Goal: Contribute content: Contribute content

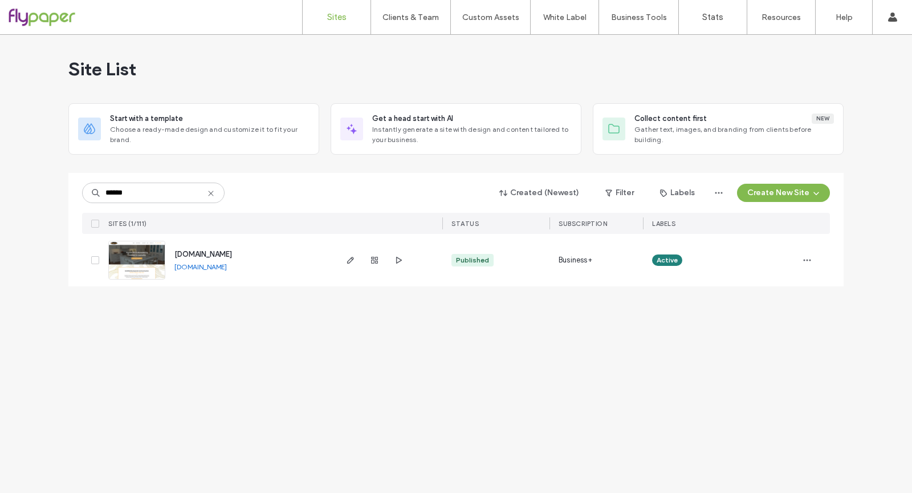
type input "******"
click at [232, 254] on span "www.smithfielddevelopment.com" at bounding box center [203, 254] width 58 height 9
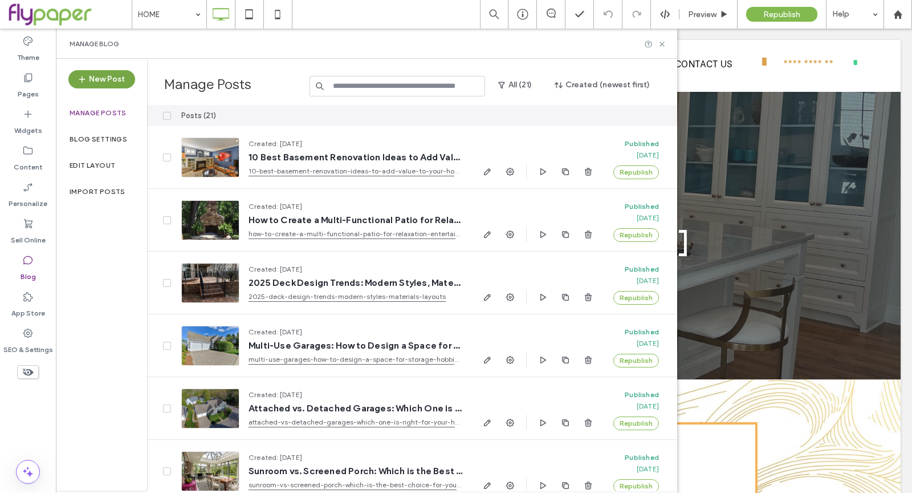
click at [96, 74] on button "New Post" at bounding box center [101, 79] width 67 height 18
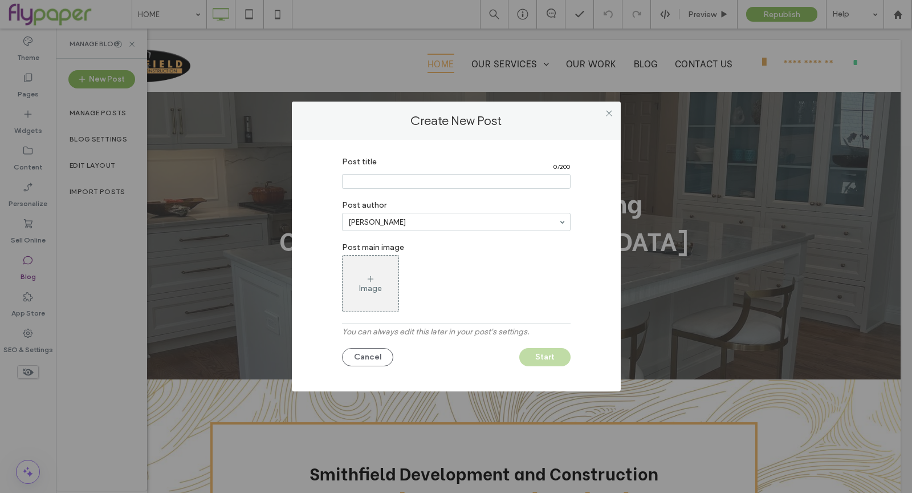
click at [443, 177] on input "Post title" at bounding box center [456, 181] width 229 height 15
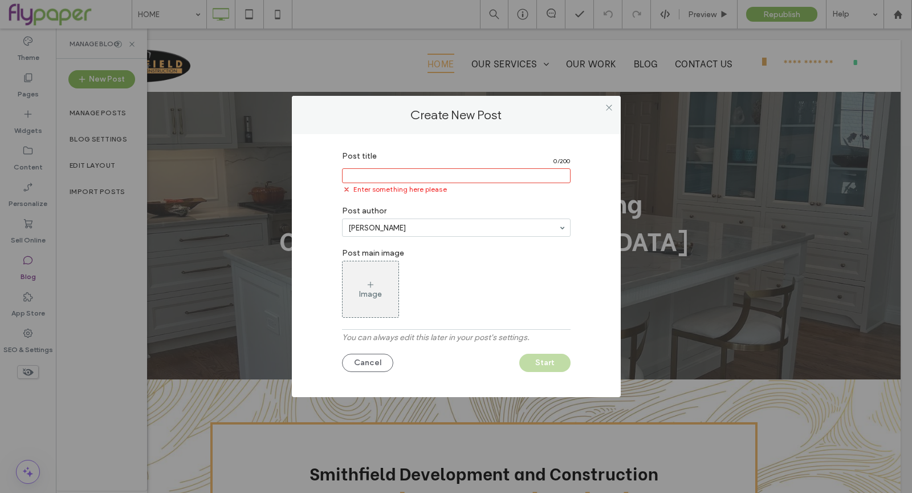
paste input "**********"
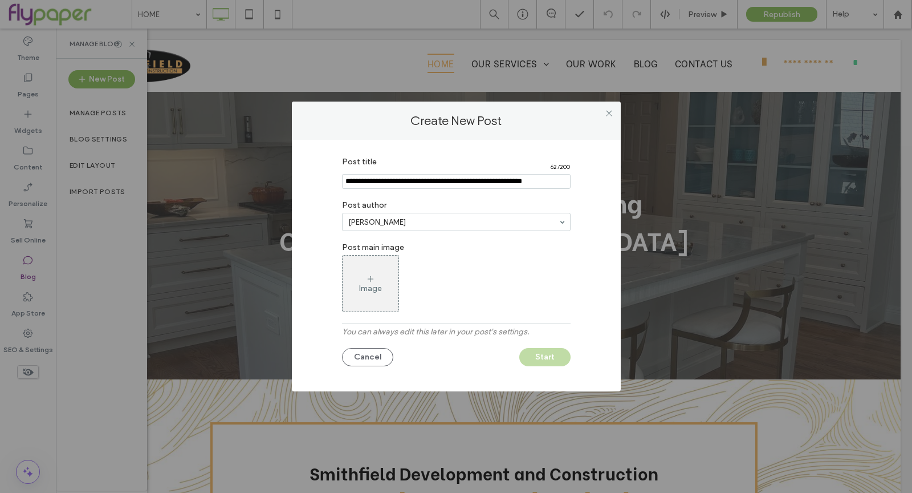
type input "**********"
click at [379, 286] on div "Image" at bounding box center [370, 288] width 23 height 10
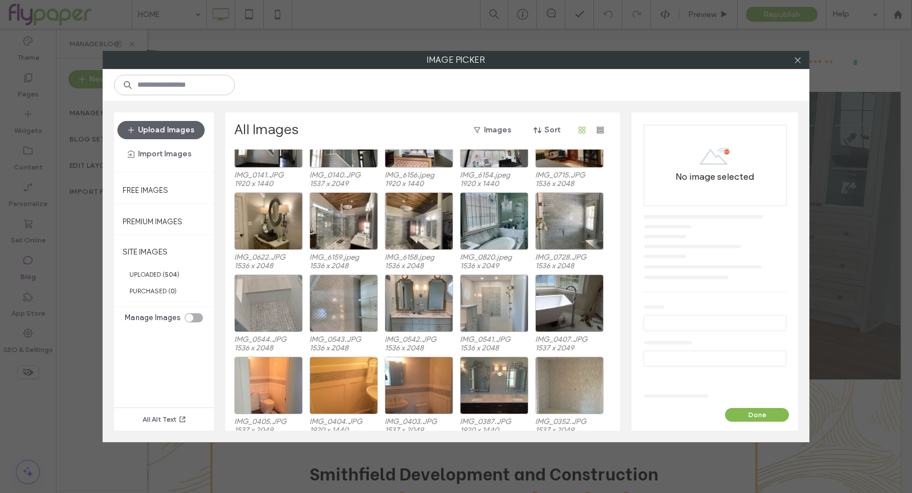
scroll to position [1301, 0]
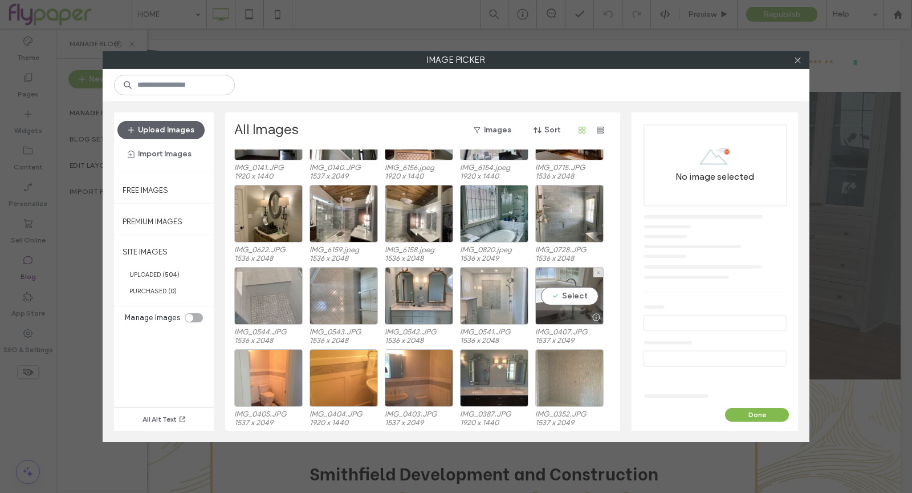
click at [570, 294] on div "Select" at bounding box center [569, 296] width 68 height 58
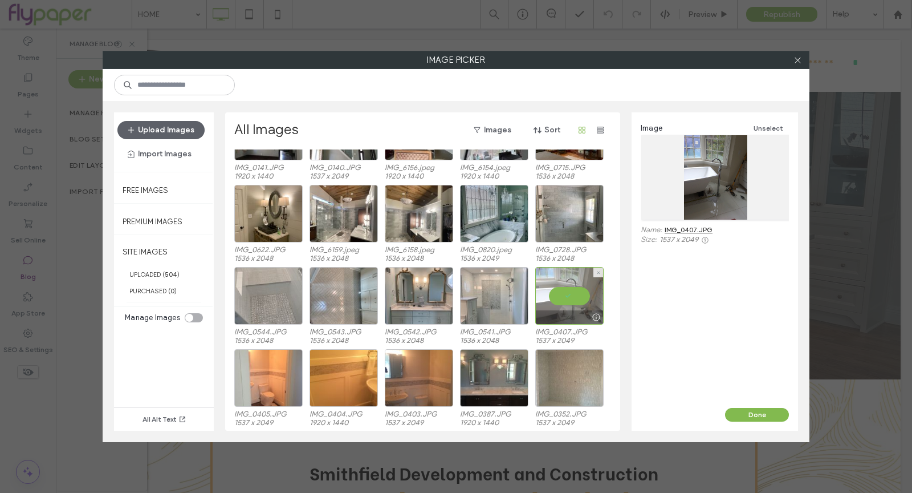
click at [577, 288] on div at bounding box center [569, 296] width 68 height 58
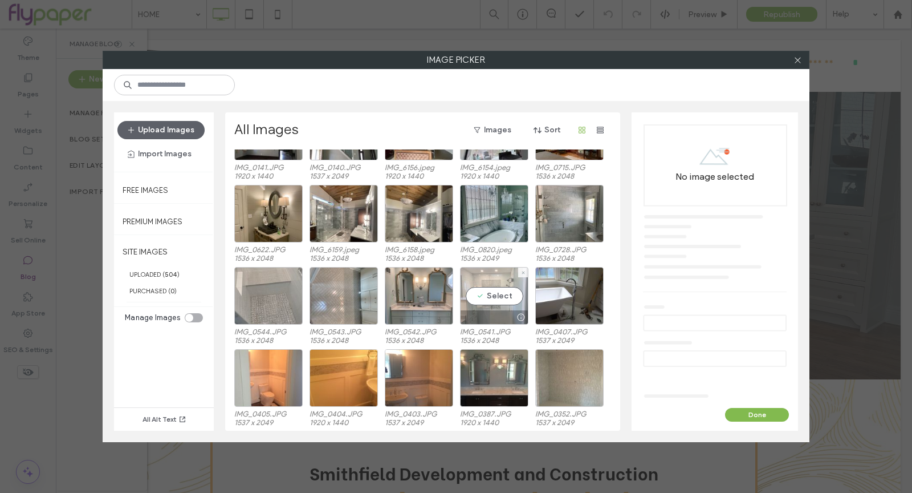
click at [469, 295] on div "Select" at bounding box center [494, 296] width 68 height 58
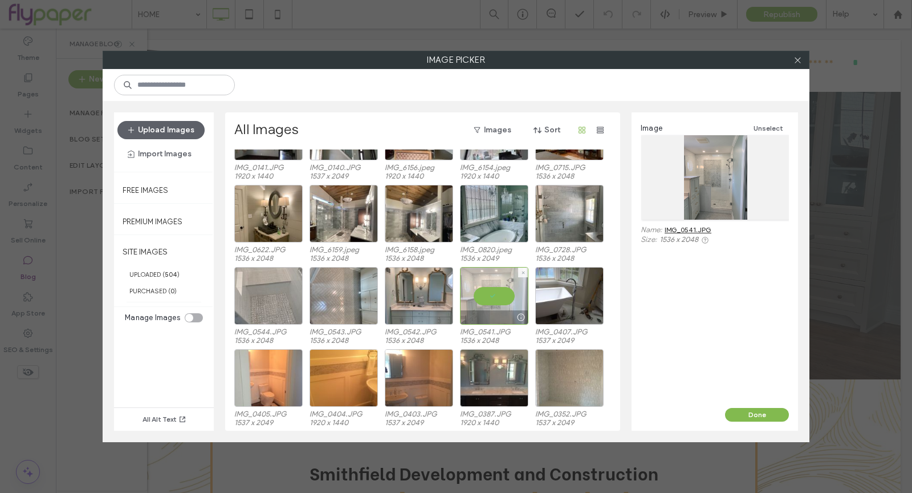
click at [489, 307] on div at bounding box center [494, 296] width 68 height 58
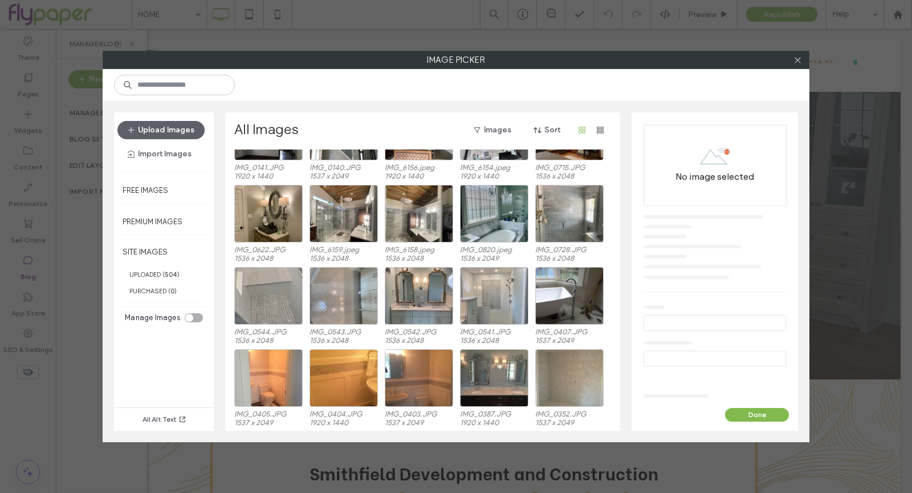
click at [382, 298] on div "IMG_0544.JPG 1536 x 2048 IMG_0543.JPG 1536 x 2048 IMG_0542.JPG 1536 x 2048 IMG_…" at bounding box center [425, 308] width 383 height 82
click at [275, 307] on div "Select" at bounding box center [268, 296] width 68 height 58
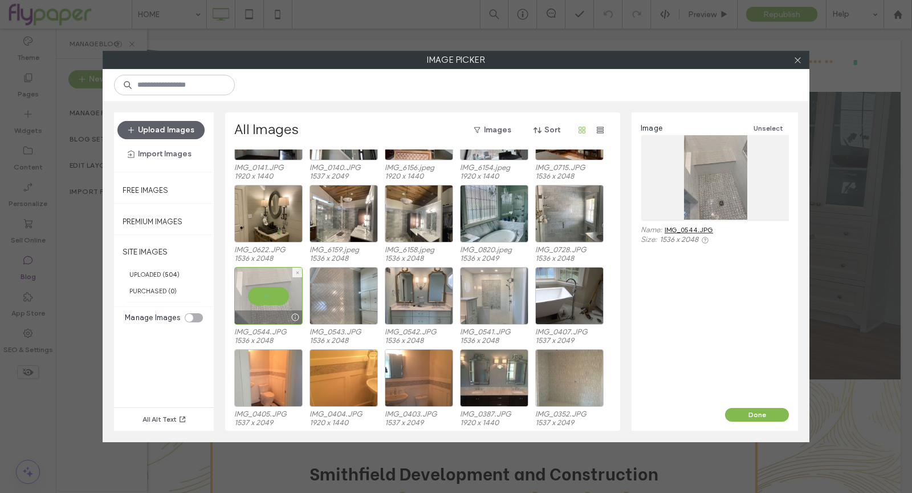
click at [255, 298] on div at bounding box center [268, 296] width 68 height 58
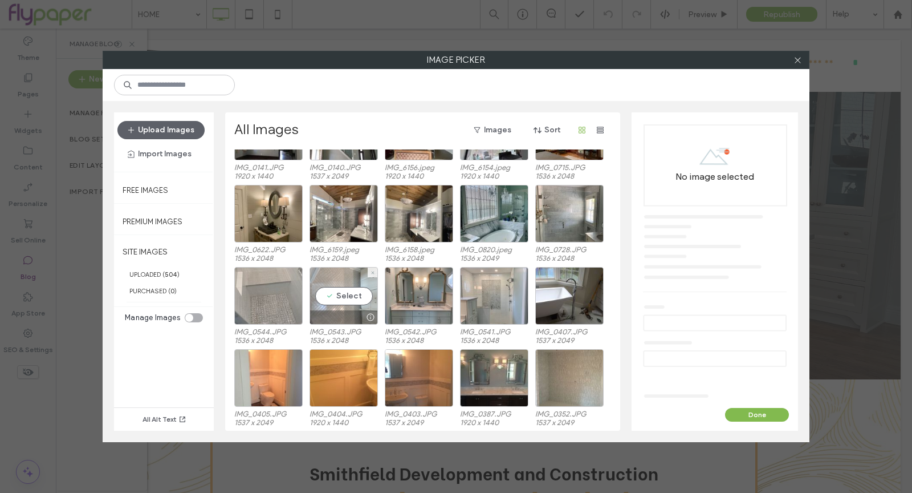
click at [360, 294] on div "Select" at bounding box center [344, 296] width 68 height 58
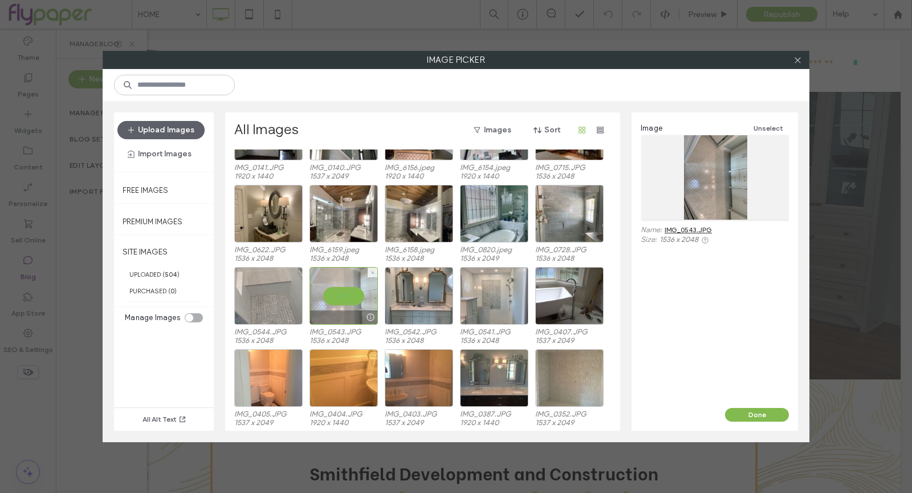
click at [359, 294] on div at bounding box center [344, 296] width 68 height 58
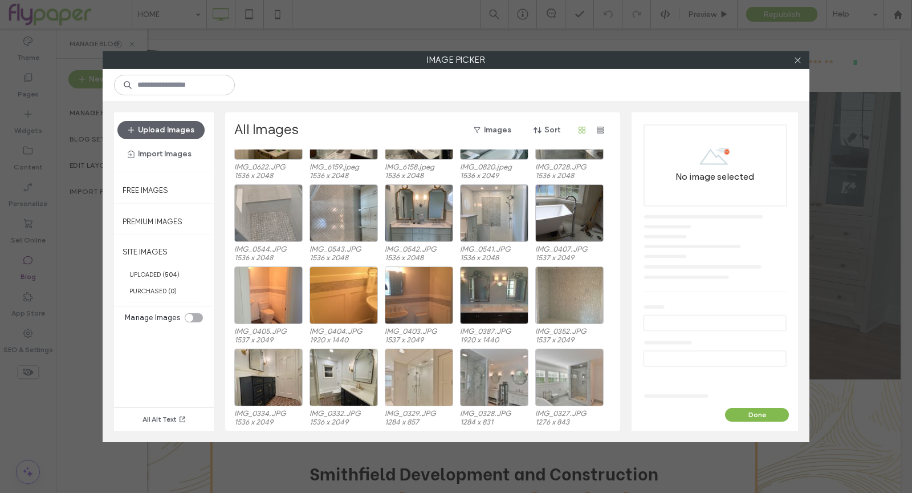
scroll to position [1384, 0]
click at [491, 297] on div "Select" at bounding box center [494, 295] width 68 height 58
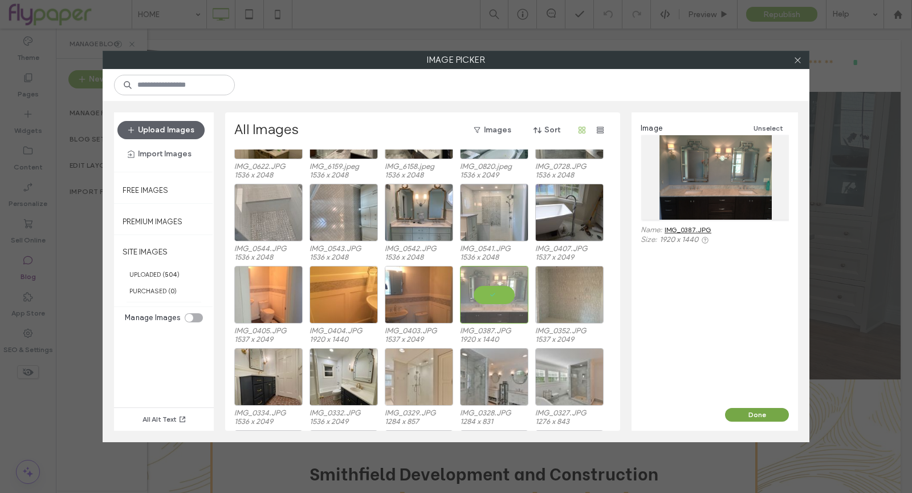
click at [755, 417] on button "Done" at bounding box center [757, 415] width 64 height 14
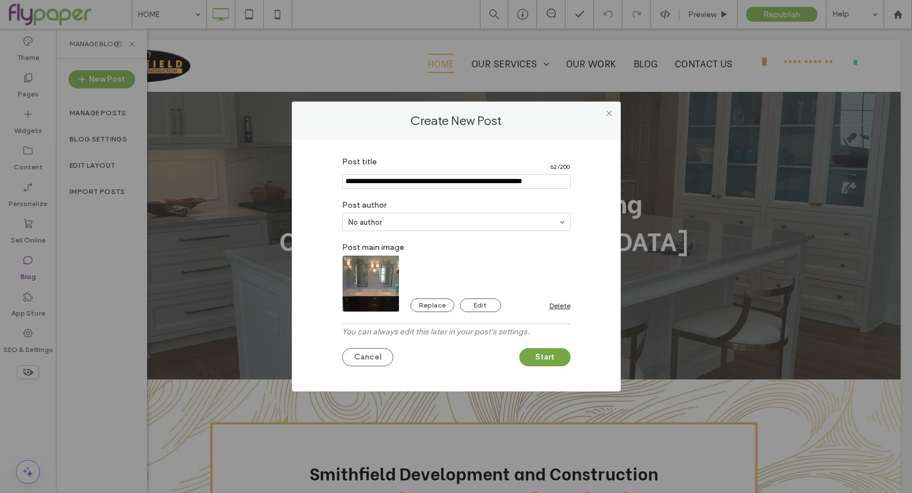
click at [546, 357] on button "Start" at bounding box center [544, 357] width 51 height 18
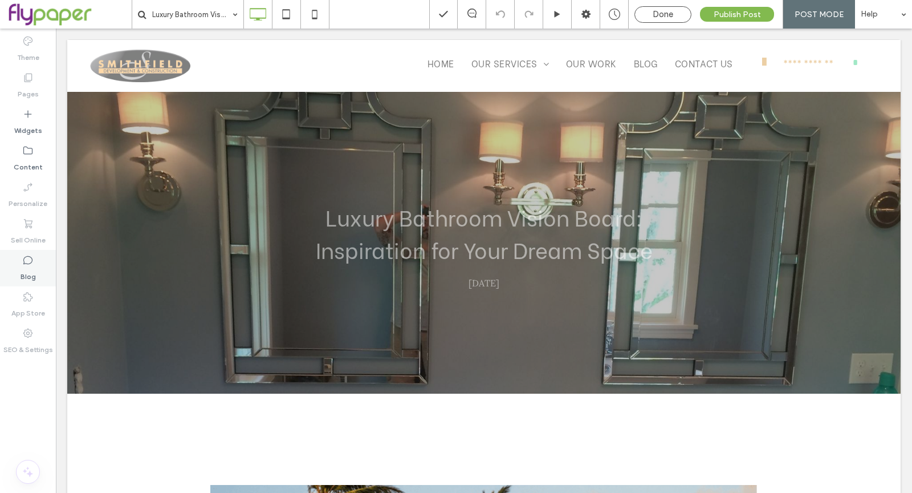
click at [18, 285] on div "Blog" at bounding box center [28, 268] width 56 height 36
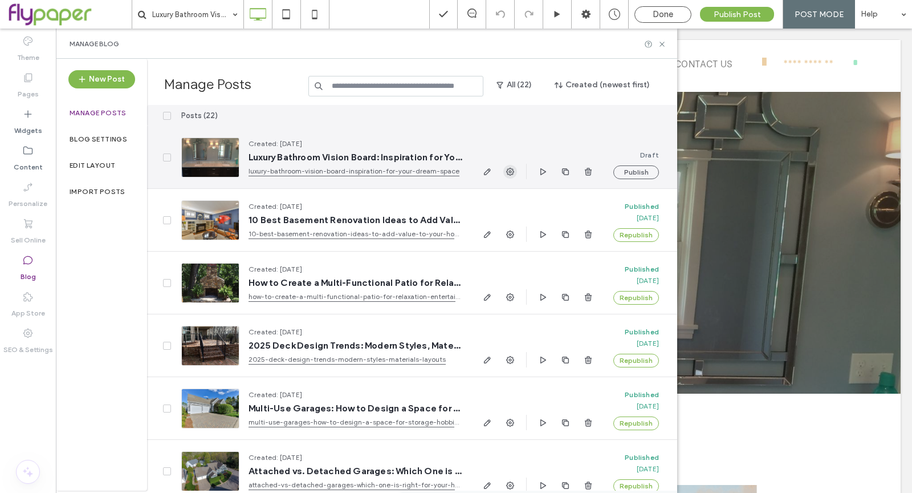
click at [510, 178] on span "button" at bounding box center [510, 172] width 14 height 14
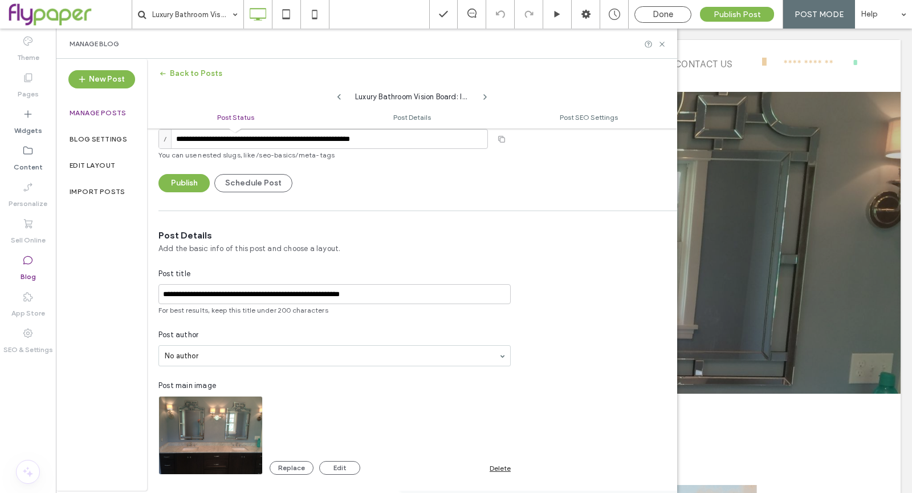
scroll to position [216, 0]
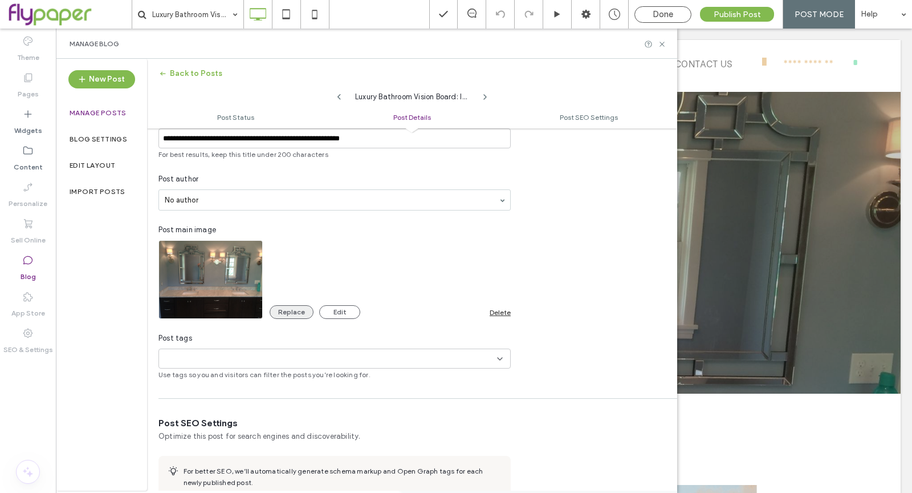
click at [288, 314] on button "Replace" at bounding box center [292, 312] width 44 height 14
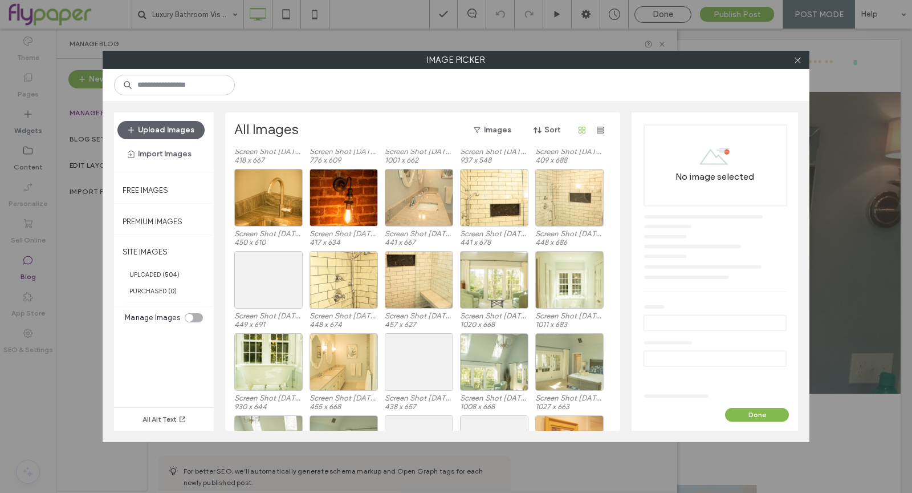
scroll to position [2516, 0]
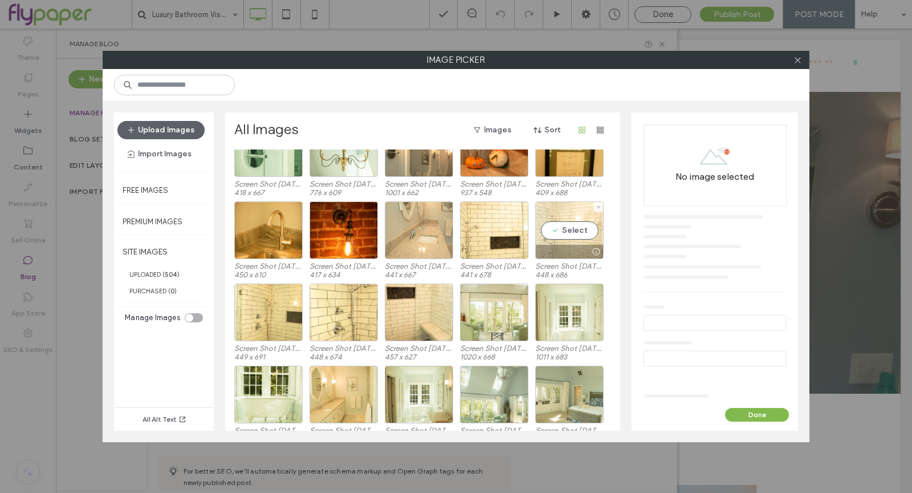
click at [537, 233] on div "Select" at bounding box center [569, 230] width 68 height 58
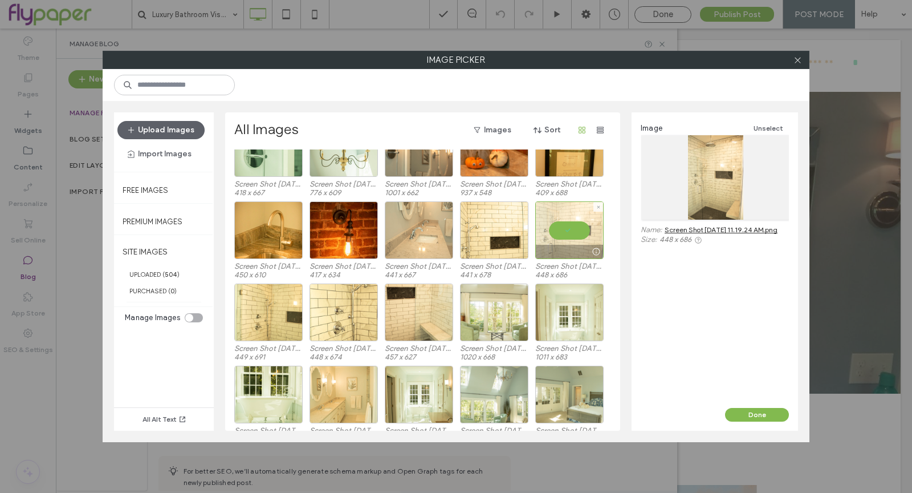
click at [567, 238] on div at bounding box center [569, 230] width 68 height 58
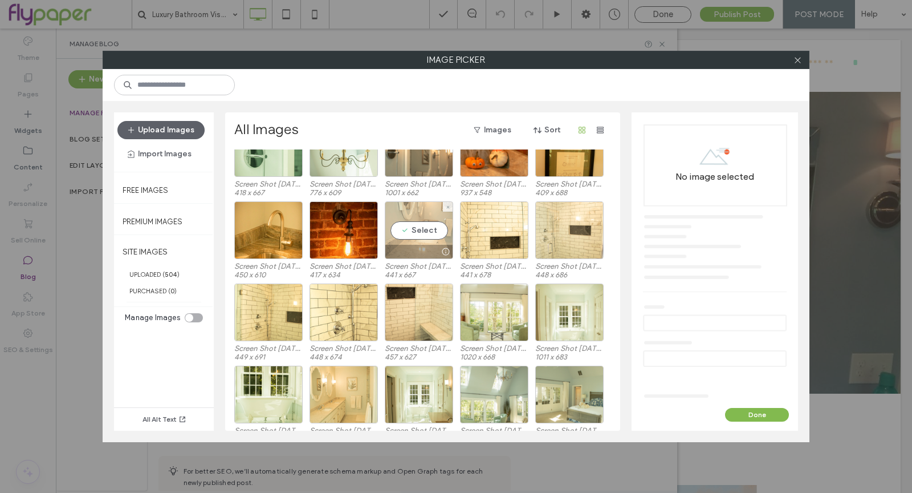
click at [403, 245] on div at bounding box center [418, 252] width 67 height 14
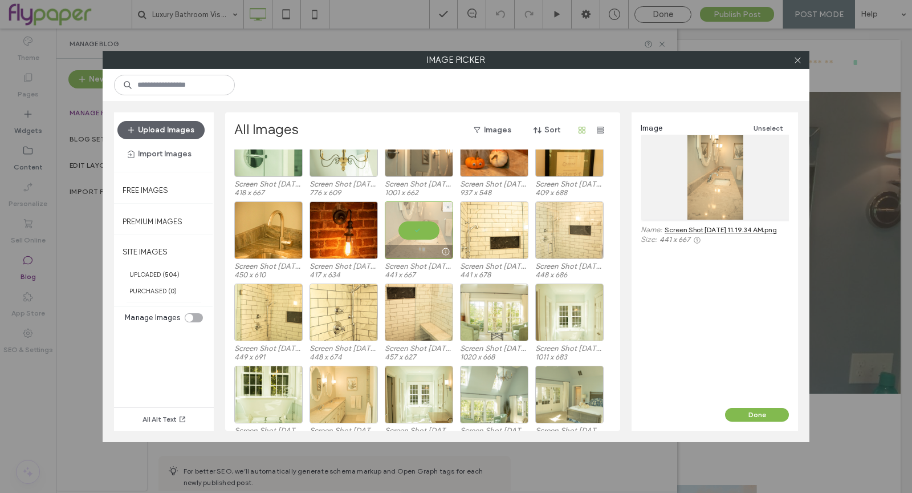
click at [405, 246] on div at bounding box center [418, 252] width 67 height 14
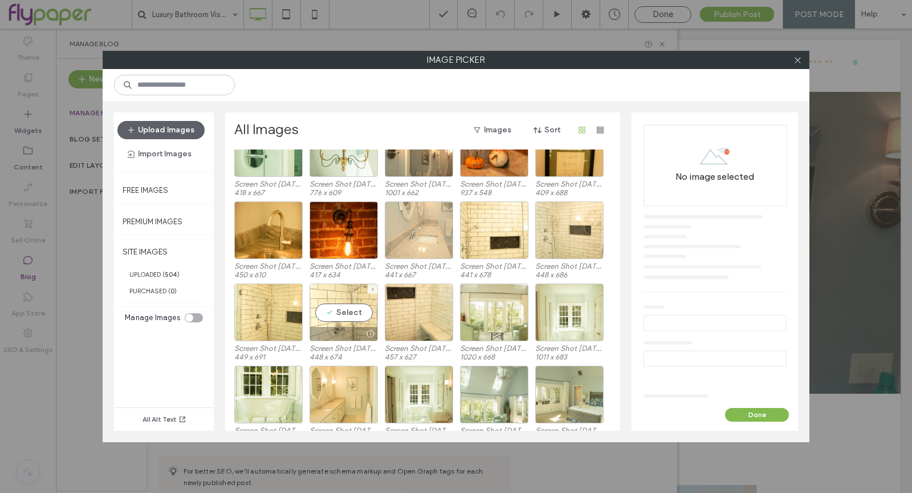
click at [320, 315] on div "Select" at bounding box center [344, 312] width 68 height 58
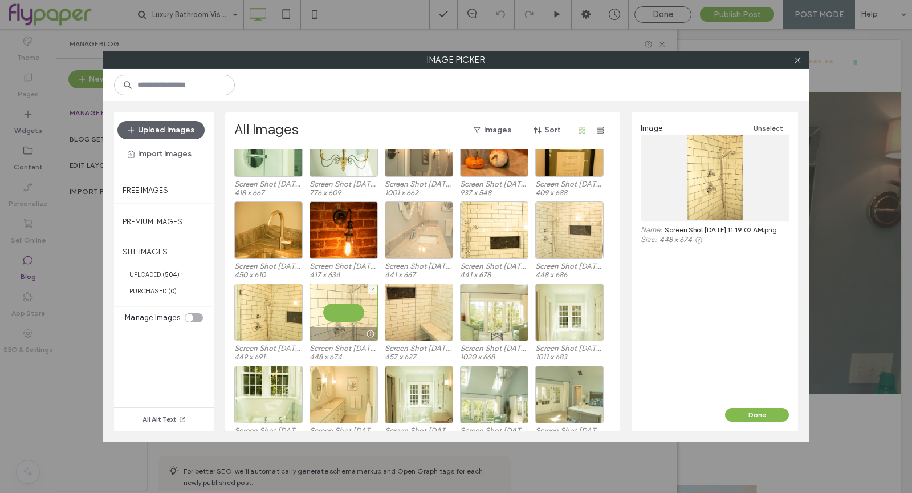
click at [321, 315] on div at bounding box center [344, 312] width 68 height 58
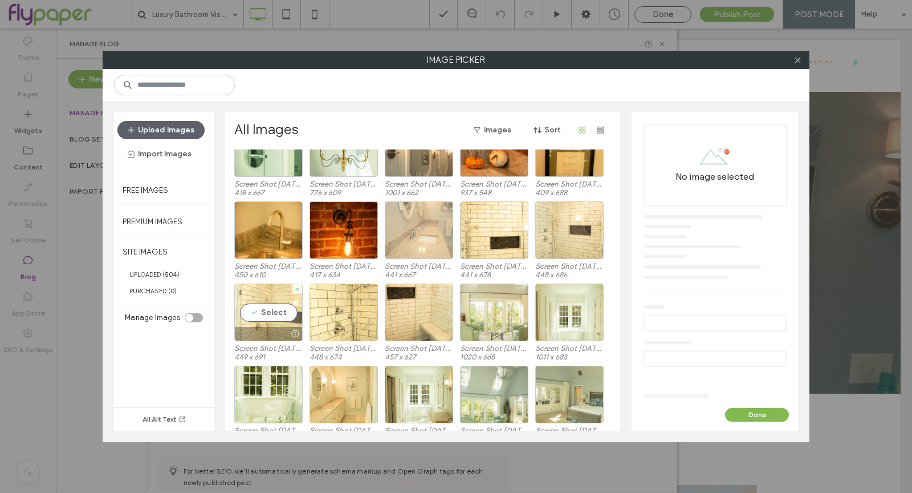
click at [273, 310] on div "Select" at bounding box center [268, 312] width 68 height 58
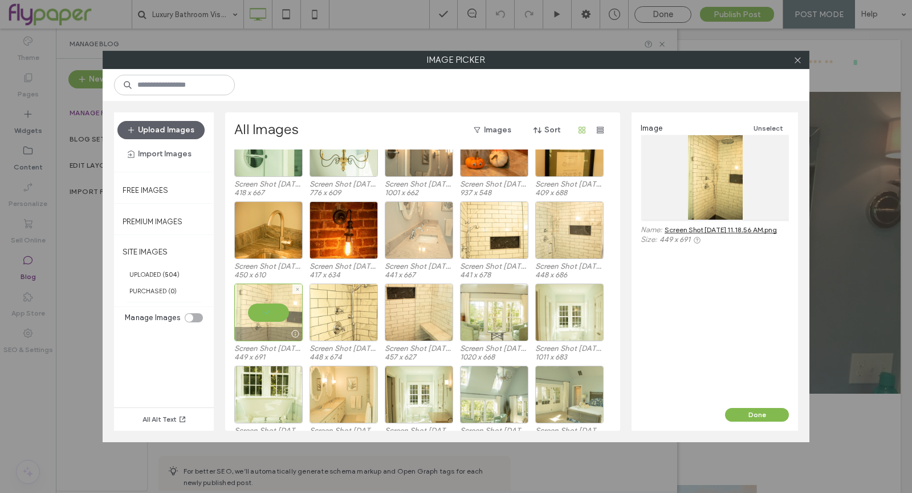
click at [249, 309] on div at bounding box center [268, 312] width 68 height 58
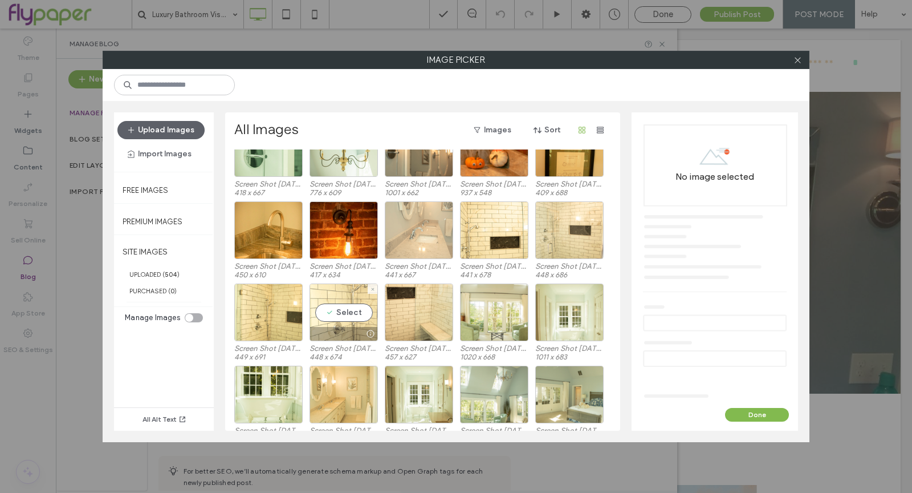
click at [330, 303] on div "Select" at bounding box center [344, 312] width 68 height 58
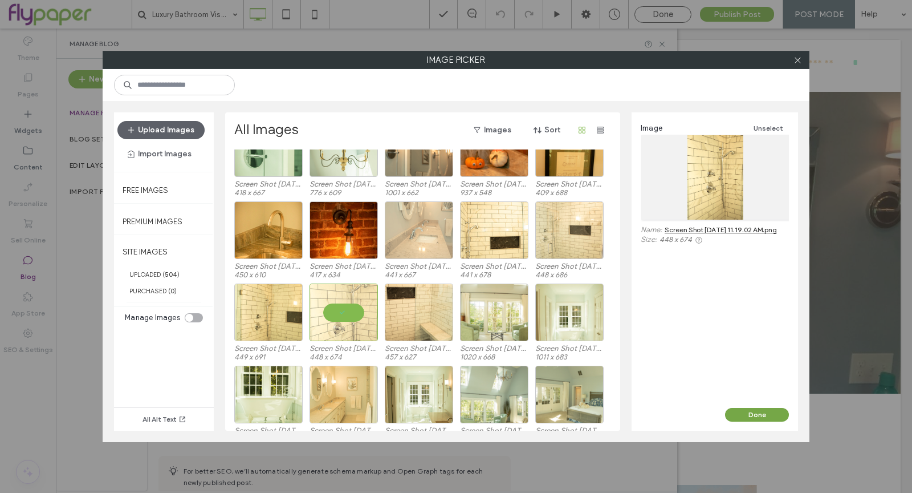
click at [767, 410] on button "Done" at bounding box center [757, 415] width 64 height 14
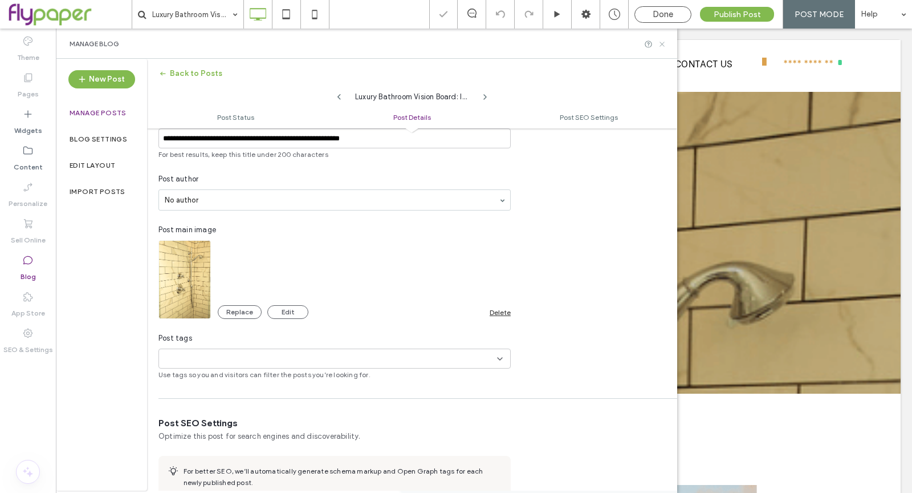
click at [663, 40] on icon at bounding box center [662, 44] width 9 height 9
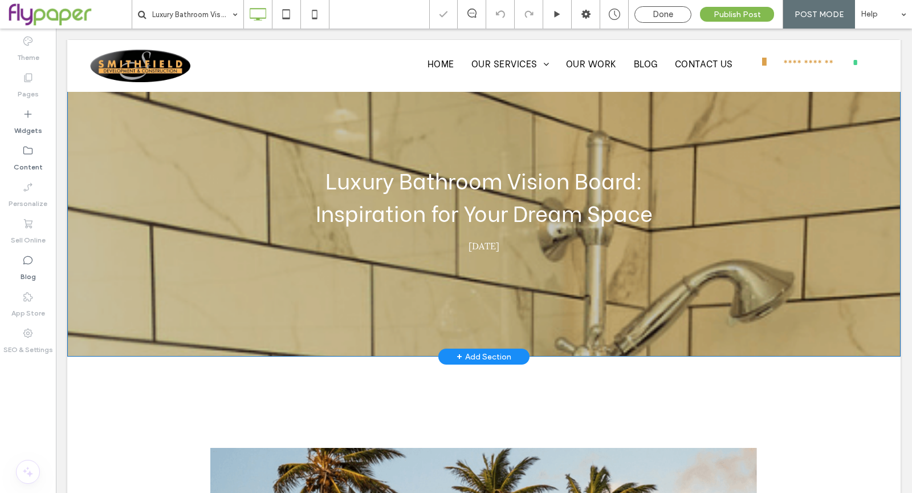
scroll to position [0, 0]
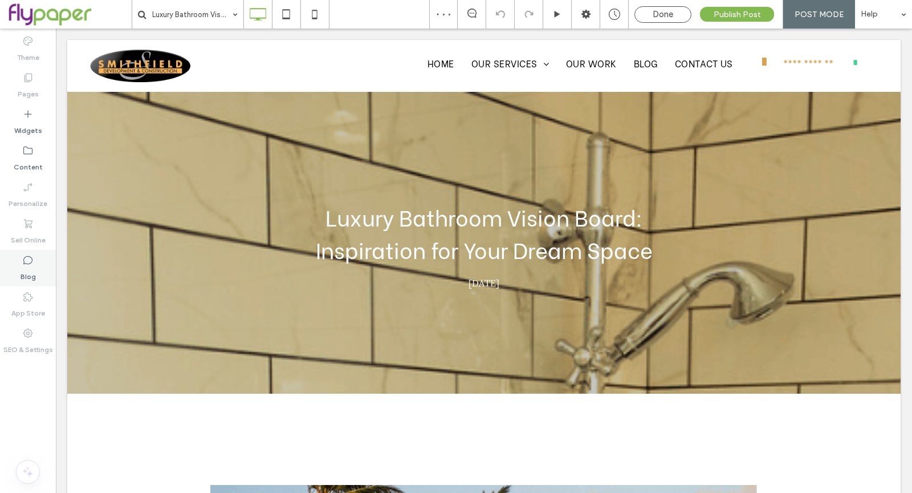
click at [8, 265] on div "Blog" at bounding box center [28, 268] width 56 height 36
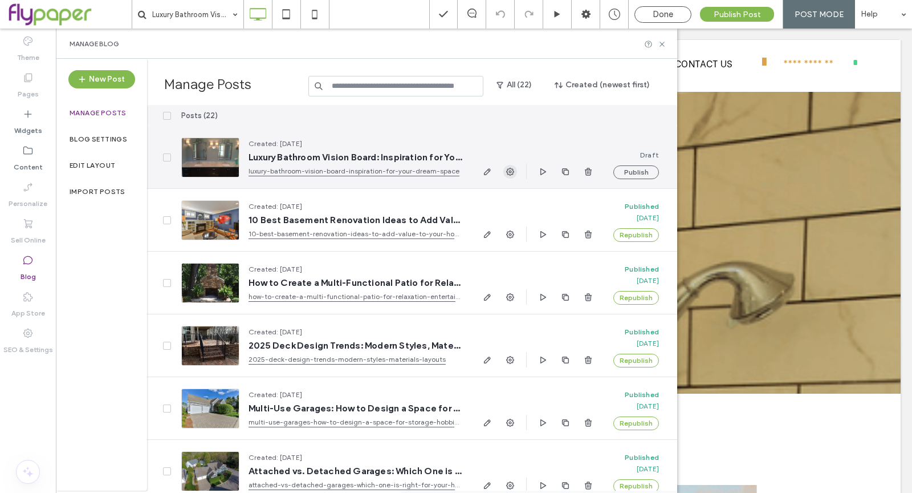
click at [512, 172] on icon "button" at bounding box center [510, 171] width 9 height 9
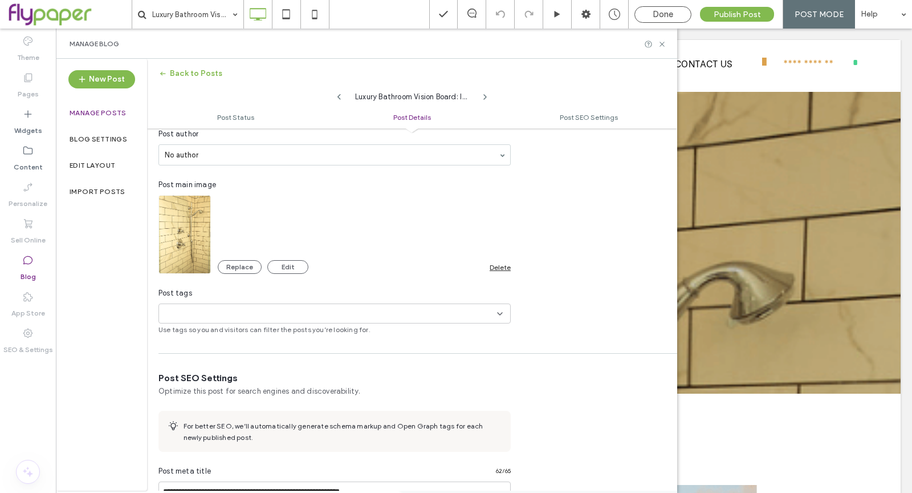
scroll to position [294, 0]
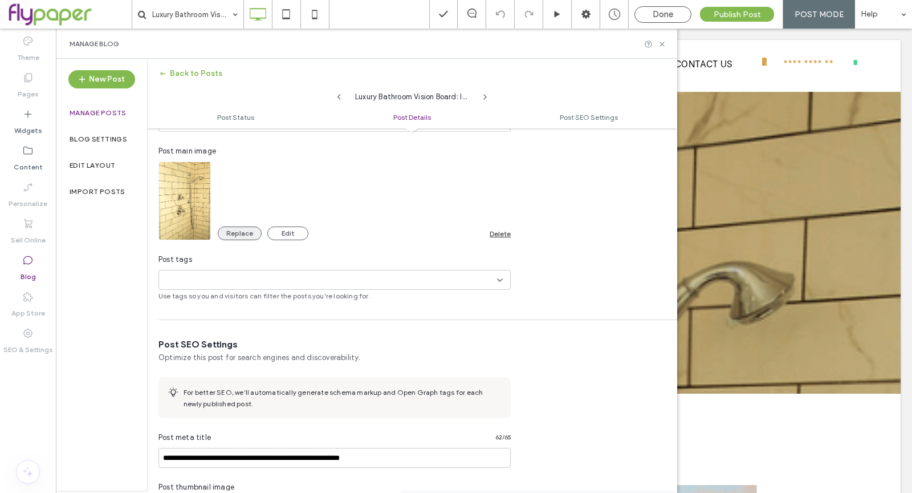
click at [233, 234] on button "Replace" at bounding box center [240, 233] width 44 height 14
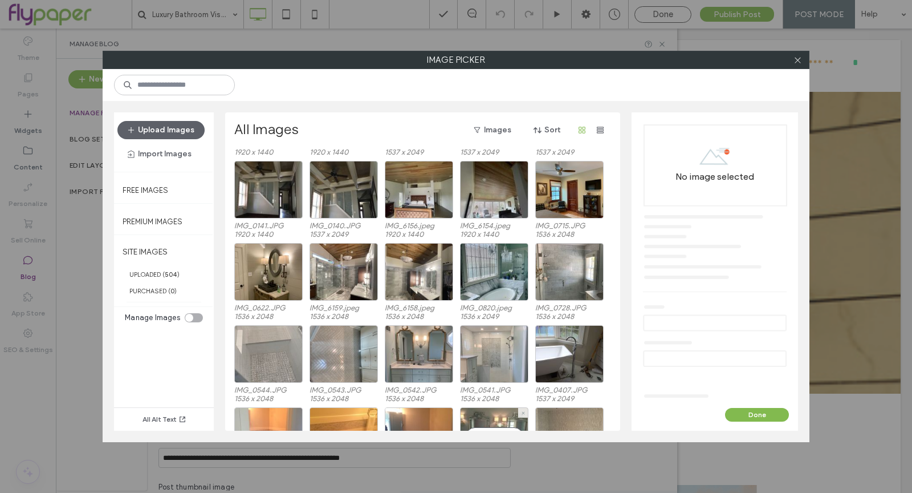
scroll to position [1301, 0]
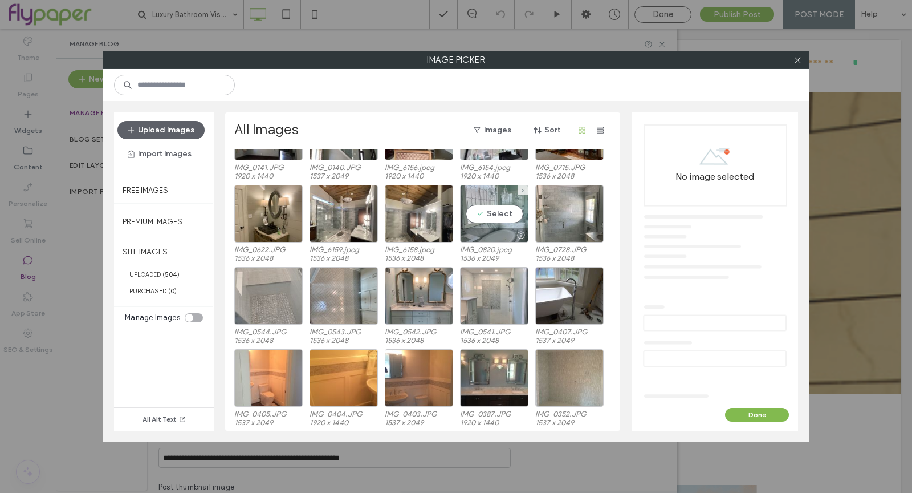
click at [492, 222] on div "Select" at bounding box center [494, 214] width 68 height 58
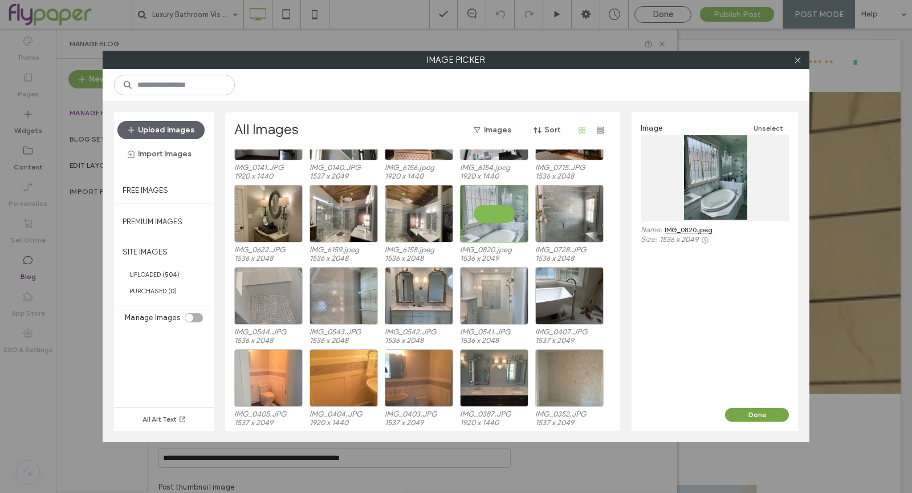
click at [767, 411] on button "Done" at bounding box center [757, 415] width 64 height 14
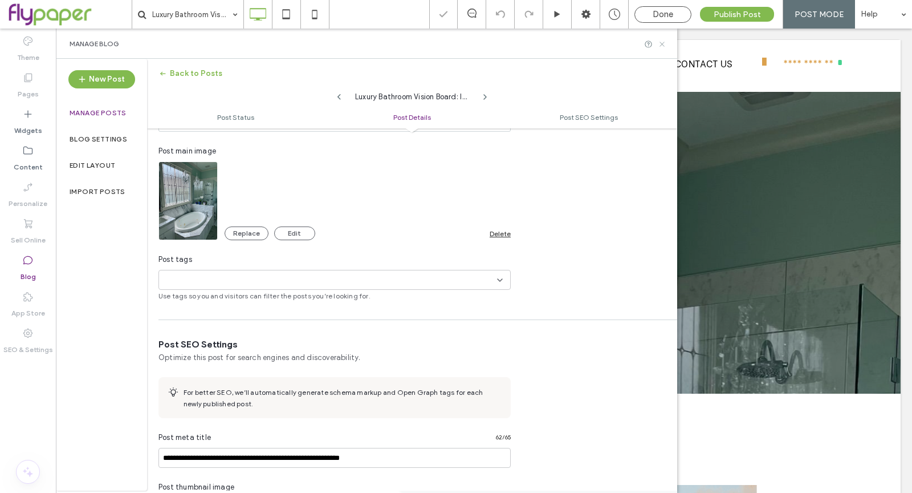
scroll to position [0, 0]
drag, startPoint x: 660, startPoint y: 44, endPoint x: 624, endPoint y: 67, distance: 43.3
click at [660, 44] on icon at bounding box center [662, 44] width 9 height 9
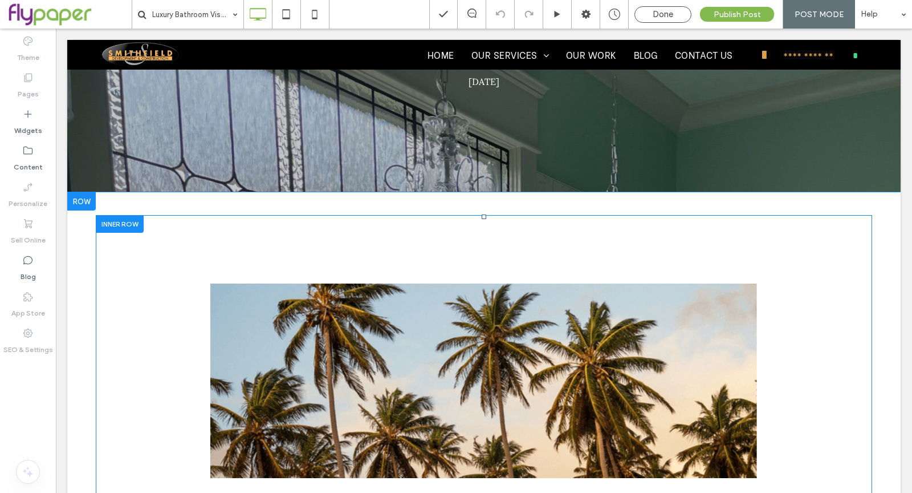
scroll to position [225, 0]
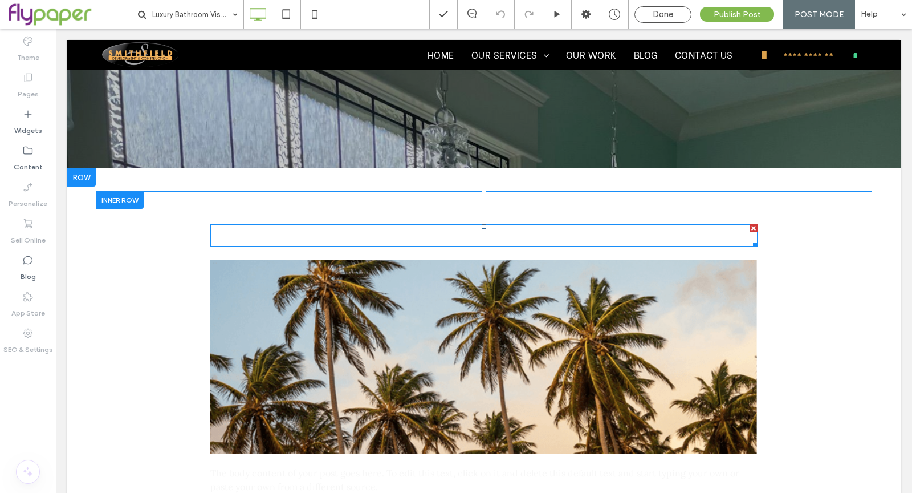
click at [353, 231] on span "This is a subtitle for your new post" at bounding box center [320, 235] width 221 height 20
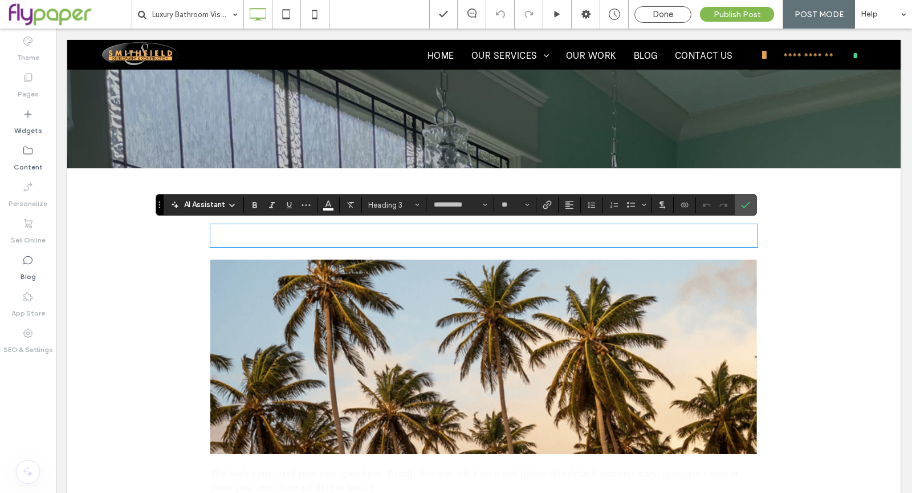
type input "****"
type input "**"
type input "**********"
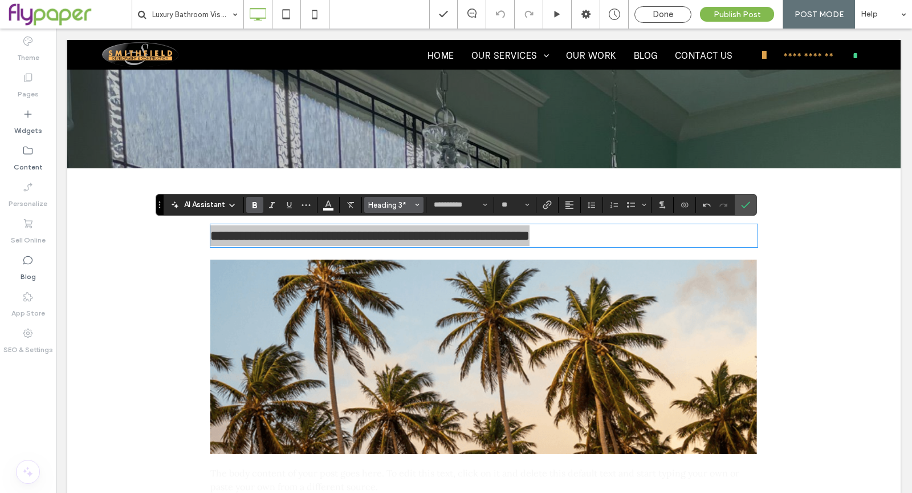
click at [376, 205] on span "Heading 3*" at bounding box center [390, 205] width 44 height 9
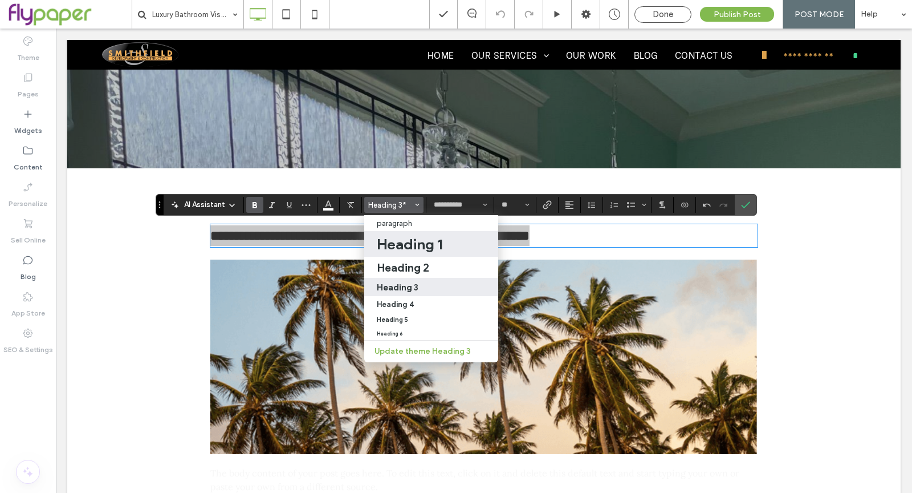
click at [458, 240] on div "Heading 1" at bounding box center [431, 244] width 109 height 18
type input "**"
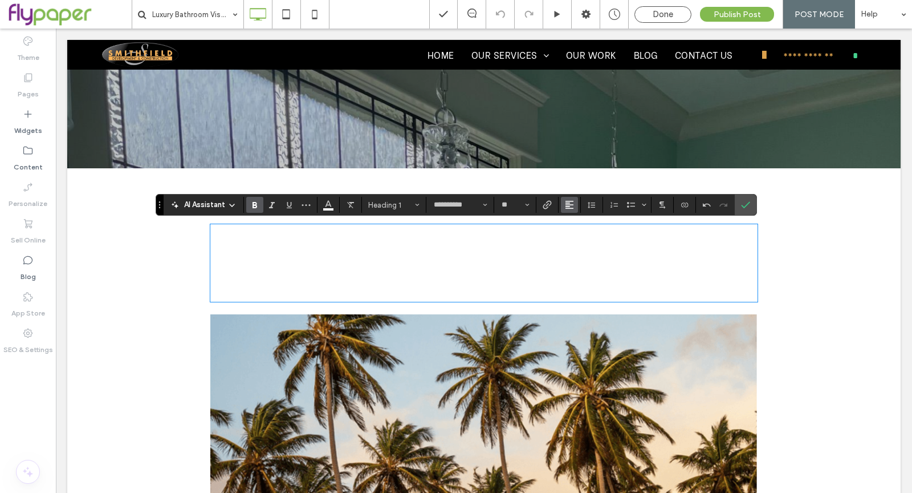
click at [572, 201] on button "Alignment" at bounding box center [569, 205] width 17 height 16
click at [582, 247] on label "ui.textEditor.alignment.center" at bounding box center [581, 239] width 40 height 17
click at [320, 207] on button "Color" at bounding box center [328, 205] width 17 height 16
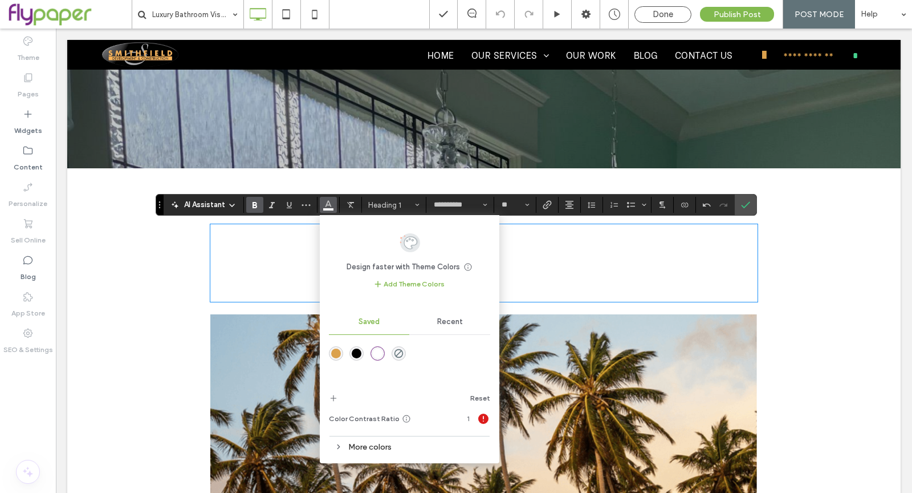
click at [335, 353] on div "rgba(219,161,77,1)" at bounding box center [336, 353] width 10 height 10
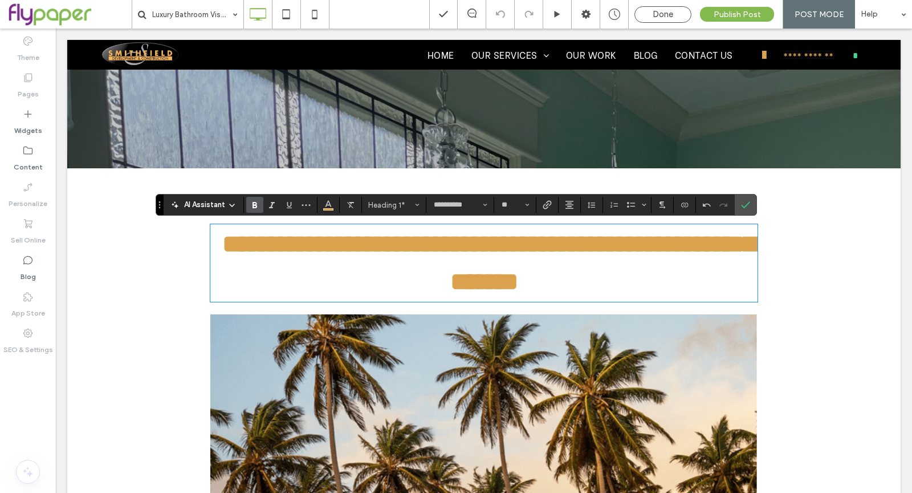
click at [629, 289] on h1 "**********" at bounding box center [483, 262] width 547 height 75
drag, startPoint x: 738, startPoint y: 208, endPoint x: 672, endPoint y: 184, distance: 70.3
click at [741, 208] on icon "Confirm" at bounding box center [745, 204] width 9 height 9
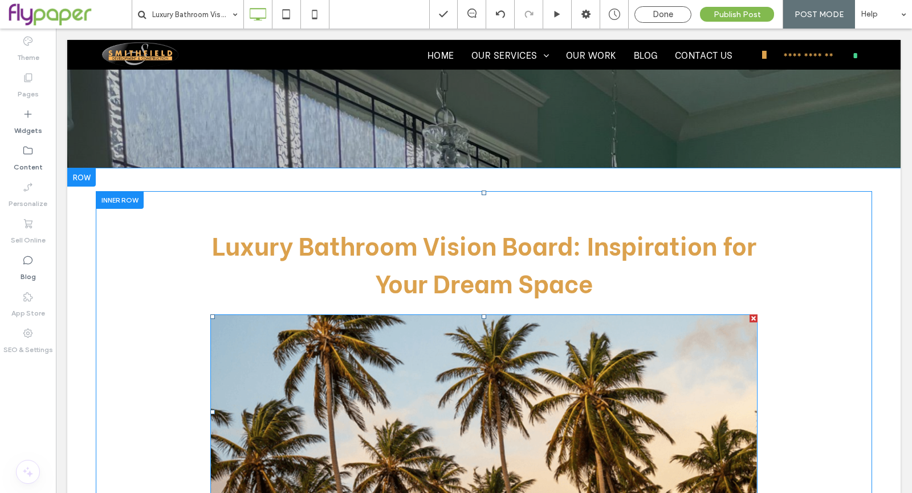
scroll to position [347, 0]
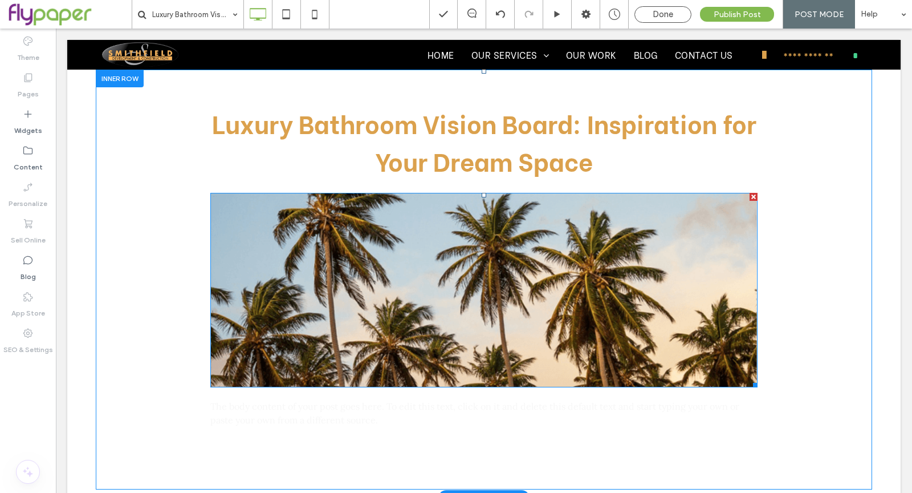
click at [750, 196] on div at bounding box center [754, 197] width 8 height 8
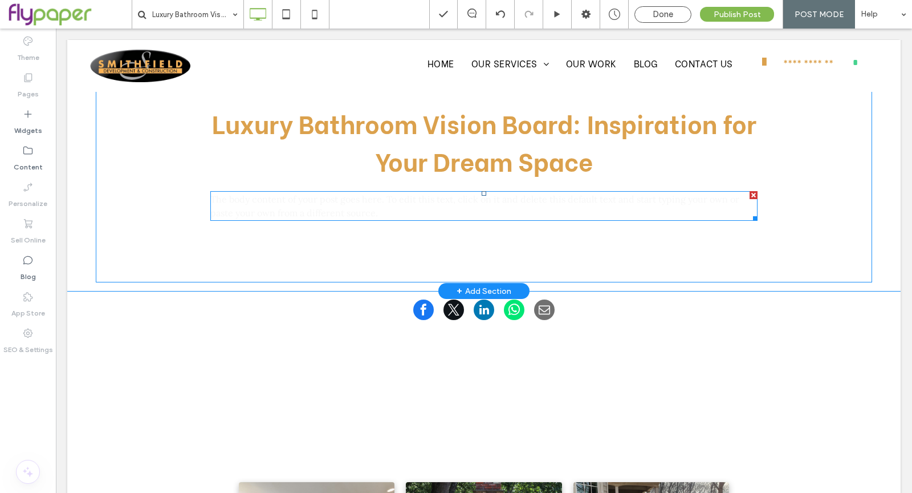
click at [525, 204] on p "The body content of your post goes here. To edit this text, click on it and del…" at bounding box center [483, 205] width 547 height 27
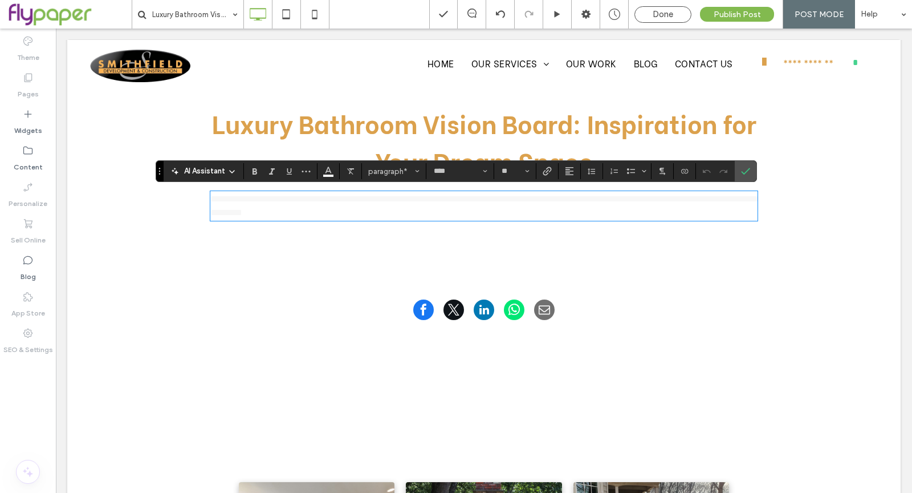
paste div
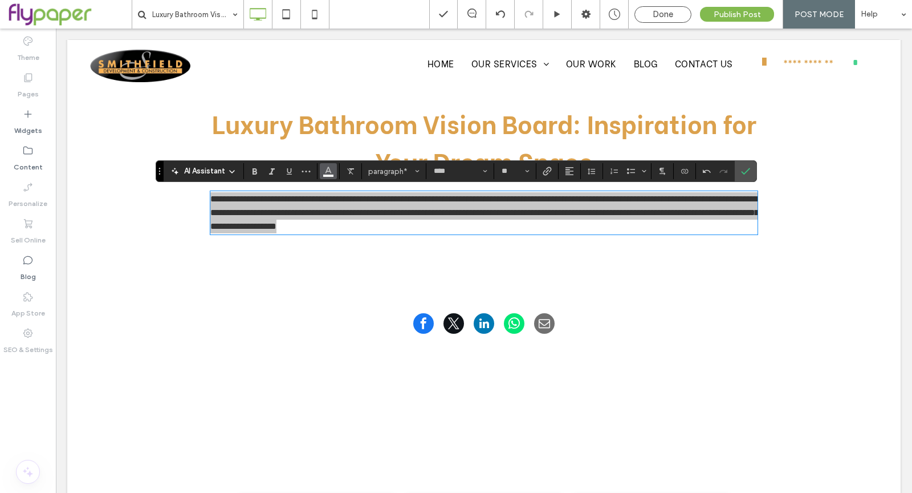
click at [320, 170] on button "Color" at bounding box center [328, 171] width 17 height 16
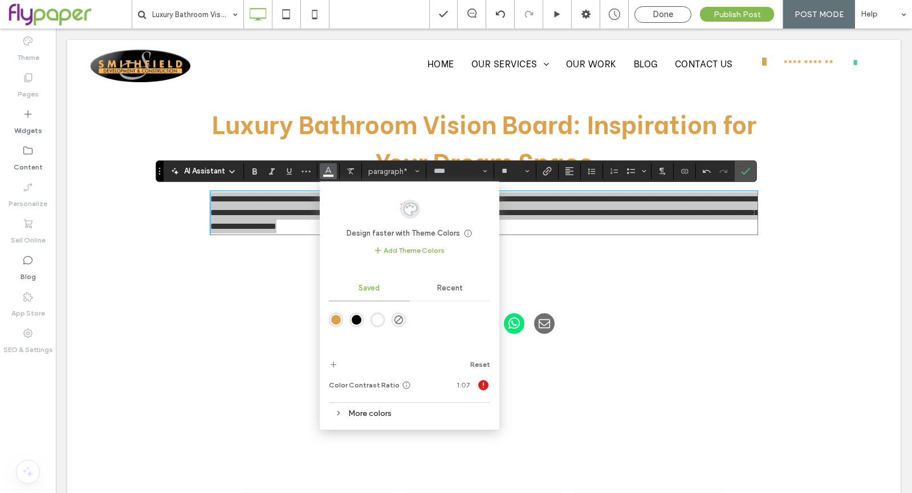
click at [357, 315] on div "rgba(0,0,0,1)" at bounding box center [357, 320] width 10 height 10
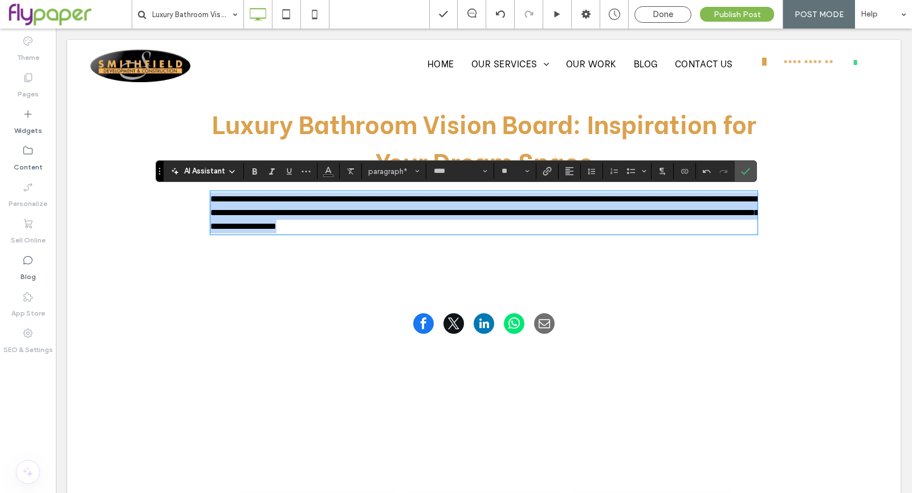
click at [619, 221] on p "**********" at bounding box center [483, 212] width 547 height 41
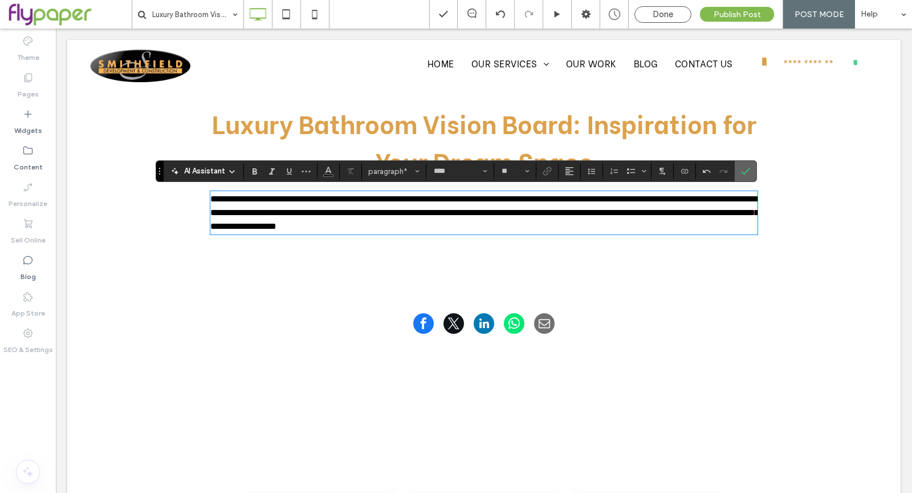
click at [741, 176] on icon "Confirm" at bounding box center [745, 170] width 9 height 9
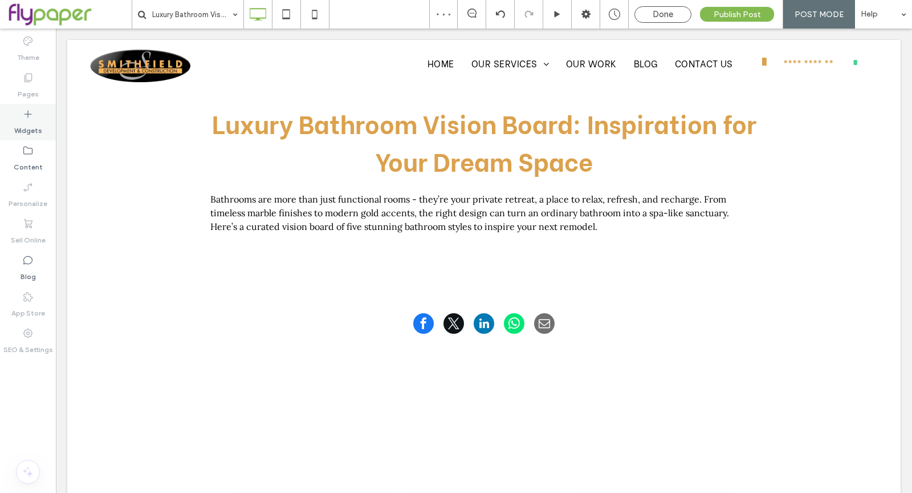
click at [23, 119] on icon at bounding box center [27, 113] width 11 height 11
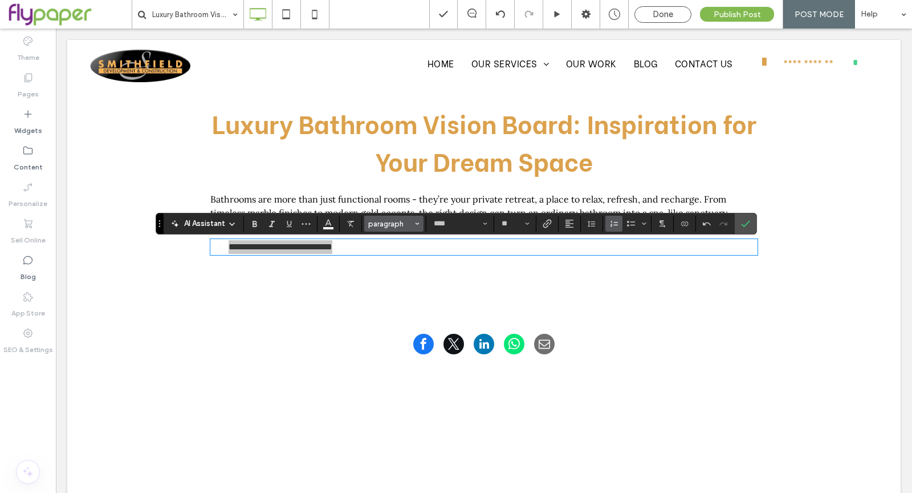
click at [386, 227] on span "paragraph" at bounding box center [390, 224] width 44 height 9
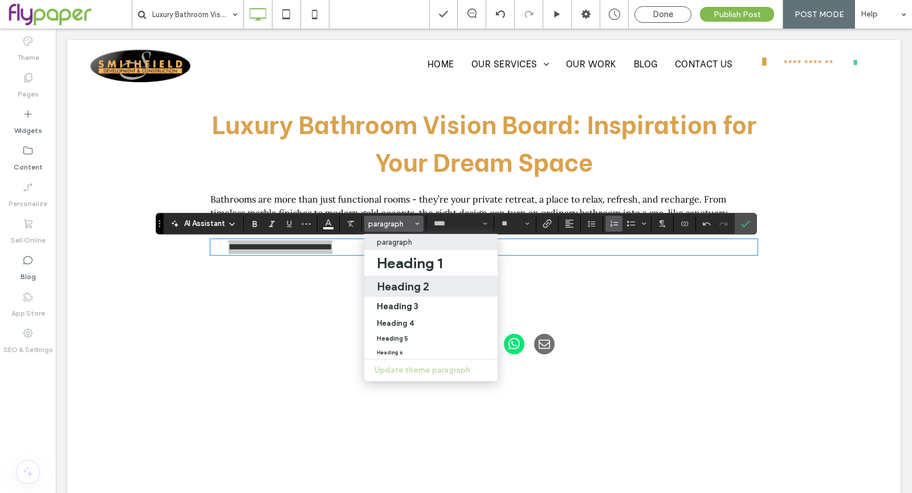
click at [434, 286] on div "Heading 2" at bounding box center [431, 286] width 108 height 14
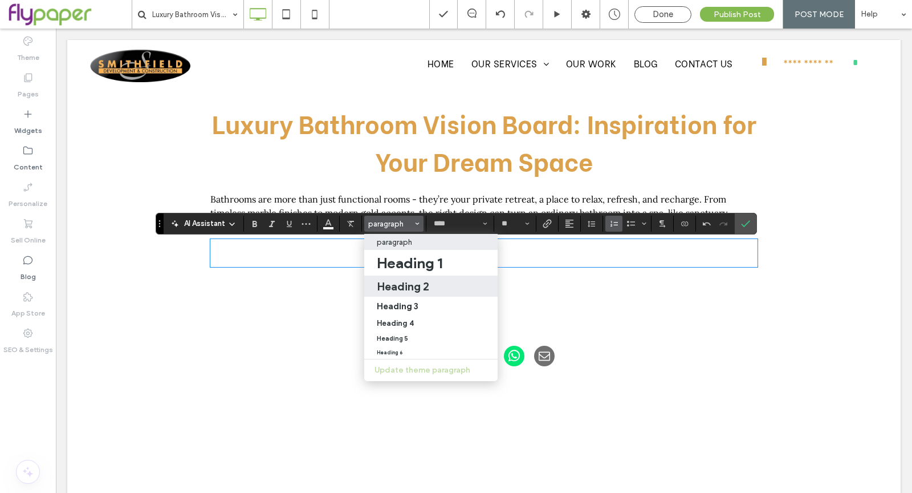
type input "**********"
type input "**"
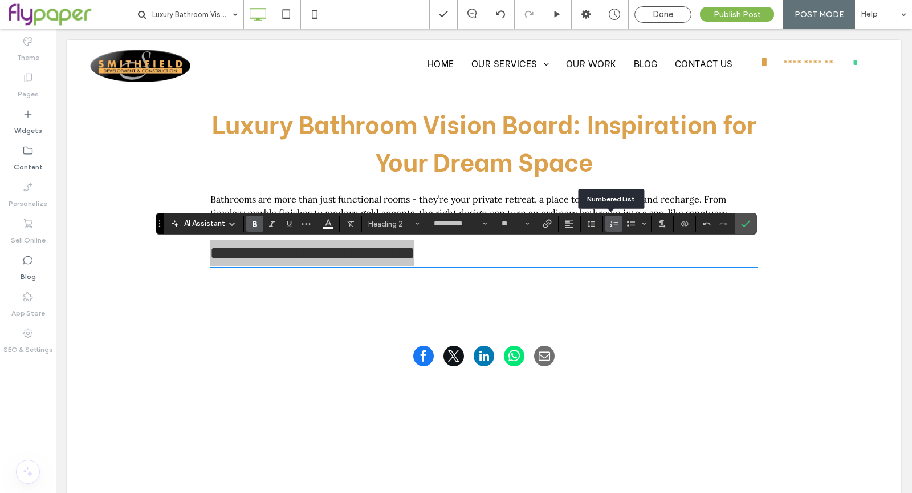
click at [616, 226] on label "Numbered List" at bounding box center [614, 224] width 17 height 16
type input "****"
type input "**"
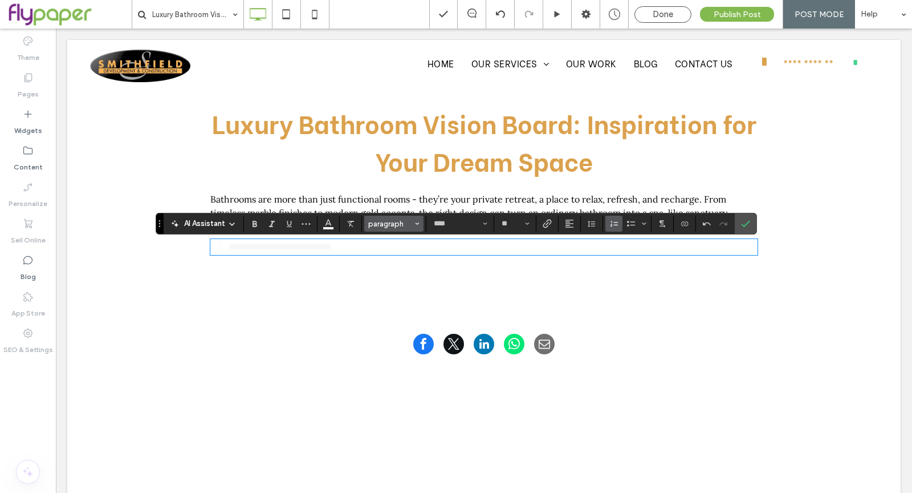
click at [395, 226] on span "paragraph" at bounding box center [390, 224] width 44 height 9
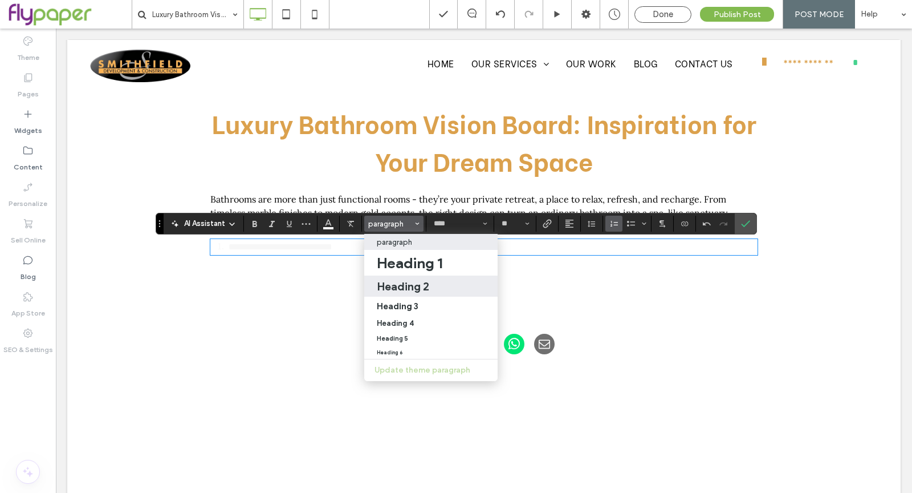
click at [405, 289] on h2 "Heading 2" at bounding box center [403, 286] width 52 height 14
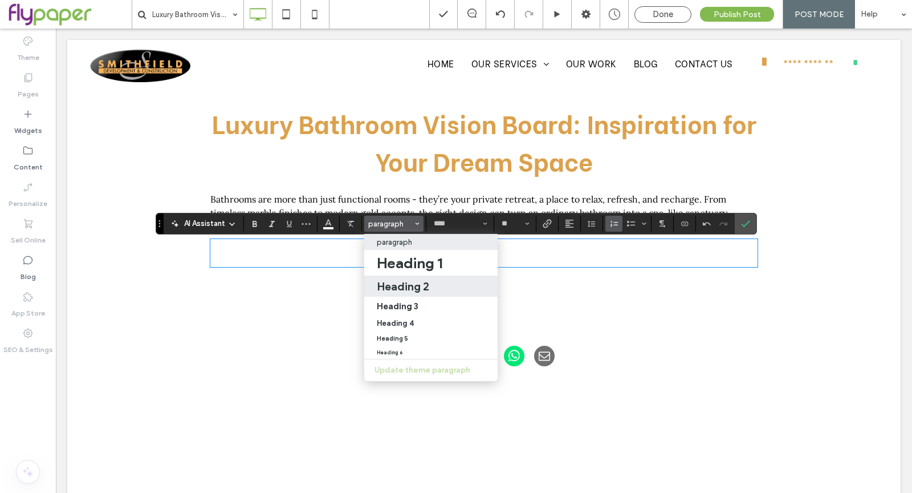
type input "**********"
type input "**"
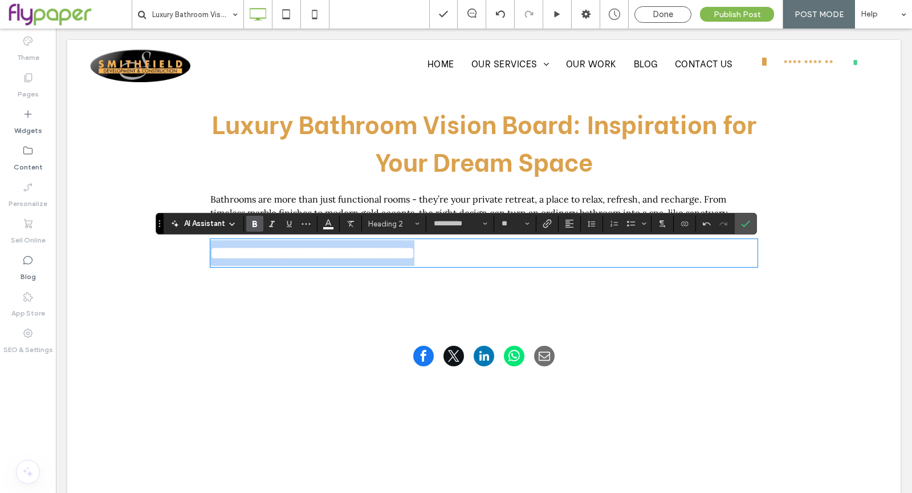
click at [210, 256] on span "**********" at bounding box center [312, 253] width 204 height 17
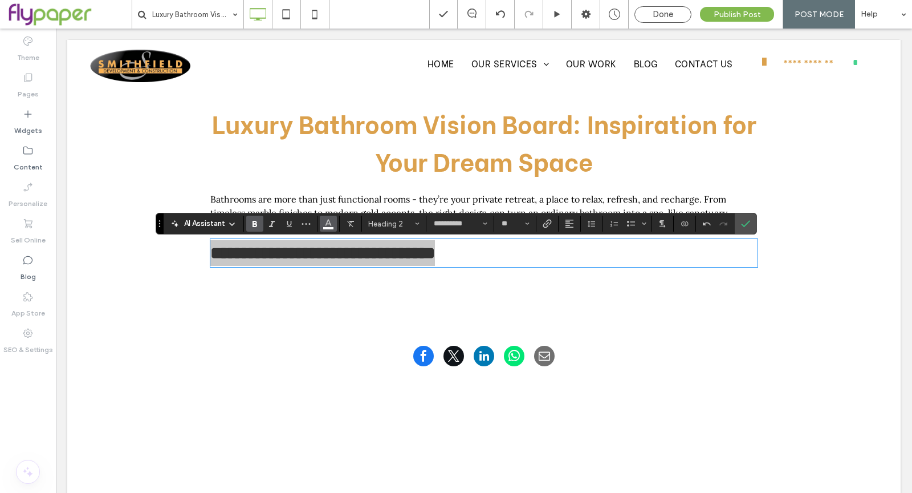
click at [320, 230] on button "Color" at bounding box center [328, 224] width 17 height 16
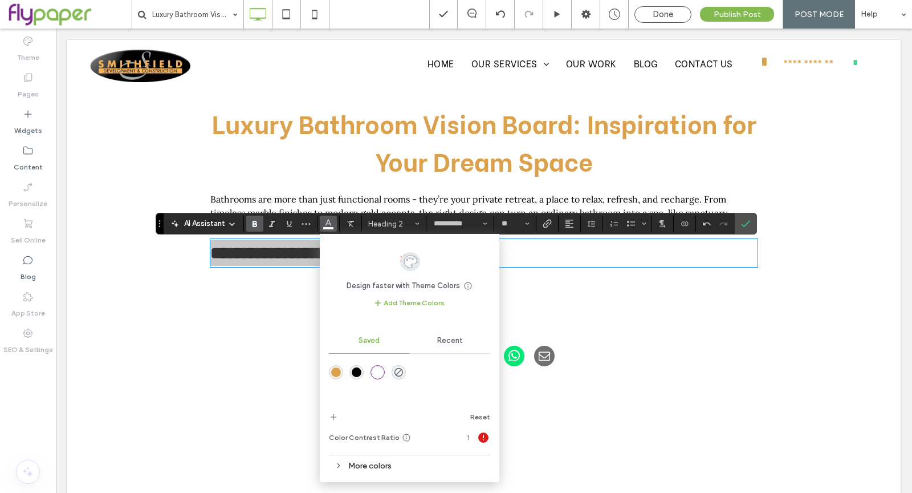
click at [358, 370] on div "rgba(0,0,0,1)" at bounding box center [357, 372] width 10 height 10
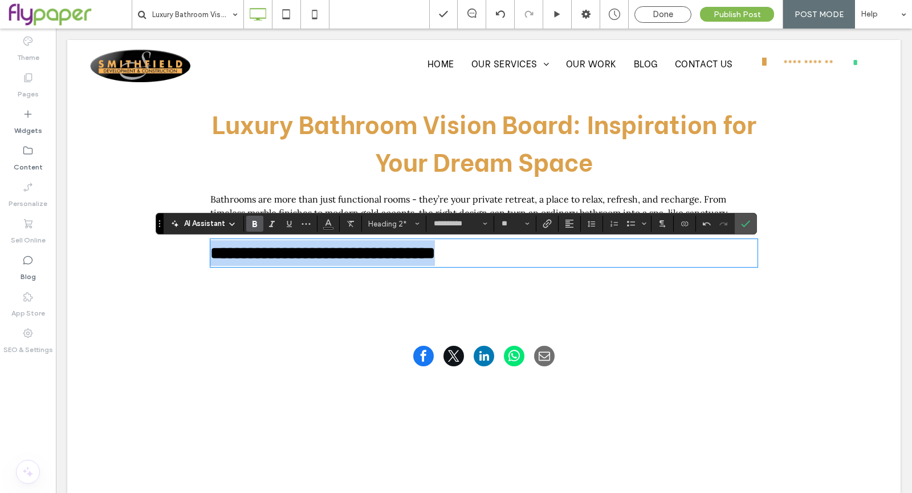
click at [490, 249] on h2 "**********" at bounding box center [483, 253] width 547 height 26
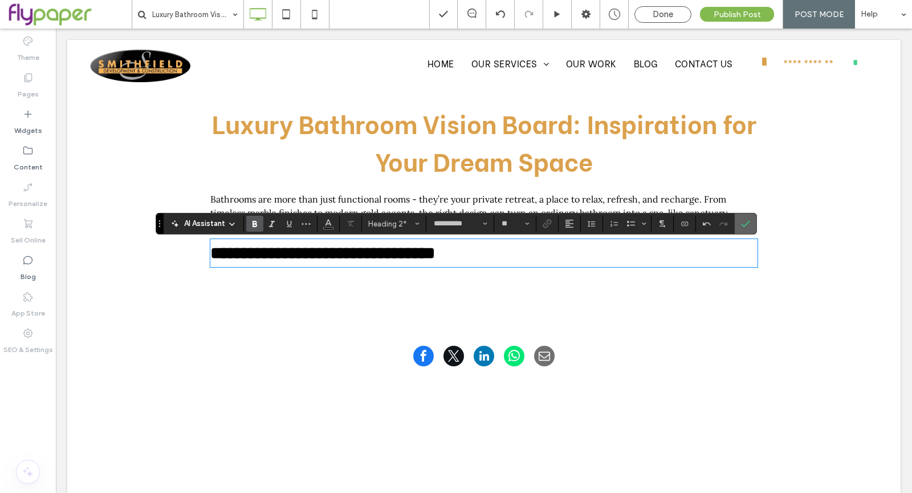
click at [745, 220] on icon "Confirm" at bounding box center [745, 223] width 9 height 9
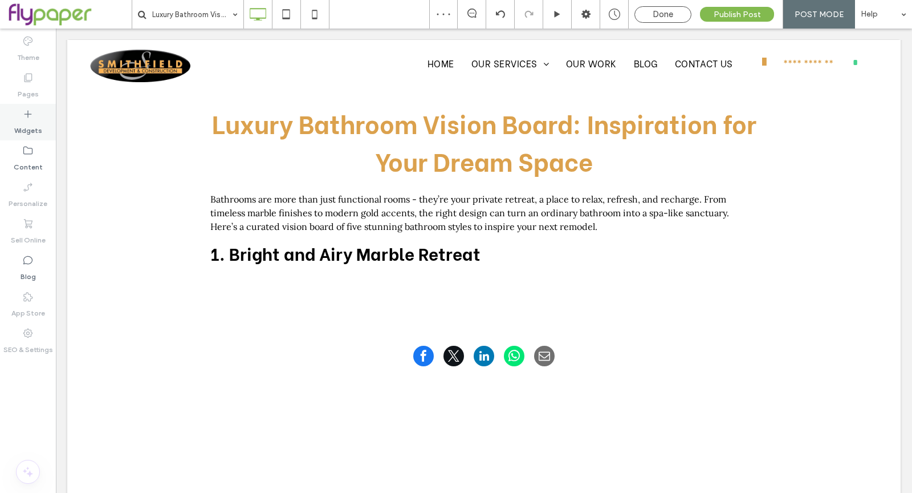
click at [11, 117] on div "Widgets" at bounding box center [28, 122] width 56 height 36
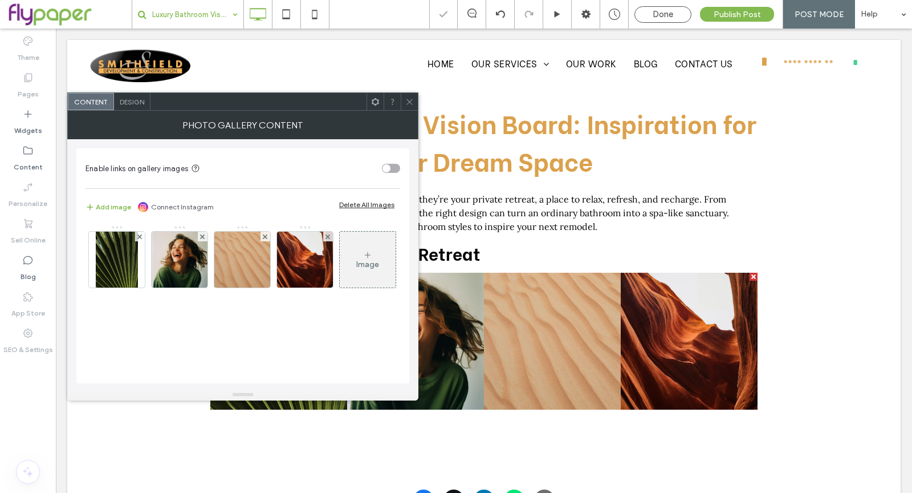
drag, startPoint x: 99, startPoint y: 227, endPoint x: 214, endPoint y: 7, distance: 248.6
click at [413, 101] on icon at bounding box center [409, 101] width 9 height 9
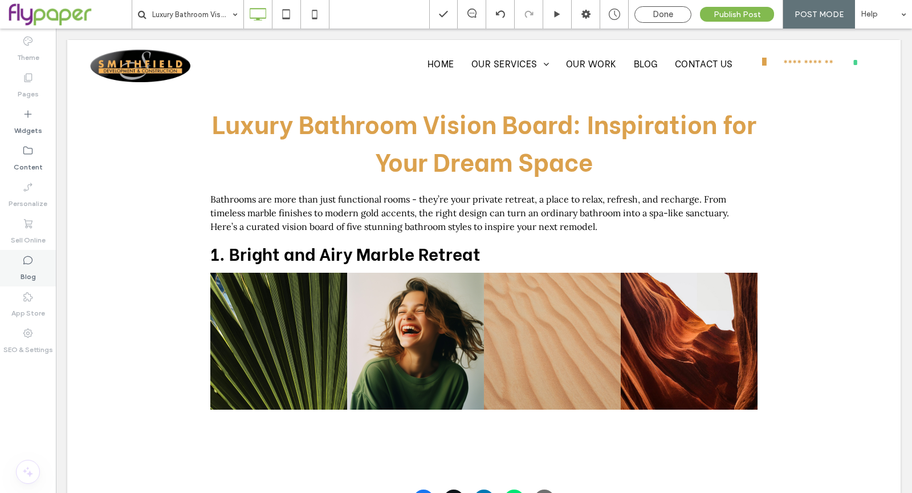
click at [32, 255] on icon at bounding box center [27, 259] width 11 height 11
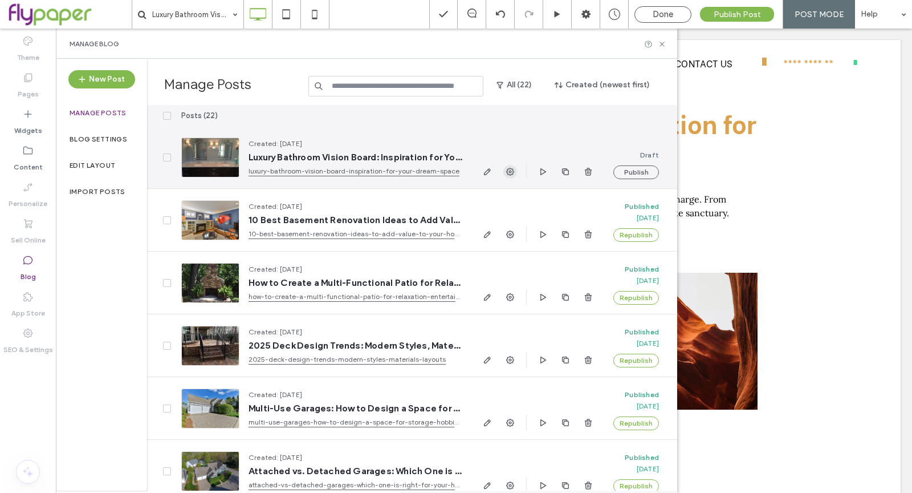
click at [510, 172] on use "button" at bounding box center [510, 172] width 8 height 8
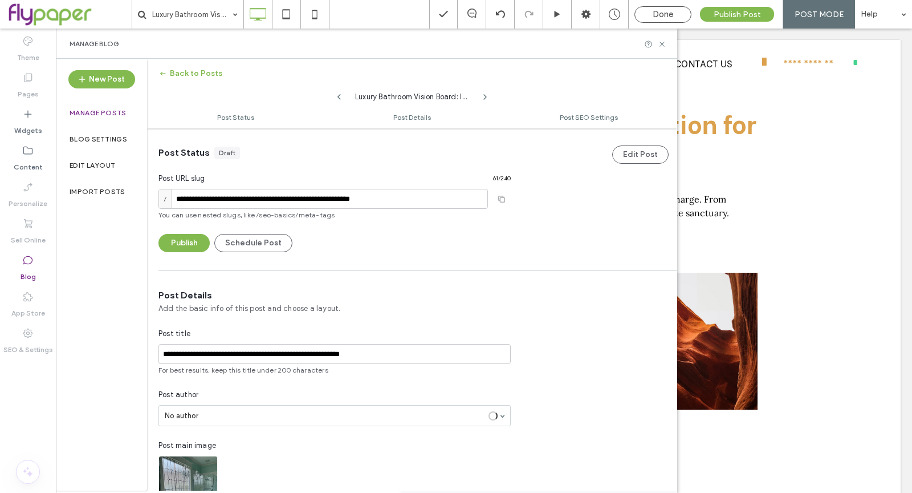
scroll to position [1, 0]
click at [310, 353] on input "**********" at bounding box center [335, 353] width 352 height 20
click at [311, 354] on input "**********" at bounding box center [335, 353] width 352 height 20
paste input "**********"
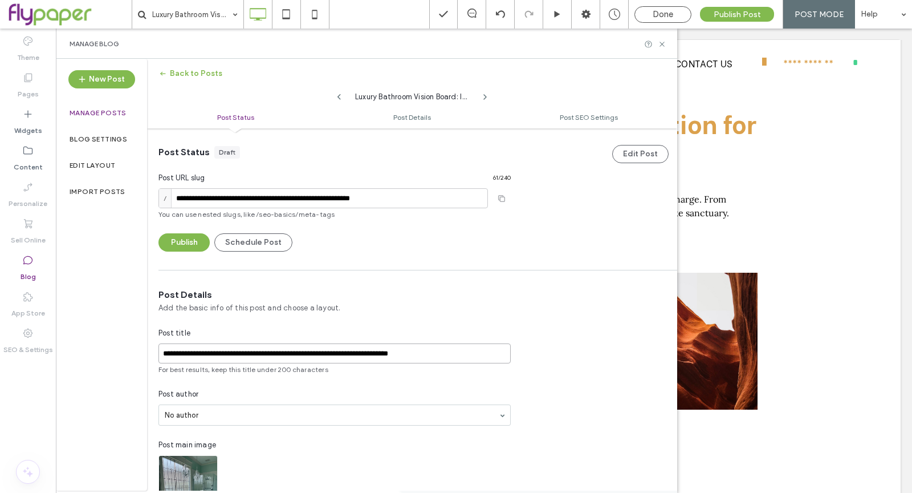
type input "**********"
click at [483, 320] on div "**********" at bounding box center [334, 442] width 375 height 306
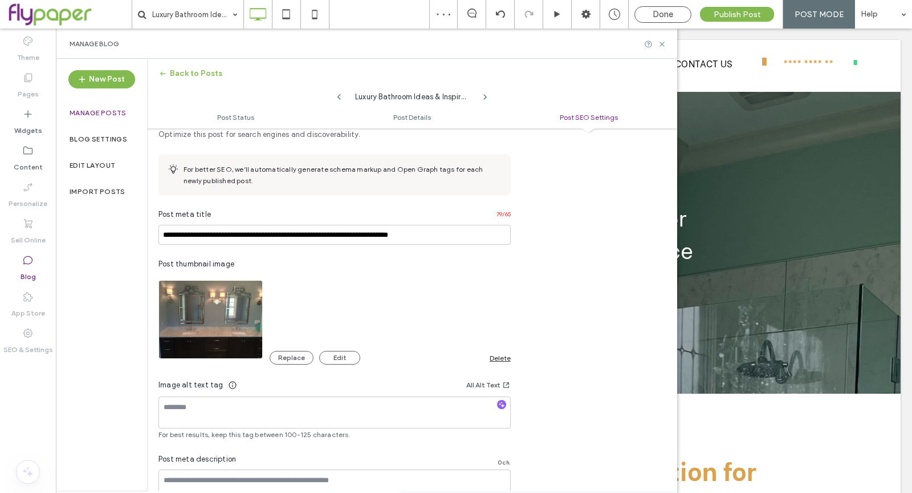
scroll to position [543, 0]
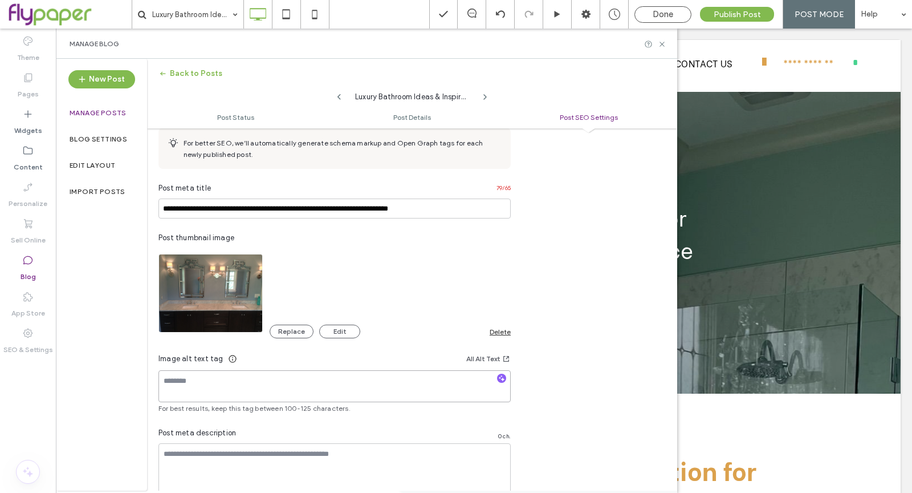
click at [433, 374] on textarea at bounding box center [335, 386] width 352 height 32
paste textarea "**********"
type textarea "**********"
click at [476, 210] on div "**********" at bounding box center [456, 246] width 912 height 493
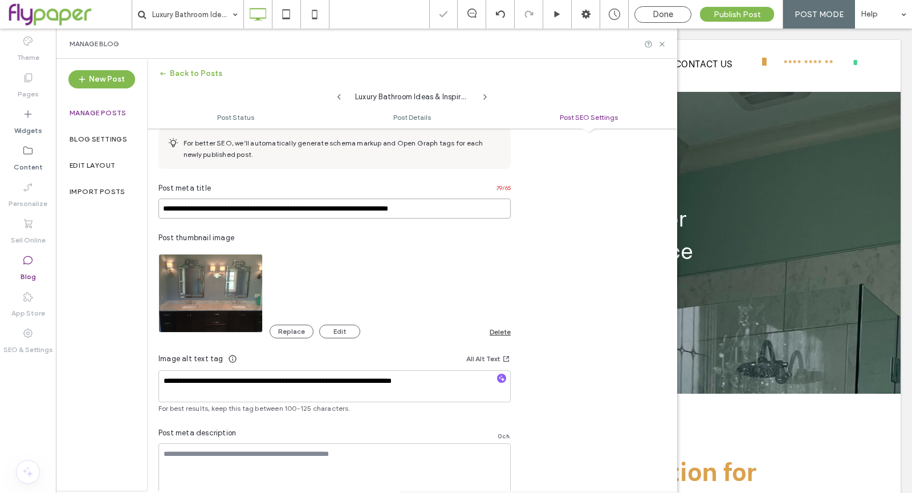
click at [475, 211] on input "**********" at bounding box center [335, 208] width 352 height 20
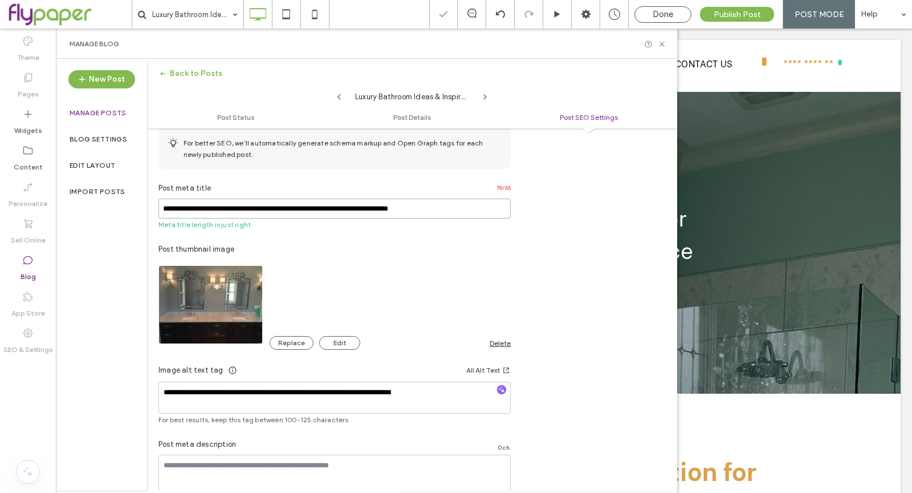
scroll to position [0, 0]
click at [558, 235] on div "**********" at bounding box center [456, 246] width 912 height 493
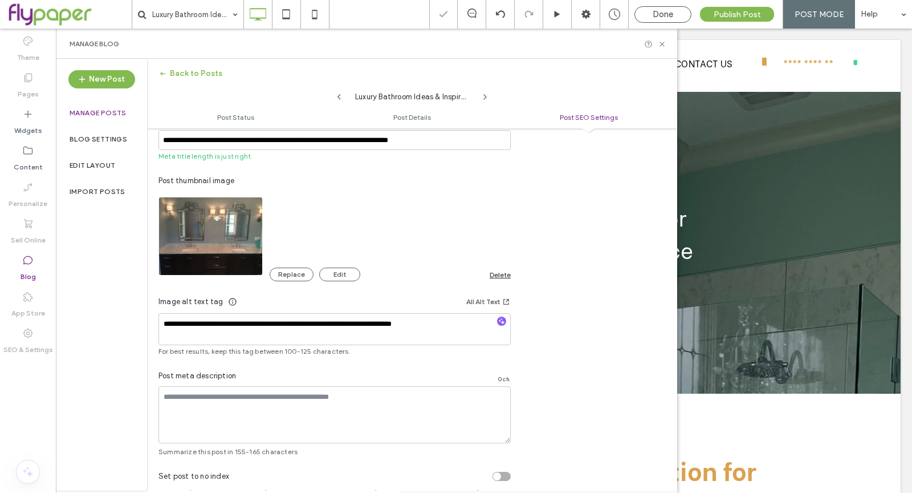
scroll to position [646, 0]
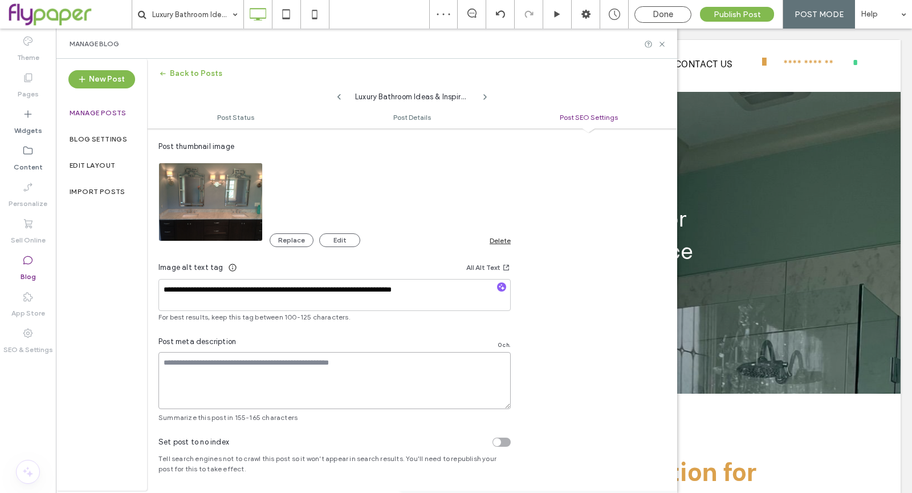
click at [355, 362] on textarea at bounding box center [335, 380] width 352 height 57
paste textarea "**********"
type textarea "**********"
click at [563, 378] on div "**********" at bounding box center [412, 204] width 530 height 436
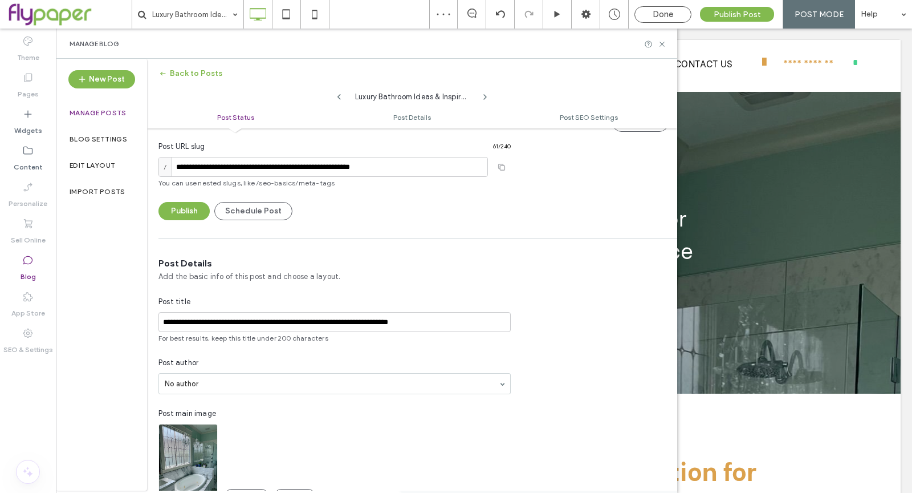
scroll to position [0, 0]
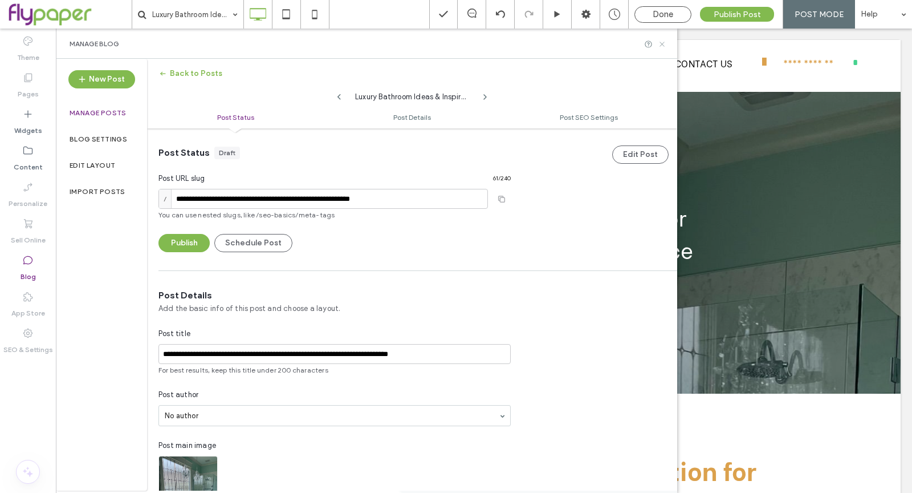
click at [662, 42] on icon at bounding box center [662, 44] width 9 height 9
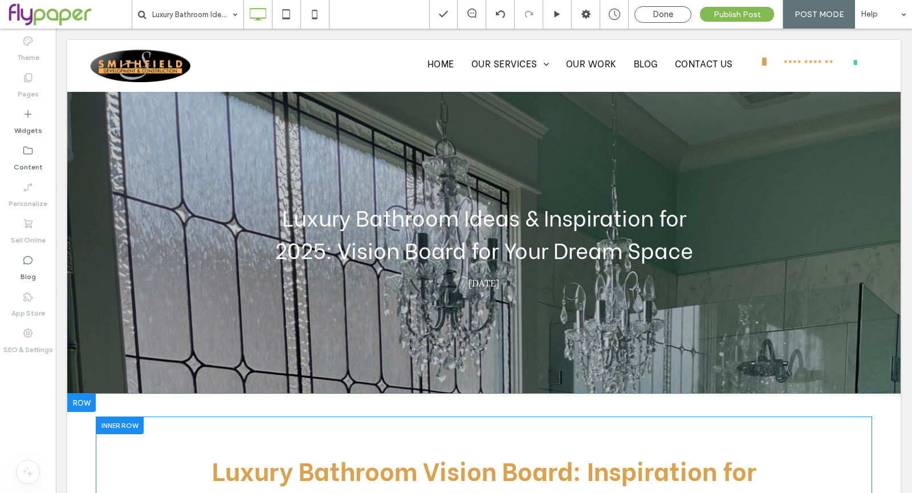
scroll to position [107, 0]
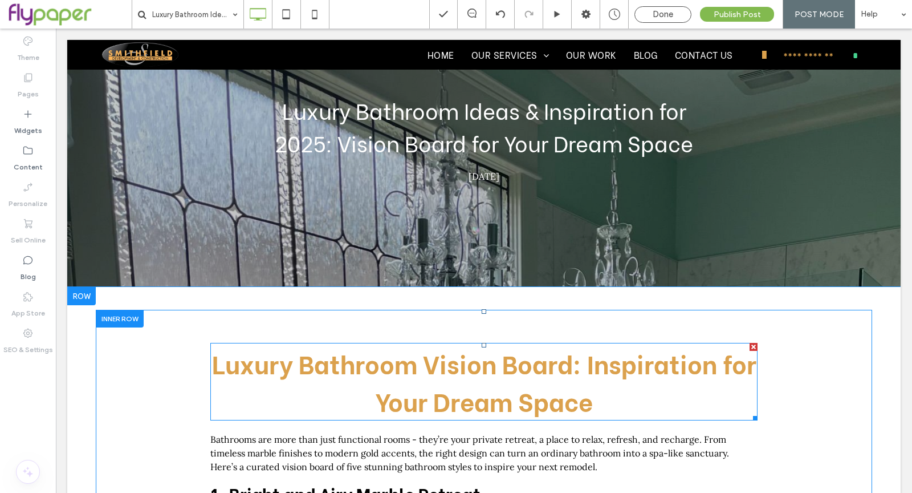
click at [541, 362] on span "Luxury Bathroom Vision Board: Inspiration for Your Dream Space" at bounding box center [484, 381] width 545 height 75
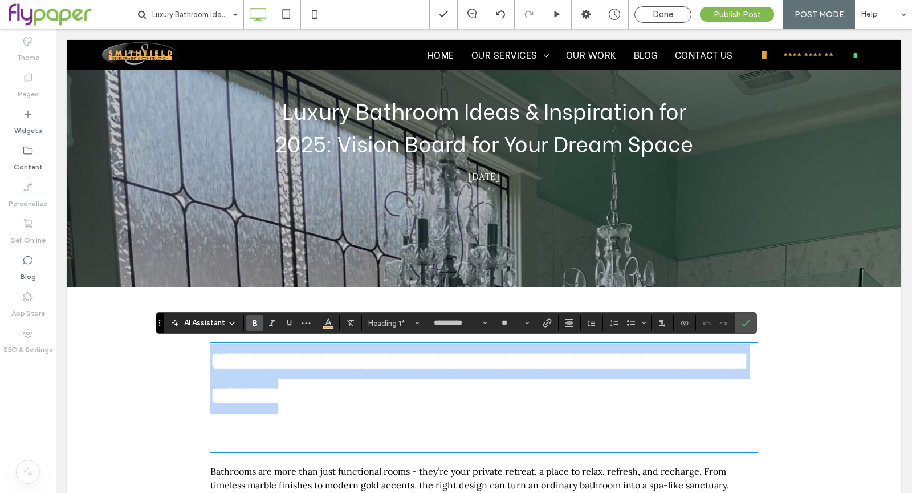
type input "****"
type input "**"
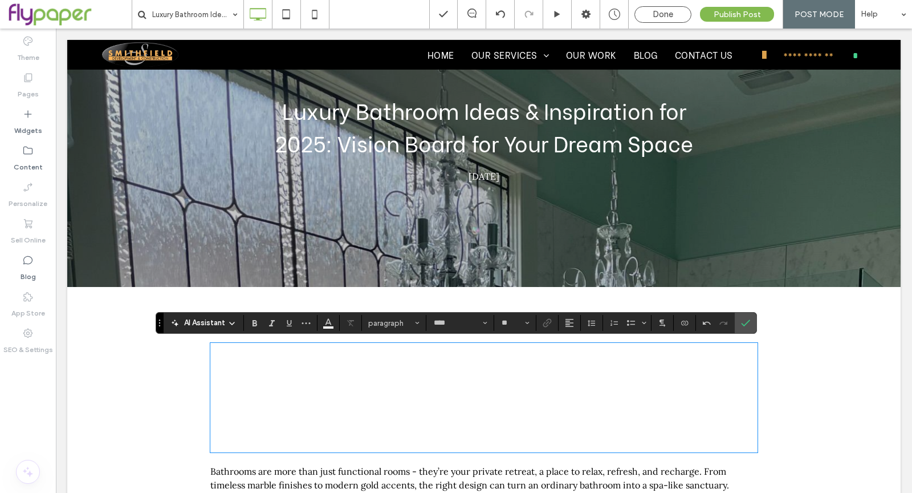
scroll to position [0, 0]
type input "**********"
type input "**"
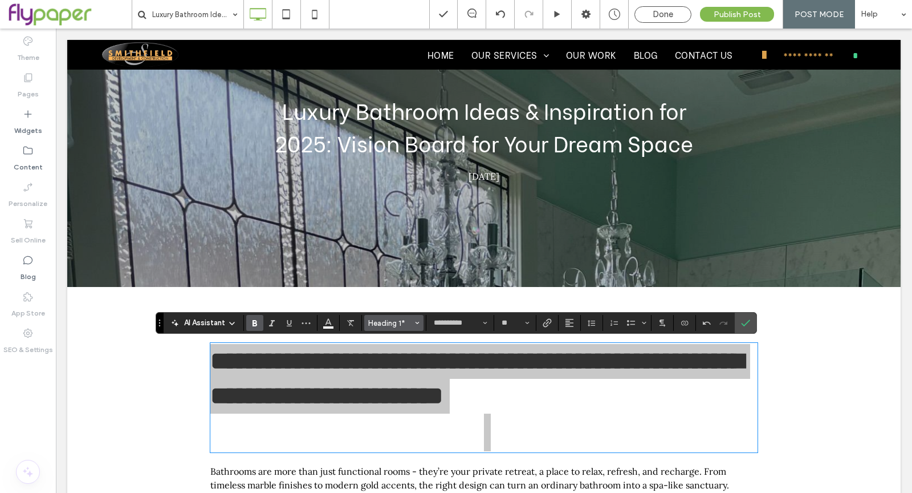
click at [403, 323] on span "Heading 1*" at bounding box center [390, 323] width 44 height 9
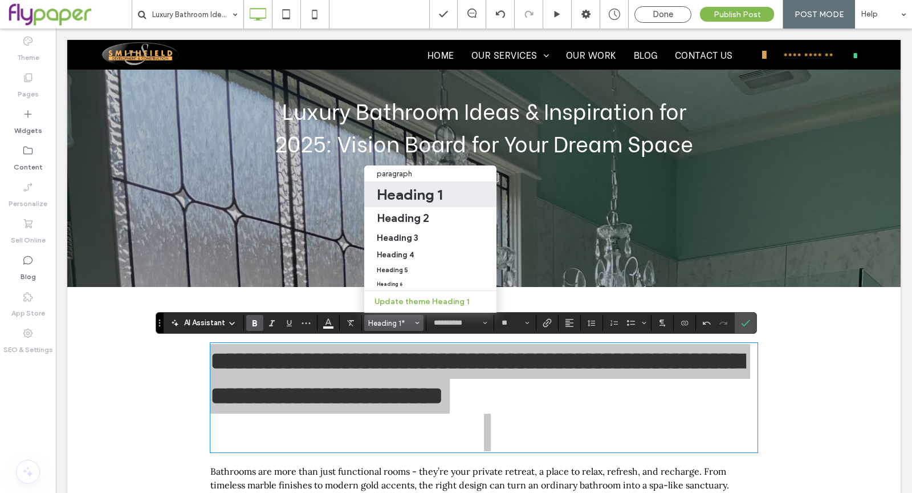
drag, startPoint x: 432, startPoint y: 183, endPoint x: 376, endPoint y: 155, distance: 62.7
click at [432, 185] on h1 "Heading 1" at bounding box center [410, 194] width 66 height 18
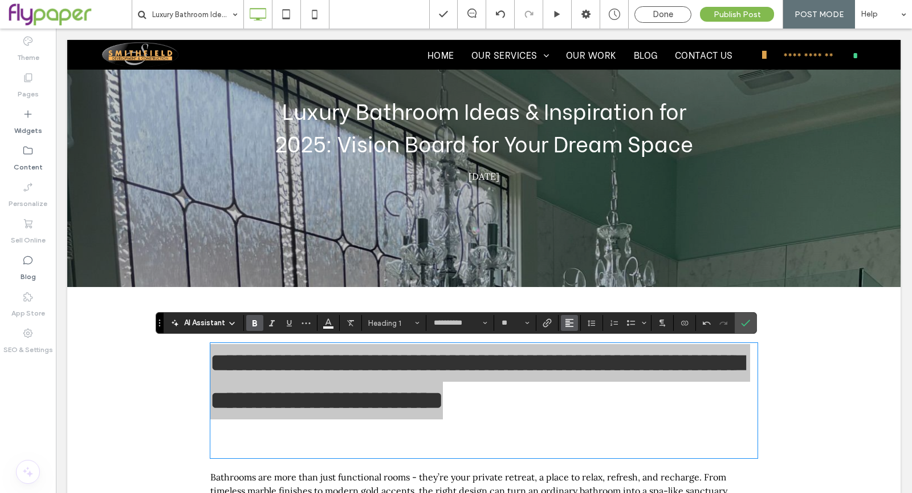
drag, startPoint x: 567, startPoint y: 322, endPoint x: 524, endPoint y: 308, distance: 44.7
click at [567, 322] on icon "Alignment" at bounding box center [569, 322] width 9 height 9
click at [575, 263] on label "ui.textEditor.alignment.center" at bounding box center [581, 271] width 40 height 17
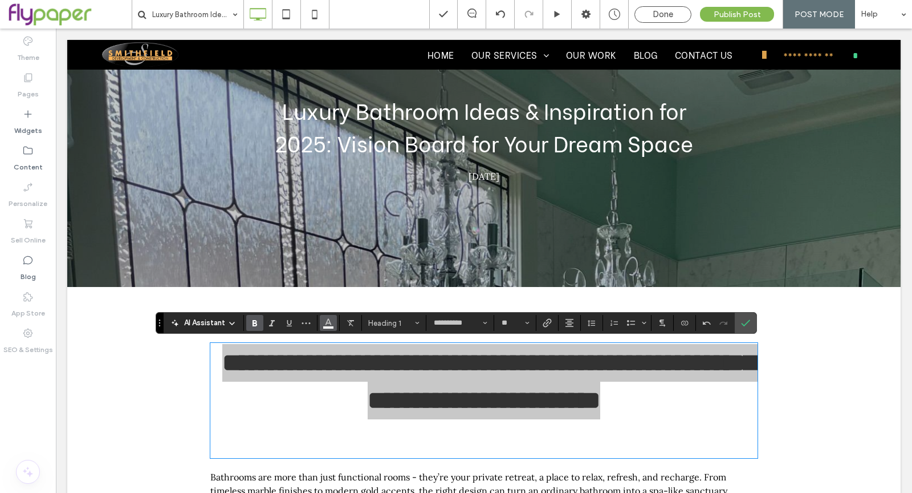
click at [332, 322] on button "Color" at bounding box center [328, 323] width 17 height 16
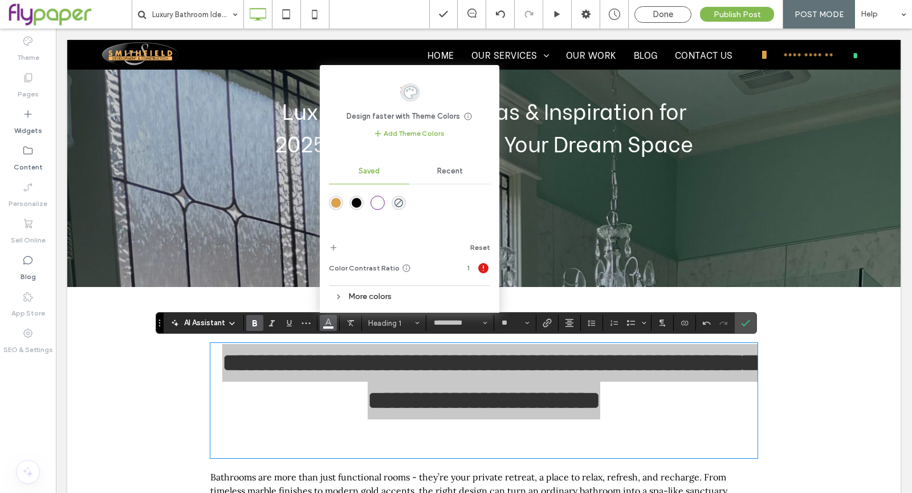
click at [337, 207] on div "rgba(219,161,77,1)" at bounding box center [336, 203] width 10 height 10
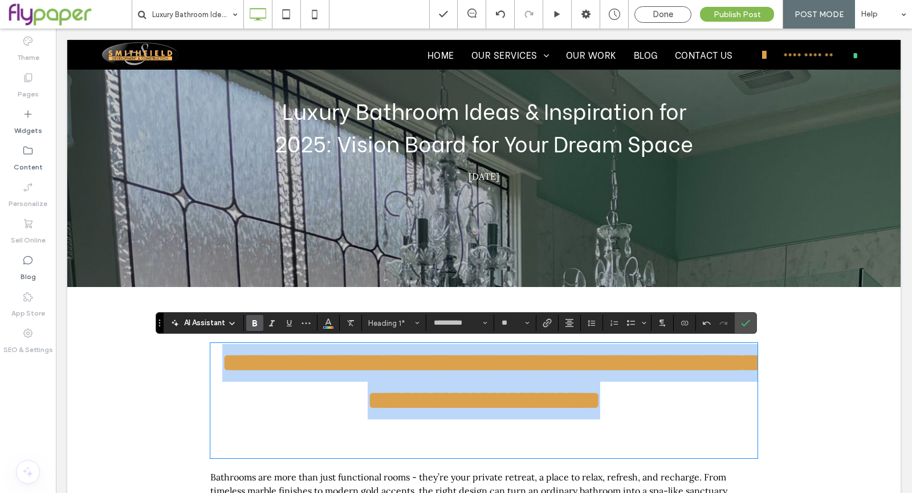
click at [639, 442] on h1 "﻿" at bounding box center [483, 438] width 547 height 38
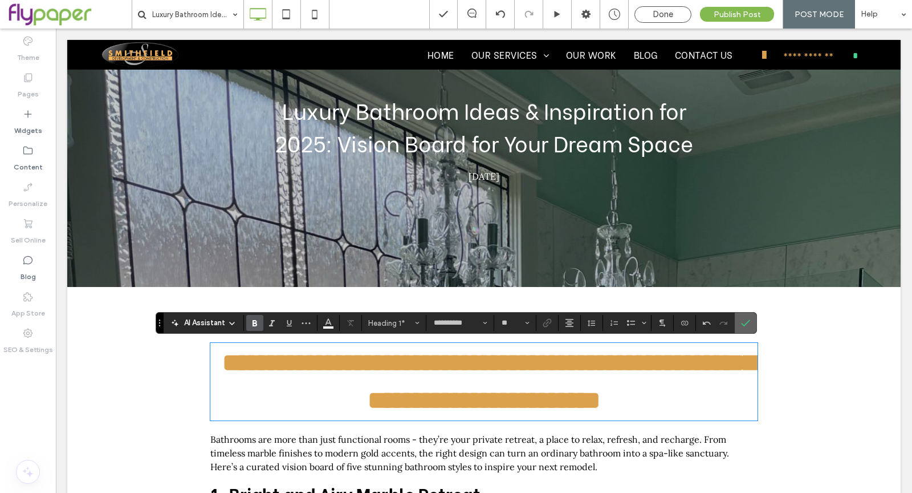
drag, startPoint x: 746, startPoint y: 324, endPoint x: 689, endPoint y: 295, distance: 63.2
click at [746, 324] on icon "Confirm" at bounding box center [745, 322] width 9 height 9
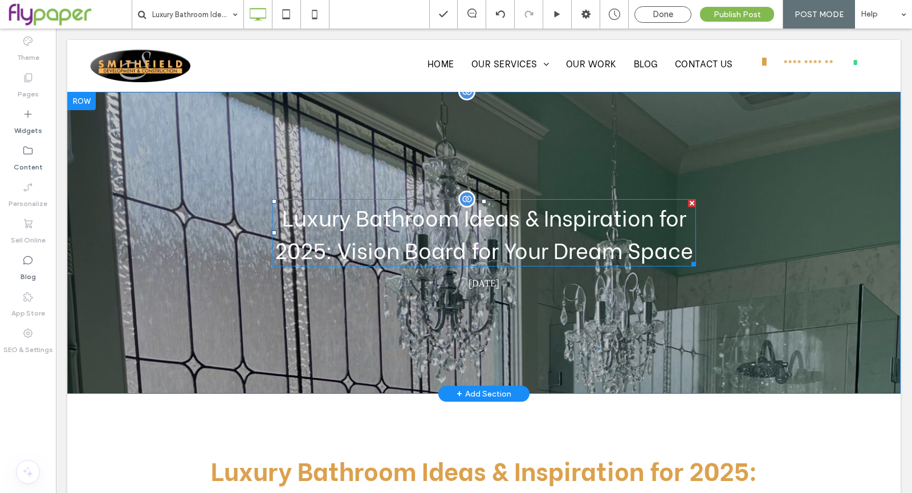
click at [688, 202] on div at bounding box center [692, 203] width 8 height 8
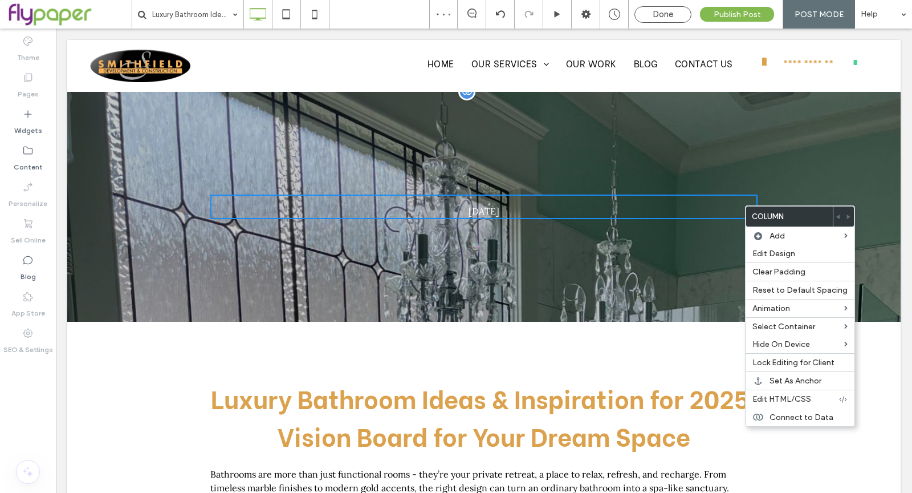
click at [627, 278] on div "August 13, 2025 Click To Paste Row + Add Section" at bounding box center [484, 207] width 834 height 230
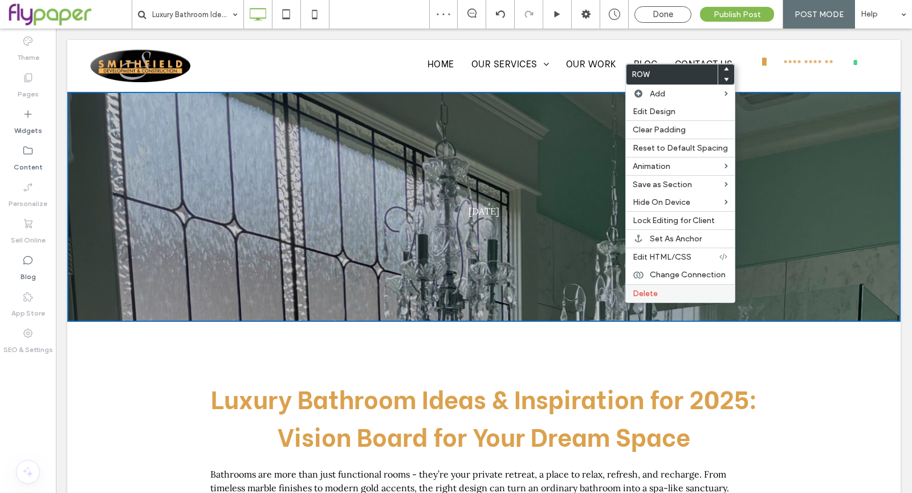
click at [644, 289] on span "Delete" at bounding box center [645, 294] width 25 height 10
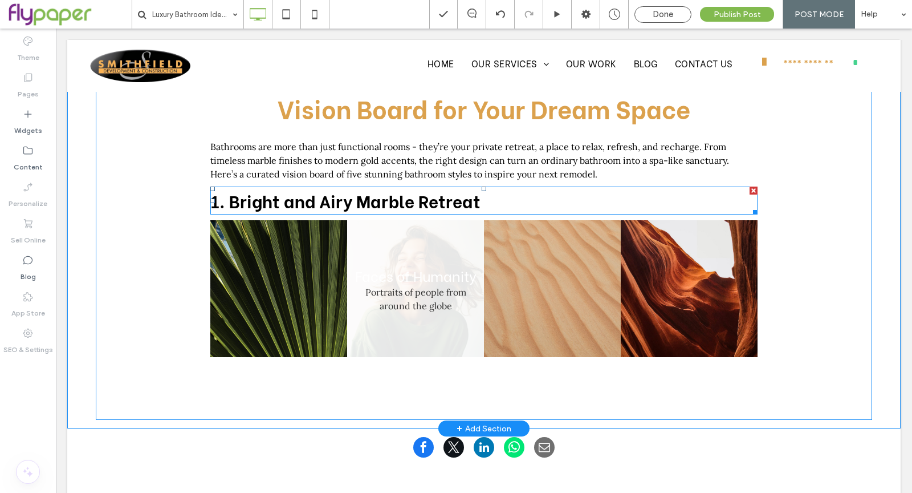
scroll to position [111, 0]
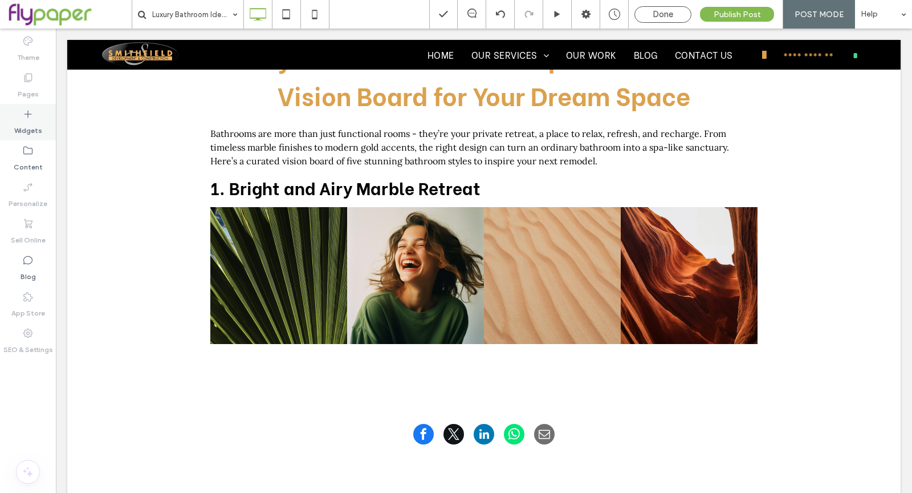
click at [37, 120] on label "Widgets" at bounding box center [28, 128] width 28 height 16
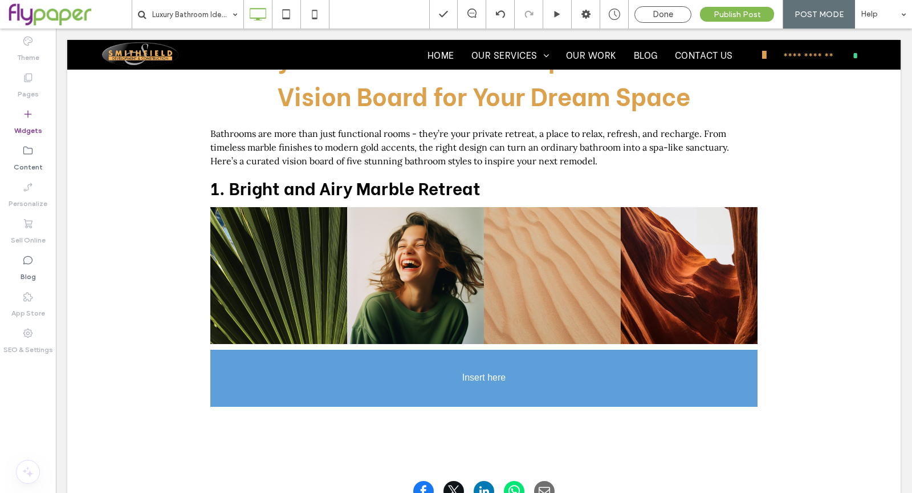
scroll to position [122, 0]
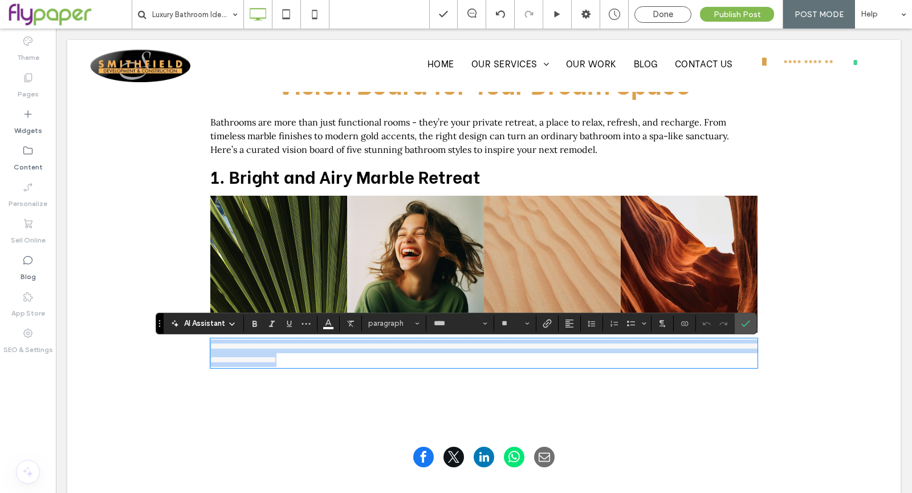
paste div
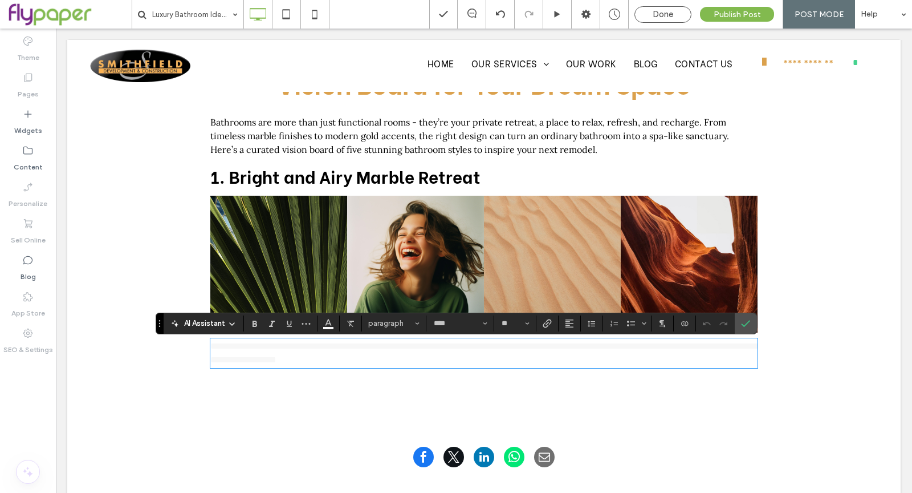
scroll to position [0, 0]
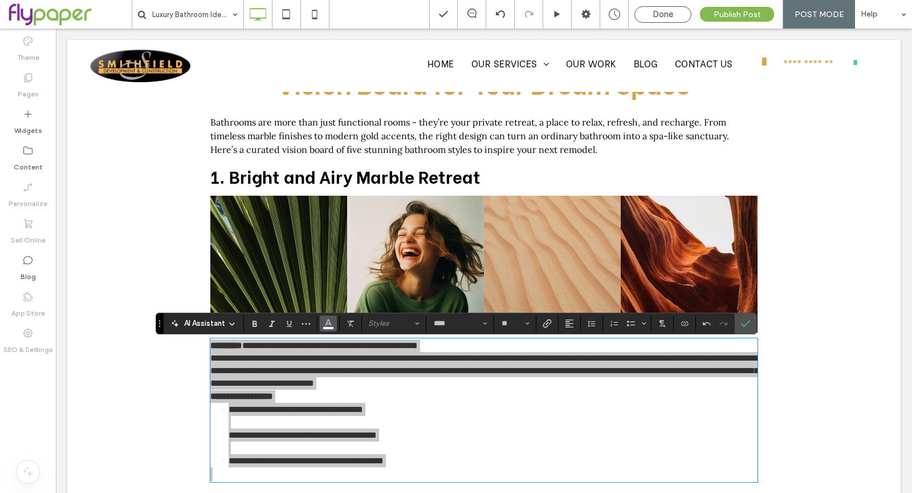
click at [328, 321] on use "Color" at bounding box center [328, 322] width 6 height 6
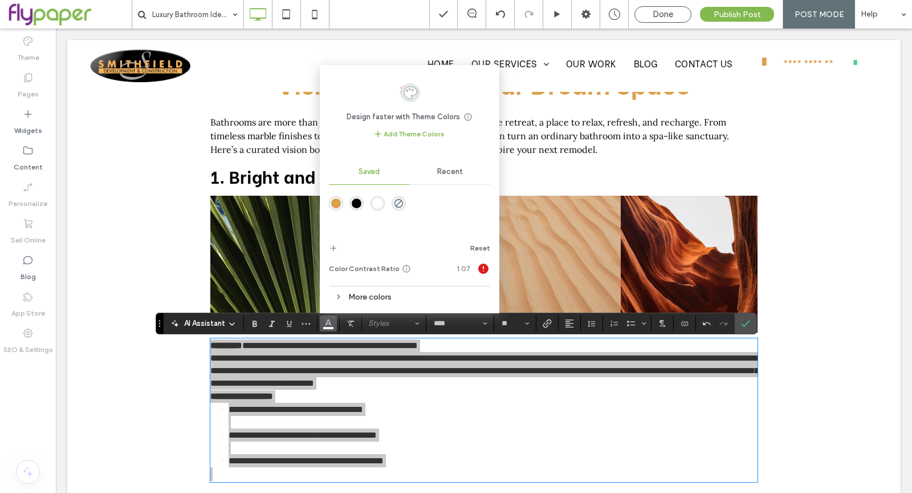
drag, startPoint x: 359, startPoint y: 200, endPoint x: 303, endPoint y: 182, distance: 58.4
click at [359, 200] on div "rgba(0,0,0,1)" at bounding box center [357, 203] width 10 height 10
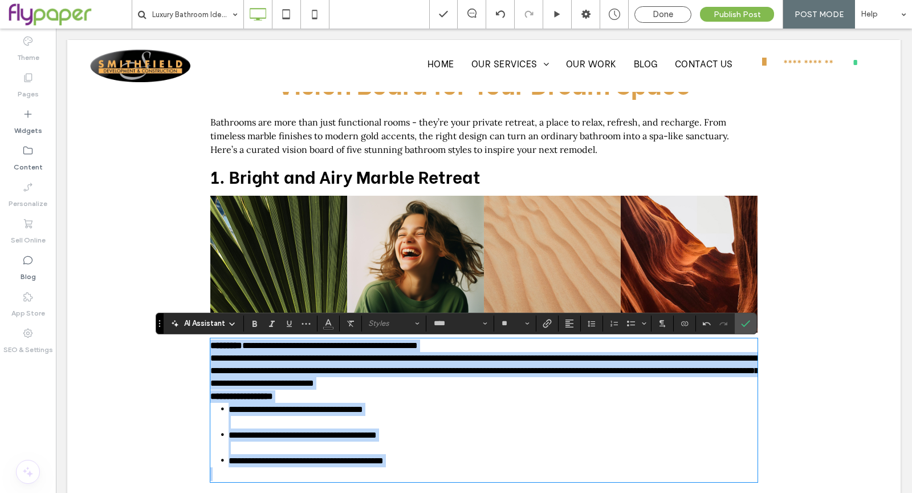
click at [337, 397] on p "**********" at bounding box center [483, 396] width 547 height 13
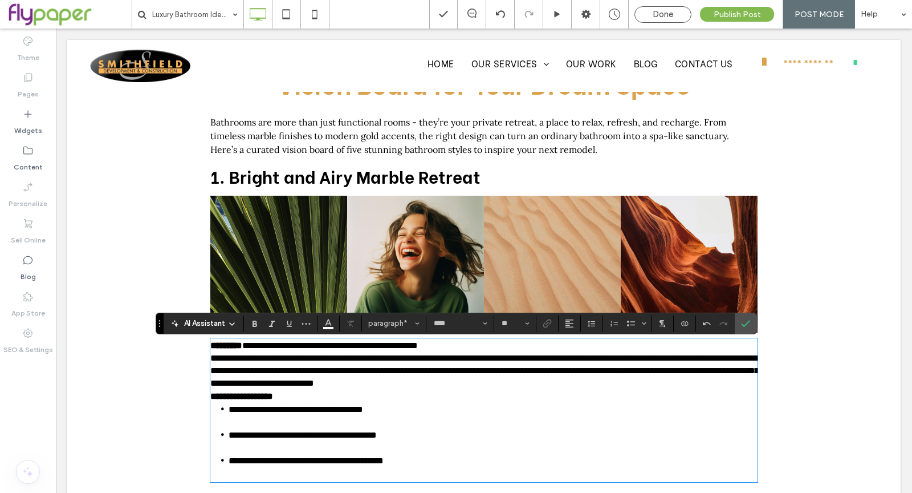
click at [318, 472] on p at bounding box center [483, 474] width 547 height 14
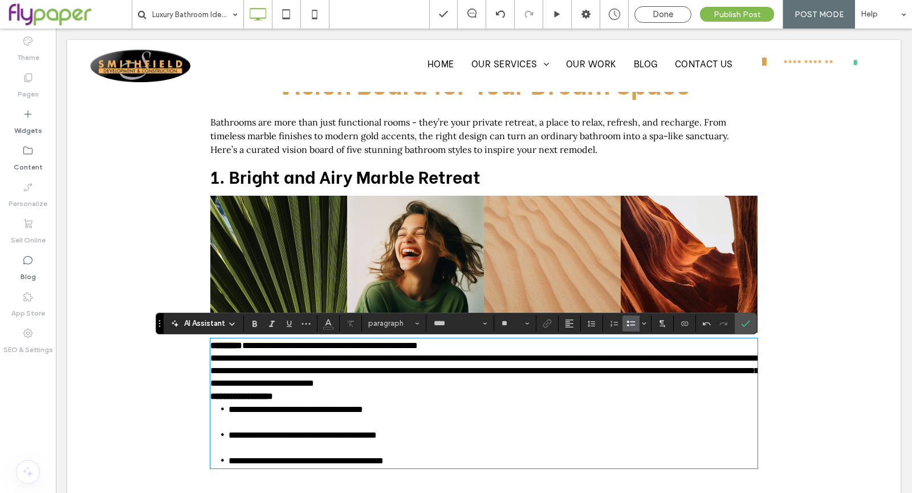
click at [510, 348] on p "**********" at bounding box center [483, 345] width 547 height 13
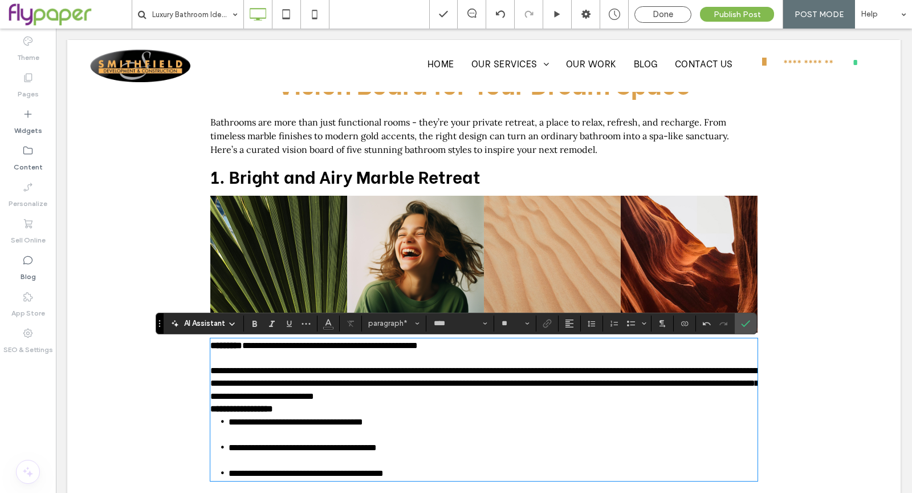
click at [664, 395] on p "**********" at bounding box center [483, 383] width 547 height 38
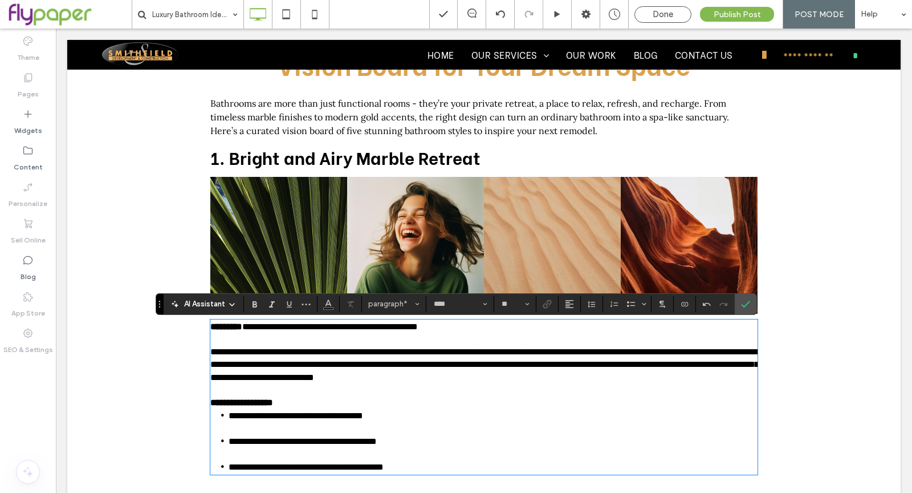
scroll to position [141, 0]
drag, startPoint x: 739, startPoint y: 306, endPoint x: 682, endPoint y: 276, distance: 64.3
click at [741, 306] on use "Confirm" at bounding box center [745, 303] width 9 height 7
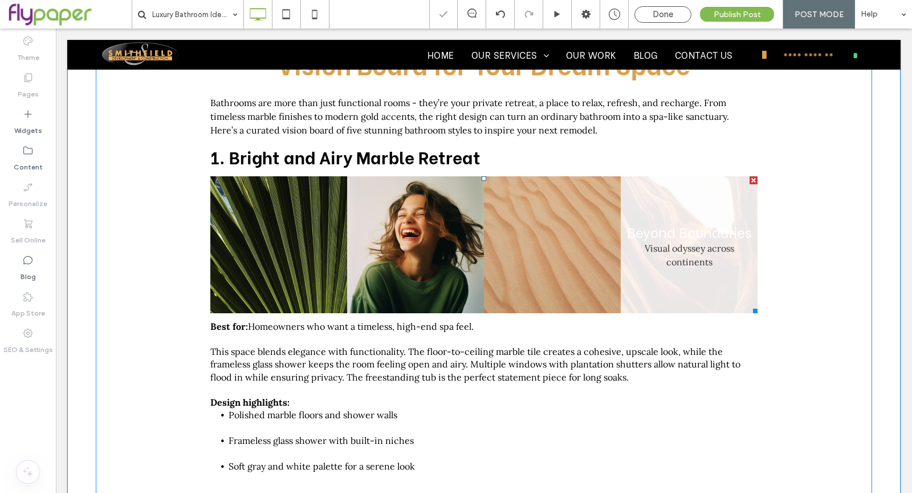
click at [675, 249] on link at bounding box center [689, 244] width 137 height 137
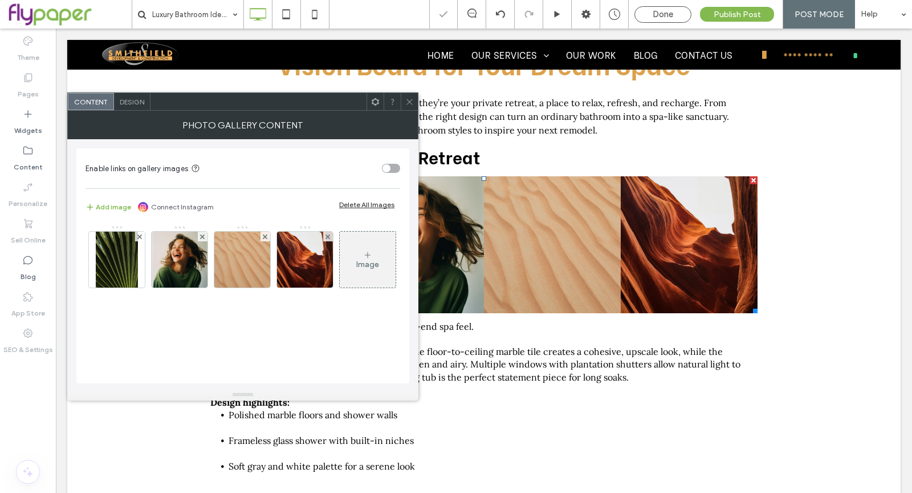
click at [369, 198] on div "Add image Connect Instagram Delete All Images" at bounding box center [243, 206] width 315 height 25
click at [357, 205] on div "Delete All Images" at bounding box center [366, 204] width 55 height 9
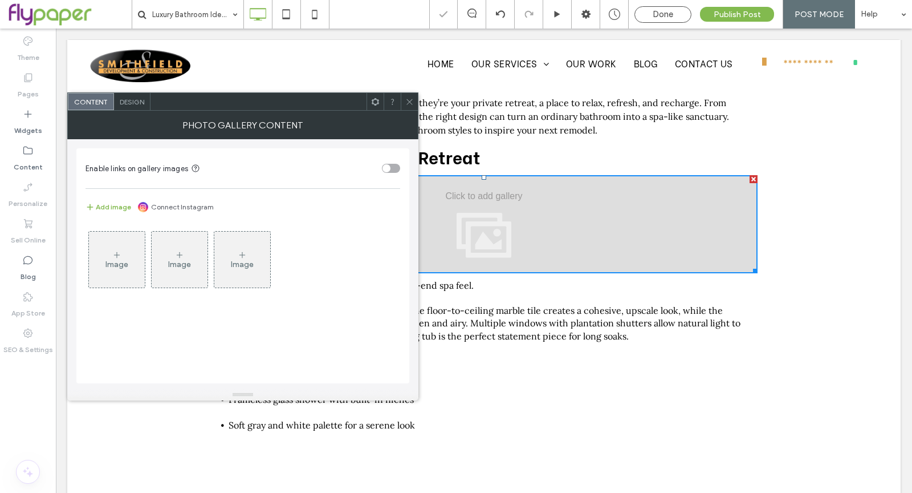
drag, startPoint x: 106, startPoint y: 272, endPoint x: 108, endPoint y: 262, distance: 10.0
click at [106, 272] on div "Image" at bounding box center [117, 260] width 56 height 54
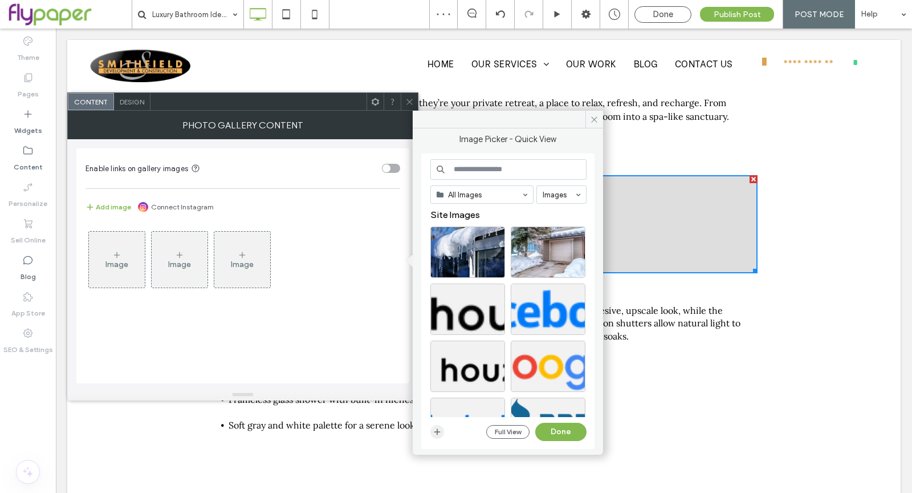
click at [442, 432] on span "button" at bounding box center [437, 432] width 14 height 14
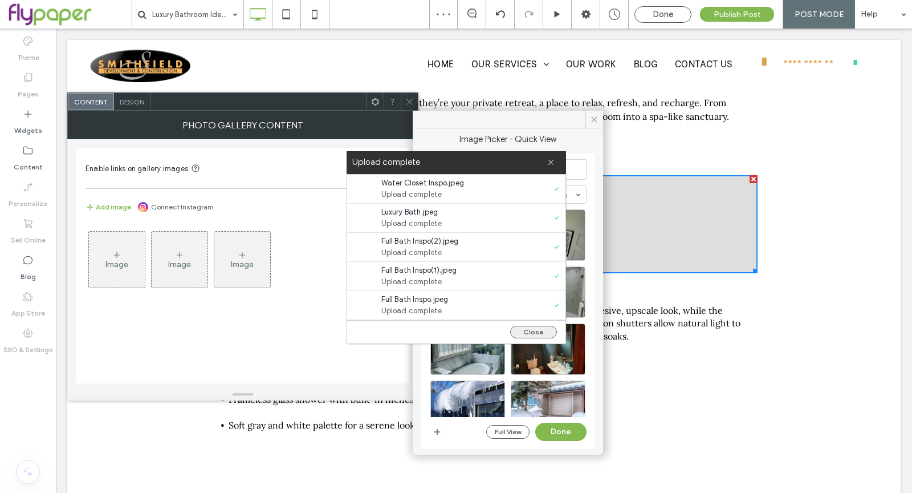
click at [528, 329] on button "Close" at bounding box center [533, 332] width 47 height 13
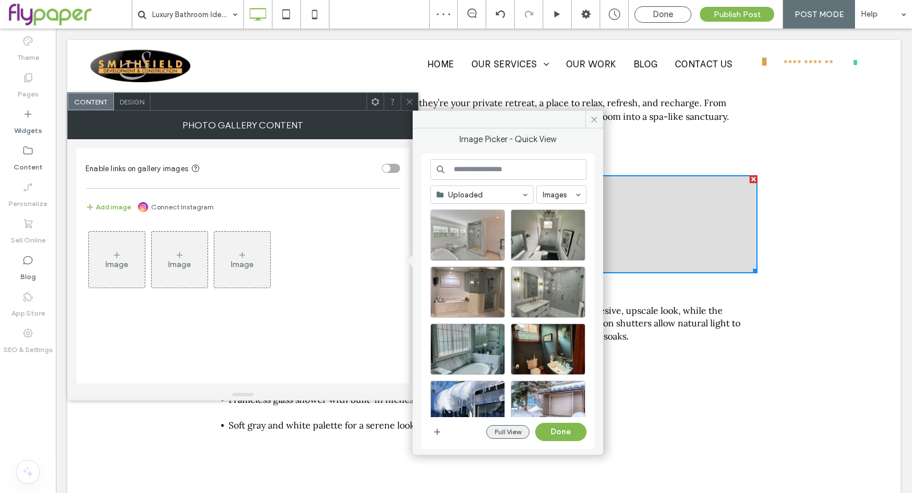
click at [501, 432] on button "Full View" at bounding box center [507, 432] width 43 height 14
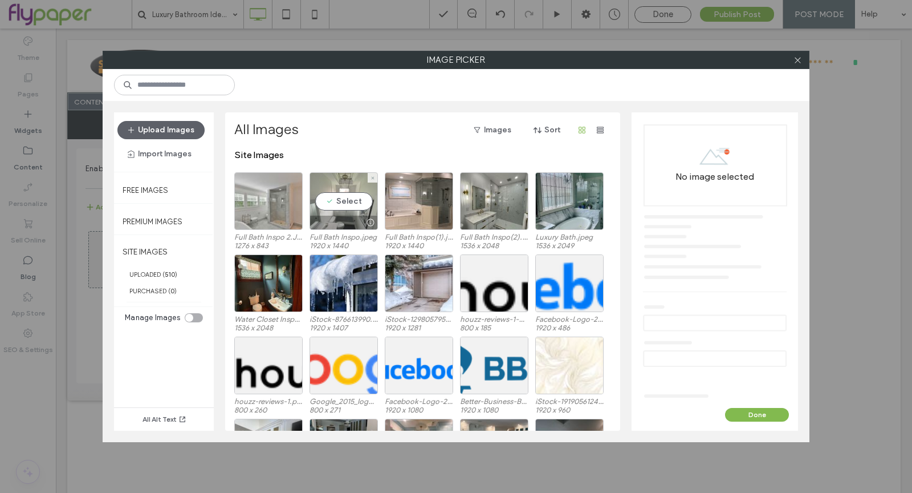
click at [332, 218] on div at bounding box center [343, 223] width 67 height 14
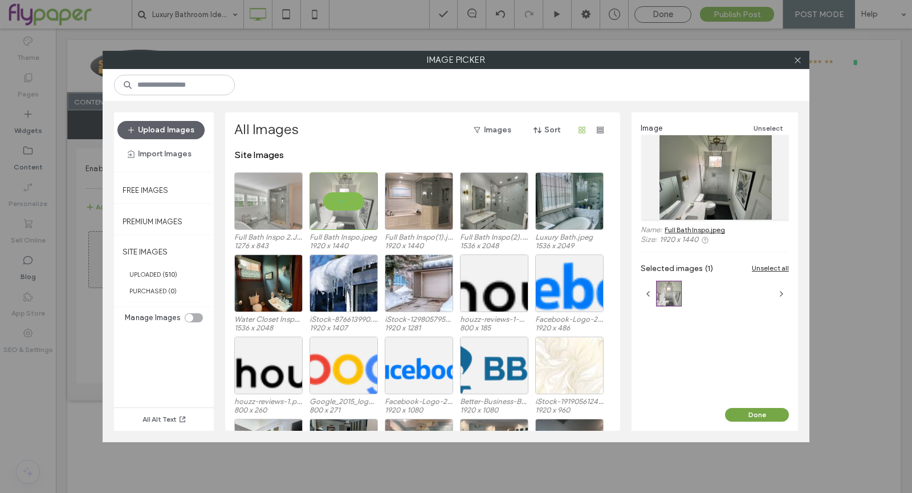
click at [777, 417] on button "Done" at bounding box center [757, 415] width 64 height 14
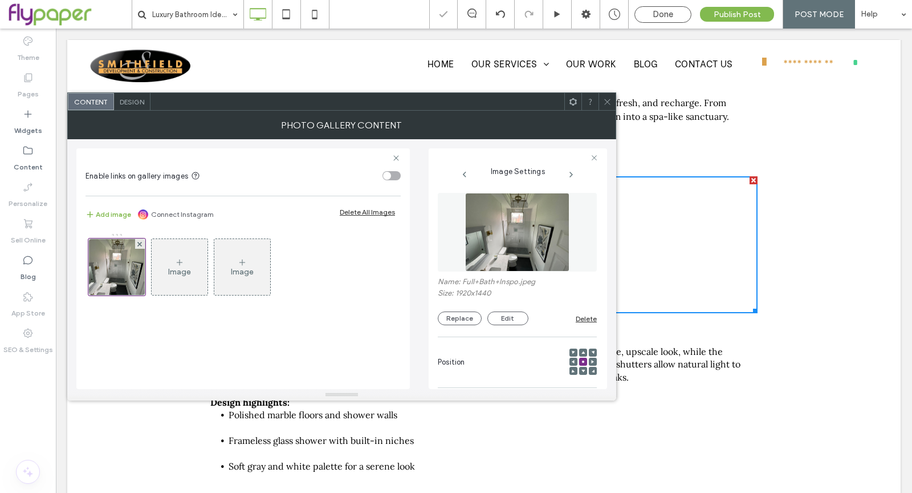
click at [134, 108] on div "Design" at bounding box center [132, 101] width 36 height 17
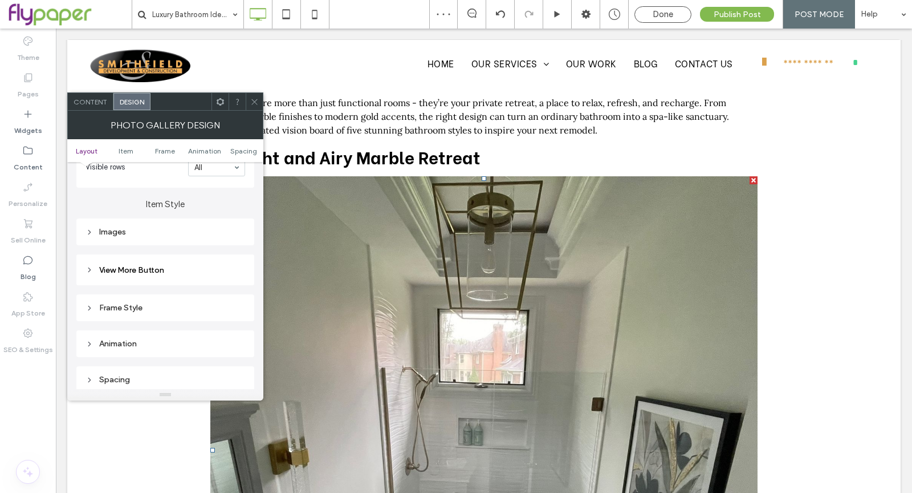
scroll to position [380, 0]
click at [193, 237] on div "Images" at bounding box center [165, 230] width 178 height 27
click at [193, 234] on div "Images" at bounding box center [166, 230] width 160 height 15
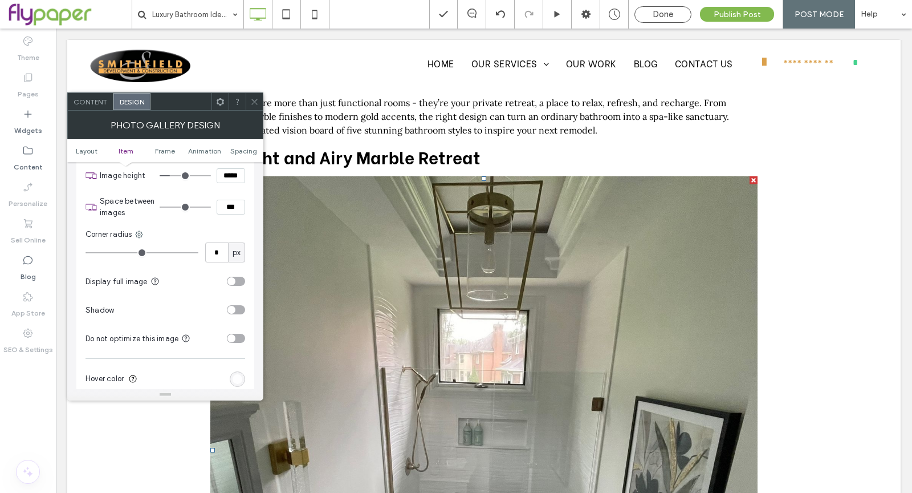
scroll to position [383, 0]
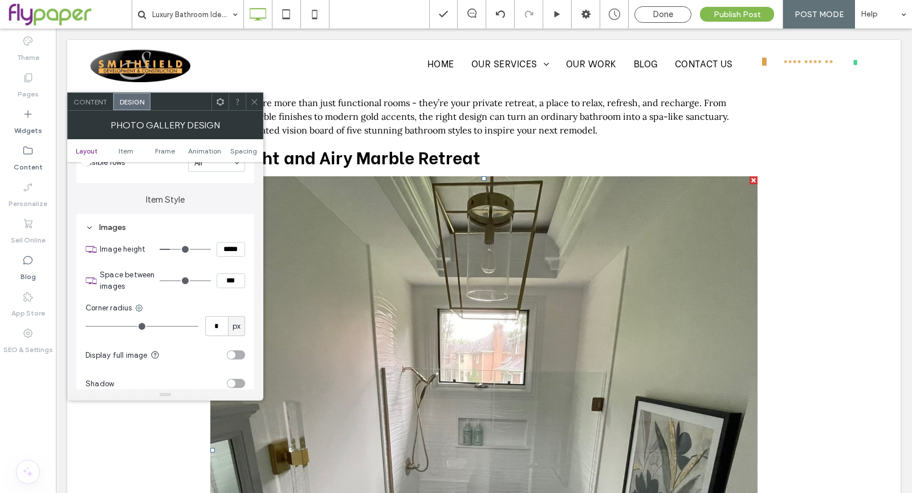
type input "***"
type input "*****"
type input "***"
type input "*****"
type input "***"
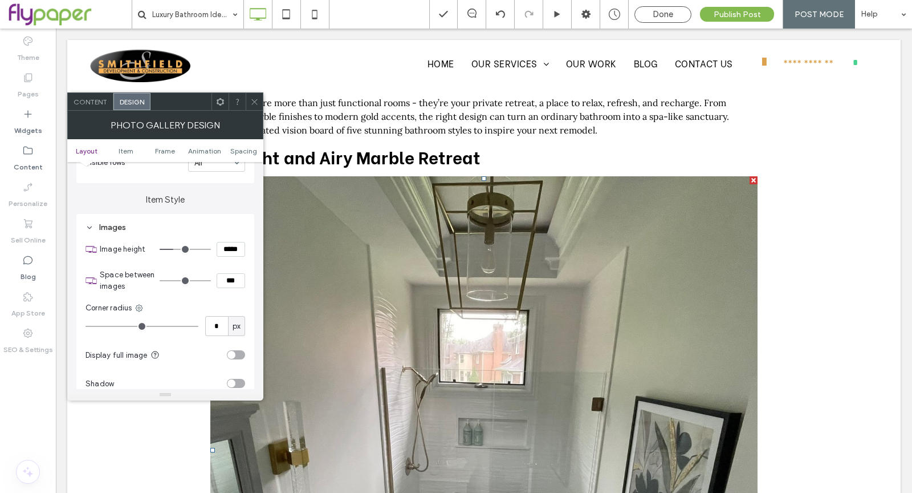
type input "*****"
type input "***"
type input "*****"
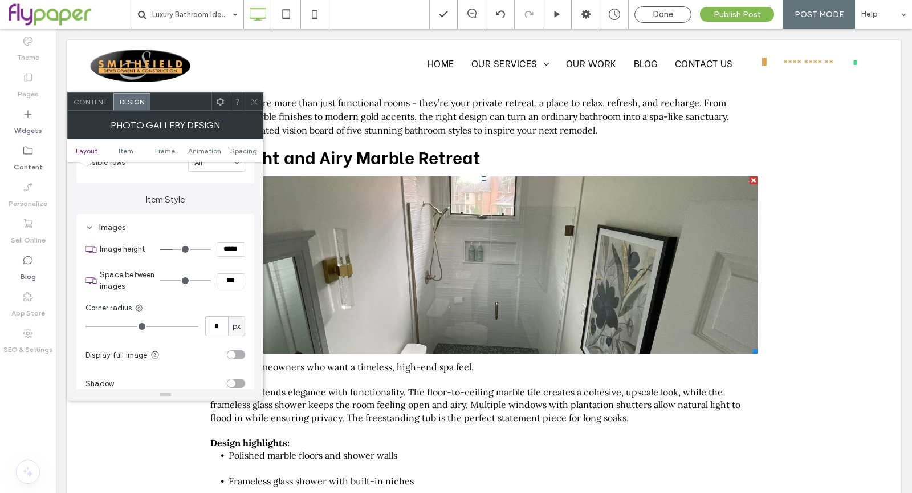
type input "***"
type input "*****"
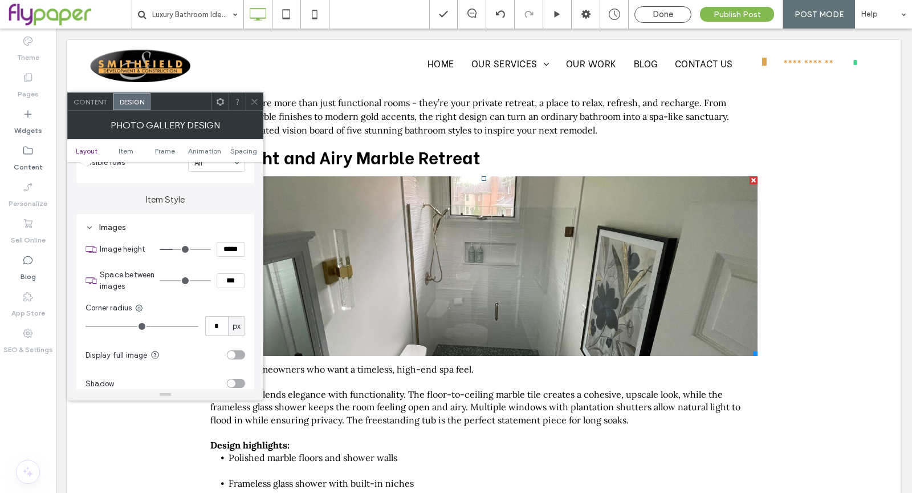
type input "***"
type input "*****"
type input "***"
type input "*****"
type input "***"
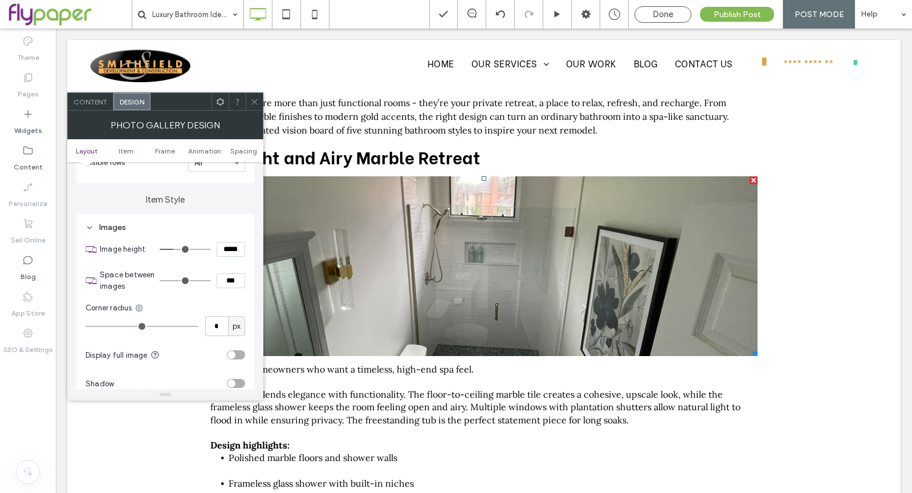
type input "*****"
type input "***"
type input "*****"
type input "***"
type input "*****"
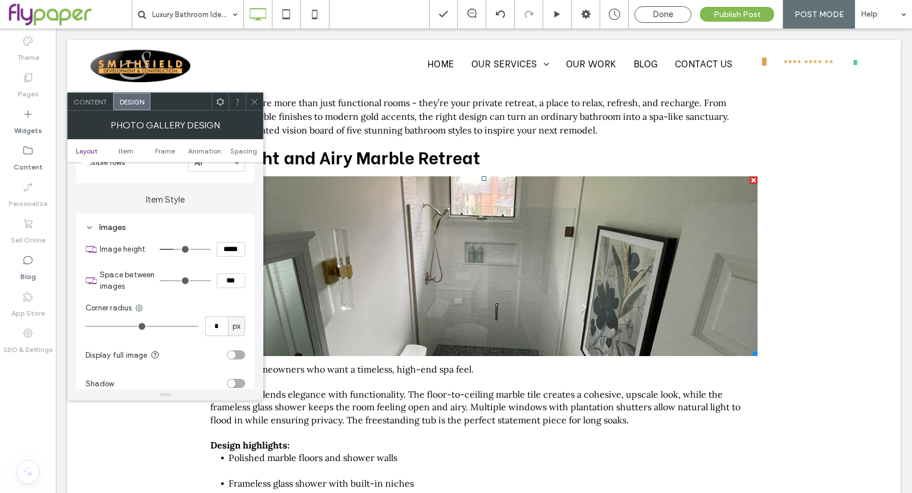
type input "***"
type input "*****"
type input "***"
type input "*****"
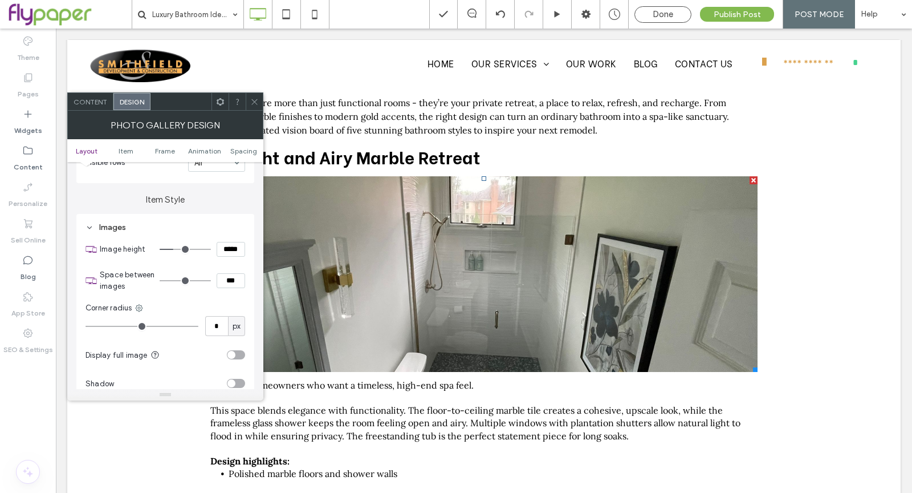
type input "***"
type input "*****"
type input "***"
type input "*****"
type input "***"
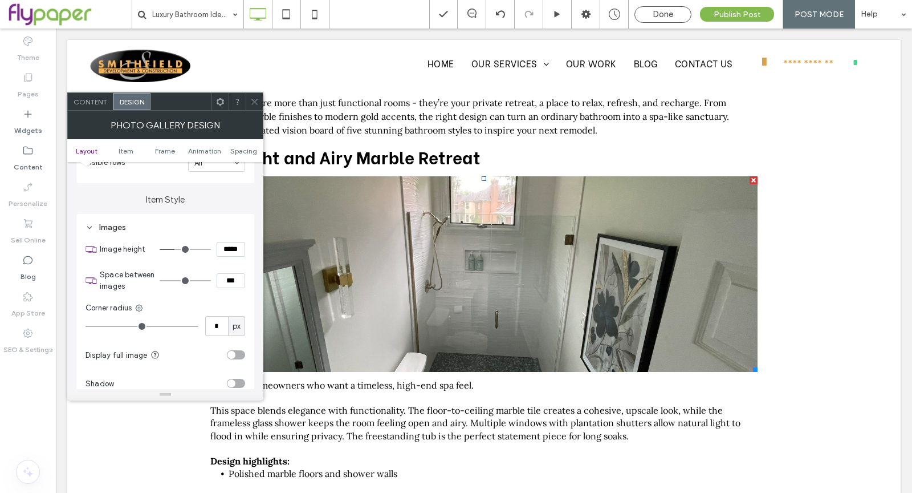
type input "*****"
type input "***"
type input "*****"
type input "***"
type input "*****"
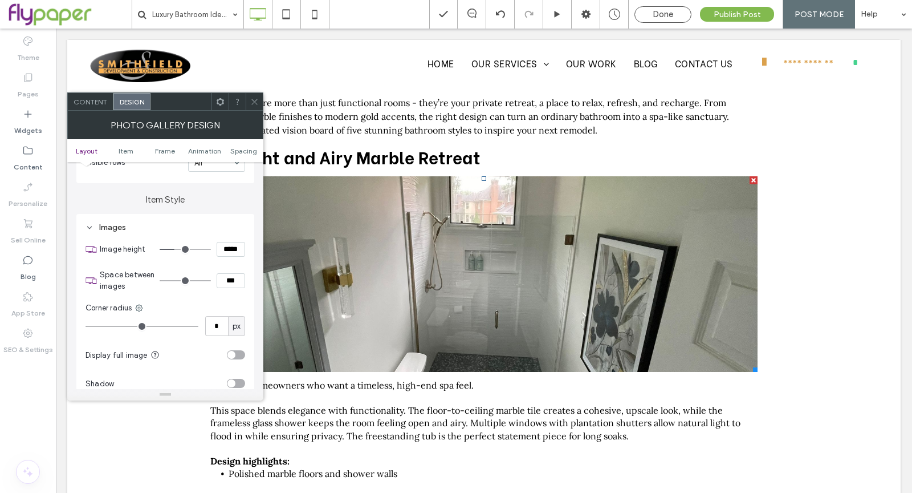
type input "***"
type input "*****"
type input "***"
type input "*****"
type input "***"
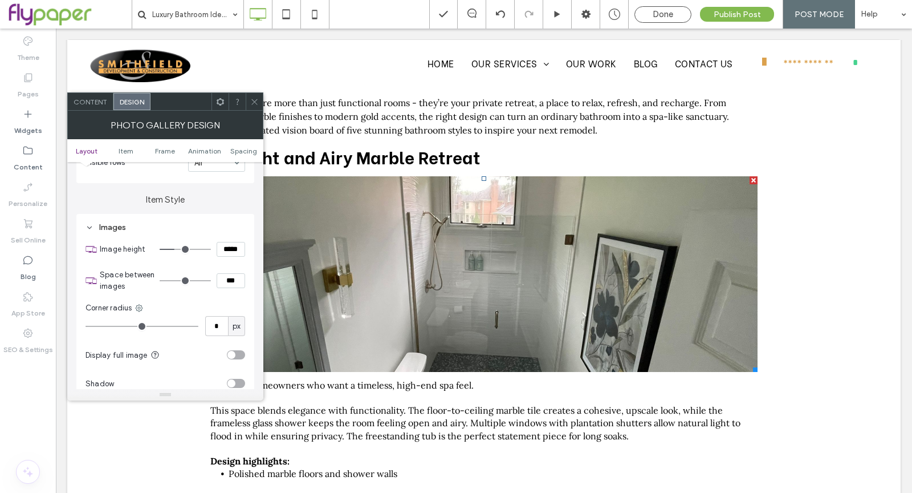
type input "*****"
type input "***"
type input "*****"
type input "***"
type input "*****"
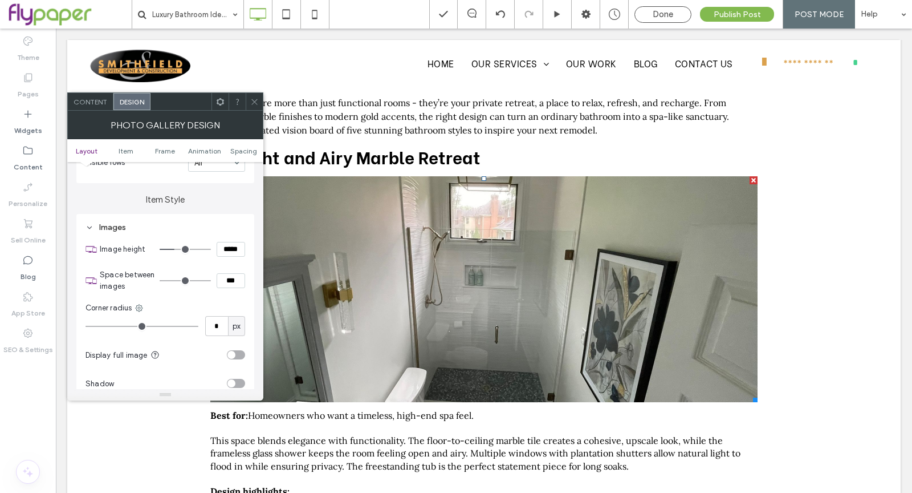
type input "***"
type input "*****"
type input "***"
type input "*****"
type input "***"
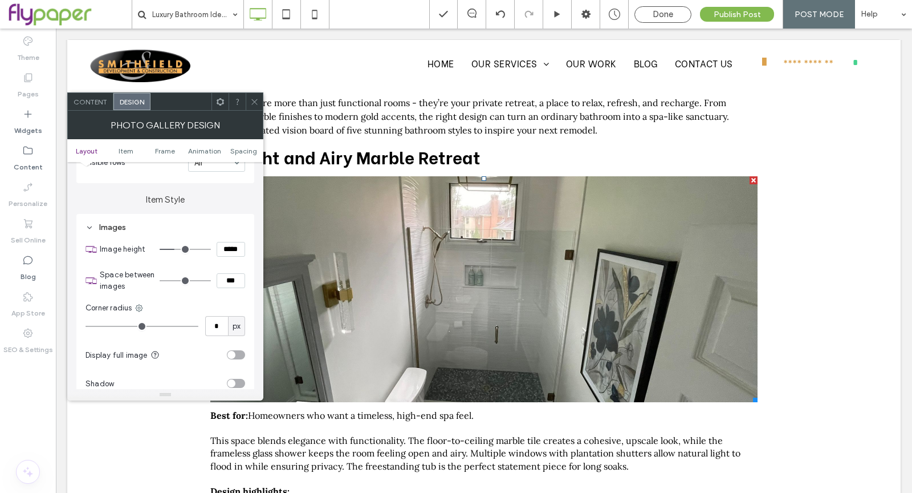
type input "*****"
type input "***"
type input "*****"
type input "***"
type input "*****"
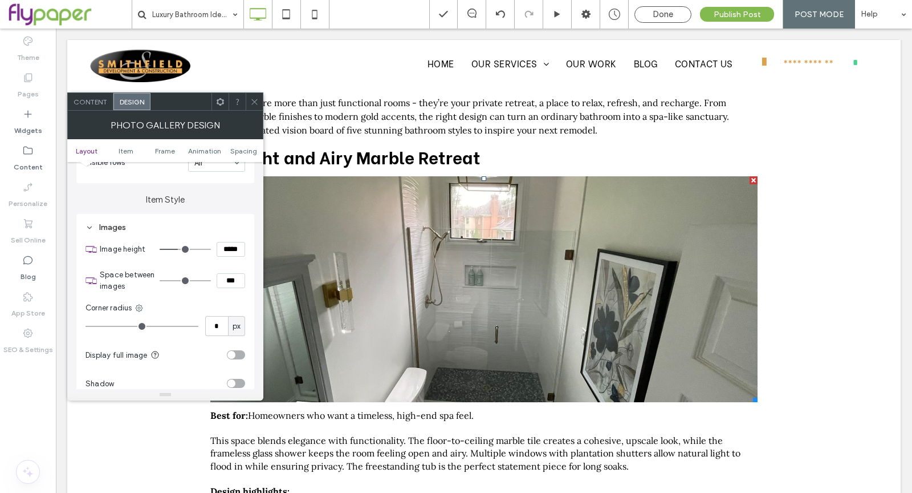
type input "***"
type input "*****"
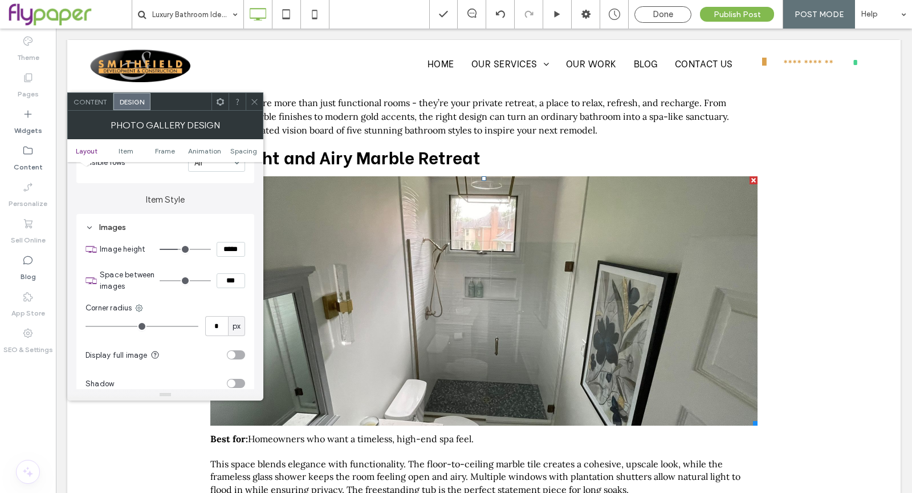
type input "***"
type input "*****"
type input "***"
type input "*****"
type input "***"
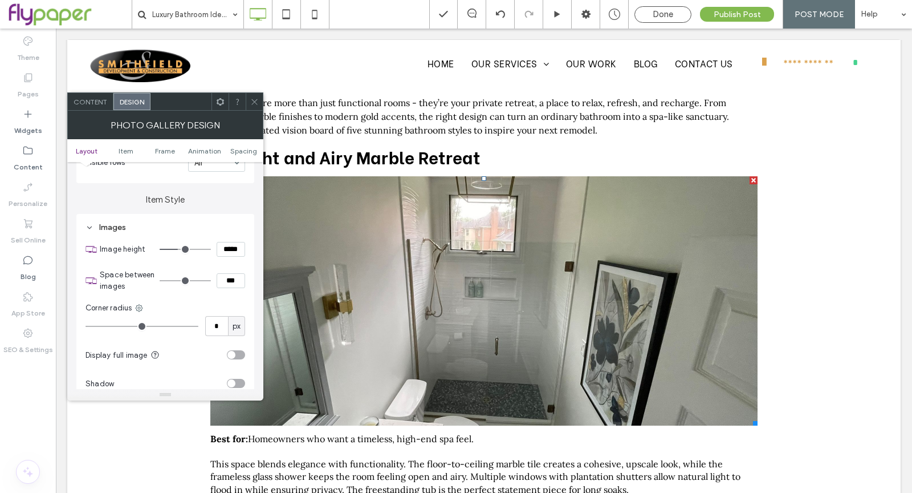
type input "*****"
type input "***"
type input "*****"
type input "***"
type input "*****"
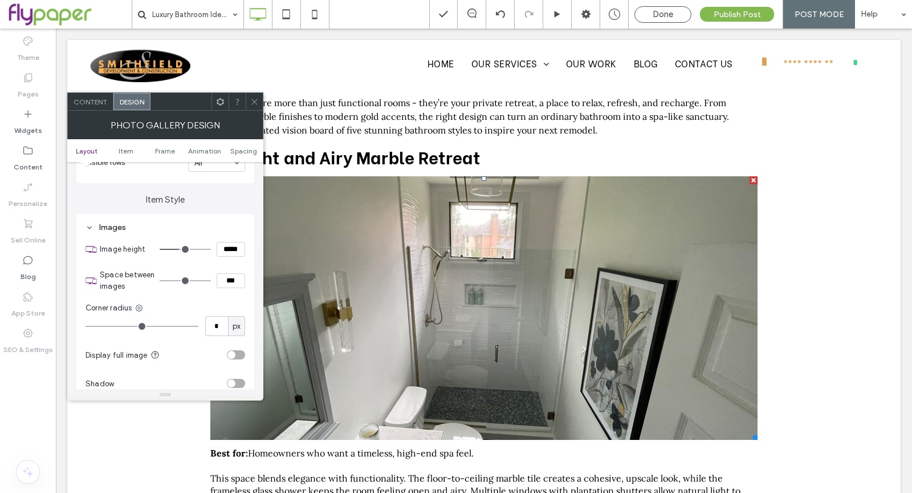
type input "***"
type input "*****"
type input "***"
type input "*****"
type input "***"
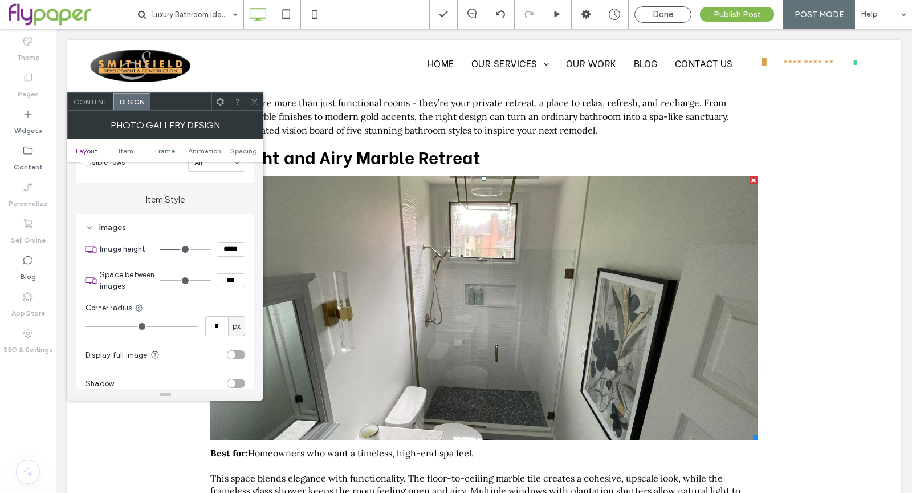
type input "*****"
type input "***"
type input "*****"
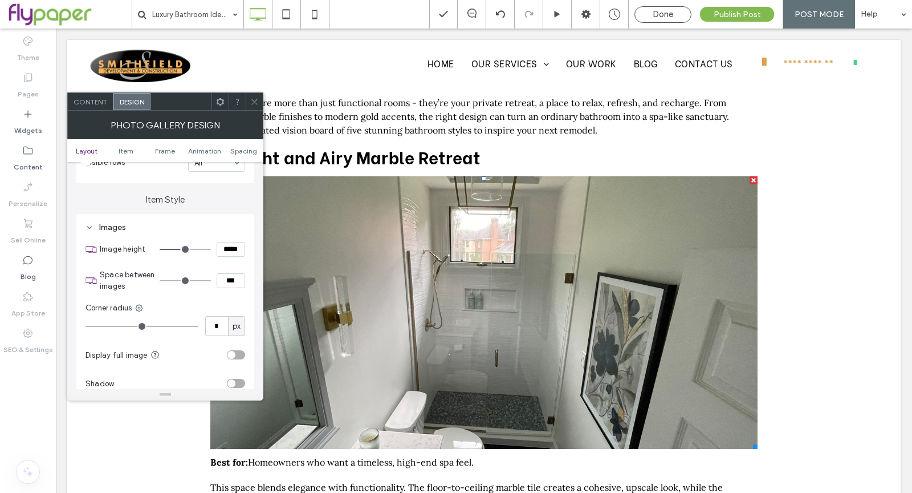
type input "***"
click at [181, 249] on input "range" at bounding box center [185, 249] width 51 height 1
click at [250, 108] on span at bounding box center [254, 101] width 9 height 17
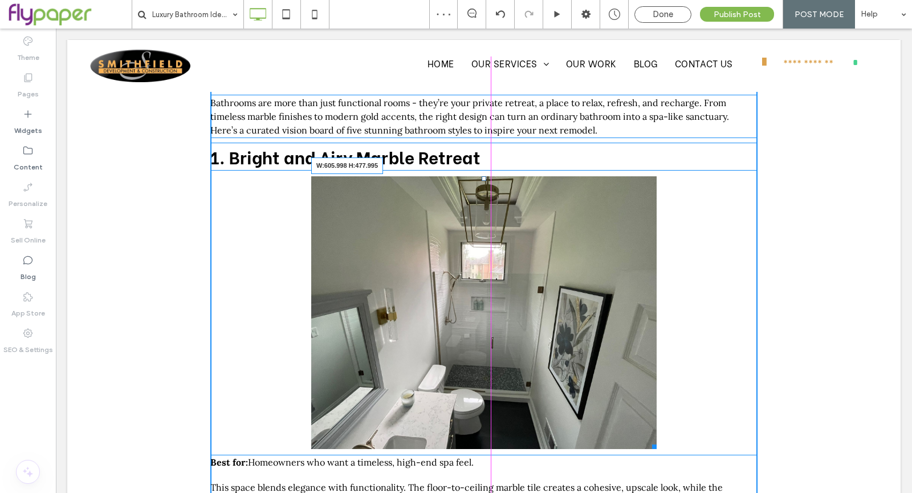
drag, startPoint x: 749, startPoint y: 442, endPoint x: 802, endPoint y: 384, distance: 78.7
click at [648, 438] on div "Button W:605.998 H:477.995" at bounding box center [484, 312] width 346 height 273
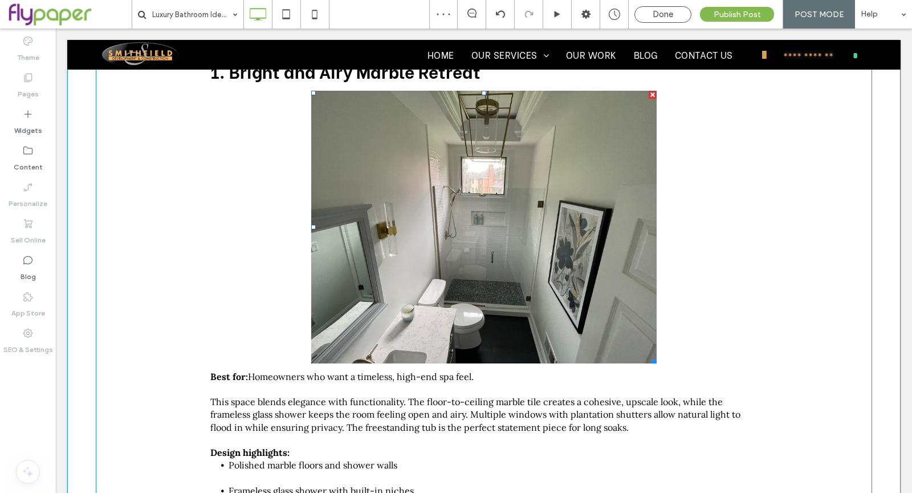
scroll to position [204, 0]
click at [554, 279] on link at bounding box center [484, 227] width 346 height 273
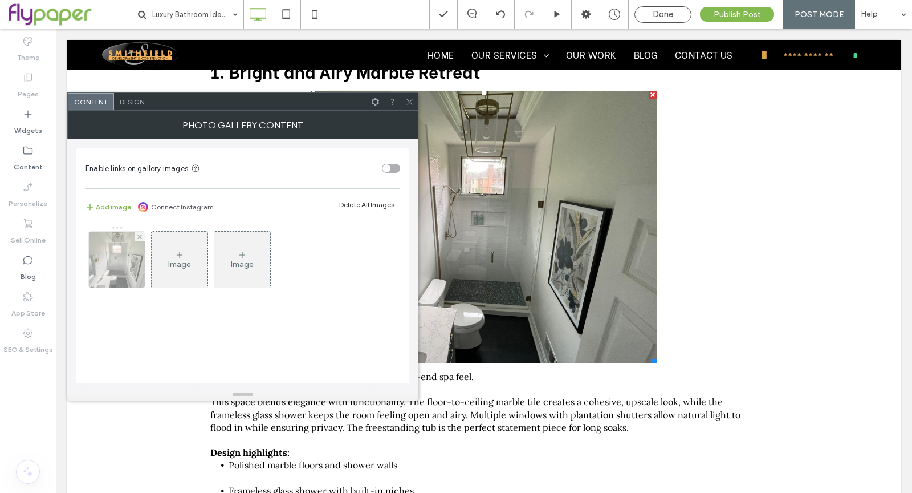
click at [95, 267] on img at bounding box center [117, 259] width 75 height 56
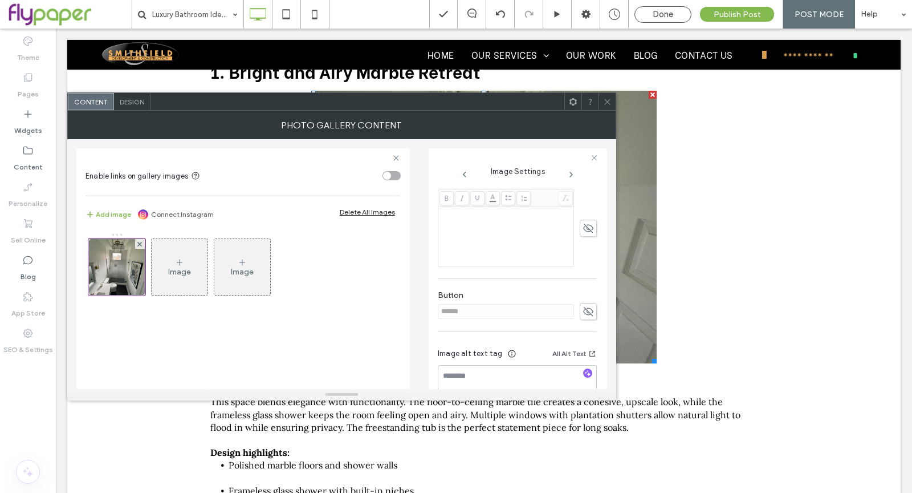
scroll to position [284, 0]
click at [552, 363] on textarea at bounding box center [517, 361] width 159 height 32
click at [514, 364] on textarea at bounding box center [517, 361] width 159 height 32
paste textarea "**********"
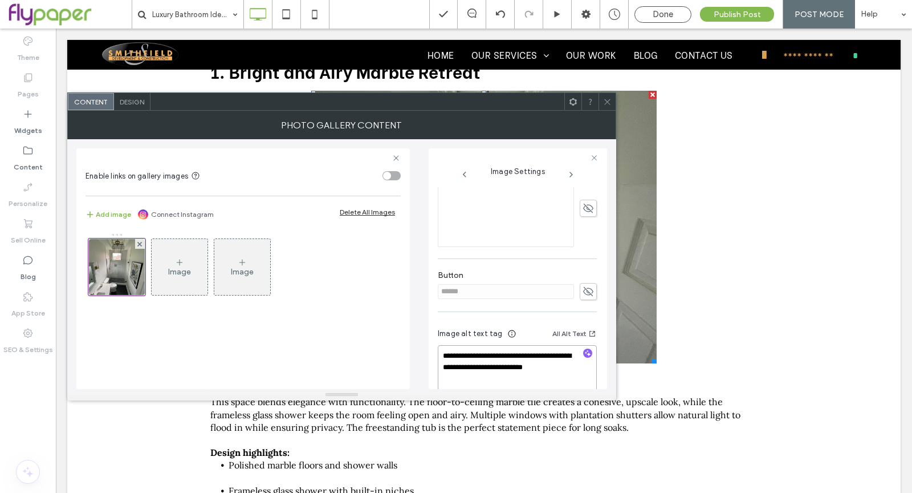
scroll to position [1, 0]
type textarea "**********"
click at [527, 335] on div "Image alt text tag All Alt Text" at bounding box center [517, 336] width 159 height 18
click at [610, 102] on icon at bounding box center [607, 101] width 9 height 9
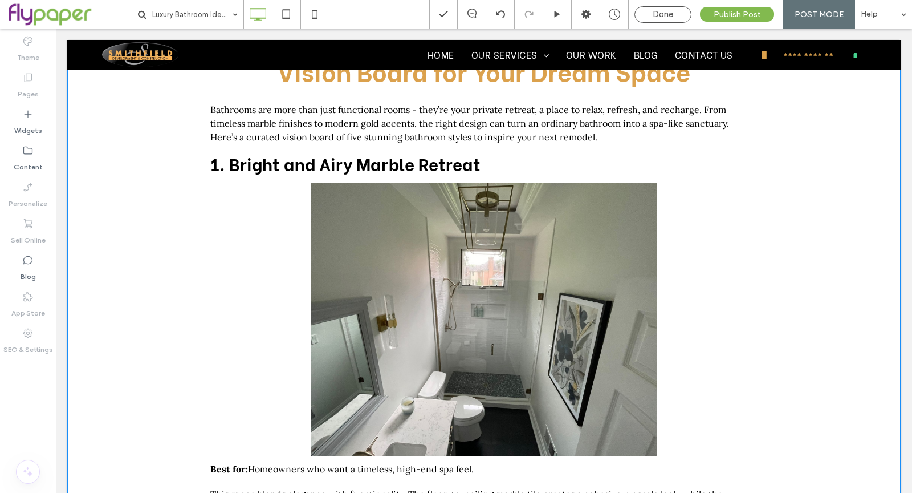
scroll to position [110, 0]
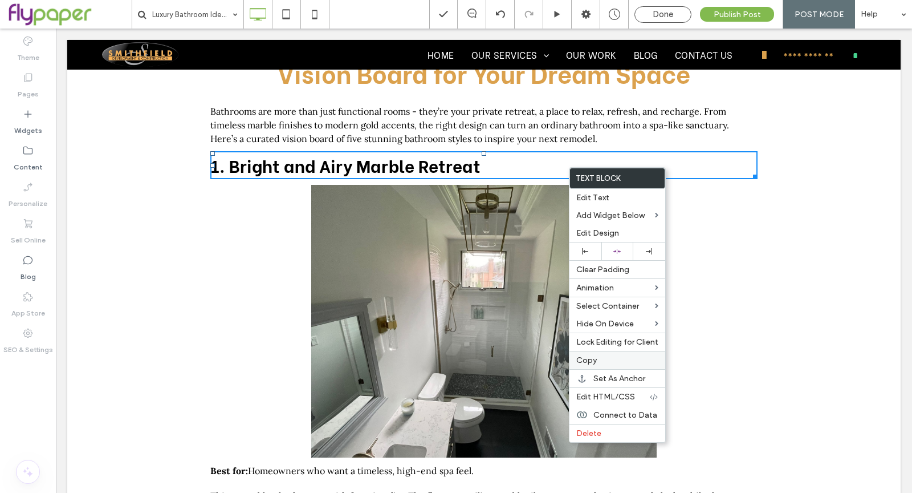
click at [604, 358] on label "Copy" at bounding box center [617, 360] width 82 height 10
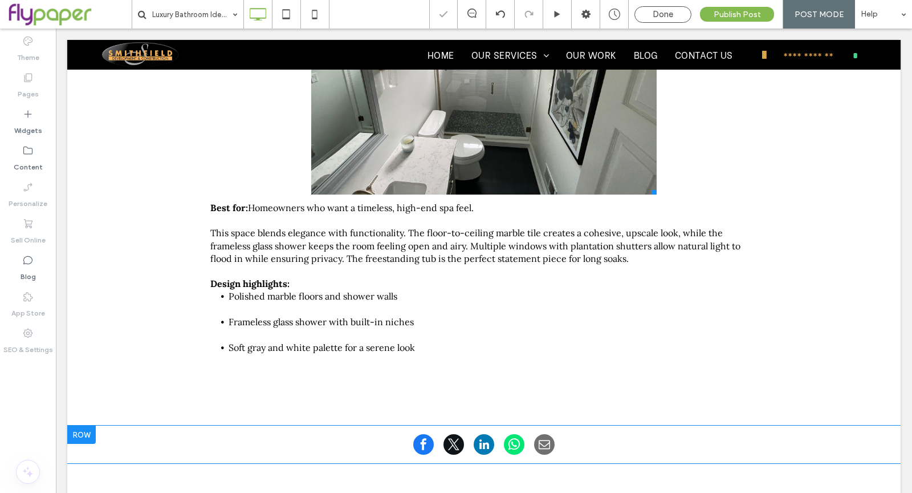
scroll to position [518, 0]
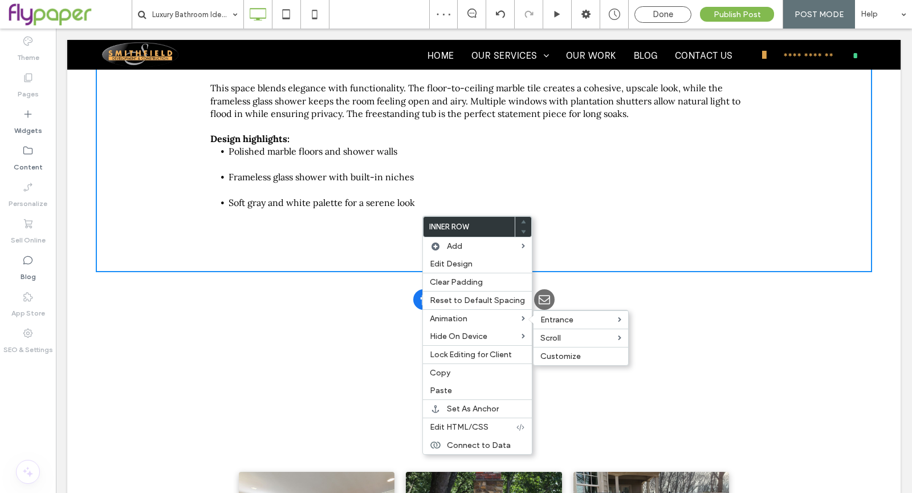
click at [546, 140] on p "Design highlights:" at bounding box center [483, 138] width 547 height 13
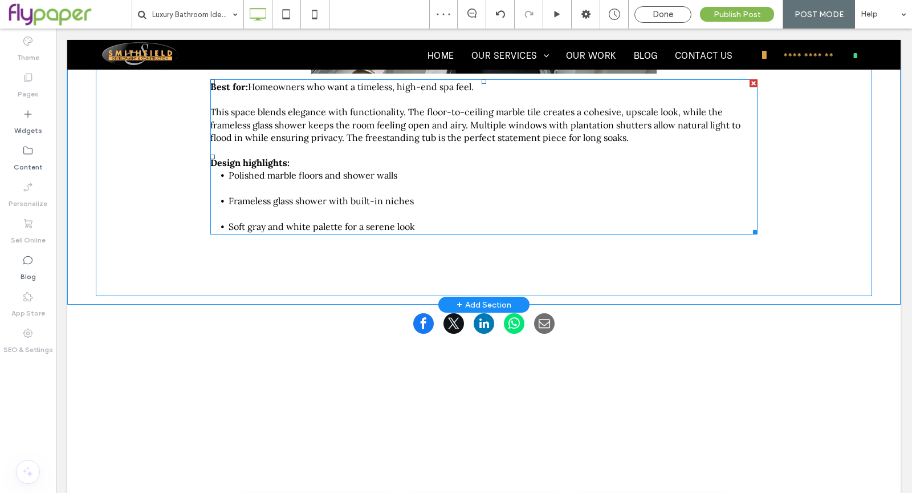
scroll to position [283, 0]
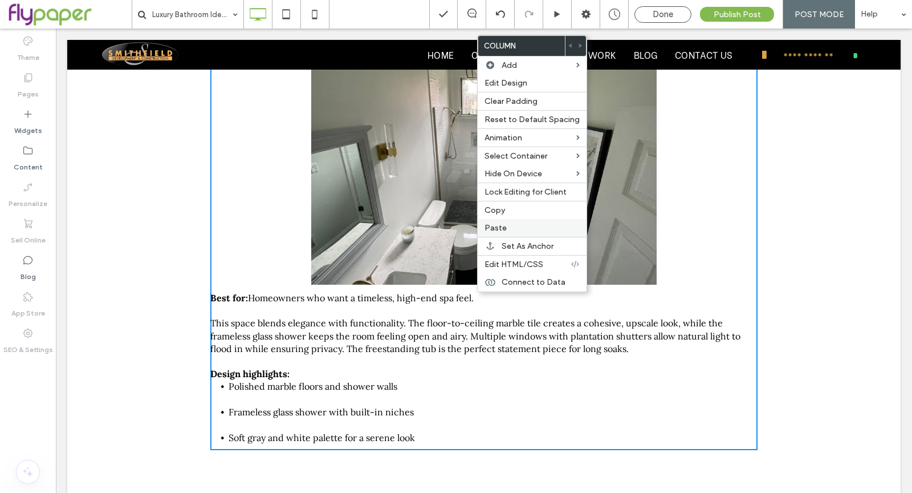
click at [499, 224] on span "Paste" at bounding box center [496, 228] width 22 height 10
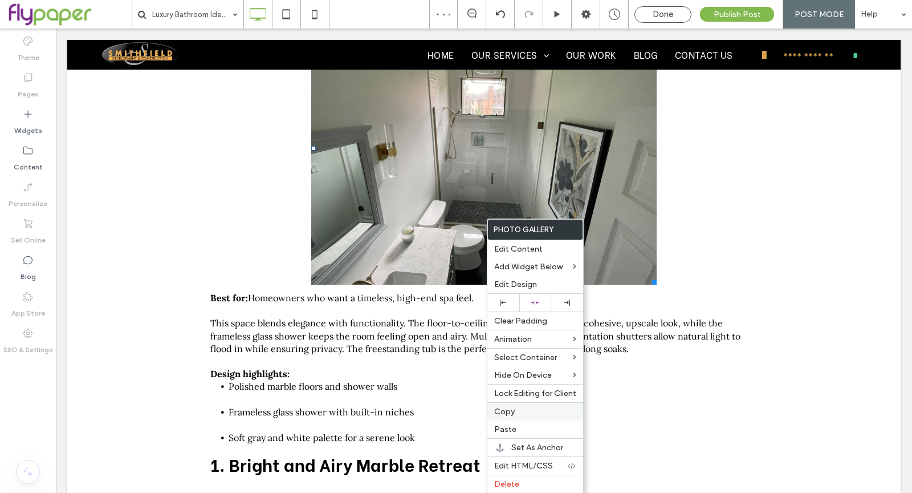
click at [508, 407] on span "Copy" at bounding box center [504, 412] width 21 height 10
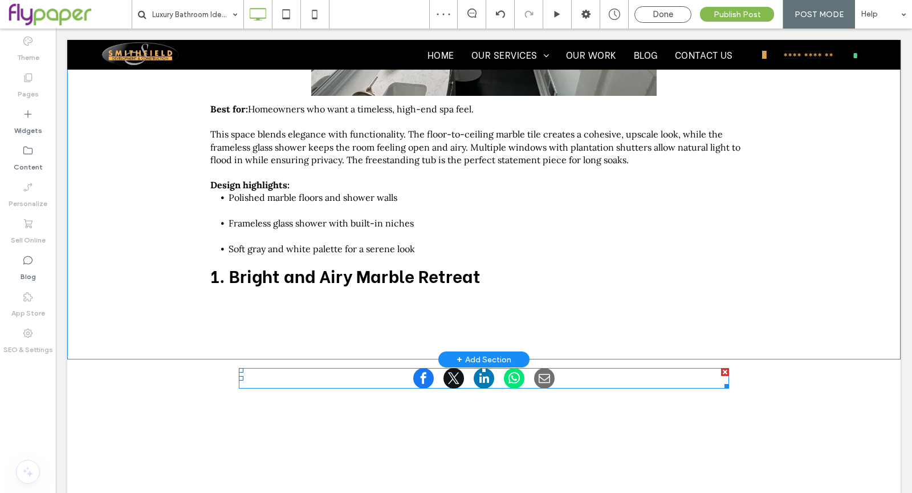
scroll to position [486, 0]
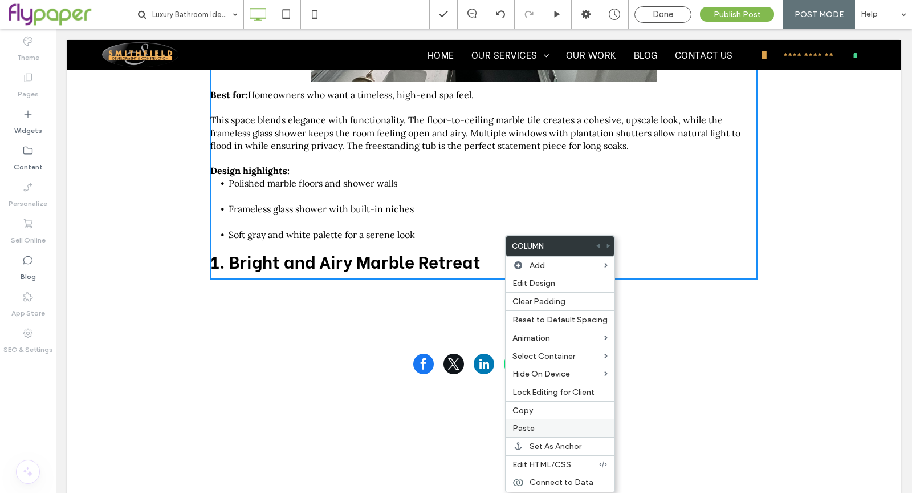
click at [537, 419] on div "Paste" at bounding box center [560, 428] width 109 height 18
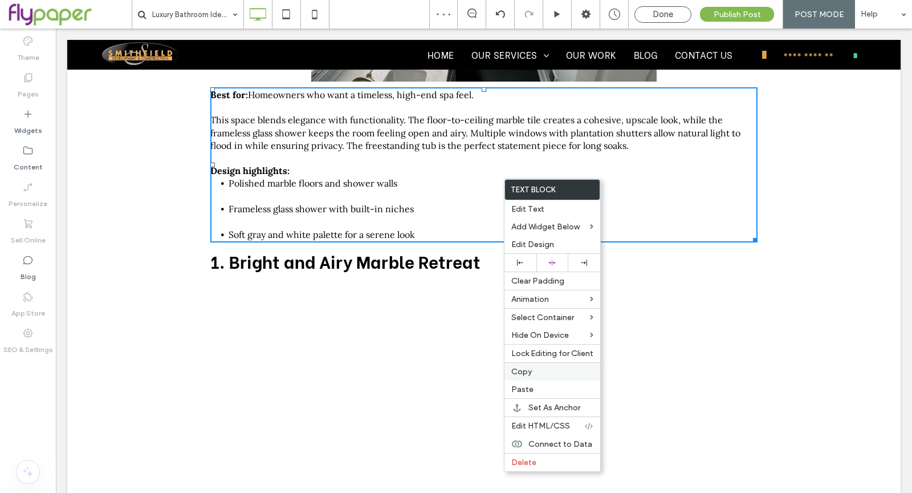
click at [554, 369] on label "Copy" at bounding box center [552, 372] width 82 height 10
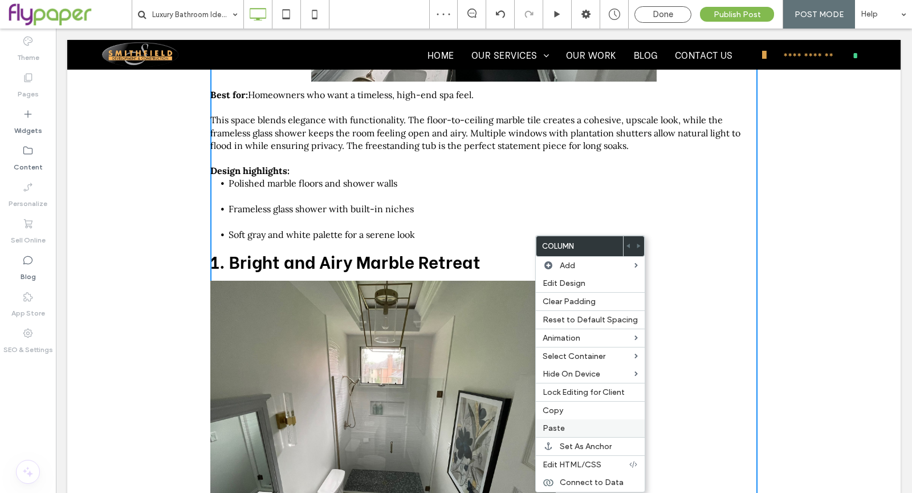
click at [587, 430] on div "Paste" at bounding box center [590, 428] width 109 height 18
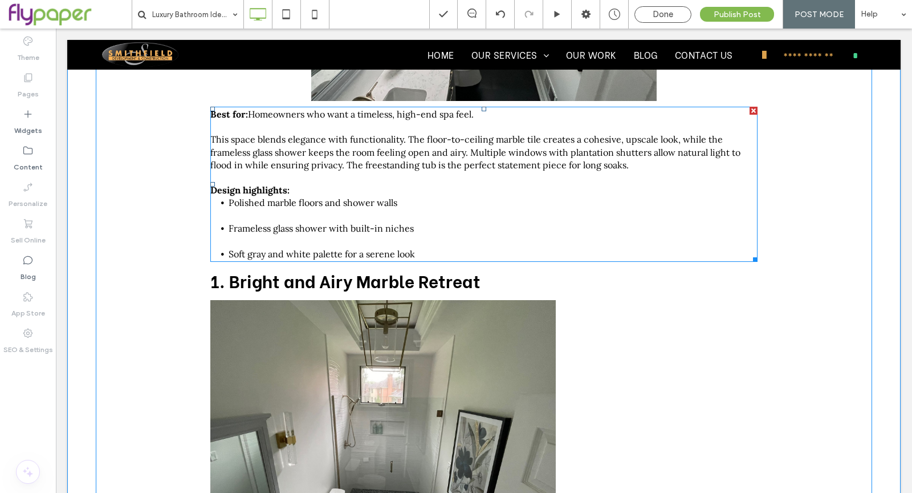
scroll to position [352, 0]
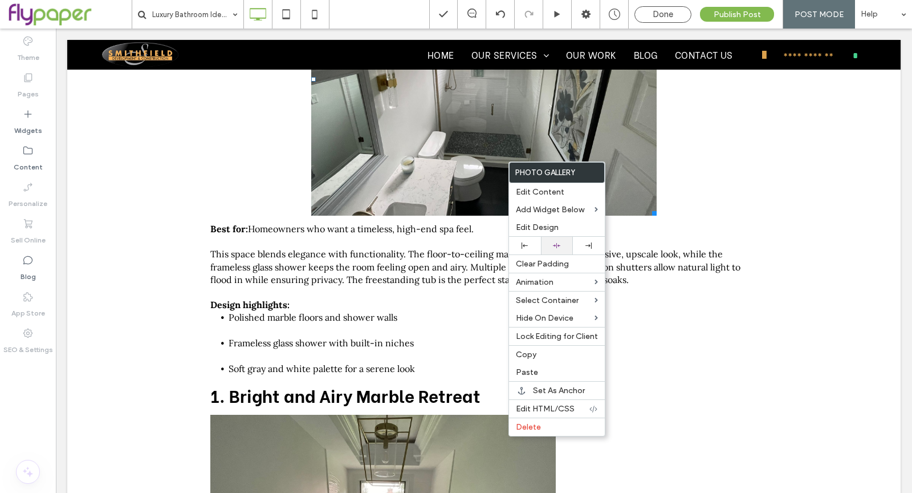
click at [551, 247] on div at bounding box center [557, 245] width 21 height 7
click at [662, 347] on li "Frameless glass shower with built-in niches" at bounding box center [493, 349] width 529 height 26
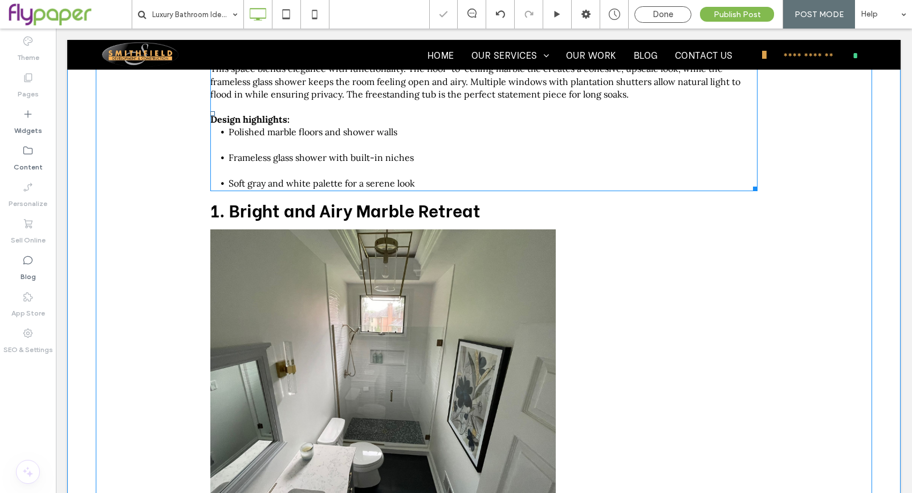
scroll to position [555, 0]
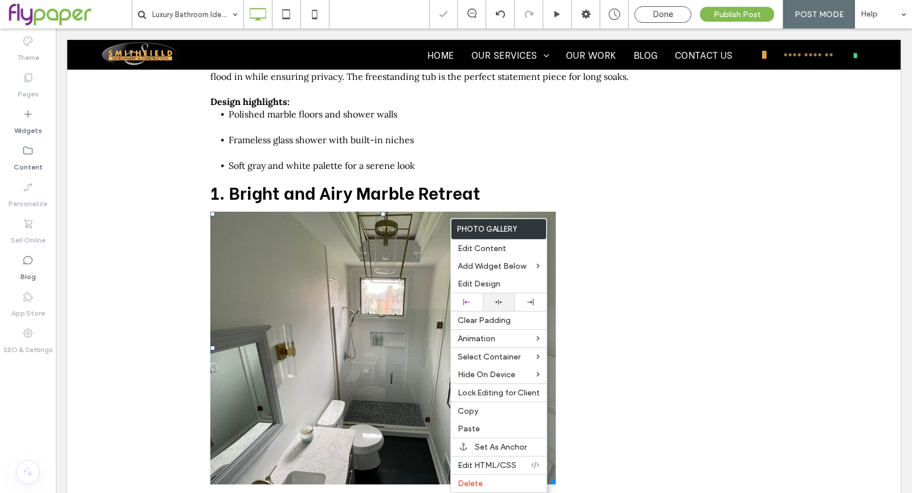
click at [502, 293] on div at bounding box center [499, 302] width 32 height 18
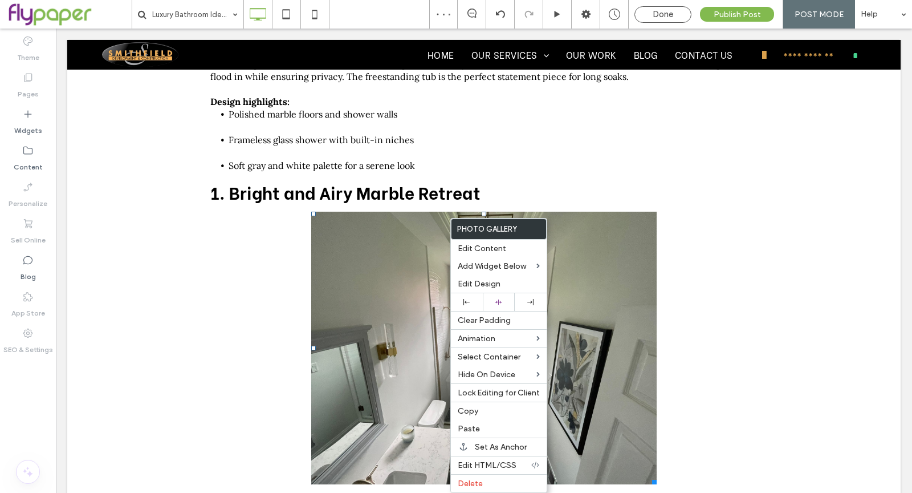
click at [669, 279] on div "Luxury Bathroom Ideas & Inspiration for 2025: Vision Board for Your Dream Space…" at bounding box center [483, 108] width 547 height 1084
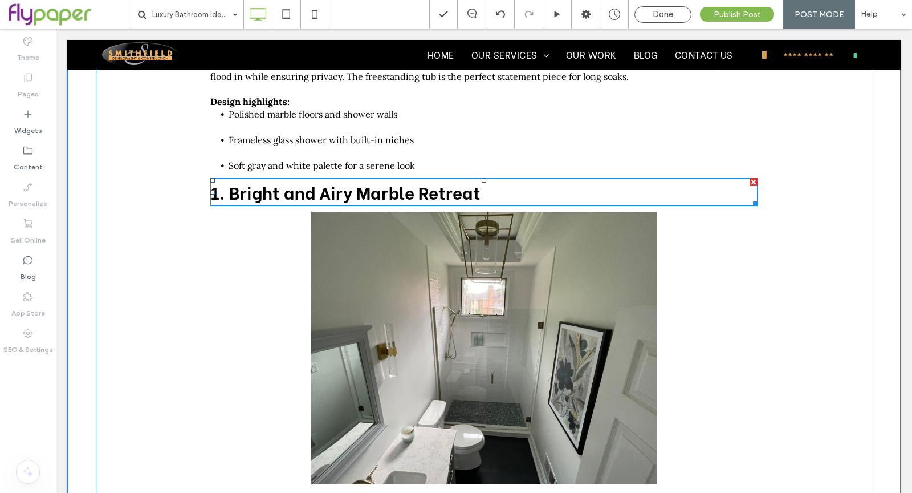
click at [299, 196] on span "1. Bright and Airy Marble Retreat" at bounding box center [345, 191] width 270 height 25
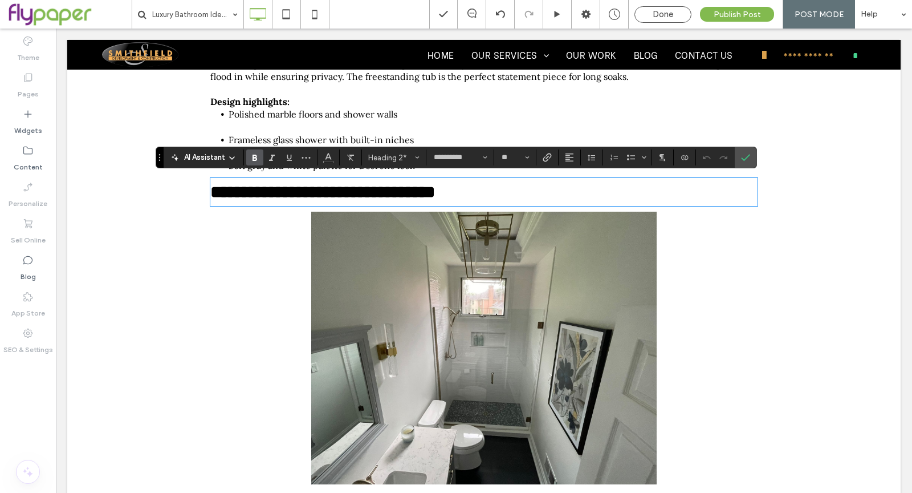
paste div
type input "****"
type input "**"
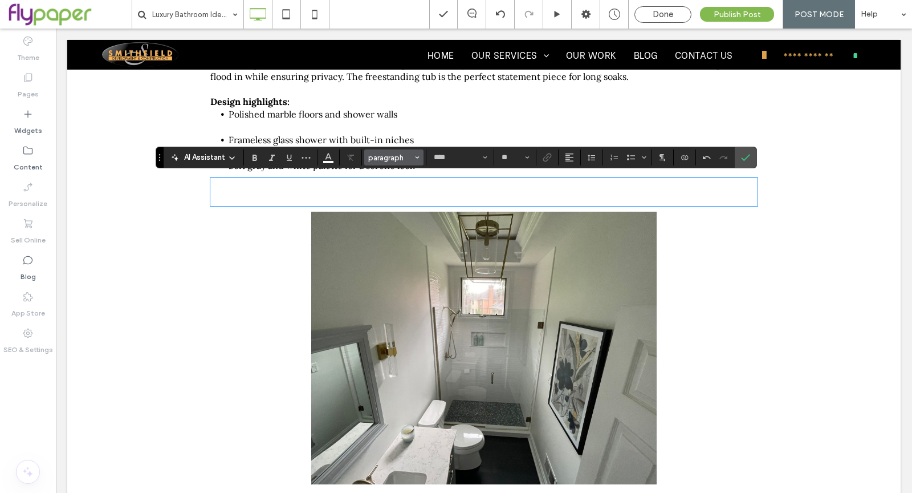
type input "**********"
type input "**"
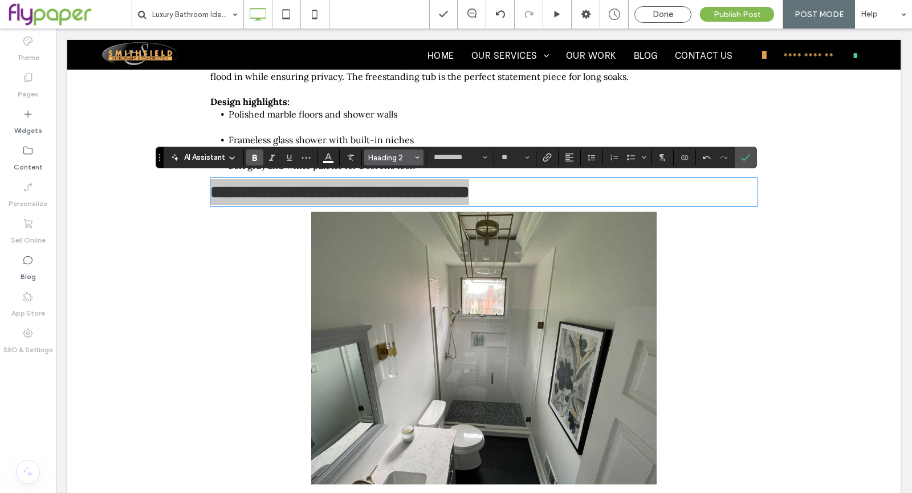
click at [389, 159] on span "Heading 2" at bounding box center [390, 157] width 44 height 9
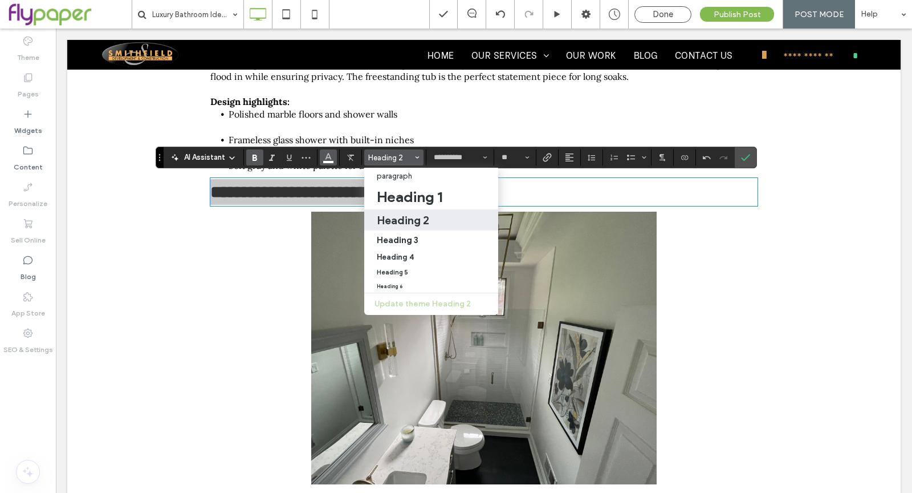
click at [326, 159] on icon "Color" at bounding box center [328, 156] width 9 height 9
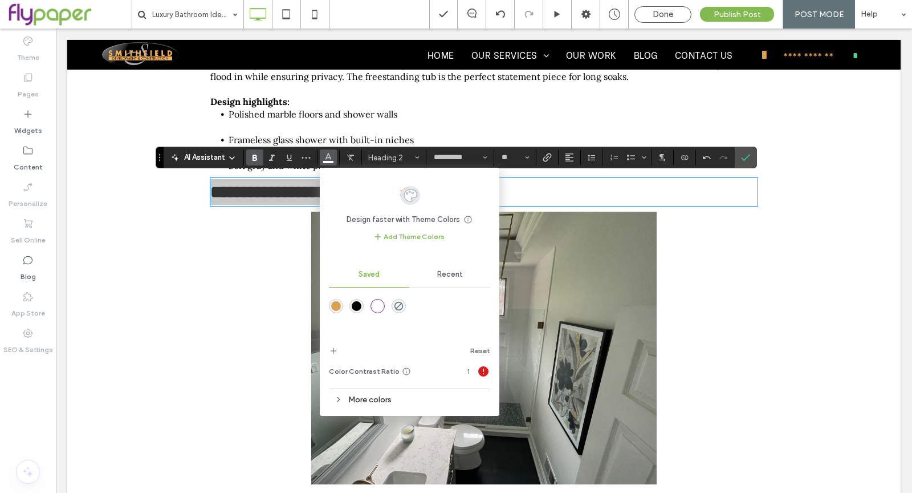
click at [358, 307] on div "rgba(0,0,0,1)" at bounding box center [357, 306] width 10 height 10
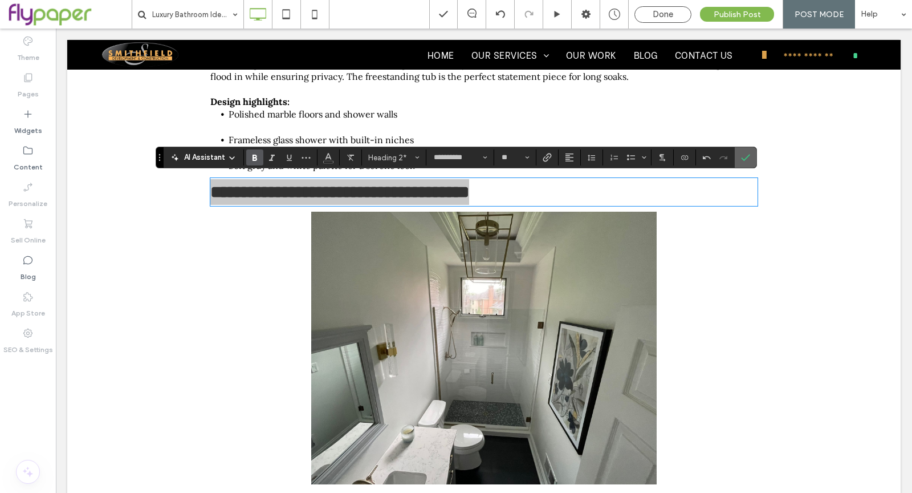
click at [749, 156] on label "Confirm" at bounding box center [745, 157] width 17 height 21
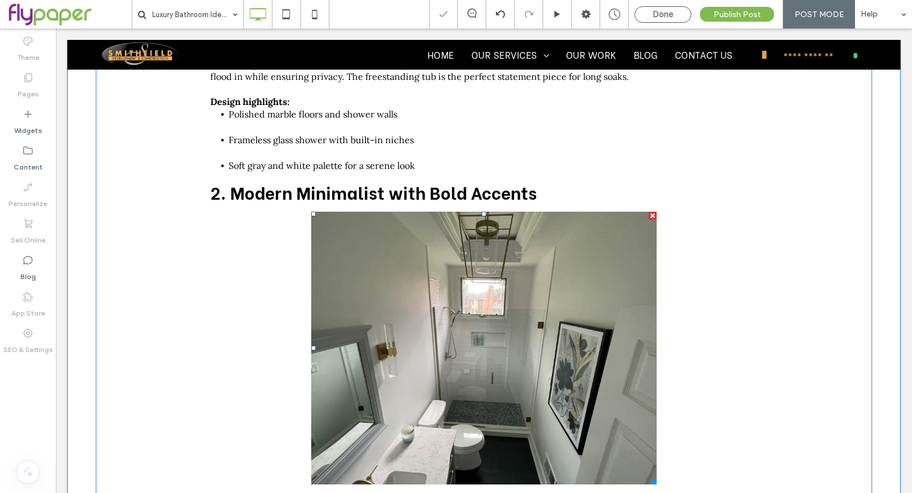
click at [543, 320] on link at bounding box center [484, 348] width 346 height 273
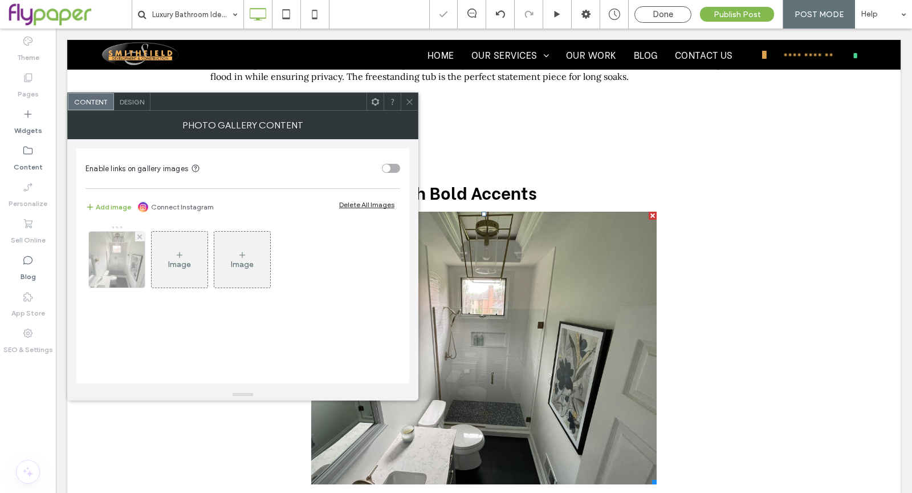
click at [112, 277] on img at bounding box center [117, 259] width 75 height 56
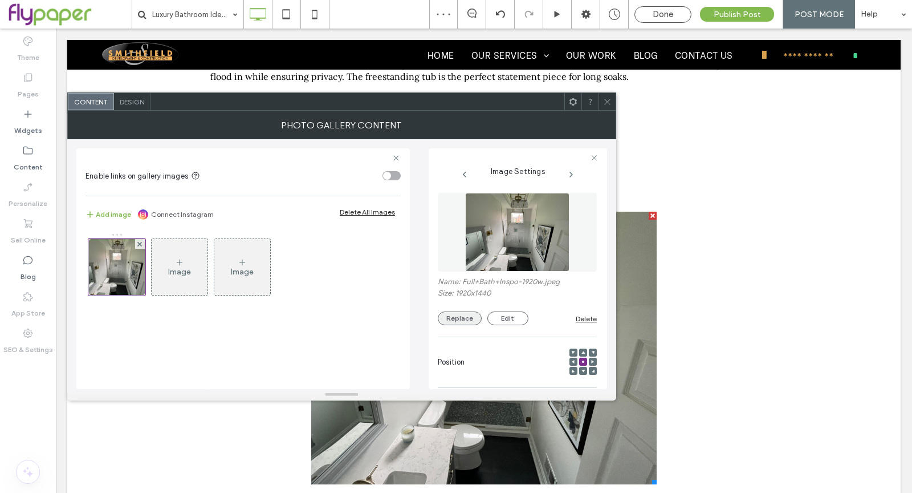
click at [468, 320] on button "Replace" at bounding box center [460, 318] width 44 height 14
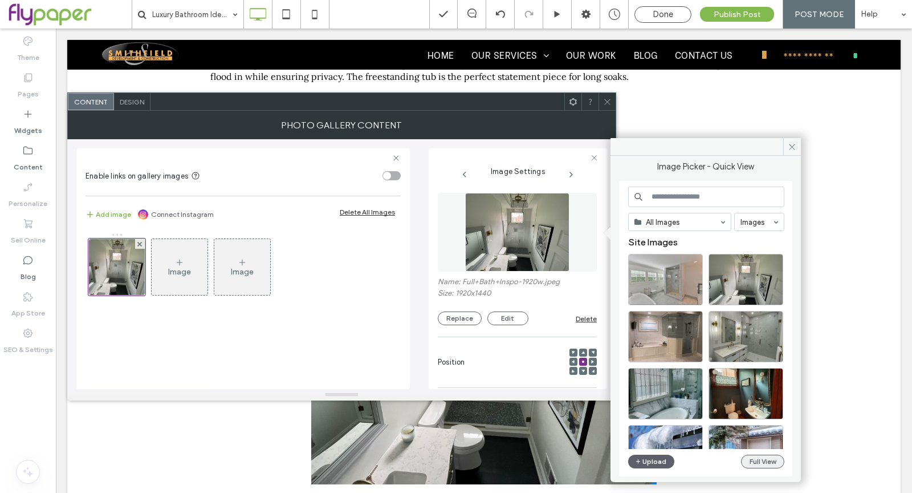
click at [771, 462] on button "Full View" at bounding box center [762, 461] width 43 height 14
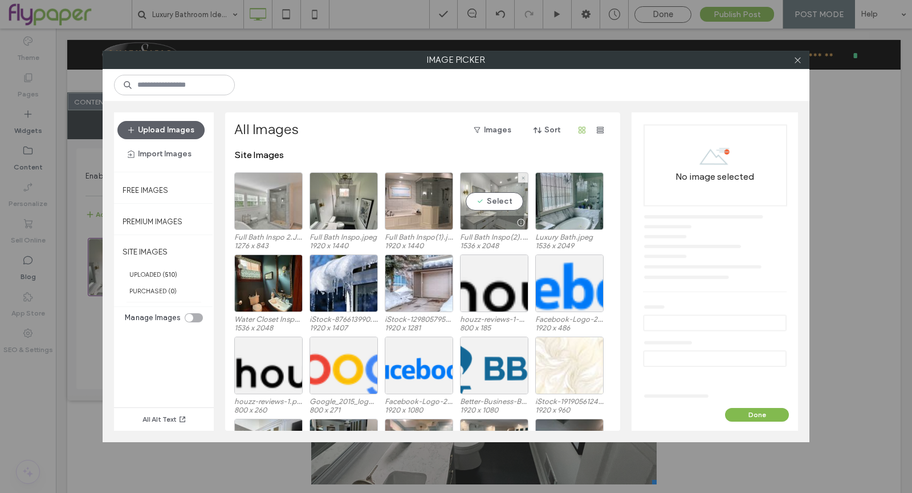
click at [497, 210] on div "Select" at bounding box center [494, 201] width 68 height 58
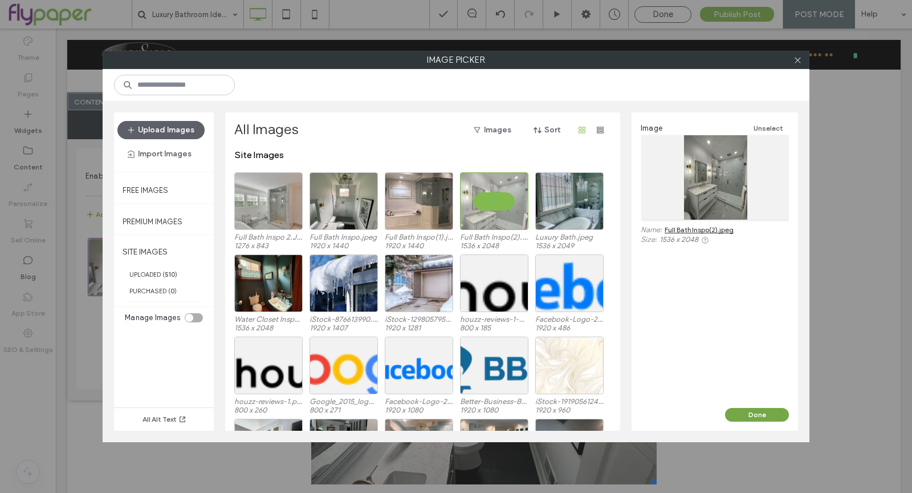
click at [766, 413] on button "Done" at bounding box center [757, 415] width 64 height 14
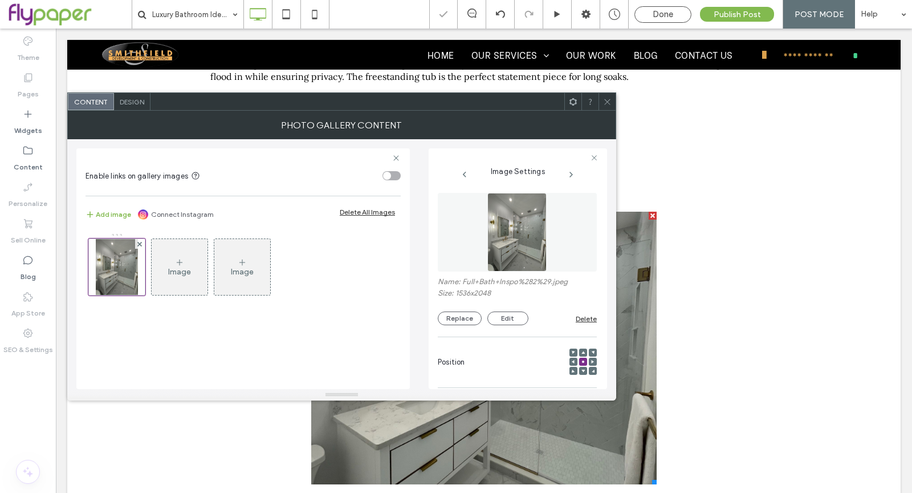
click at [603, 105] on icon at bounding box center [607, 101] width 9 height 9
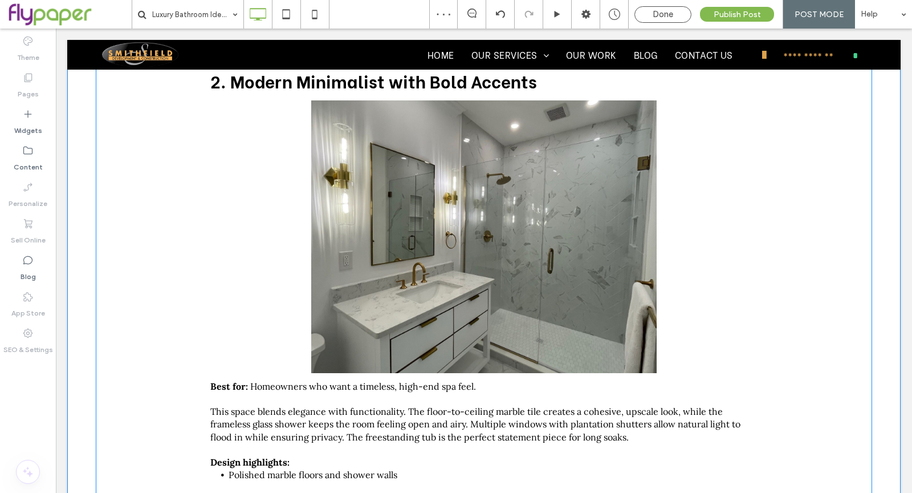
scroll to position [668, 0]
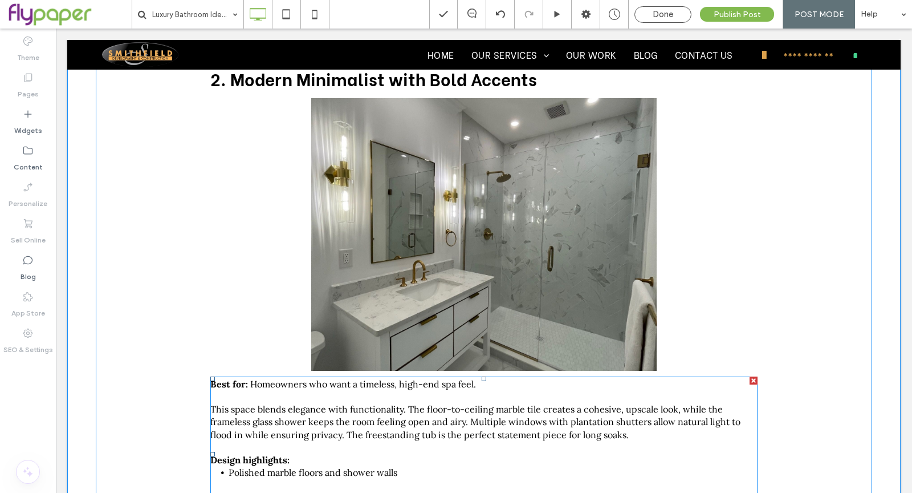
click at [591, 413] on p "This space blends elegance with functionality. The floor-to-ceiling marble tile…" at bounding box center [483, 422] width 547 height 38
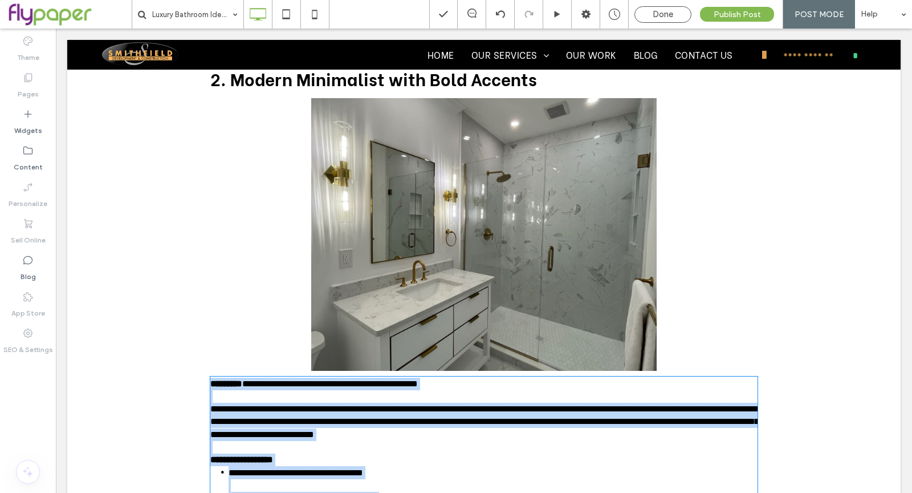
scroll to position [860, 0]
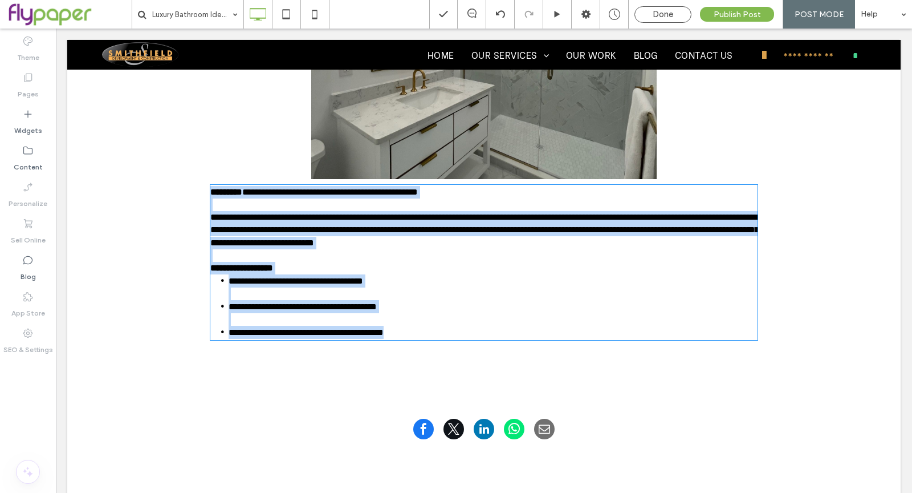
type input "****"
type input "**"
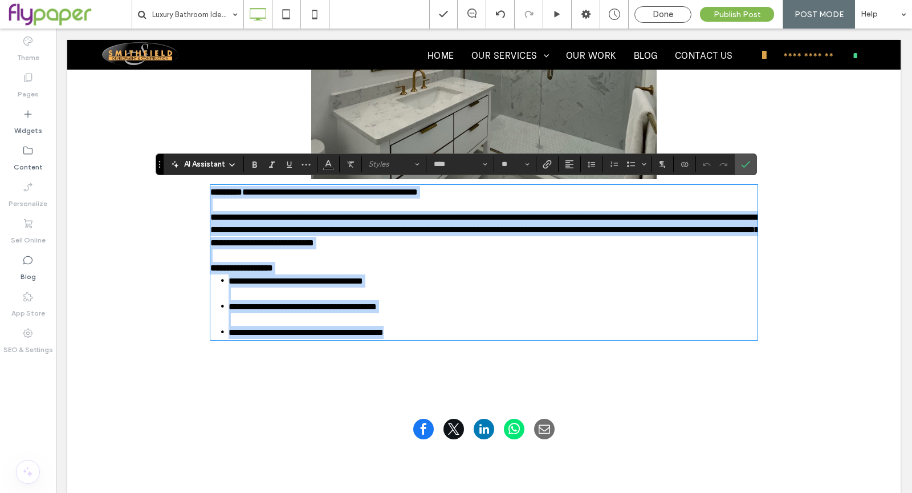
scroll to position [0, 0]
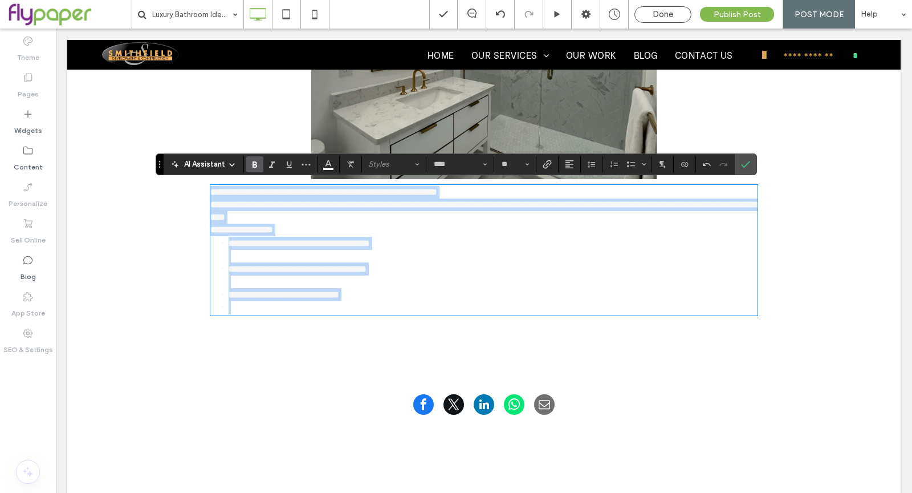
click at [433, 281] on li "**********" at bounding box center [493, 275] width 529 height 26
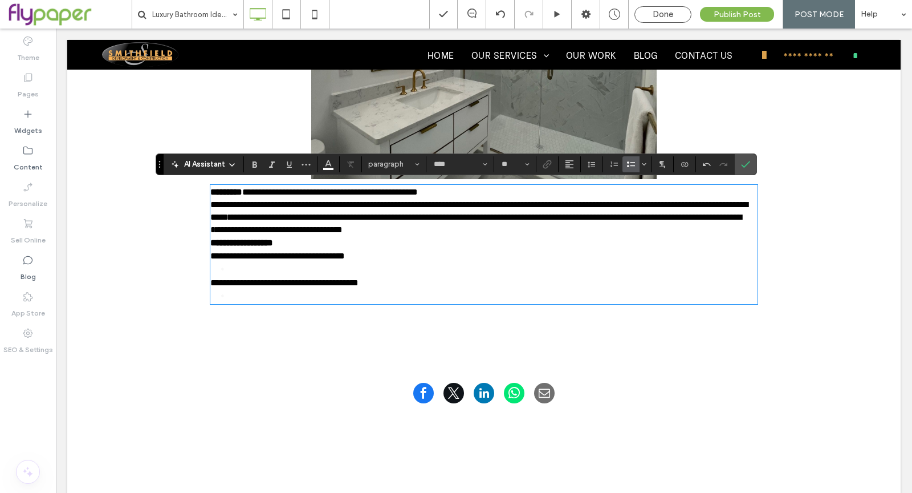
click at [478, 263] on li at bounding box center [493, 269] width 529 height 13
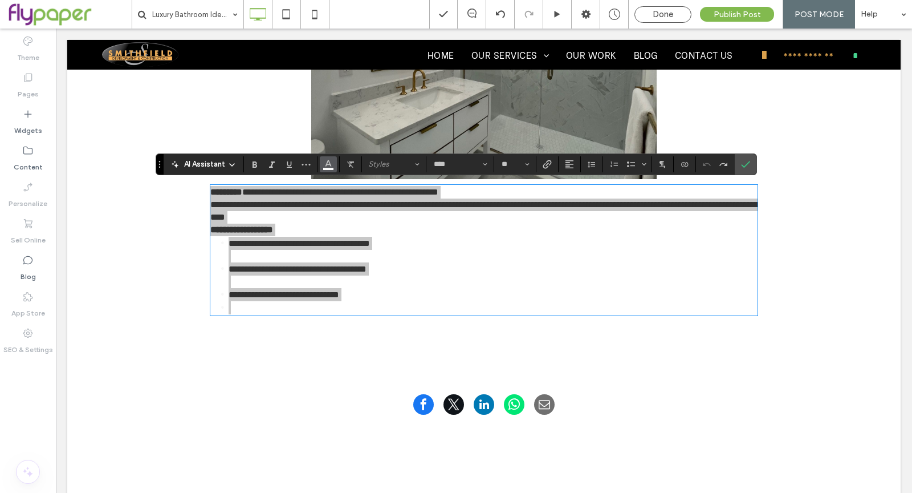
click at [328, 168] on span "Color" at bounding box center [328, 163] width 9 height 15
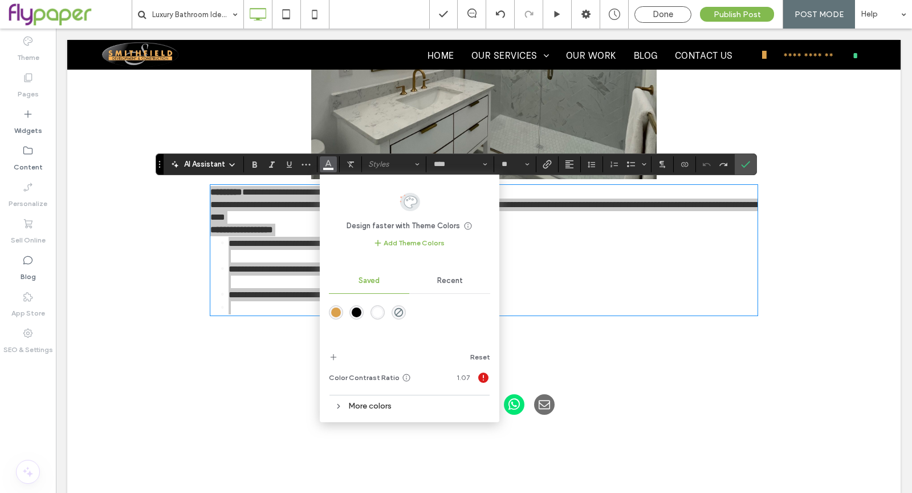
click at [356, 313] on div "rgba(0,0,0,1)" at bounding box center [357, 312] width 10 height 10
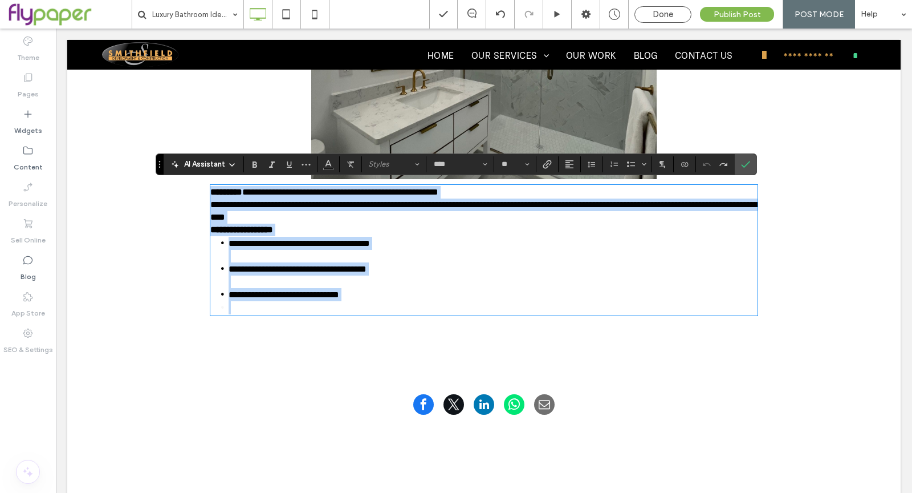
click at [359, 192] on span "**********" at bounding box center [340, 192] width 196 height 9
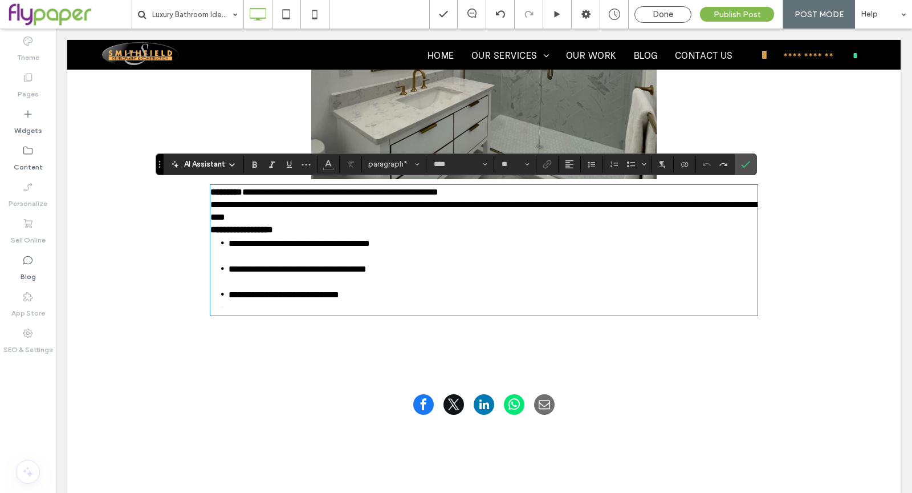
click at [503, 194] on p "**********" at bounding box center [483, 192] width 547 height 13
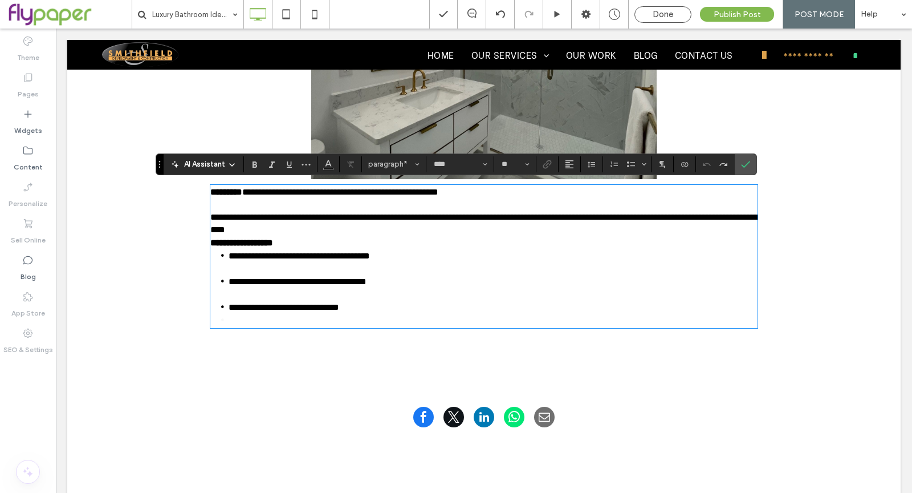
click at [424, 226] on p "**********" at bounding box center [483, 223] width 547 height 25
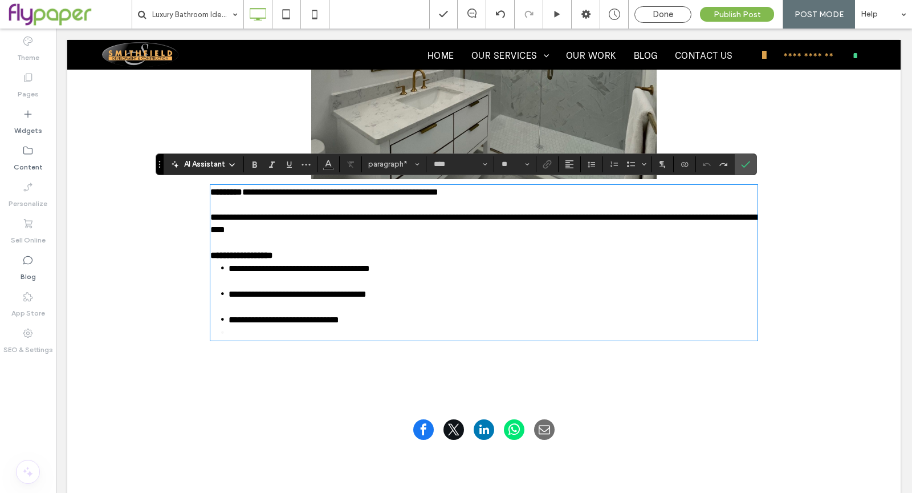
click at [368, 328] on li "﻿" at bounding box center [493, 332] width 529 height 13
click at [367, 330] on p "﻿" at bounding box center [483, 332] width 547 height 13
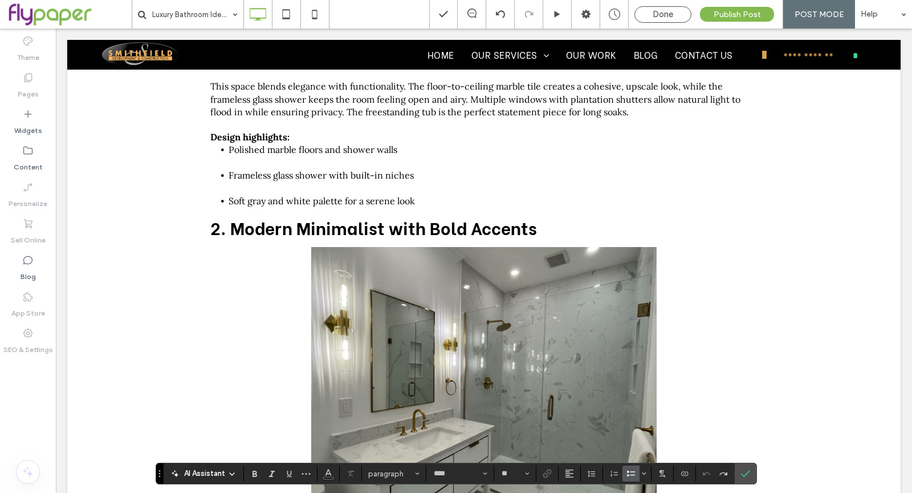
scroll to position [773, 0]
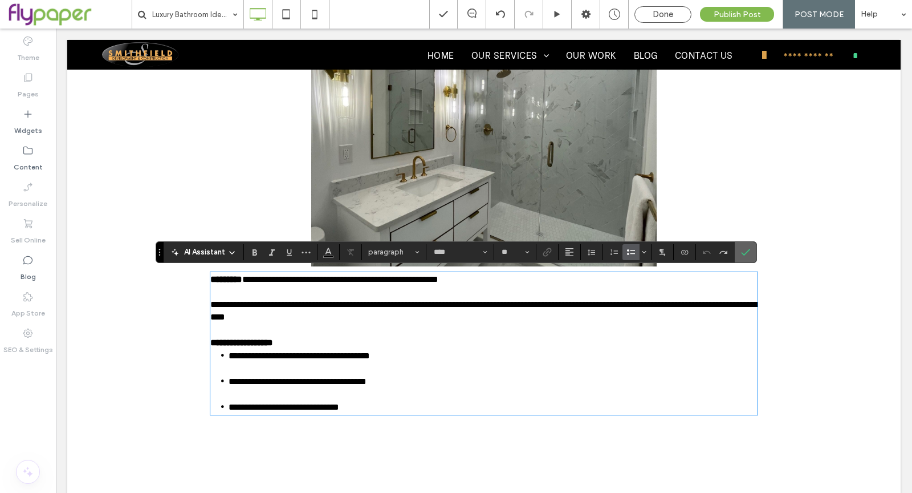
click at [742, 254] on icon "Confirm" at bounding box center [745, 251] width 9 height 9
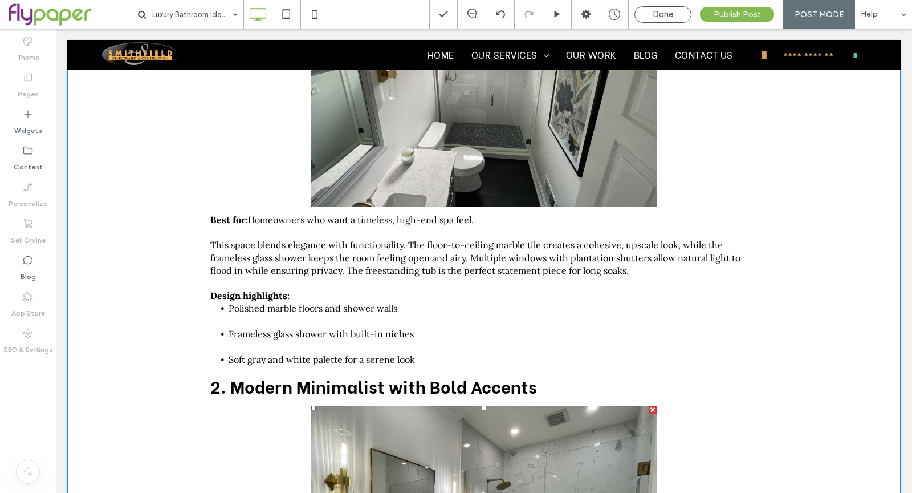
scroll to position [359, 0]
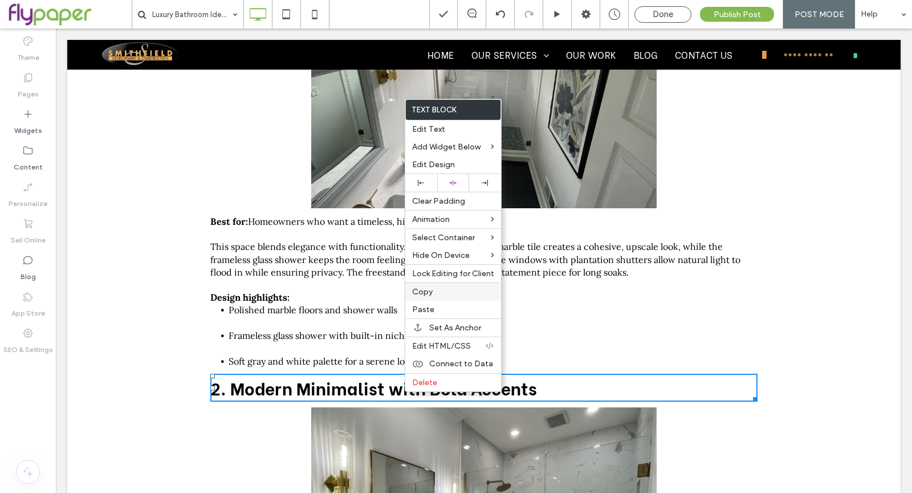
click at [424, 291] on span "Copy" at bounding box center [422, 292] width 21 height 10
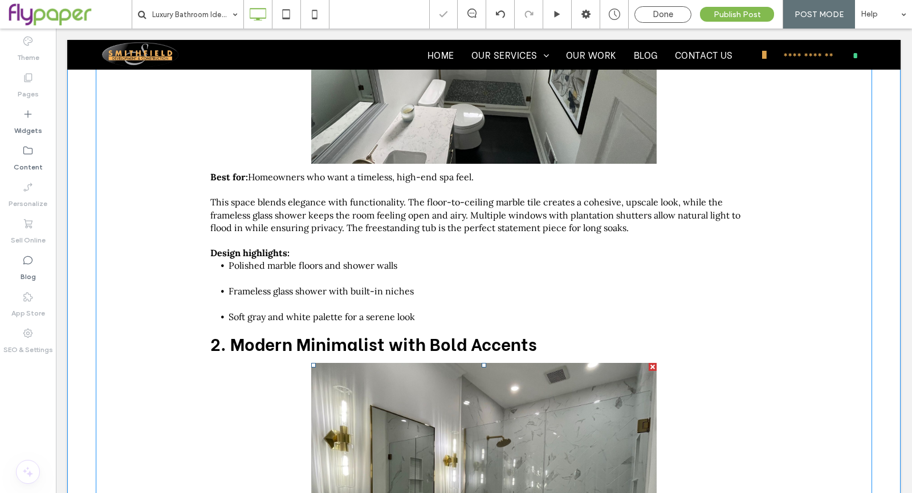
scroll to position [596, 0]
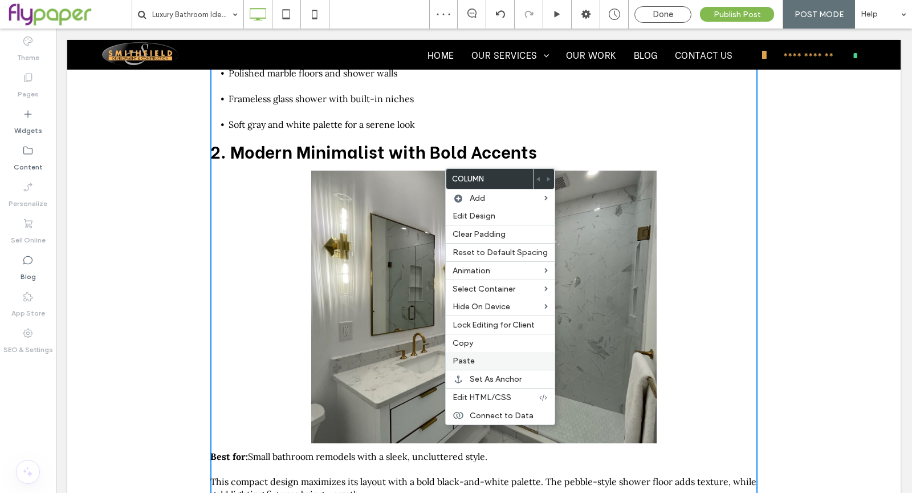
click at [474, 362] on div "Paste" at bounding box center [500, 361] width 109 height 18
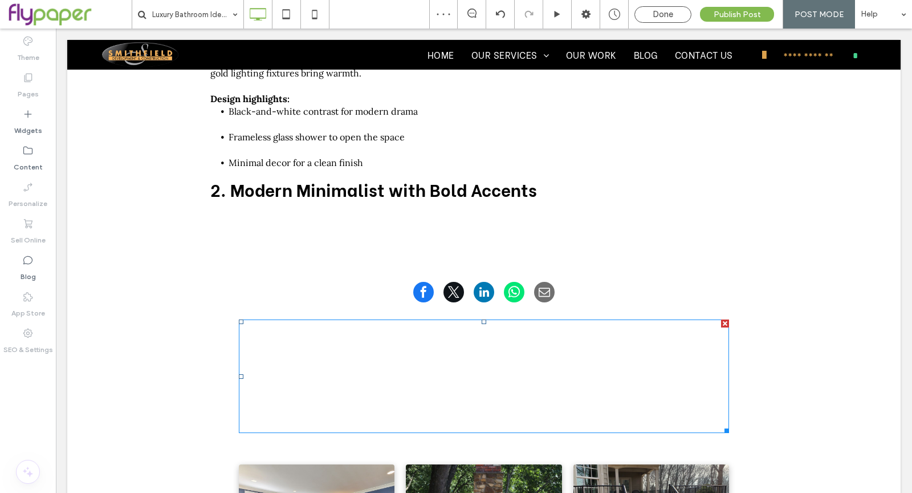
scroll to position [757, 0]
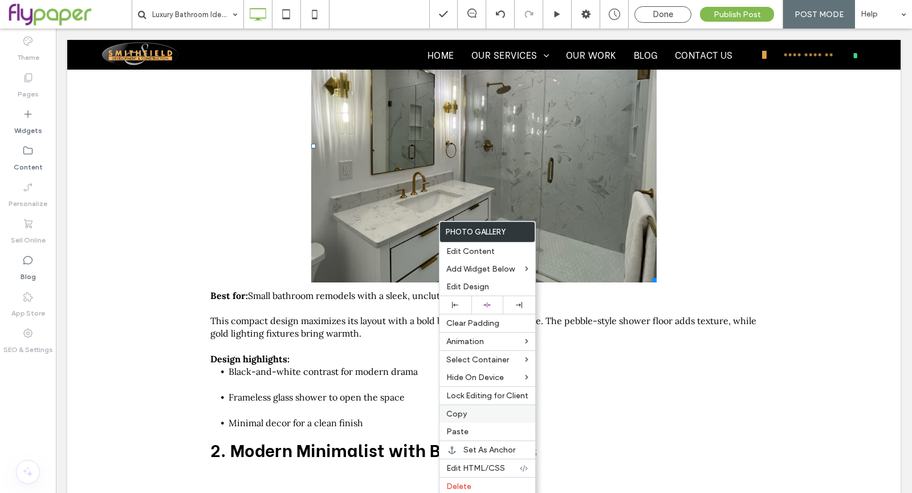
click at [463, 415] on div "Copy" at bounding box center [488, 413] width 96 height 18
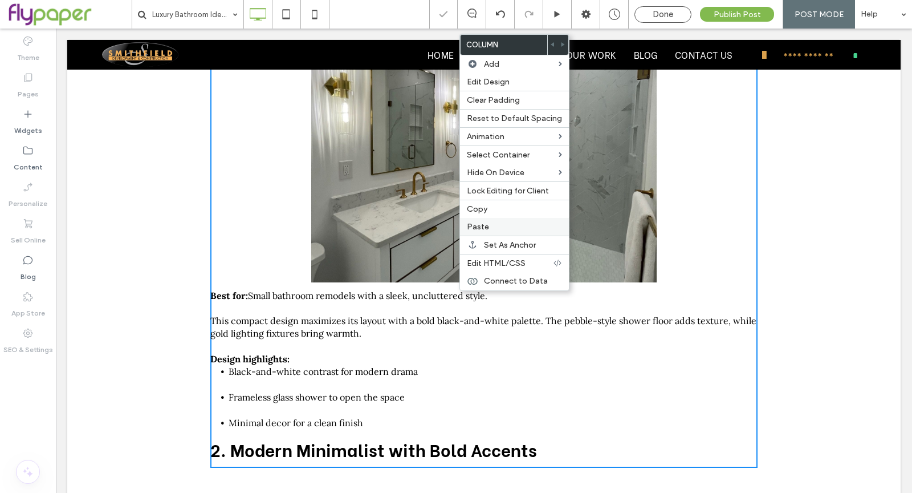
click at [493, 225] on label "Paste" at bounding box center [514, 227] width 95 height 10
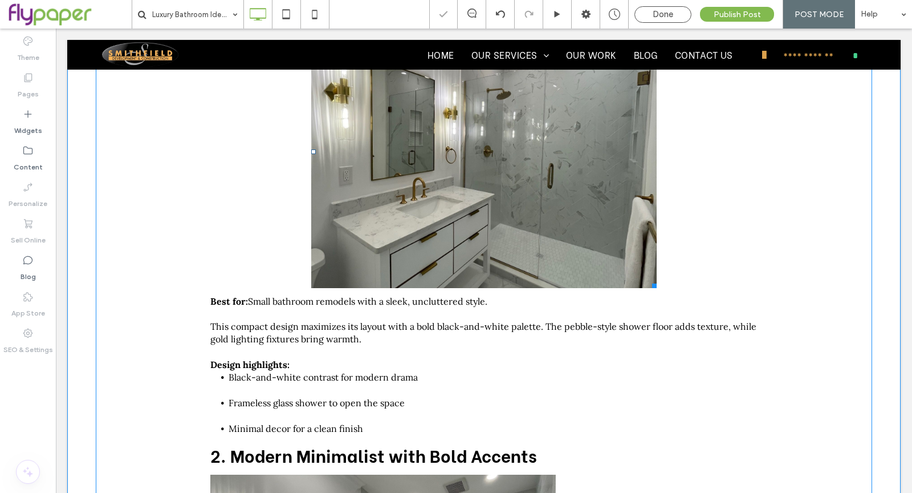
scroll to position [742, 0]
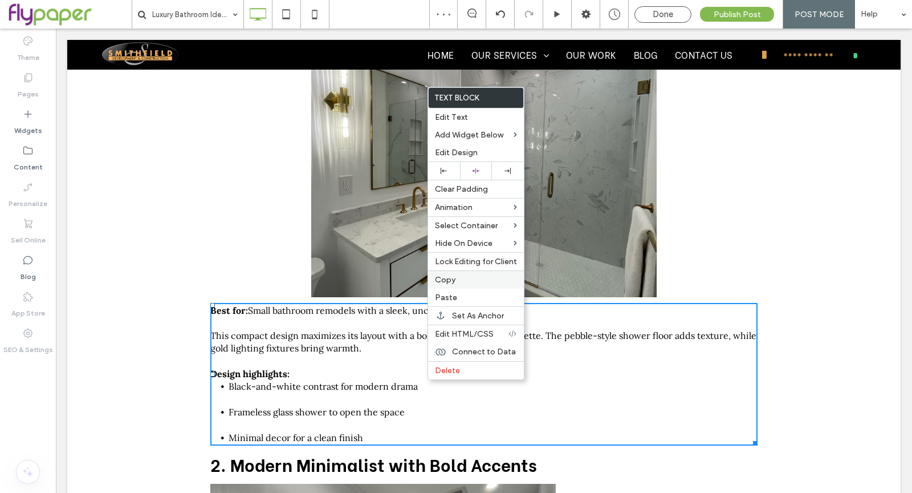
click at [486, 276] on label "Copy" at bounding box center [476, 280] width 82 height 10
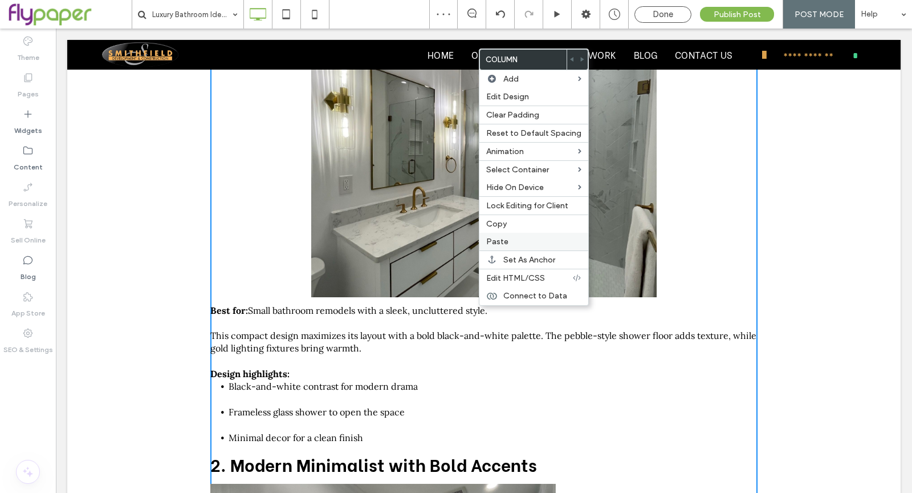
click at [509, 238] on label "Paste" at bounding box center [533, 242] width 95 height 10
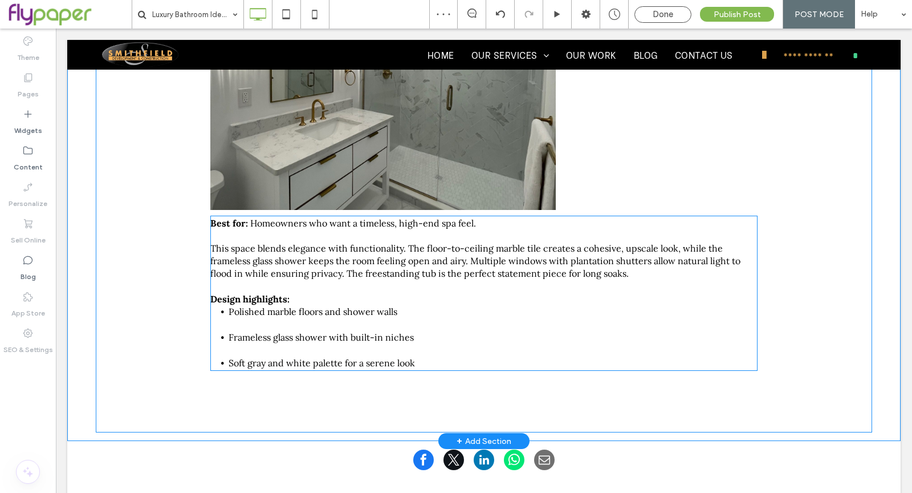
scroll to position [1198, 0]
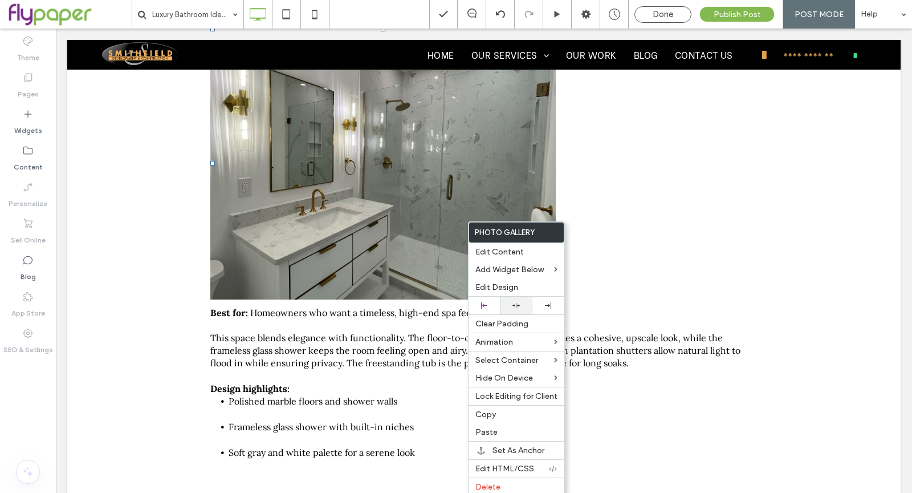
click at [519, 302] on icon at bounding box center [516, 305] width 7 height 7
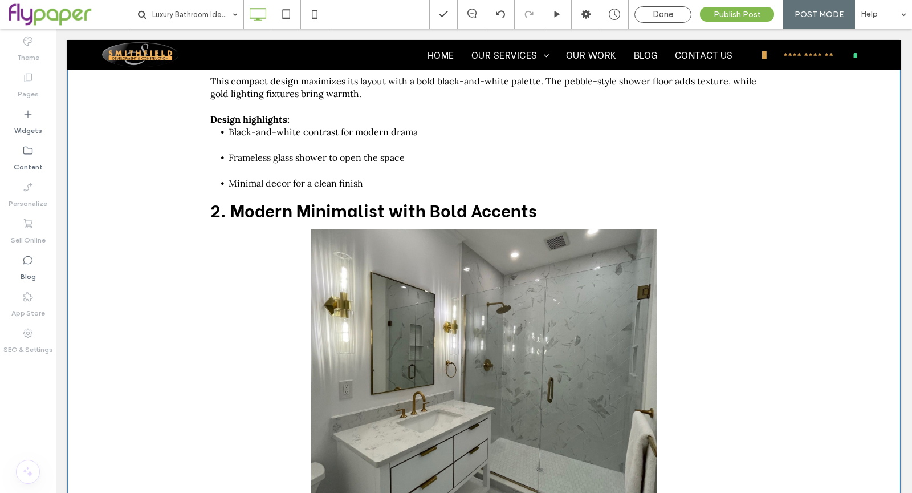
scroll to position [909, 0]
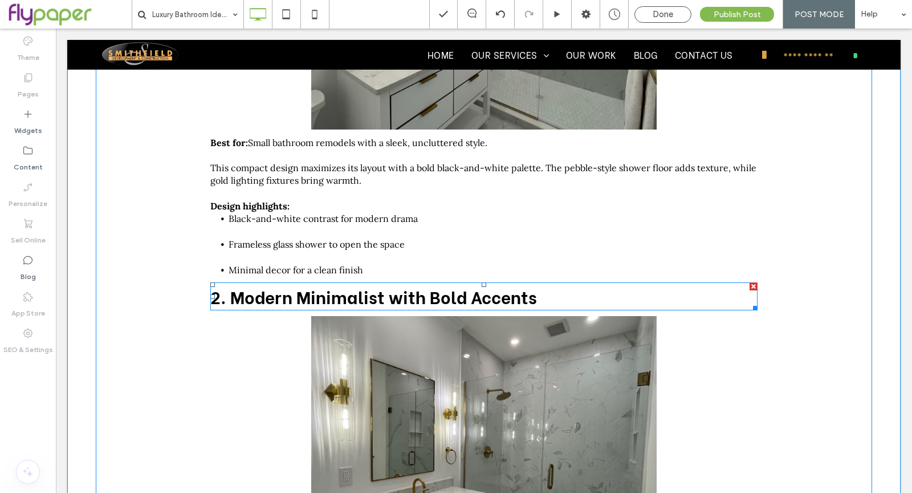
click at [383, 289] on strong "2. Modern Minimalist with Bold Accents" at bounding box center [373, 295] width 327 height 25
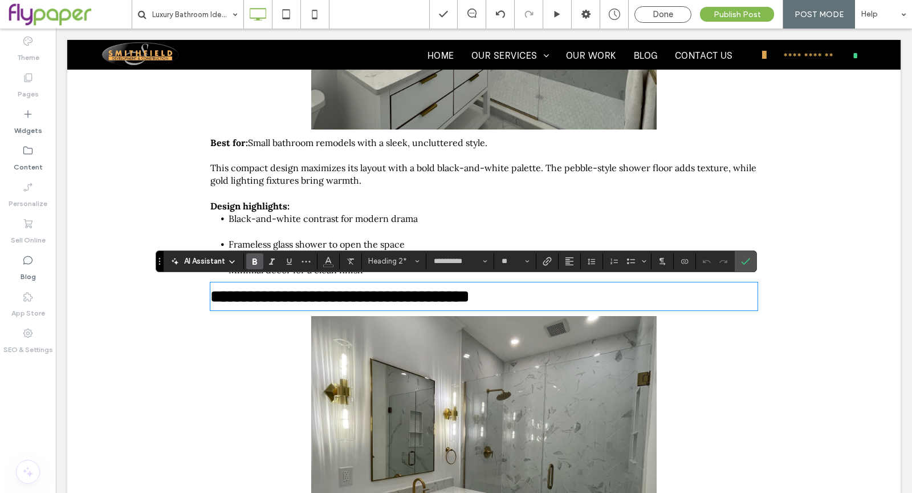
type input "****"
type input "**"
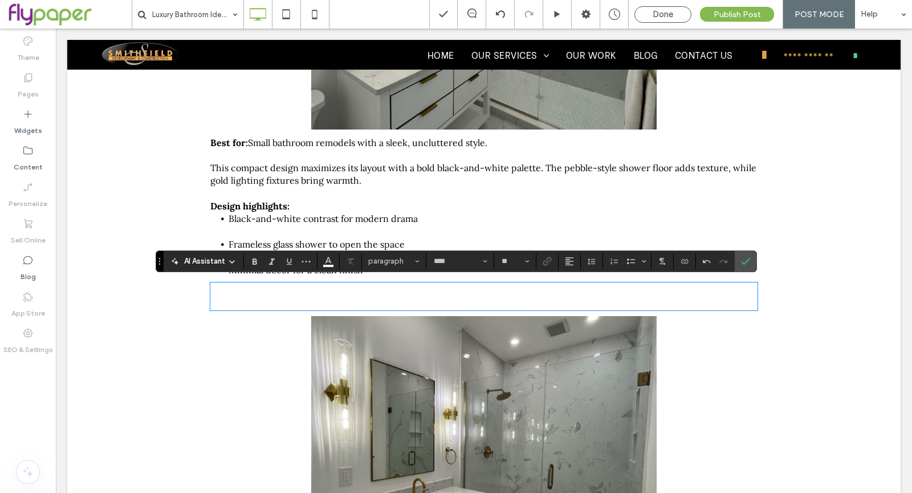
type input "**********"
type input "**"
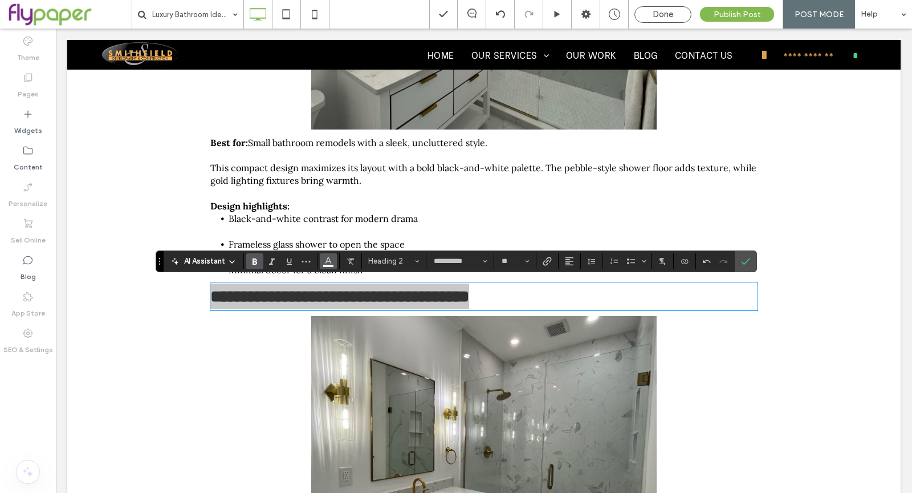
click at [324, 261] on icon "Color" at bounding box center [328, 259] width 9 height 9
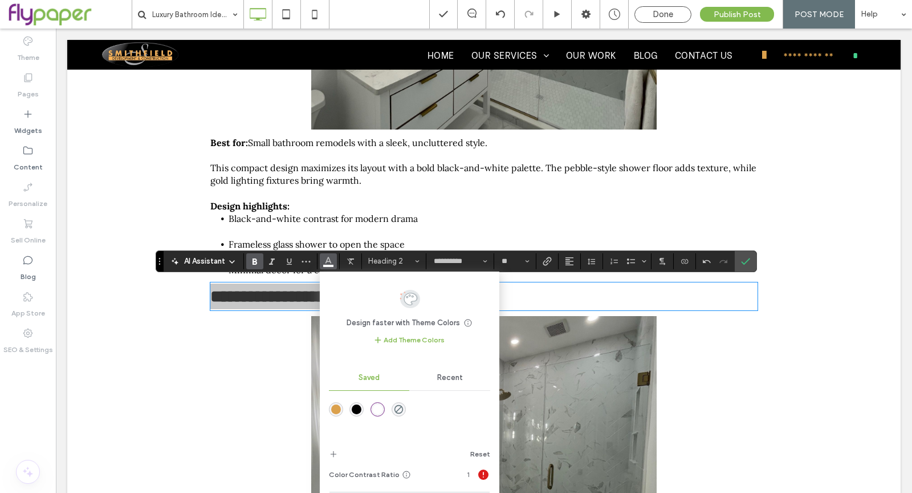
click at [352, 408] on div "rgba(0,0,0,1)" at bounding box center [357, 409] width 10 height 10
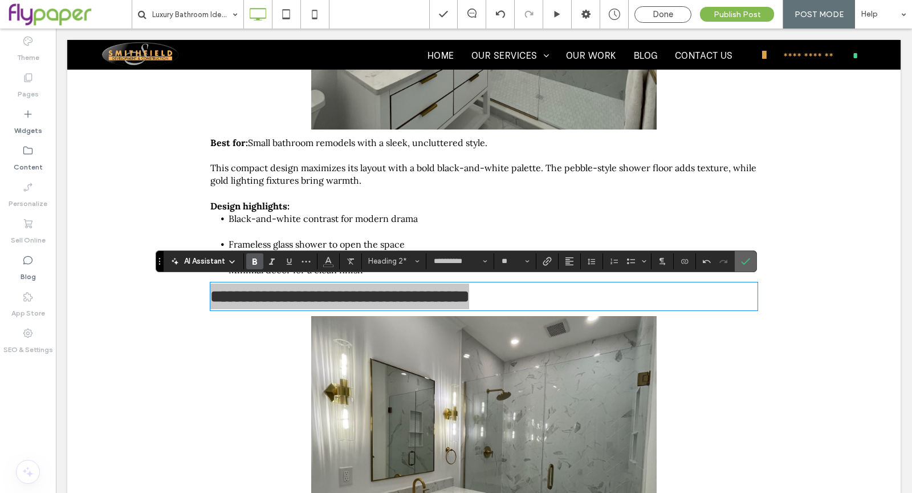
click at [750, 258] on section at bounding box center [746, 261] width 22 height 21
click at [742, 262] on use "Confirm" at bounding box center [745, 261] width 9 height 7
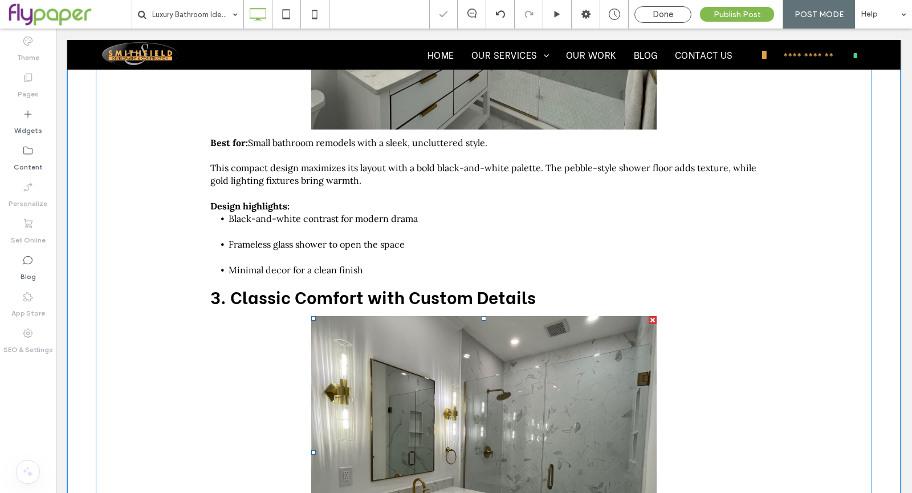
click at [489, 423] on link at bounding box center [484, 452] width 346 height 273
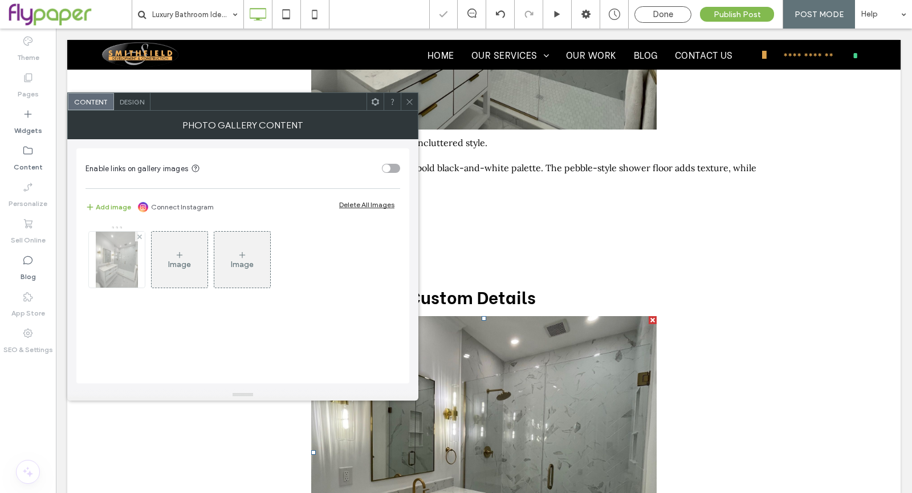
click at [132, 270] on img at bounding box center [117, 259] width 42 height 56
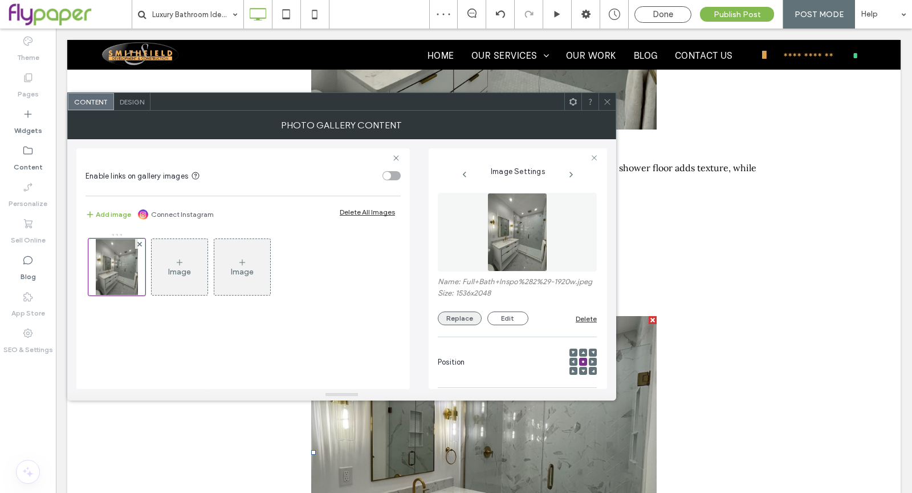
click at [458, 323] on button "Replace" at bounding box center [460, 318] width 44 height 14
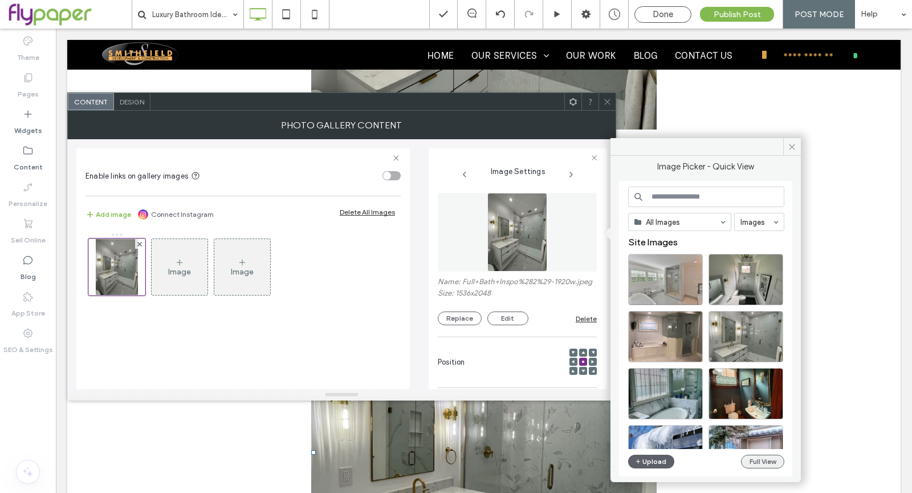
click at [774, 460] on button "Full View" at bounding box center [762, 461] width 43 height 14
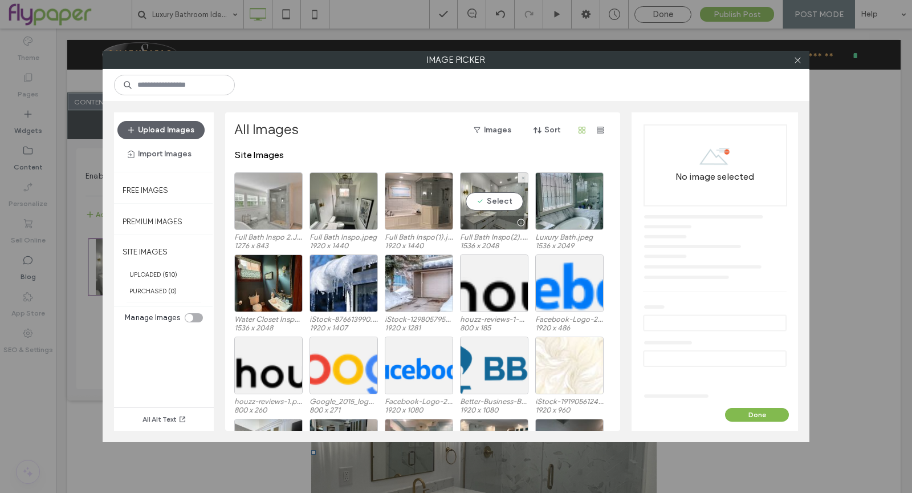
click at [489, 230] on div "Select Full Bath Inspo(2).jpeg 1536 x 2048" at bounding box center [494, 210] width 68 height 76
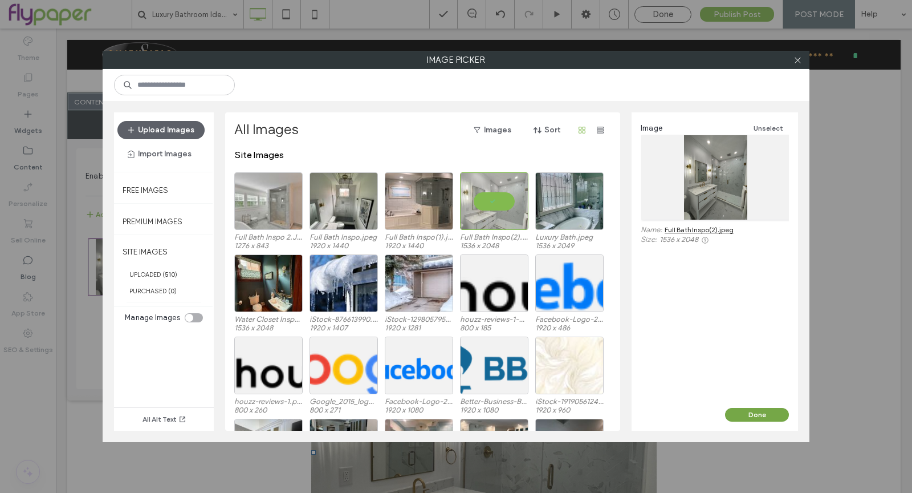
click at [752, 416] on button "Done" at bounding box center [757, 415] width 64 height 14
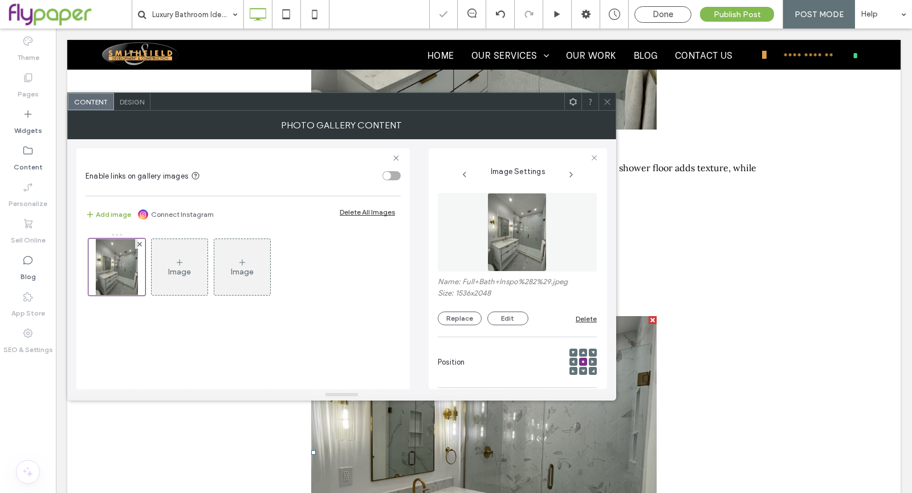
click at [603, 109] on span at bounding box center [607, 101] width 9 height 17
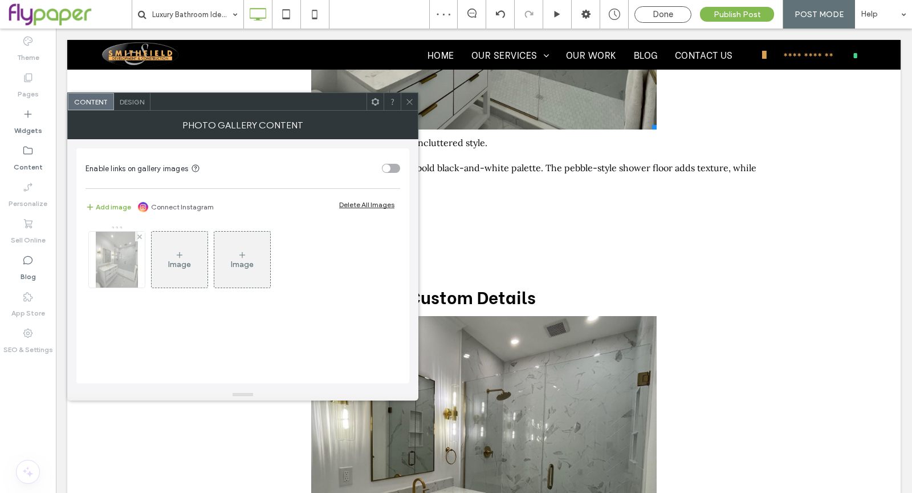
click at [97, 250] on img at bounding box center [117, 259] width 42 height 56
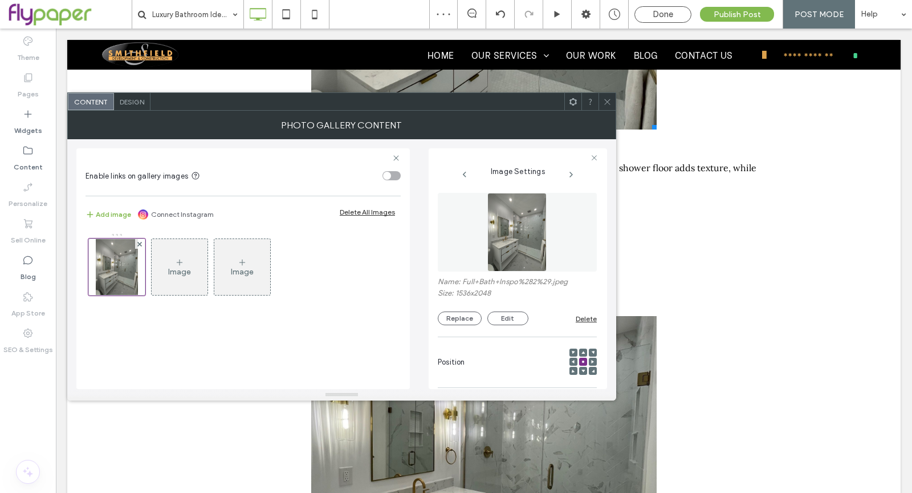
click at [460, 310] on div "Name: Full+Bath+Inspo%282%29.jpeg Size: 1536x2048 Replace Edit Delete" at bounding box center [517, 301] width 159 height 48
click at [460, 314] on button "Replace" at bounding box center [460, 318] width 44 height 14
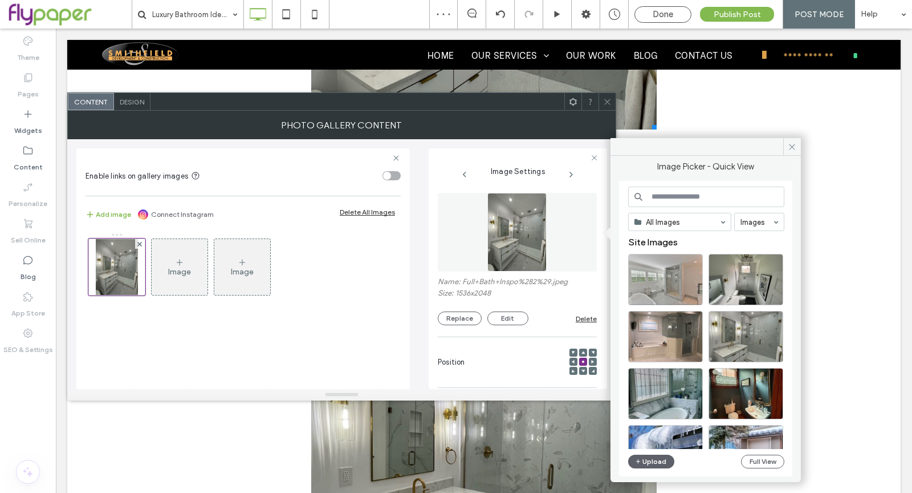
click at [778, 468] on div "All Images Images Site Images Upload Full View" at bounding box center [706, 328] width 156 height 285
click at [775, 462] on button "Full View" at bounding box center [762, 461] width 43 height 14
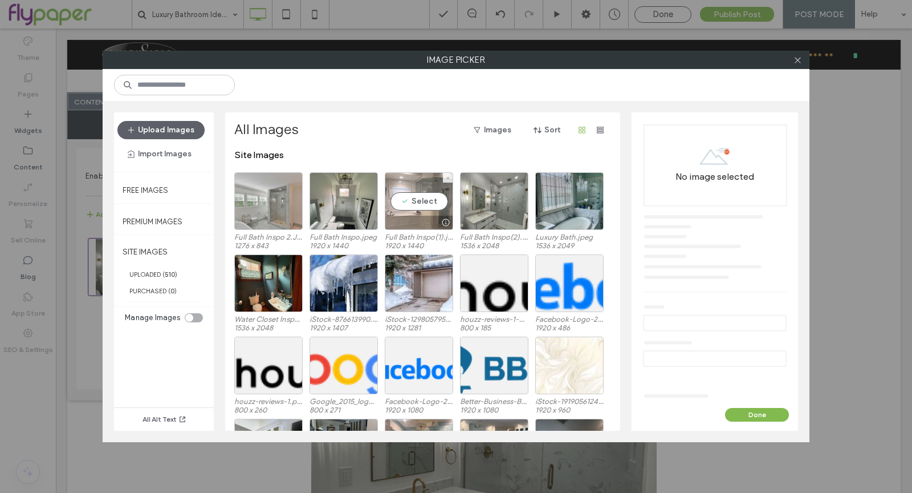
click at [411, 218] on div at bounding box center [418, 223] width 67 height 14
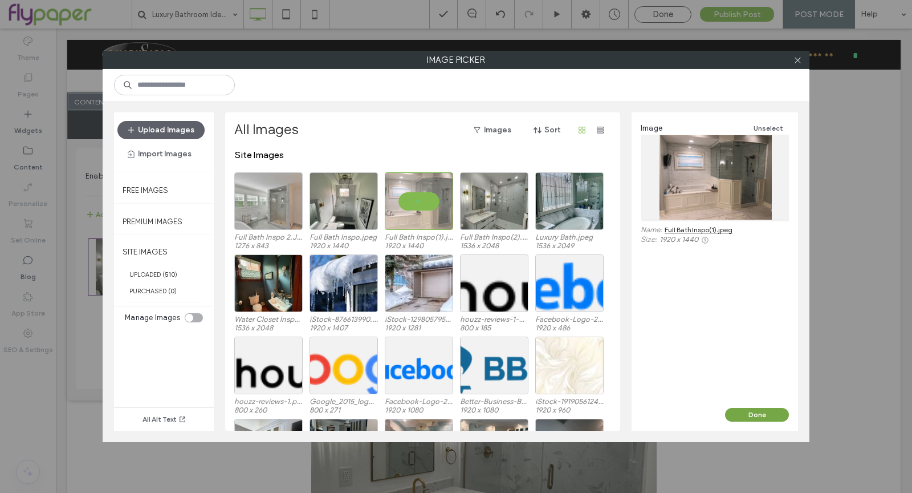
click at [749, 417] on button "Done" at bounding box center [757, 415] width 64 height 14
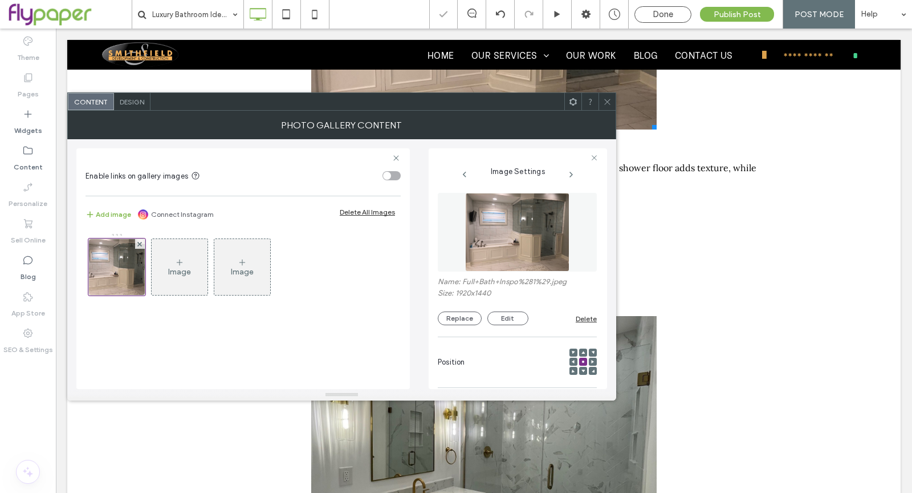
click at [609, 98] on icon at bounding box center [607, 101] width 9 height 9
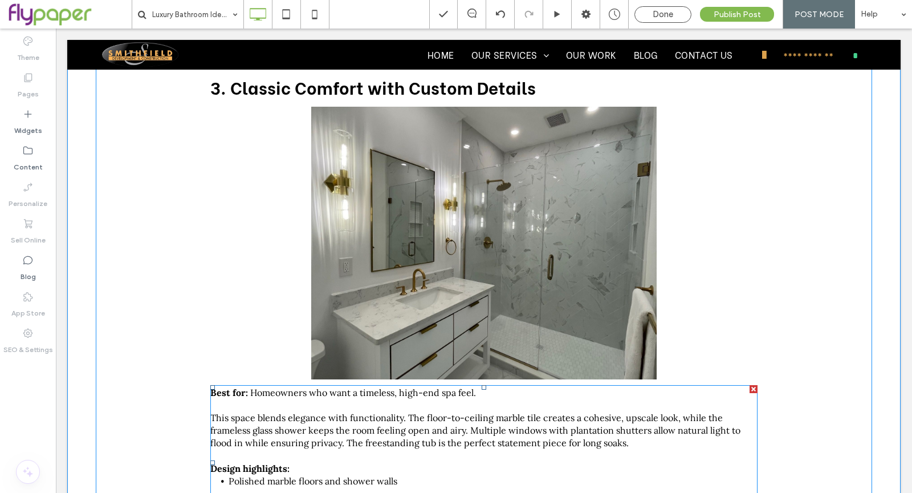
scroll to position [1124, 0]
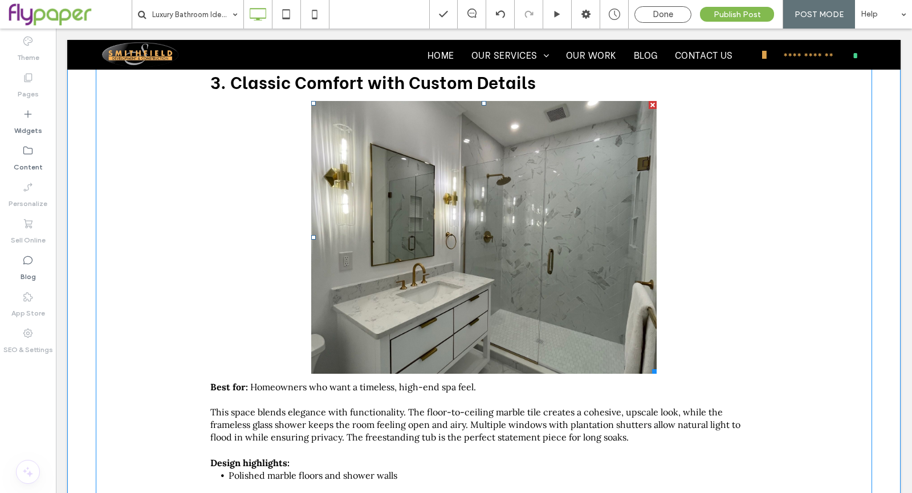
click at [528, 264] on link at bounding box center [484, 237] width 346 height 273
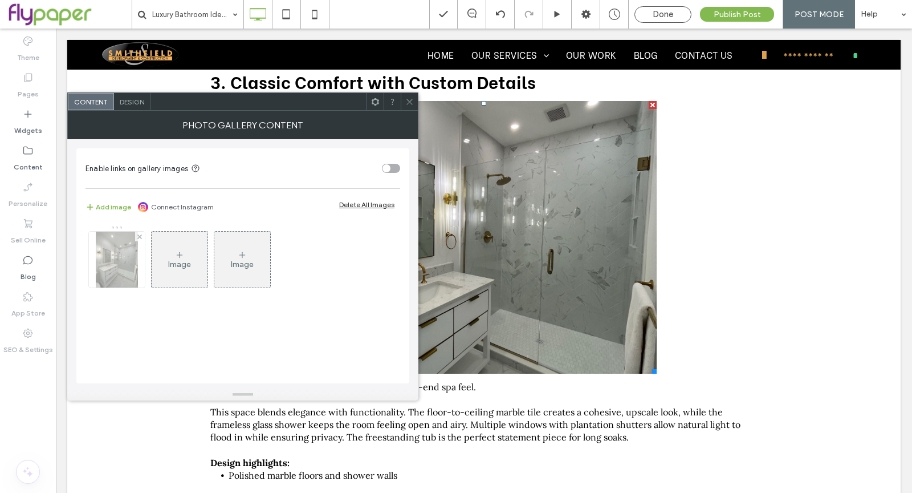
click at [115, 269] on img at bounding box center [117, 259] width 42 height 56
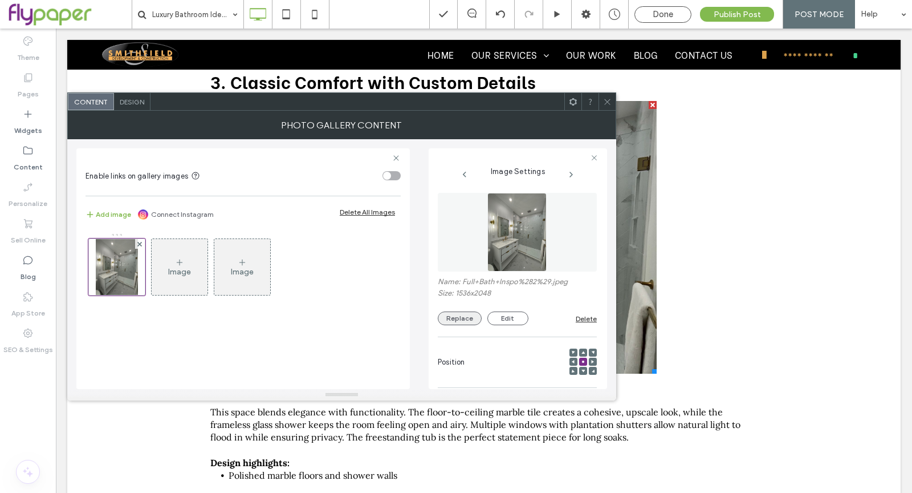
click at [469, 314] on button "Replace" at bounding box center [460, 318] width 44 height 14
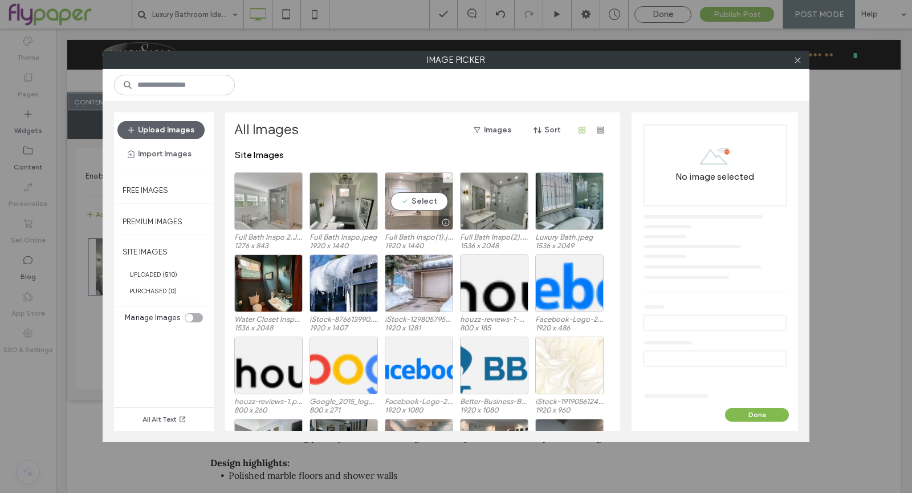
click at [429, 211] on div "Select" at bounding box center [419, 201] width 68 height 58
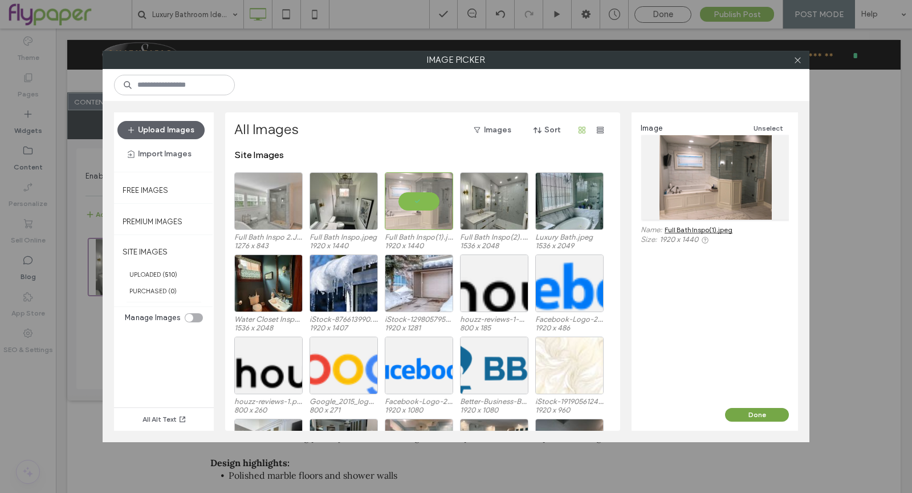
click at [754, 414] on button "Done" at bounding box center [757, 415] width 64 height 14
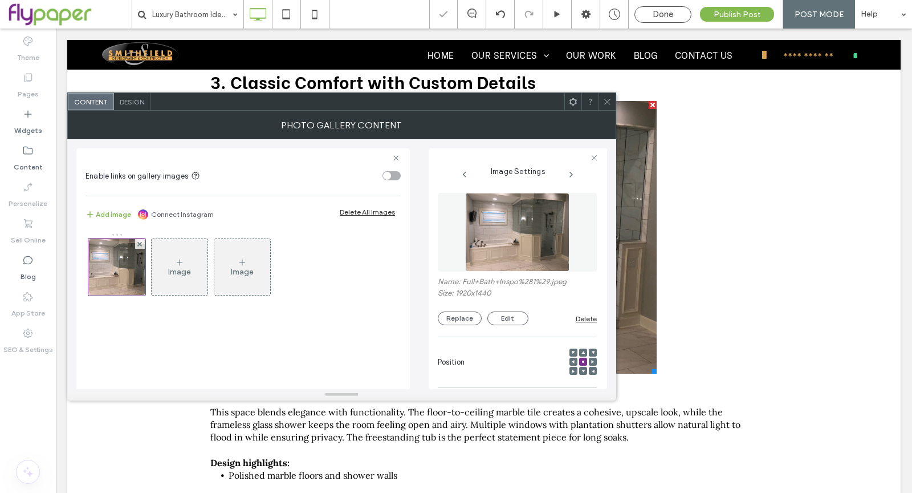
click at [604, 99] on use at bounding box center [607, 102] width 6 height 6
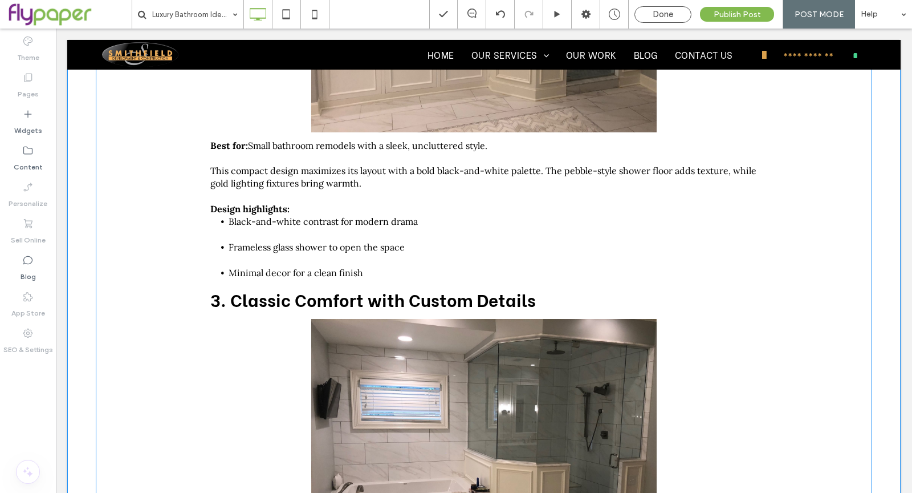
scroll to position [847, 0]
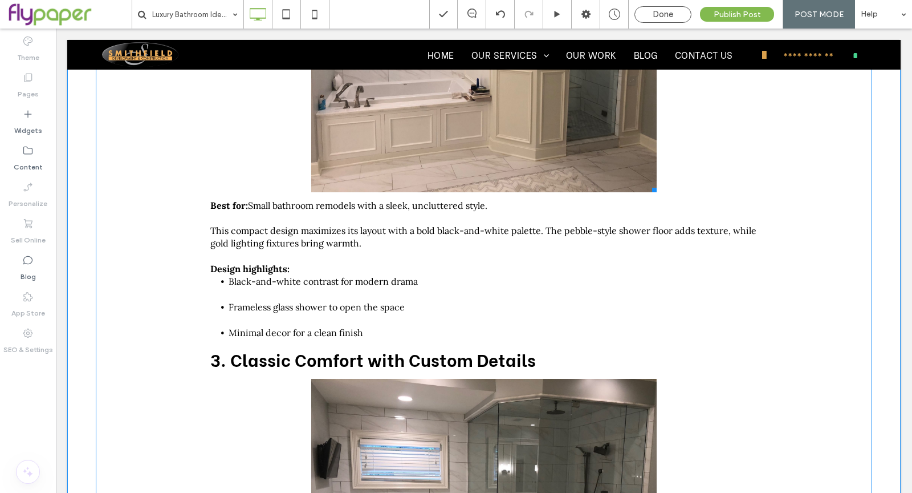
click at [616, 140] on link at bounding box center [484, 56] width 346 height 273
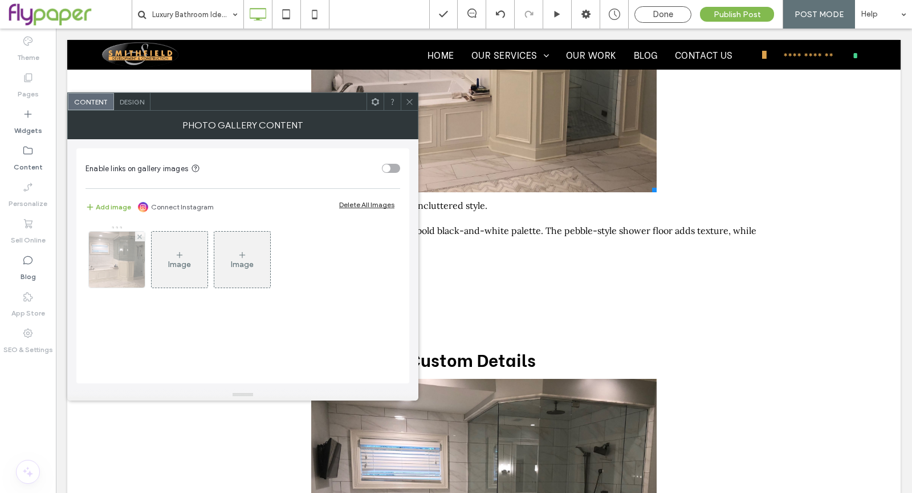
click at [103, 266] on img at bounding box center [117, 259] width 75 height 56
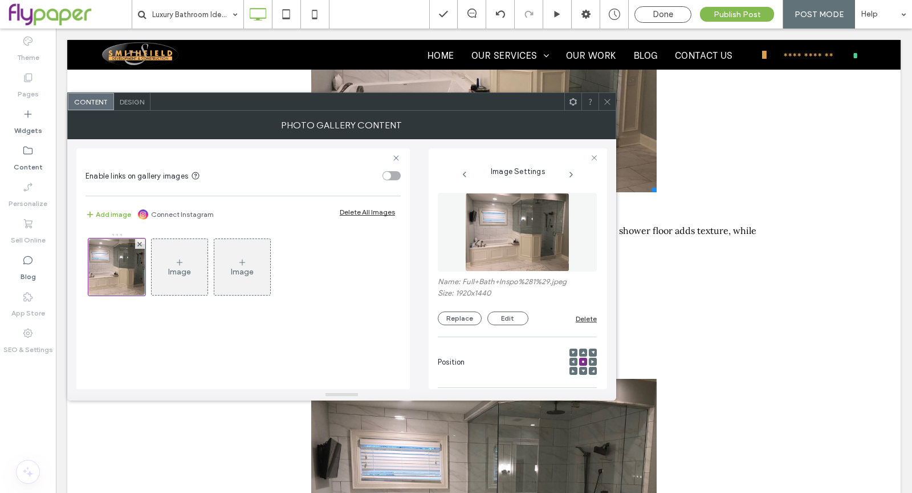
click at [447, 310] on div "Name: Full+Bath+Inspo%281%29.jpeg Size: 1920x1440 Replace Edit Delete" at bounding box center [517, 301] width 159 height 48
click at [453, 314] on button "Replace" at bounding box center [460, 318] width 44 height 14
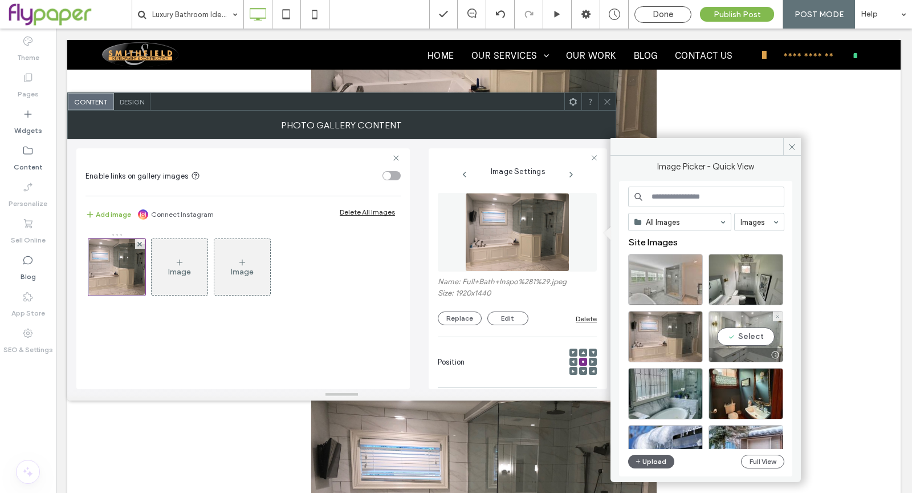
click at [763, 340] on div "Select" at bounding box center [746, 336] width 75 height 51
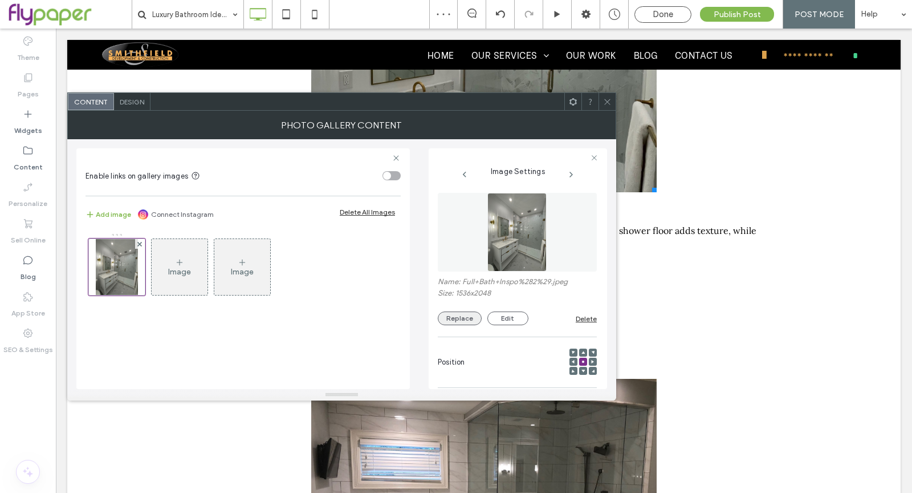
click at [452, 319] on button "Replace" at bounding box center [460, 318] width 44 height 14
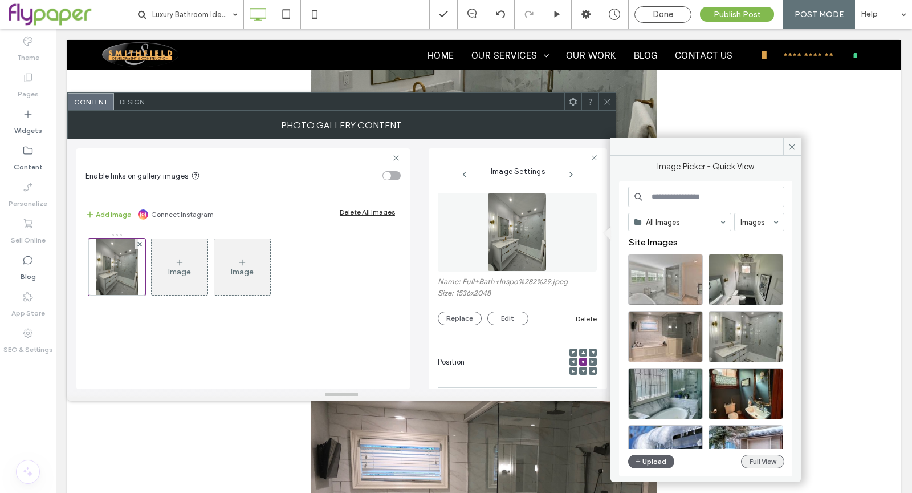
click at [766, 464] on button "Full View" at bounding box center [762, 461] width 43 height 14
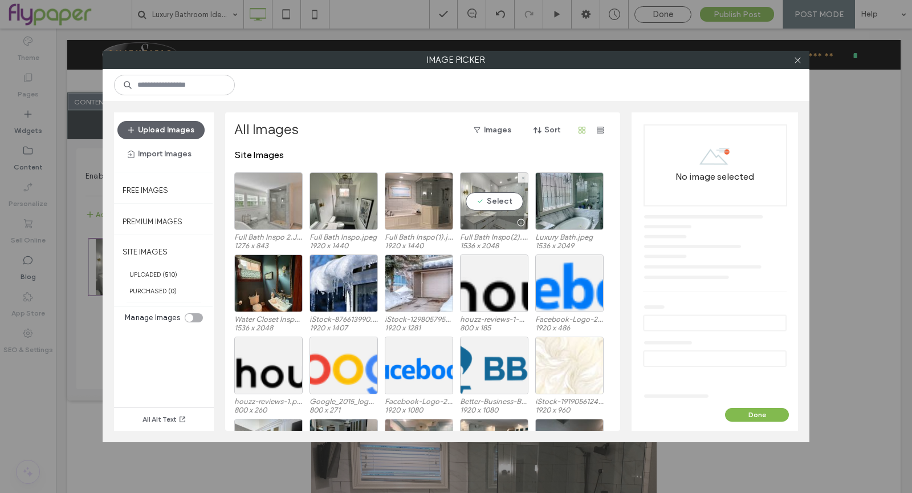
click at [495, 224] on div at bounding box center [494, 223] width 67 height 14
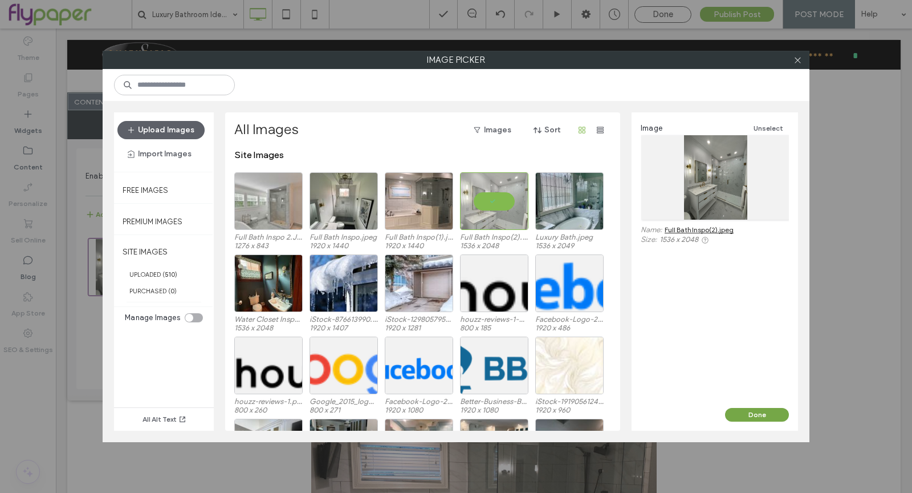
click at [758, 413] on button "Done" at bounding box center [757, 415] width 64 height 14
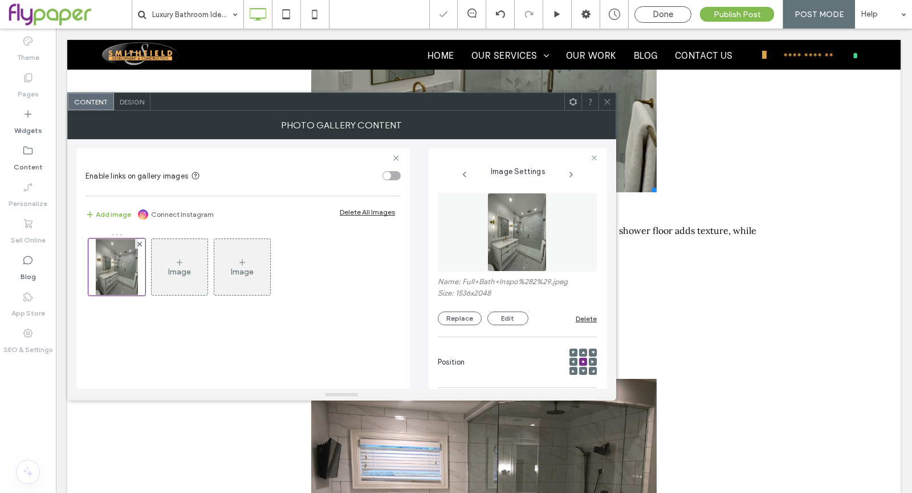
click at [600, 106] on div at bounding box center [607, 101] width 17 height 17
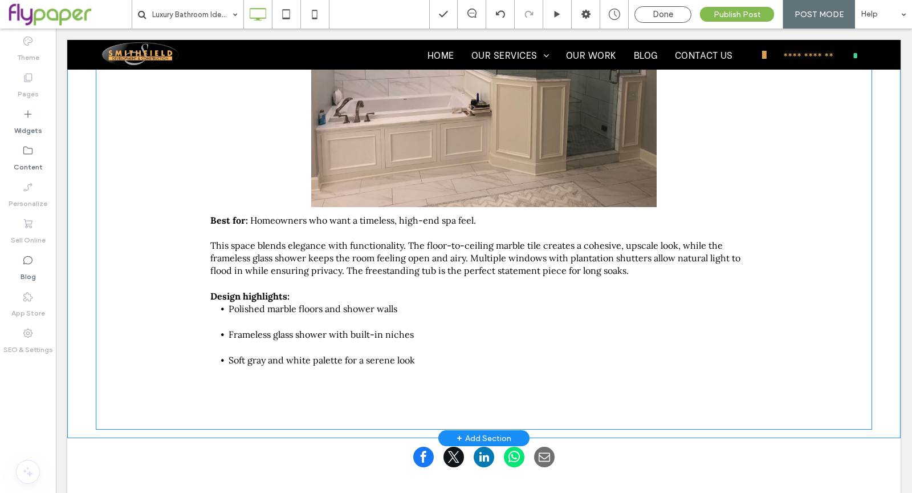
scroll to position [981, 0]
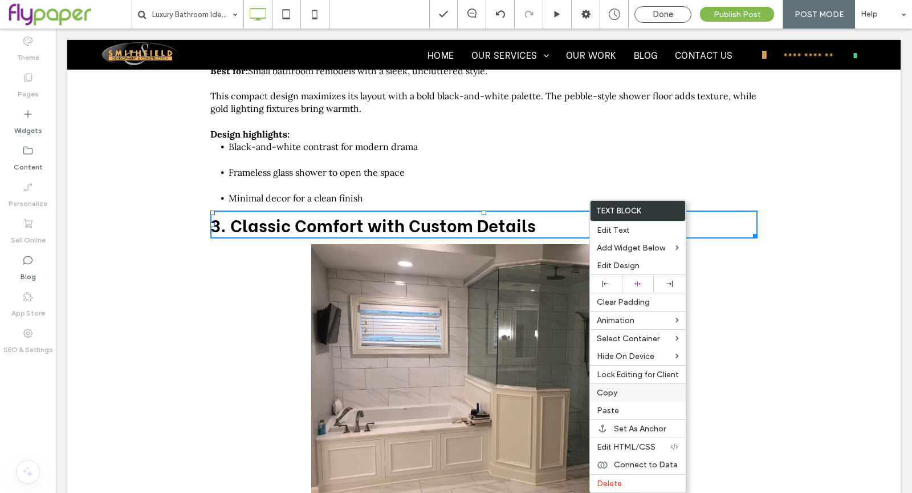
click at [625, 383] on div "Copy" at bounding box center [638, 392] width 96 height 18
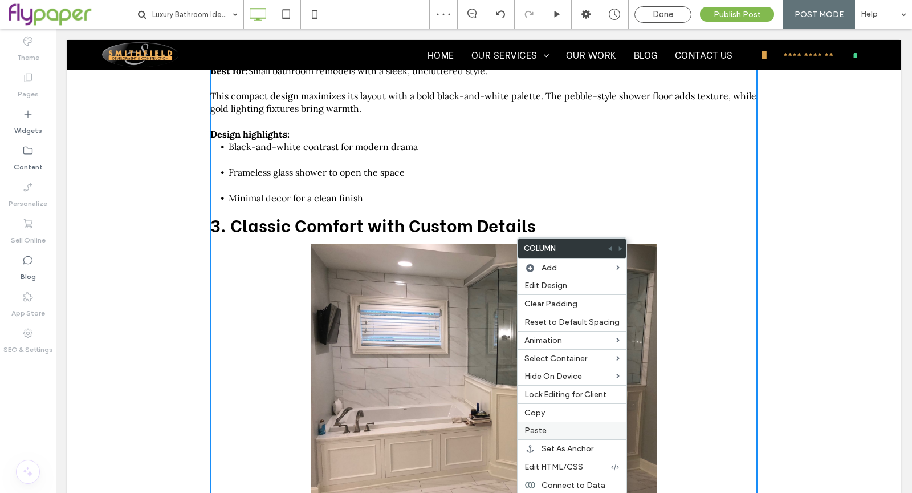
click at [552, 428] on label "Paste" at bounding box center [572, 430] width 95 height 10
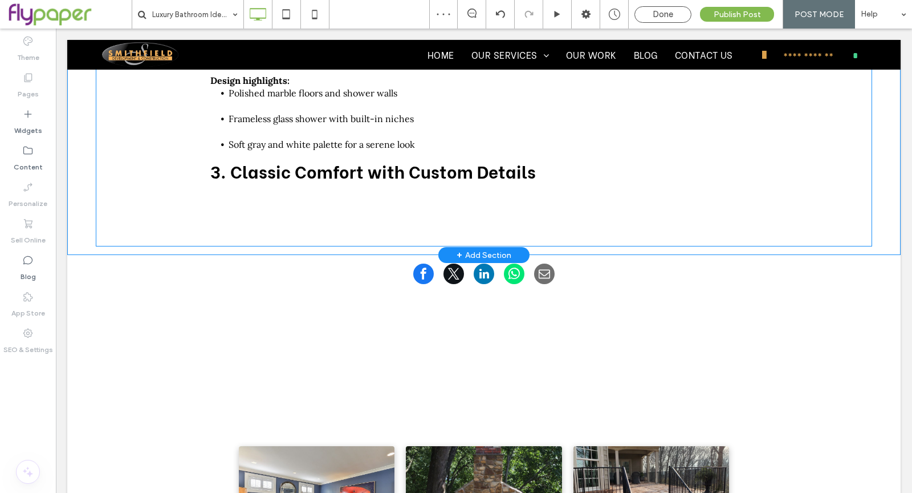
scroll to position [1363, 0]
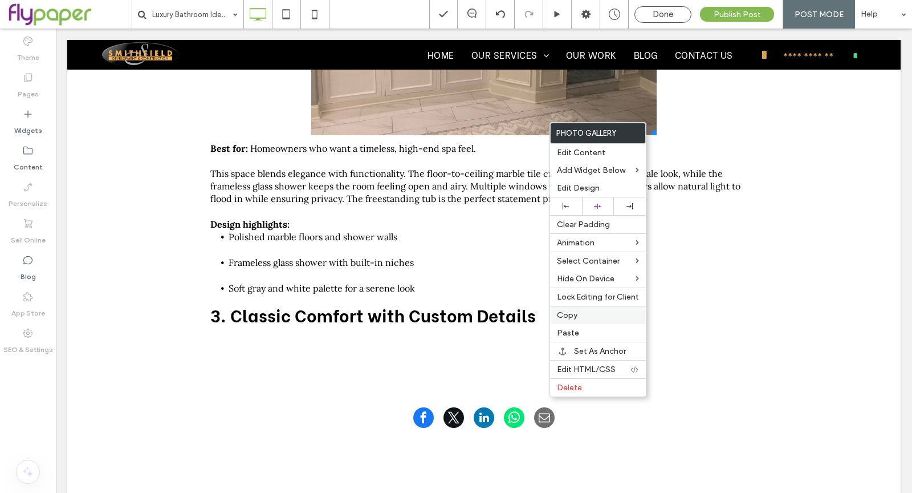
click at [577, 310] on label "Copy" at bounding box center [598, 315] width 82 height 10
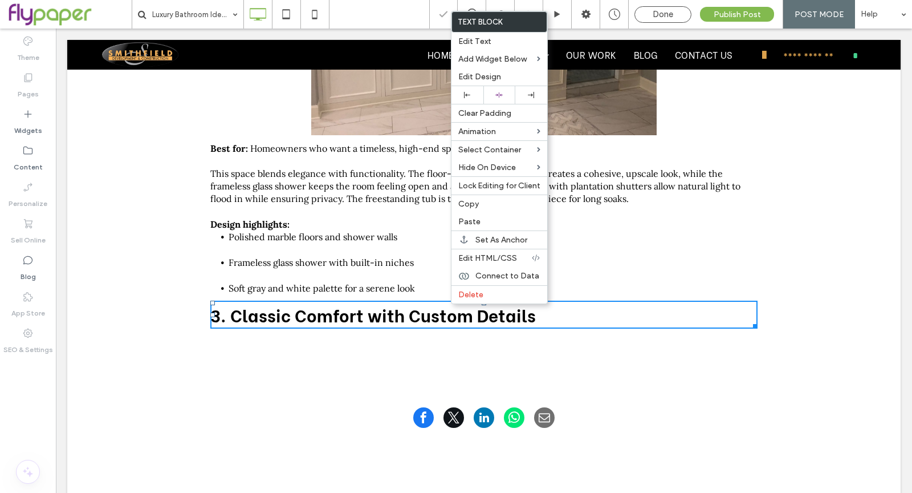
click at [442, 289] on li "Soft gray and white palette for a serene look" at bounding box center [493, 288] width 529 height 13
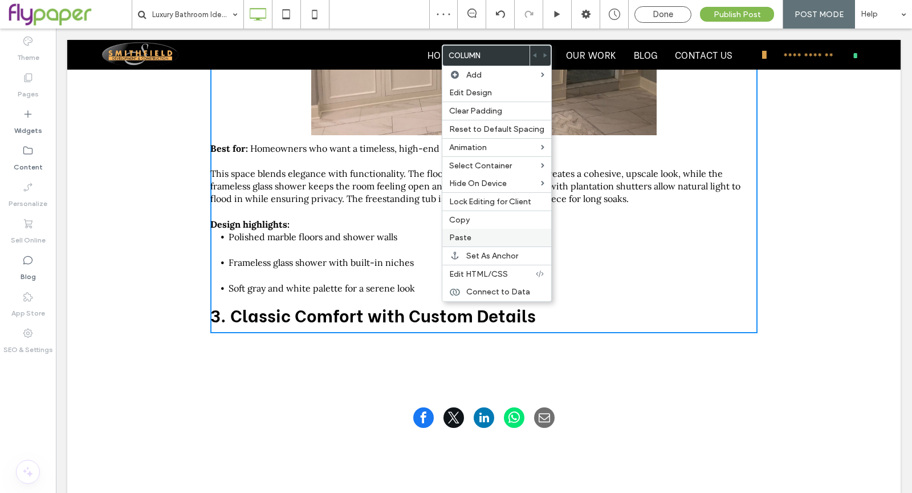
click at [484, 235] on label "Paste" at bounding box center [496, 238] width 95 height 10
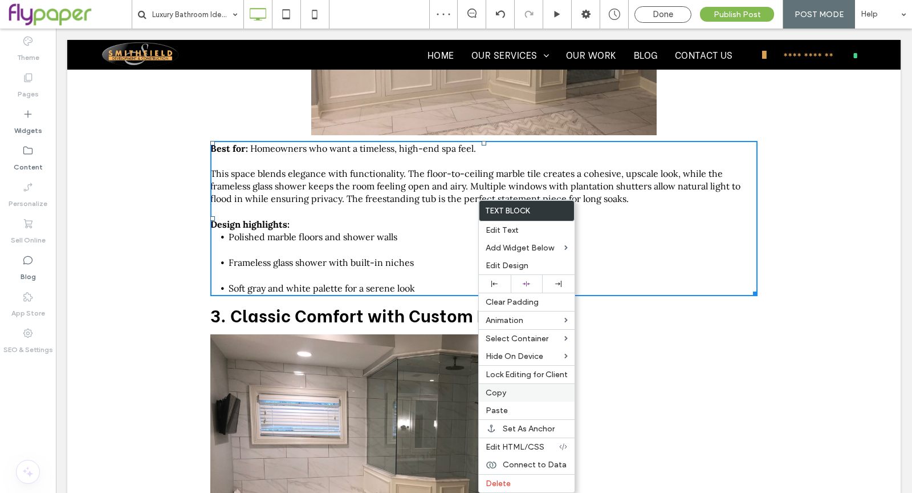
click at [514, 388] on label "Copy" at bounding box center [527, 393] width 82 height 10
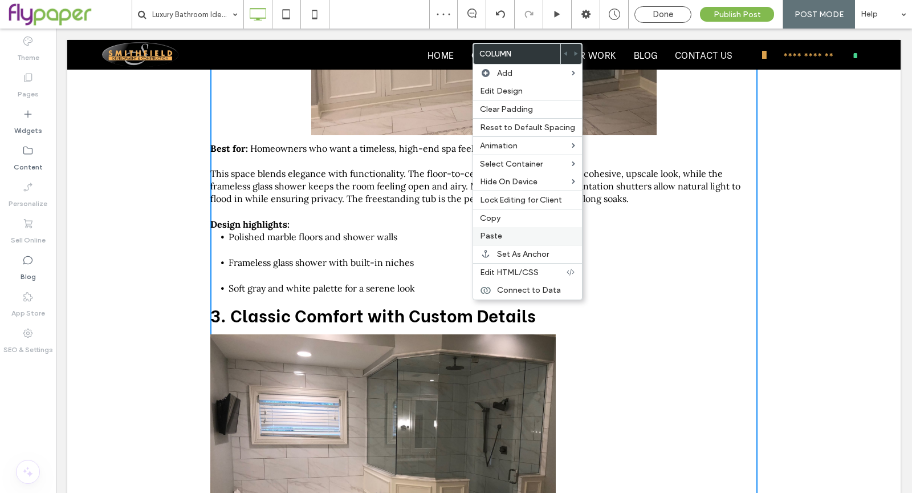
click at [519, 232] on label "Paste" at bounding box center [527, 236] width 95 height 10
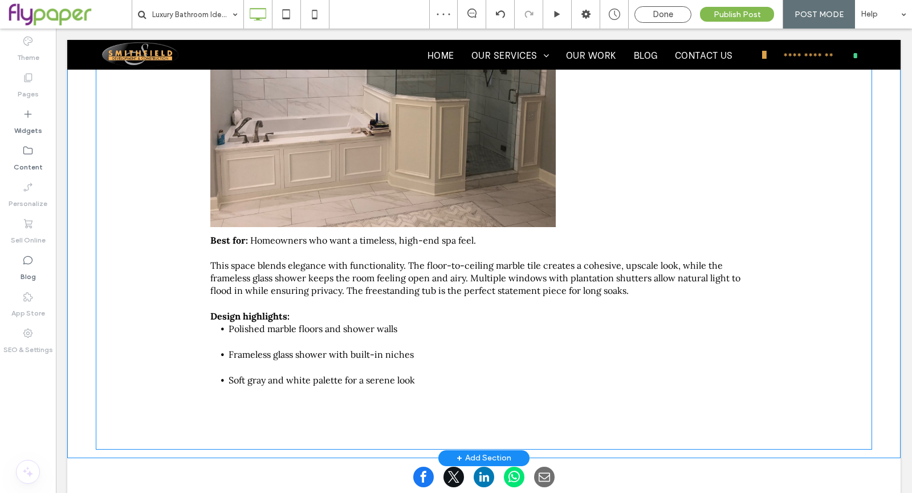
scroll to position [1567, 0]
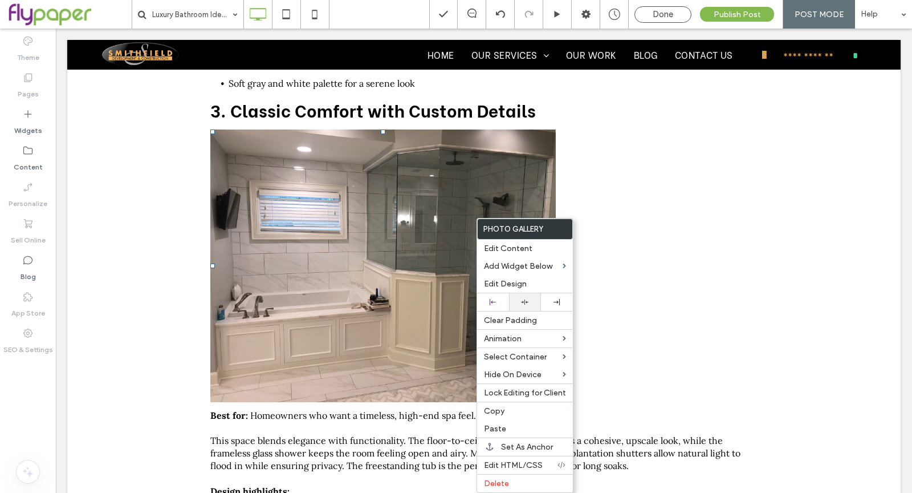
click at [515, 298] on div at bounding box center [525, 301] width 21 height 7
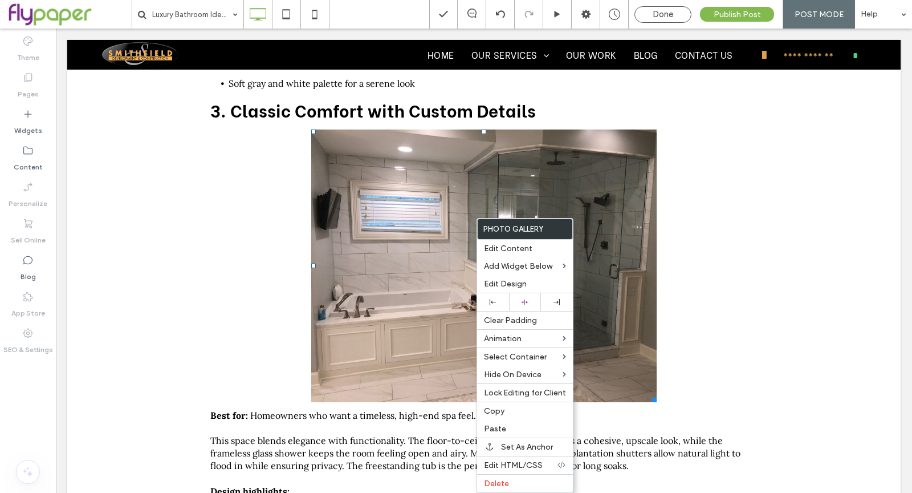
click at [319, 104] on strong "3. Classic Comfort with Custom Details" at bounding box center [373, 109] width 326 height 25
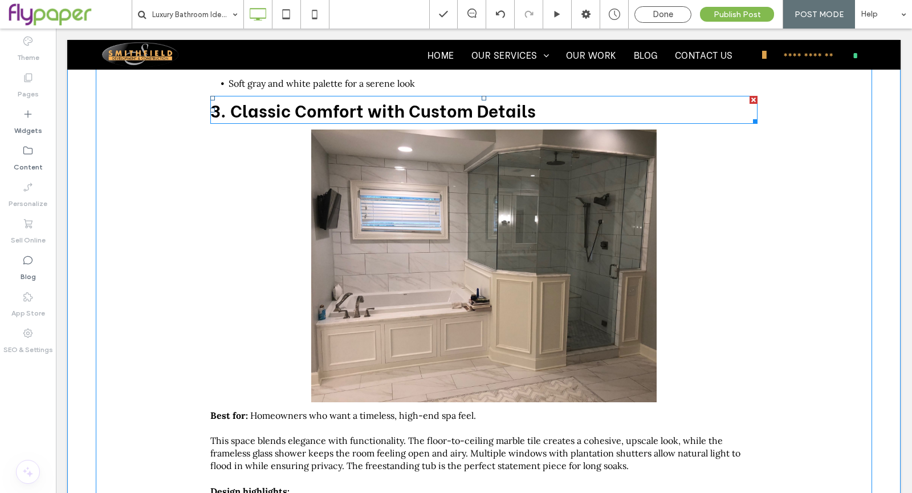
click at [319, 104] on strong "3. Classic Comfort with Custom Details" at bounding box center [373, 109] width 326 height 25
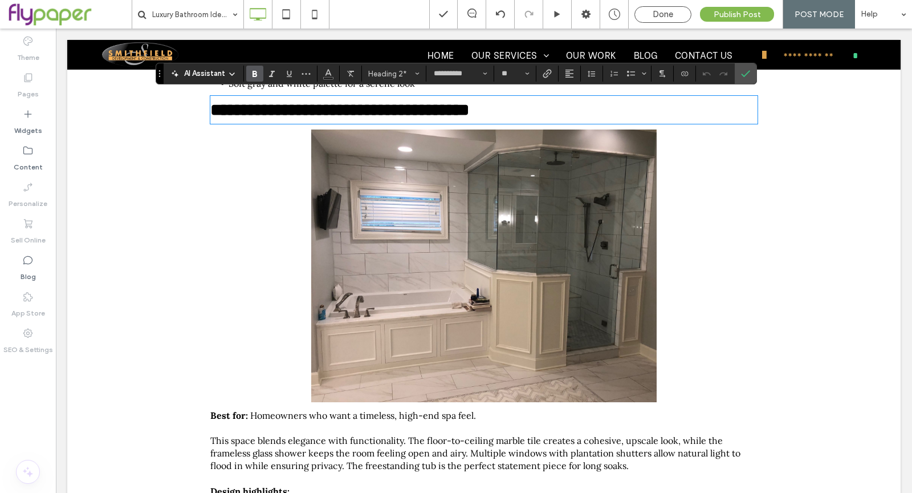
type input "****"
type input "**"
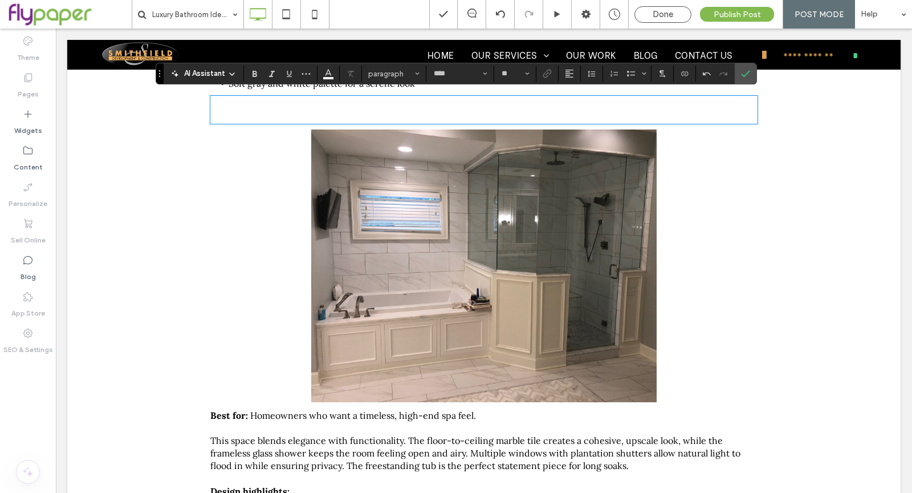
type input "**********"
type input "**"
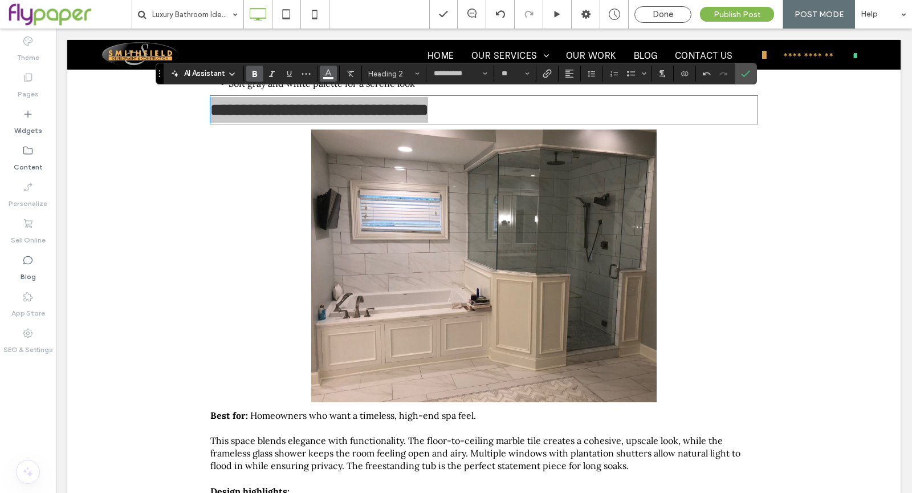
click at [327, 67] on span "Color" at bounding box center [328, 72] width 9 height 15
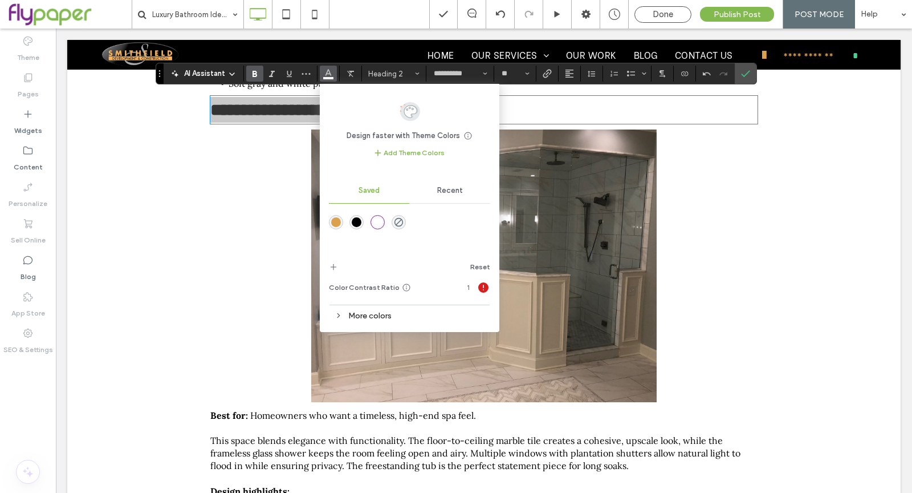
click at [358, 222] on div "rgba(0,0,0,1)" at bounding box center [357, 222] width 10 height 10
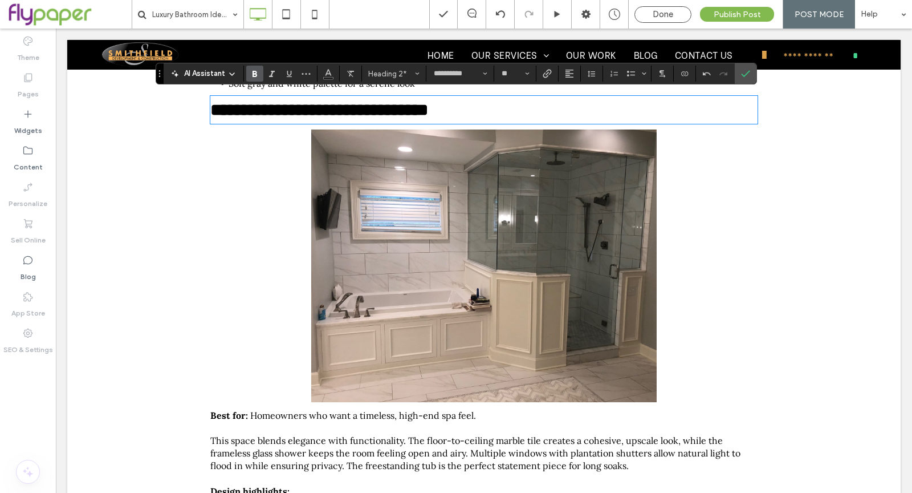
click at [538, 213] on link at bounding box center [484, 265] width 346 height 273
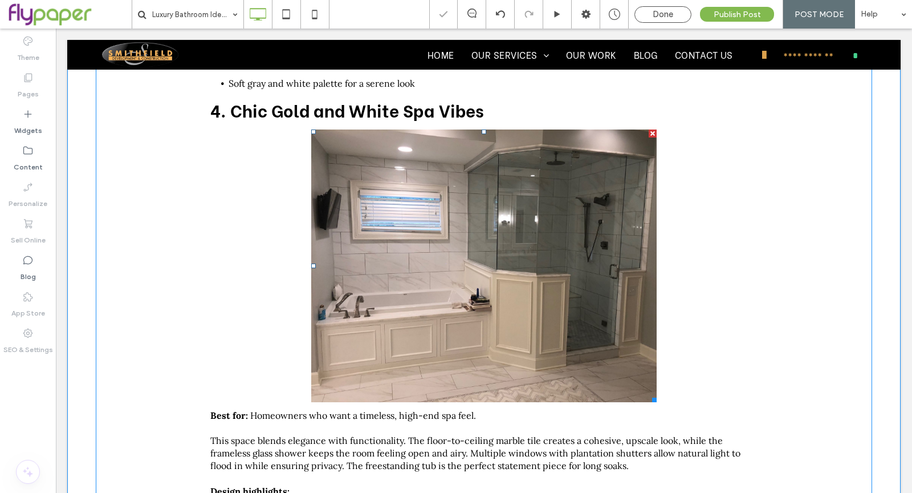
click at [538, 213] on link at bounding box center [484, 265] width 346 height 273
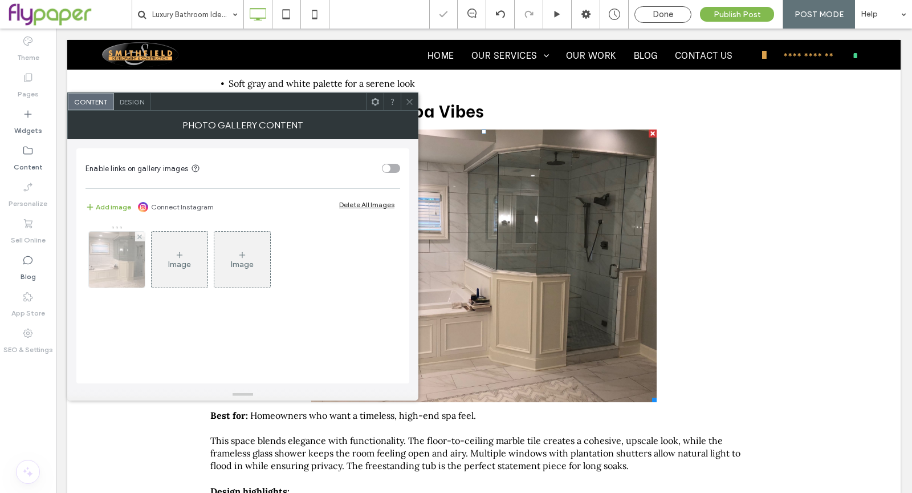
click at [108, 262] on img at bounding box center [117, 259] width 75 height 56
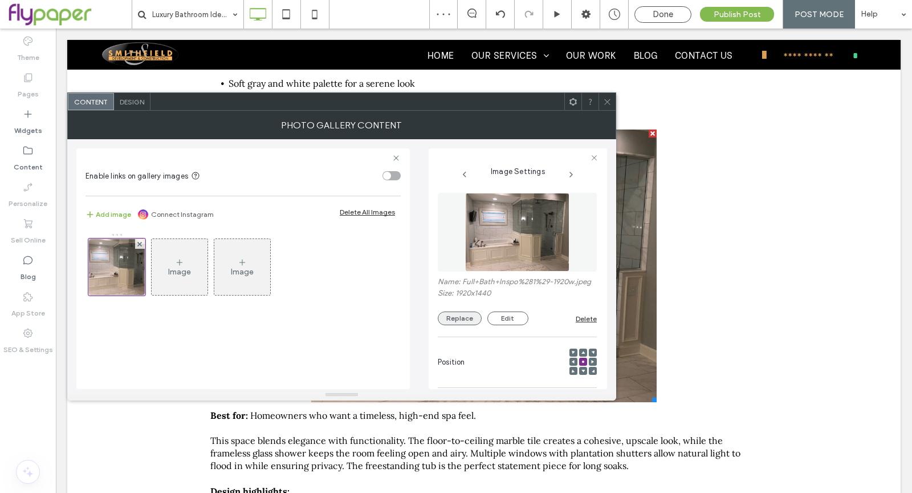
click at [460, 324] on button "Replace" at bounding box center [460, 318] width 44 height 14
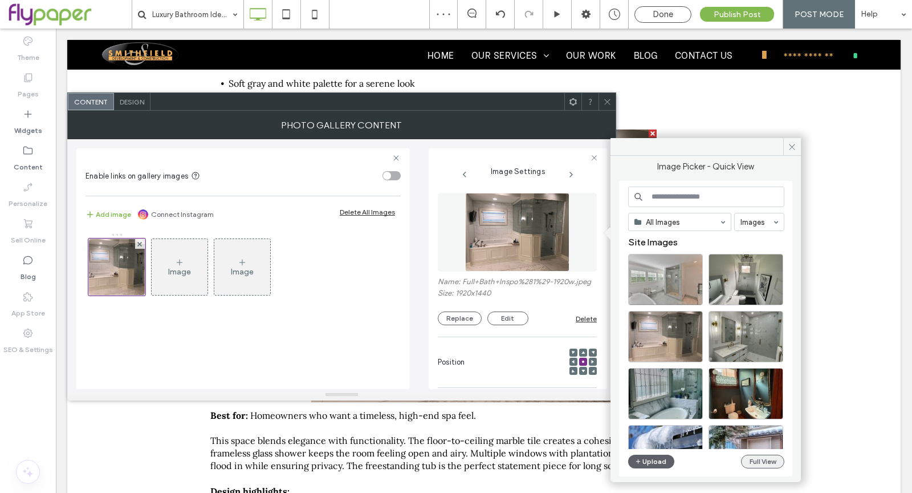
click at [760, 458] on button "Full View" at bounding box center [762, 461] width 43 height 14
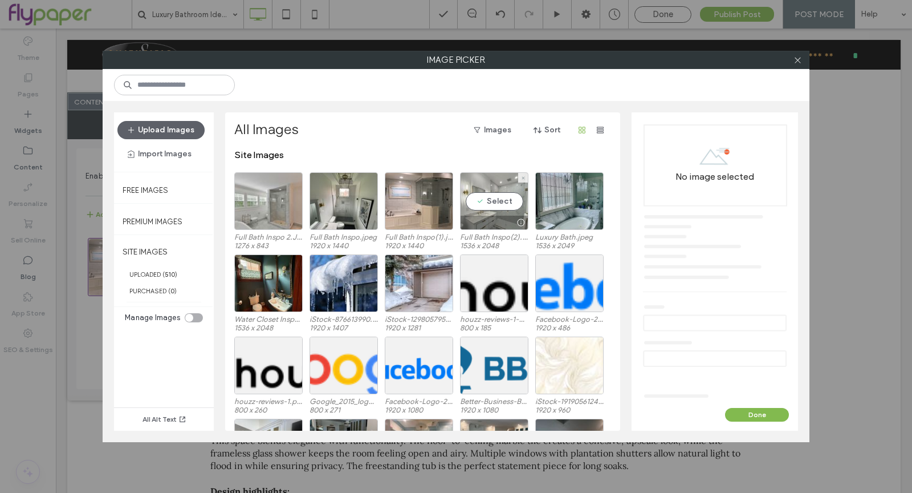
click at [508, 194] on div "Select" at bounding box center [494, 201] width 68 height 58
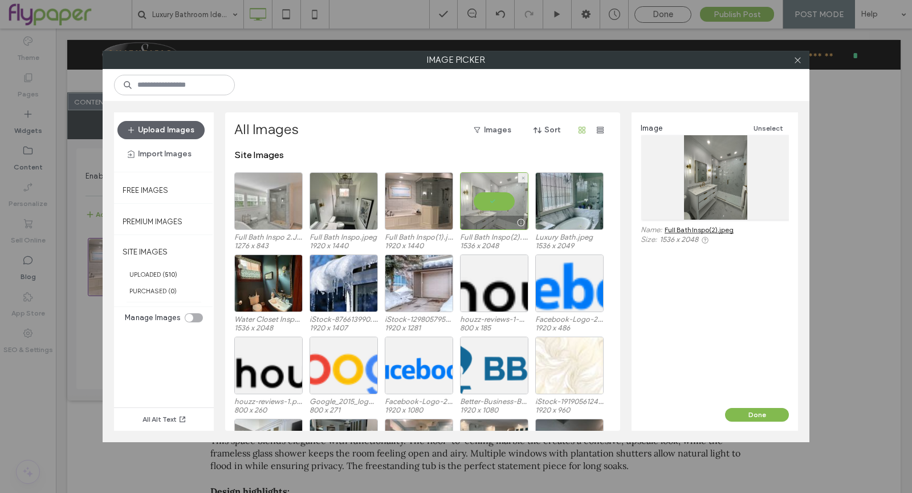
click at [507, 194] on div at bounding box center [494, 201] width 68 height 58
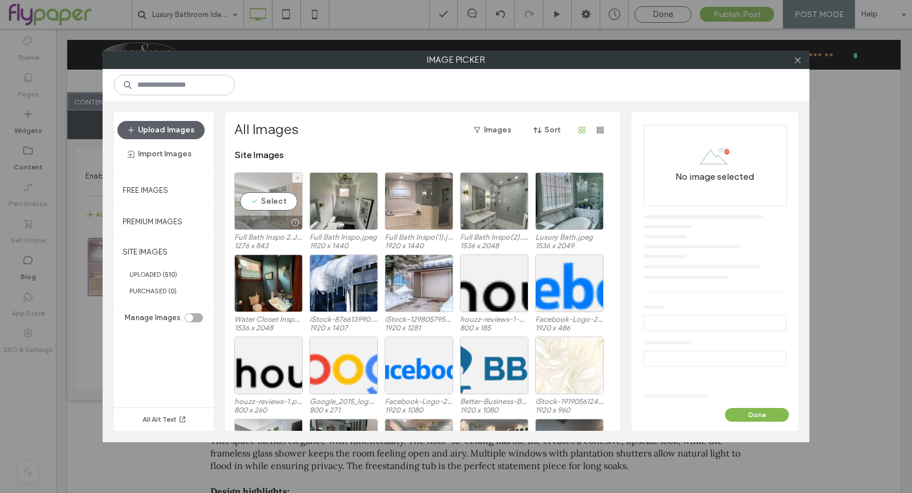
click at [287, 202] on div "Select" at bounding box center [268, 201] width 68 height 58
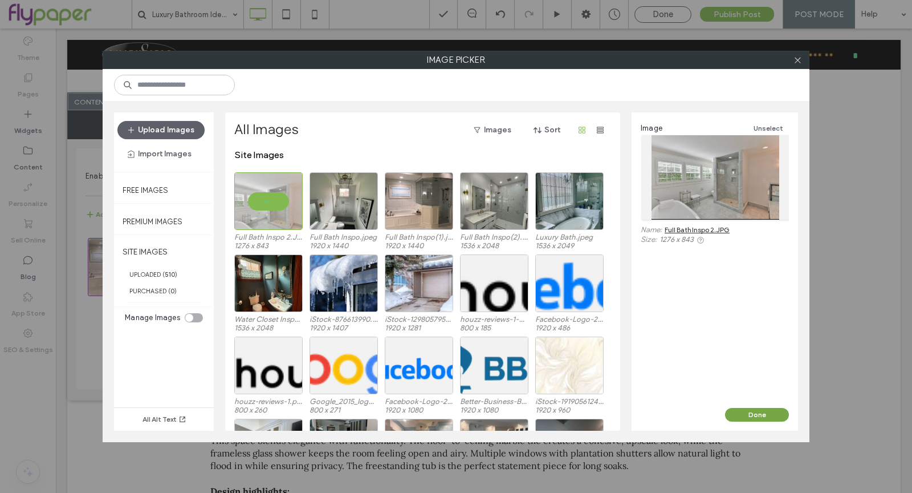
click at [758, 420] on button "Done" at bounding box center [757, 415] width 64 height 14
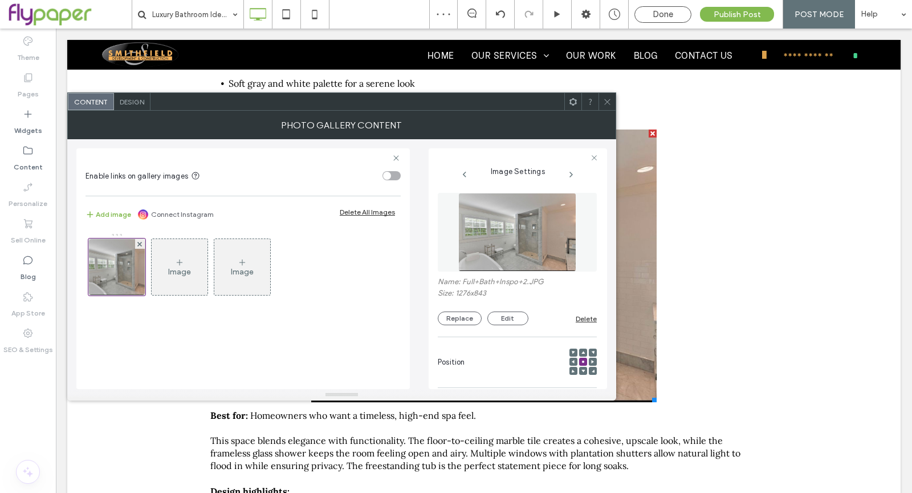
click at [603, 100] on icon at bounding box center [607, 101] width 9 height 9
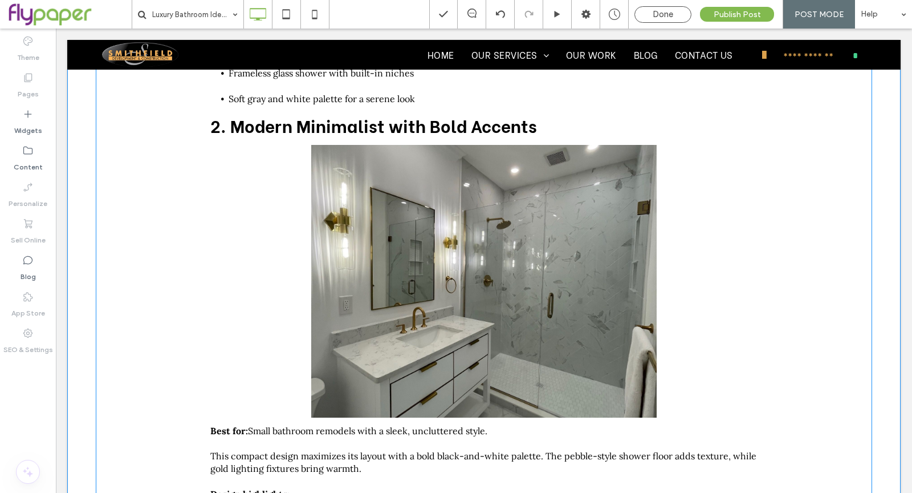
scroll to position [633, 0]
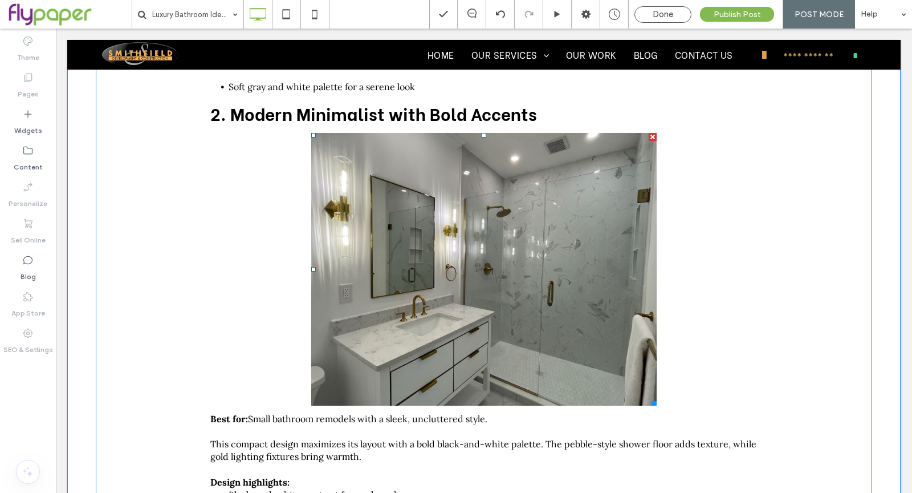
click at [546, 353] on link at bounding box center [484, 269] width 346 height 273
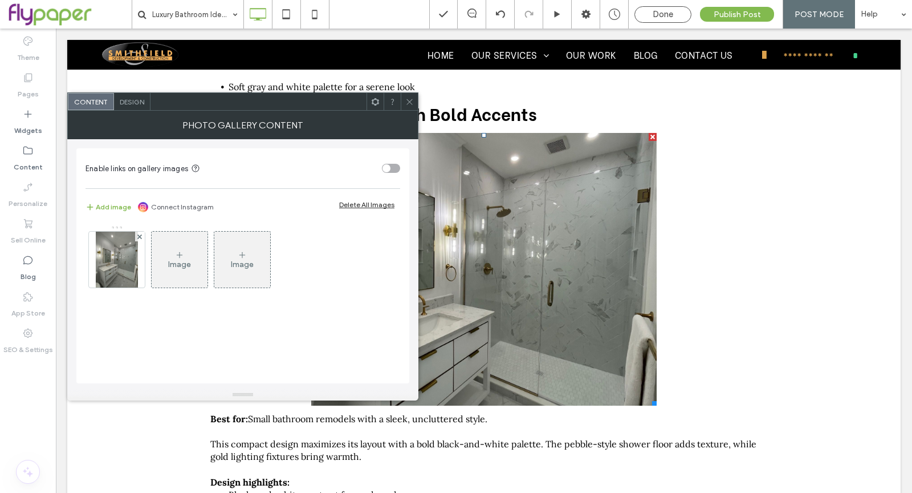
click at [80, 263] on div "Enable links on gallery images Add image Connect Instagram Delete All Images Im…" at bounding box center [242, 265] width 333 height 235
click at [119, 265] on img at bounding box center [117, 259] width 42 height 56
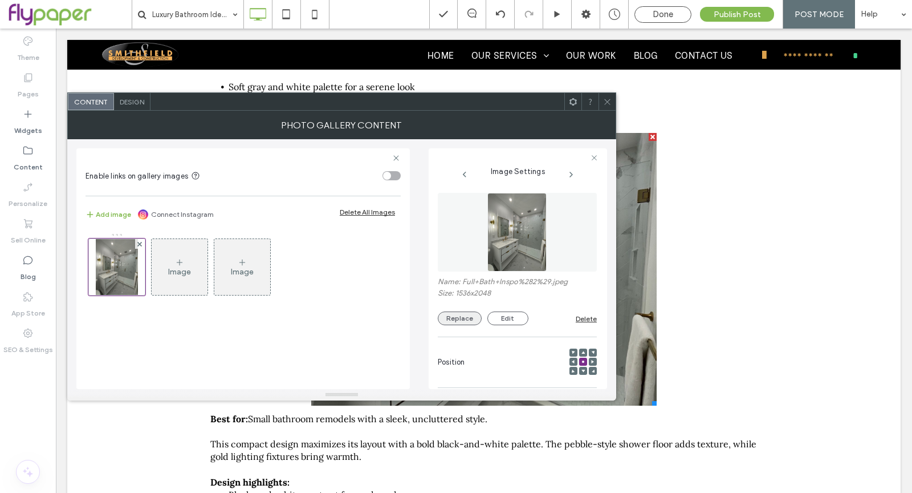
click at [470, 318] on button "Replace" at bounding box center [460, 318] width 44 height 14
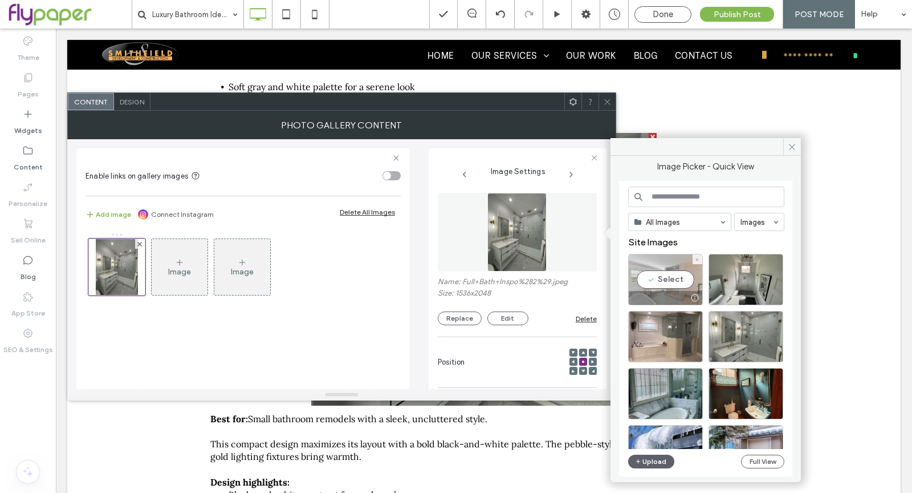
drag, startPoint x: 684, startPoint y: 286, endPoint x: 628, endPoint y: 258, distance: 62.7
click at [684, 286] on div "Select" at bounding box center [665, 279] width 75 height 51
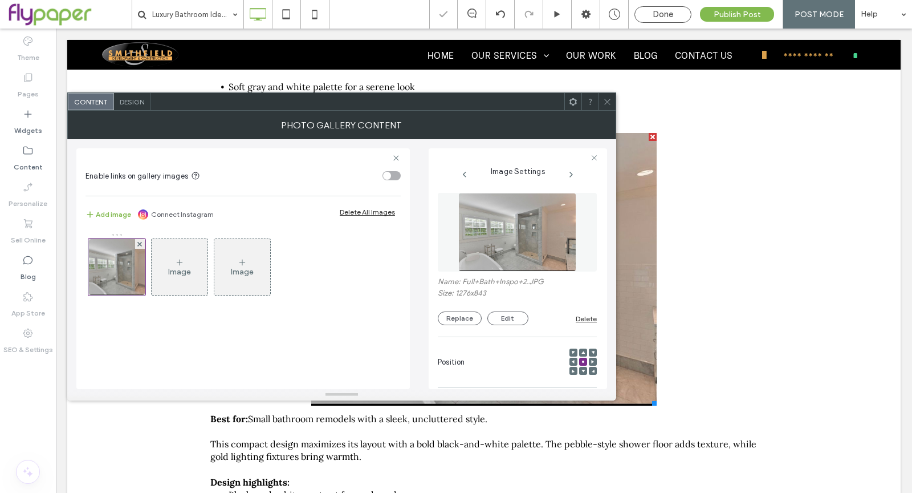
click at [611, 97] on icon at bounding box center [607, 101] width 9 height 9
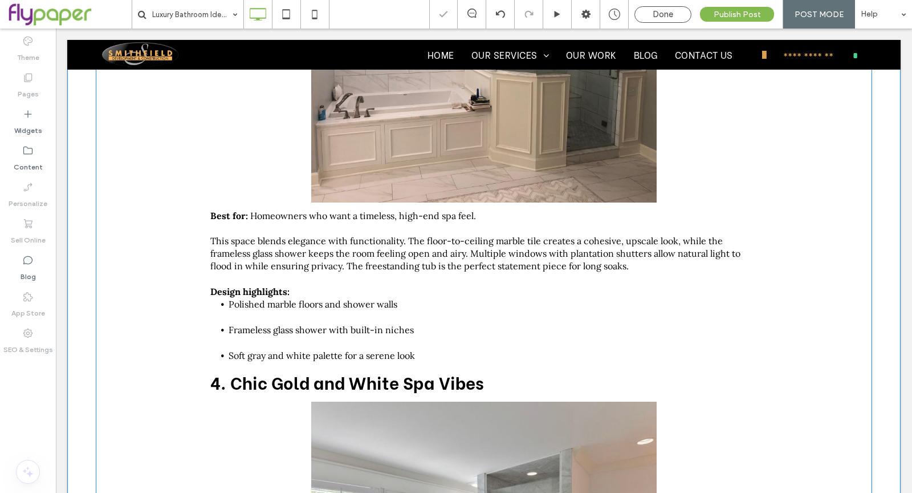
scroll to position [1465, 0]
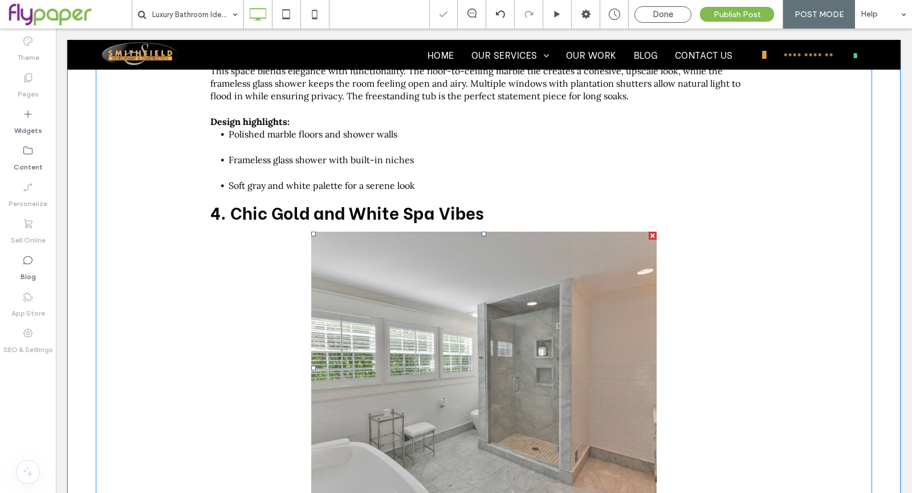
click at [569, 350] on link at bounding box center [484, 367] width 346 height 273
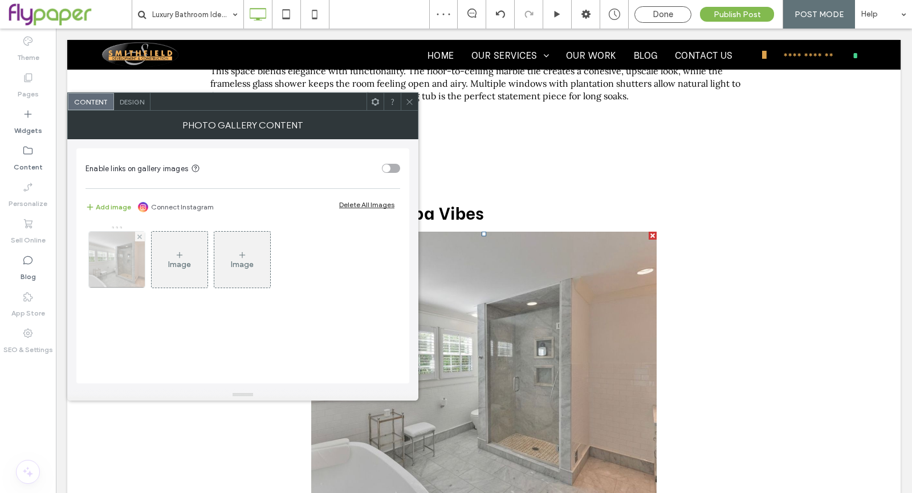
click at [123, 259] on img at bounding box center [117, 259] width 84 height 56
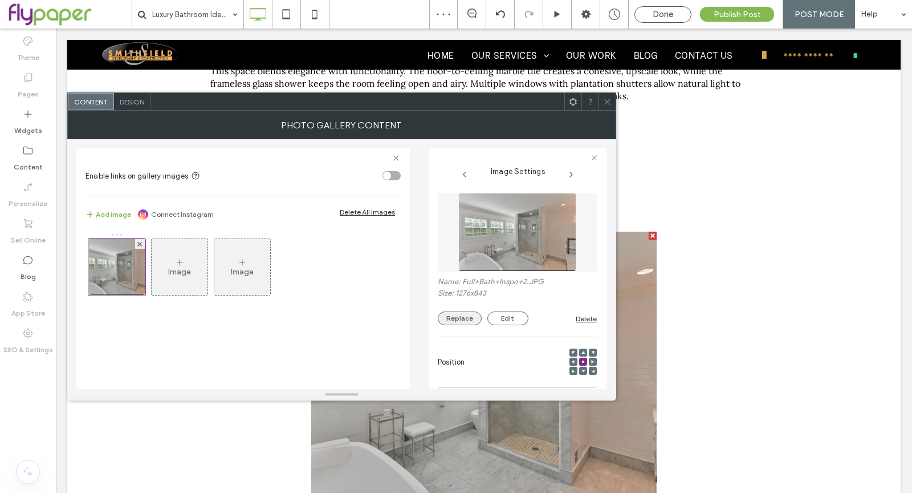
click at [472, 313] on button "Replace" at bounding box center [460, 318] width 44 height 14
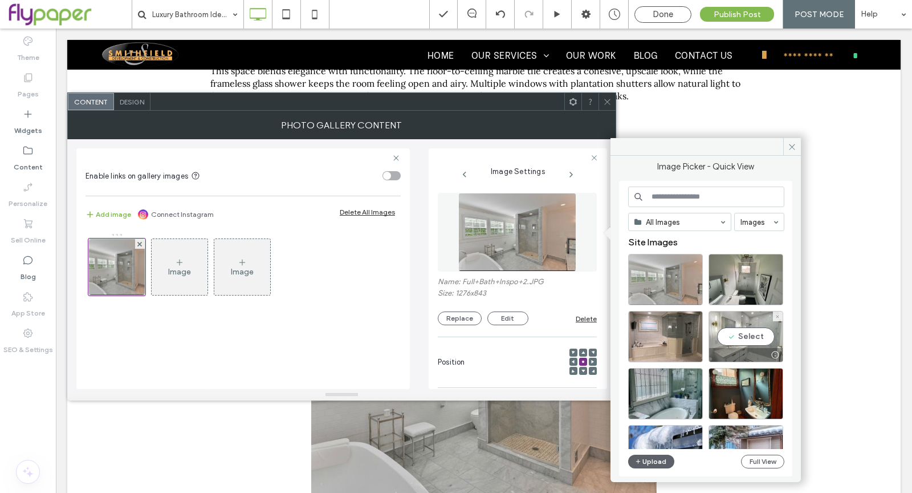
click at [743, 337] on div "Select" at bounding box center [746, 336] width 75 height 51
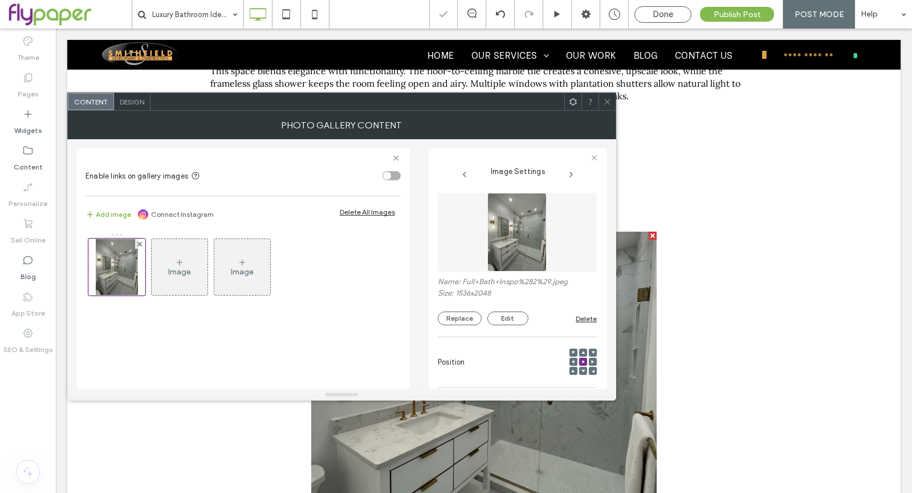
click at [604, 101] on icon at bounding box center [607, 101] width 9 height 9
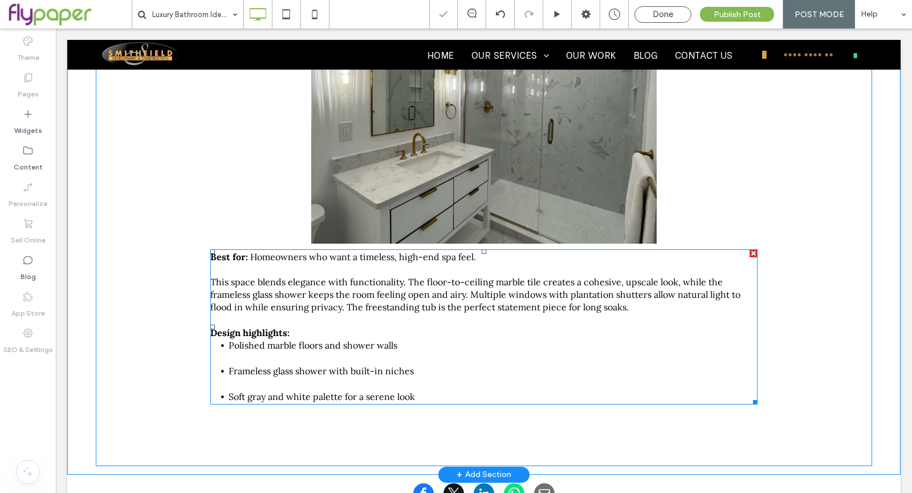
scroll to position [1821, 0]
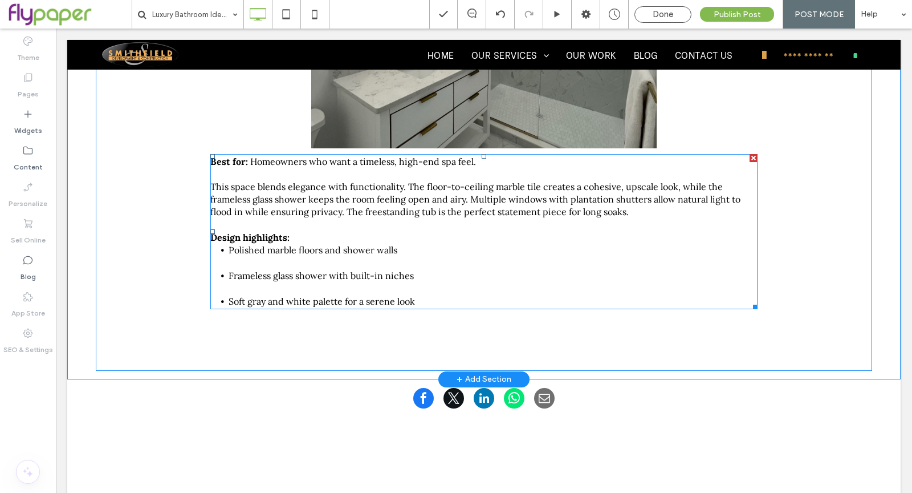
click at [647, 233] on p "Design highlights:" at bounding box center [483, 237] width 547 height 13
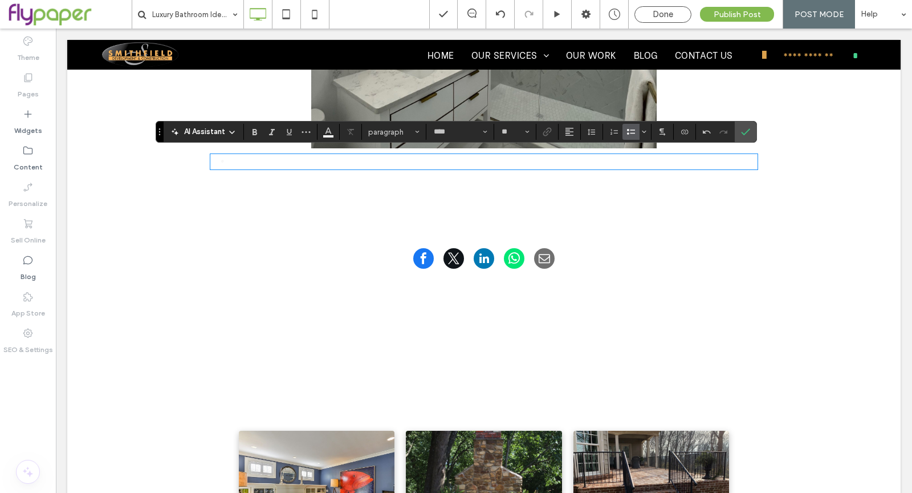
scroll to position [0, 0]
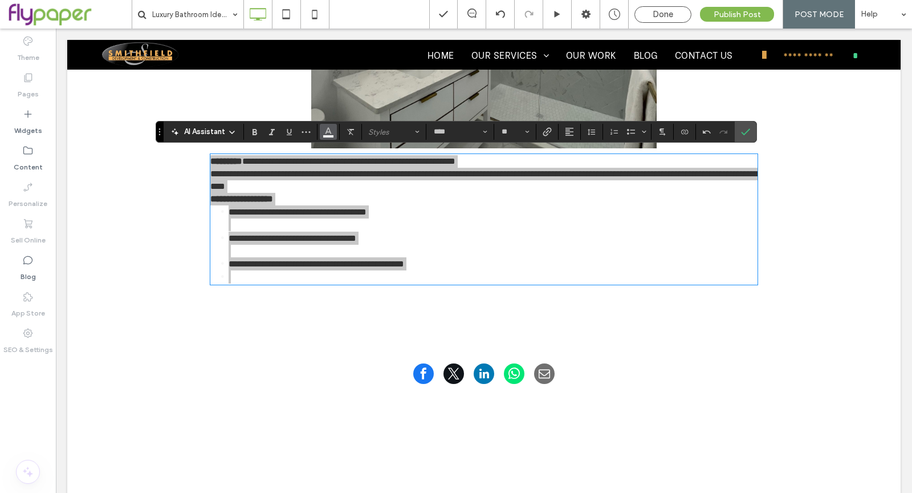
click at [324, 137] on span "Color" at bounding box center [328, 130] width 9 height 15
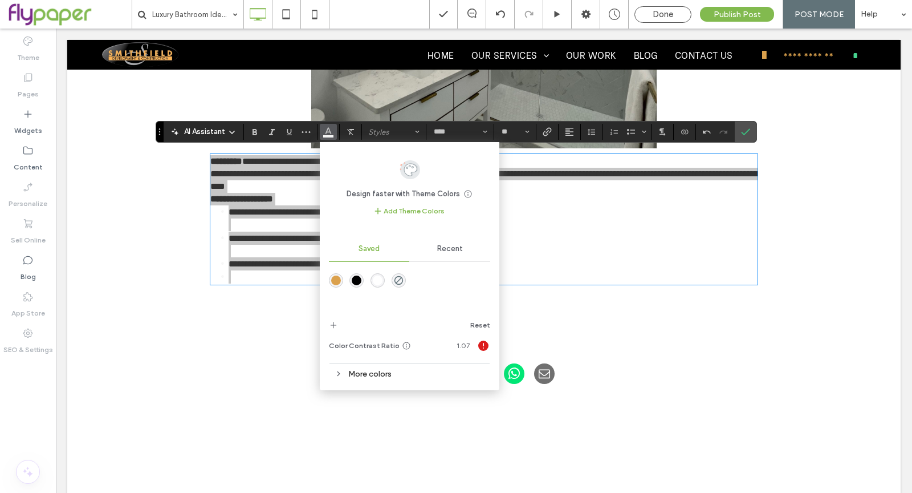
click at [356, 280] on div "rgba(0,0,0,1)" at bounding box center [357, 280] width 10 height 10
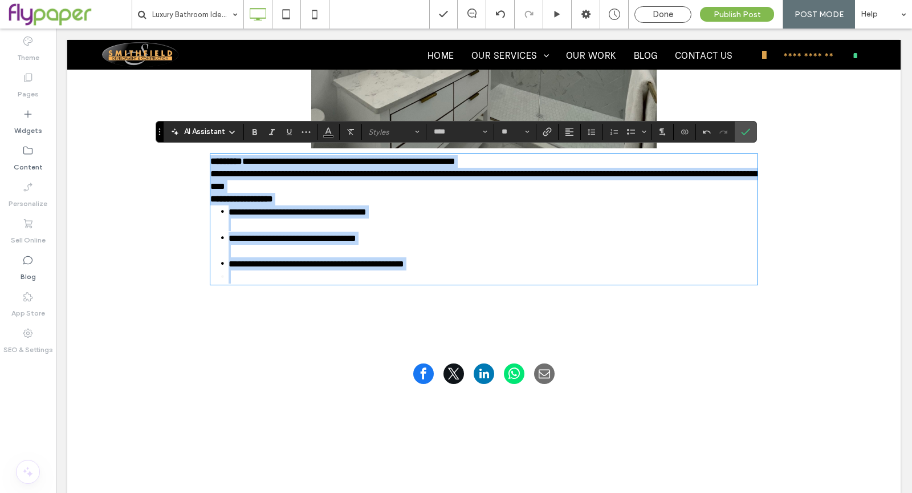
click at [384, 274] on li at bounding box center [493, 276] width 529 height 13
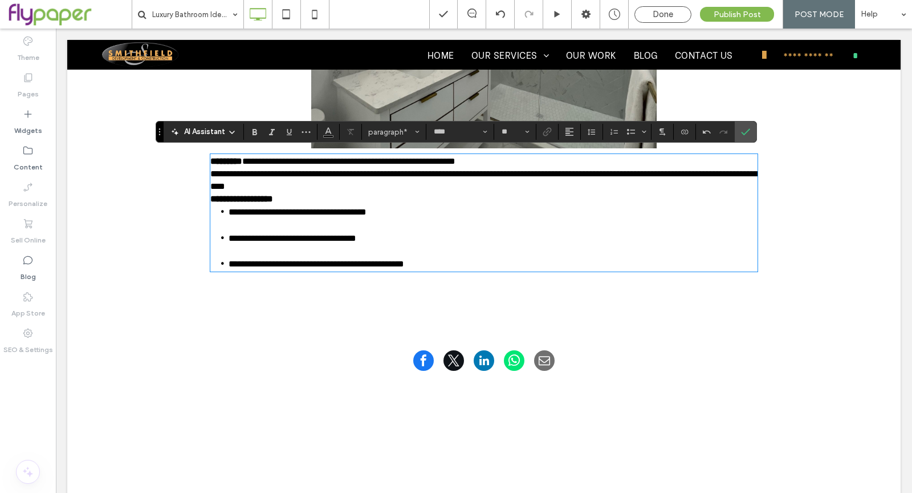
click at [583, 157] on p "**********" at bounding box center [483, 161] width 547 height 13
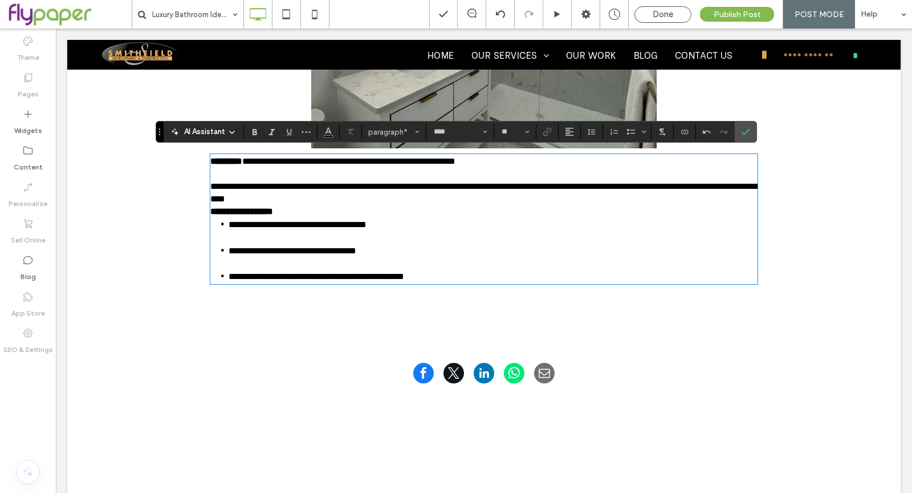
click at [464, 200] on p "**********" at bounding box center [483, 192] width 547 height 25
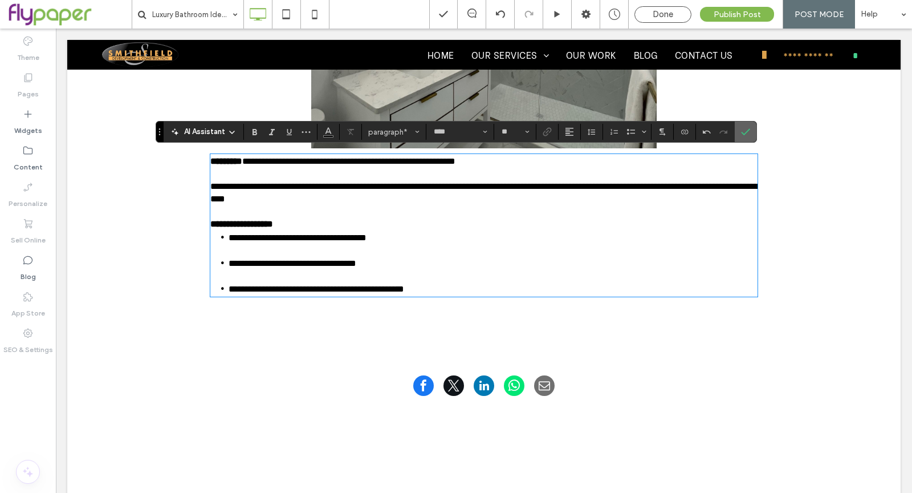
click at [741, 132] on icon "Confirm" at bounding box center [745, 131] width 9 height 9
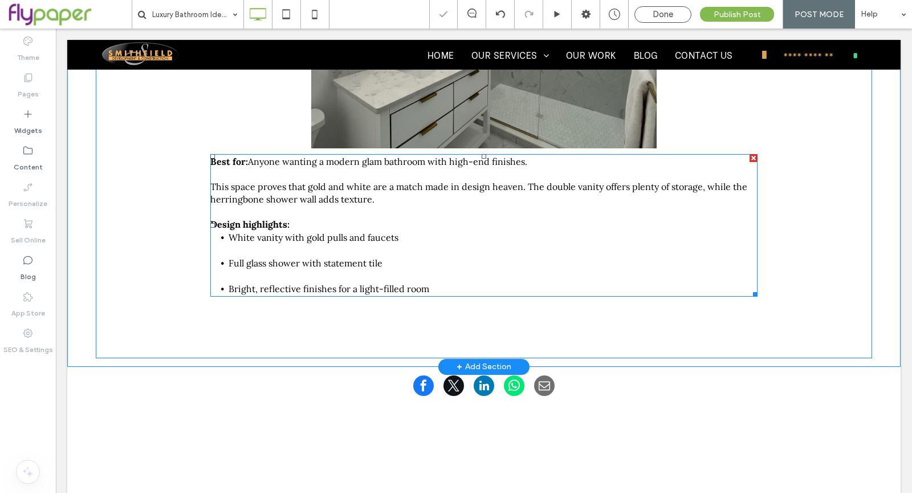
scroll to position [1566, 0]
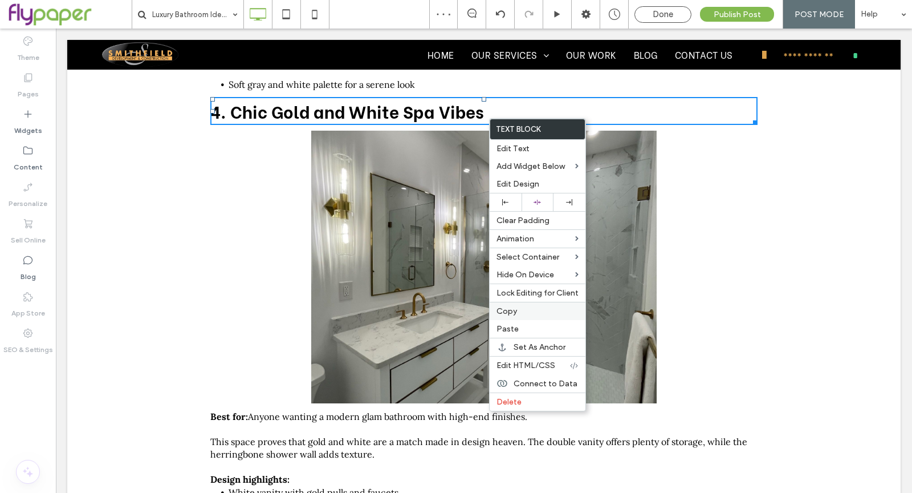
click at [523, 306] on label "Copy" at bounding box center [538, 311] width 82 height 10
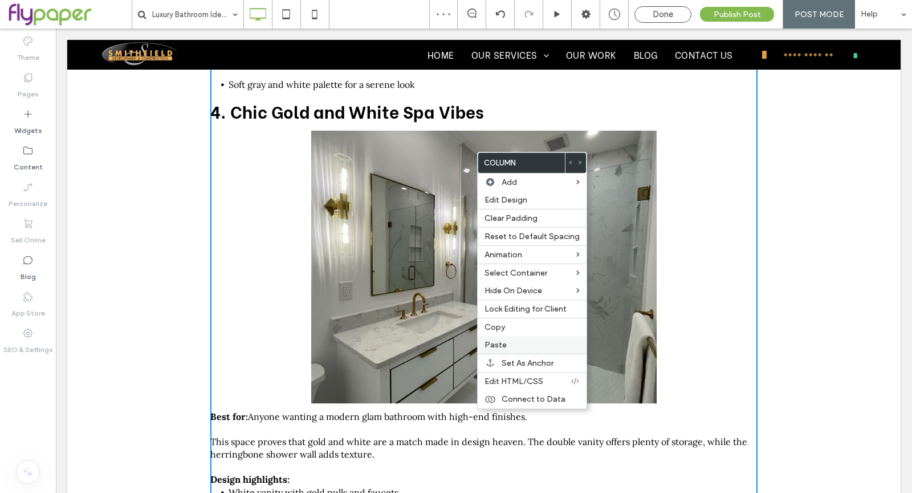
click at [513, 340] on label "Paste" at bounding box center [532, 345] width 95 height 10
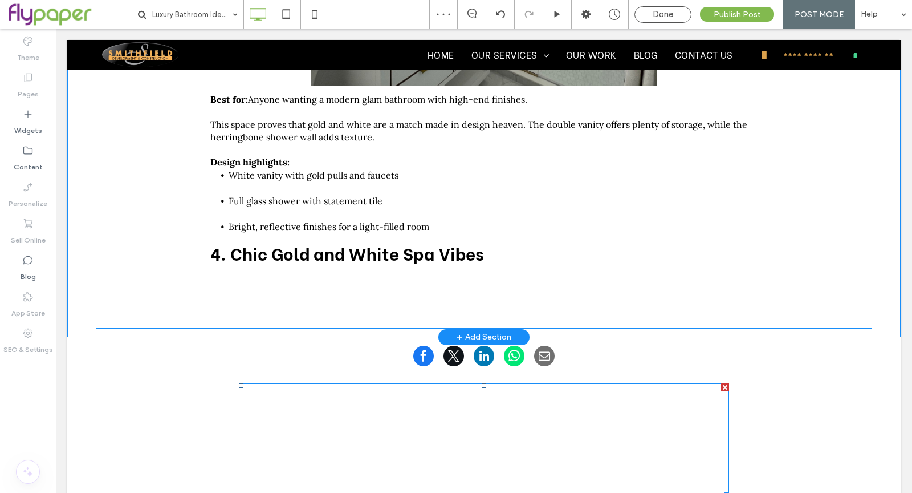
scroll to position [1805, 0]
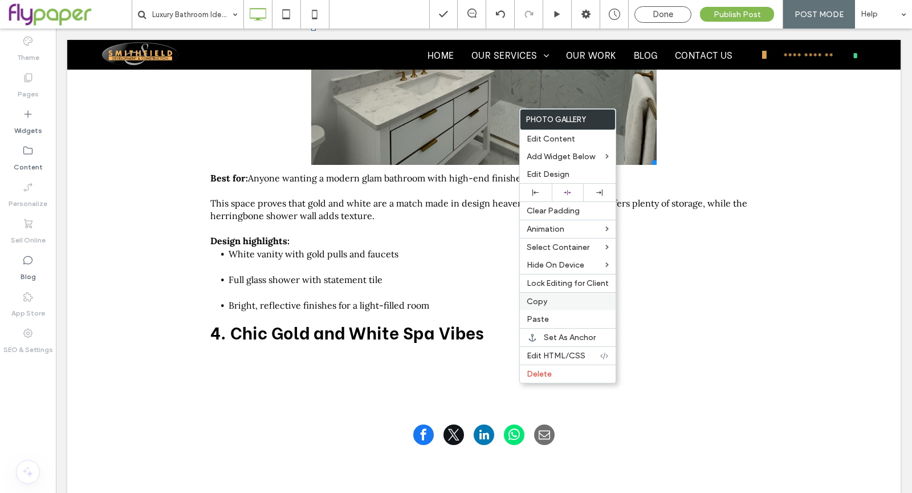
click at [550, 301] on label "Copy" at bounding box center [568, 301] width 82 height 10
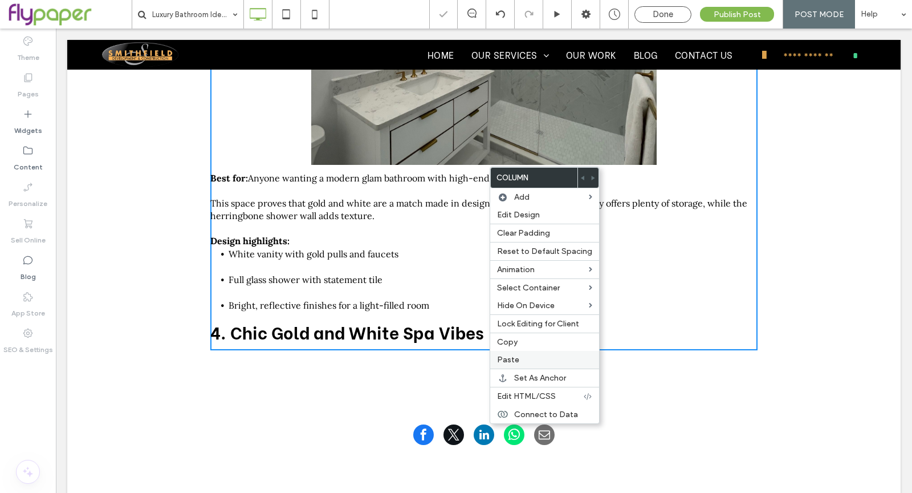
click at [513, 356] on span "Paste" at bounding box center [508, 360] width 22 height 10
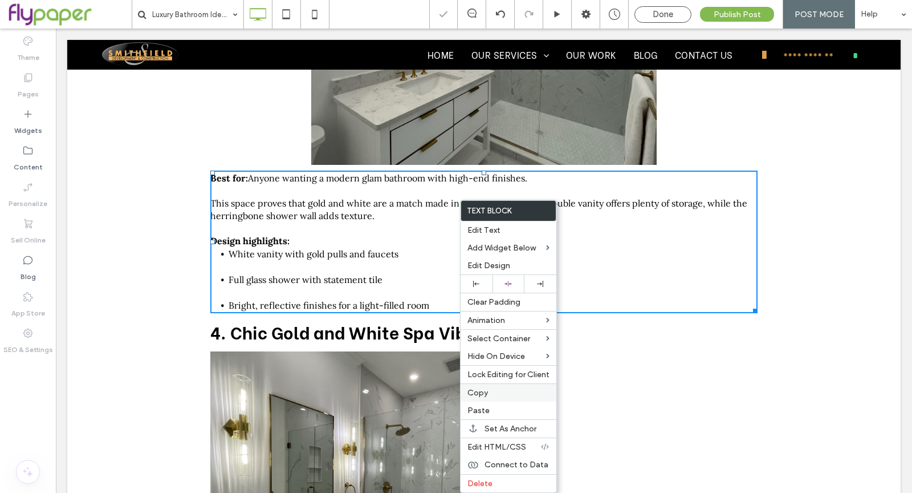
click at [495, 391] on label "Copy" at bounding box center [509, 393] width 82 height 10
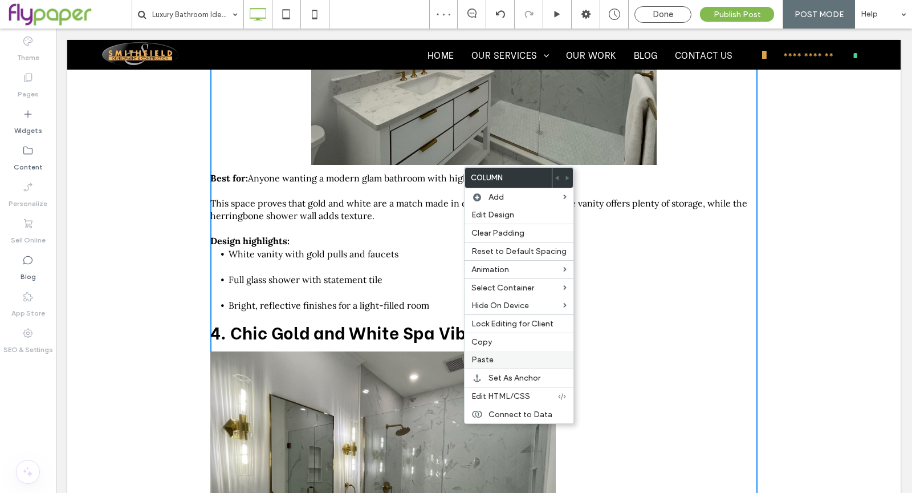
click at [489, 357] on span "Paste" at bounding box center [483, 360] width 22 height 10
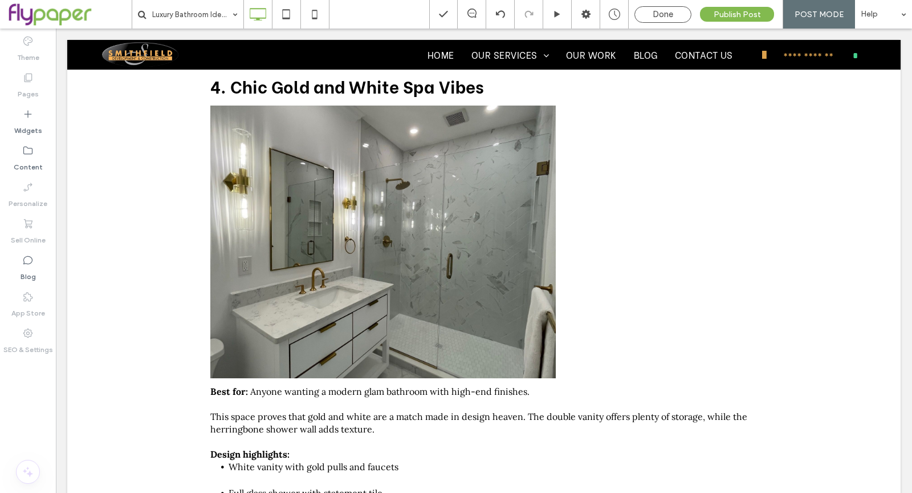
scroll to position [1999, 0]
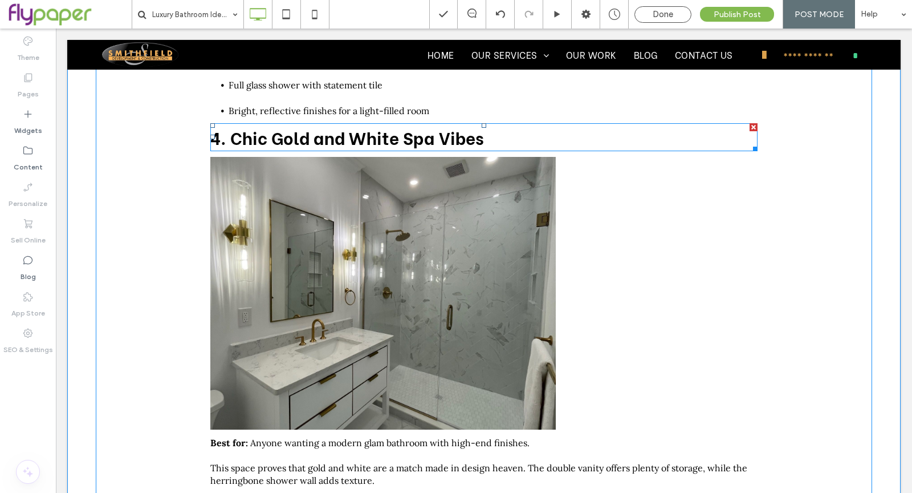
click at [424, 141] on strong "4. Chic Gold and White Spa Vibes" at bounding box center [347, 136] width 274 height 25
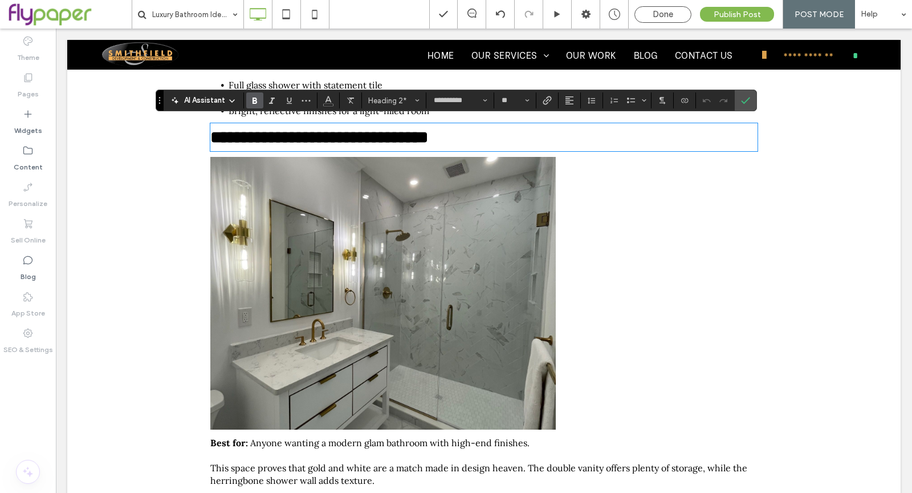
type input "****"
type input "**"
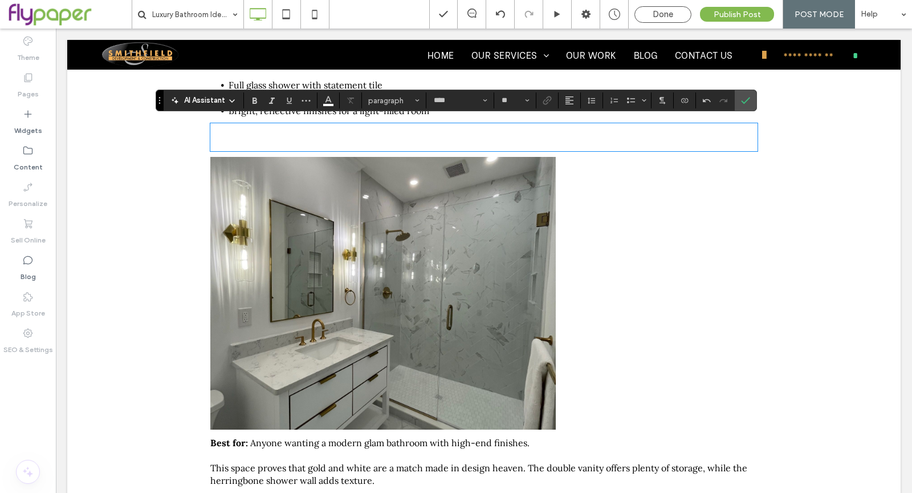
type input "**********"
type input "**"
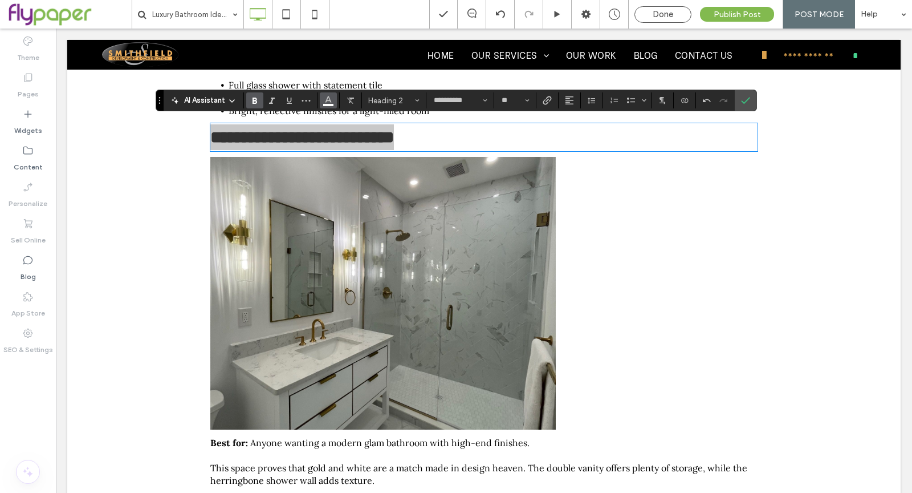
click at [330, 97] on icon "Color" at bounding box center [328, 99] width 9 height 9
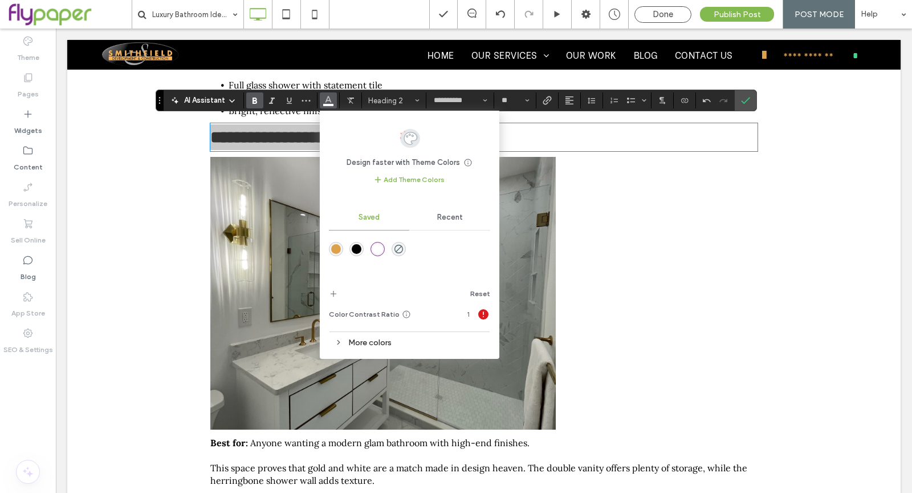
click at [356, 251] on div "rgba(0,0,0,1)" at bounding box center [357, 249] width 10 height 10
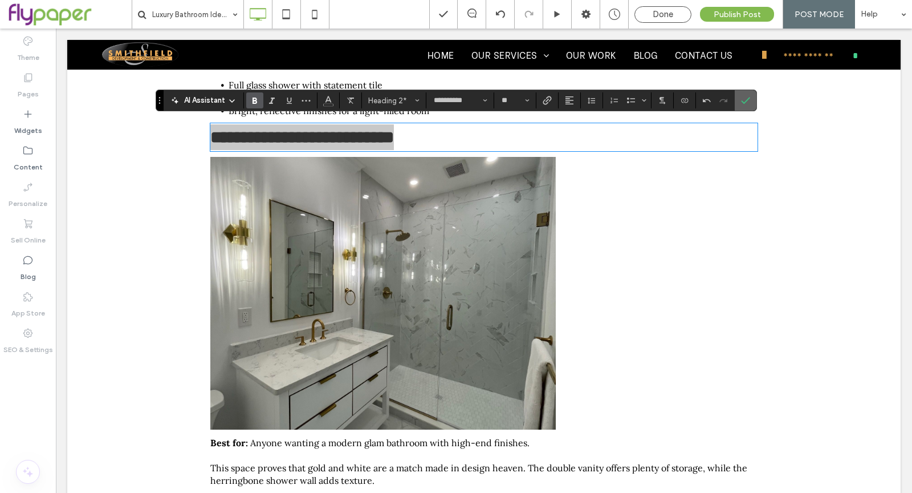
click at [741, 93] on span "Confirm" at bounding box center [743, 100] width 5 height 21
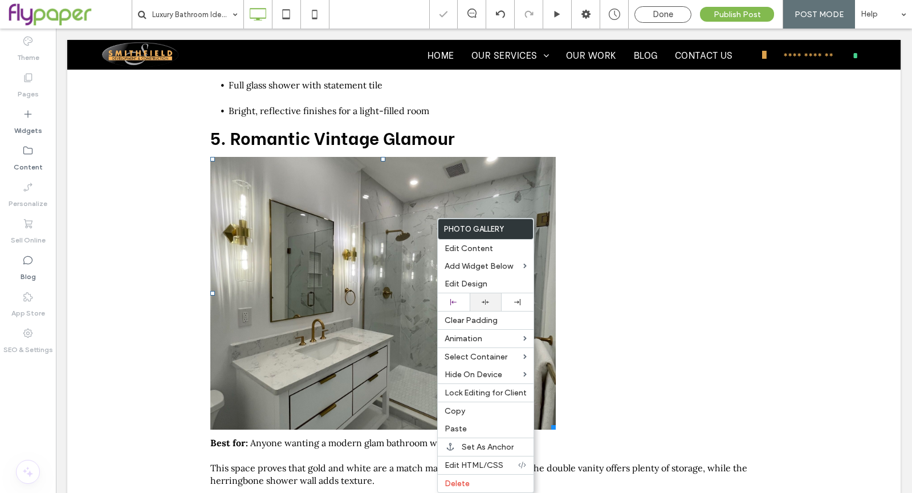
click at [492, 300] on div at bounding box center [486, 301] width 21 height 7
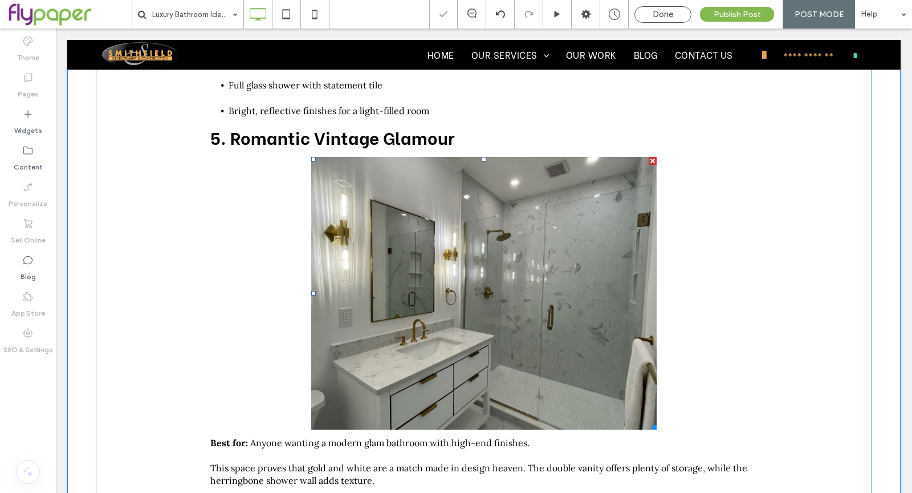
click at [612, 287] on link at bounding box center [484, 293] width 346 height 273
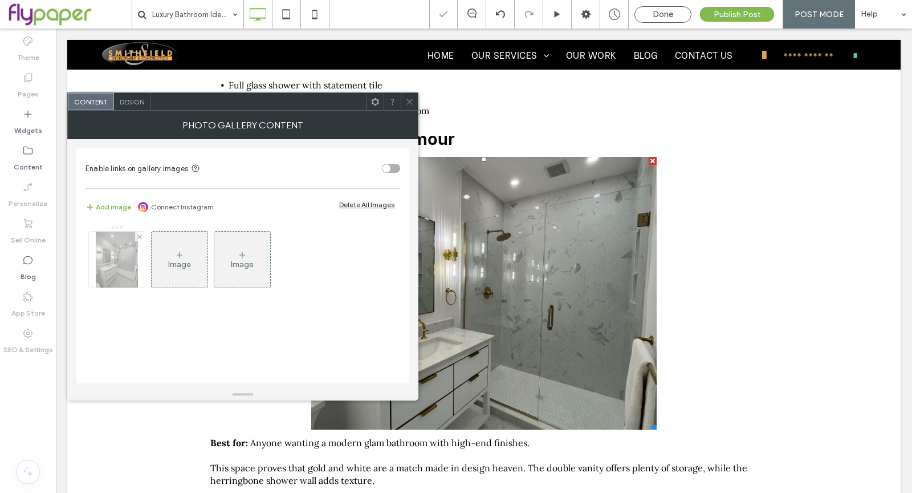
click at [110, 274] on img at bounding box center [117, 259] width 42 height 56
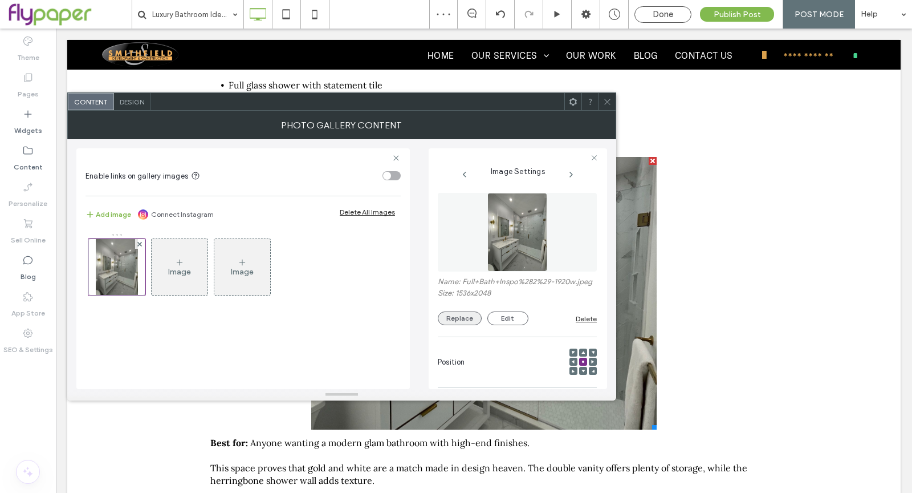
click at [472, 325] on button "Replace" at bounding box center [460, 318] width 44 height 14
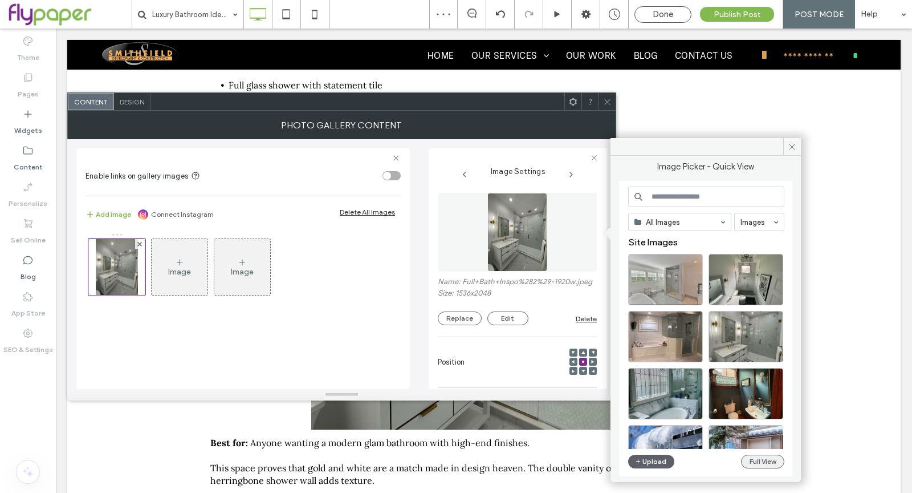
click at [767, 458] on button "Full View" at bounding box center [762, 461] width 43 height 14
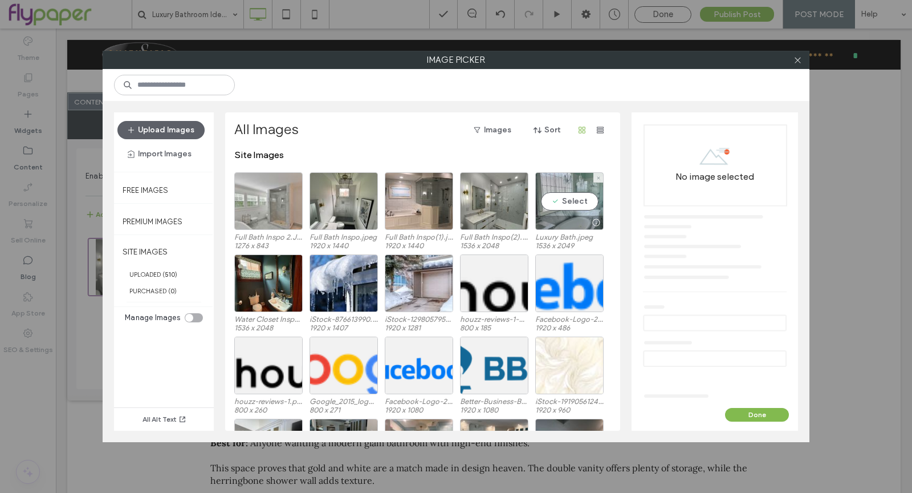
click at [595, 205] on div "Select" at bounding box center [569, 201] width 68 height 58
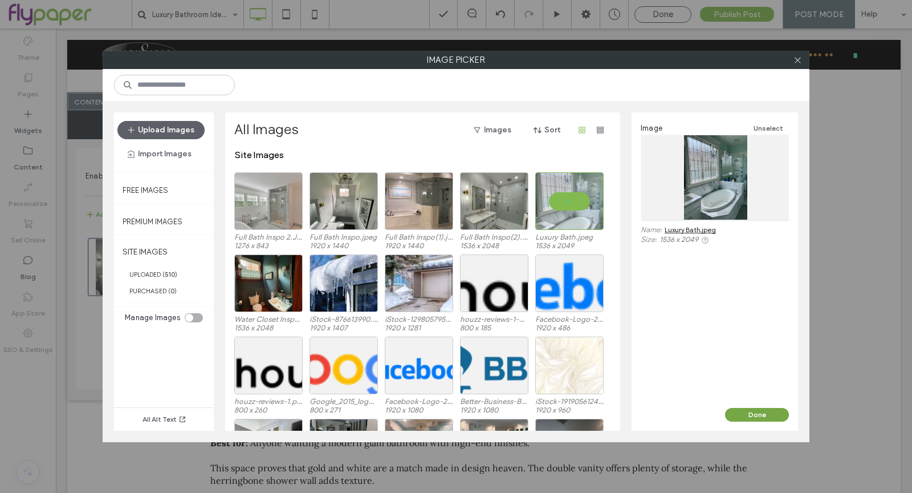
click at [761, 416] on button "Done" at bounding box center [757, 415] width 64 height 14
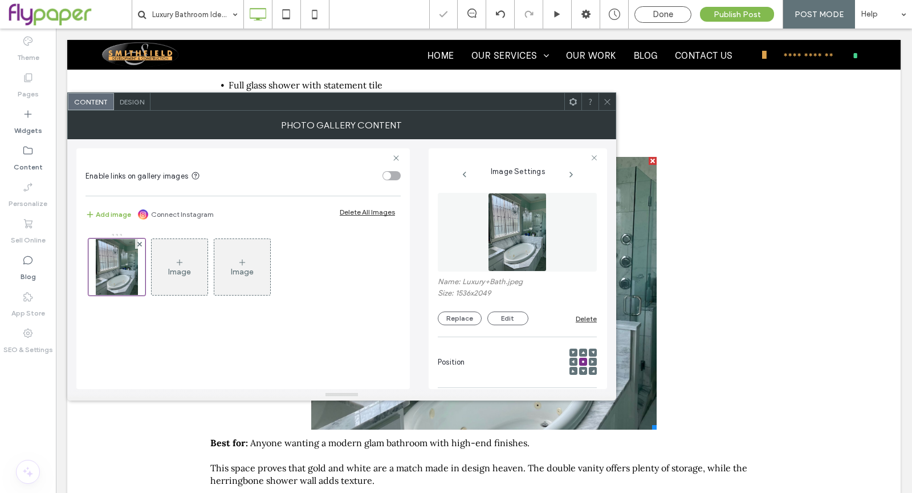
click at [608, 102] on use at bounding box center [607, 102] width 6 height 6
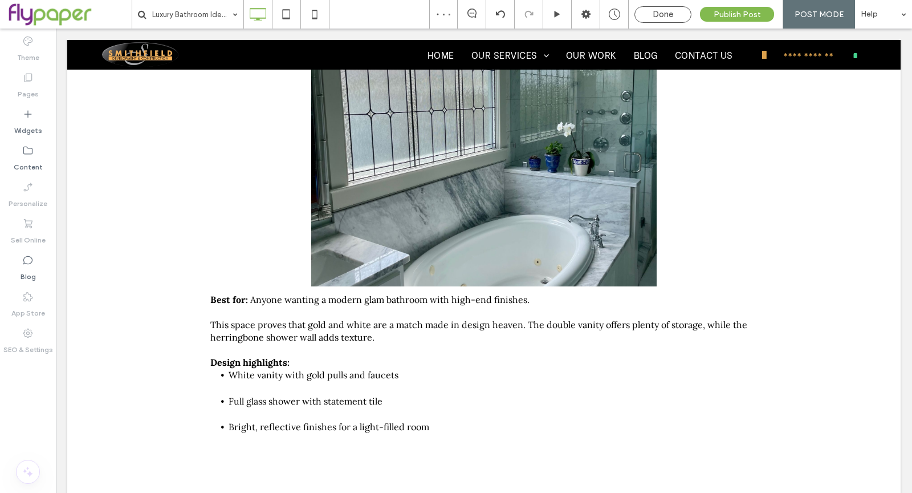
scroll to position [2152, 0]
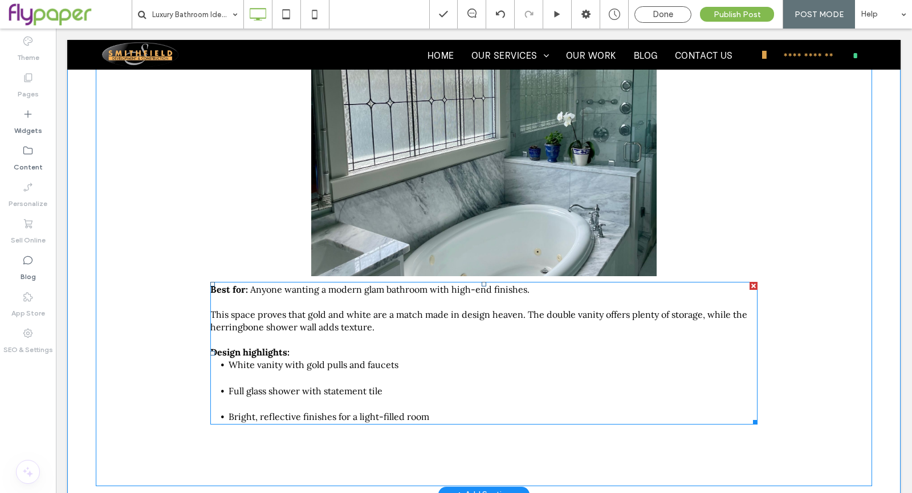
click at [353, 320] on span "This space proves that gold and white are a match made in design heaven. The do…" at bounding box center [478, 320] width 537 height 24
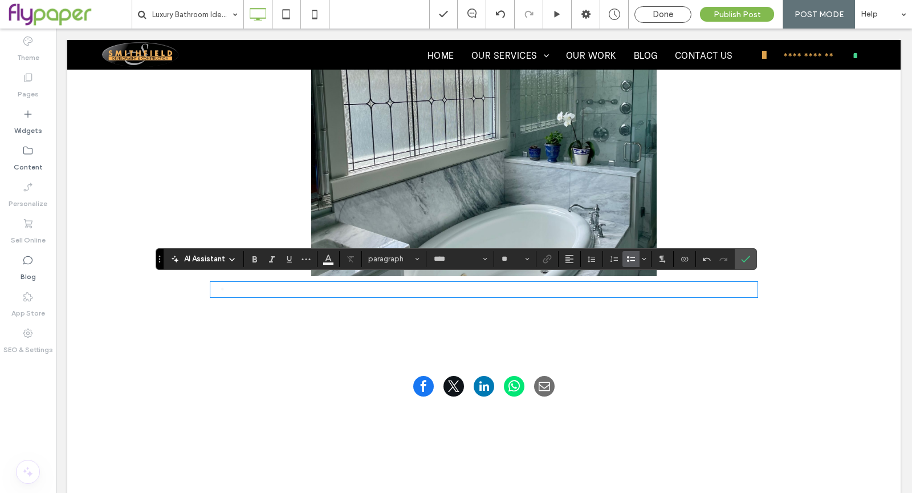
scroll to position [0, 0]
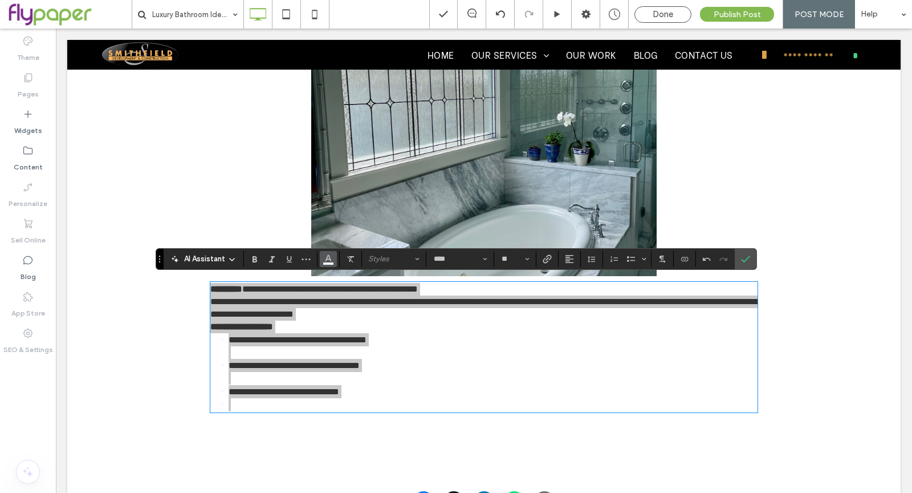
click at [331, 255] on icon "Color" at bounding box center [328, 257] width 9 height 9
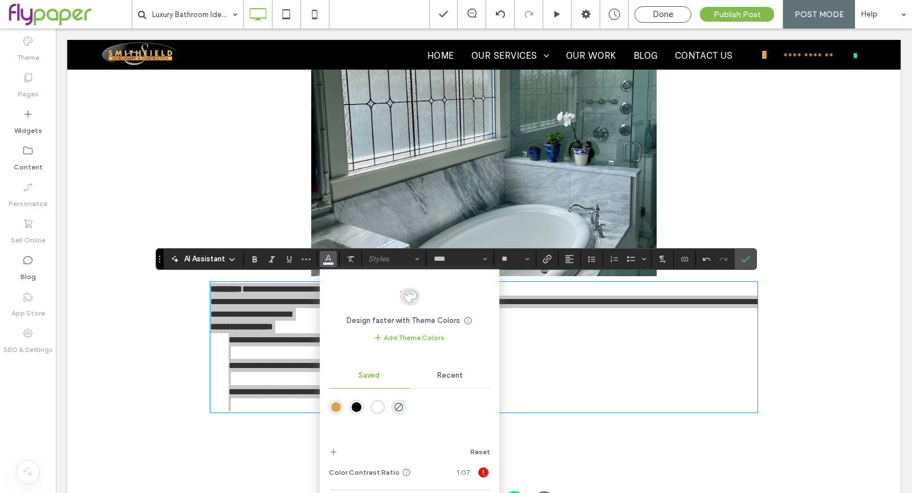
click at [353, 406] on div "rgba(0,0,0,1)" at bounding box center [357, 407] width 10 height 10
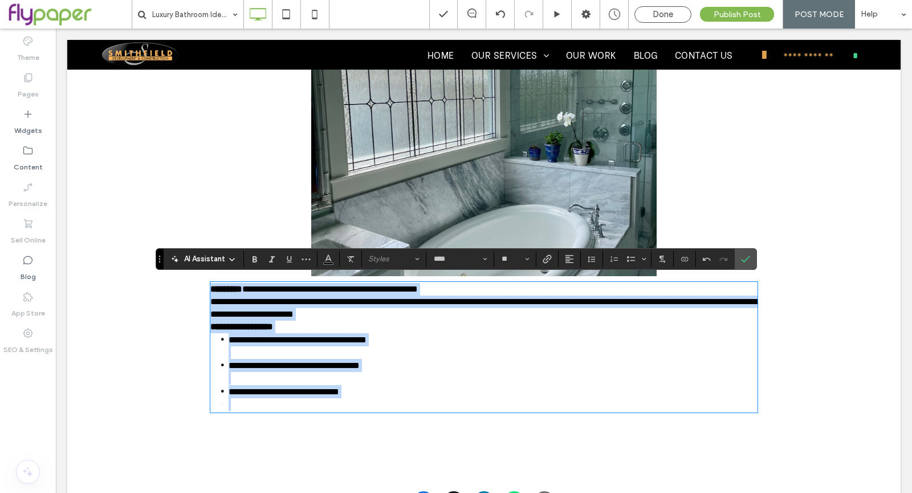
click at [512, 385] on li "**********" at bounding box center [493, 391] width 529 height 13
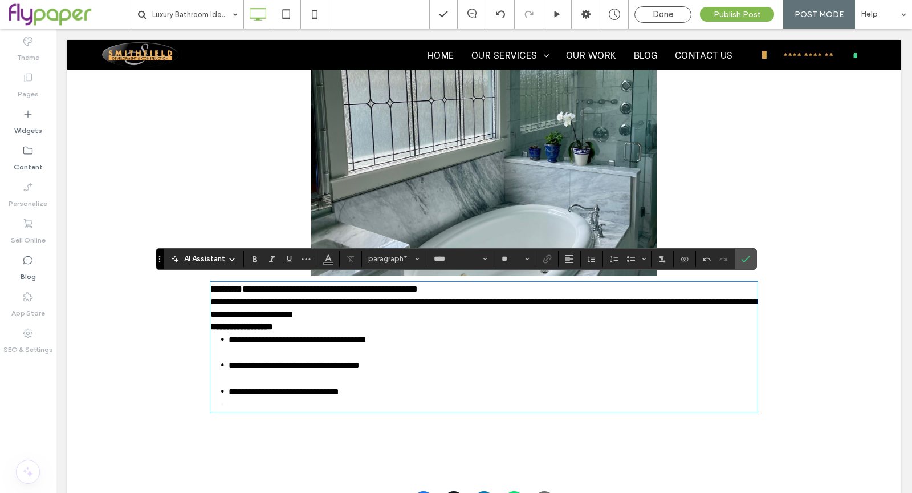
click at [491, 285] on p "**********" at bounding box center [483, 289] width 547 height 13
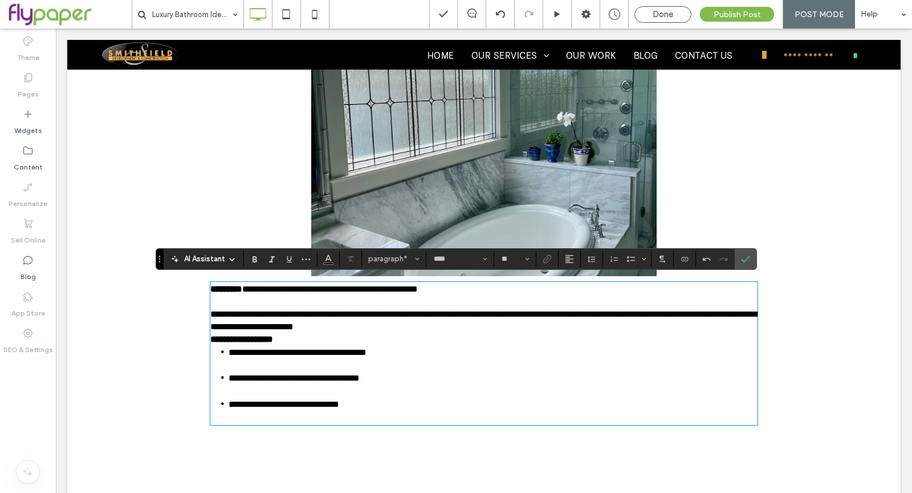
click at [477, 327] on p "**********" at bounding box center [483, 320] width 547 height 25
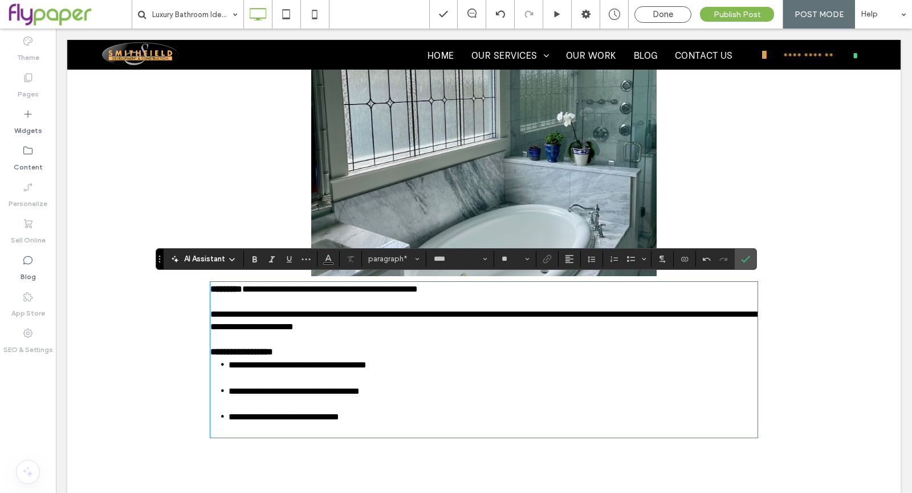
click at [410, 423] on li at bounding box center [493, 429] width 529 height 13
click at [746, 265] on label "Confirm" at bounding box center [745, 259] width 17 height 21
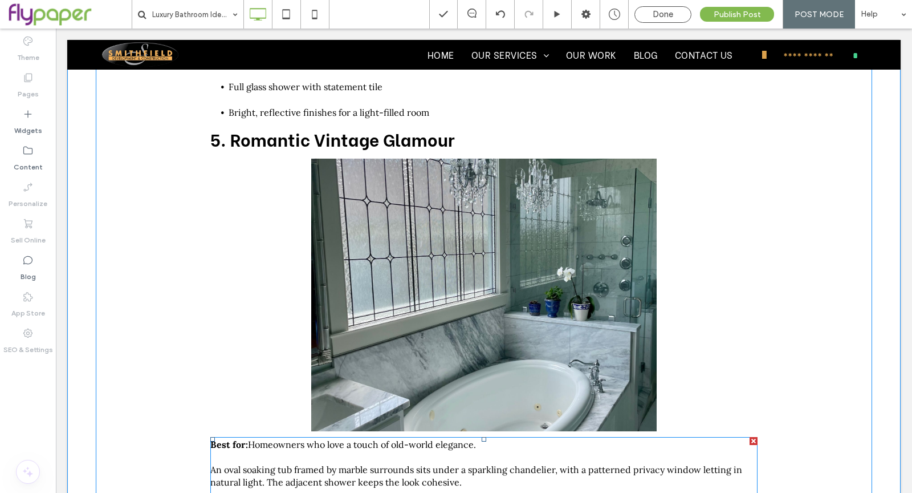
scroll to position [1780, 0]
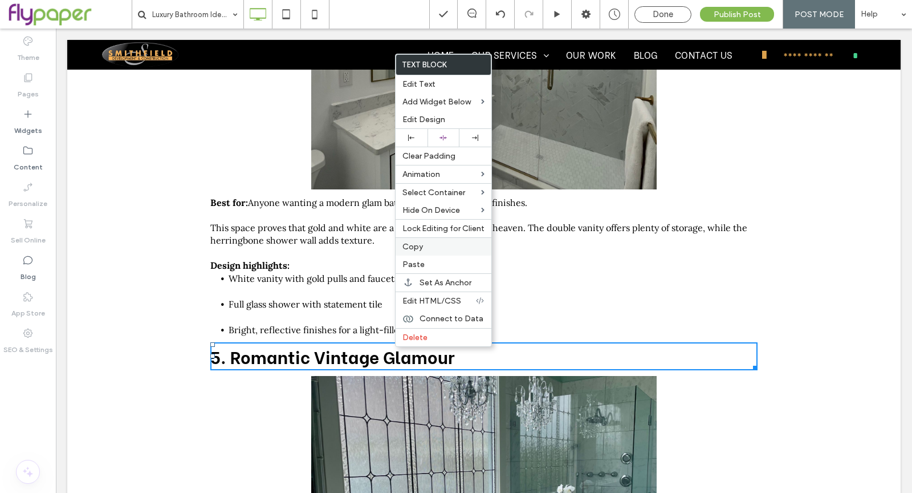
click at [400, 244] on div "Copy" at bounding box center [444, 246] width 96 height 18
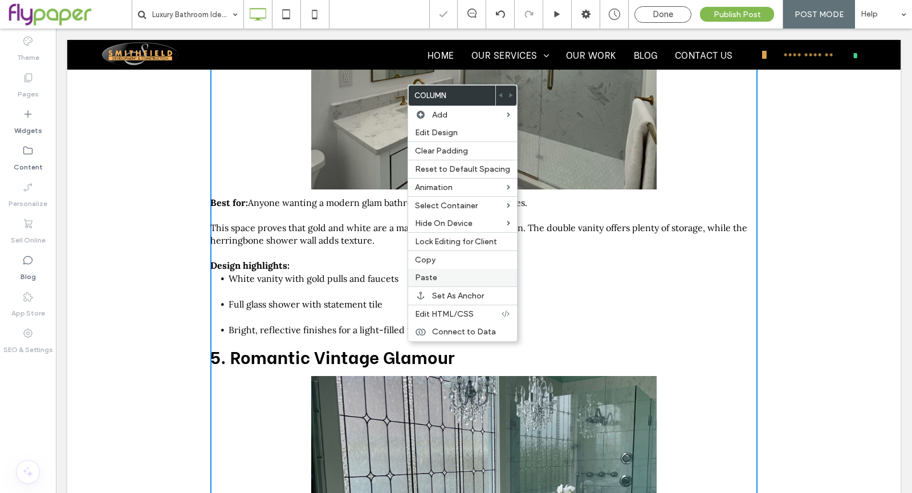
click at [433, 276] on span "Paste" at bounding box center [426, 278] width 22 height 10
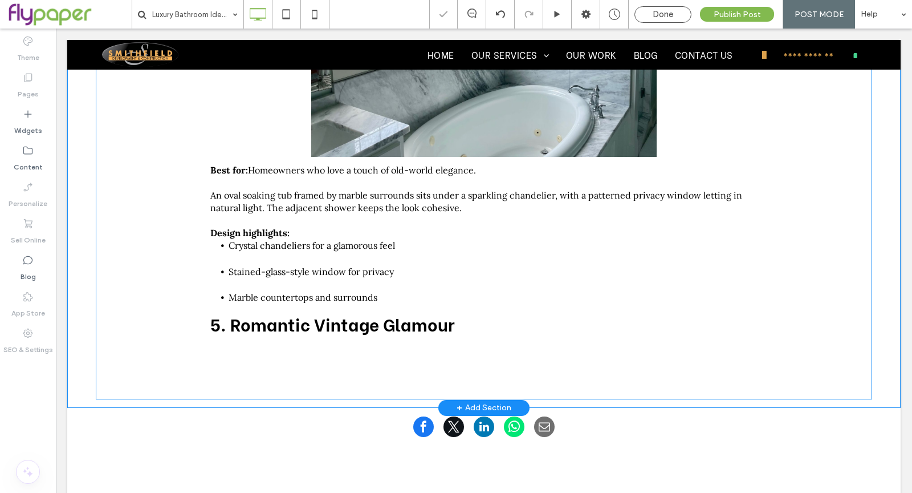
scroll to position [2098, 0]
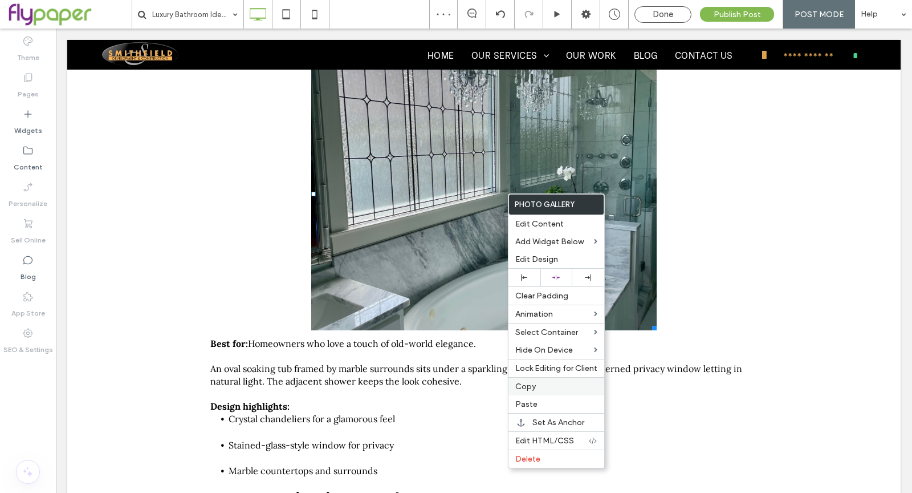
click at [538, 382] on label "Copy" at bounding box center [556, 386] width 82 height 10
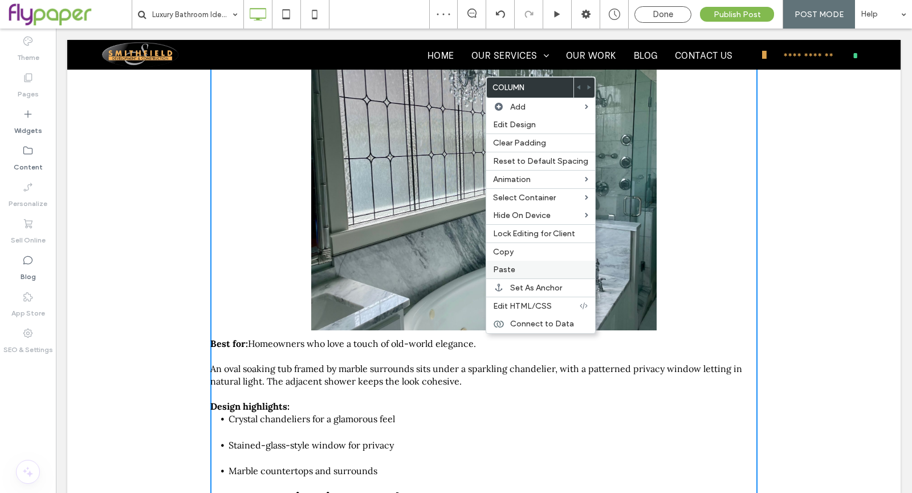
click at [506, 265] on span "Paste" at bounding box center [504, 270] width 22 height 10
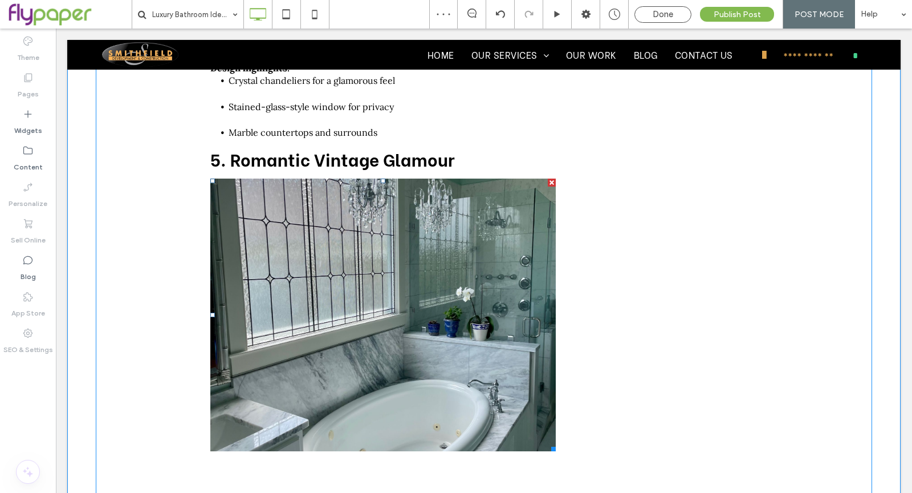
scroll to position [2322, 0]
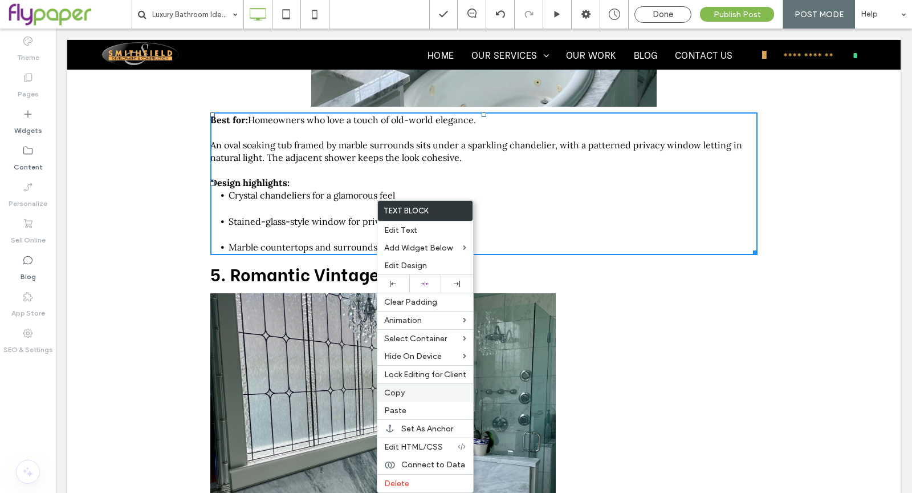
click at [423, 388] on label "Copy" at bounding box center [425, 393] width 82 height 10
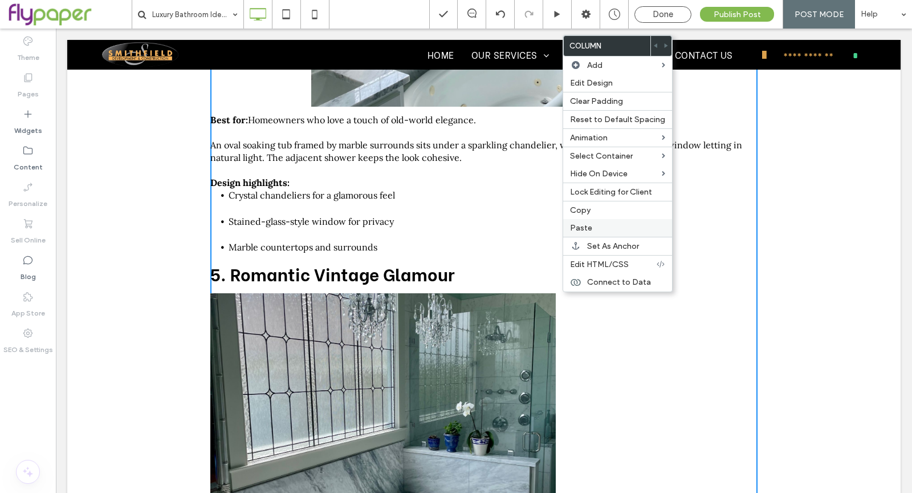
click at [595, 227] on label "Paste" at bounding box center [617, 228] width 95 height 10
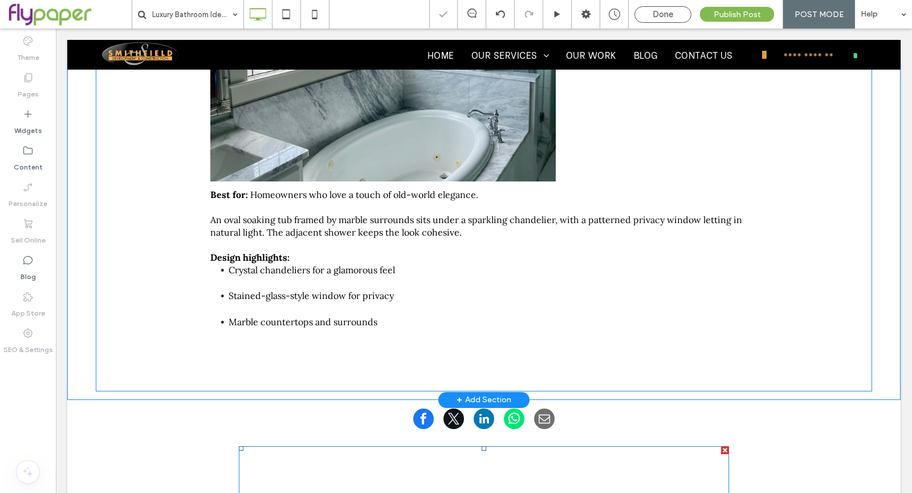
scroll to position [2575, 0]
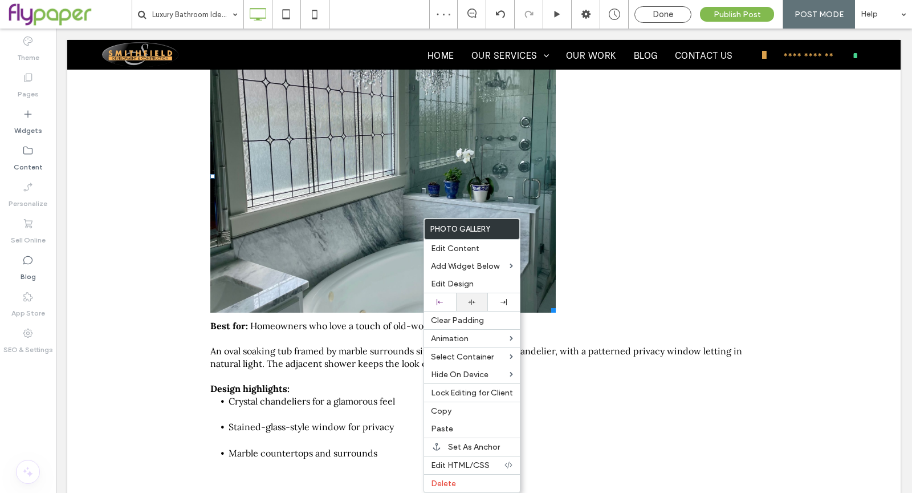
click at [469, 301] on icon at bounding box center [471, 301] width 7 height 7
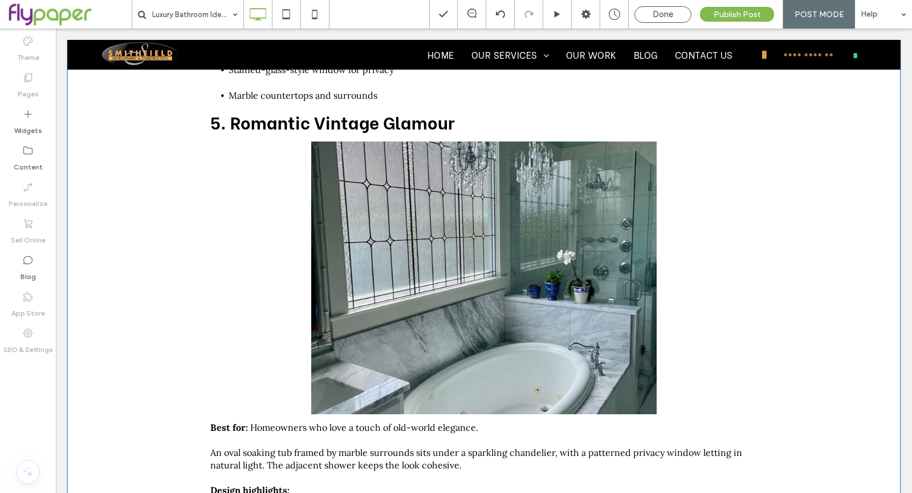
scroll to position [2450, 0]
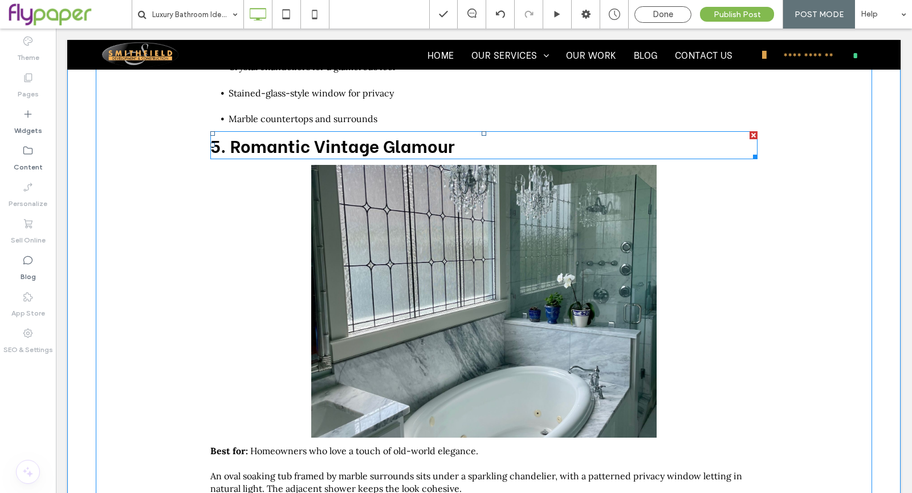
click at [465, 152] on h2 "5. Romantic Vintage Glamour" at bounding box center [483, 145] width 547 height 26
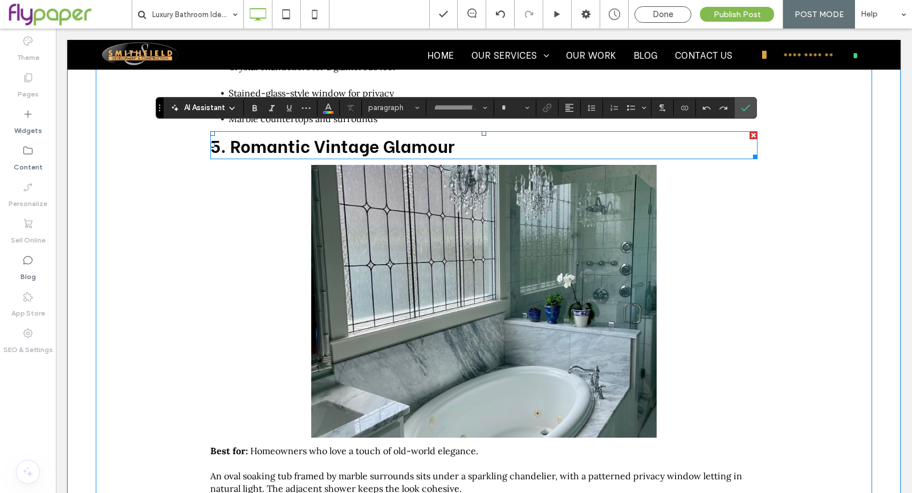
type input "**********"
type input "**"
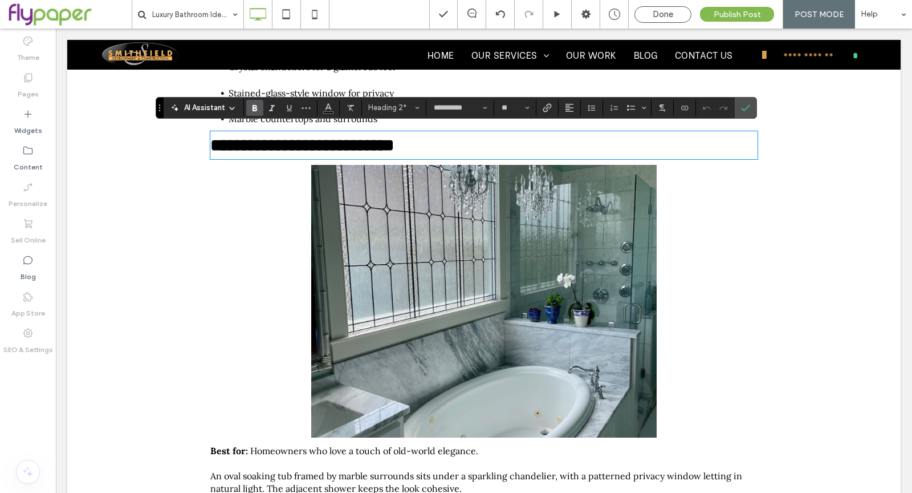
type input "****"
type input "**"
click at [737, 112] on label "Confirm" at bounding box center [745, 107] width 17 height 21
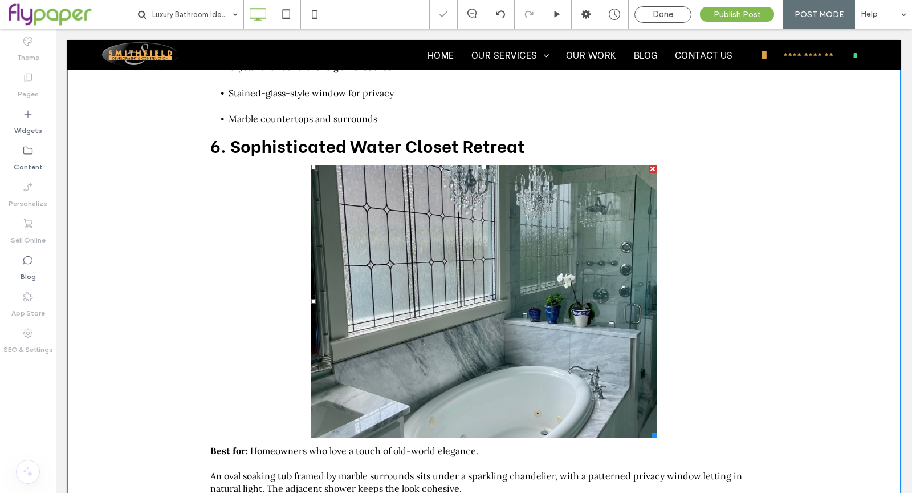
click at [522, 357] on link at bounding box center [484, 301] width 346 height 273
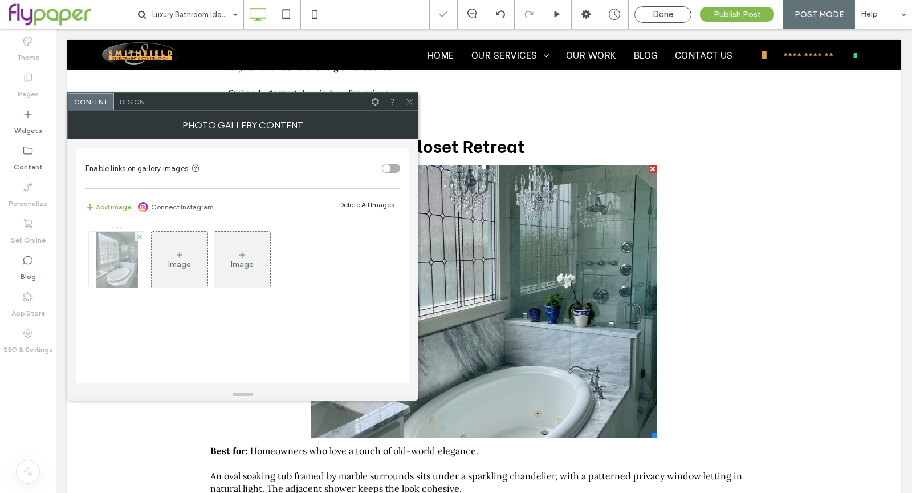
click at [111, 274] on img at bounding box center [117, 259] width 42 height 56
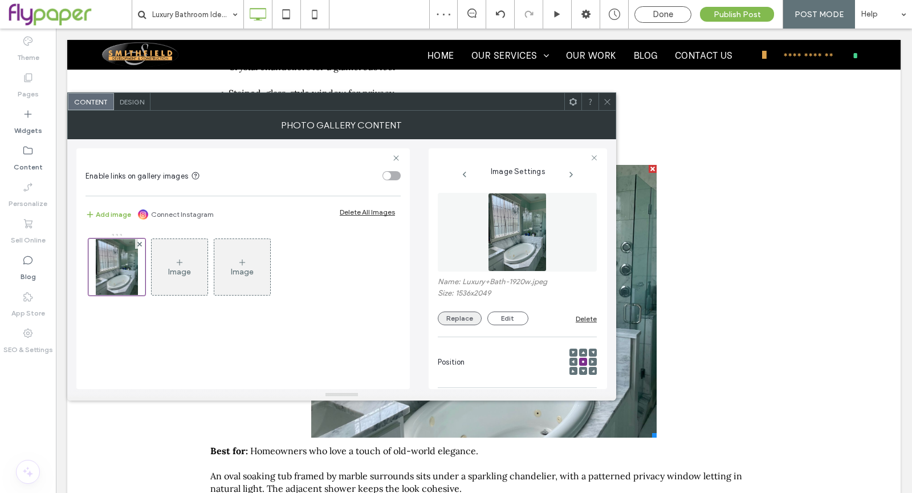
click at [466, 316] on button "Replace" at bounding box center [460, 318] width 44 height 14
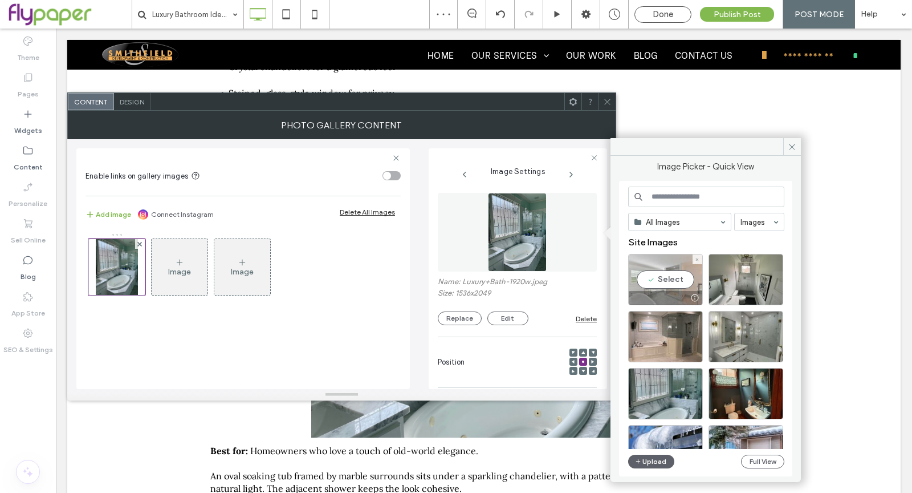
click at [677, 273] on div "Select" at bounding box center [665, 279] width 75 height 51
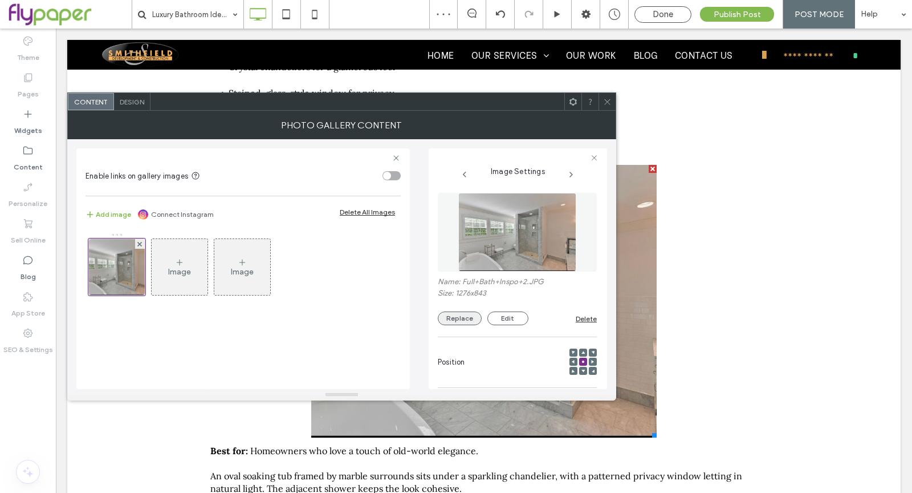
click at [457, 312] on button "Replace" at bounding box center [460, 318] width 44 height 14
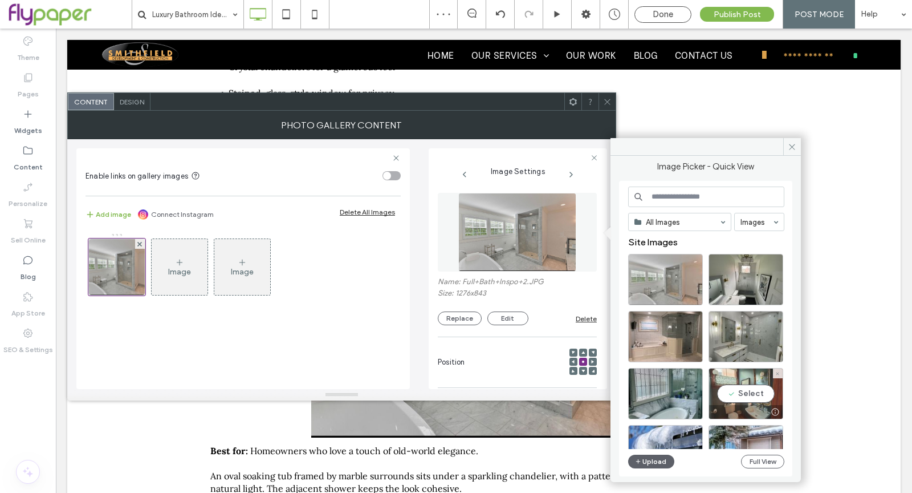
click at [761, 389] on div "Select" at bounding box center [746, 393] width 75 height 51
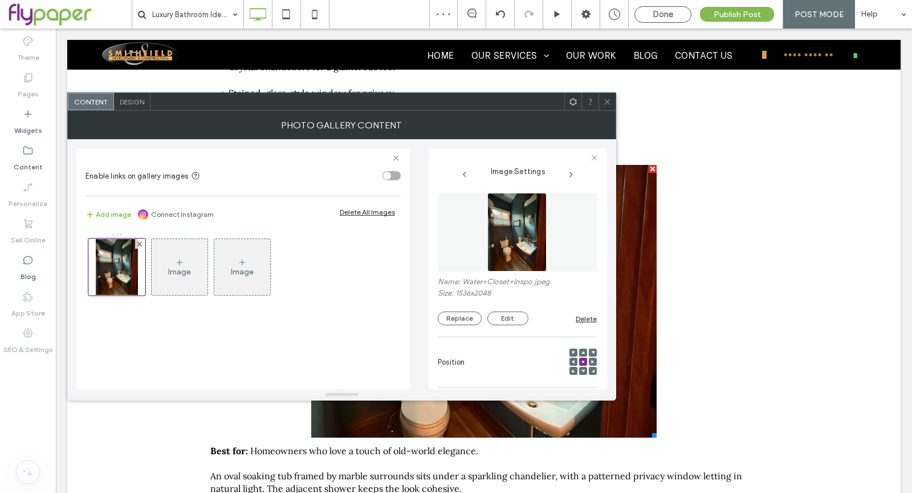
click at [604, 105] on icon at bounding box center [607, 101] width 9 height 9
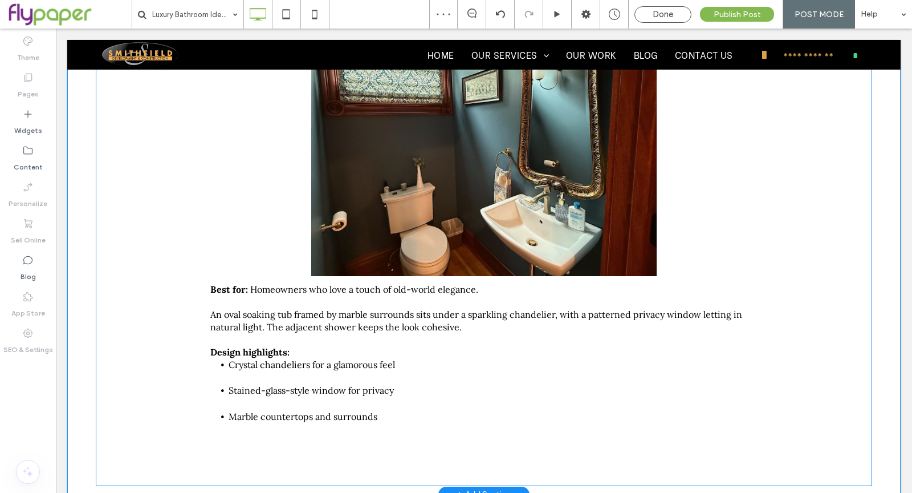
scroll to position [2686, 0]
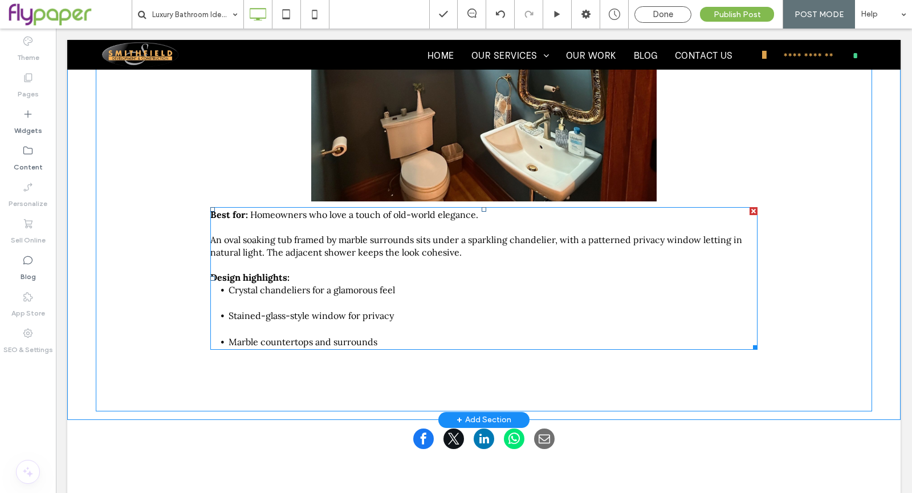
click at [511, 290] on li "Crystal chandeliers for a glamorous feel" at bounding box center [493, 296] width 529 height 26
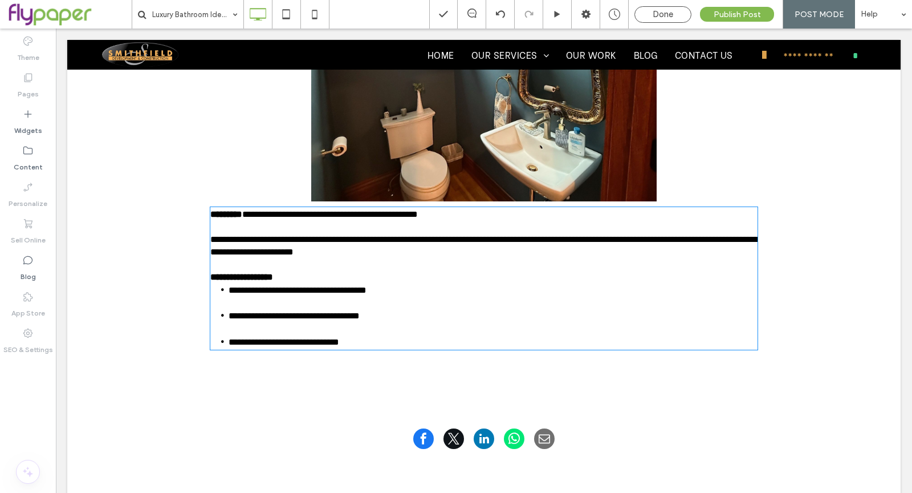
type input "****"
type input "**"
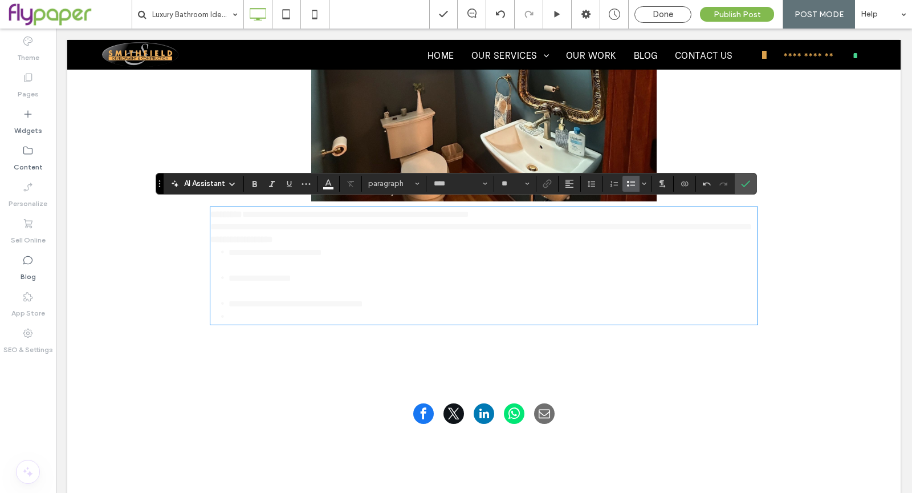
scroll to position [0, 0]
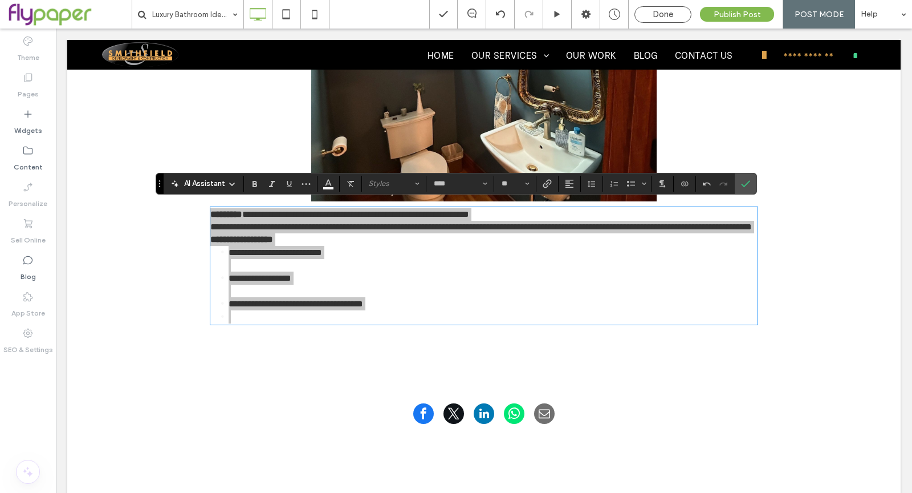
click at [400, 192] on div "AI Assistant Styles **** **" at bounding box center [457, 184] width 602 height 22
click at [332, 186] on button "Color" at bounding box center [328, 184] width 17 height 16
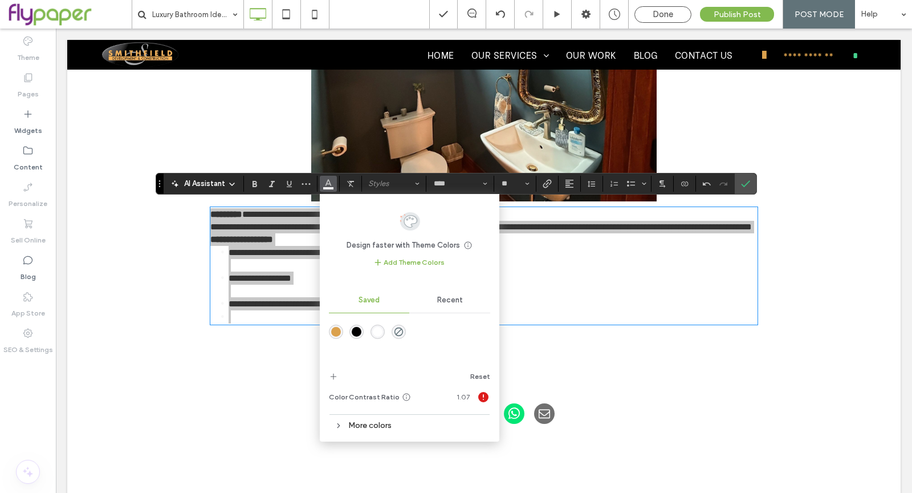
click at [359, 332] on div "rgba(0,0,0,1)" at bounding box center [357, 332] width 10 height 10
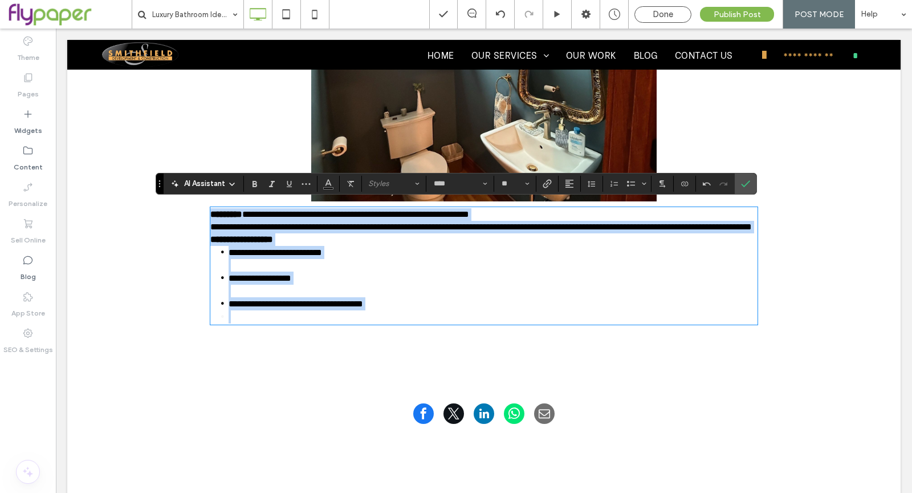
click at [422, 222] on span "**********" at bounding box center [481, 226] width 542 height 9
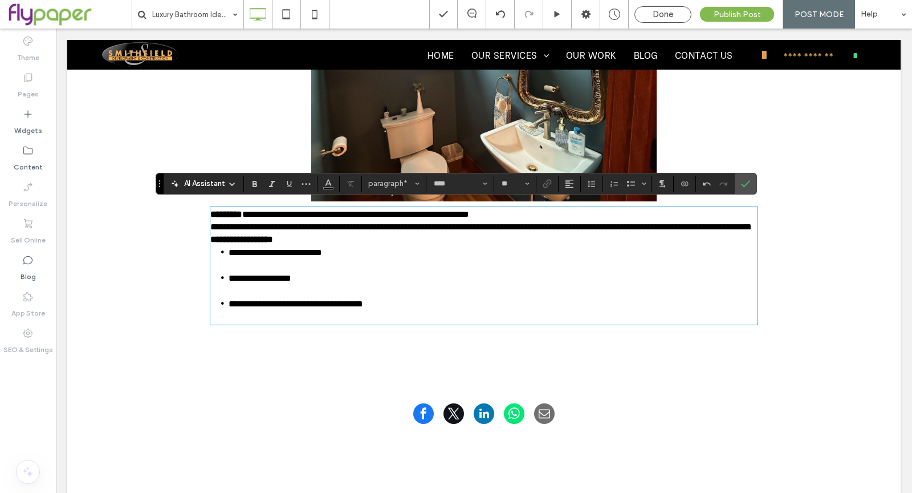
click at [538, 209] on p "**********" at bounding box center [483, 214] width 547 height 13
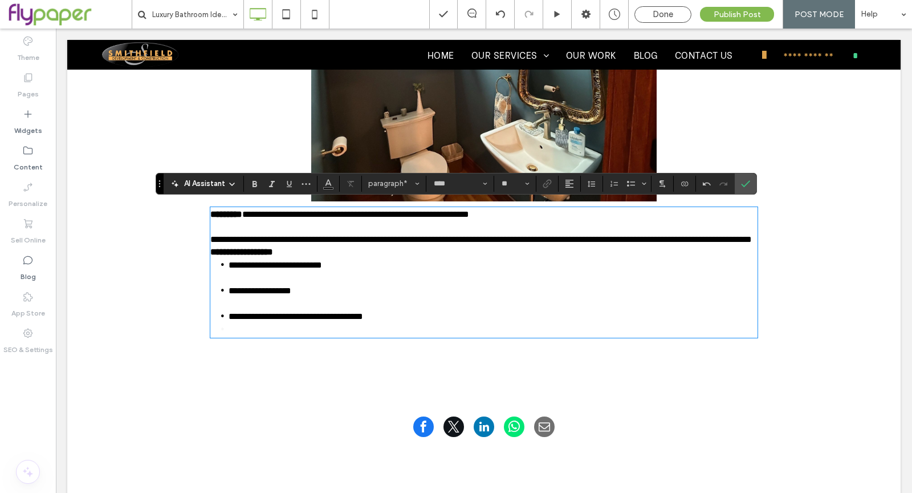
click at [389, 246] on p "**********" at bounding box center [483, 239] width 547 height 13
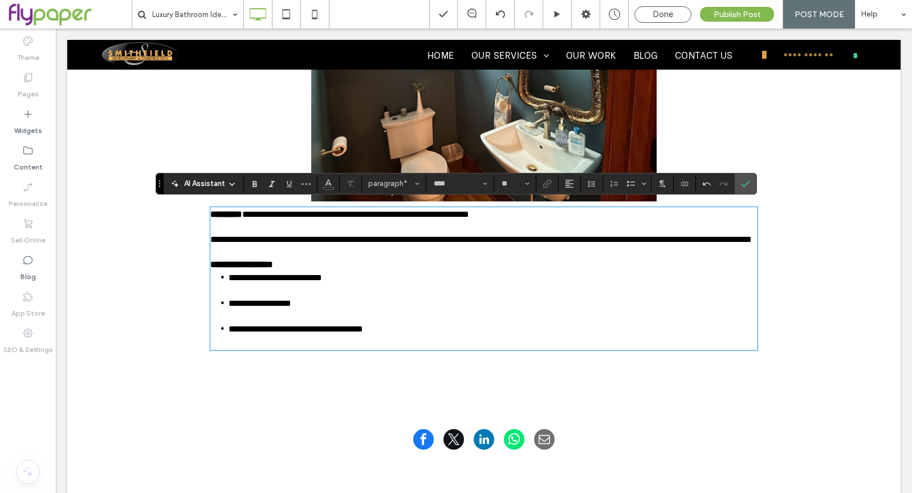
click at [390, 349] on li "﻿" at bounding box center [493, 342] width 529 height 13
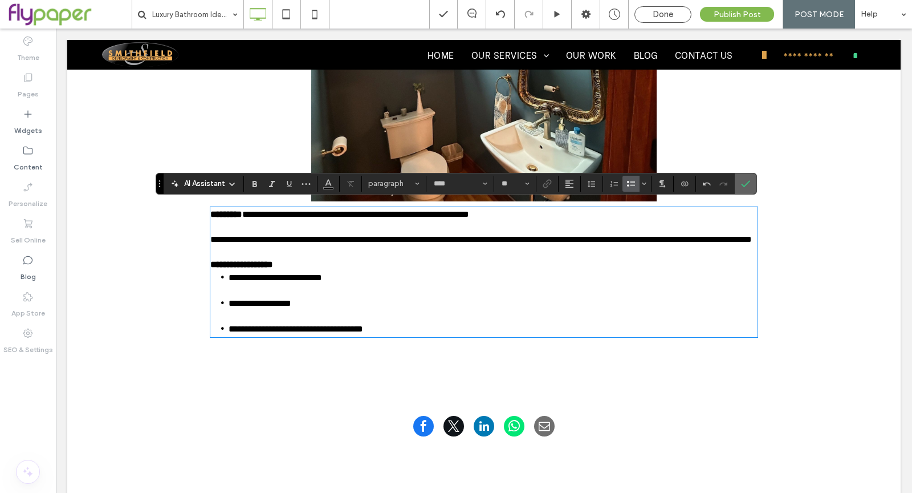
click at [745, 180] on icon "Confirm" at bounding box center [745, 183] width 9 height 9
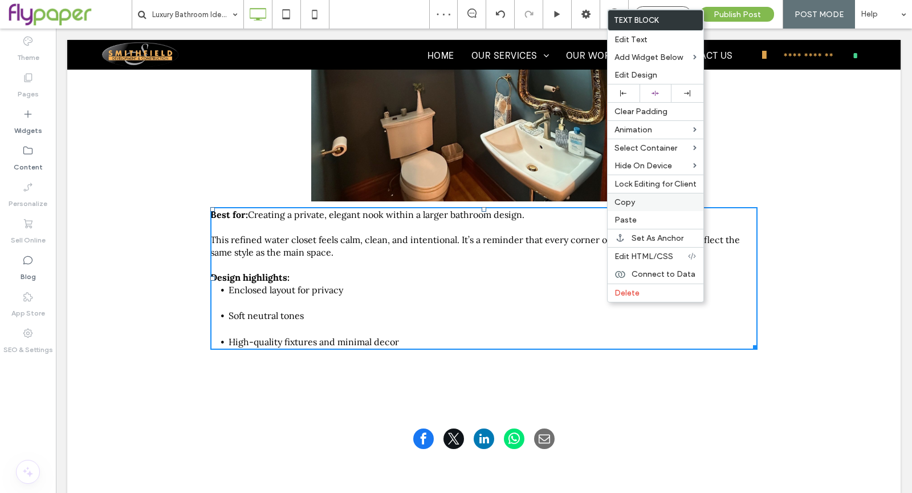
click at [646, 200] on label "Copy" at bounding box center [656, 202] width 82 height 10
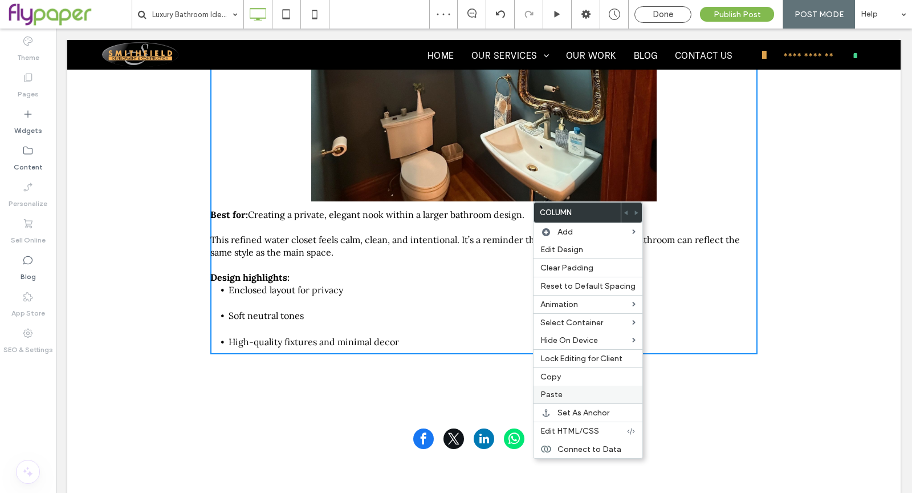
click at [562, 391] on label "Paste" at bounding box center [588, 394] width 95 height 10
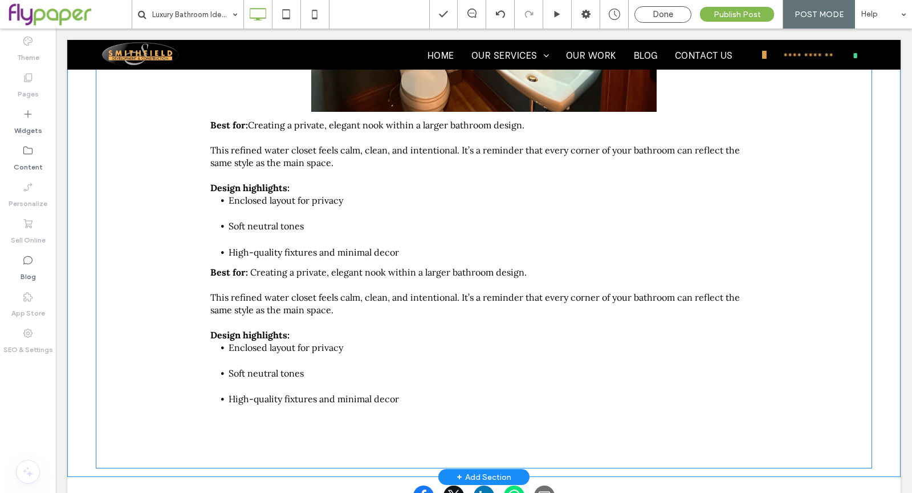
scroll to position [2776, 0]
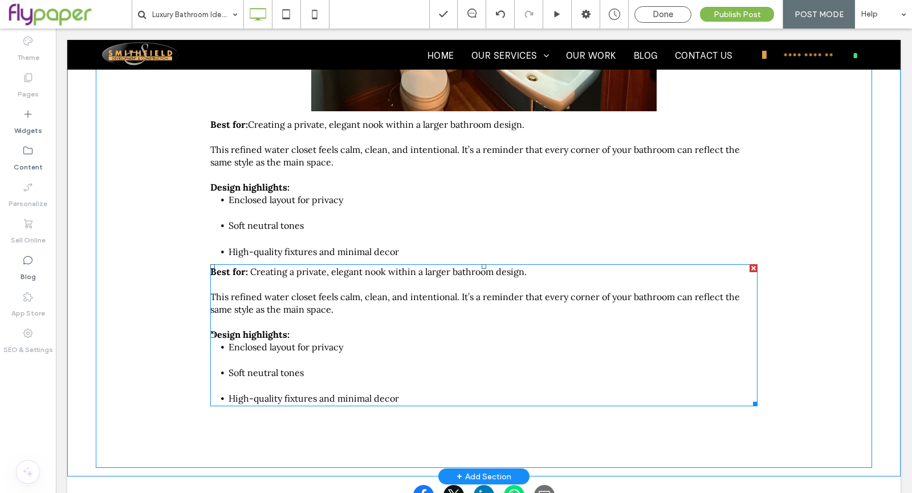
click at [395, 291] on span "This refined water closet feels calm, clean, and intentional. It’s a reminder t…" at bounding box center [475, 303] width 530 height 24
type input "****"
type input "**"
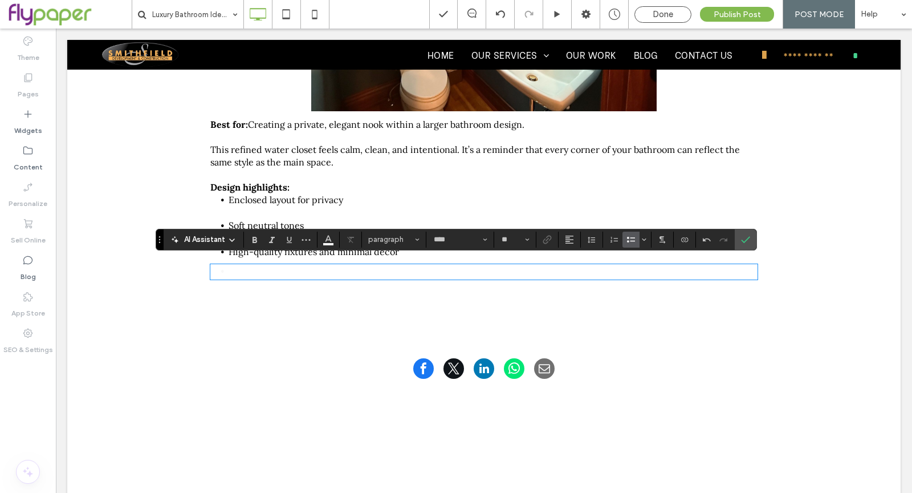
scroll to position [0, 0]
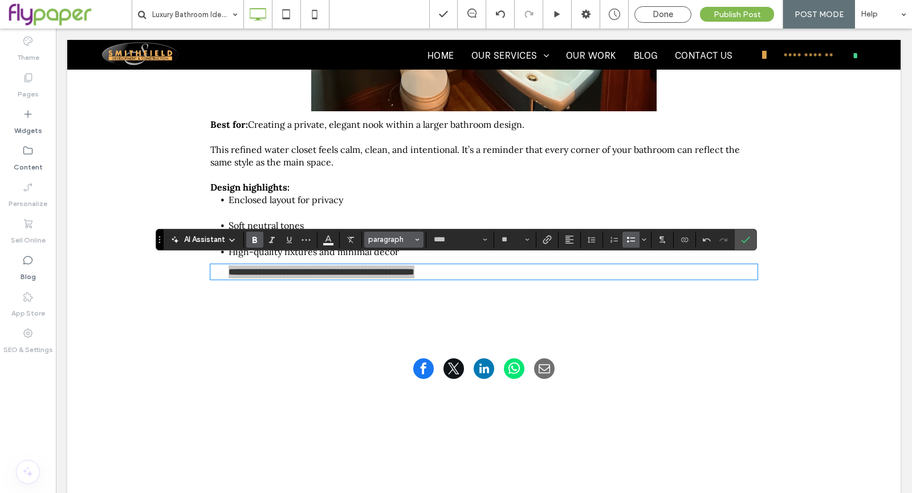
click at [409, 241] on span "paragraph" at bounding box center [390, 239] width 44 height 9
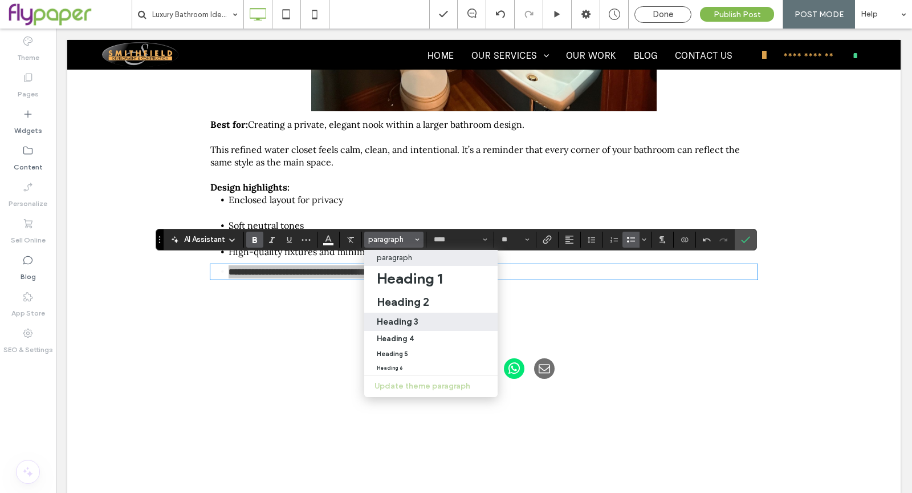
click at [425, 316] on div "Heading 3" at bounding box center [431, 321] width 108 height 11
type input "**********"
type input "**"
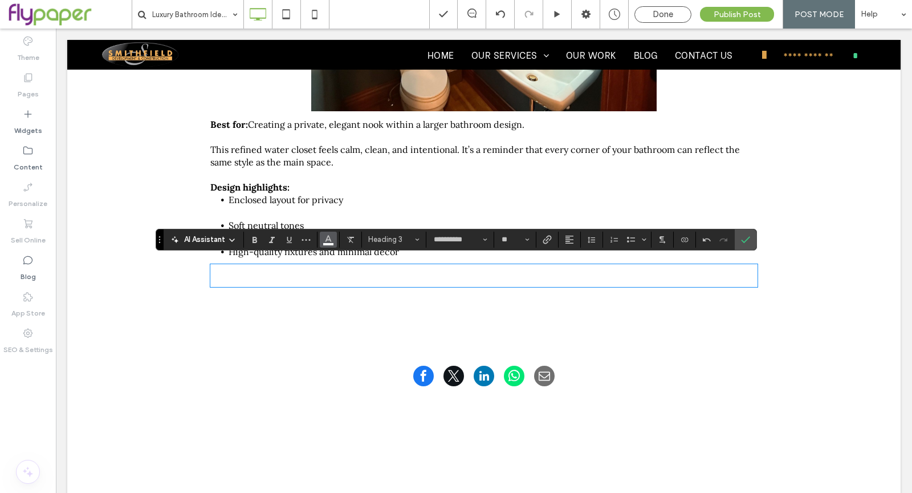
click at [332, 242] on button "Color" at bounding box center [328, 239] width 17 height 16
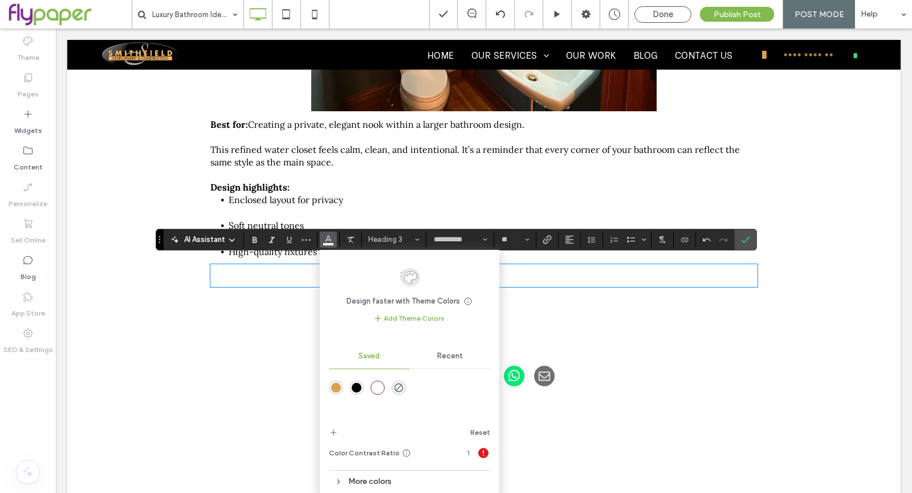
click at [353, 387] on div "rgba(0,0,0,1)" at bounding box center [357, 388] width 10 height 10
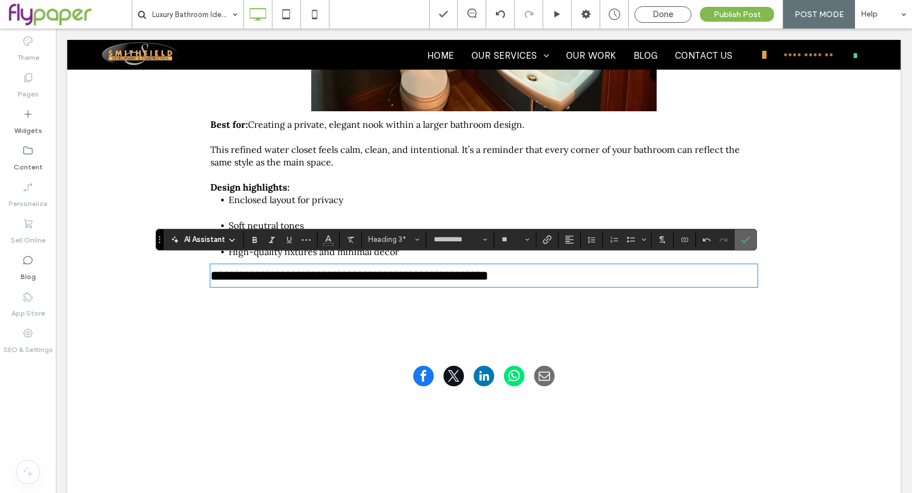
click at [741, 235] on icon "Confirm" at bounding box center [745, 239] width 9 height 9
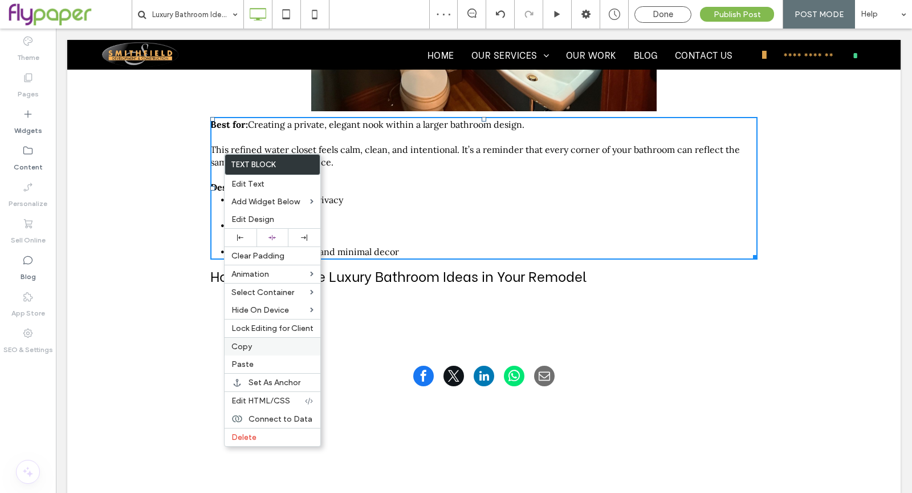
click at [271, 346] on label "Copy" at bounding box center [272, 347] width 82 height 10
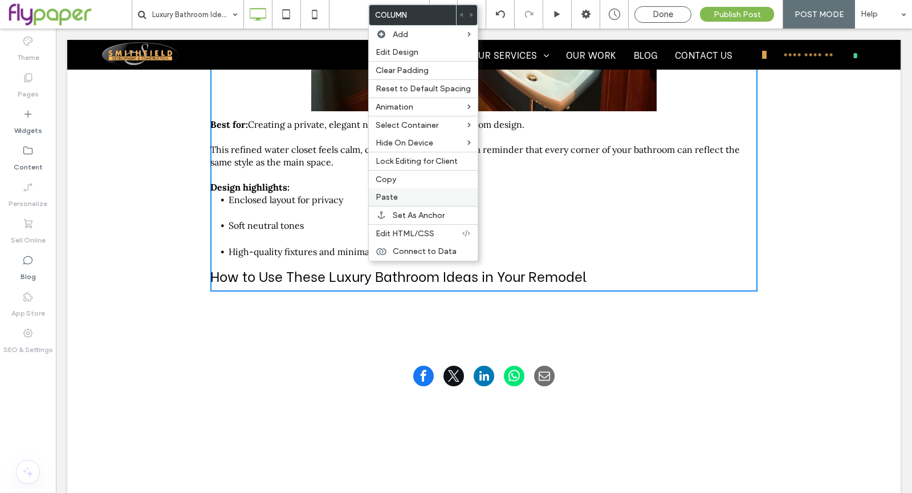
click at [430, 192] on label "Paste" at bounding box center [423, 197] width 95 height 10
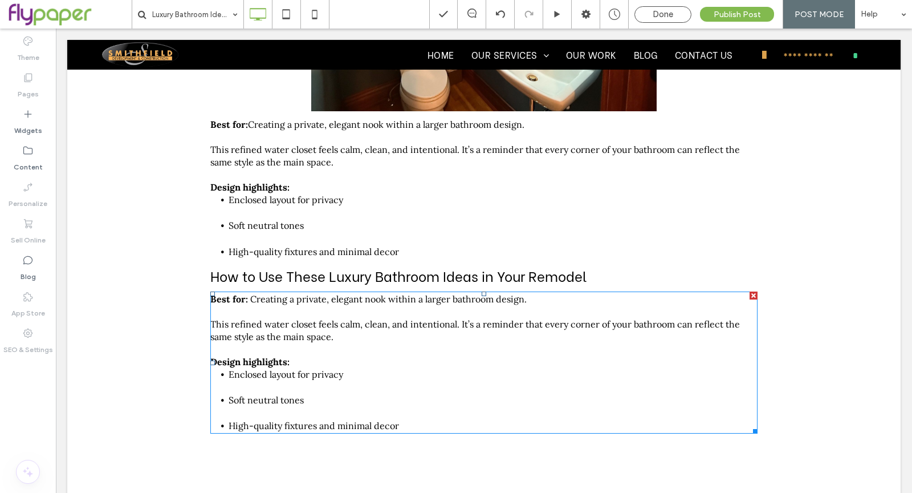
click at [473, 323] on span "This refined water closet feels calm, clean, and intentional. It’s a reminder t…" at bounding box center [475, 330] width 530 height 24
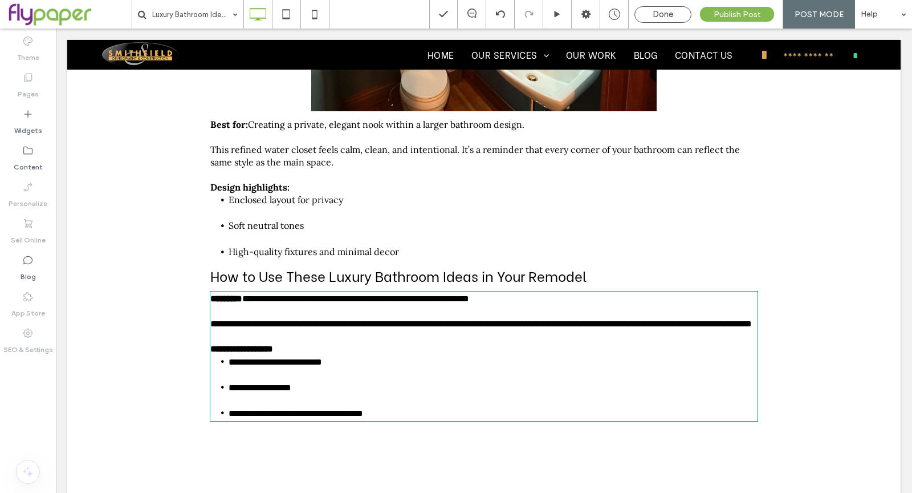
type input "****"
type input "**"
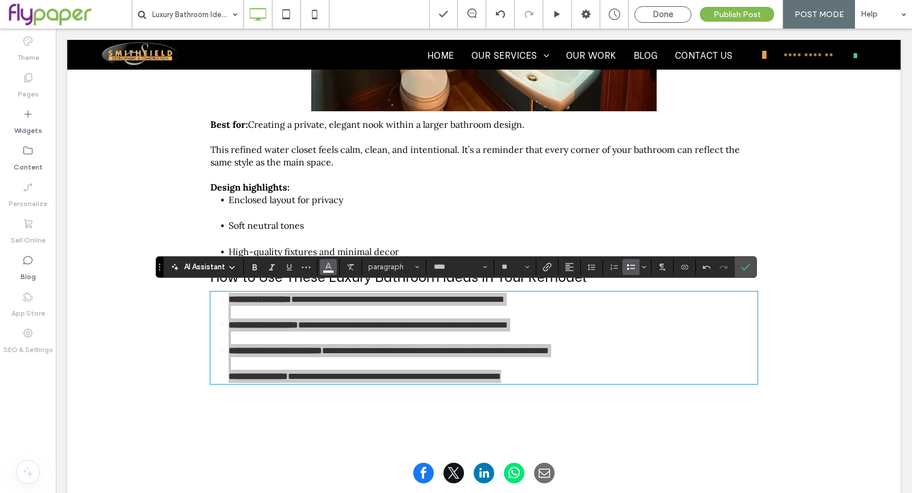
click at [328, 268] on icon "Color" at bounding box center [328, 265] width 9 height 9
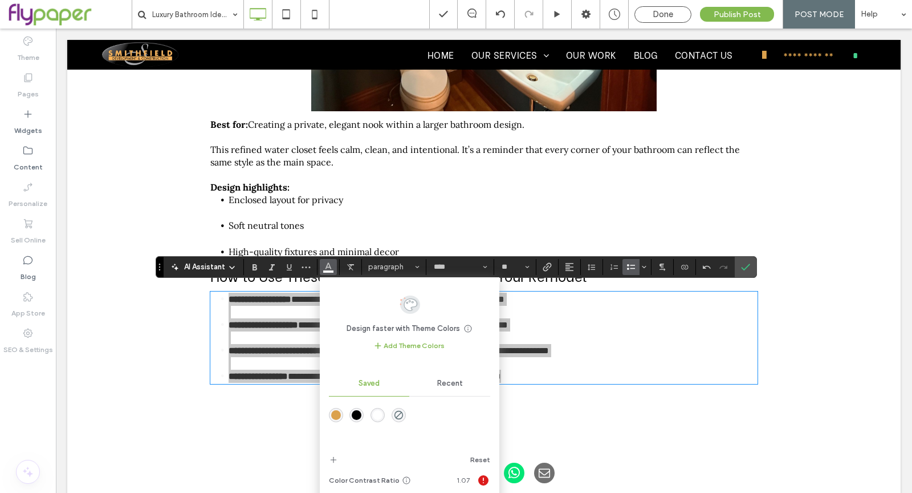
click at [357, 416] on div "rgba(0,0,0,1)" at bounding box center [357, 415] width 10 height 10
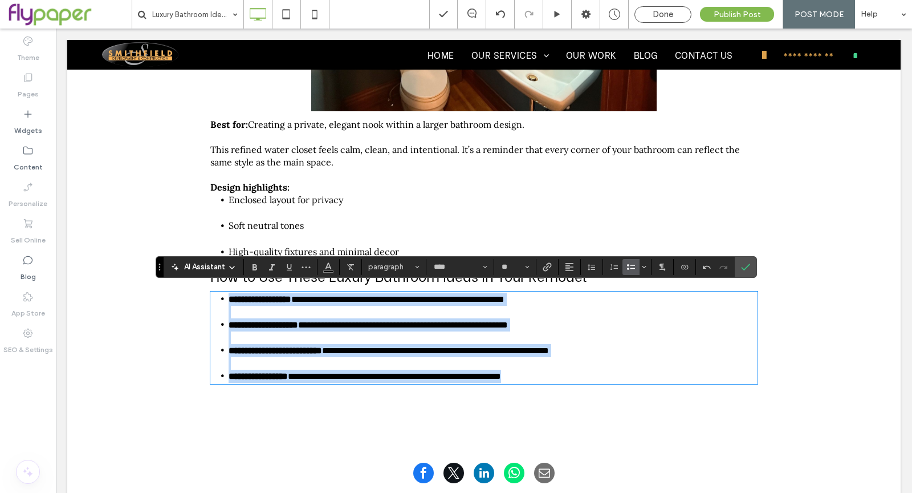
click at [624, 369] on li "**********" at bounding box center [493, 375] width 529 height 13
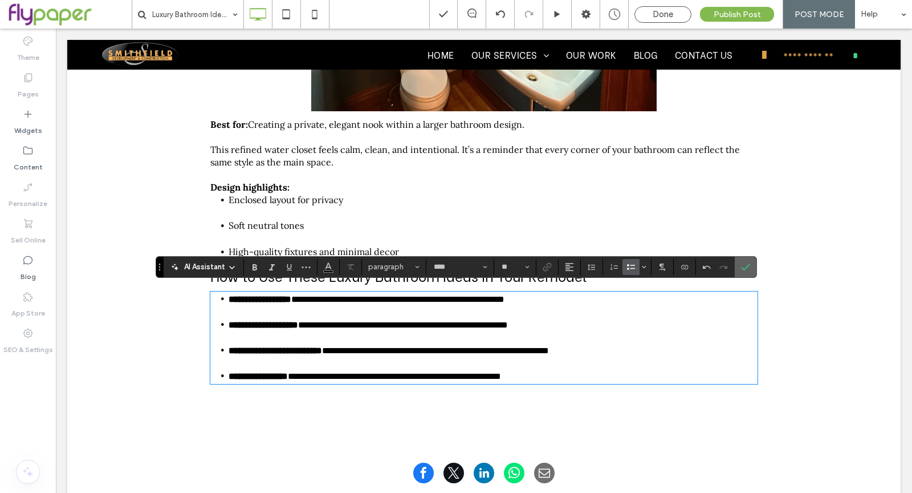
click at [741, 272] on span "Confirm" at bounding box center [743, 267] width 5 height 21
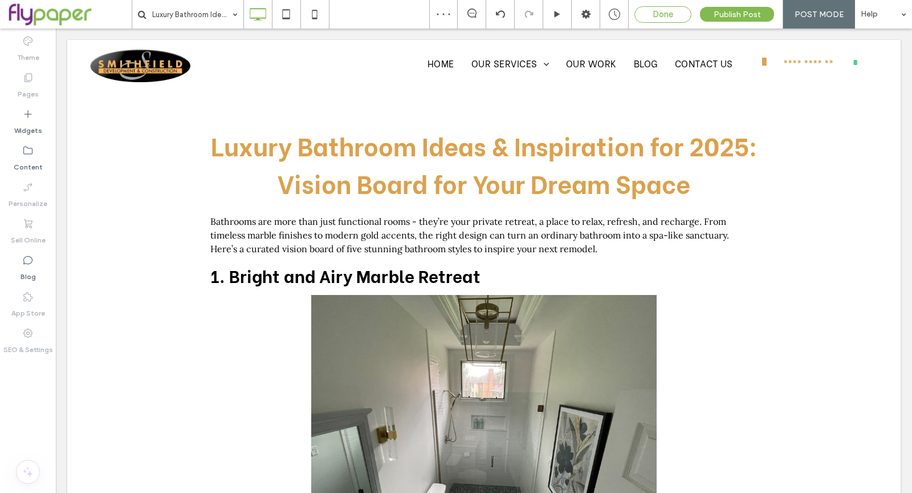
click at [671, 11] on span "Done" at bounding box center [663, 14] width 21 height 10
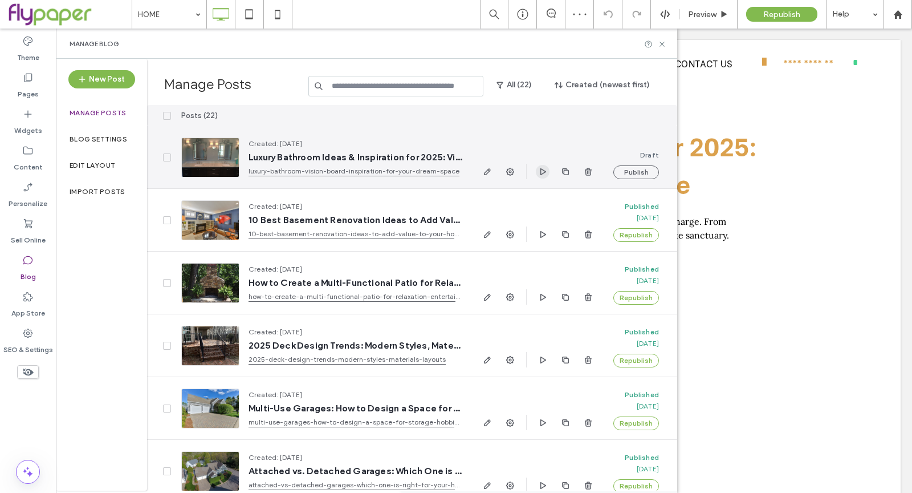
click at [539, 172] on icon "button" at bounding box center [542, 171] width 9 height 9
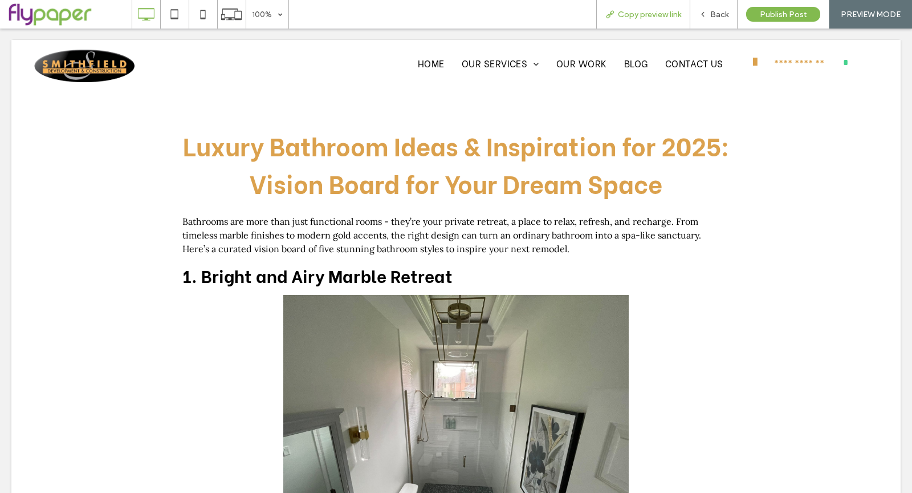
click at [666, 21] on div "Copy preview link" at bounding box center [643, 14] width 94 height 29
click at [702, 25] on div "Back" at bounding box center [713, 14] width 47 height 29
click at [703, 10] on icon at bounding box center [703, 14] width 8 height 8
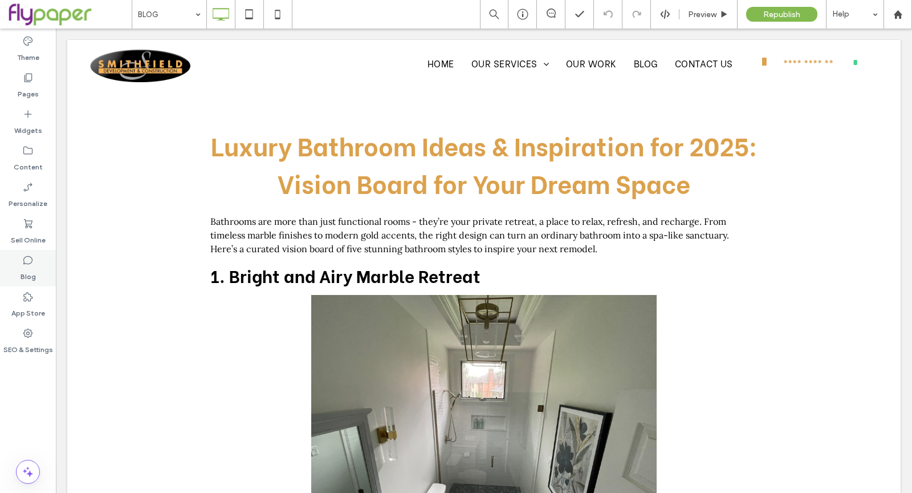
click at [38, 274] on div "Blog" at bounding box center [28, 268] width 56 height 36
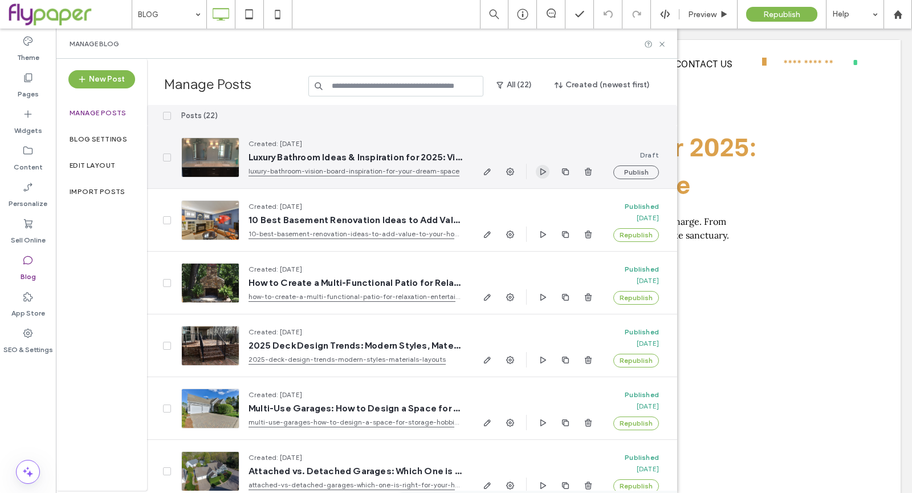
click at [547, 173] on span "button" at bounding box center [543, 172] width 14 height 14
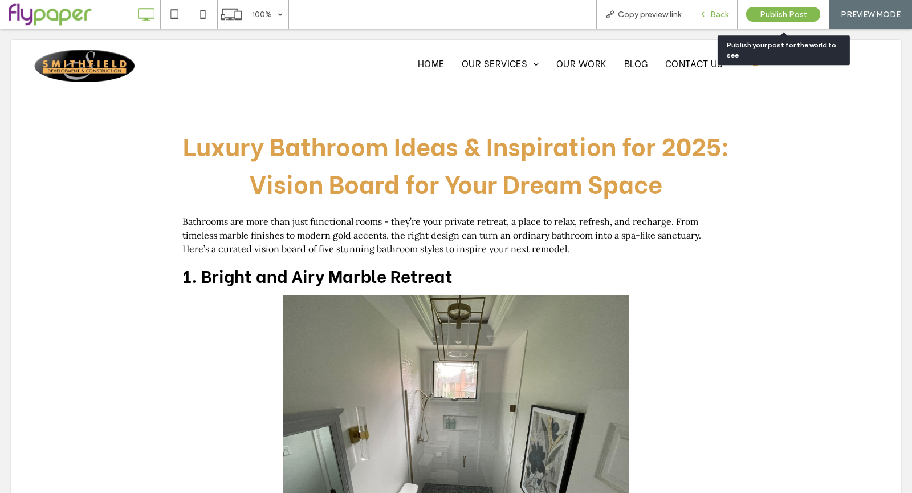
click at [693, 19] on div "Back" at bounding box center [713, 14] width 47 height 29
click at [700, 16] on icon at bounding box center [703, 14] width 8 height 8
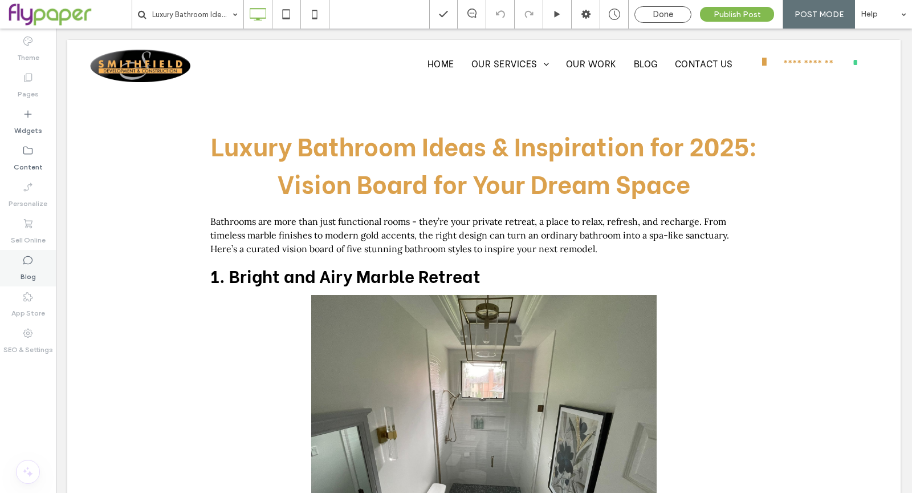
click at [43, 273] on div "Blog" at bounding box center [28, 268] width 56 height 36
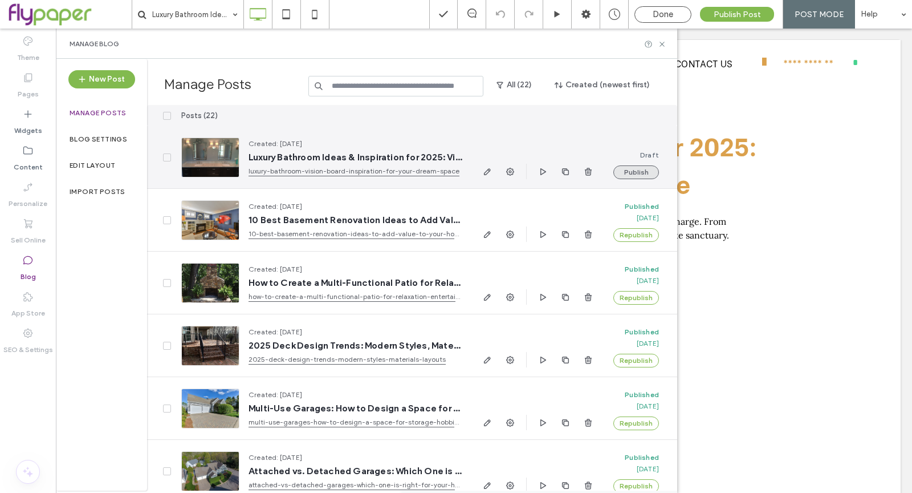
click at [648, 171] on button "Publish" at bounding box center [636, 172] width 46 height 14
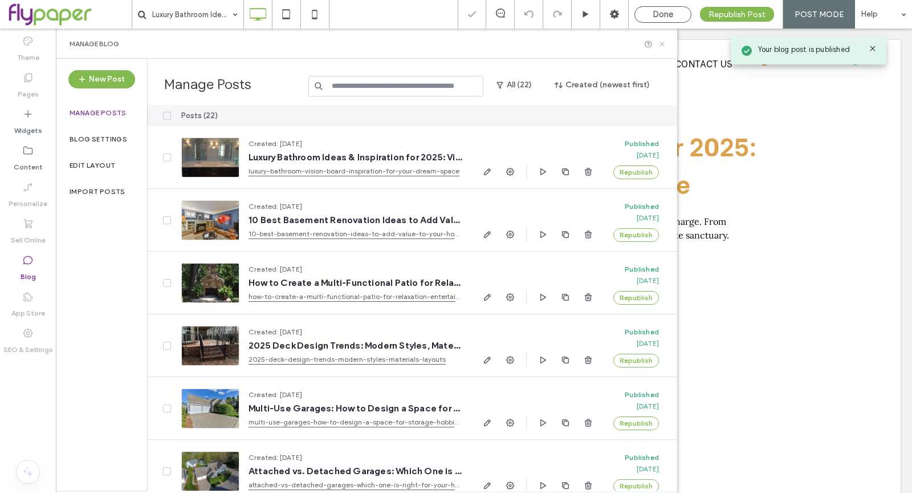
click at [660, 40] on icon at bounding box center [662, 44] width 9 height 9
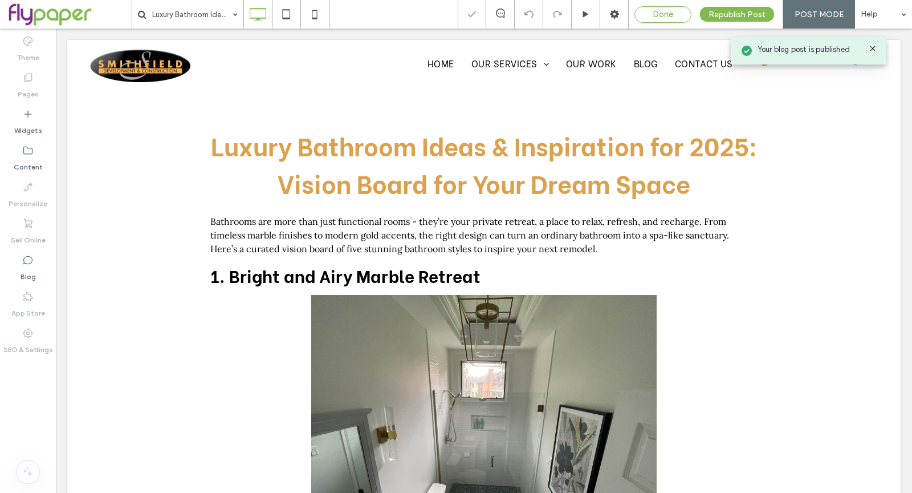
click at [660, 12] on span "Done" at bounding box center [663, 14] width 21 height 10
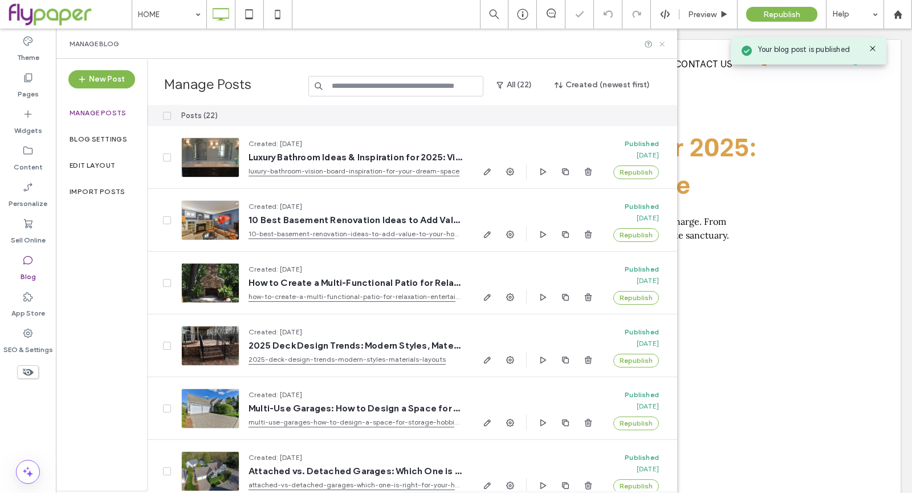
click at [660, 42] on use at bounding box center [662, 44] width 5 height 5
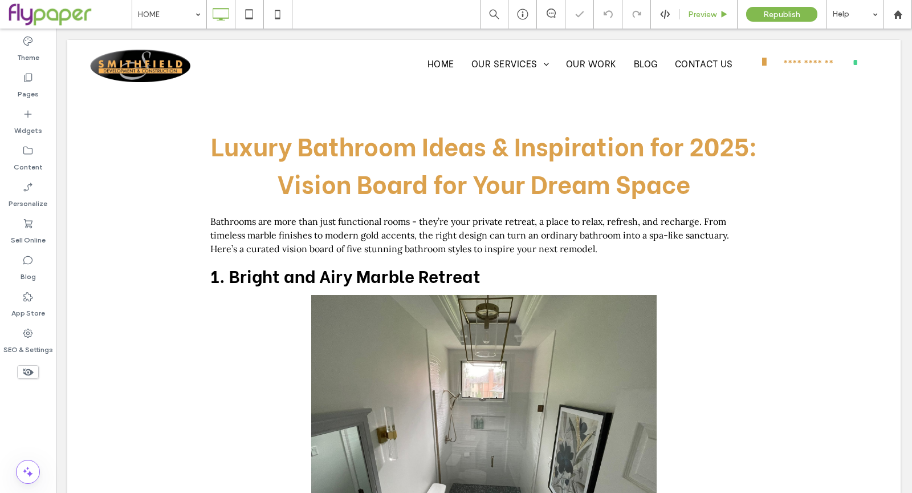
click at [697, 6] on div "Preview" at bounding box center [709, 14] width 58 height 29
click at [697, 16] on span "Preview" at bounding box center [702, 15] width 29 height 10
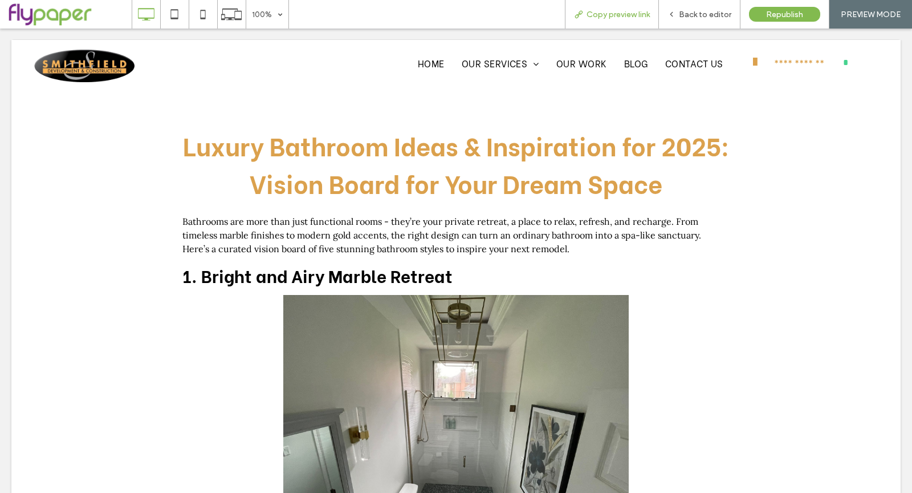
click at [650, 18] on span "Copy preview link" at bounding box center [618, 15] width 63 height 10
click at [705, 15] on span "Back to editor" at bounding box center [705, 15] width 52 height 10
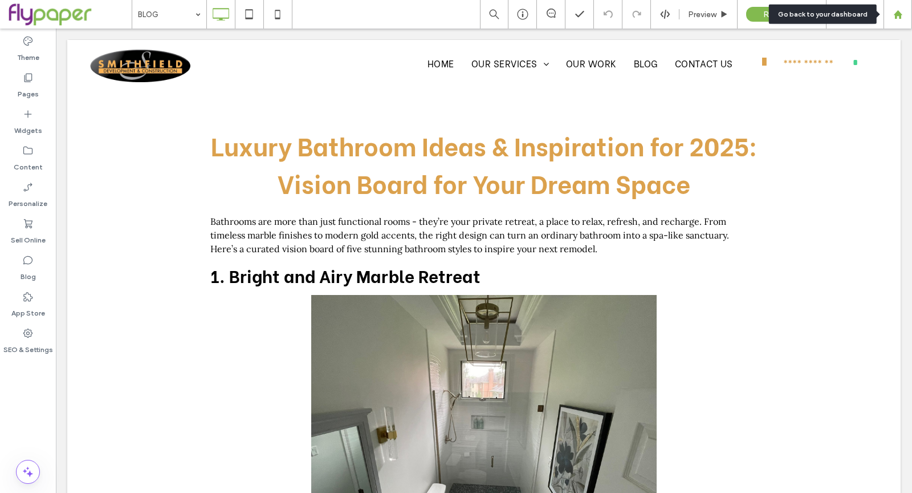
click at [894, 13] on icon at bounding box center [898, 15] width 10 height 10
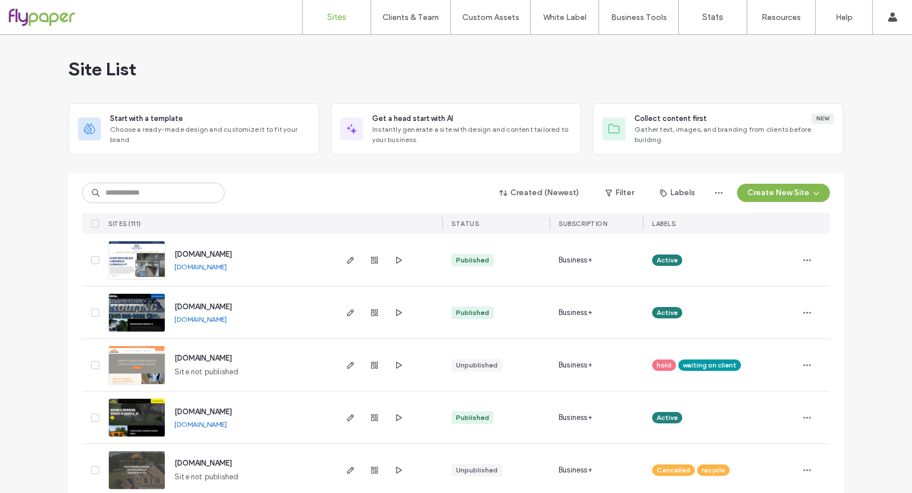
click at [383, 188] on div "Created (Newest) Filter Labels Create New Site" at bounding box center [456, 193] width 748 height 22
click at [160, 191] on input at bounding box center [153, 192] width 143 height 21
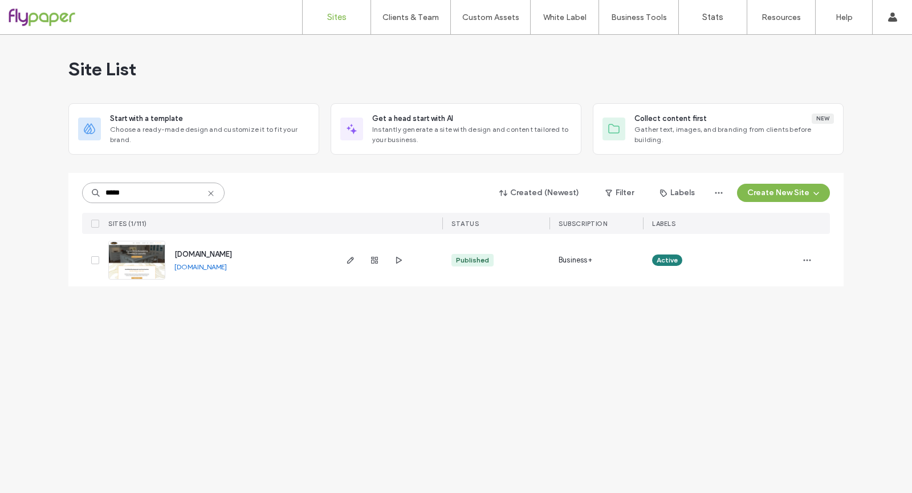
type input "*****"
click at [232, 255] on span "[DOMAIN_NAME]" at bounding box center [203, 254] width 58 height 9
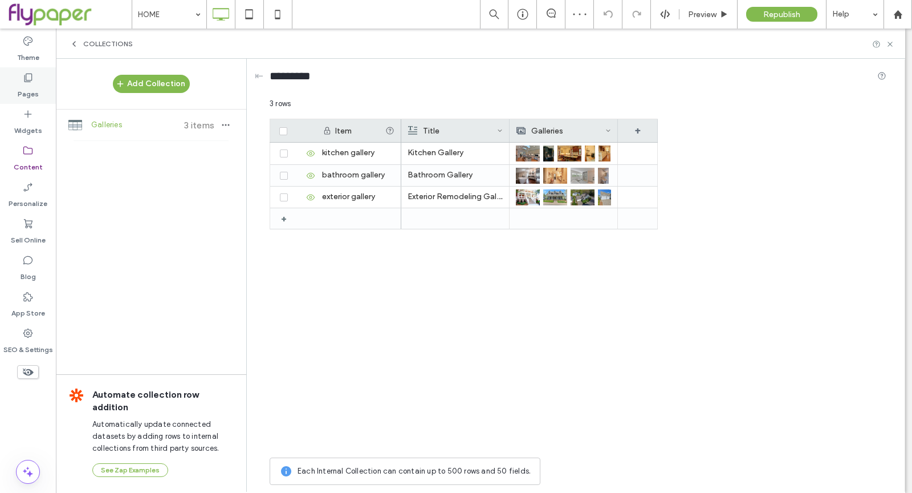
click at [42, 95] on div "Pages" at bounding box center [28, 85] width 56 height 36
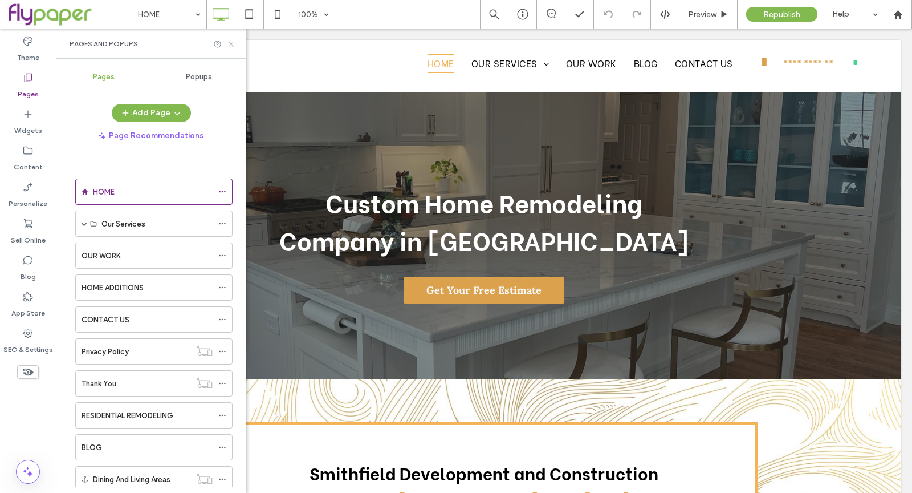
click at [229, 46] on icon at bounding box center [231, 44] width 9 height 9
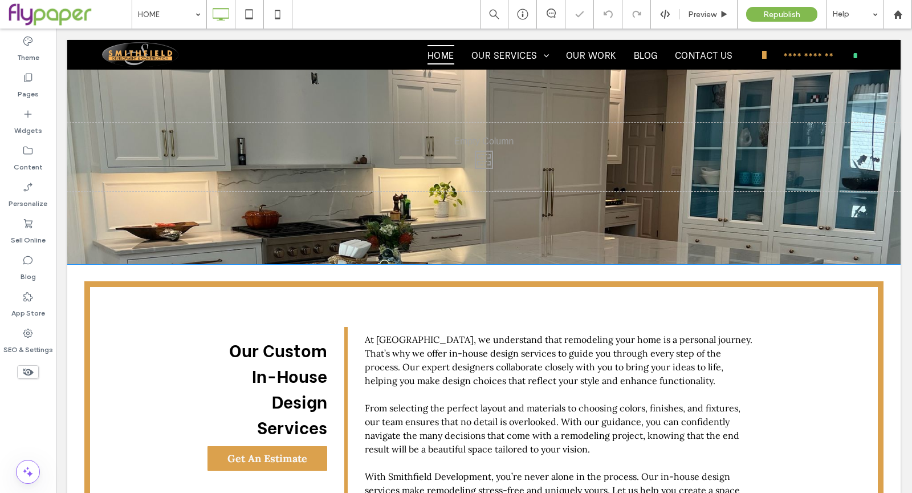
scroll to position [797, 0]
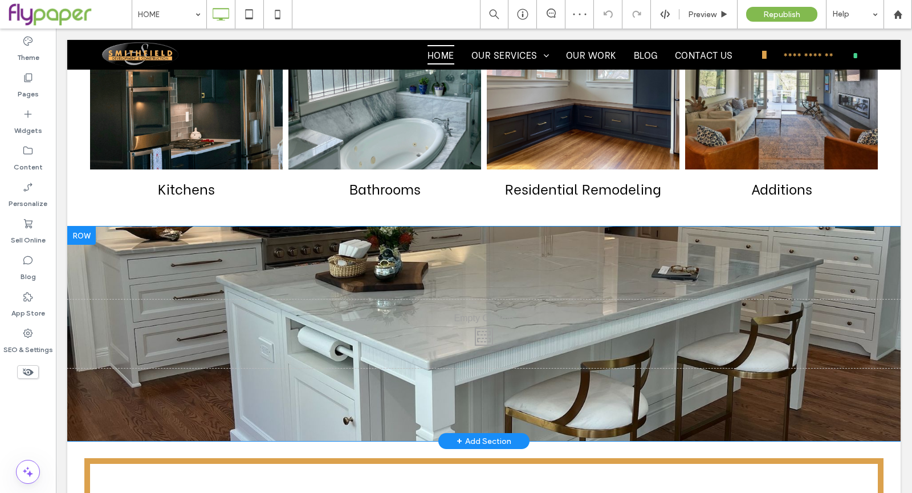
click at [812, 283] on div "Click To Paste" at bounding box center [484, 333] width 834 height 137
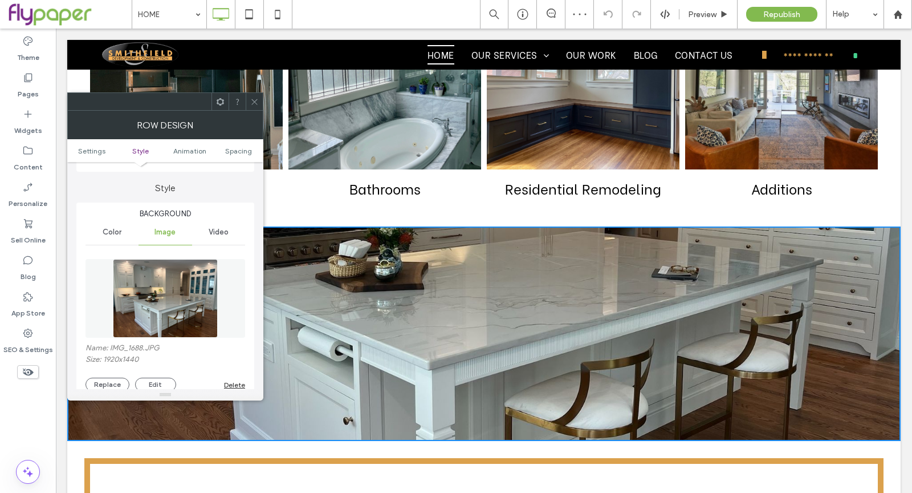
scroll to position [221, 0]
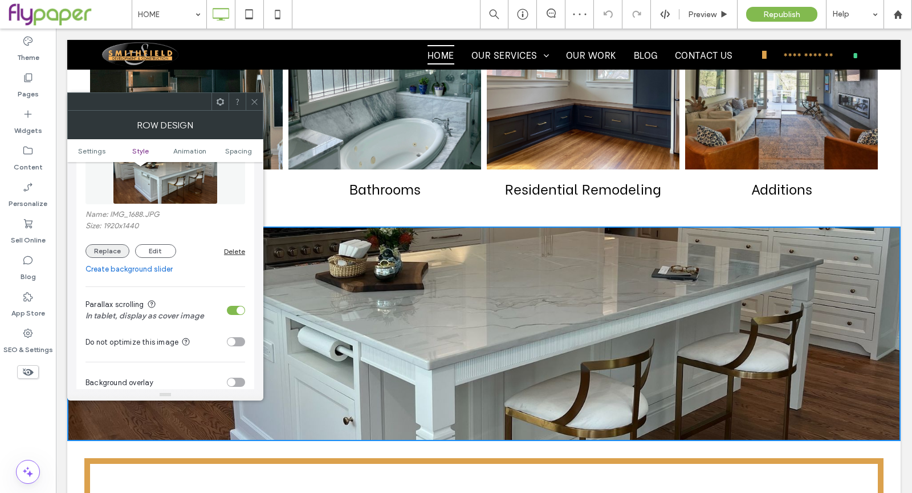
click at [124, 247] on button "Replace" at bounding box center [108, 251] width 44 height 14
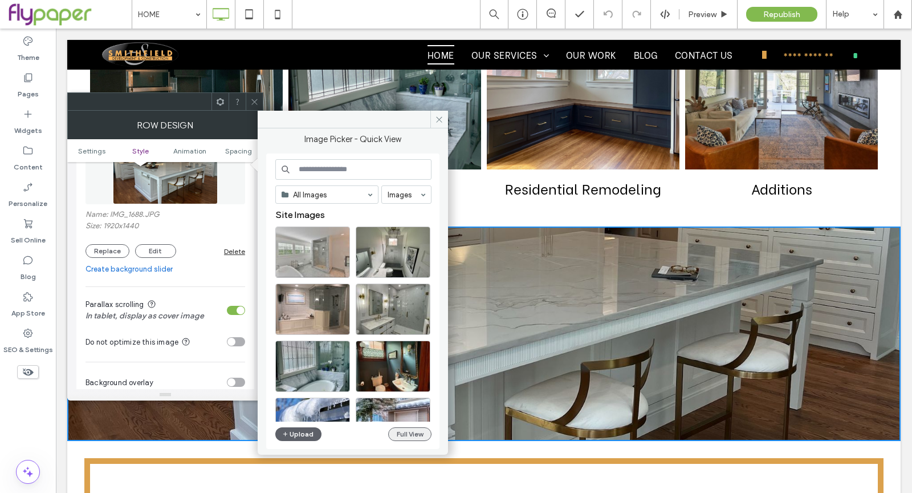
click at [400, 433] on button "Full View" at bounding box center [409, 434] width 43 height 14
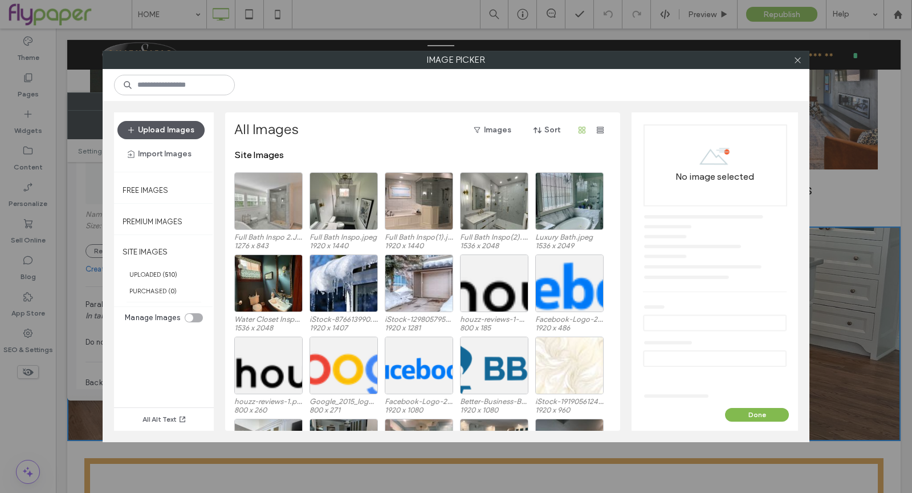
click at [159, 134] on button "Upload Images" at bounding box center [160, 130] width 87 height 18
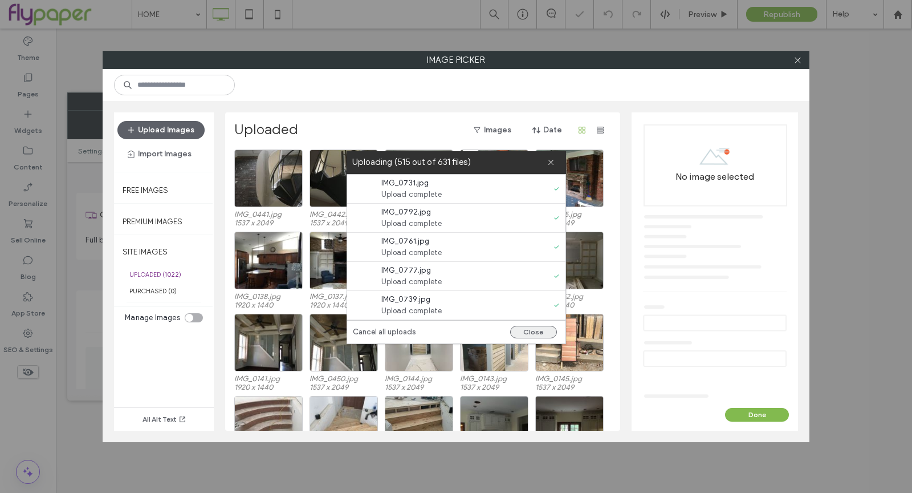
click at [540, 330] on button "Close" at bounding box center [533, 332] width 47 height 13
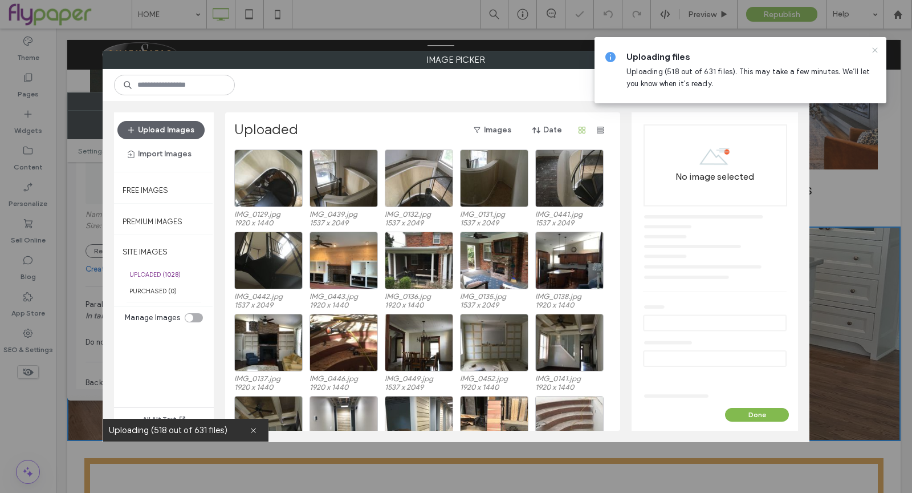
click at [876, 47] on icon at bounding box center [875, 50] width 9 height 9
click at [800, 64] on div "Uploading files Uploading (519 out of 631 files). This may take a few minutes. …" at bounding box center [752, 70] width 251 height 39
click at [877, 50] on icon at bounding box center [875, 50] width 9 height 9
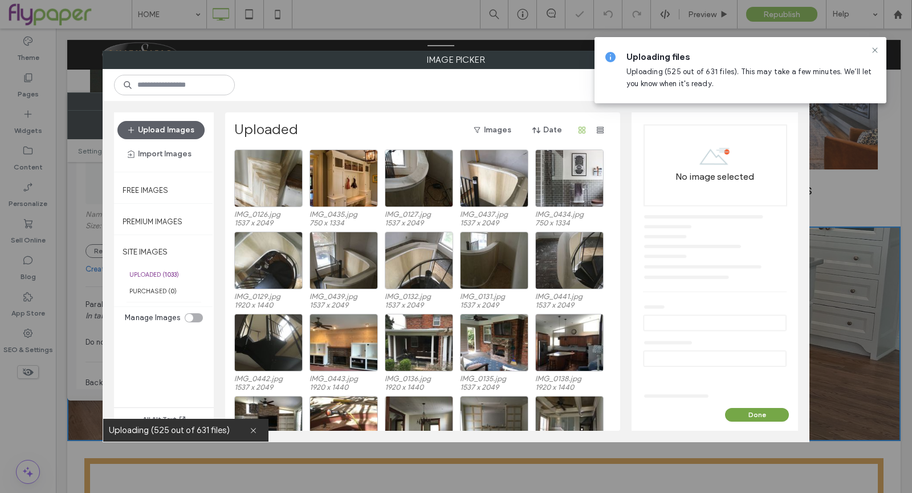
drag, startPoint x: 750, startPoint y: 412, endPoint x: 694, endPoint y: 383, distance: 62.7
click at [750, 412] on button "Done" at bounding box center [757, 415] width 64 height 14
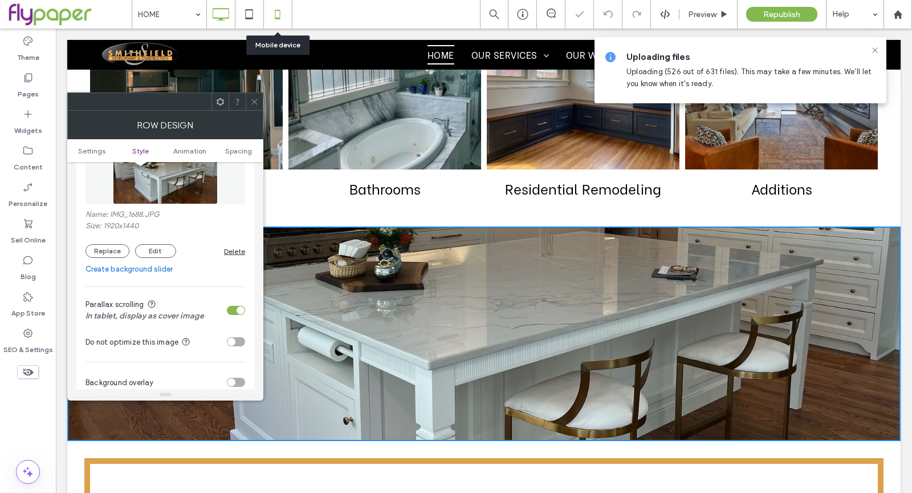
click at [269, 18] on icon at bounding box center [277, 14] width 23 height 23
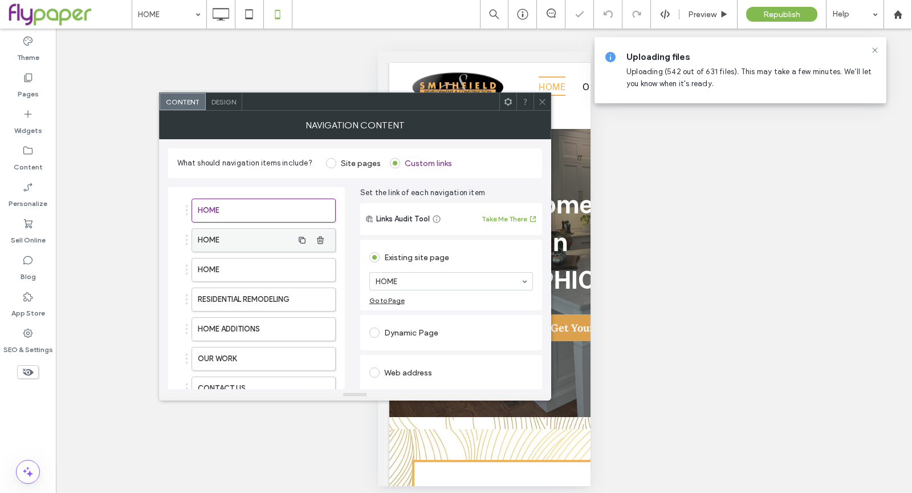
click at [256, 245] on label "HOME" at bounding box center [245, 240] width 95 height 23
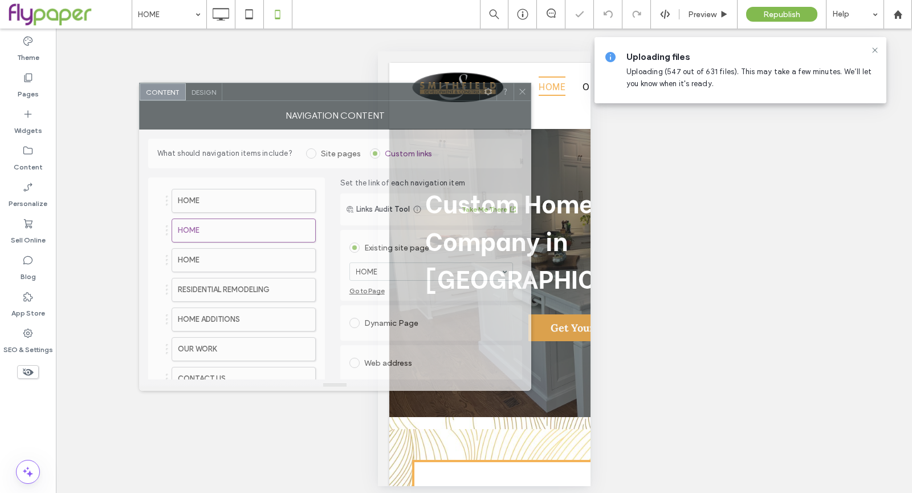
drag, startPoint x: 292, startPoint y: 92, endPoint x: 238, endPoint y: 67, distance: 60.5
click at [238, 83] on div at bounding box center [350, 91] width 257 height 17
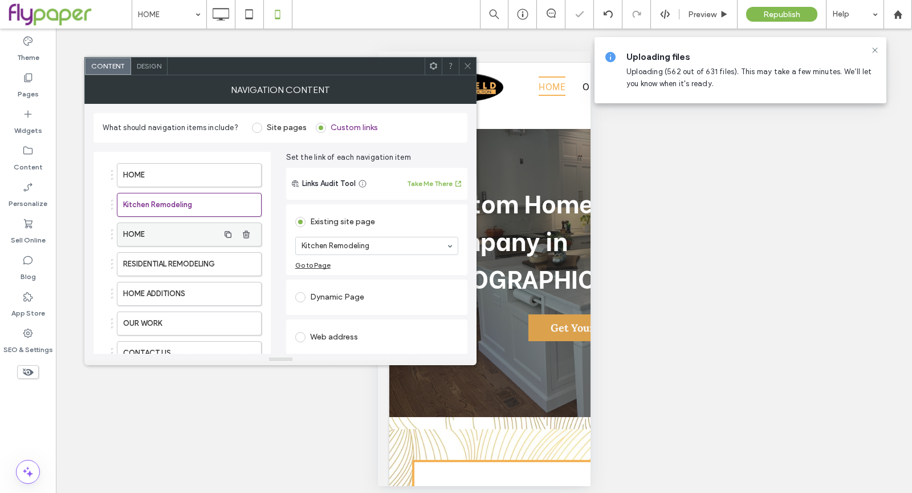
click at [200, 228] on label "HOME" at bounding box center [170, 234] width 95 height 23
click at [177, 257] on label "RESIDENTIAL REMODELING" at bounding box center [170, 264] width 95 height 23
click at [264, 123] on label "Site pages" at bounding box center [279, 128] width 55 height 10
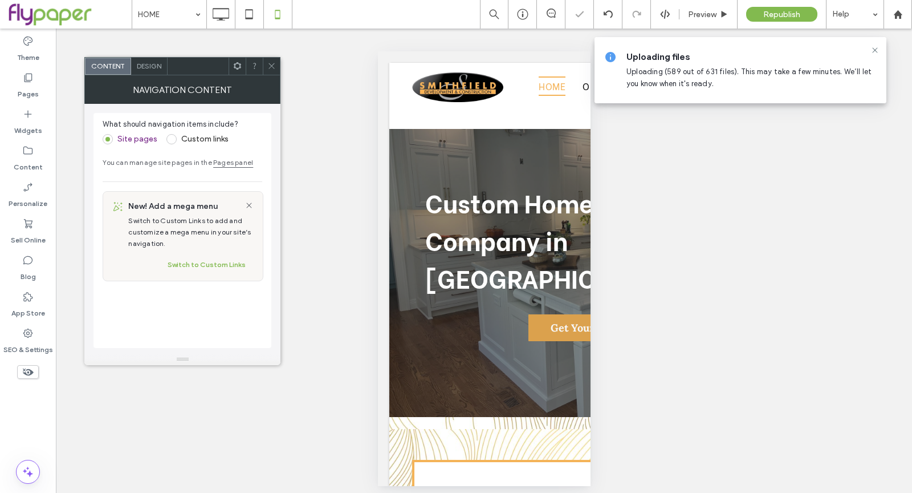
click at [163, 67] on div "Design" at bounding box center [149, 66] width 36 height 17
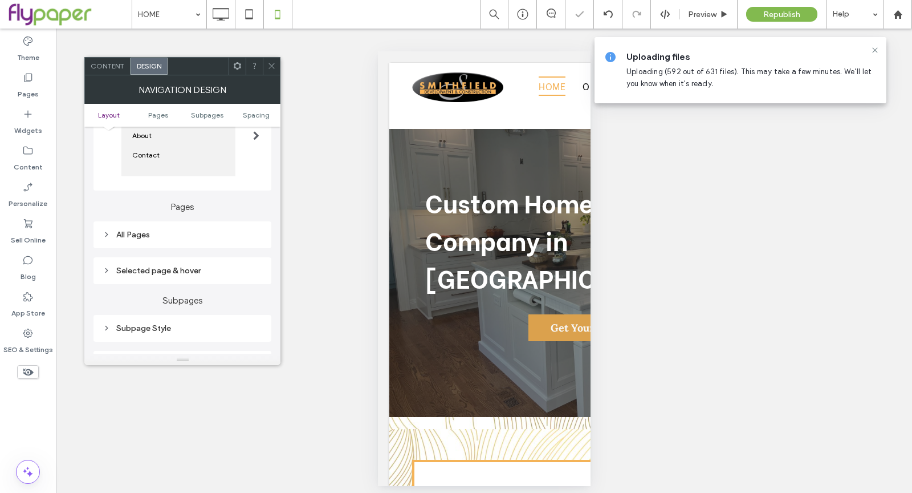
click at [200, 234] on div "All Pages" at bounding box center [183, 235] width 160 height 10
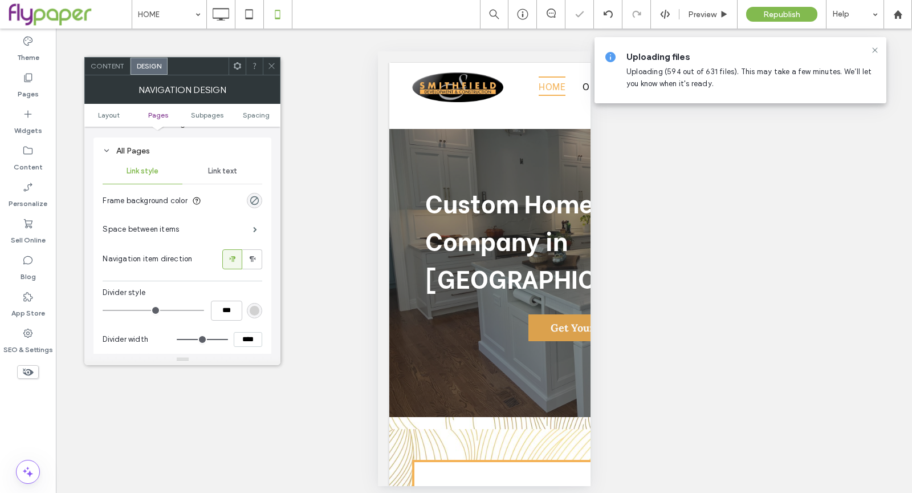
click at [223, 163] on div "Link text" at bounding box center [222, 171] width 80 height 25
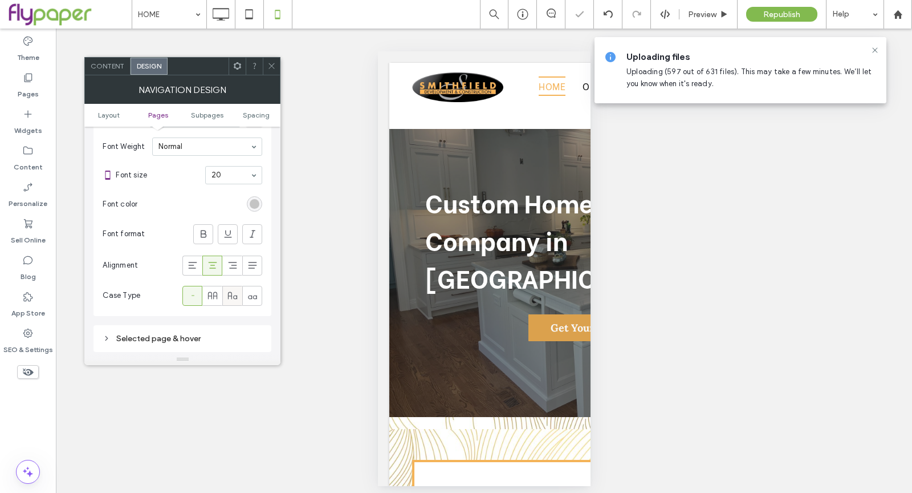
scroll to position [375, 0]
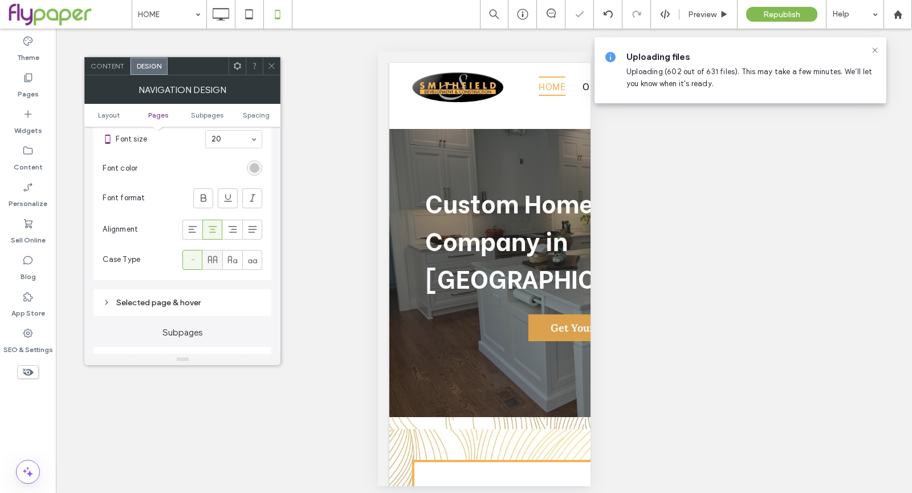
click at [214, 250] on span at bounding box center [212, 259] width 11 height 19
click at [270, 69] on icon at bounding box center [271, 66] width 9 height 9
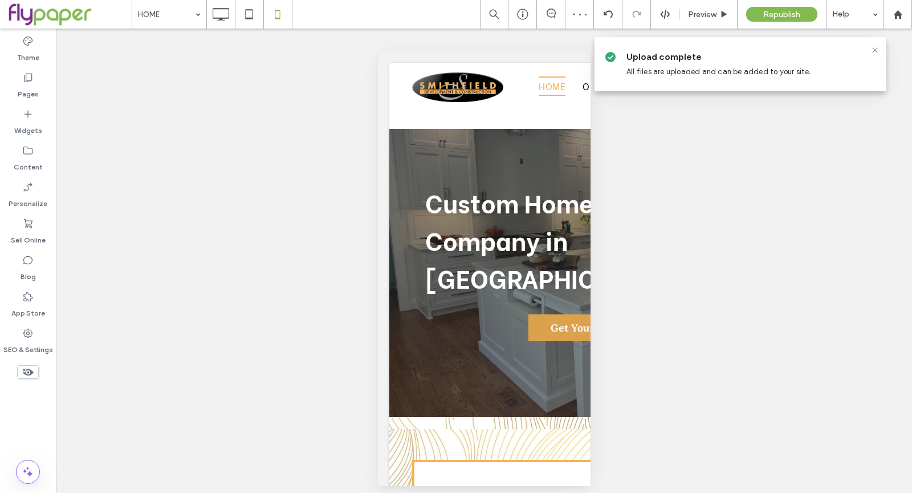
click at [750, 205] on div "Unhide? Yes Unhide? Yes Unhide? Yes Unhide? Yes Unhide? Yes" at bounding box center [484, 265] width 856 height 472
click at [872, 51] on icon at bounding box center [875, 50] width 9 height 9
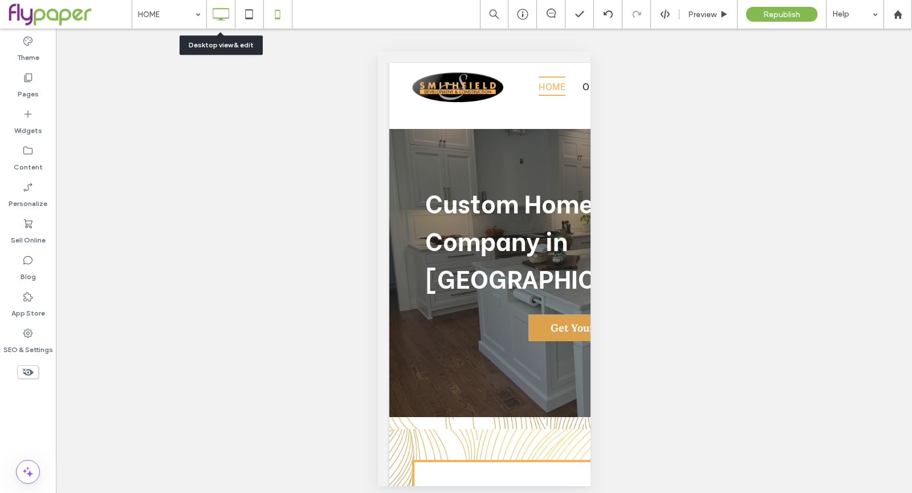
click at [222, 25] on icon at bounding box center [220, 14] width 23 height 23
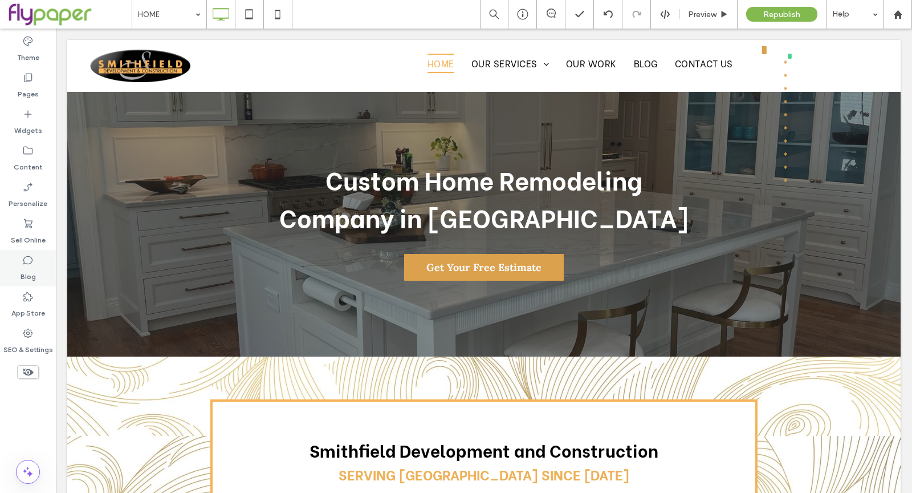
click at [38, 283] on div "Blog" at bounding box center [28, 268] width 56 height 36
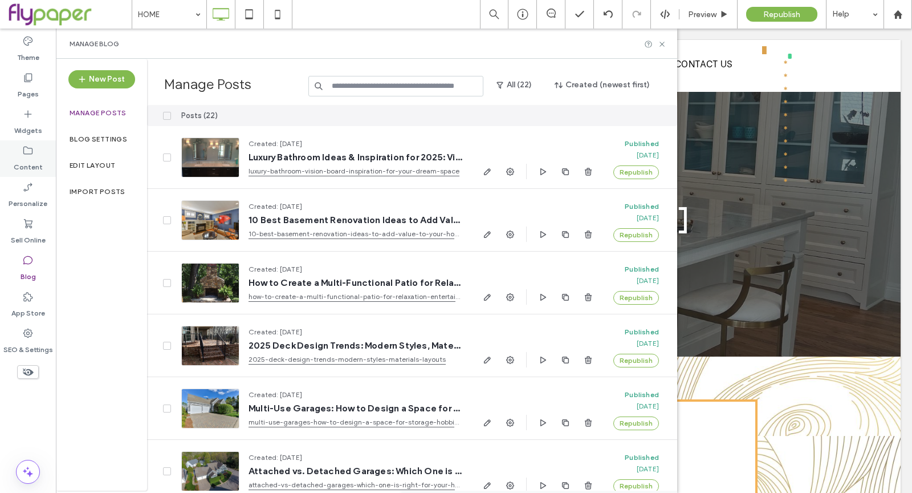
click at [28, 159] on label "Content" at bounding box center [28, 164] width 29 height 16
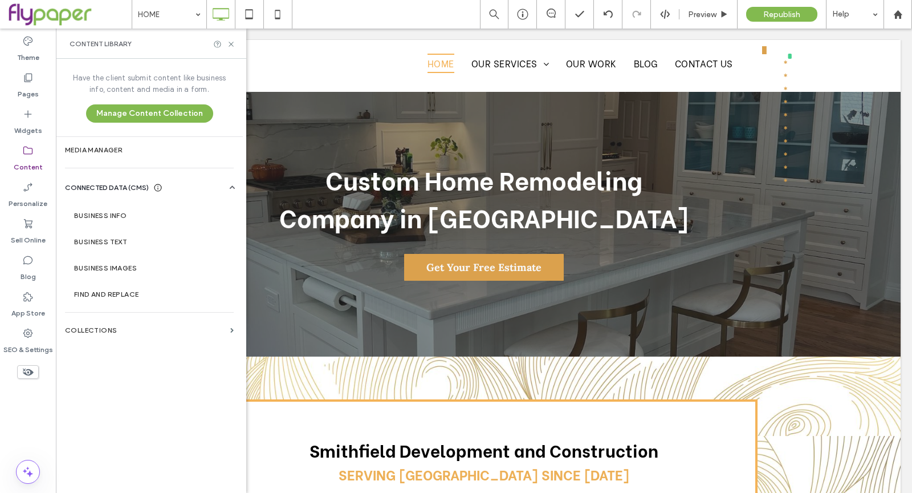
click at [155, 320] on div at bounding box center [159, 345] width 25 height 62
click at [157, 324] on section "Collections" at bounding box center [149, 330] width 187 height 26
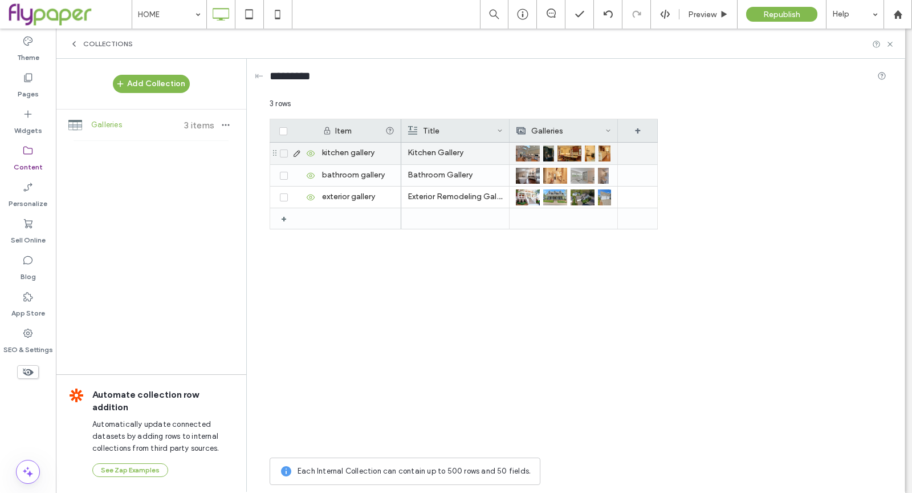
click at [608, 147] on img at bounding box center [605, 153] width 12 height 16
click at [608, 147] on img at bounding box center [605, 154] width 12 height 16
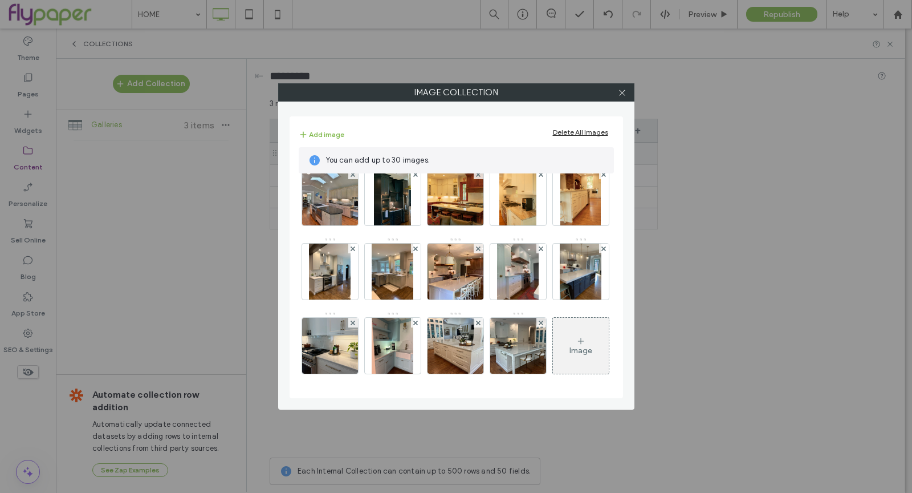
scroll to position [88, 0]
click at [590, 330] on div "Image" at bounding box center [456, 274] width 314 height 222
click at [440, 160] on span "You can add up to 30 images." at bounding box center [465, 160] width 279 height 11
click at [591, 129] on div "Delete All Images" at bounding box center [580, 132] width 55 height 9
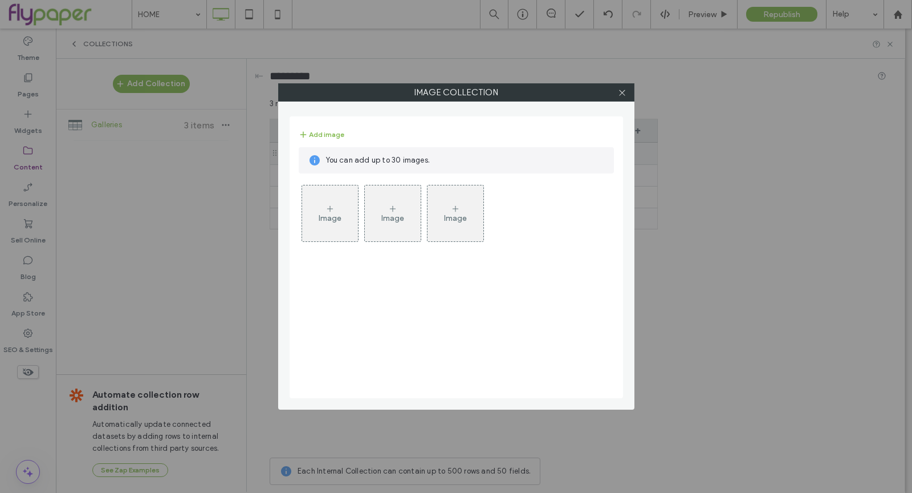
scroll to position [0, 0]
click at [343, 220] on div "Image" at bounding box center [330, 213] width 56 height 54
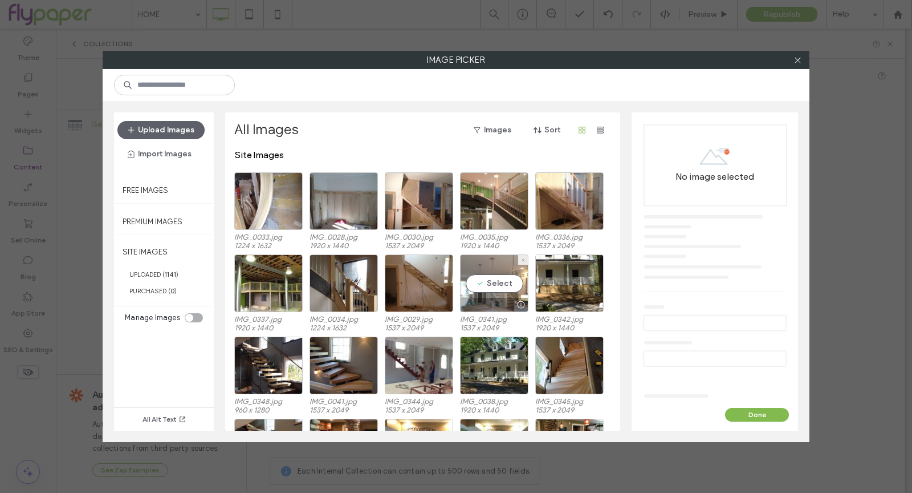
click at [499, 295] on div "Select" at bounding box center [494, 283] width 68 height 58
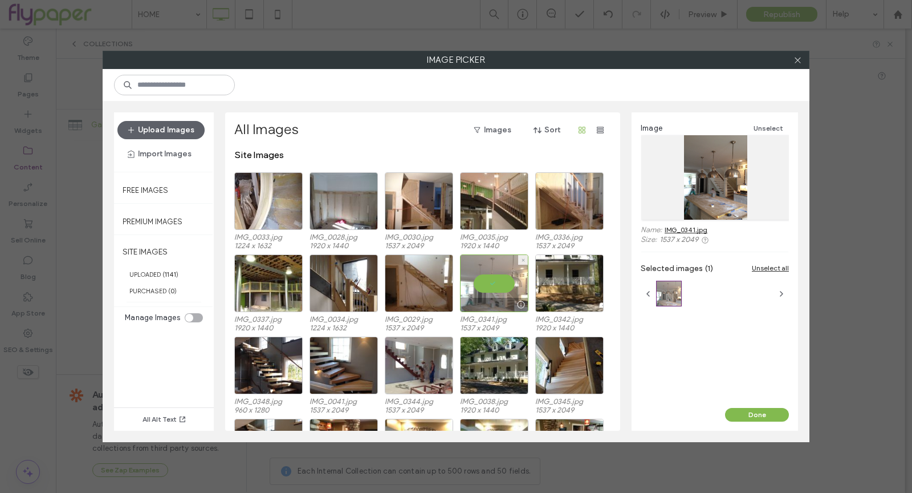
click at [498, 294] on div at bounding box center [494, 283] width 68 height 58
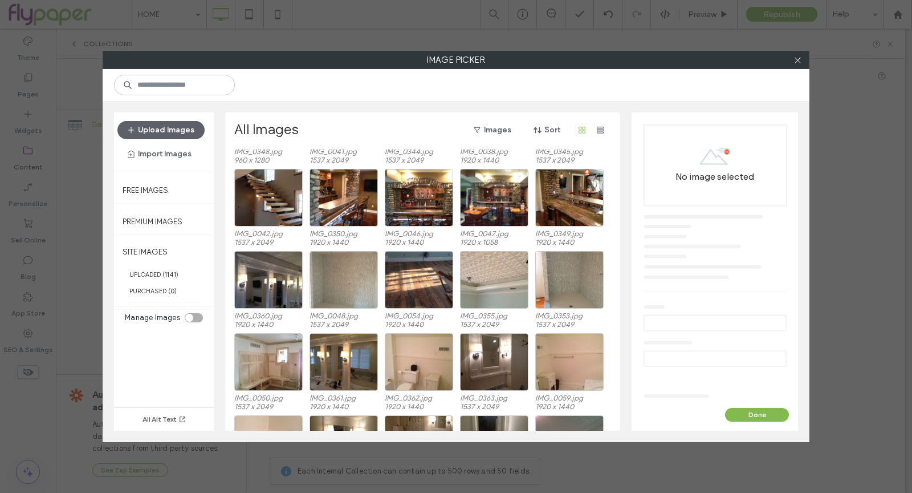
scroll to position [180, 0]
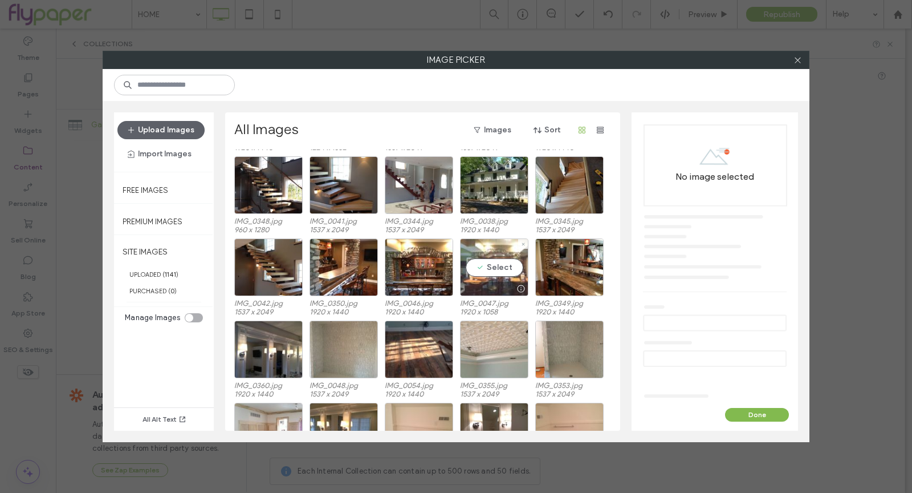
click at [523, 277] on div "Select" at bounding box center [494, 267] width 68 height 58
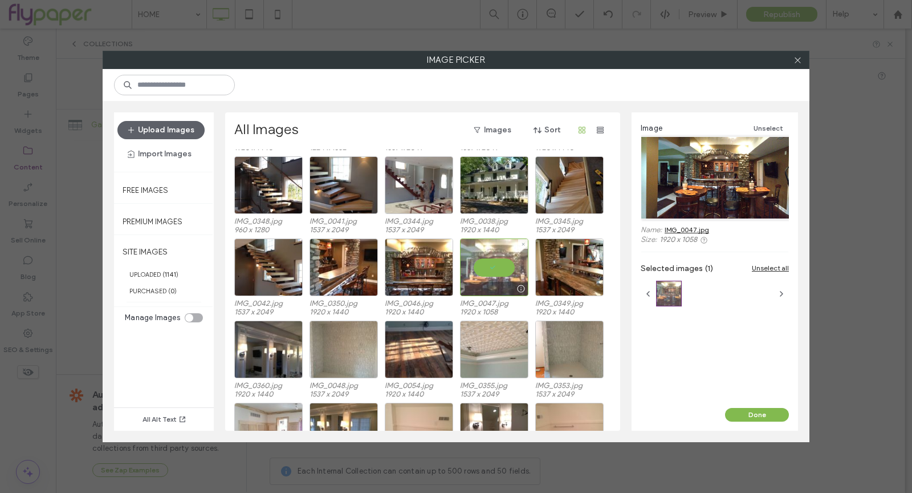
click at [498, 284] on div at bounding box center [494, 289] width 67 height 14
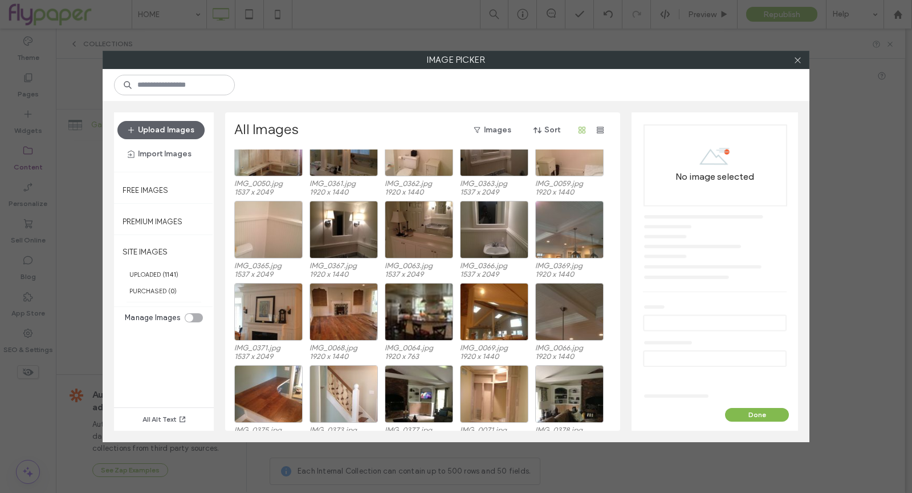
scroll to position [480, 0]
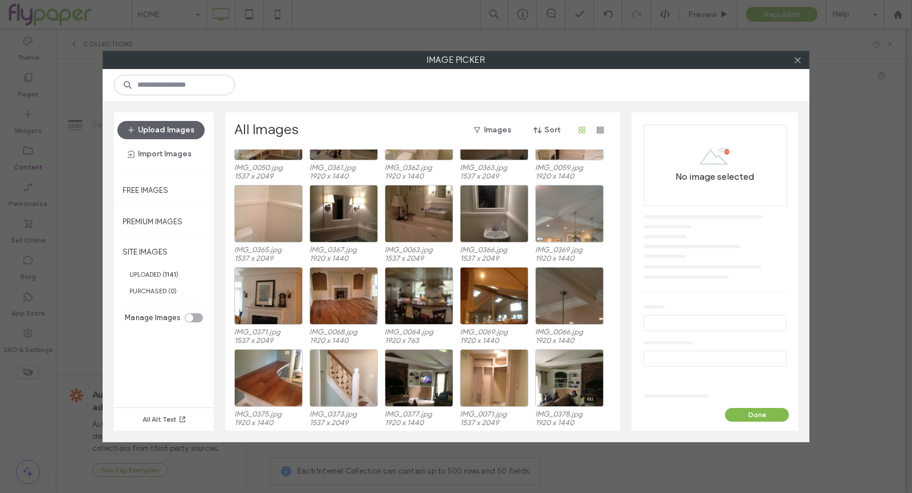
click at [584, 209] on div at bounding box center [569, 214] width 68 height 58
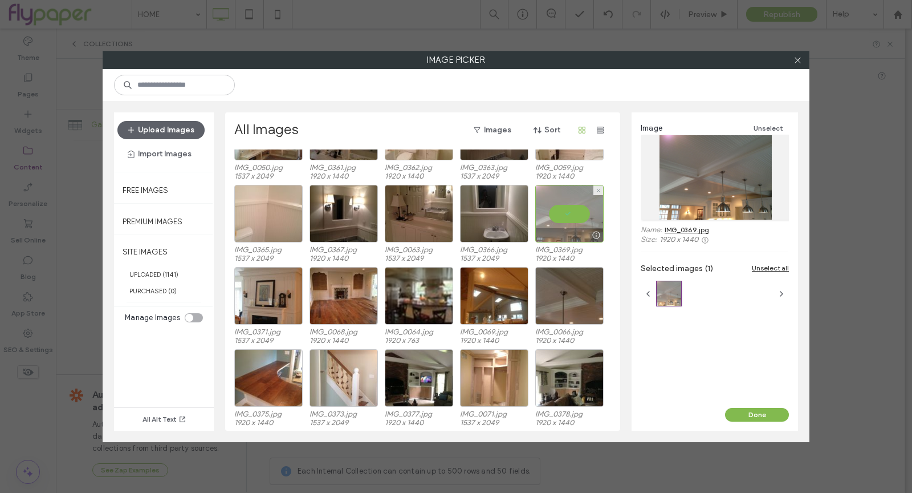
click at [584, 209] on div at bounding box center [569, 214] width 68 height 58
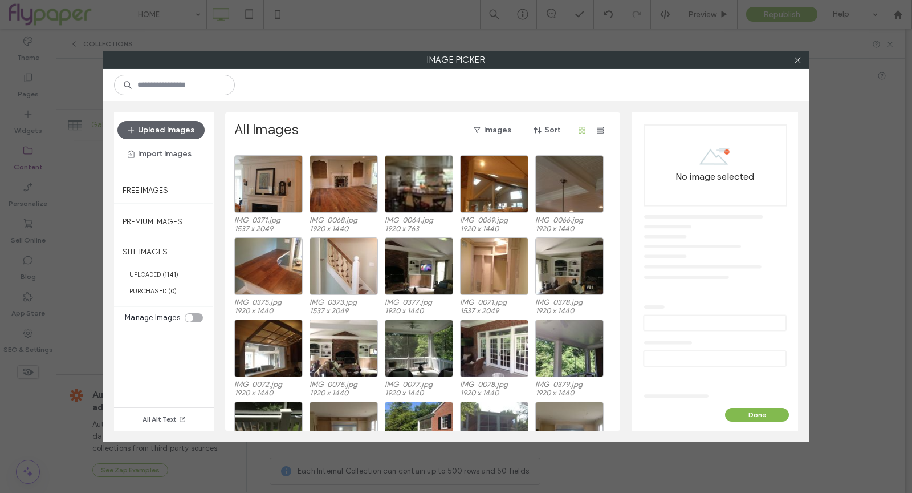
scroll to position [602, 0]
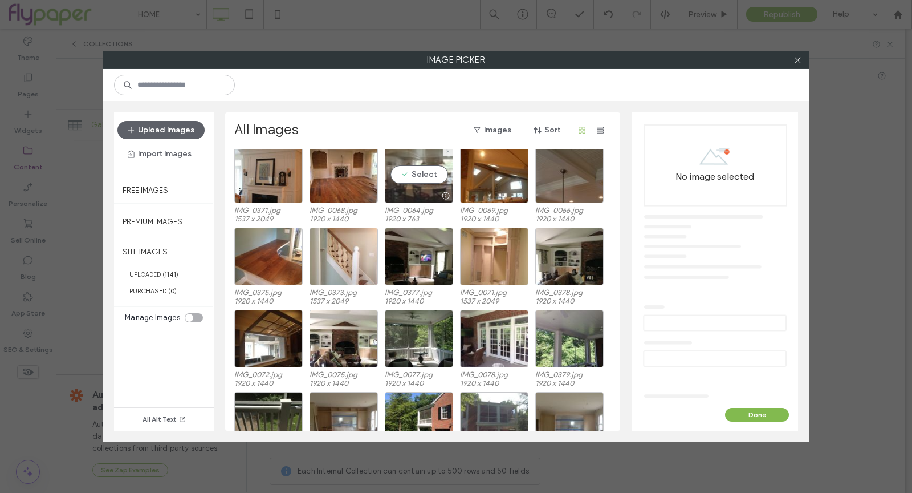
click at [413, 181] on div "Select" at bounding box center [419, 174] width 68 height 58
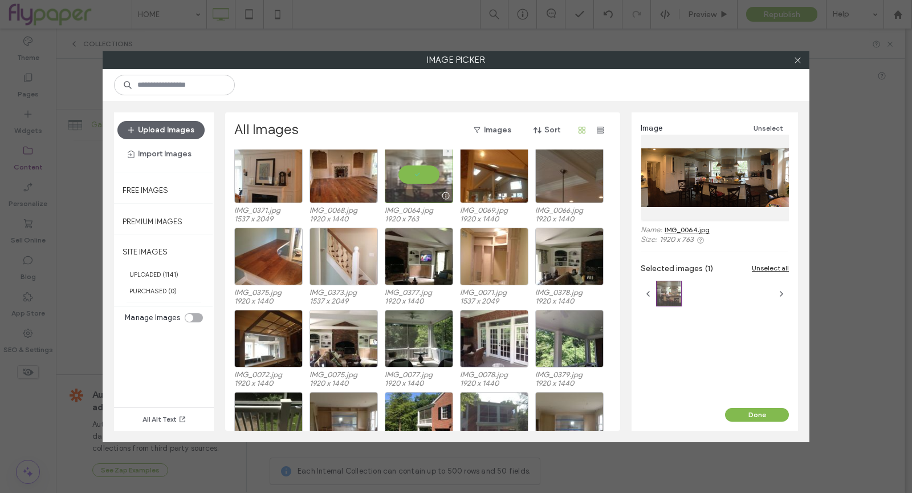
click at [413, 181] on div at bounding box center [419, 174] width 68 height 58
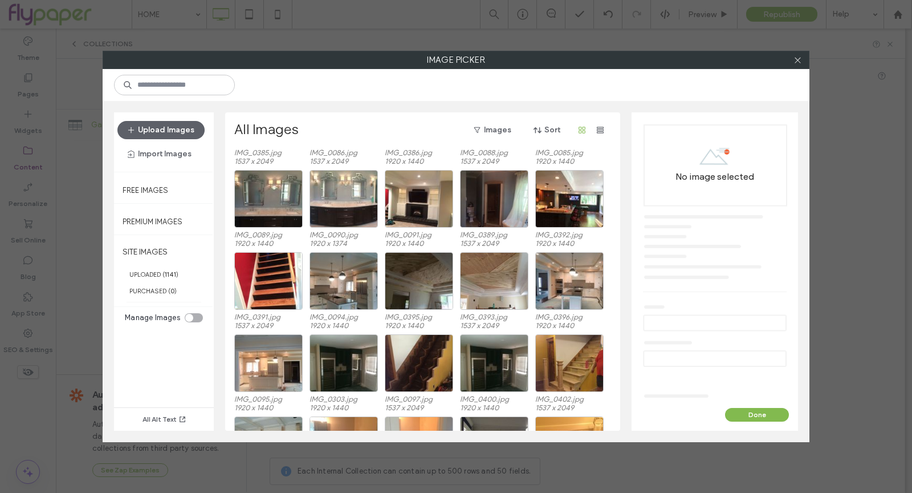
scroll to position [988, 0]
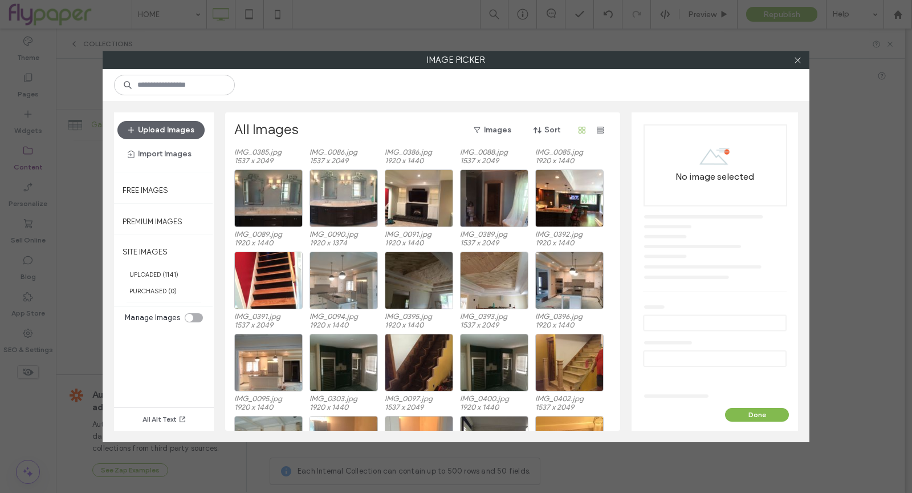
click at [323, 287] on div at bounding box center [344, 280] width 68 height 58
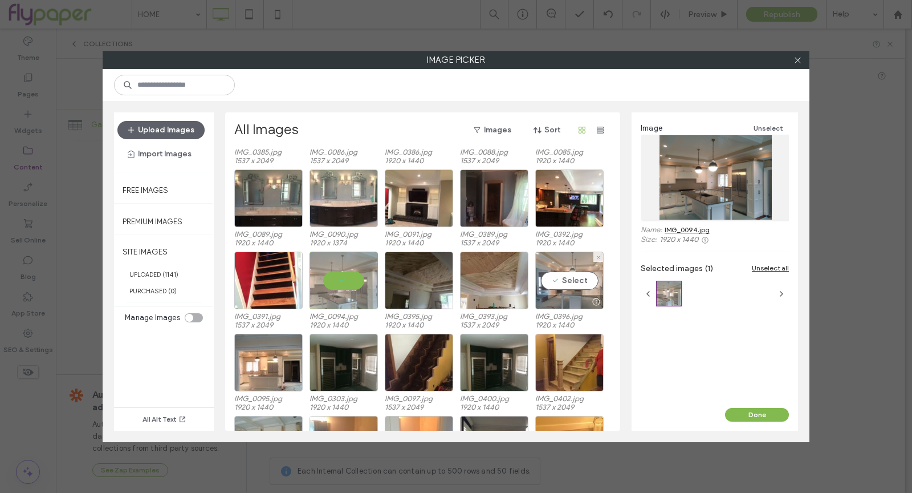
click at [574, 278] on div "Select" at bounding box center [569, 280] width 68 height 58
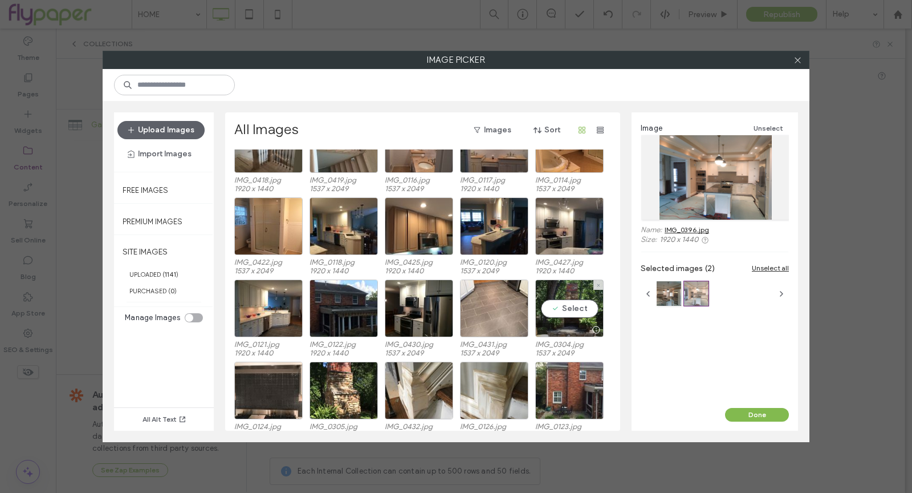
scroll to position [1536, 0]
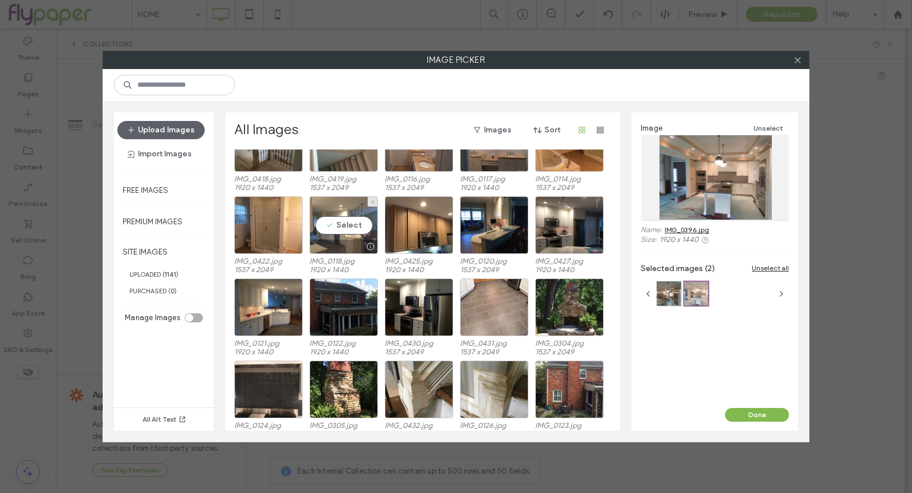
click at [328, 222] on div "Select" at bounding box center [344, 225] width 68 height 58
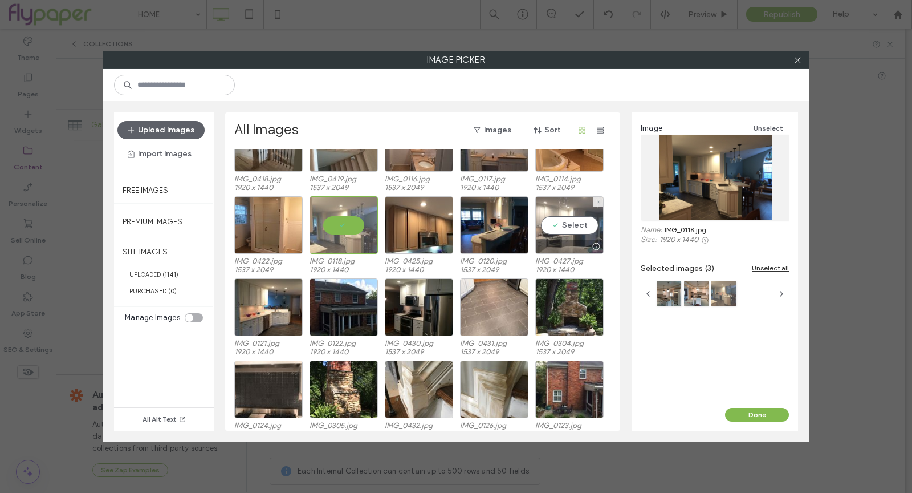
click at [575, 235] on div "Select" at bounding box center [569, 225] width 68 height 58
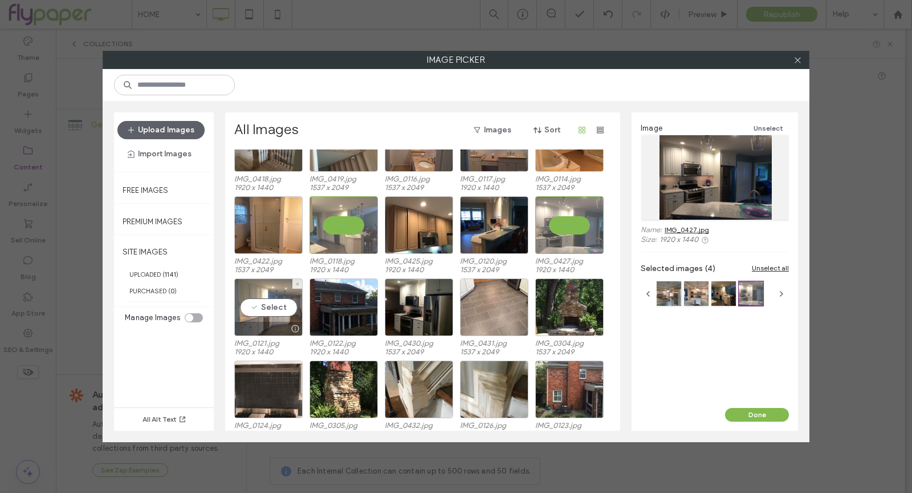
click at [263, 310] on div "Select" at bounding box center [268, 307] width 68 height 58
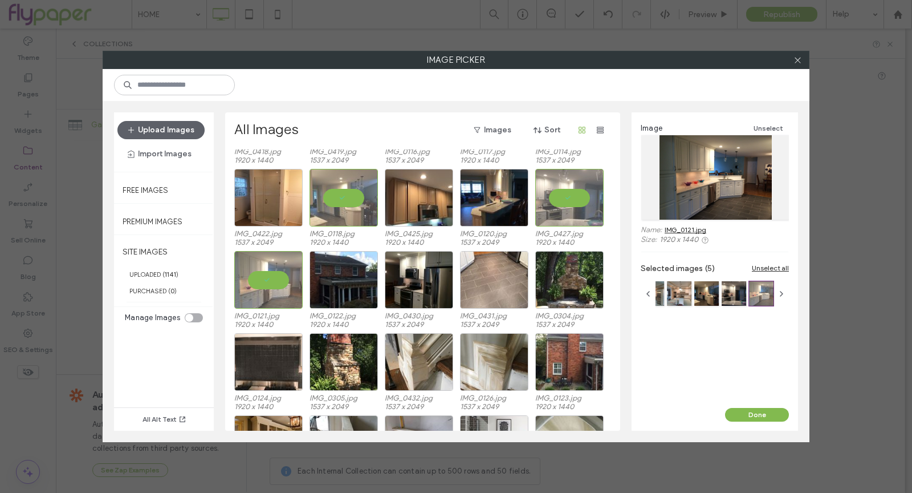
scroll to position [1632, 0]
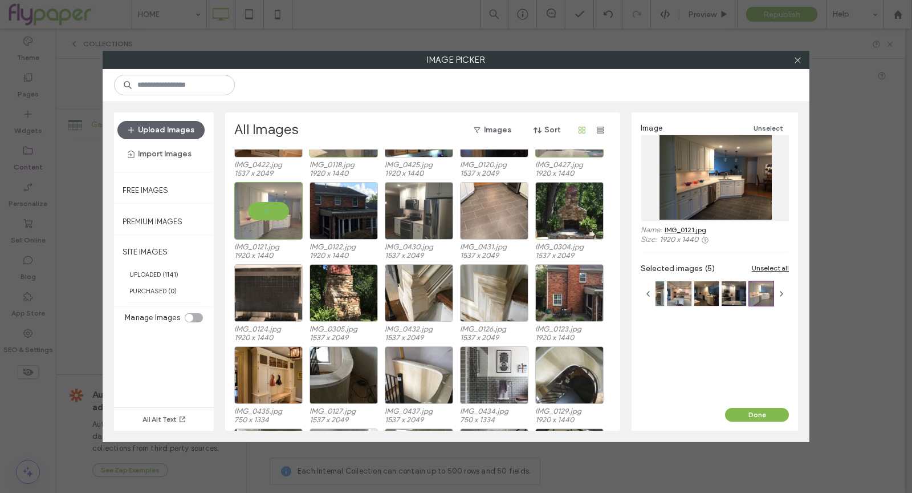
click at [404, 213] on div at bounding box center [419, 211] width 68 height 58
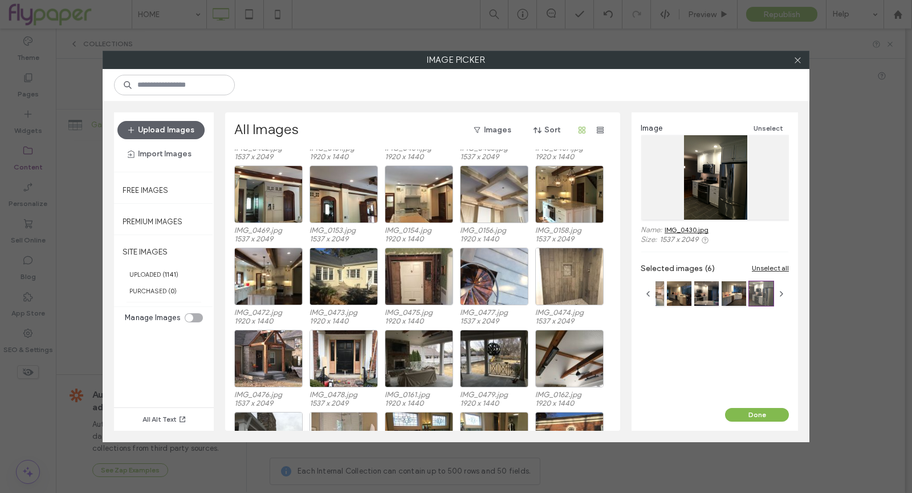
scroll to position [2388, 0]
click at [426, 206] on div "Select" at bounding box center [419, 194] width 68 height 58
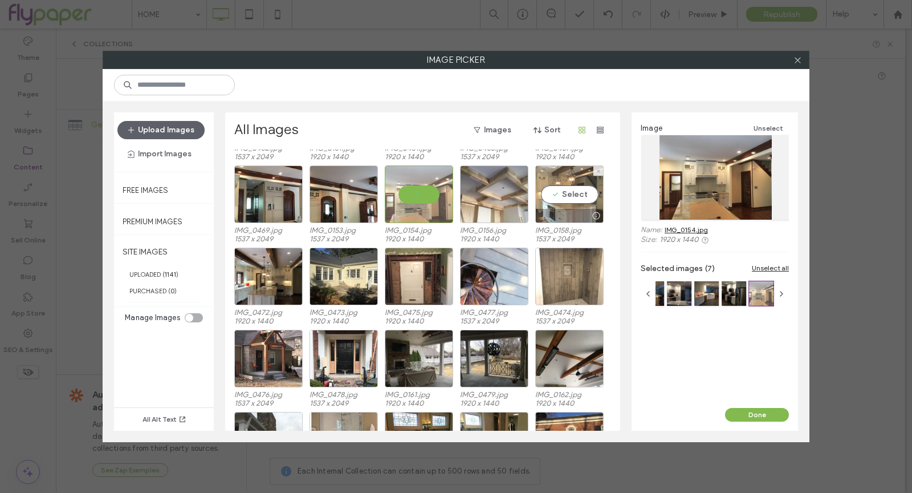
click at [563, 186] on div "Select" at bounding box center [569, 194] width 68 height 58
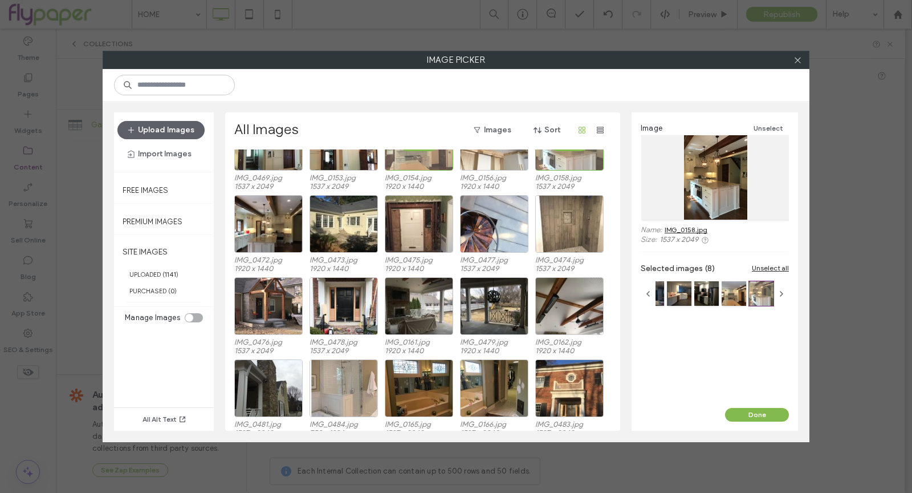
scroll to position [2451, 0]
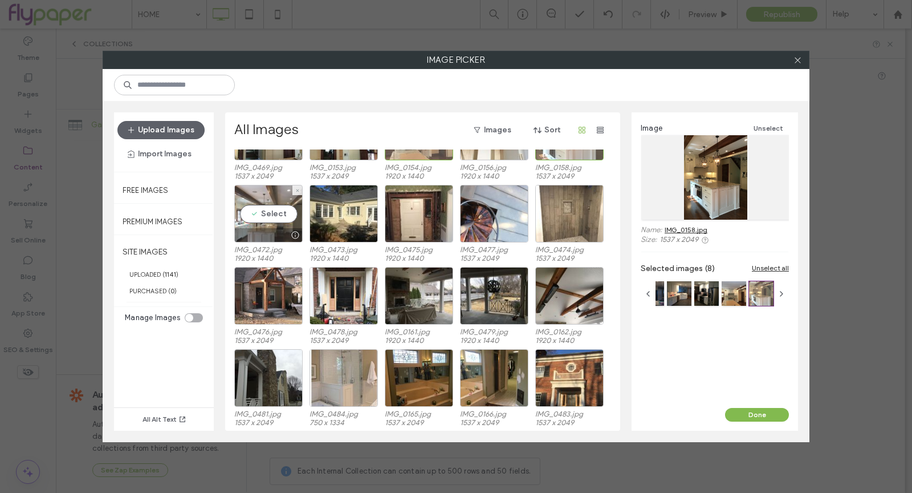
click at [279, 218] on div "Select" at bounding box center [268, 214] width 68 height 58
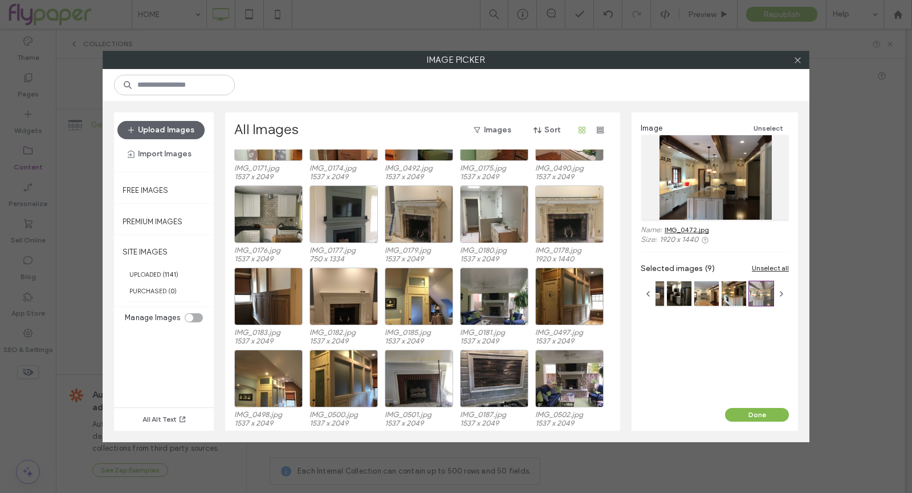
scroll to position [2863, 0]
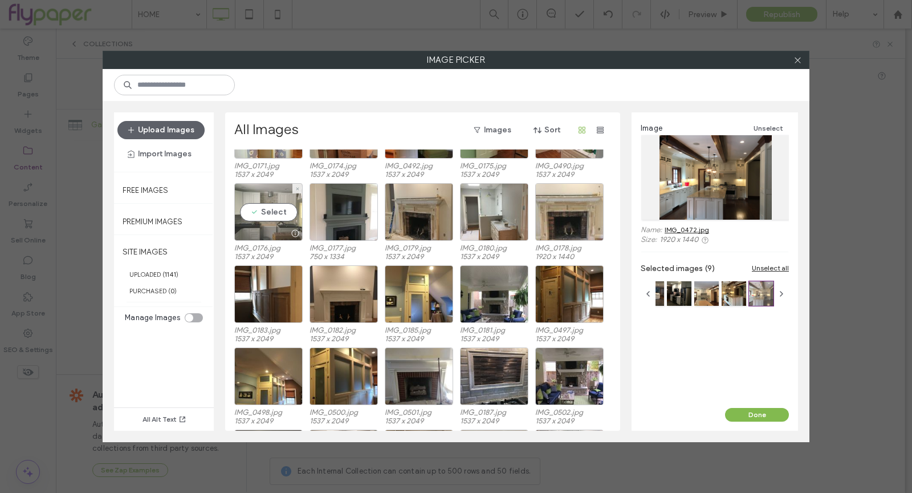
click at [283, 203] on div "Select" at bounding box center [268, 212] width 68 height 58
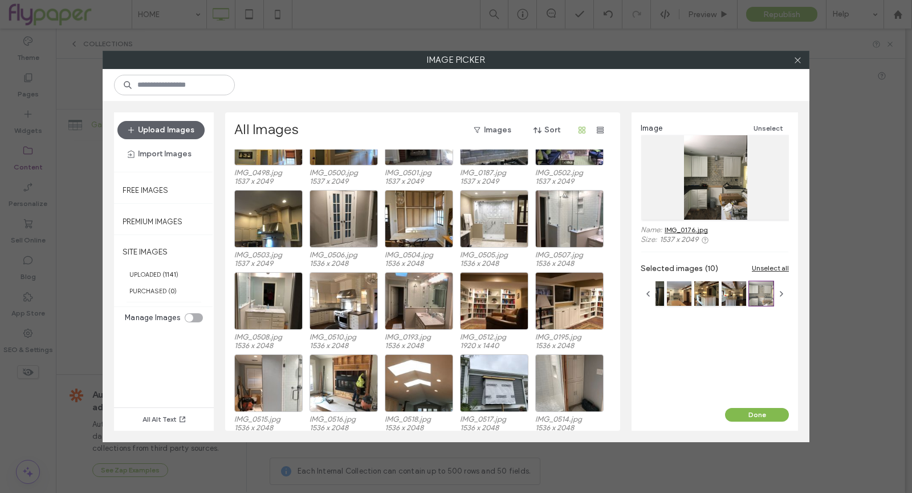
scroll to position [3111, 0]
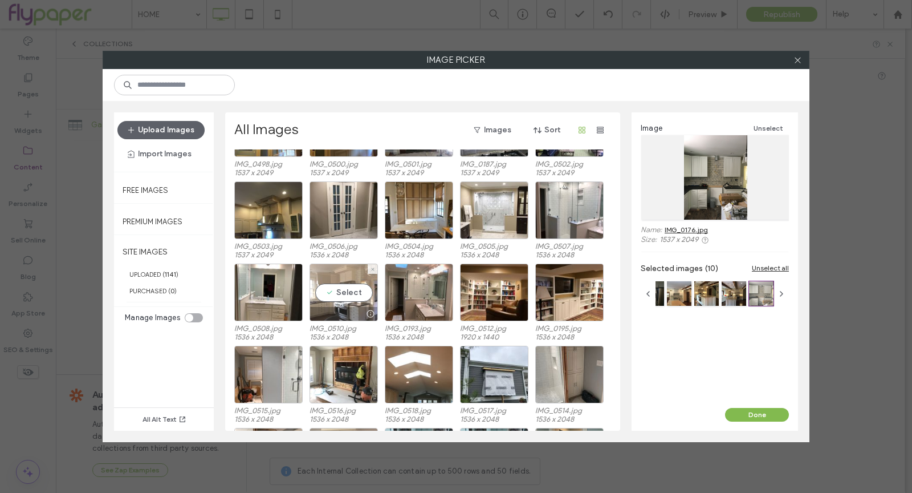
click at [368, 289] on div "Select" at bounding box center [344, 292] width 68 height 58
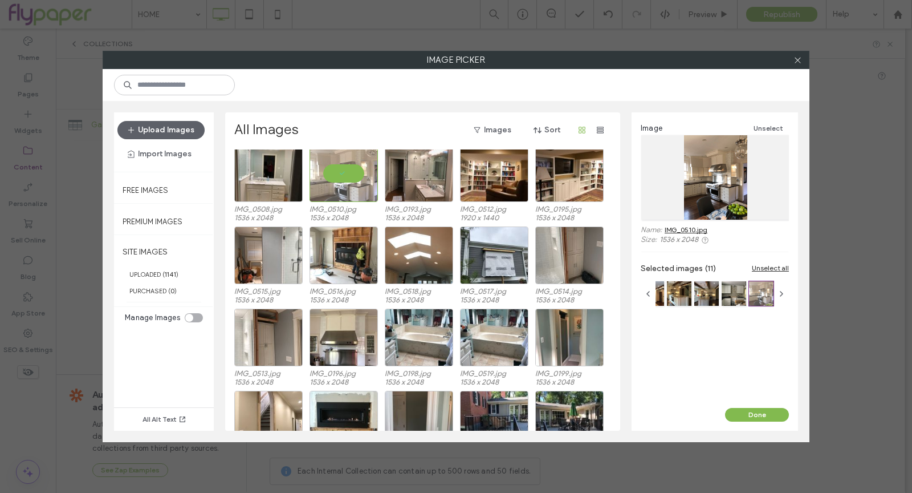
scroll to position [3228, 0]
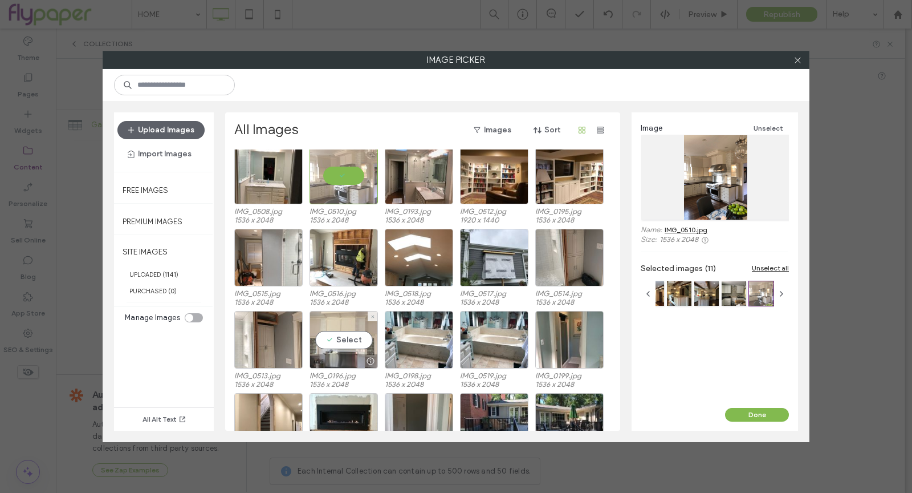
click at [335, 336] on div "Select" at bounding box center [344, 340] width 68 height 58
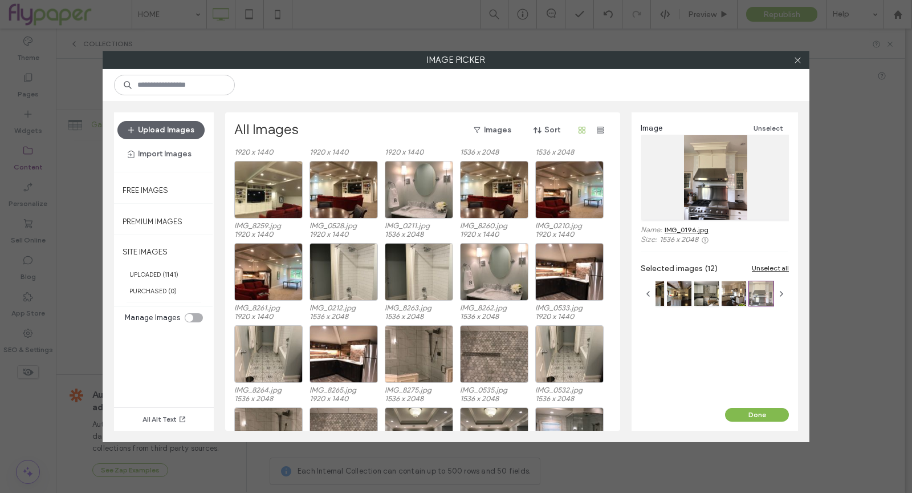
scroll to position [3682, 0]
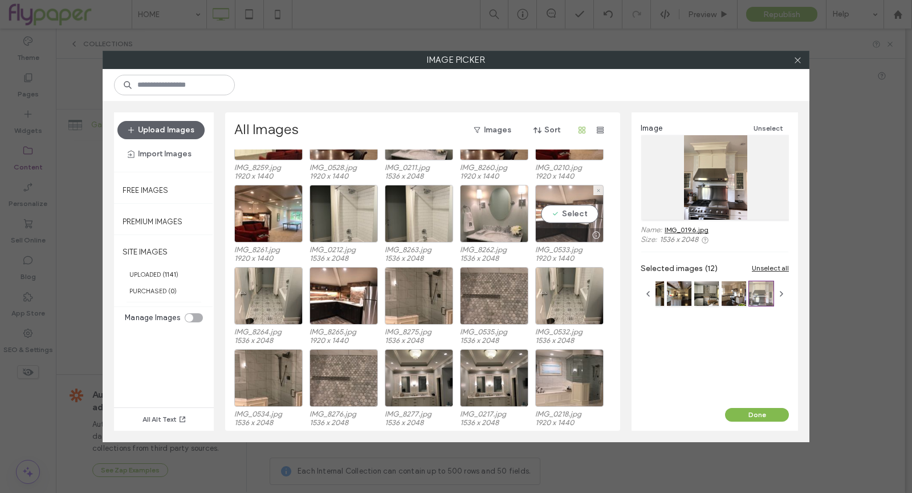
click at [599, 196] on div "Select" at bounding box center [569, 214] width 68 height 58
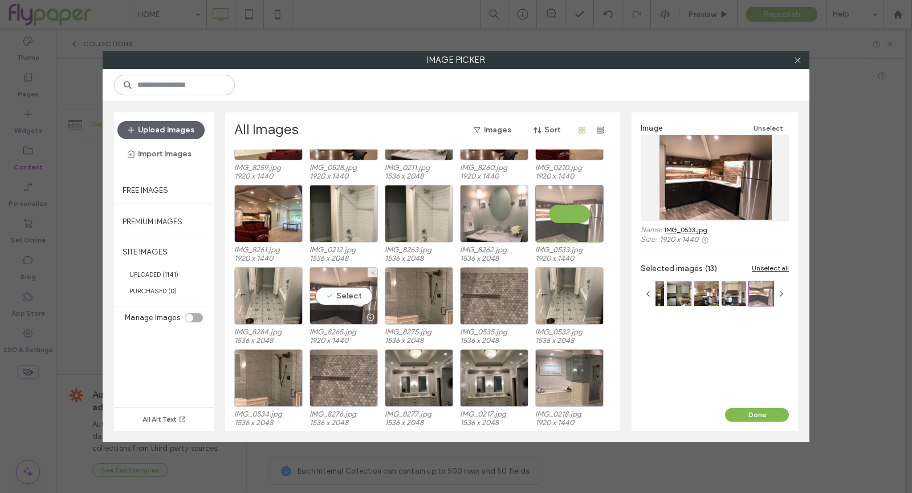
click at [349, 306] on div "Select" at bounding box center [344, 296] width 68 height 58
click at [339, 300] on div at bounding box center [344, 296] width 68 height 58
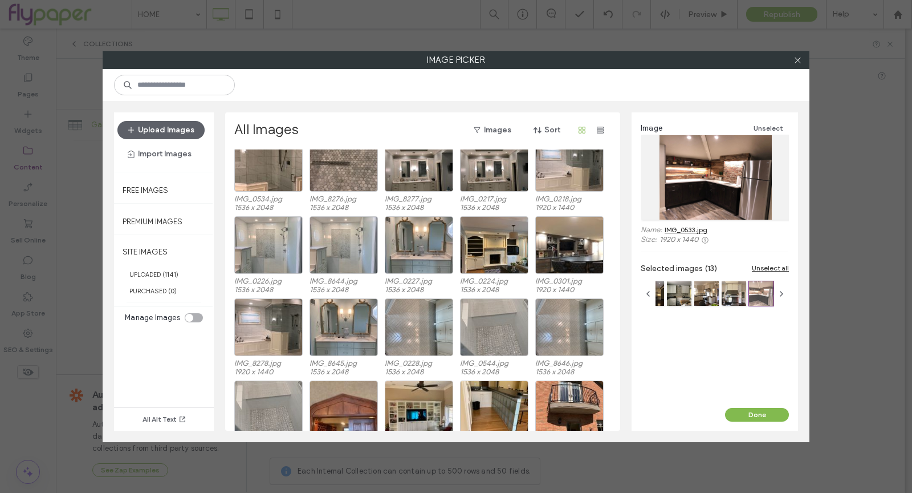
scroll to position [3903, 0]
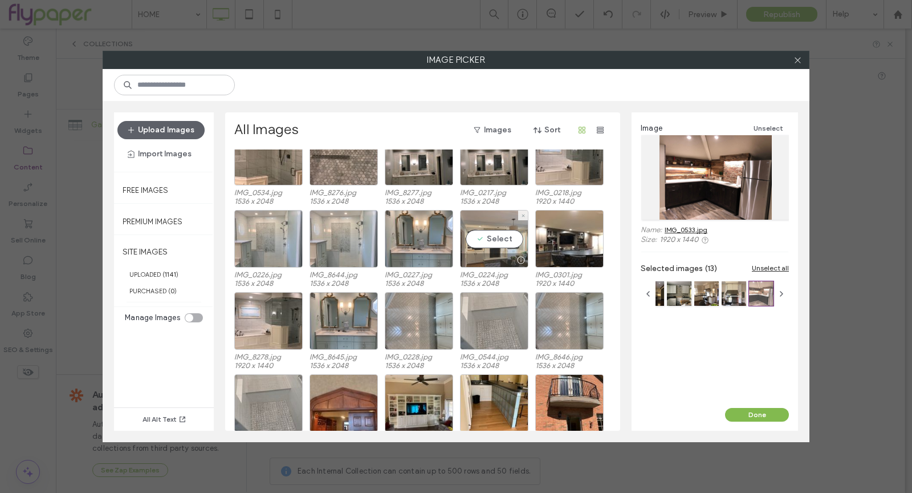
click at [479, 231] on div "Select" at bounding box center [494, 239] width 68 height 58
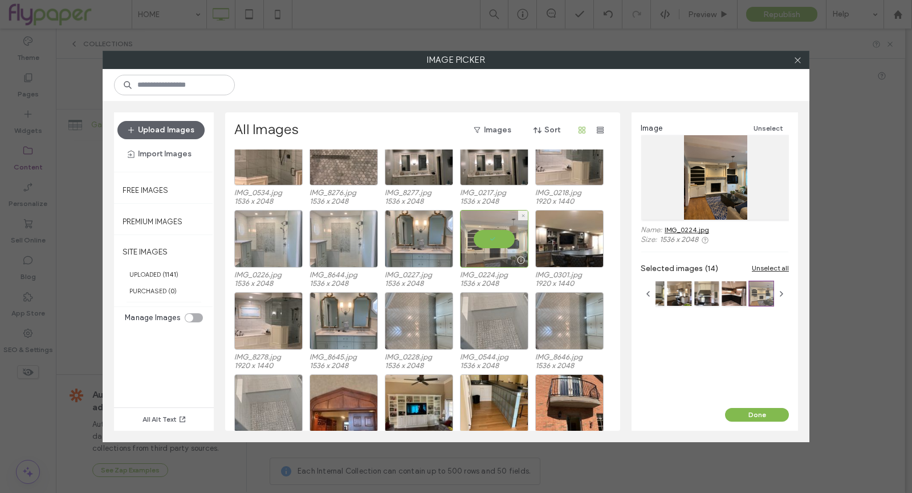
click at [482, 234] on div at bounding box center [494, 239] width 68 height 58
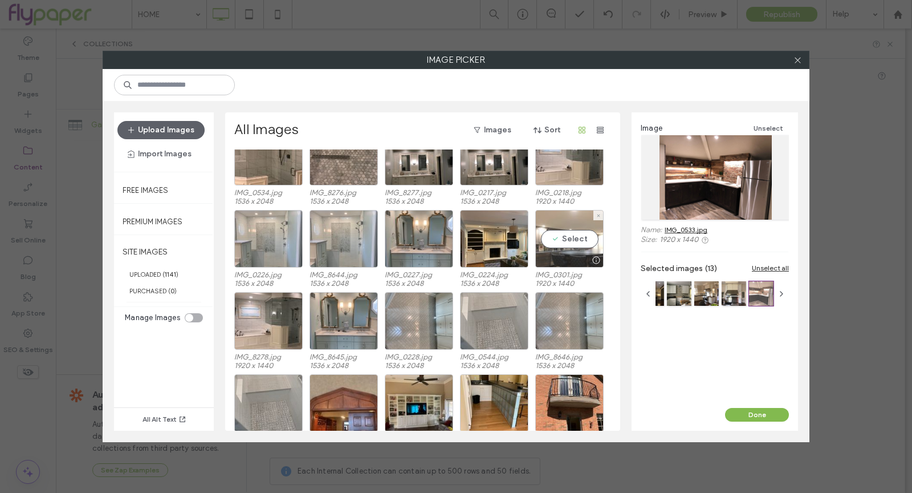
click at [563, 238] on div "Select" at bounding box center [569, 239] width 68 height 58
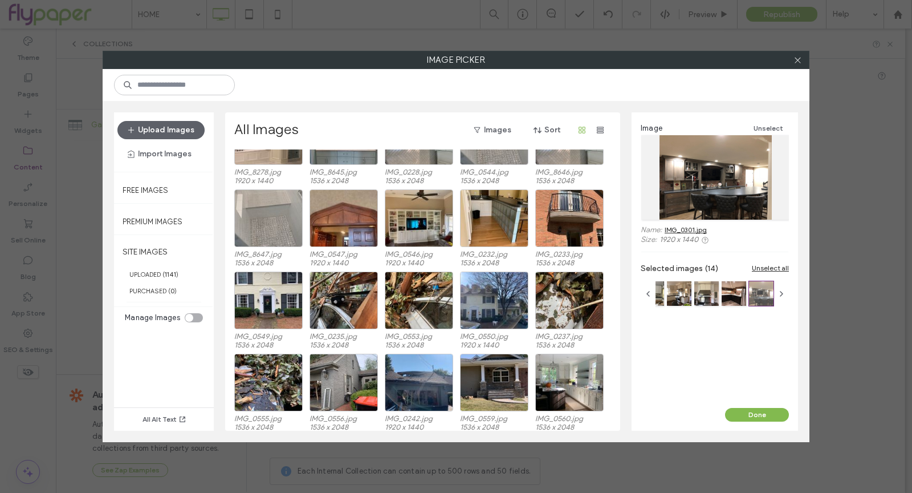
scroll to position [4090, 0]
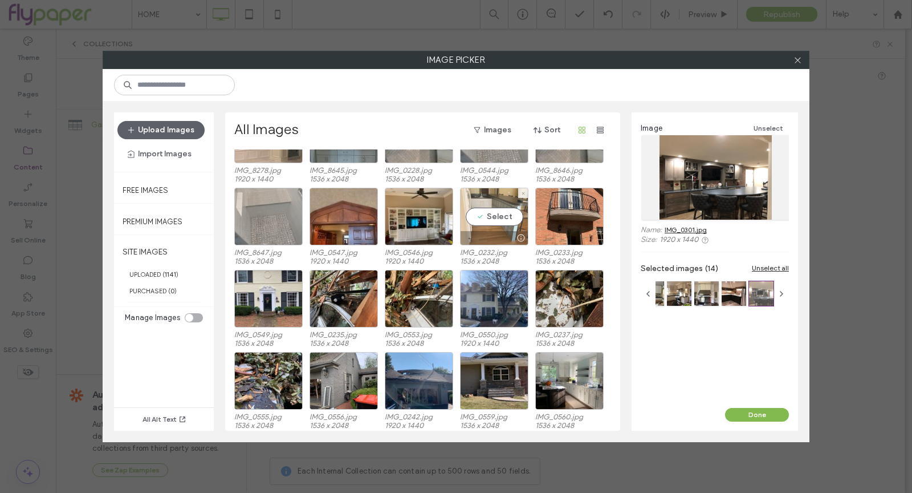
click at [477, 218] on div "Select" at bounding box center [494, 217] width 68 height 58
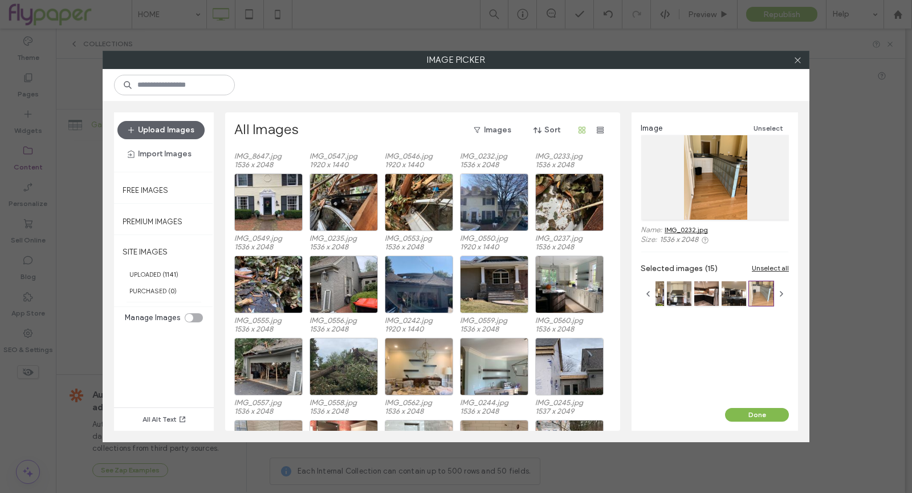
scroll to position [4263, 0]
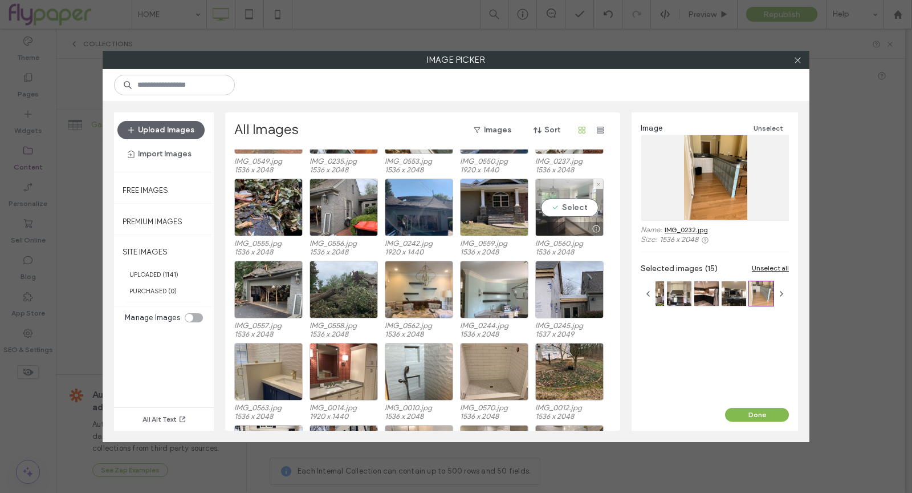
click at [584, 220] on div "Select" at bounding box center [569, 207] width 68 height 58
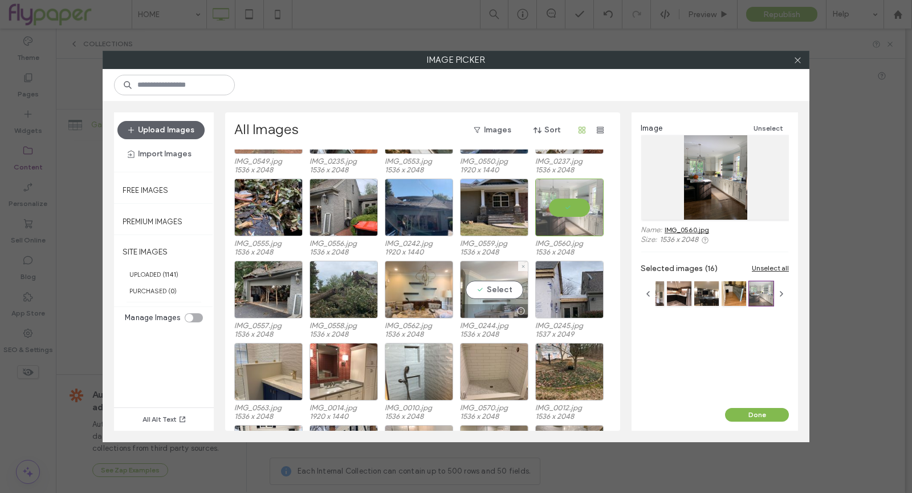
click at [503, 287] on div "Select" at bounding box center [494, 290] width 68 height 58
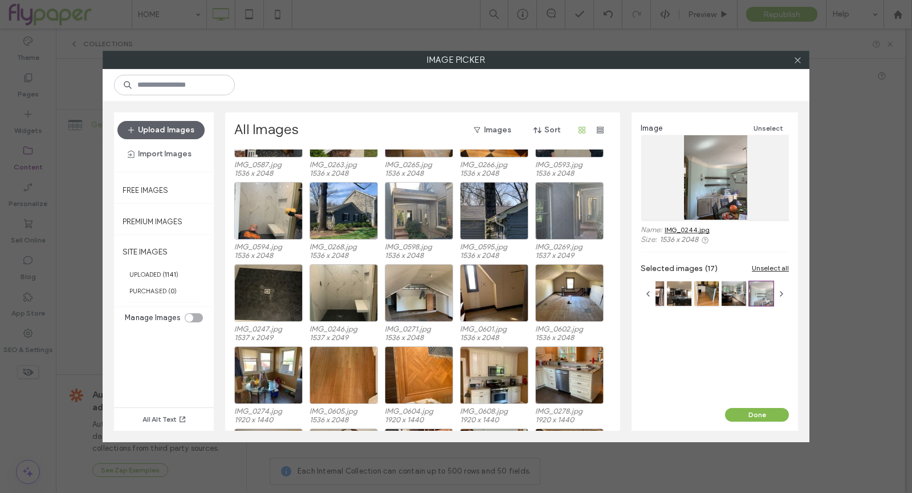
scroll to position [5176, 0]
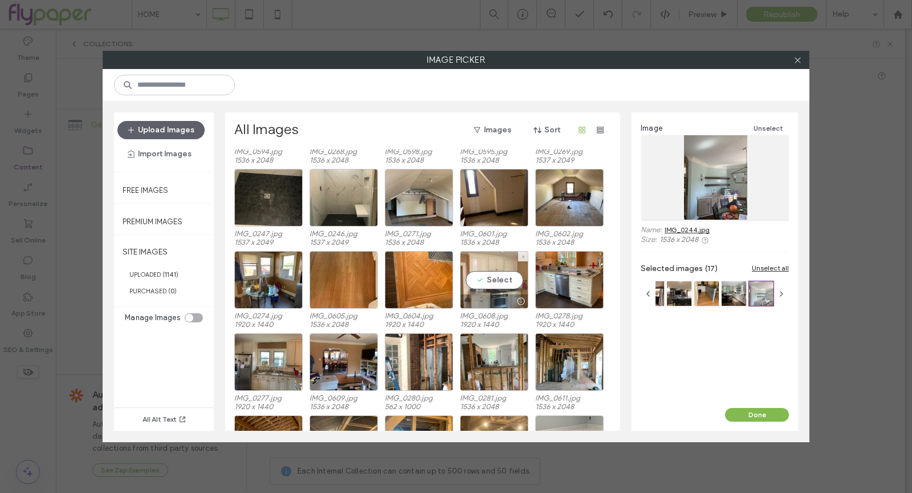
click at [498, 287] on div "Select" at bounding box center [494, 280] width 68 height 58
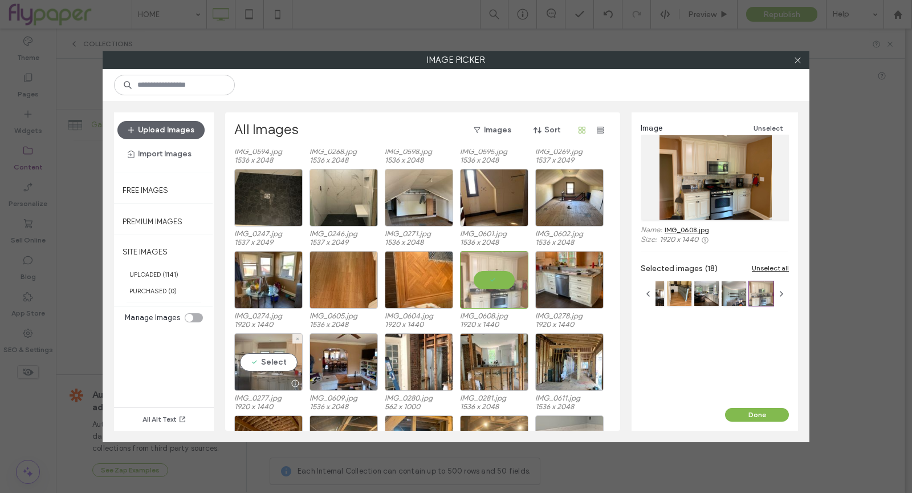
drag, startPoint x: 270, startPoint y: 353, endPoint x: 287, endPoint y: 354, distance: 17.1
click at [270, 353] on div "Select" at bounding box center [268, 362] width 68 height 58
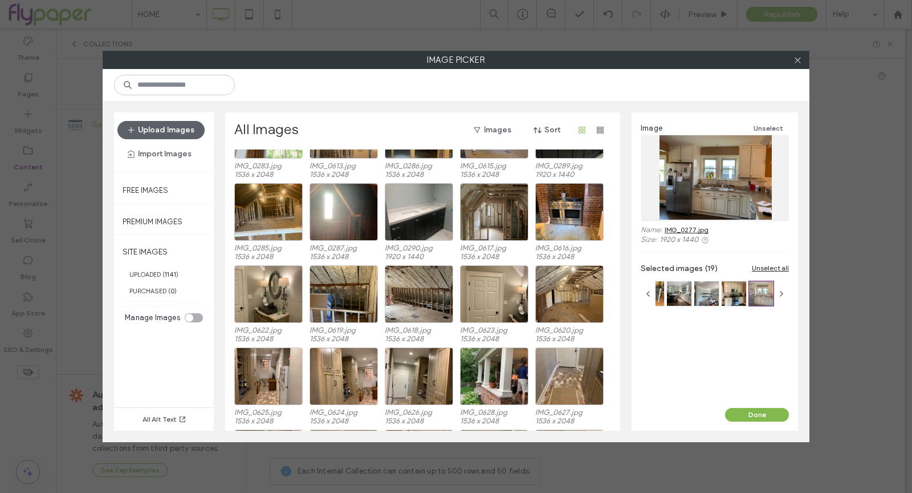
scroll to position [5491, 0]
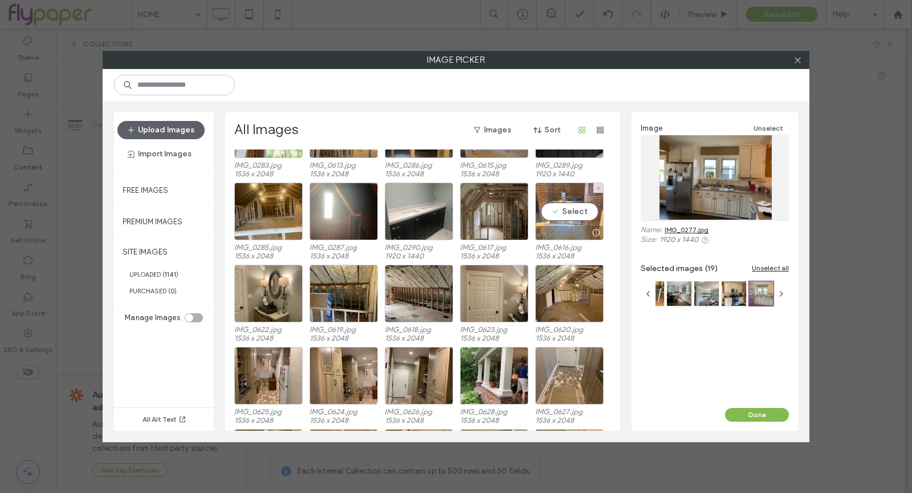
click at [573, 212] on div "Select" at bounding box center [569, 211] width 68 height 58
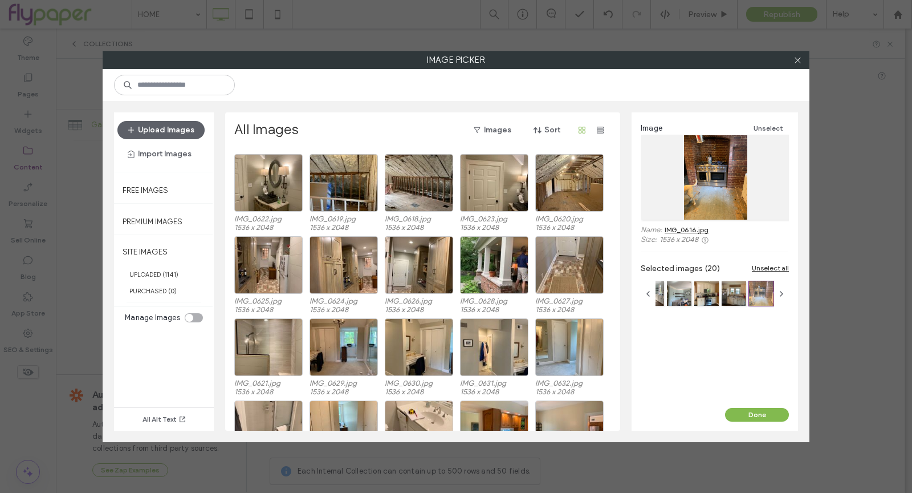
scroll to position [5653, 0]
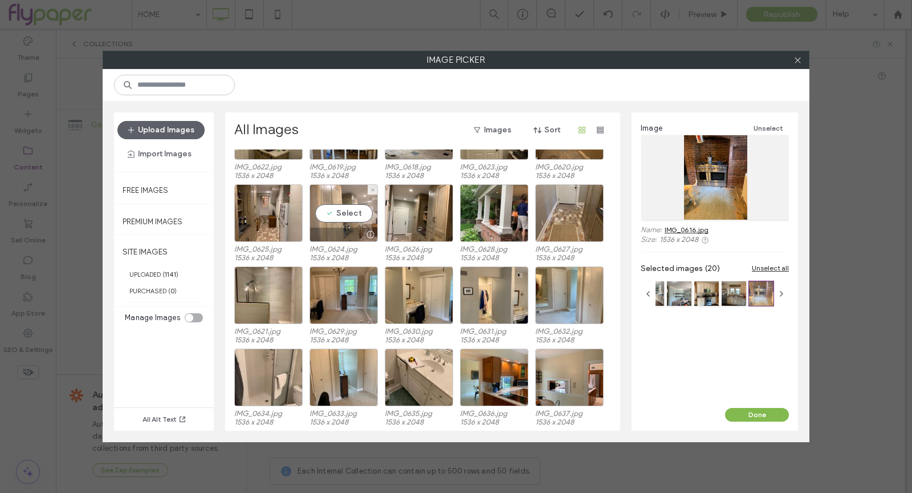
click at [361, 208] on div "Select" at bounding box center [344, 213] width 68 height 58
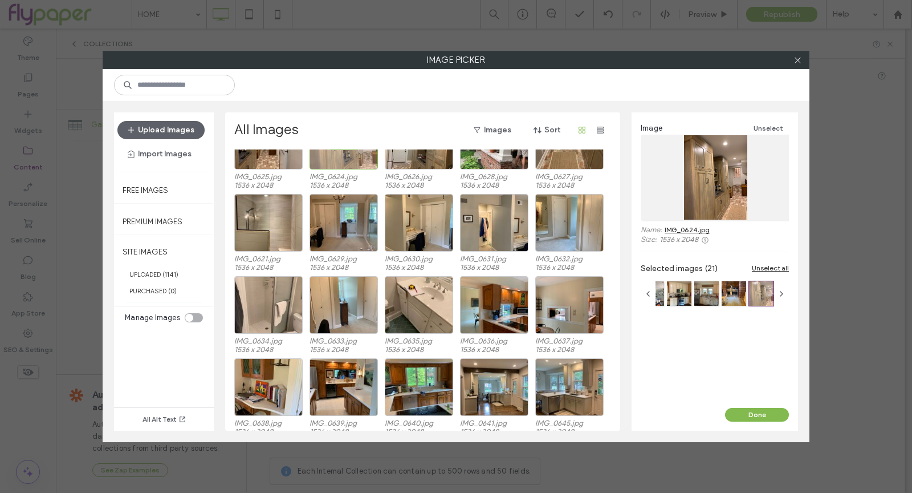
scroll to position [5728, 0]
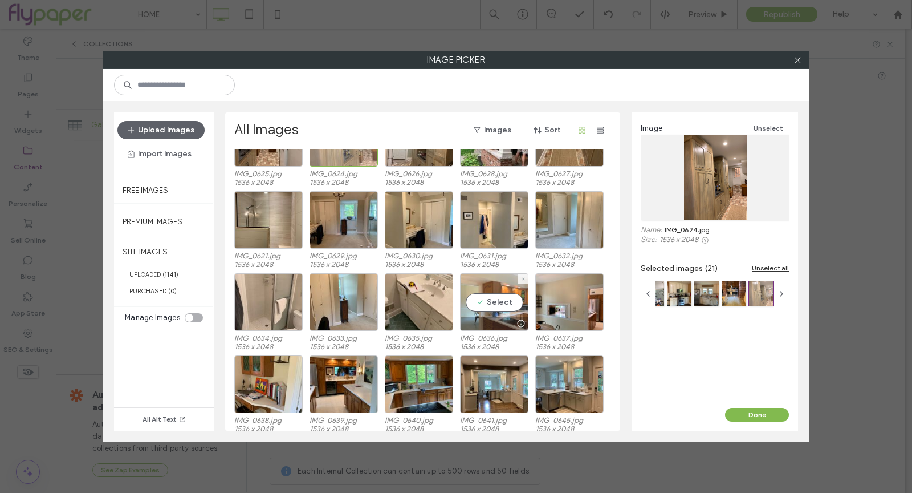
click at [515, 294] on div "Select" at bounding box center [494, 302] width 68 height 58
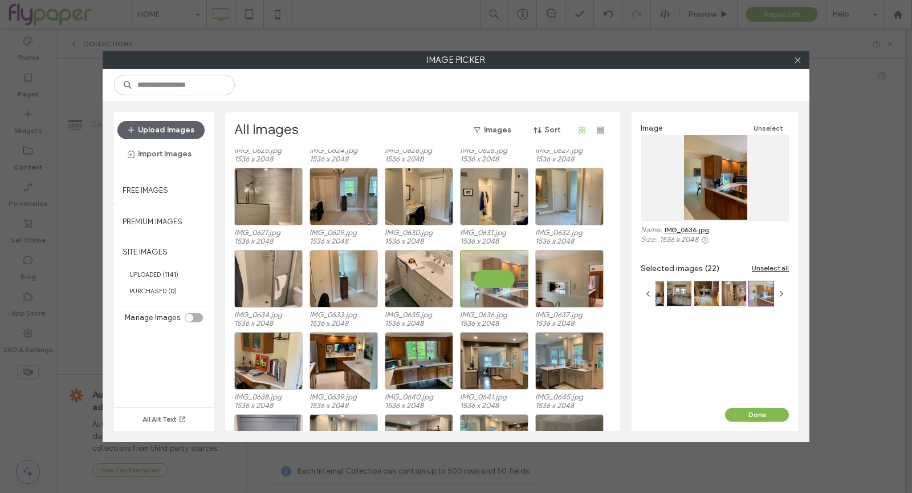
scroll to position [5896, 0]
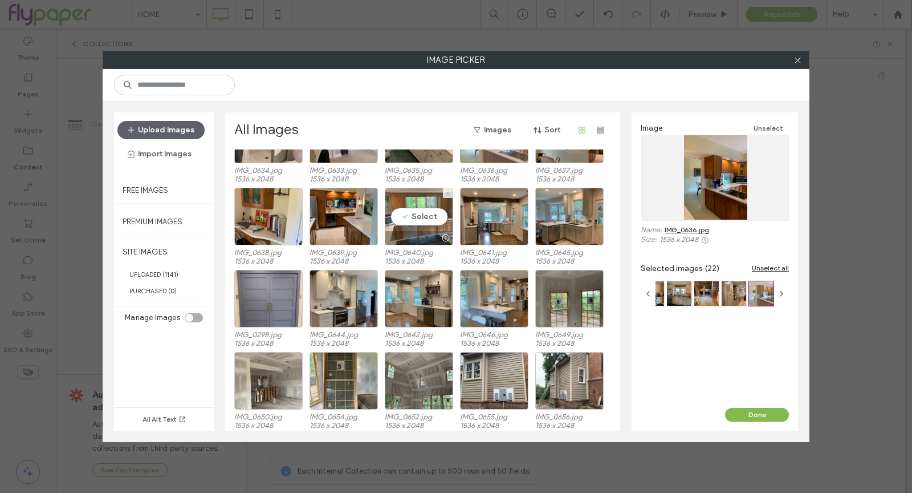
click at [432, 224] on div "Select" at bounding box center [419, 217] width 68 height 58
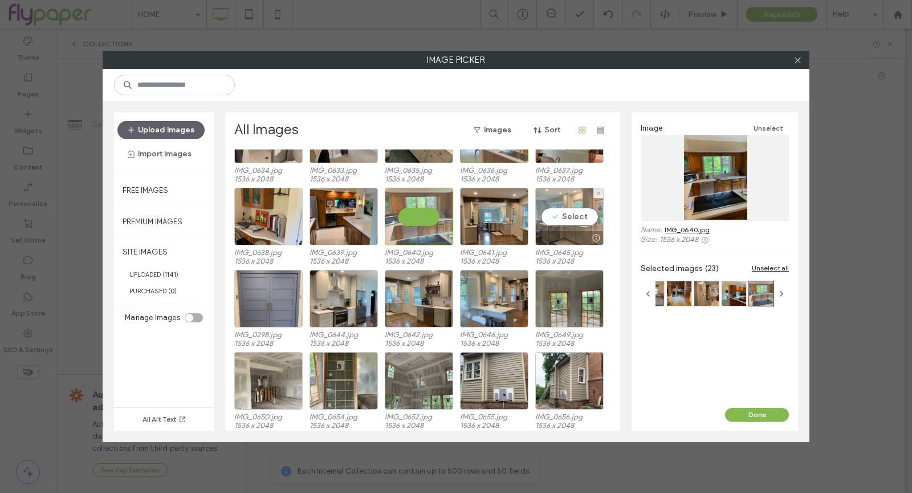
click at [575, 215] on div "Select" at bounding box center [569, 217] width 68 height 58
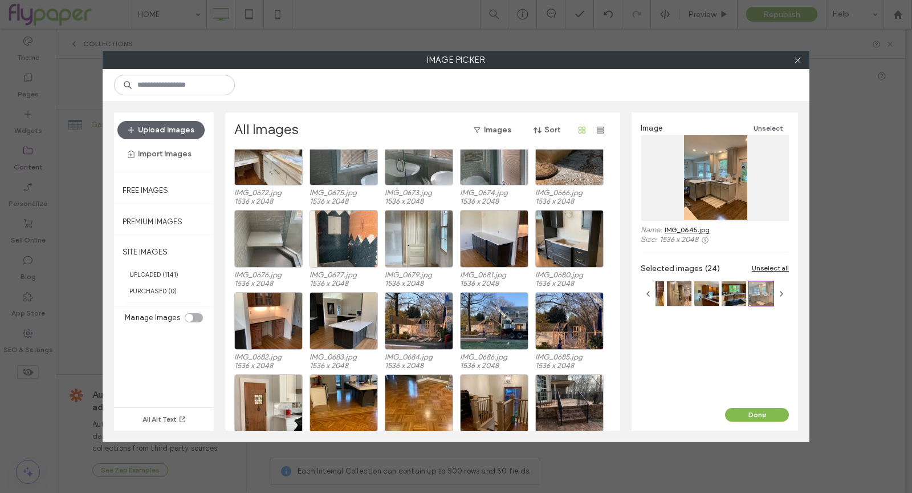
scroll to position [6453, 0]
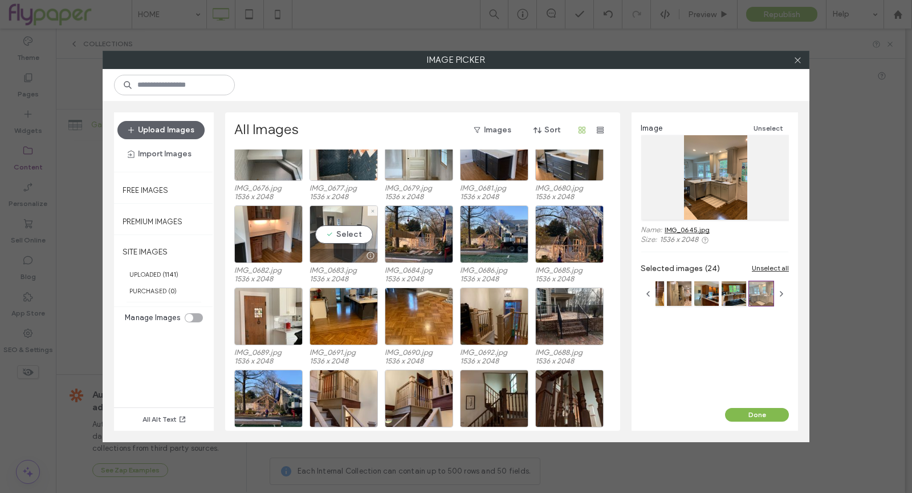
click at [338, 231] on div "Select" at bounding box center [344, 234] width 68 height 58
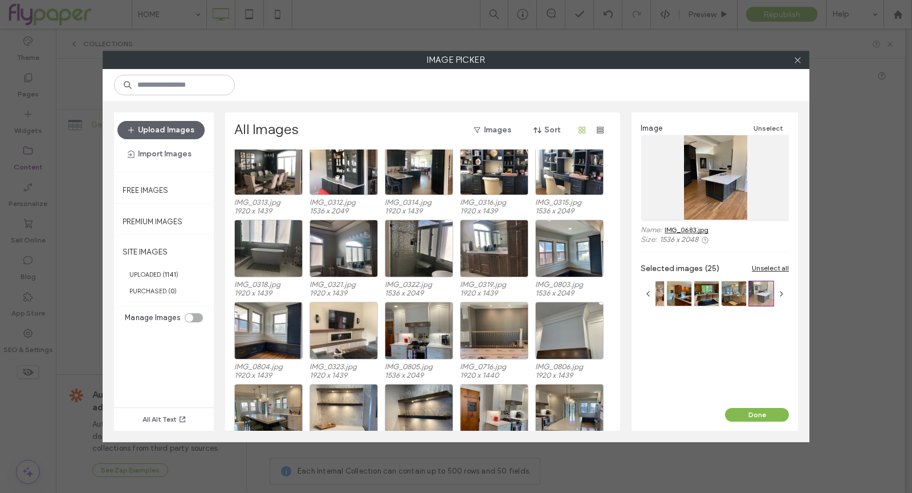
scroll to position [7180, 0]
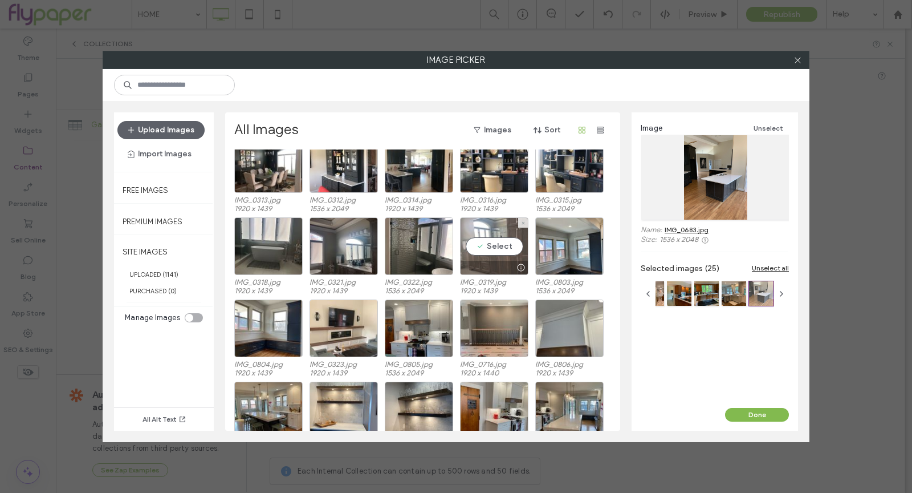
click at [487, 245] on div "Select" at bounding box center [494, 246] width 68 height 58
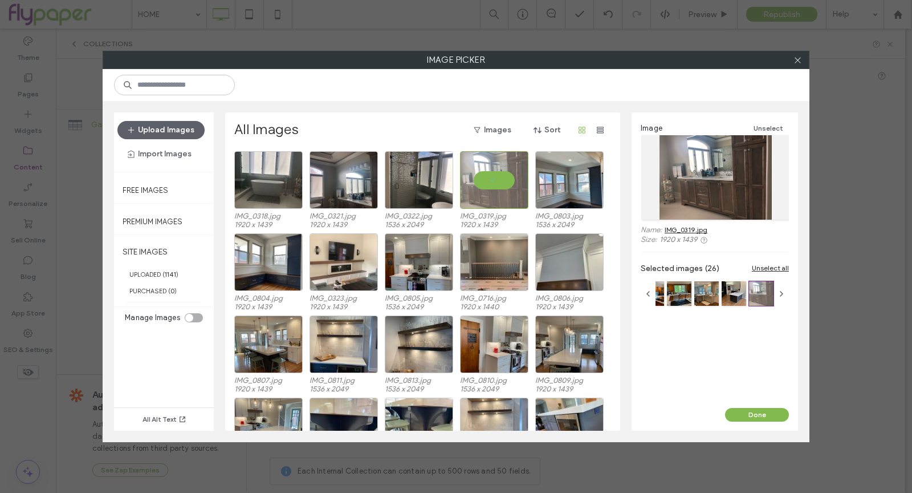
scroll to position [7248, 0]
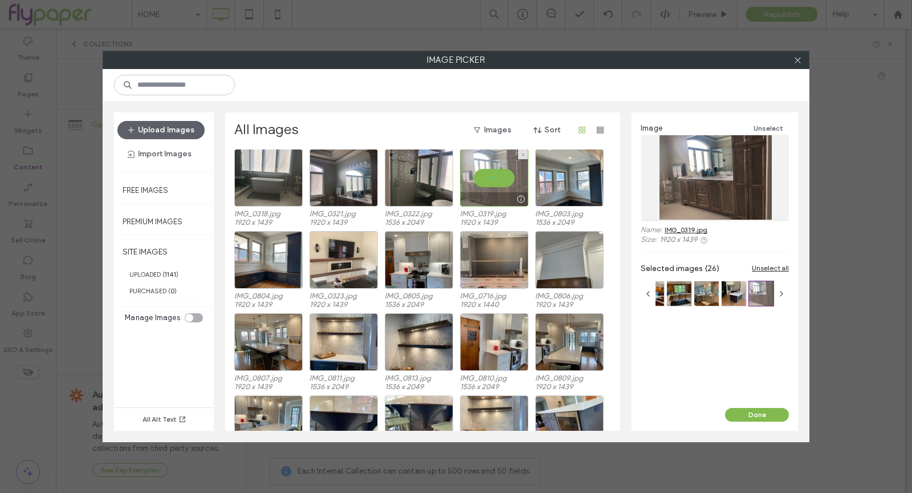
click at [479, 186] on div at bounding box center [494, 178] width 68 height 58
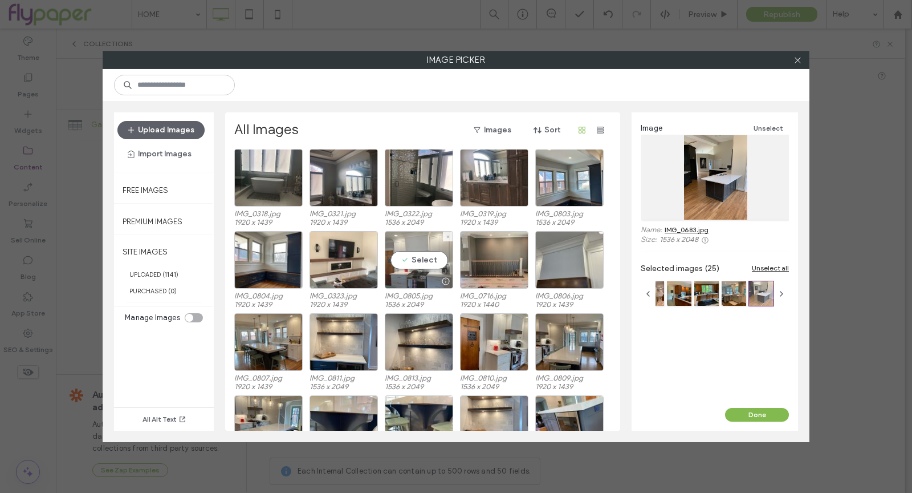
click at [428, 264] on div "Select" at bounding box center [419, 260] width 68 height 58
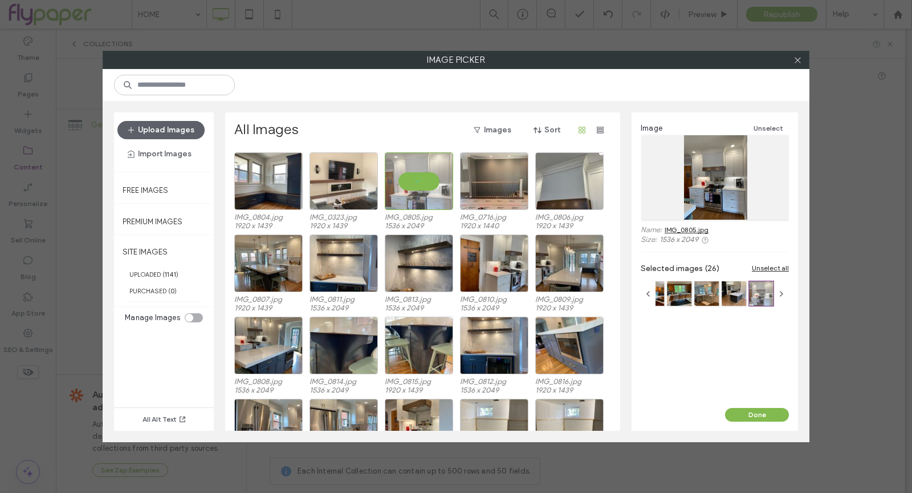
scroll to position [7332, 0]
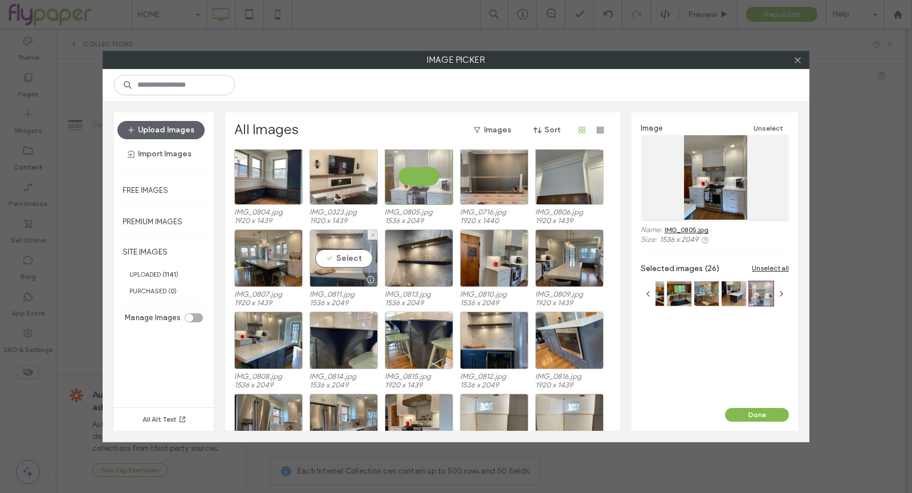
click at [354, 250] on div "Select" at bounding box center [344, 258] width 68 height 58
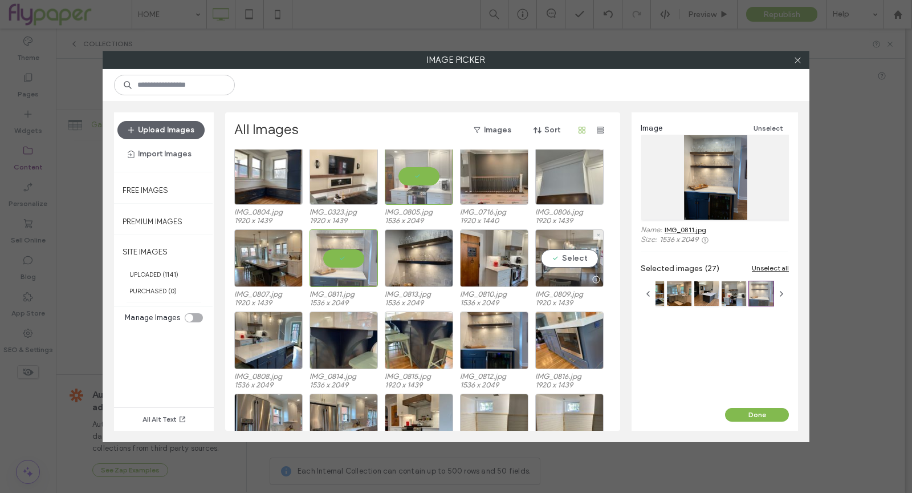
click at [598, 246] on div "Select" at bounding box center [569, 258] width 68 height 58
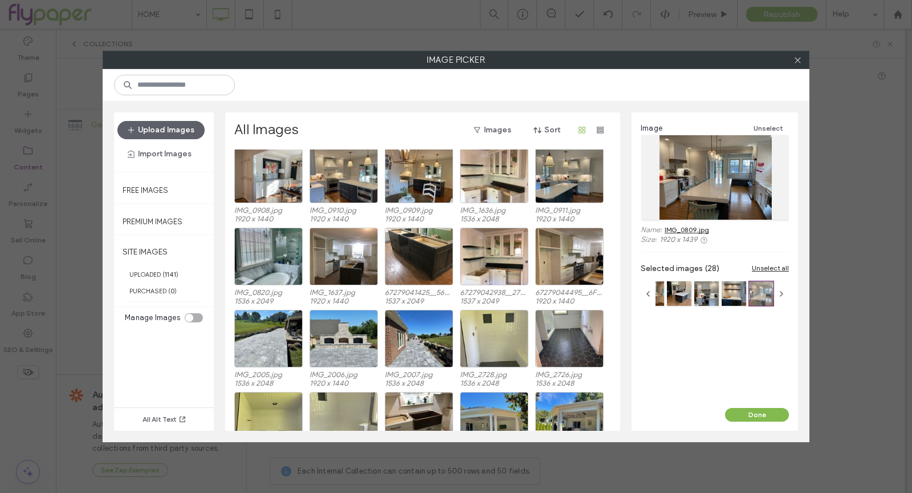
scroll to position [7915, 0]
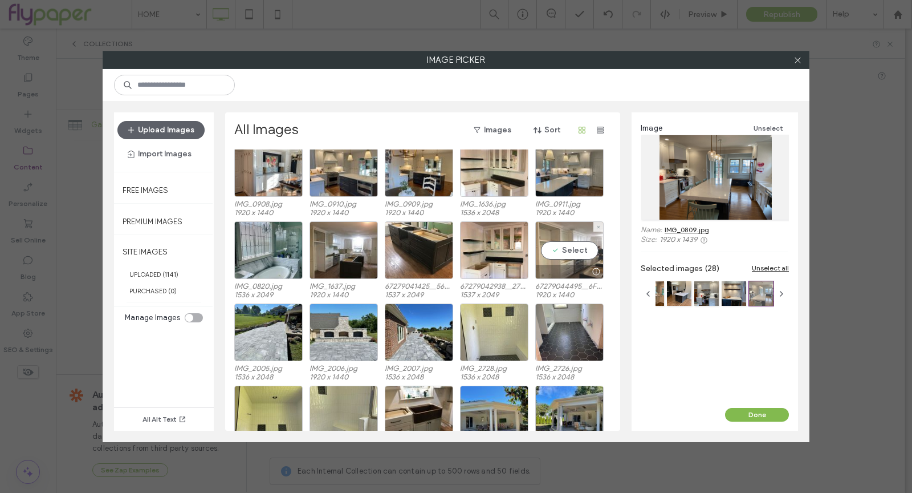
click at [581, 257] on div "Select" at bounding box center [569, 250] width 68 height 58
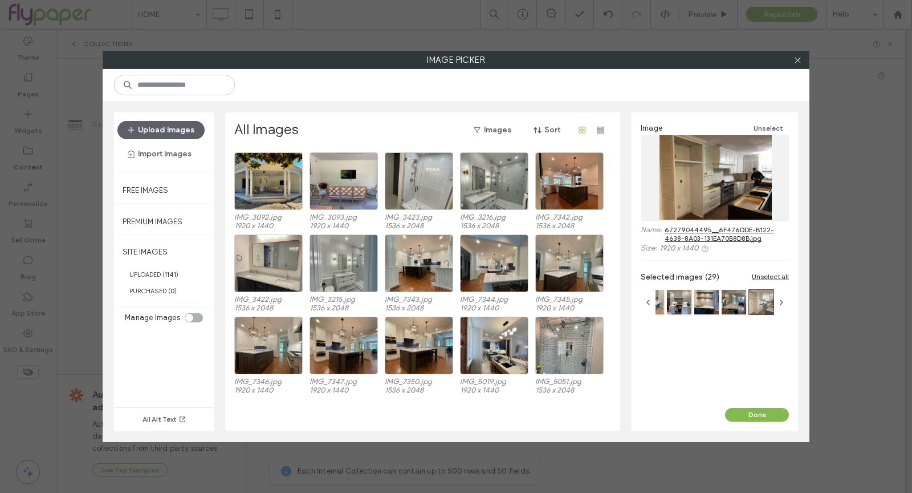
scroll to position [8268, 0]
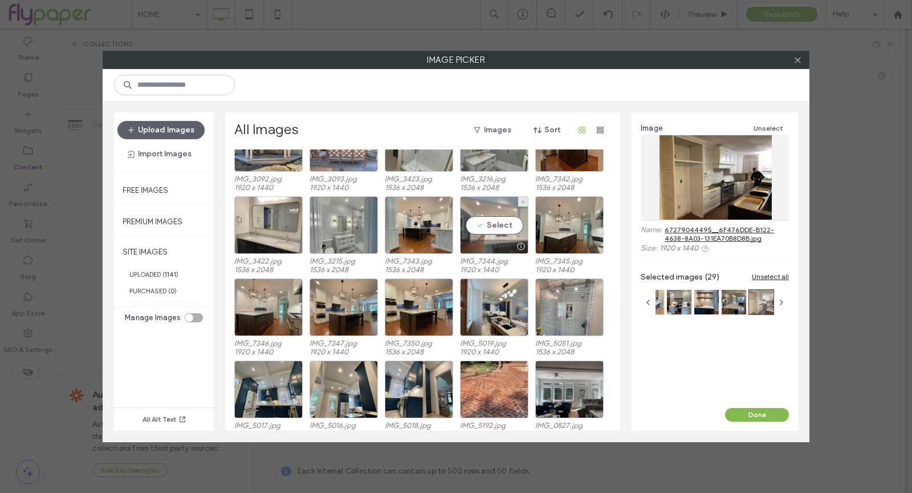
click at [476, 236] on div "Select" at bounding box center [494, 225] width 68 height 58
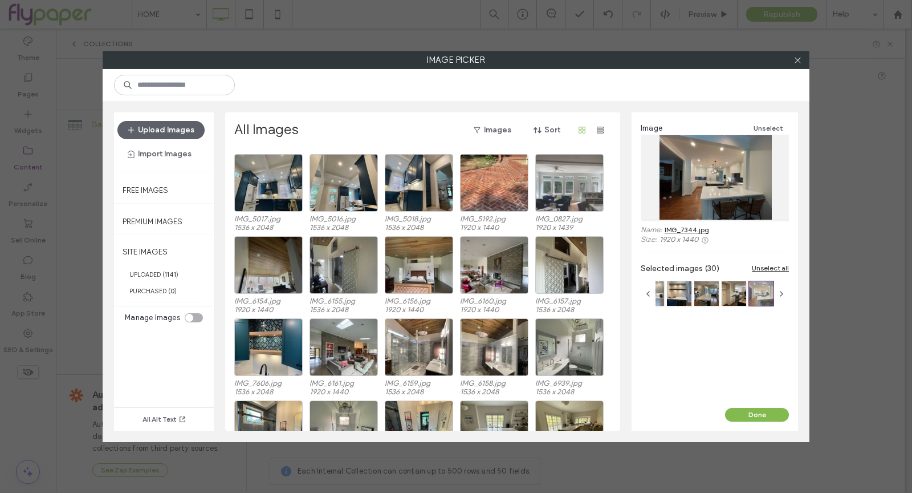
scroll to position [8478, 0]
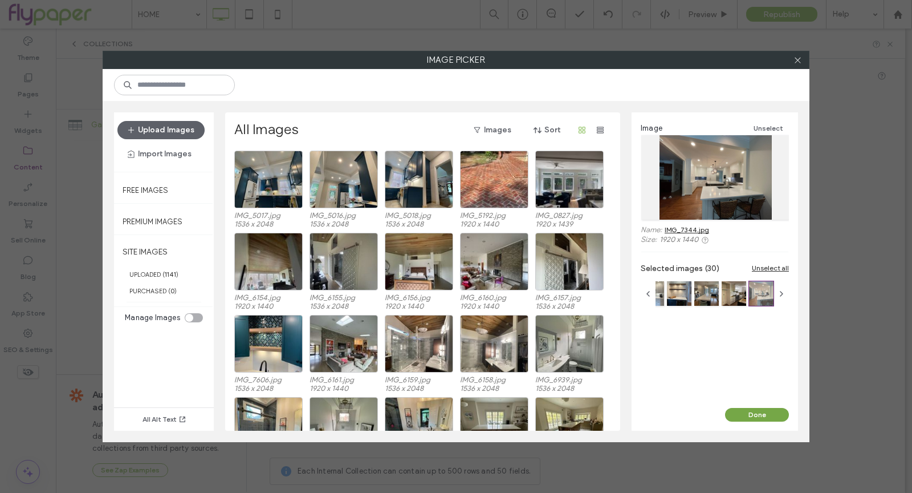
click at [743, 412] on button "Done" at bounding box center [757, 415] width 64 height 14
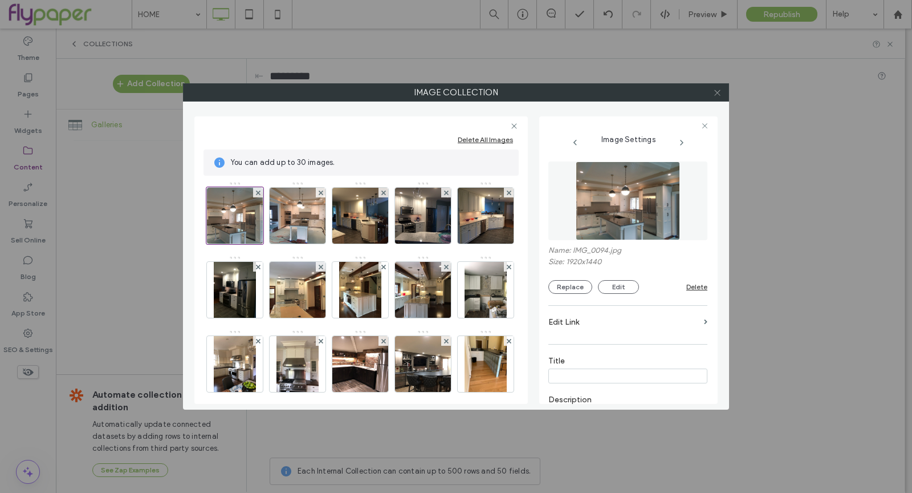
click at [718, 90] on icon at bounding box center [717, 92] width 9 height 9
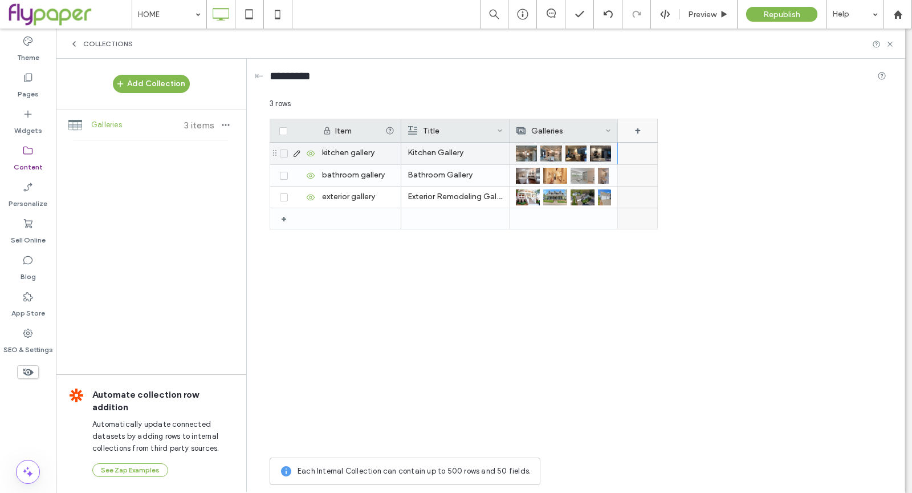
click at [639, 128] on div "+" at bounding box center [638, 130] width 40 height 23
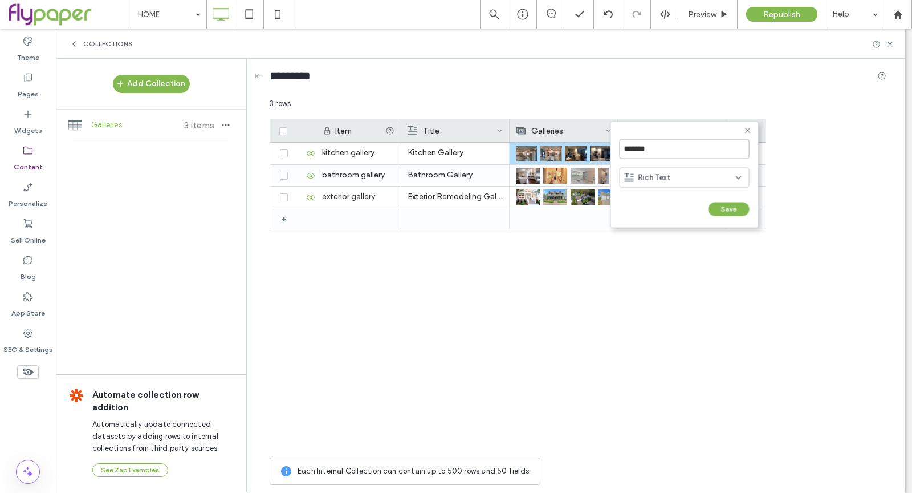
click at [696, 152] on input "*******" at bounding box center [685, 149] width 130 height 20
type input "*********"
click at [706, 177] on div "Rich Text" at bounding box center [680, 177] width 111 height 11
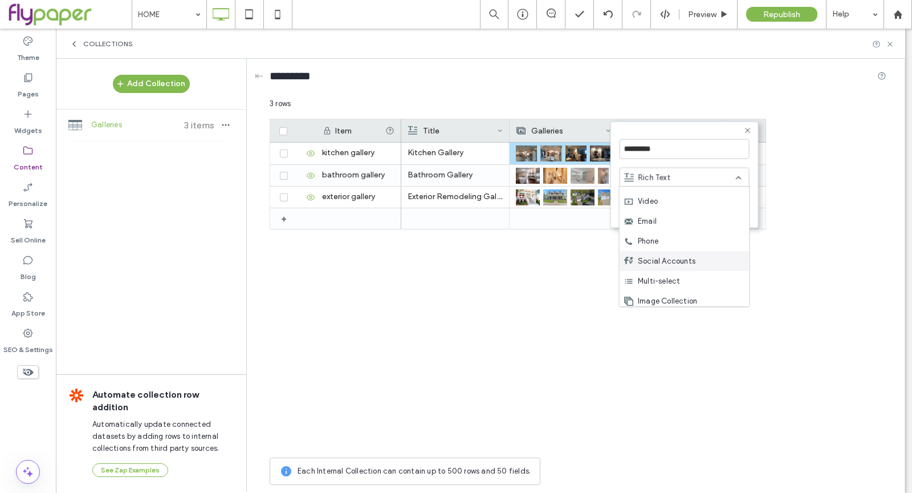
scroll to position [160, 0]
click at [694, 291] on span "Image Collection" at bounding box center [667, 296] width 59 height 11
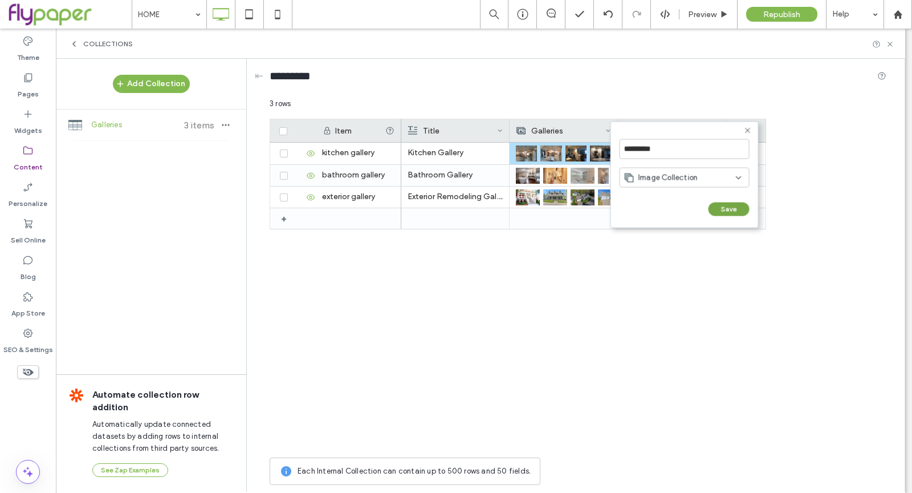
click at [726, 211] on button "Save" at bounding box center [729, 209] width 41 height 14
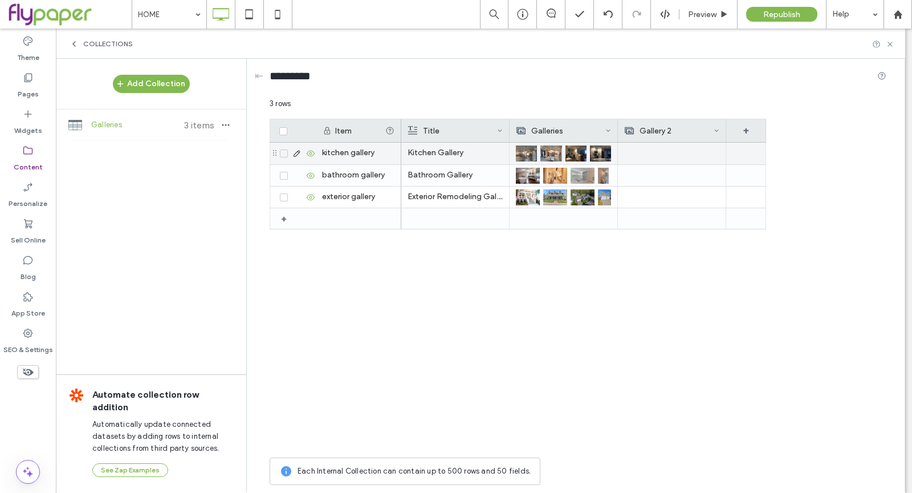
click at [683, 148] on div at bounding box center [671, 154] width 95 height 22
click at [683, 148] on div at bounding box center [672, 153] width 95 height 21
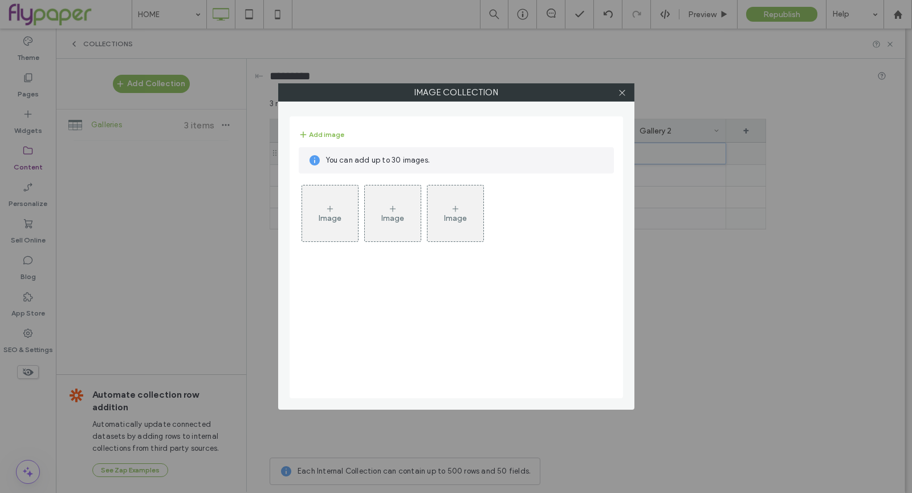
click at [334, 201] on div "Image" at bounding box center [330, 213] width 56 height 54
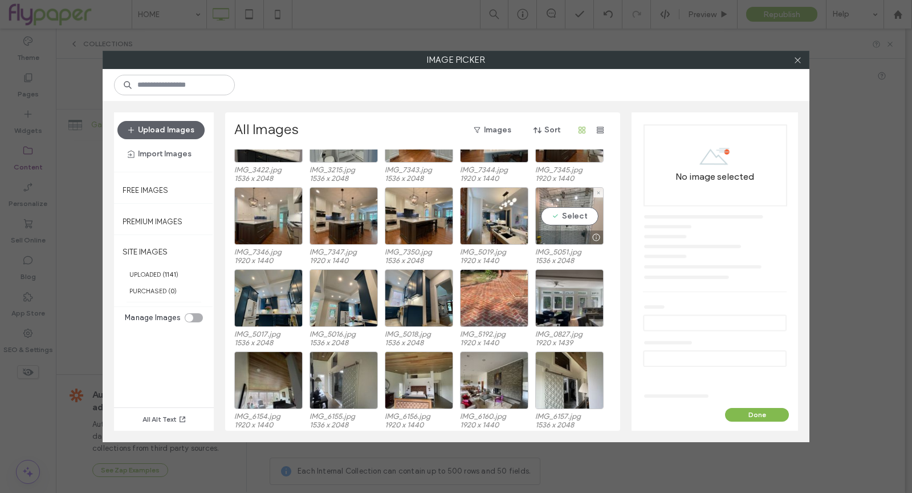
scroll to position [8362, 0]
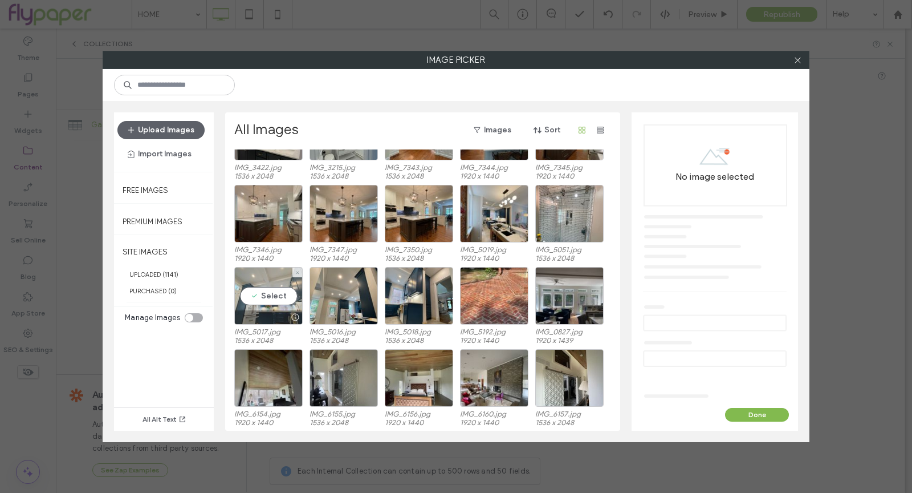
click at [294, 289] on div "Select" at bounding box center [268, 296] width 68 height 58
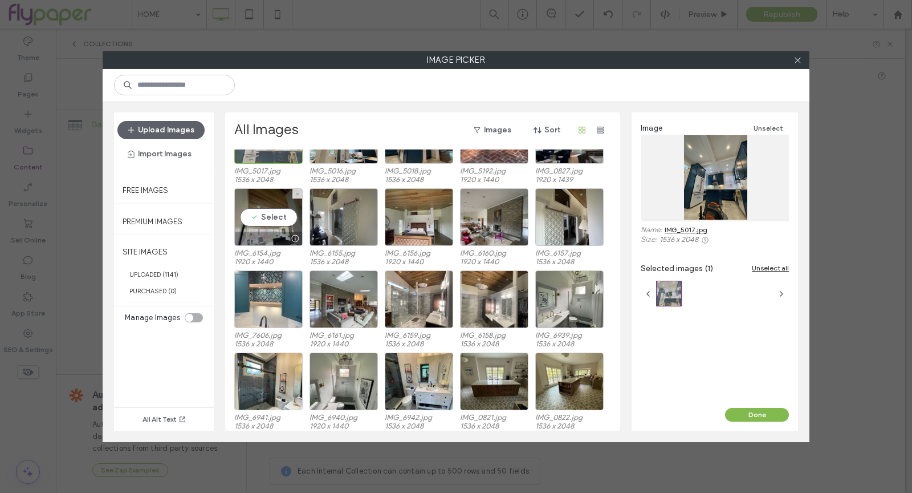
scroll to position [8524, 0]
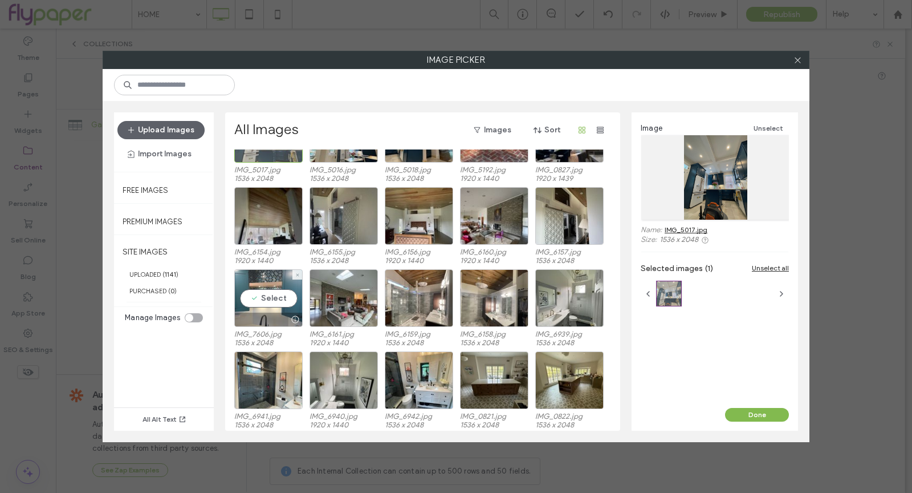
click at [276, 312] on div at bounding box center [268, 319] width 67 height 14
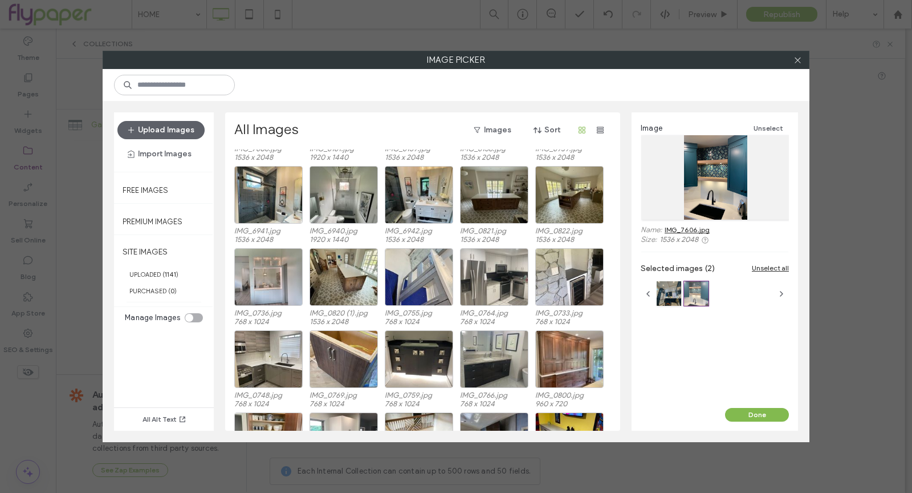
scroll to position [8714, 0]
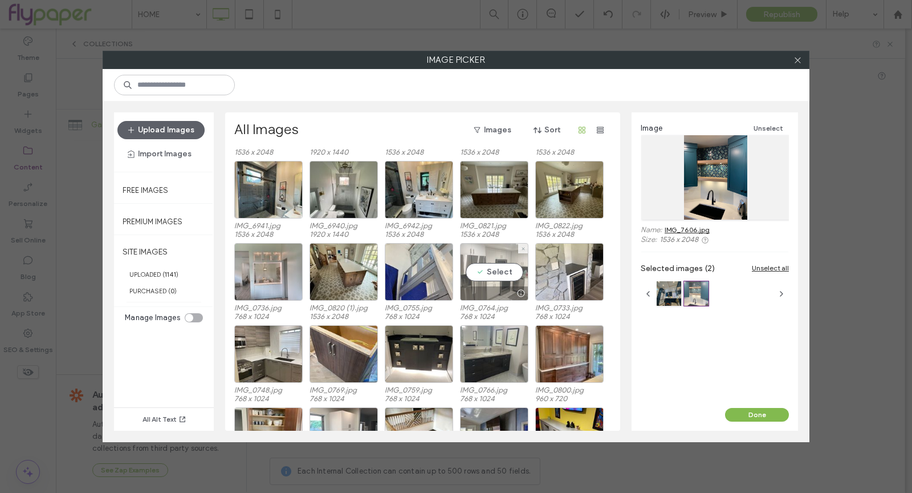
click at [472, 265] on div "Select" at bounding box center [494, 272] width 68 height 58
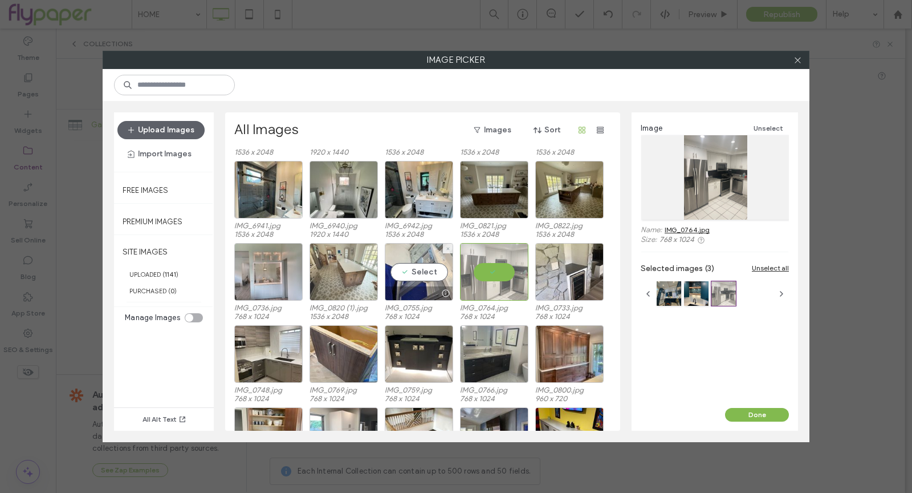
click at [340, 254] on div at bounding box center [344, 272] width 68 height 58
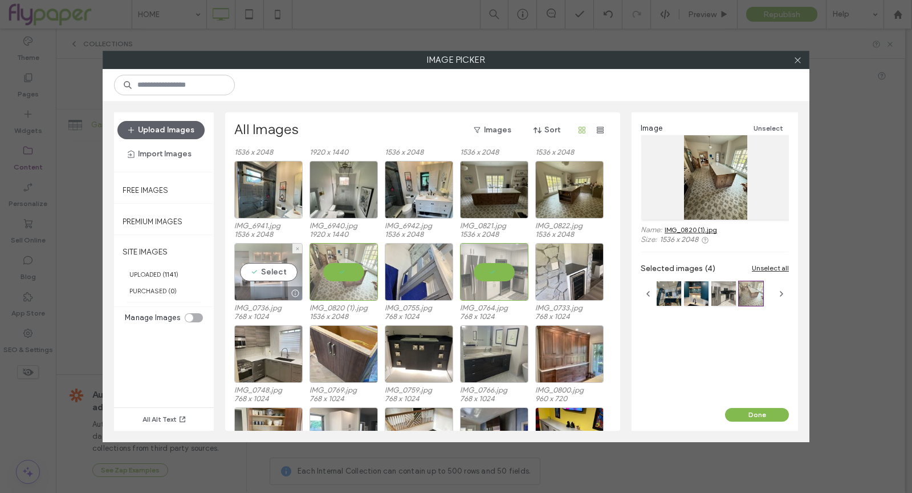
click at [284, 263] on div "Select" at bounding box center [268, 272] width 68 height 58
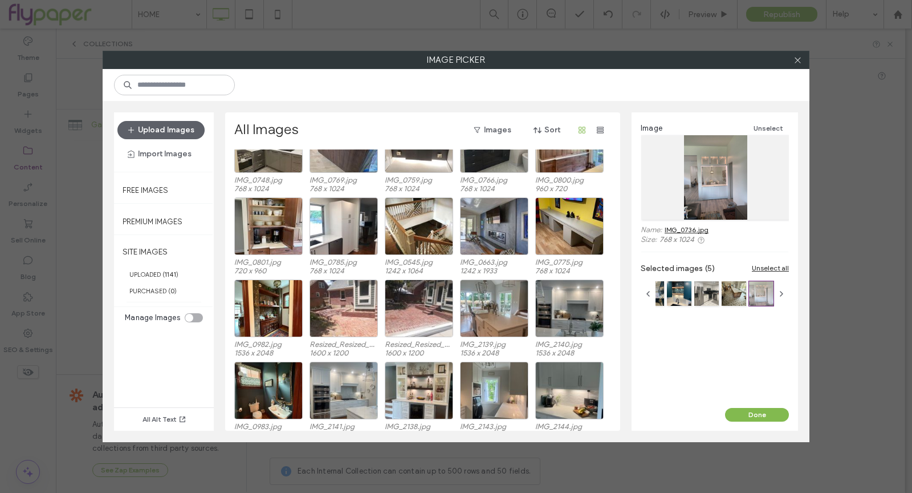
scroll to position [8925, 0]
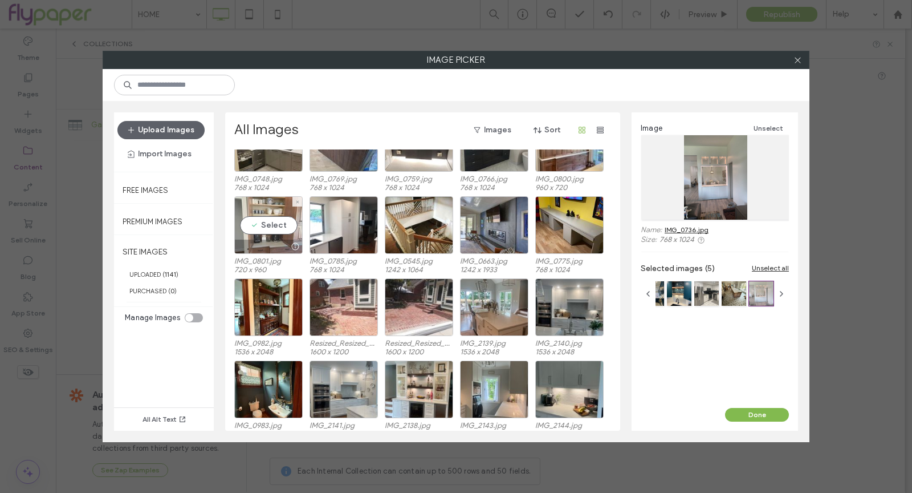
click at [270, 217] on div "Select" at bounding box center [268, 225] width 68 height 58
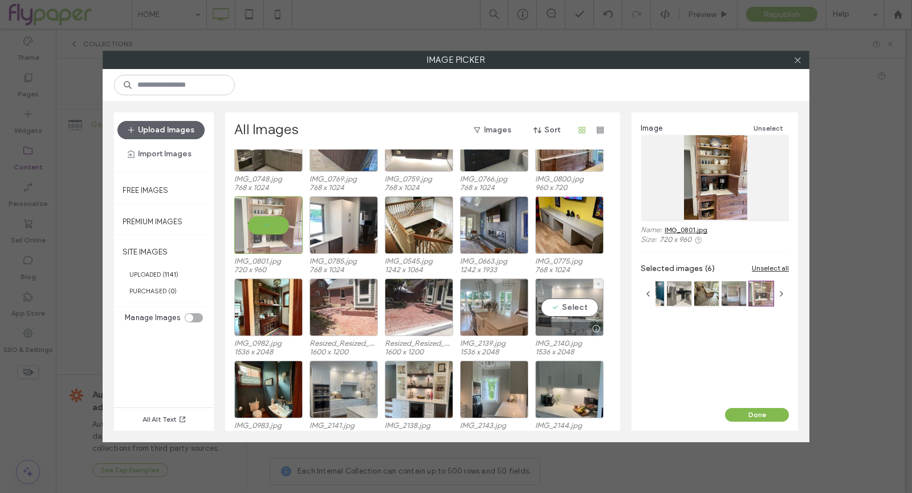
click at [592, 308] on div "Select" at bounding box center [569, 307] width 68 height 58
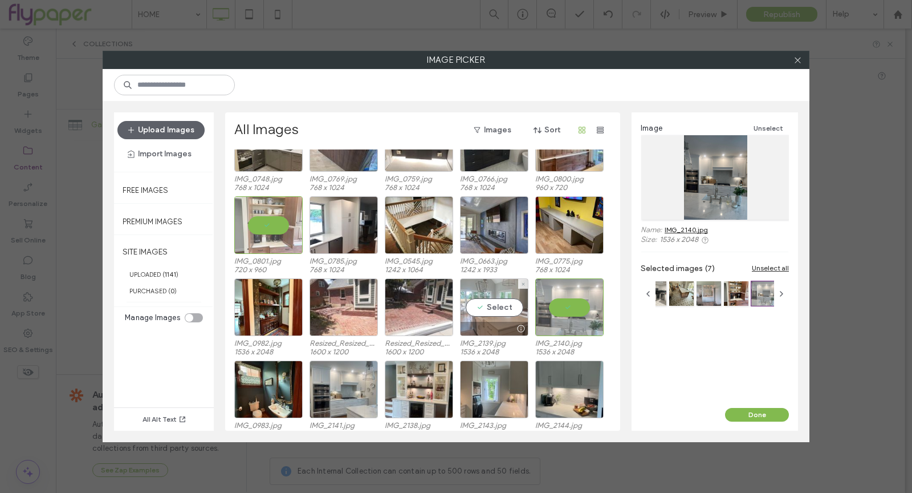
click at [505, 299] on div "Select" at bounding box center [494, 307] width 68 height 58
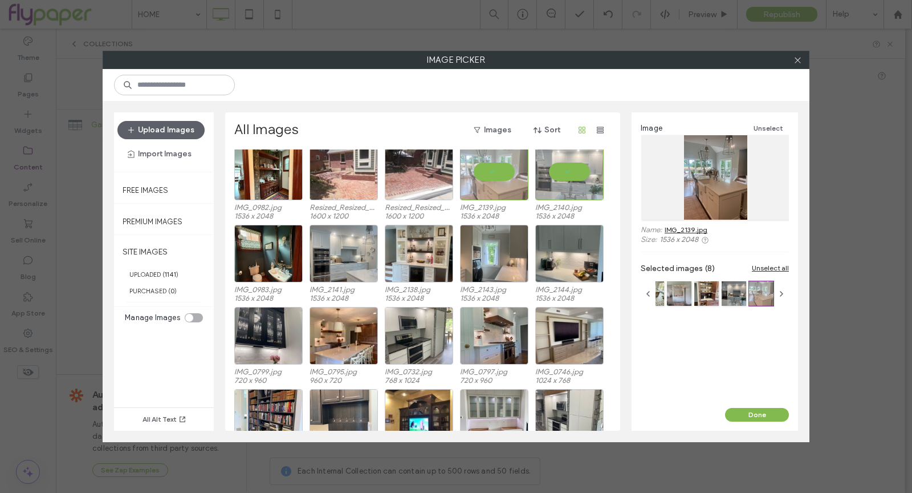
scroll to position [9067, 0]
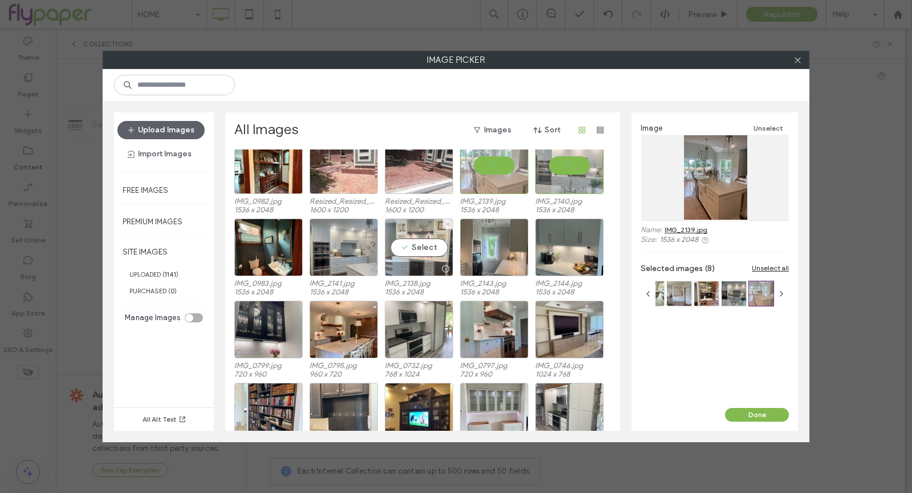
click at [436, 238] on div "Select" at bounding box center [419, 247] width 68 height 58
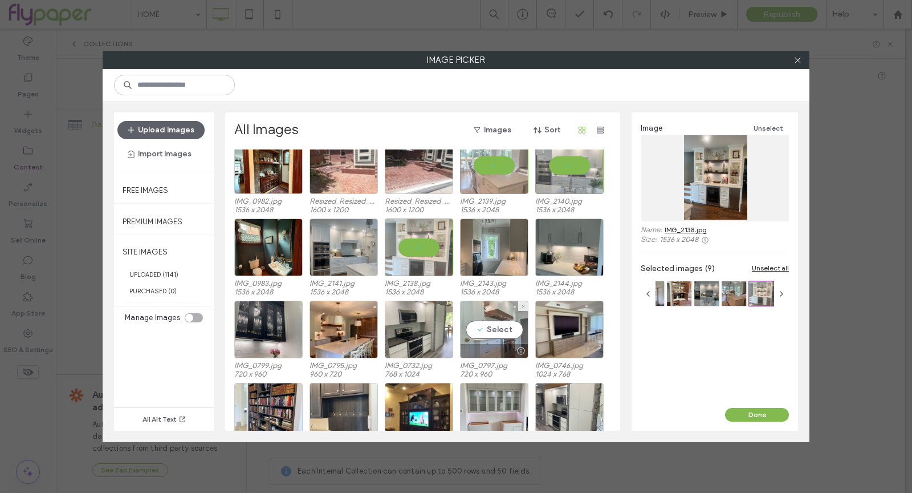
click at [514, 330] on div "Select" at bounding box center [494, 329] width 68 height 58
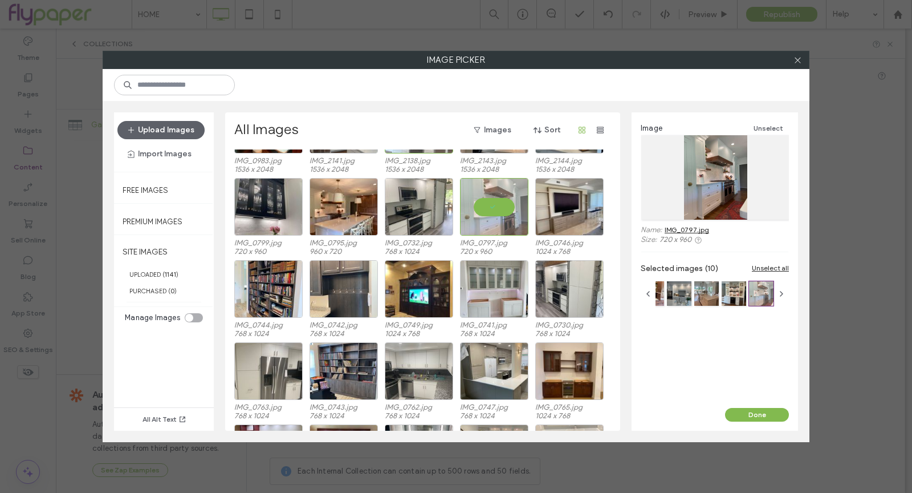
scroll to position [9192, 0]
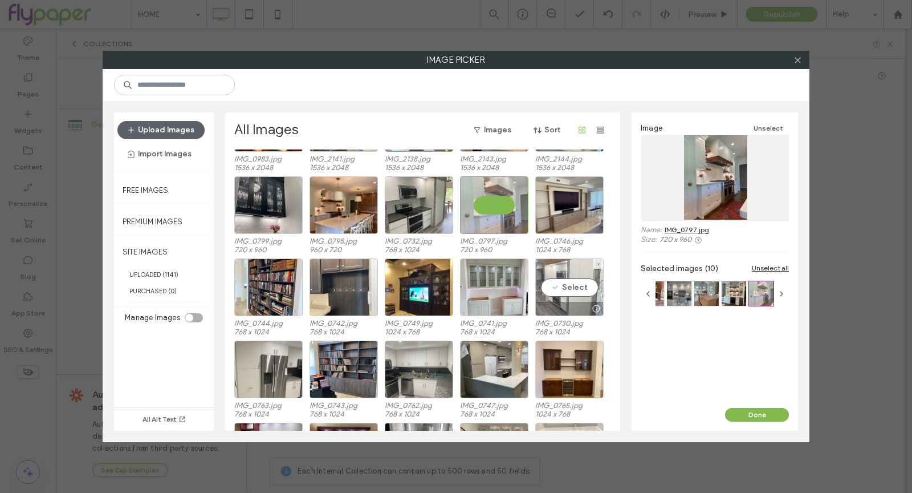
click at [550, 276] on div "Select" at bounding box center [569, 287] width 68 height 58
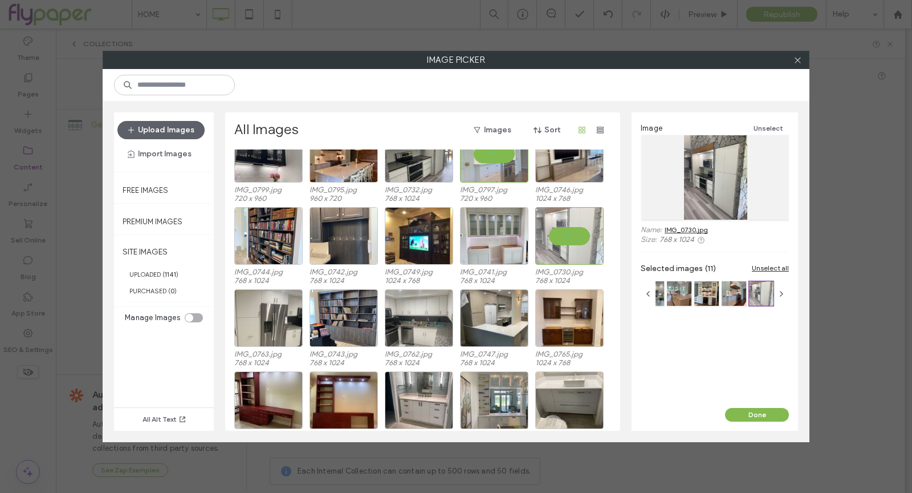
scroll to position [9255, 0]
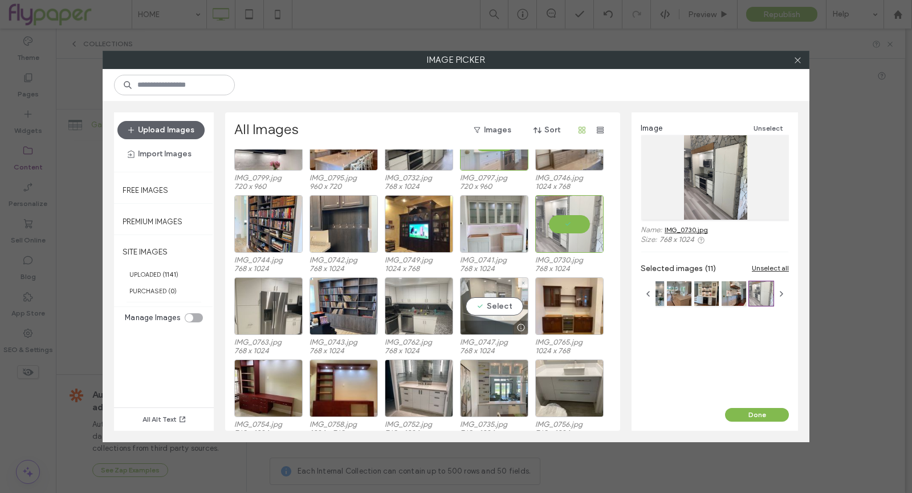
click at [509, 306] on div "Select" at bounding box center [494, 306] width 68 height 58
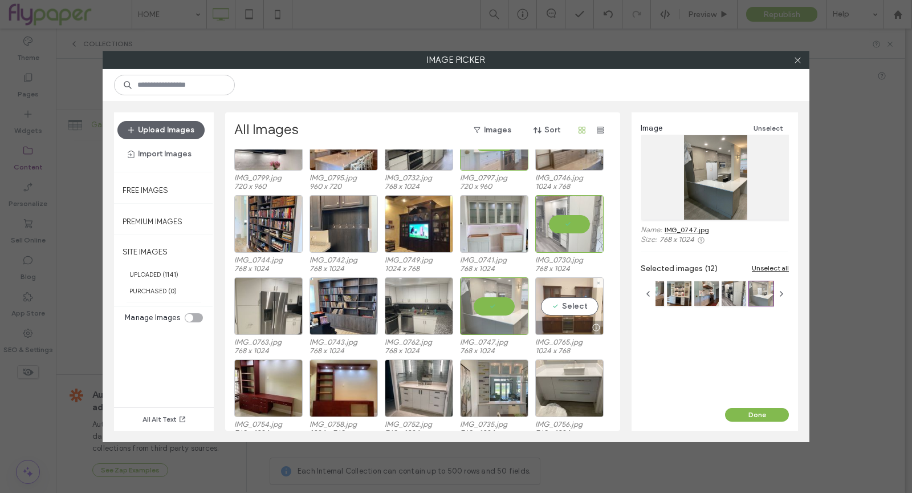
click at [594, 310] on div "Select" at bounding box center [569, 306] width 68 height 58
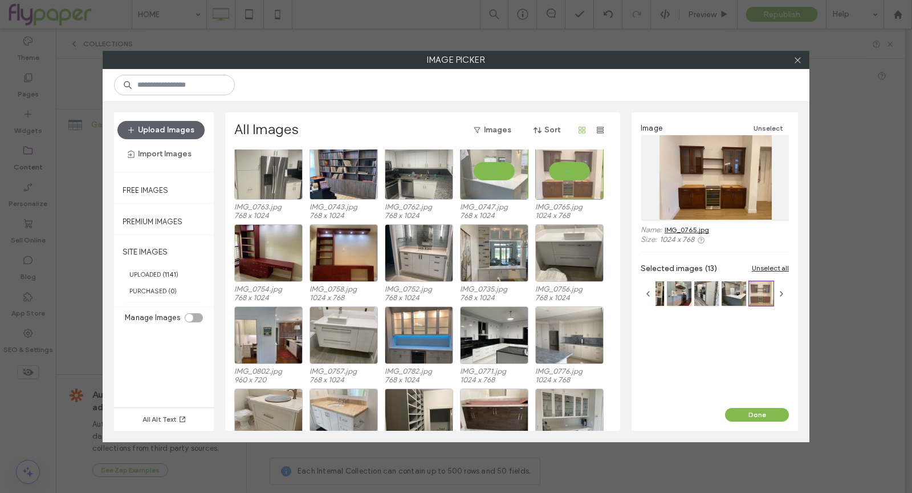
scroll to position [9413, 0]
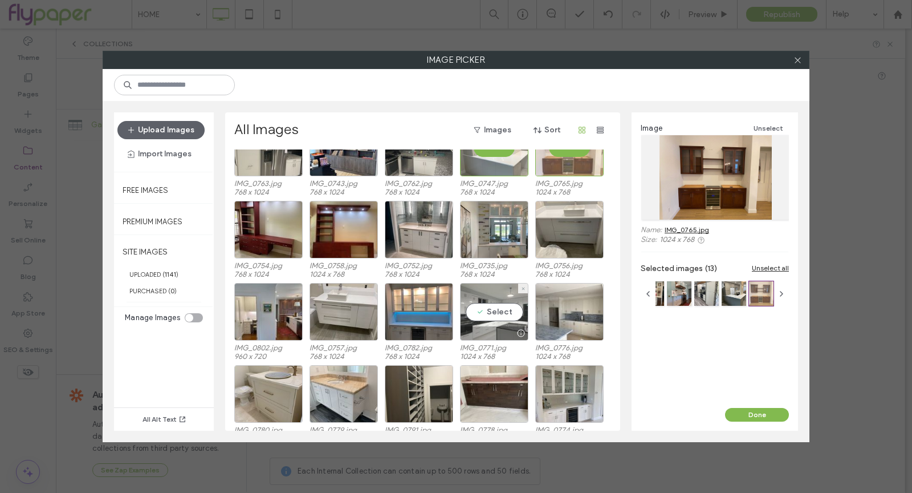
click at [503, 306] on div "Select" at bounding box center [494, 312] width 68 height 58
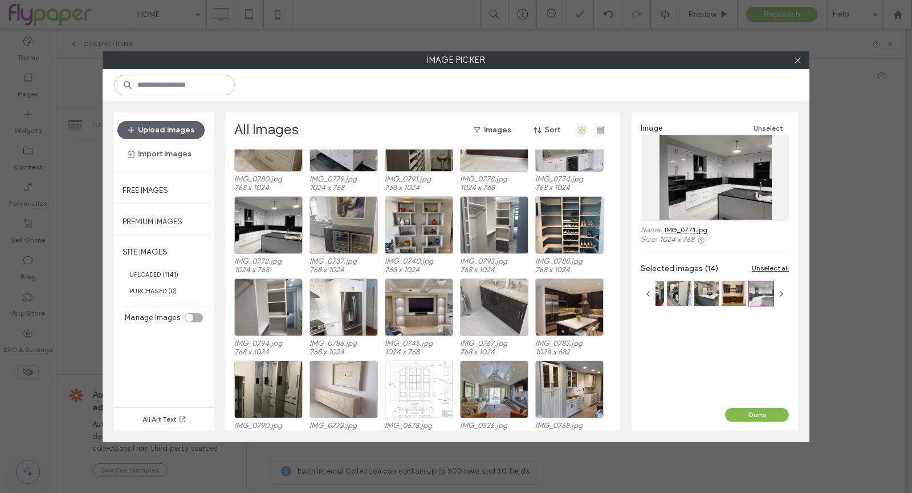
scroll to position [9669, 0]
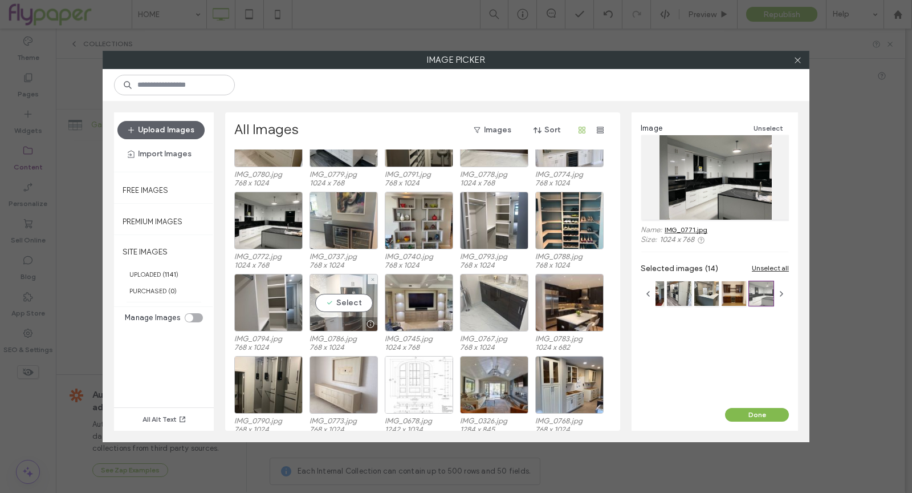
click at [327, 300] on div "Select" at bounding box center [344, 303] width 68 height 58
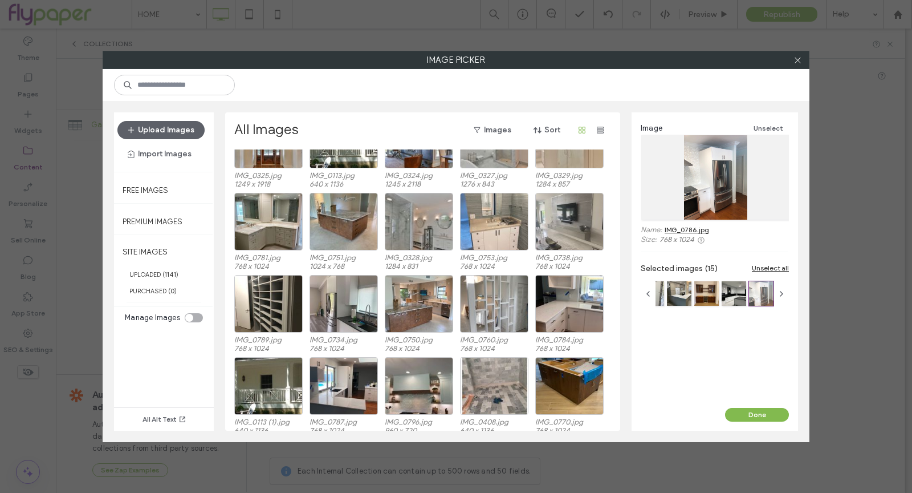
scroll to position [10092, 0]
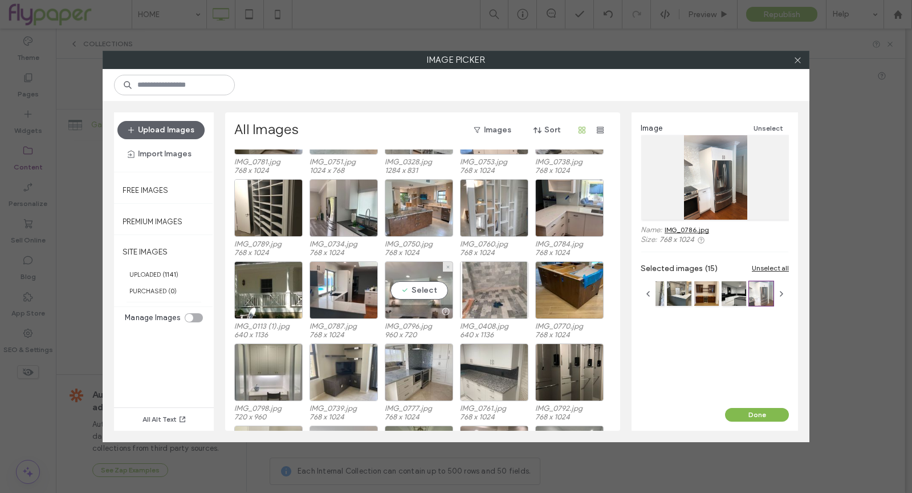
click at [417, 278] on div "Select" at bounding box center [419, 290] width 68 height 58
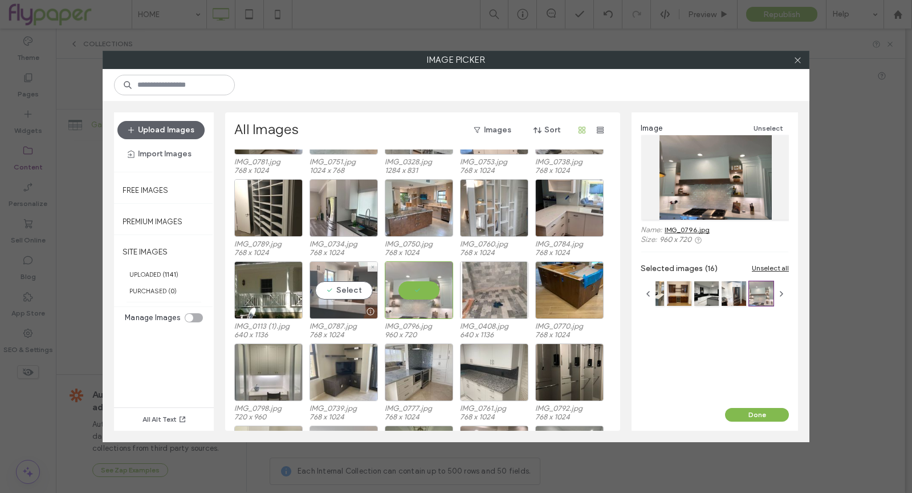
click at [357, 299] on div "Select" at bounding box center [344, 290] width 68 height 58
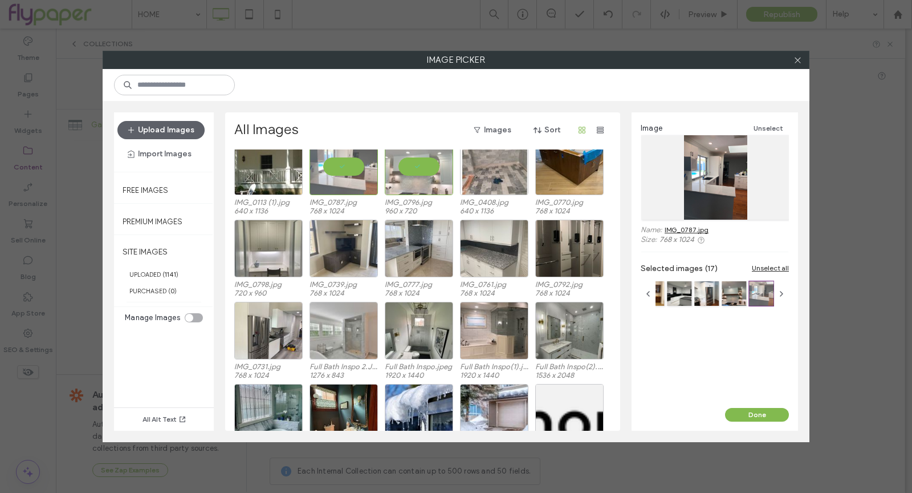
scroll to position [10232, 0]
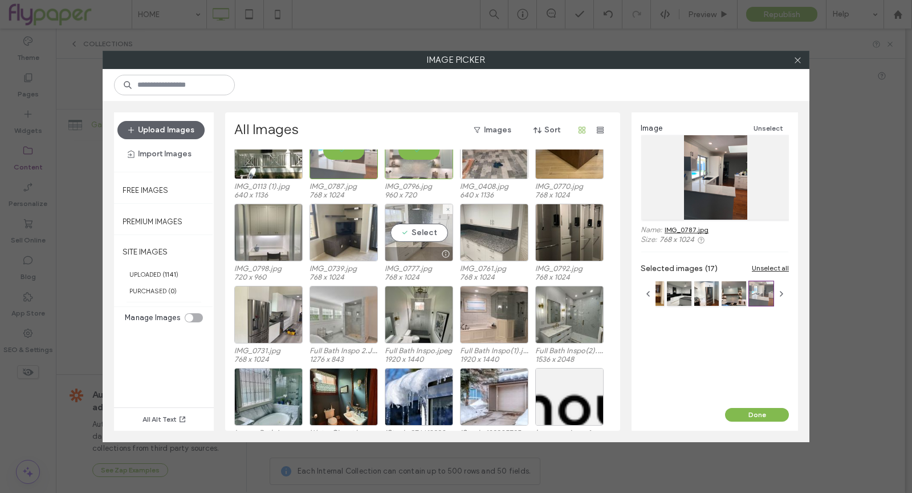
click at [422, 232] on div "Select" at bounding box center [419, 233] width 68 height 58
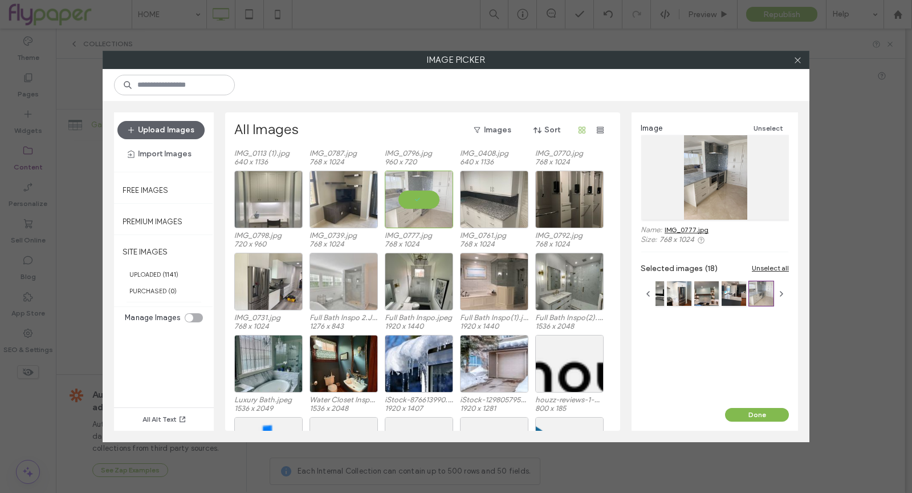
scroll to position [10264, 0]
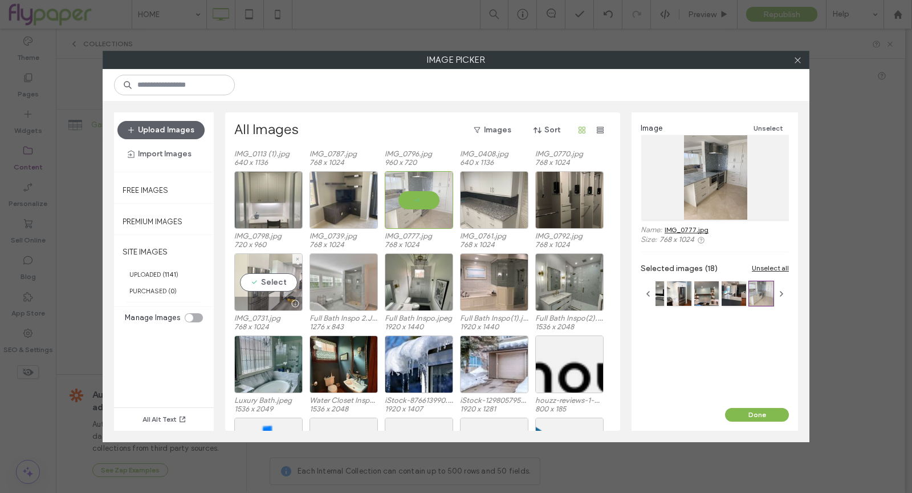
click at [260, 286] on div "Select" at bounding box center [268, 282] width 68 height 58
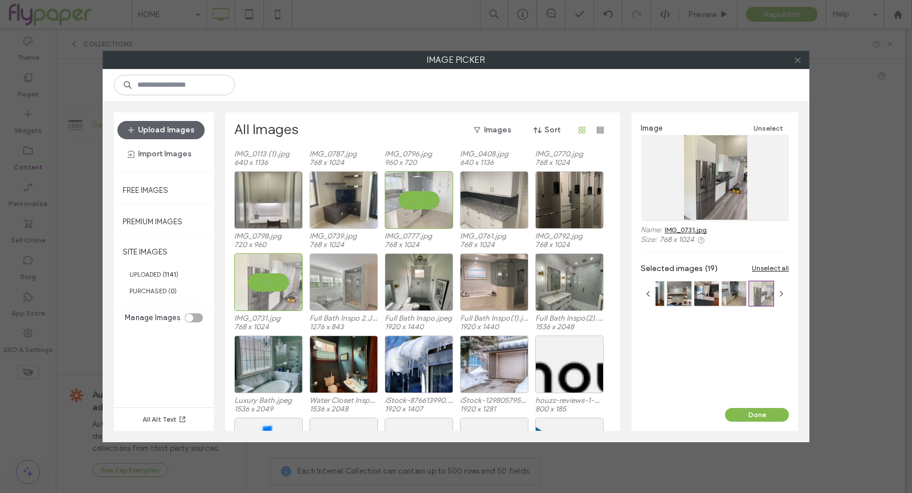
click at [801, 59] on icon at bounding box center [798, 60] width 9 height 9
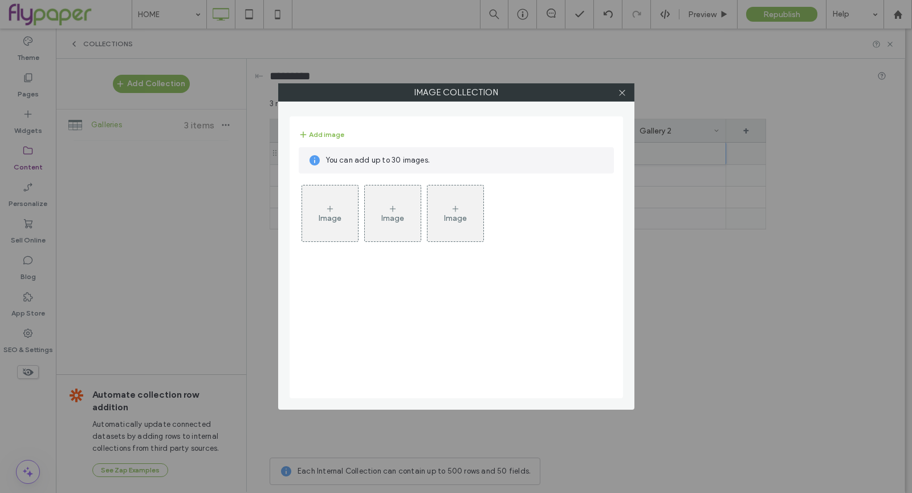
click at [353, 212] on div "Image" at bounding box center [330, 213] width 56 height 54
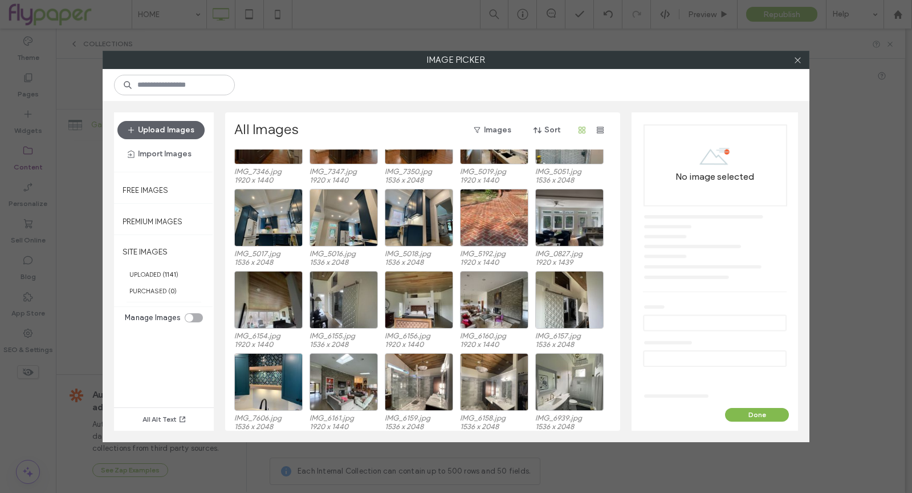
scroll to position [8463, 0]
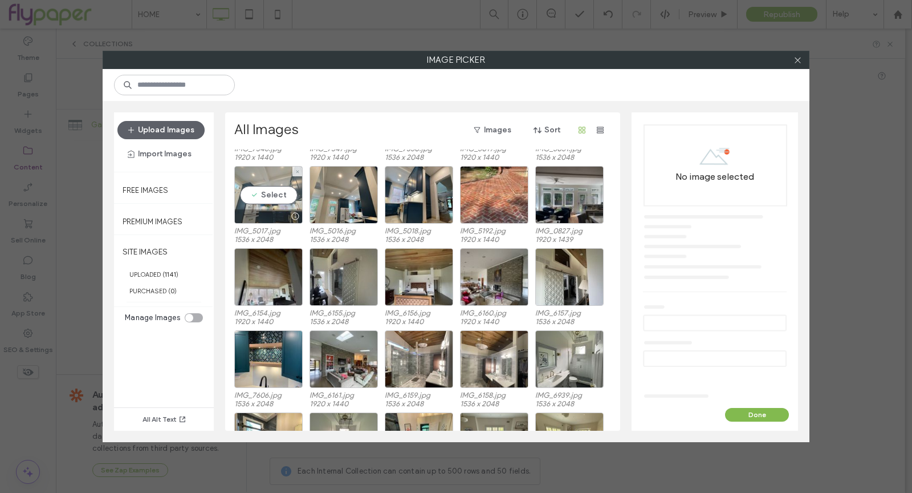
click at [278, 180] on div "Select" at bounding box center [268, 195] width 68 height 58
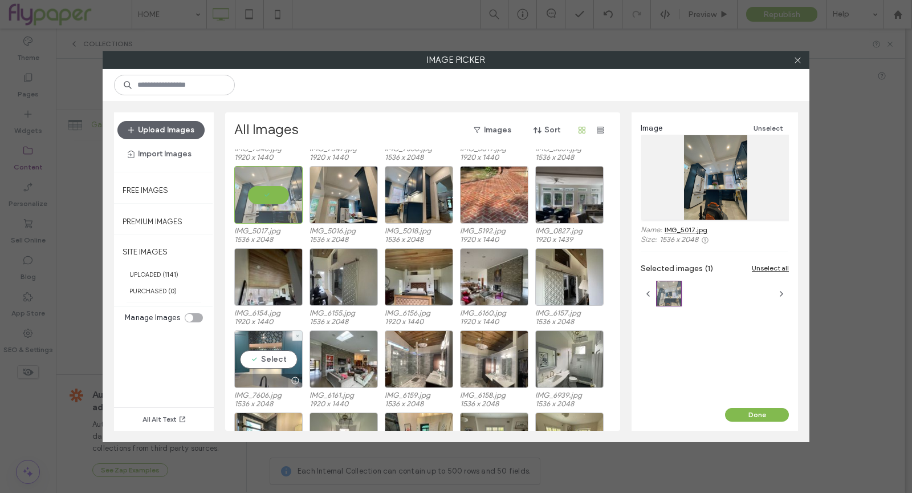
click at [248, 365] on div "Select" at bounding box center [268, 359] width 68 height 58
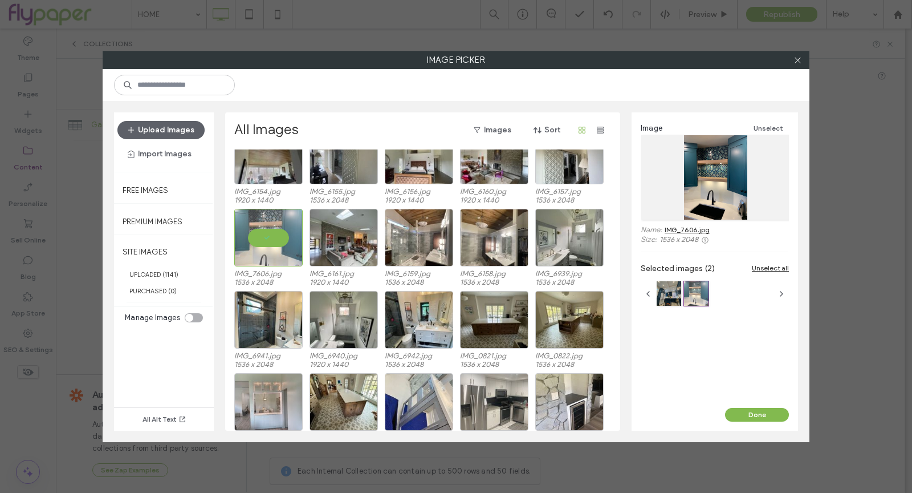
scroll to position [8587, 0]
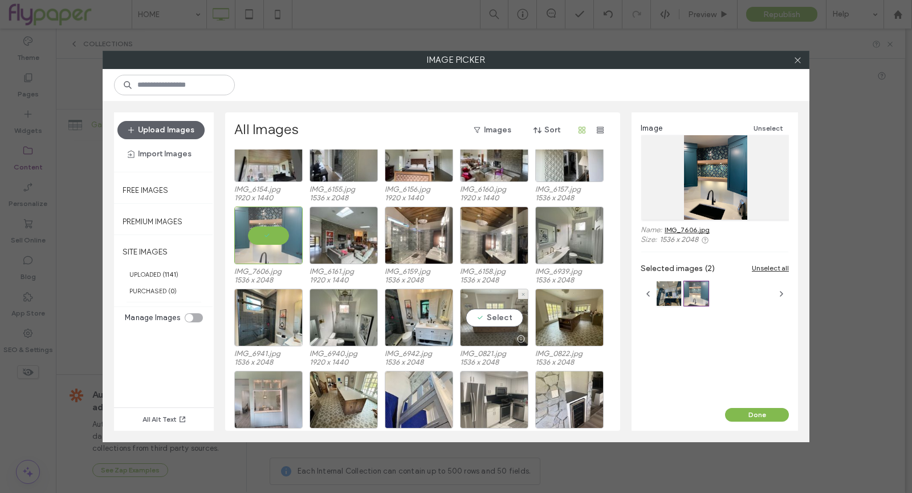
click at [494, 325] on div "Select" at bounding box center [494, 318] width 68 height 58
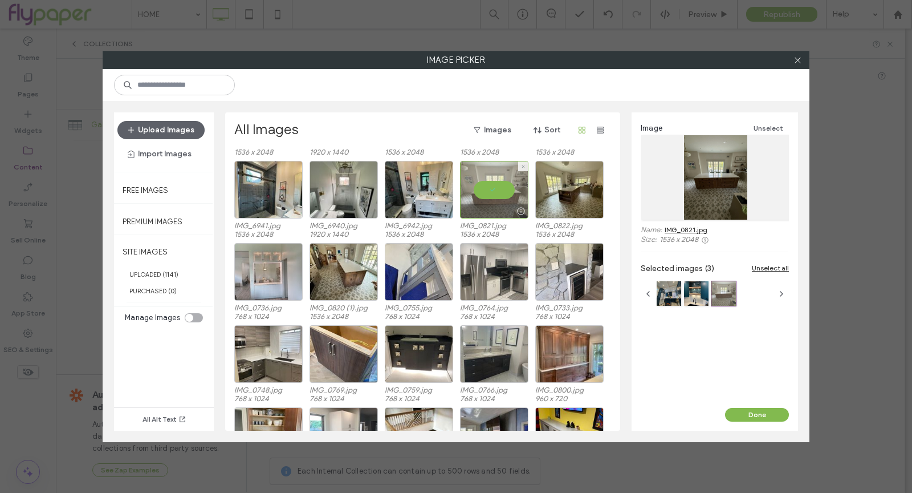
scroll to position [8743, 0]
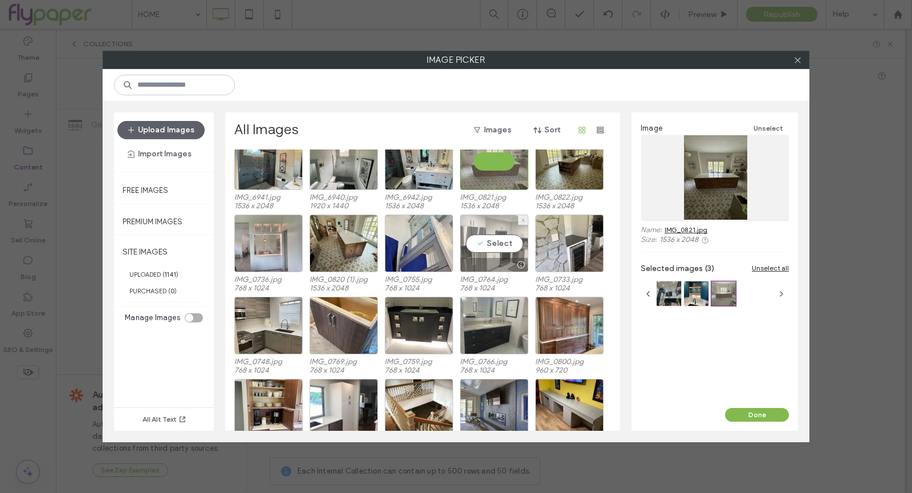
click at [508, 239] on div "Select" at bounding box center [494, 243] width 68 height 58
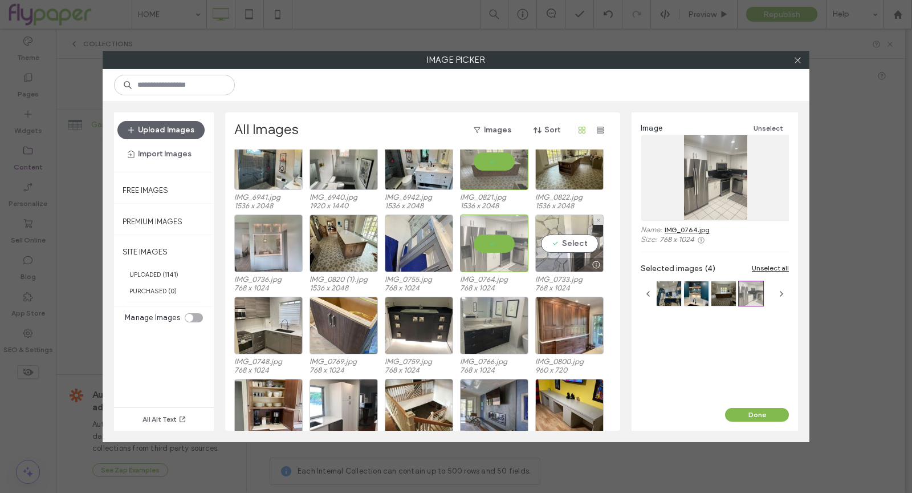
click at [576, 241] on div "Select" at bounding box center [569, 243] width 68 height 58
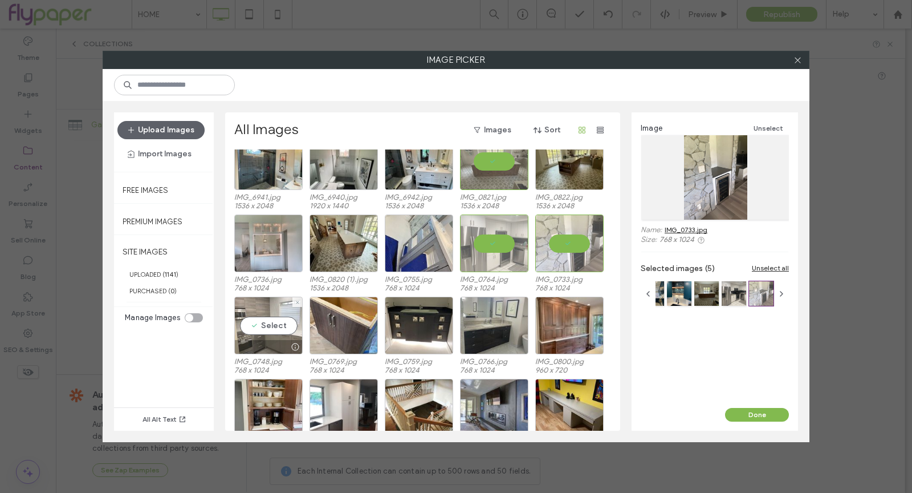
click at [248, 322] on div "Select" at bounding box center [268, 325] width 68 height 58
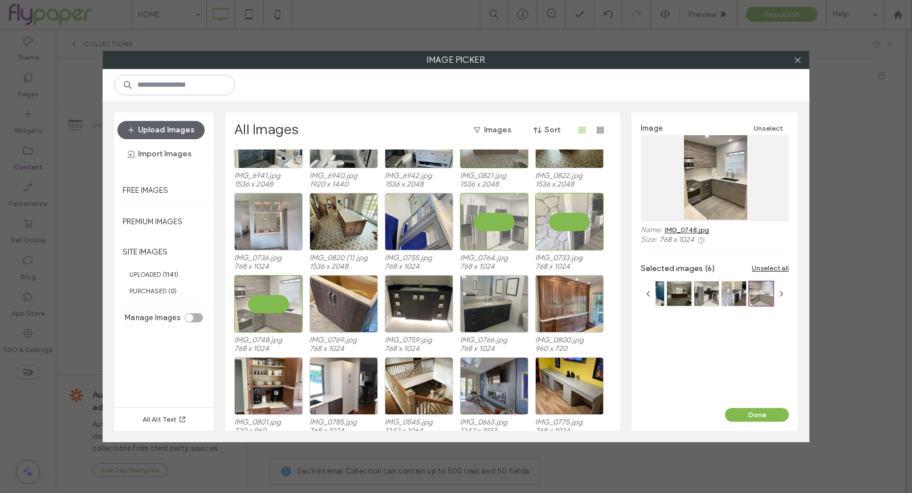
scroll to position [8767, 0]
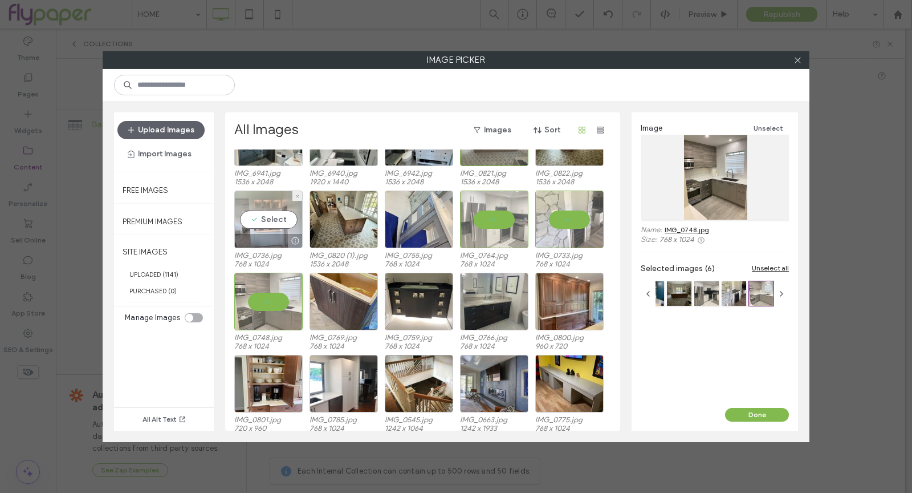
click at [267, 212] on div "Select" at bounding box center [268, 219] width 68 height 58
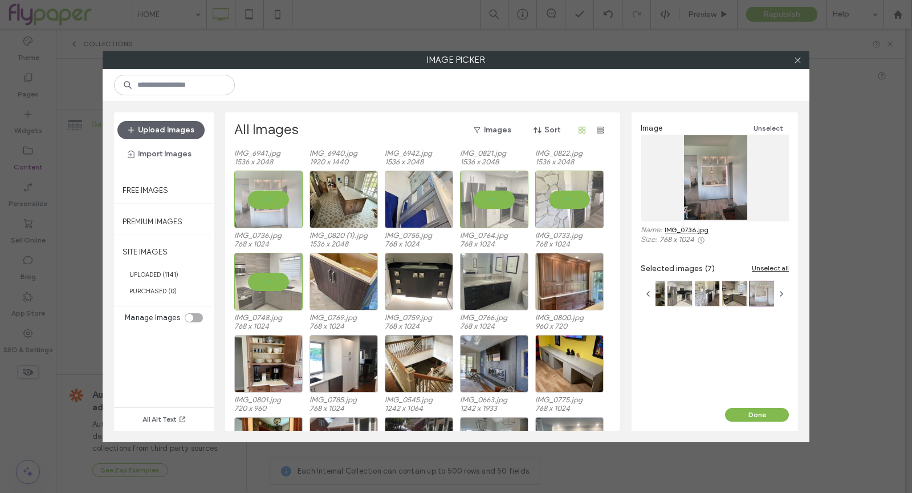
scroll to position [8871, 0]
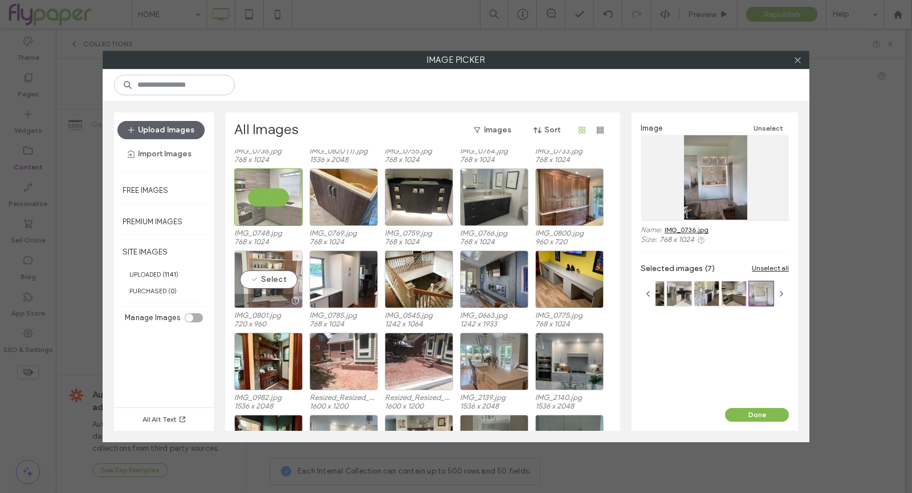
click at [273, 285] on div "Select" at bounding box center [268, 279] width 68 height 58
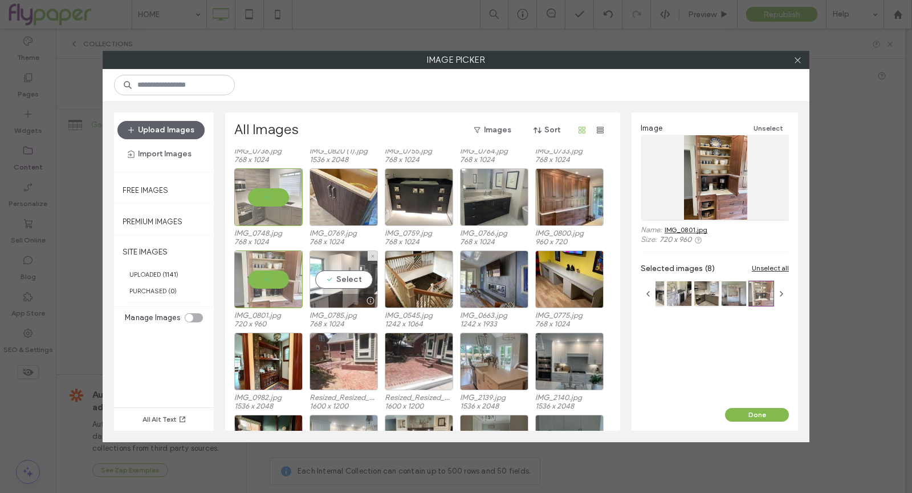
click at [329, 273] on div "Select" at bounding box center [344, 279] width 68 height 58
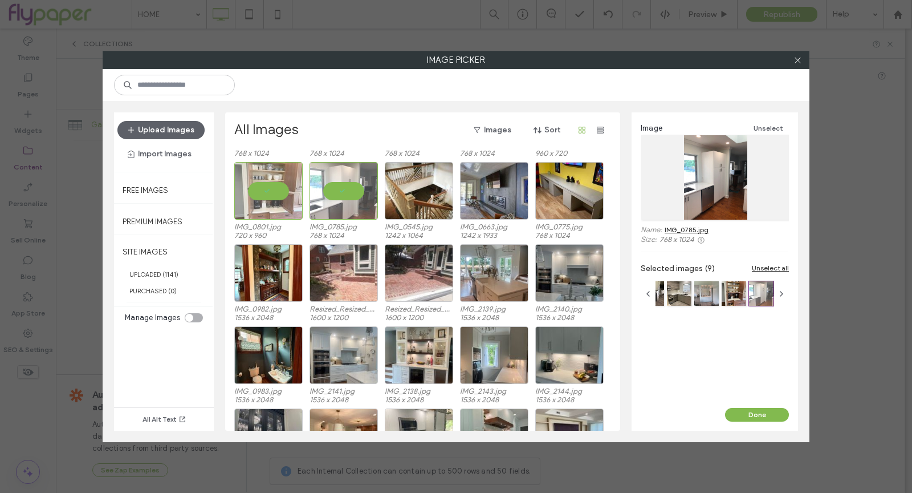
scroll to position [8982, 0]
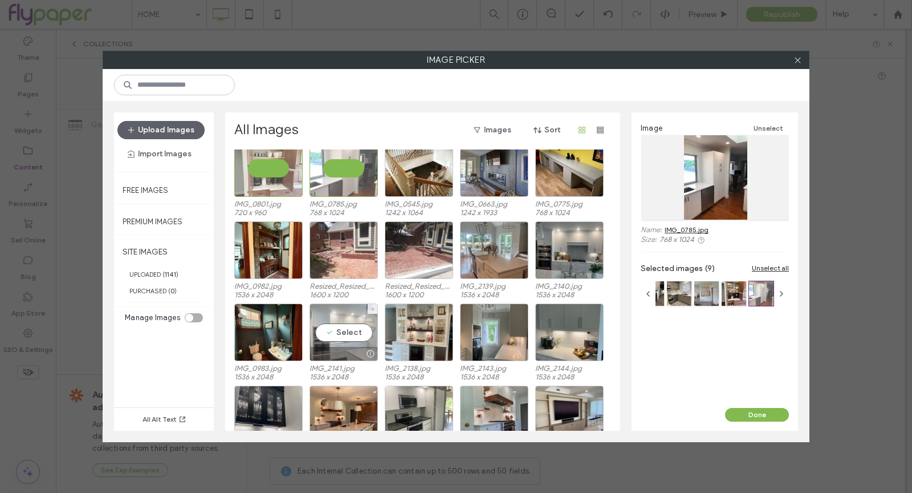
click at [322, 341] on div "Select" at bounding box center [344, 332] width 68 height 58
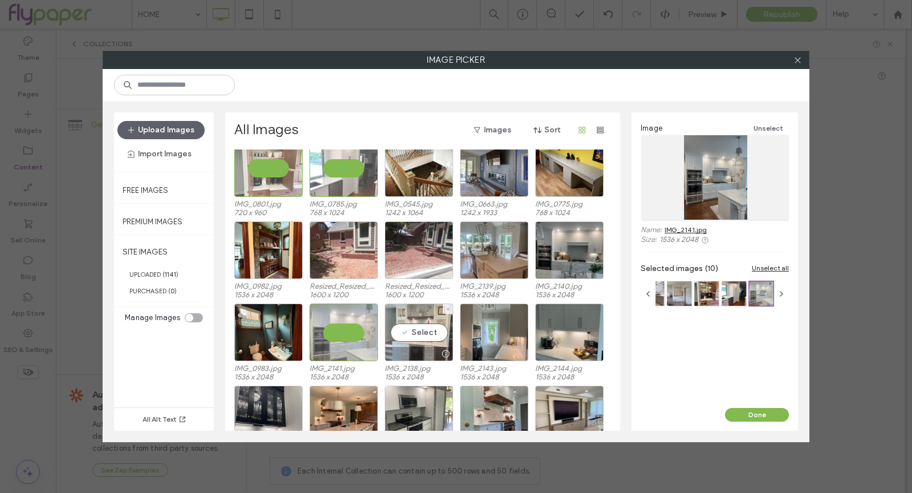
click at [411, 326] on div "Select" at bounding box center [419, 332] width 68 height 58
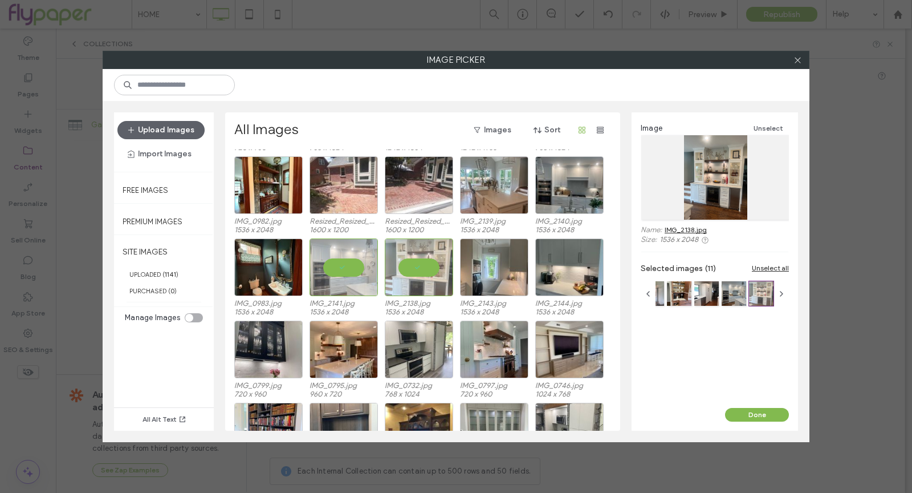
scroll to position [9049, 0]
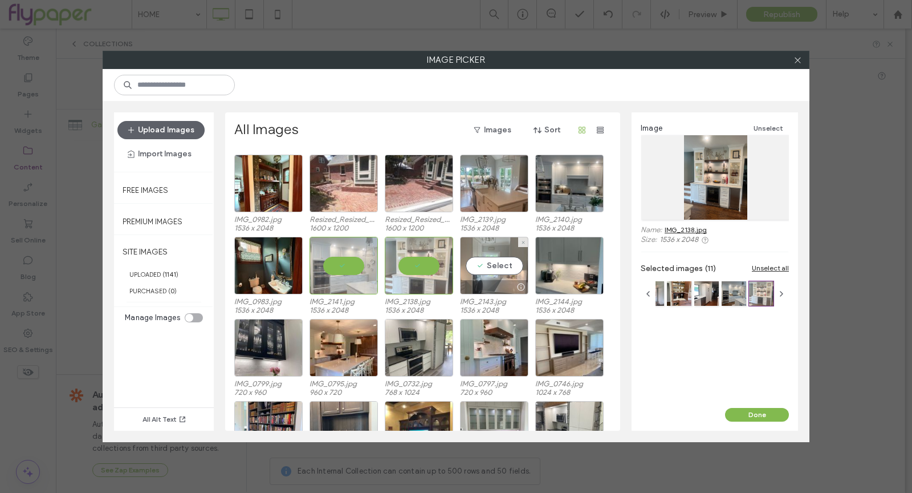
click at [483, 274] on div "Select" at bounding box center [494, 266] width 68 height 58
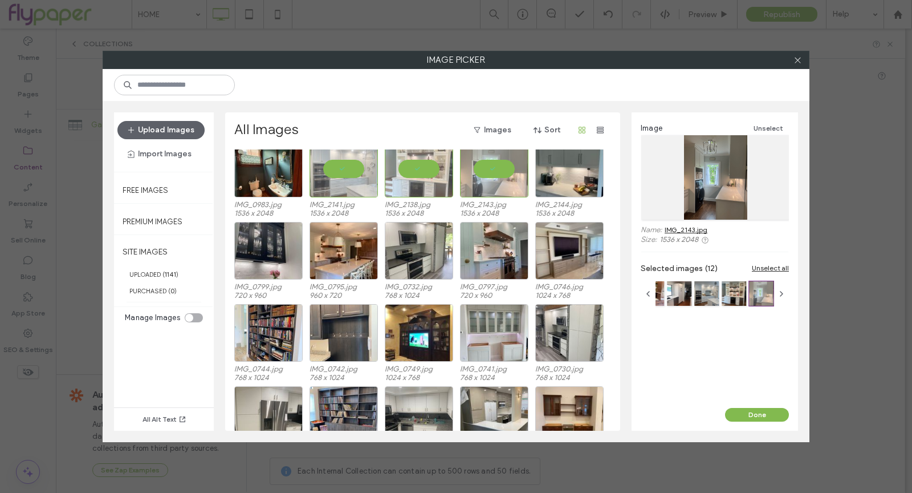
scroll to position [9183, 0]
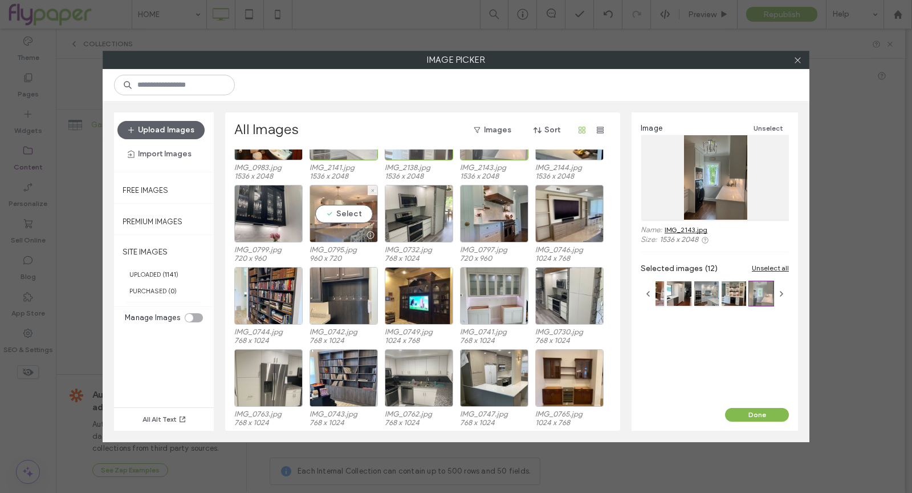
click at [332, 218] on div "Select" at bounding box center [344, 214] width 68 height 58
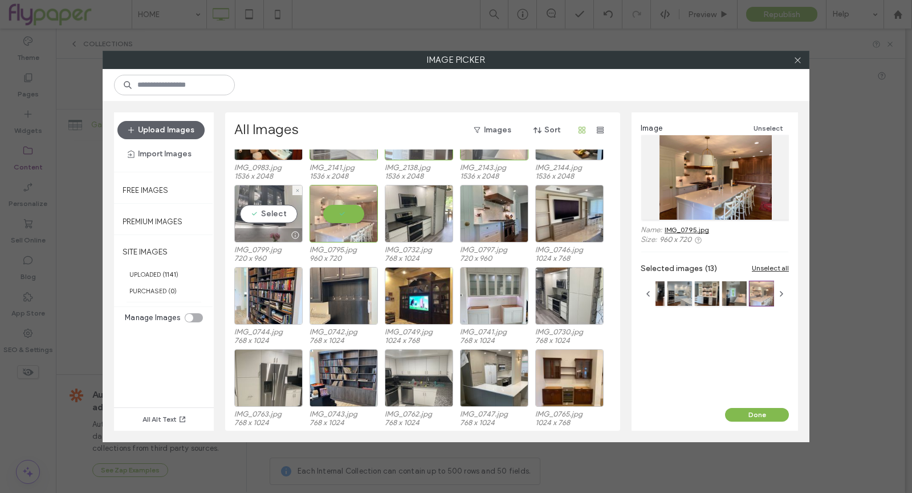
click at [259, 216] on div "Select" at bounding box center [268, 214] width 68 height 58
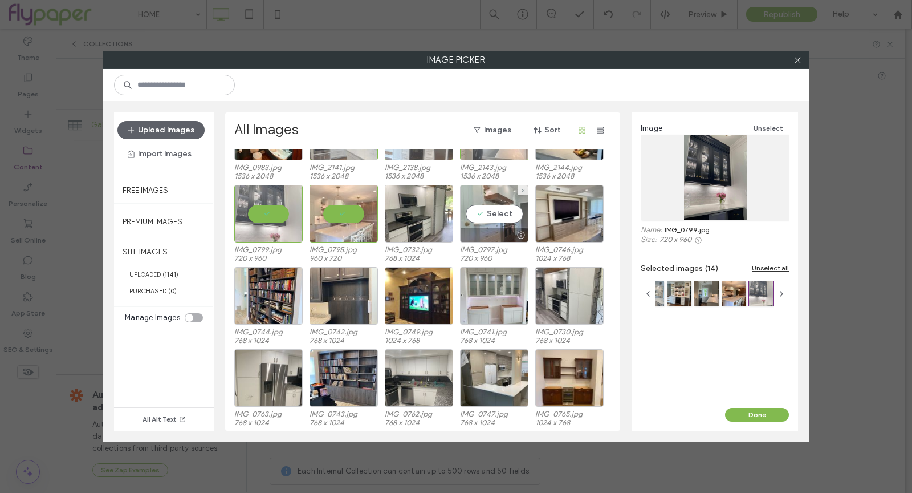
click at [499, 217] on div "Select" at bounding box center [494, 214] width 68 height 58
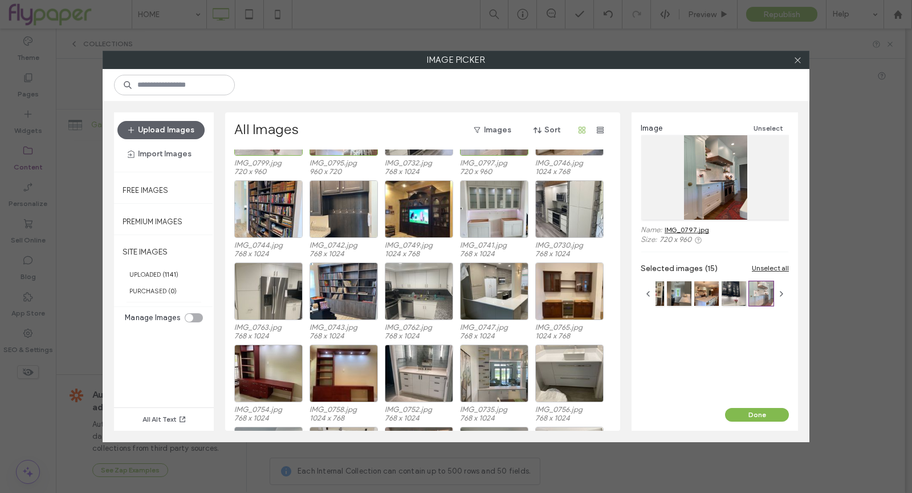
scroll to position [9288, 0]
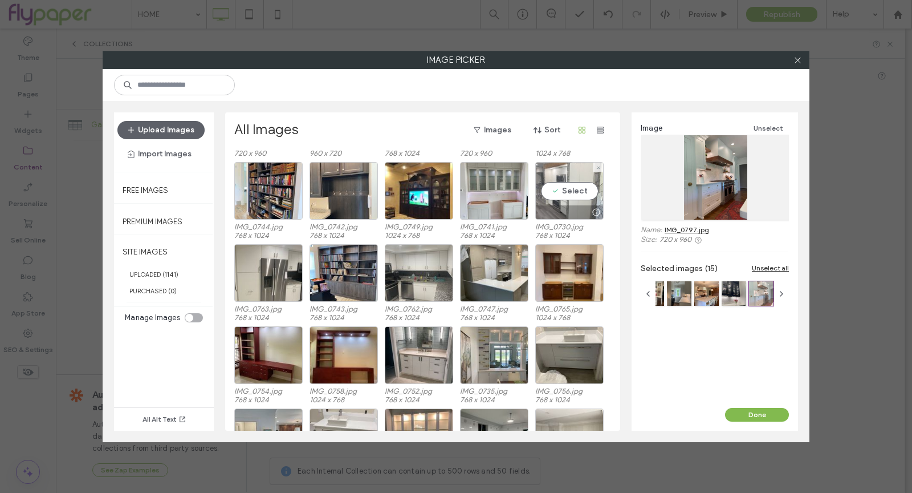
click at [550, 188] on div "Select" at bounding box center [569, 191] width 68 height 58
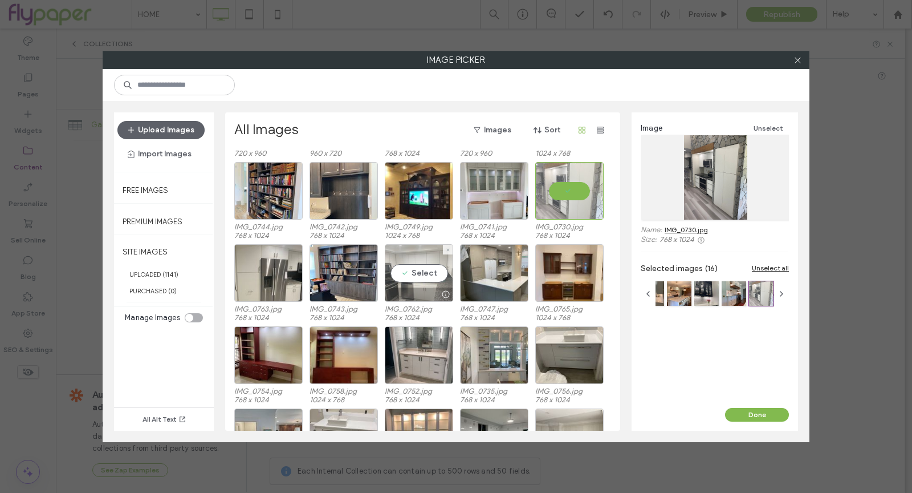
click at [441, 290] on div at bounding box center [445, 294] width 14 height 9
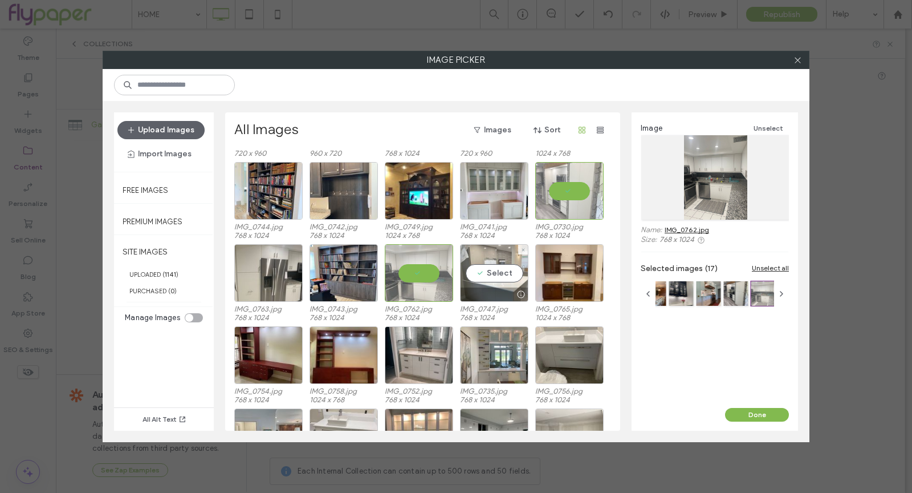
click at [513, 283] on div "Select" at bounding box center [494, 273] width 68 height 58
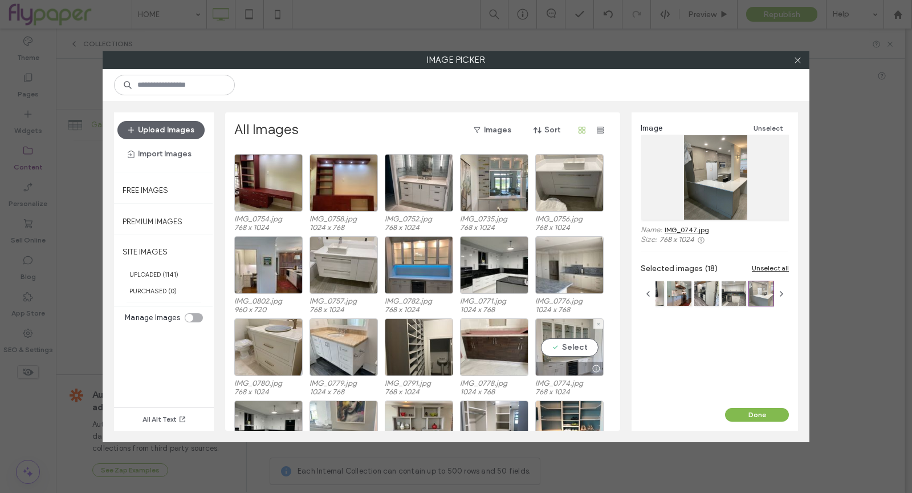
scroll to position [9461, 0]
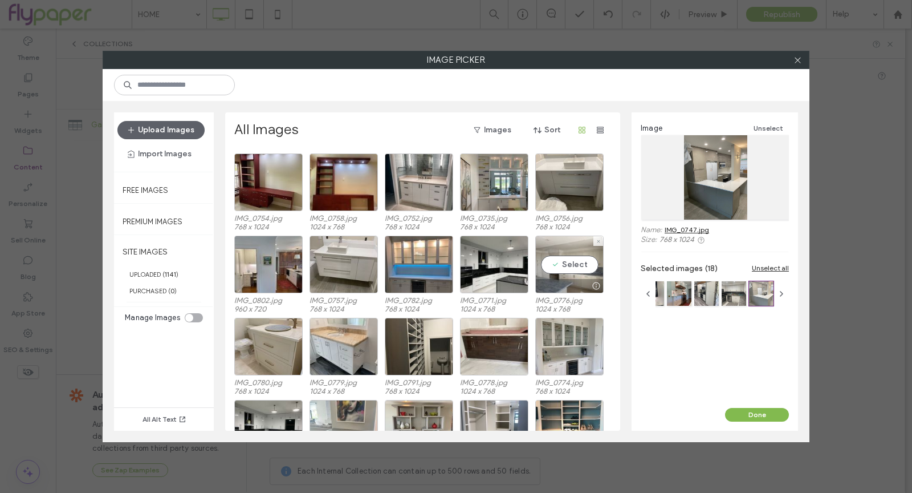
click at [570, 279] on div at bounding box center [569, 286] width 67 height 14
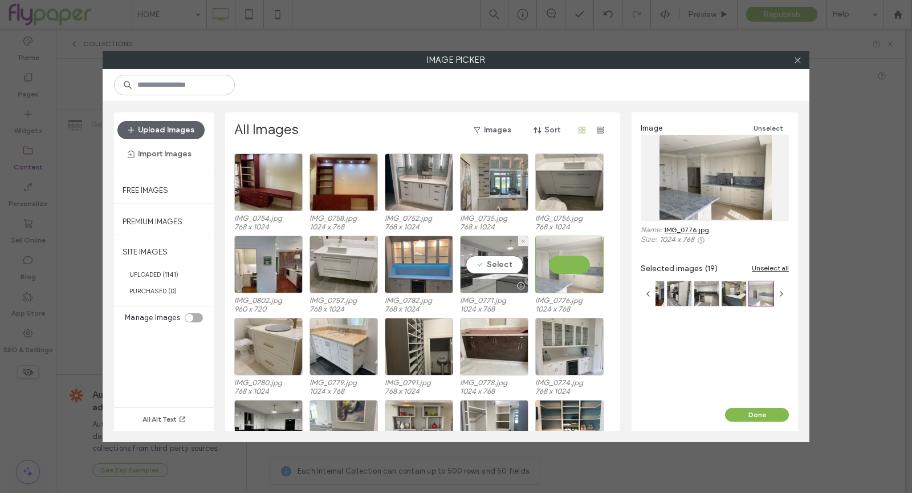
click at [483, 272] on div "Select" at bounding box center [494, 264] width 68 height 58
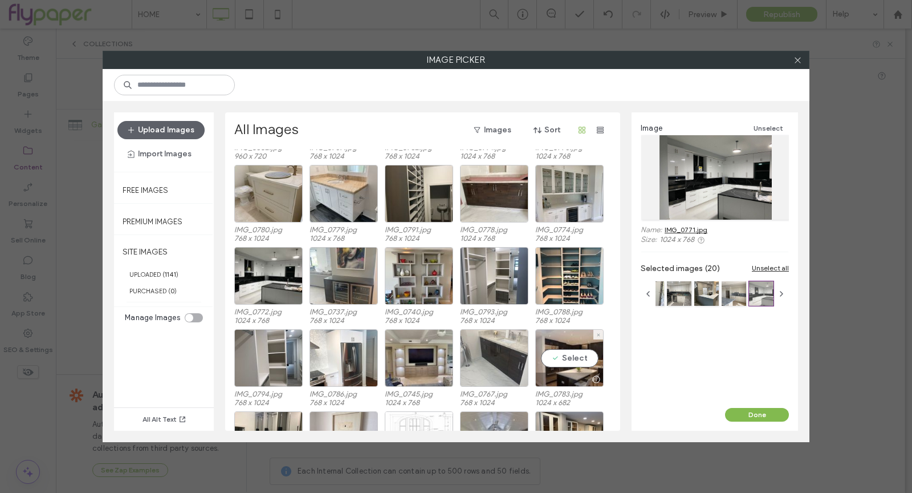
scroll to position [9676, 0]
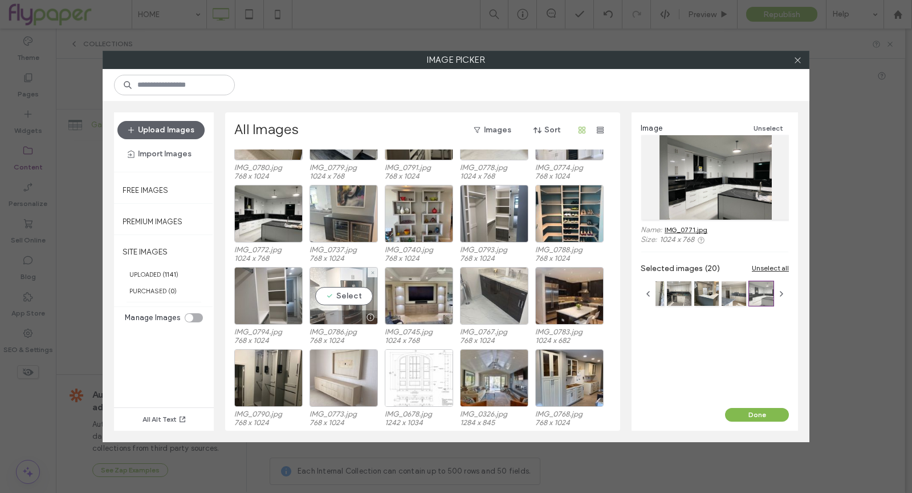
click at [353, 308] on div "Select" at bounding box center [344, 296] width 68 height 58
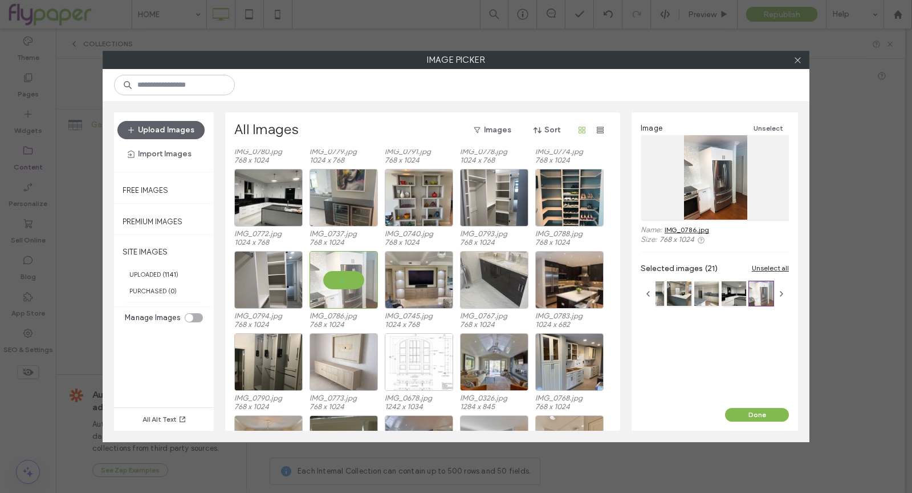
scroll to position [9754, 0]
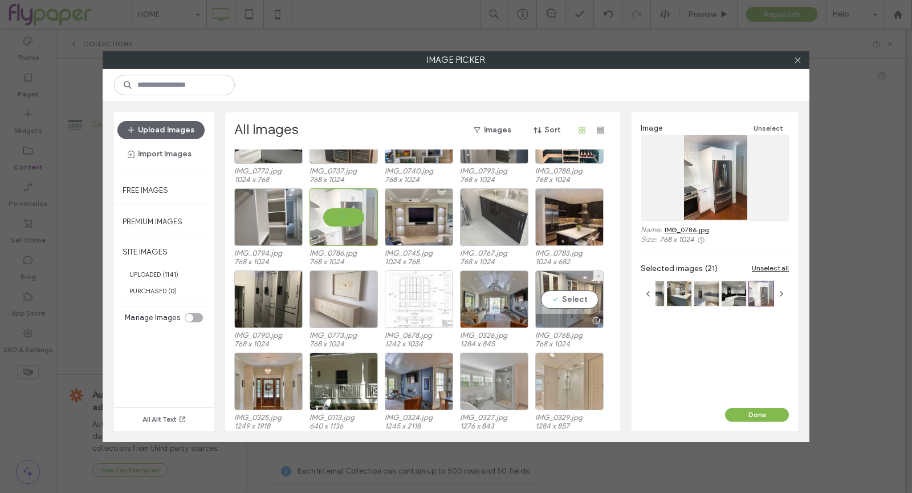
click at [563, 286] on div "Select" at bounding box center [569, 299] width 68 height 58
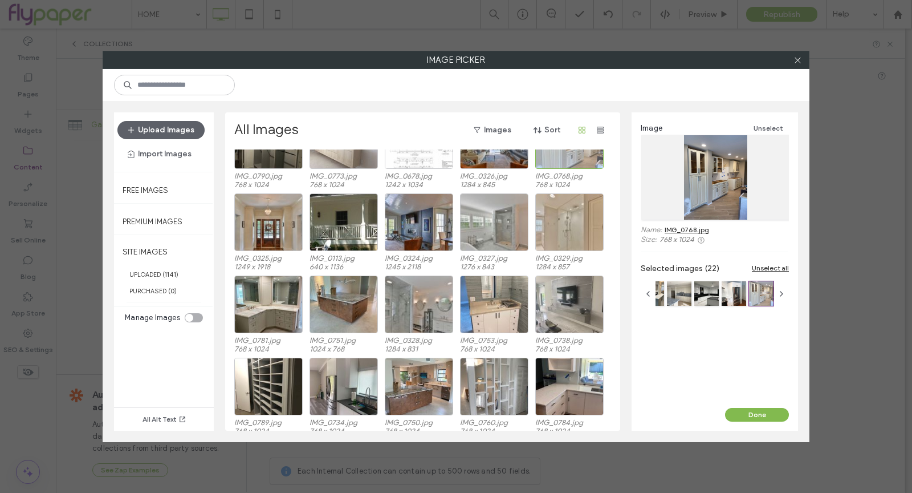
scroll to position [9922, 0]
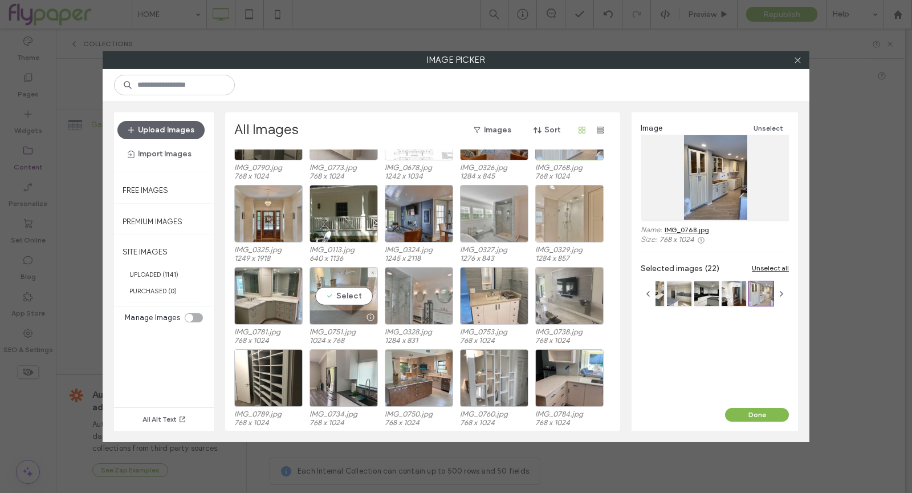
click at [342, 283] on div "Select" at bounding box center [344, 296] width 68 height 58
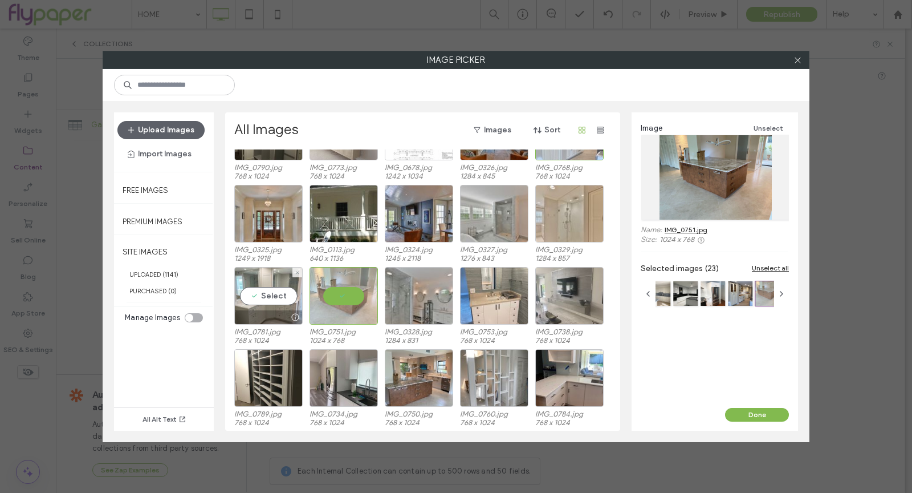
click at [259, 293] on div "Select" at bounding box center [268, 296] width 68 height 58
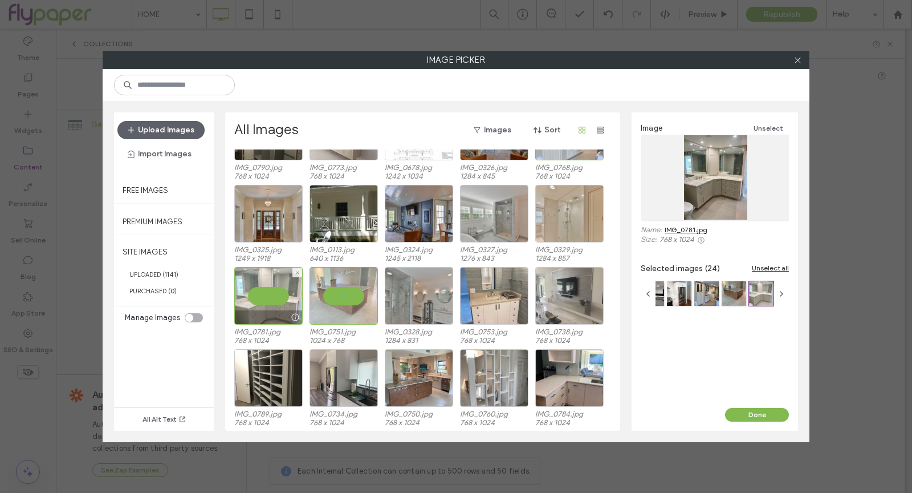
click at [269, 300] on div at bounding box center [268, 296] width 68 height 58
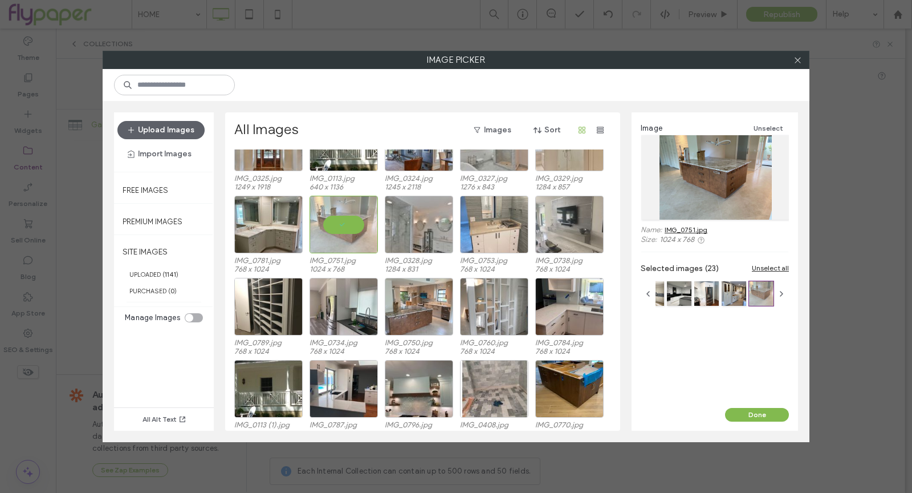
scroll to position [9994, 0]
click at [412, 302] on div "Select" at bounding box center [419, 306] width 68 height 58
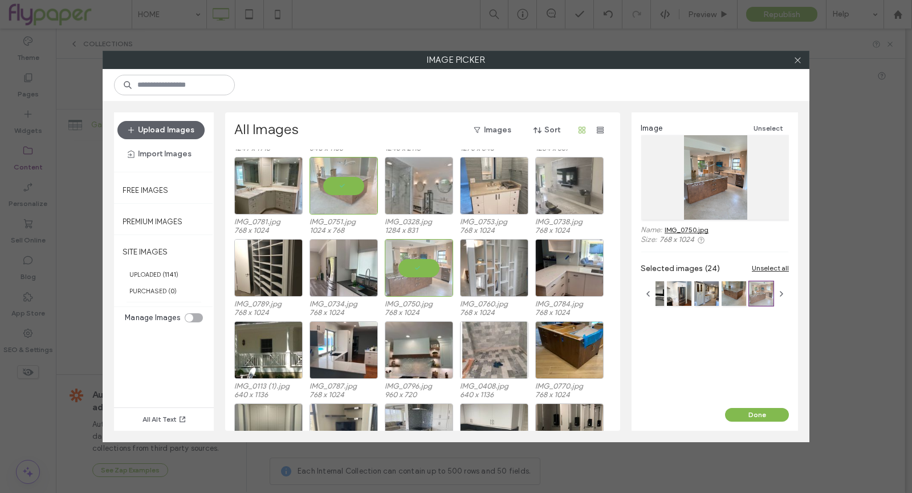
scroll to position [10062, 0]
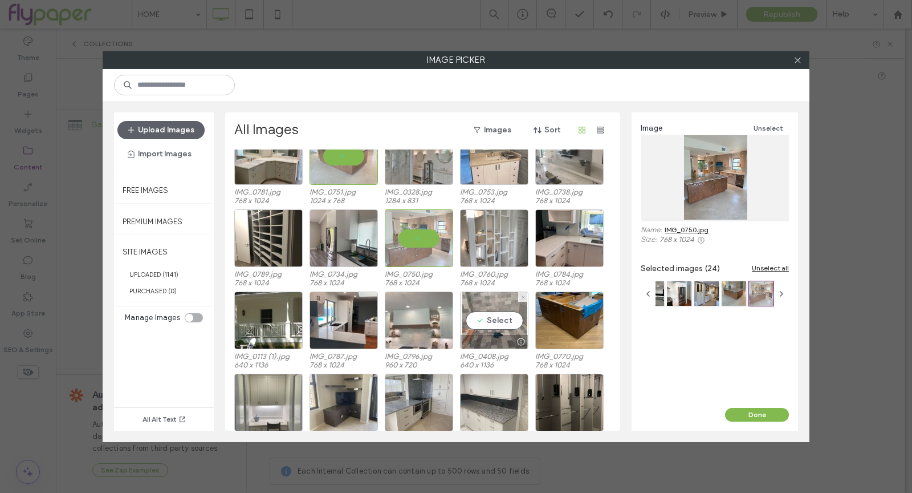
click at [402, 329] on div at bounding box center [419, 320] width 68 height 58
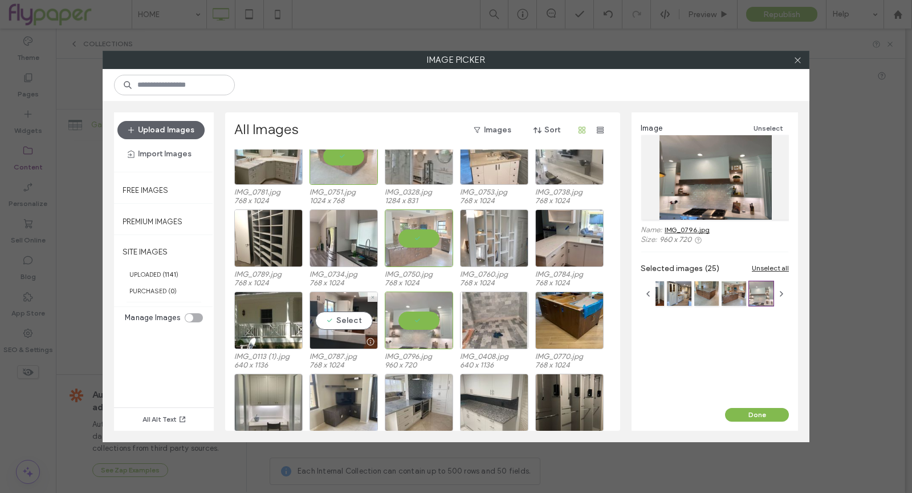
click at [328, 337] on div at bounding box center [343, 342] width 67 height 14
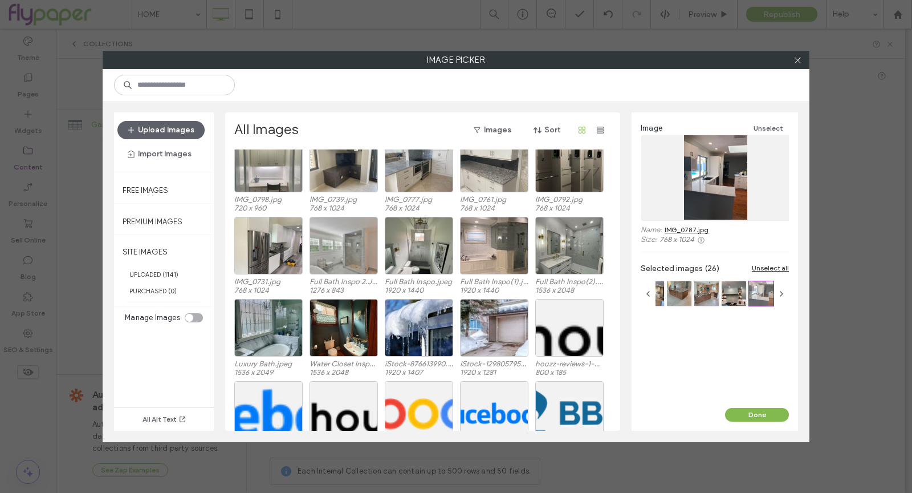
scroll to position [10242, 0]
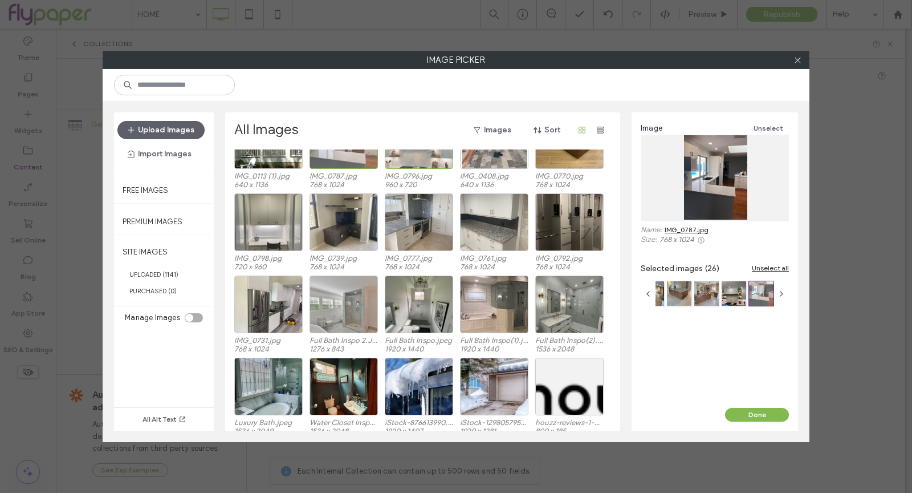
click at [759, 405] on div "Image Unselect Name: IMG_0787.jpg Size: 768 x 1024 Selected images (26) Unselec…" at bounding box center [715, 259] width 166 height 295
click at [758, 415] on button "Done" at bounding box center [757, 415] width 64 height 14
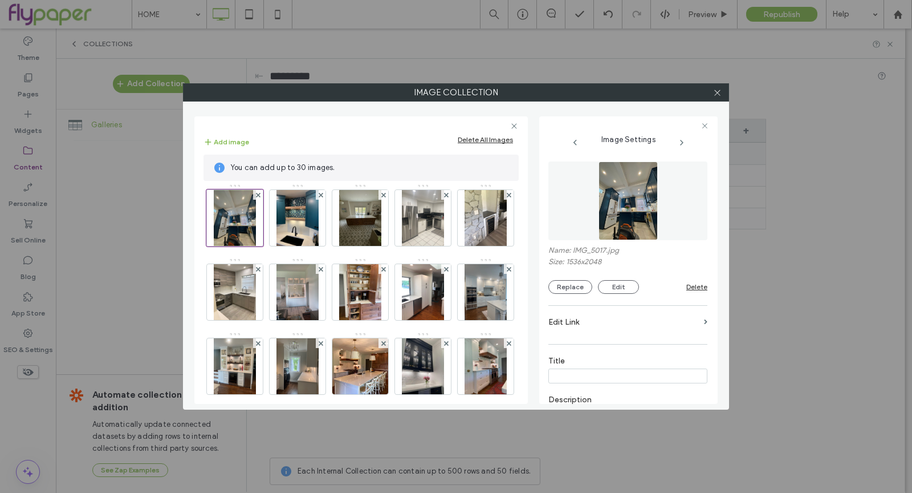
scroll to position [0, 0]
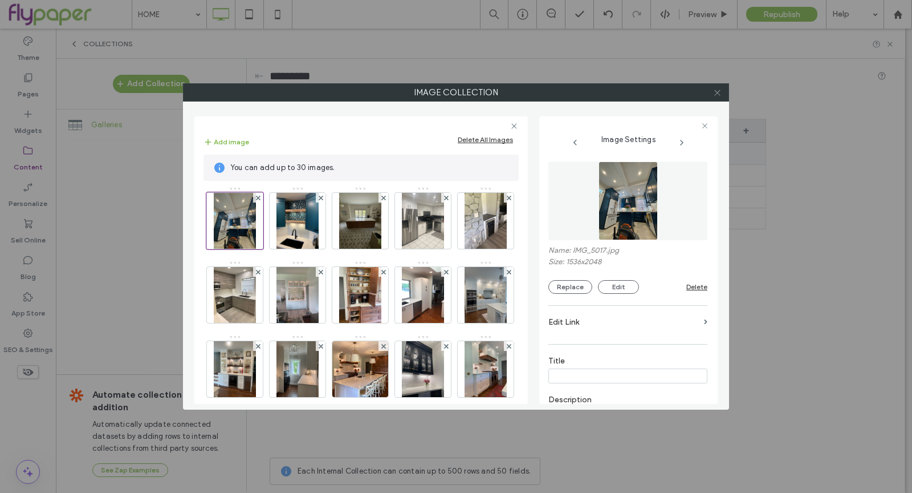
click at [718, 91] on use at bounding box center [717, 93] width 6 height 6
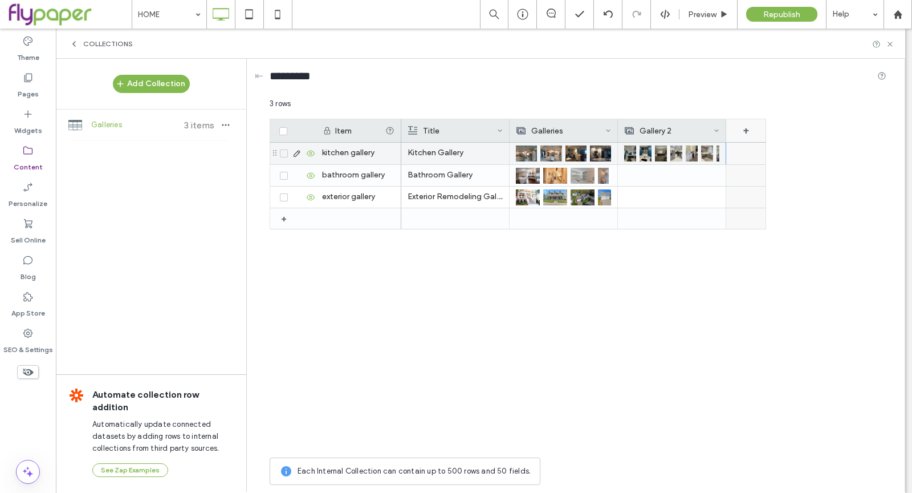
click at [741, 136] on div "+" at bounding box center [746, 130] width 40 height 23
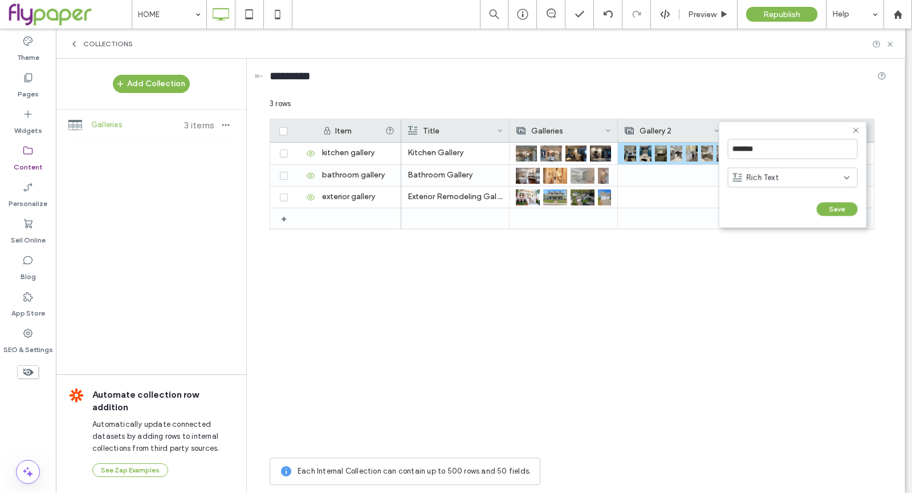
click at [782, 181] on div "Rich Text" at bounding box center [788, 177] width 111 height 11
click at [783, 198] on div "Plain Text" at bounding box center [793, 196] width 130 height 20
click at [817, 151] on input "*******" at bounding box center [793, 149] width 130 height 20
click at [818, 152] on input "*******" at bounding box center [793, 149] width 130 height 20
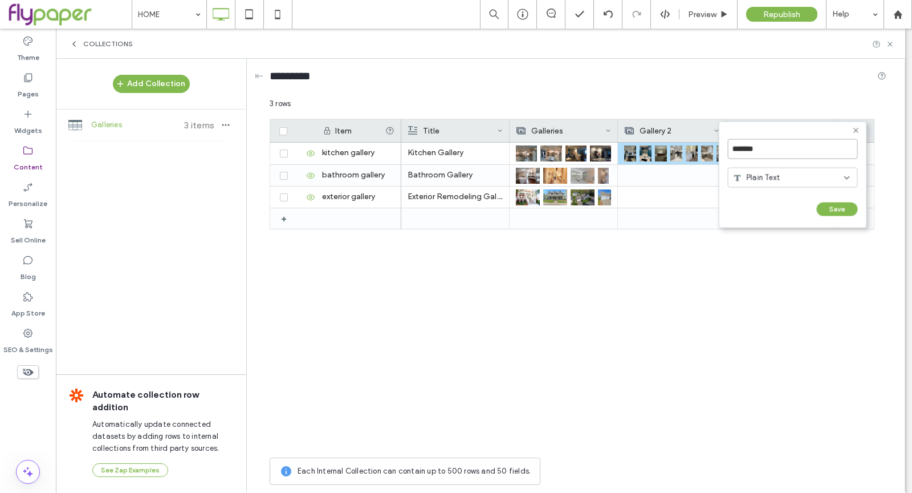
type input "********"
click input "******" at bounding box center [740, 221] width 25 height 10
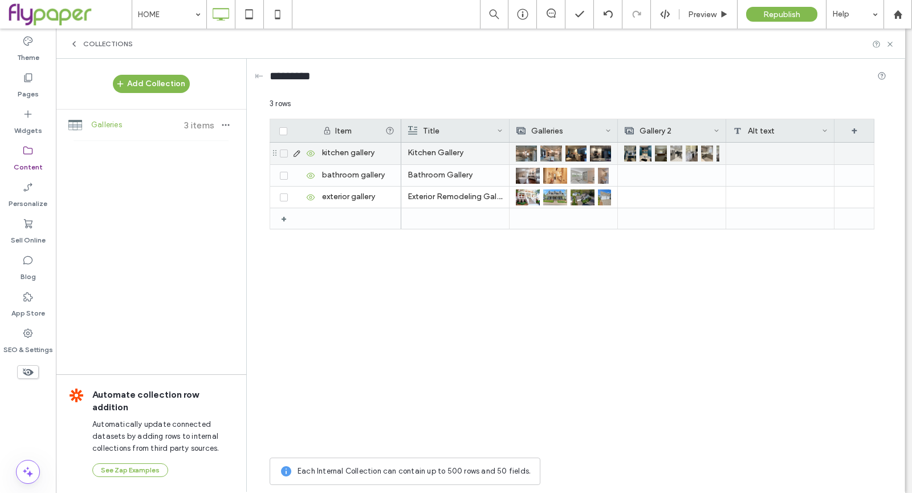
click at [761, 153] on div at bounding box center [780, 154] width 108 height 22
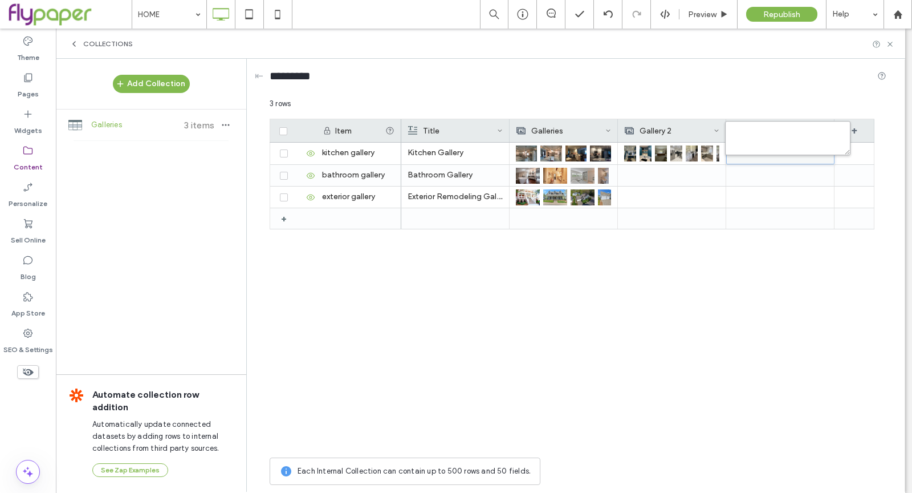
click at [754, 140] on textarea "plain-text-cell" at bounding box center [787, 138] width 125 height 34
type textarea "**********"
click at [750, 256] on div "Kitchen Gallery Bathroom Gallery Exterior Remodeling Gallery" at bounding box center [637, 297] width 473 height 309
click at [19, 87] on label "Pages" at bounding box center [28, 91] width 21 height 16
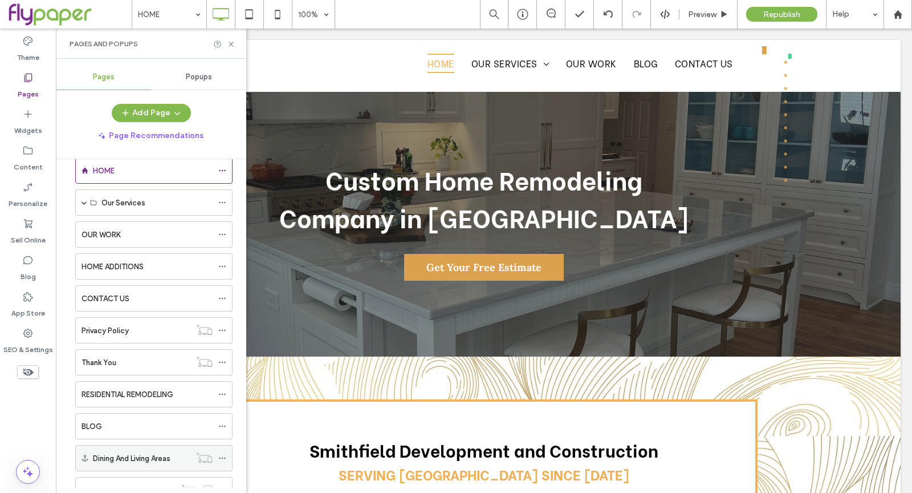
scroll to position [59, 0]
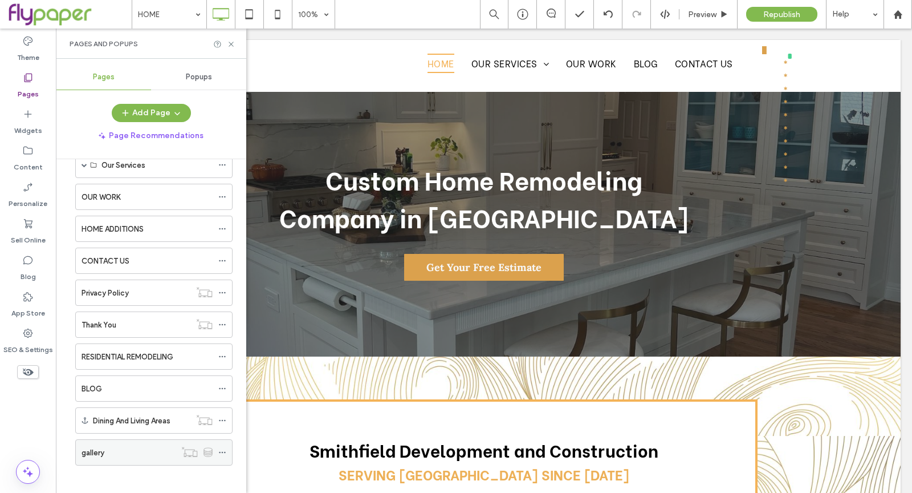
click at [142, 454] on div "gallery" at bounding box center [129, 452] width 94 height 25
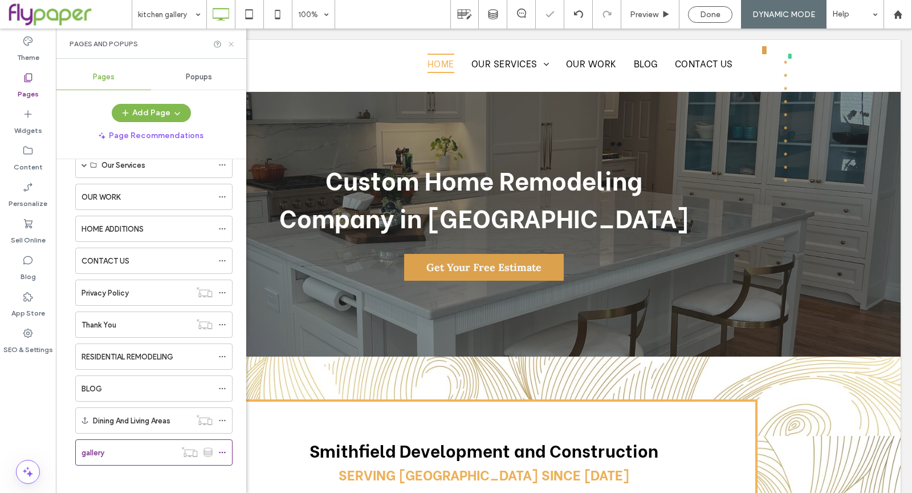
click at [230, 43] on icon at bounding box center [231, 44] width 9 height 9
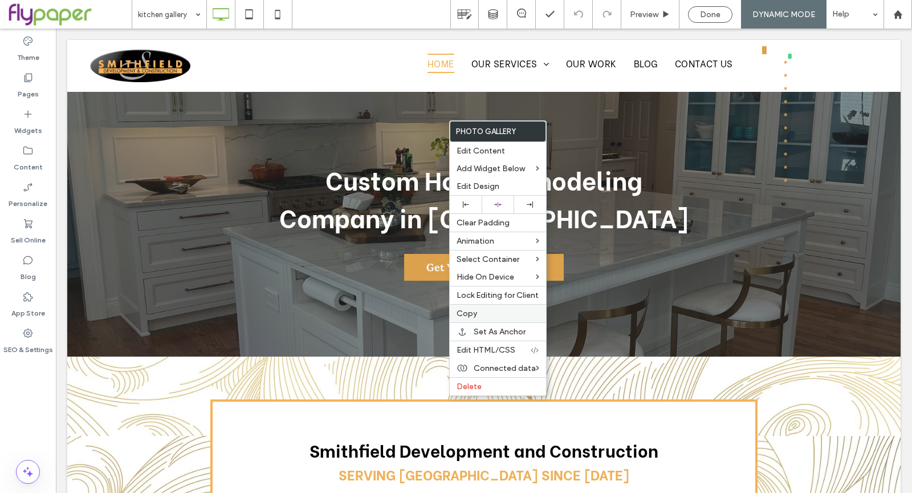
click at [481, 308] on label "Copy" at bounding box center [498, 313] width 83 height 10
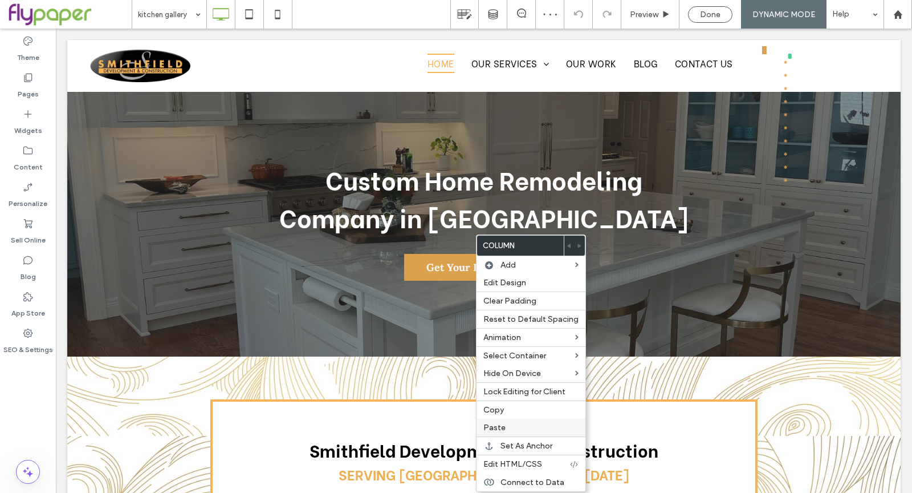
click at [503, 425] on span "Paste" at bounding box center [494, 427] width 22 height 10
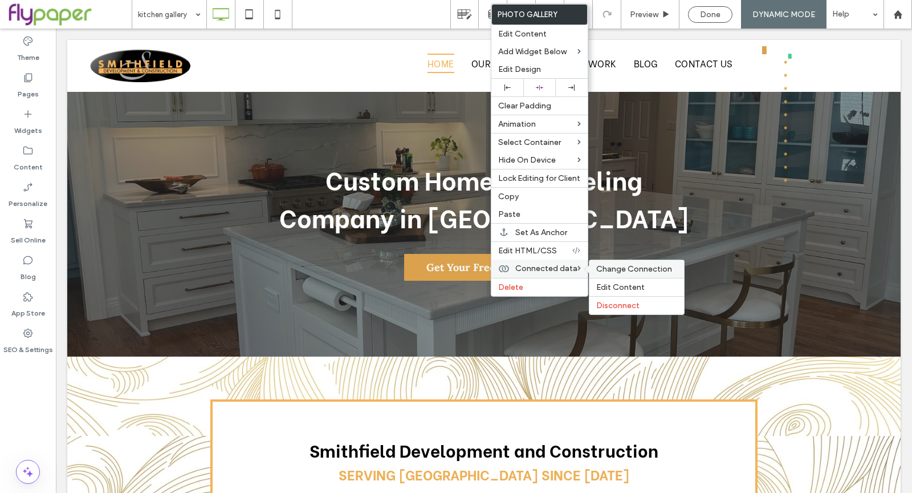
click at [625, 264] on span "Change Connection" at bounding box center [634, 269] width 76 height 10
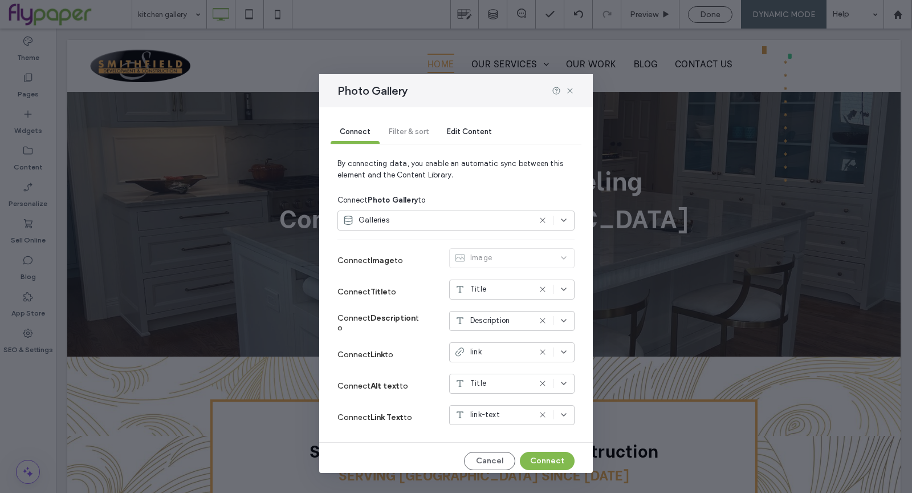
scroll to position [5, 0]
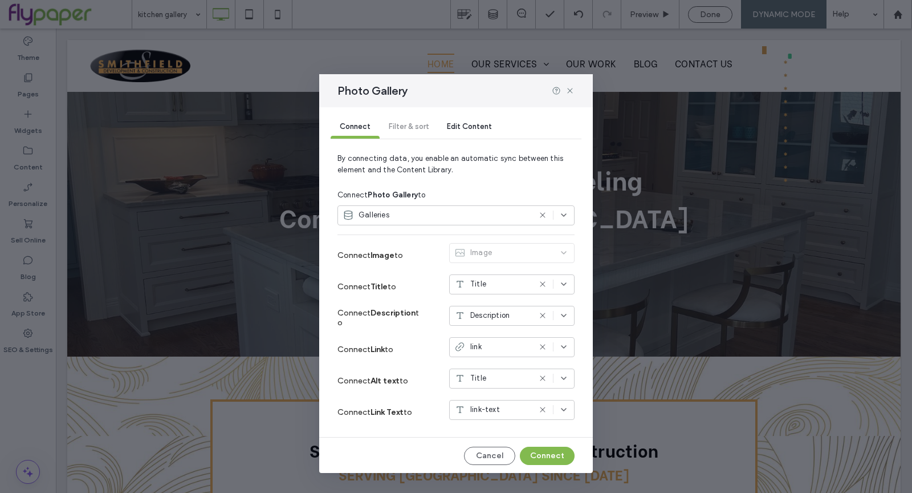
click at [503, 210] on div "Galleries" at bounding box center [437, 214] width 188 height 11
click at [440, 259] on span "Gallery 2" at bounding box center [480, 254] width 151 height 11
click at [476, 371] on div "alt-text" at bounding box center [511, 378] width 125 height 20
click at [478, 443] on div "alt-text" at bounding box center [502, 438] width 125 height 20
click at [551, 453] on button "Connect" at bounding box center [547, 455] width 55 height 18
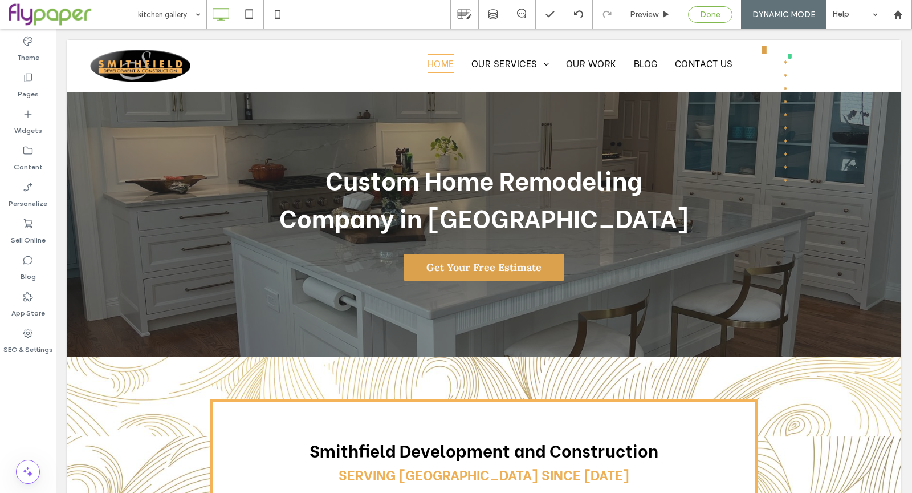
click at [703, 17] on span "Done" at bounding box center [710, 15] width 21 height 10
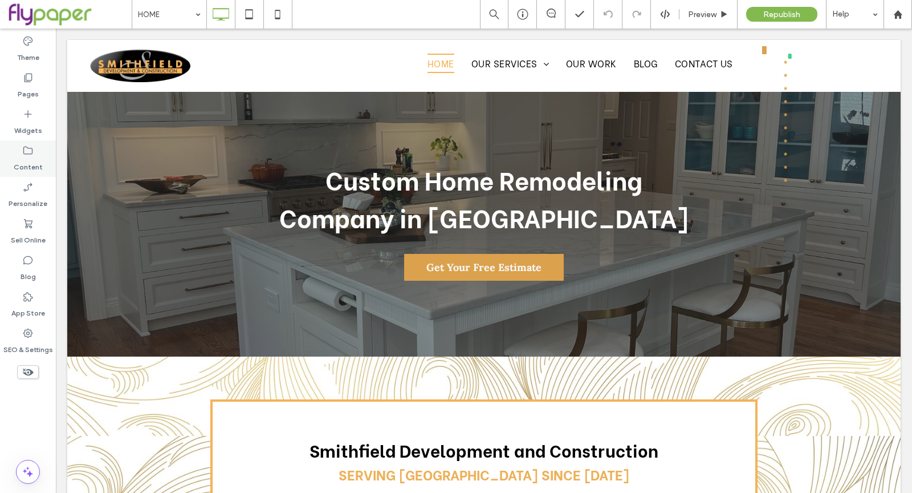
click at [33, 156] on icon at bounding box center [27, 150] width 11 height 11
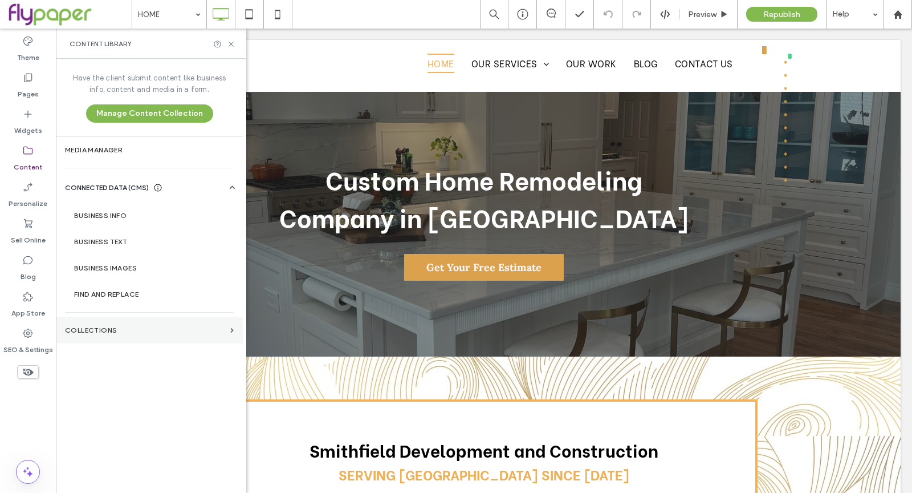
click at [161, 327] on label "Collections" at bounding box center [145, 330] width 161 height 8
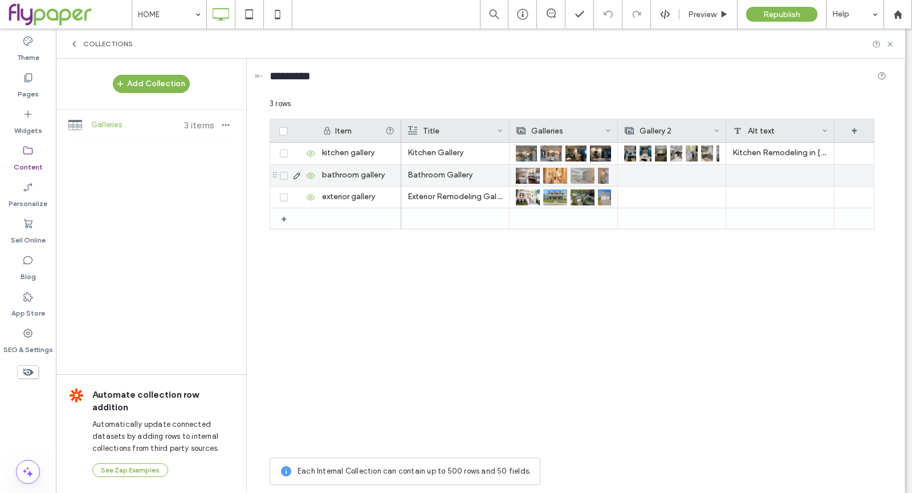
click at [616, 173] on div at bounding box center [564, 175] width 108 height 21
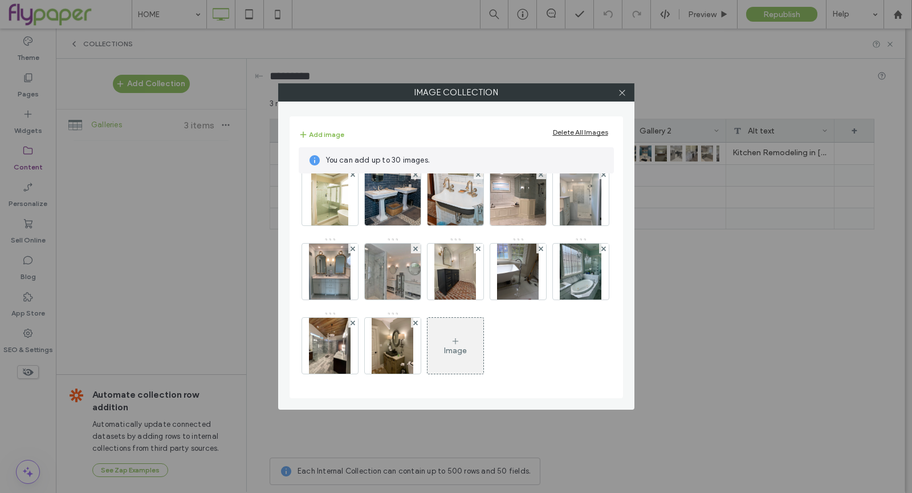
scroll to position [161, 0]
click at [428, 359] on div "Image" at bounding box center [456, 346] width 56 height 54
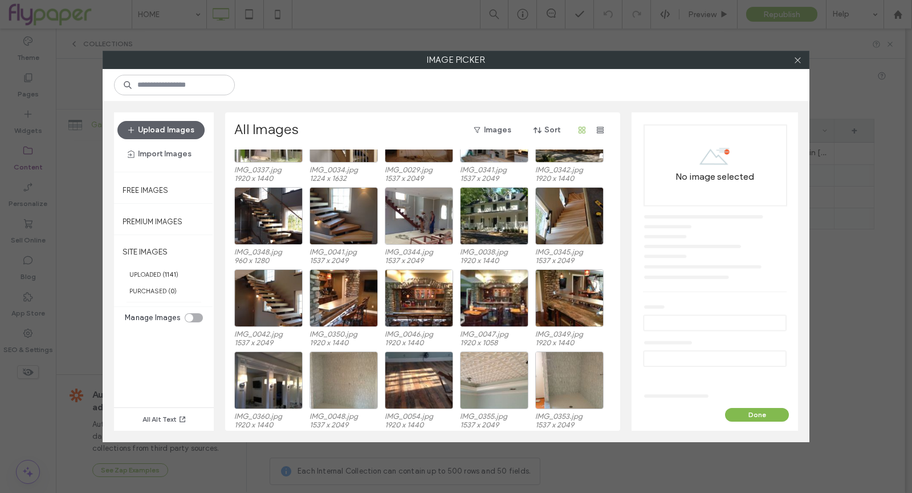
scroll to position [385, 0]
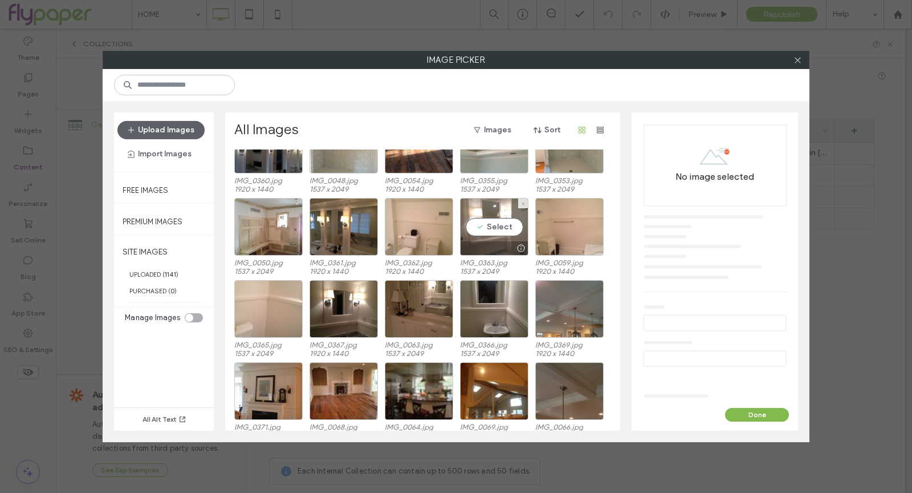
click at [470, 222] on div "Select" at bounding box center [494, 227] width 68 height 58
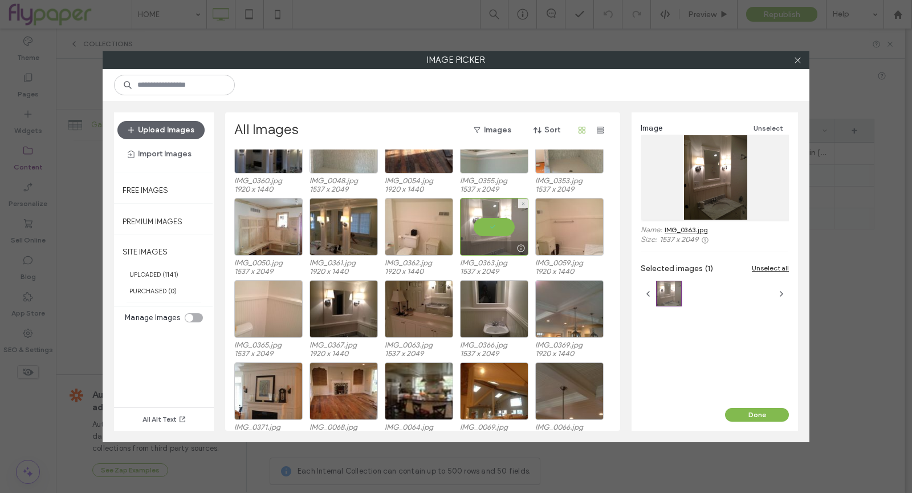
click at [470, 222] on div at bounding box center [494, 227] width 68 height 58
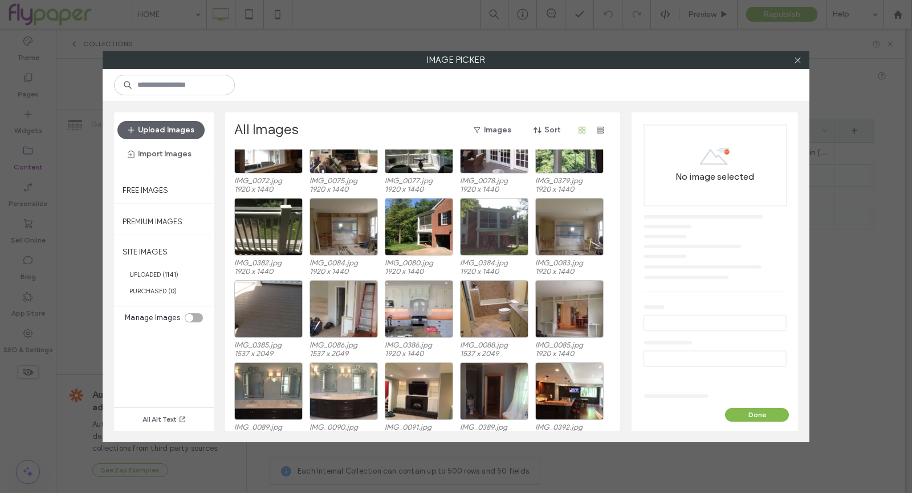
scroll to position [869, 0]
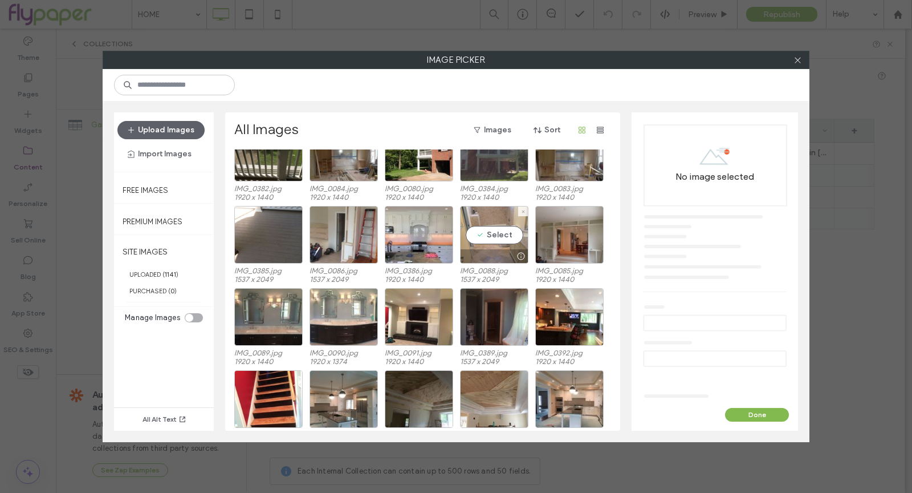
click at [465, 251] on div at bounding box center [494, 256] width 67 height 14
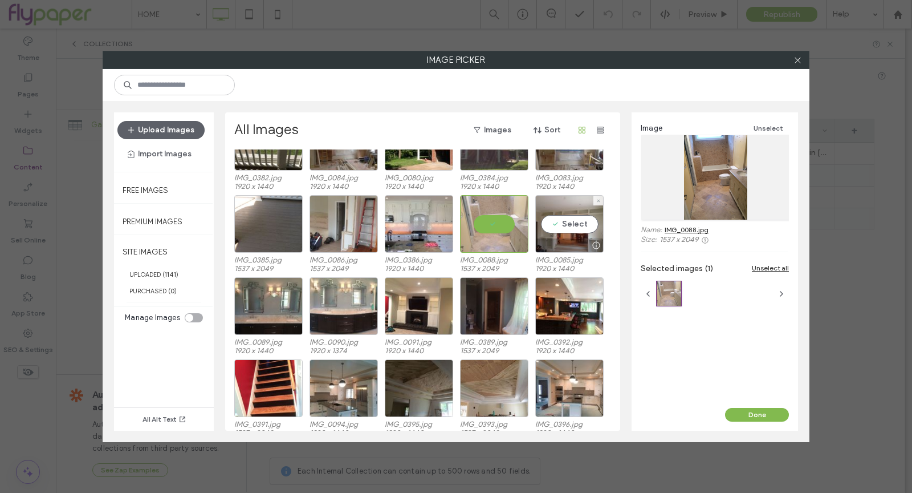
scroll to position [921, 0]
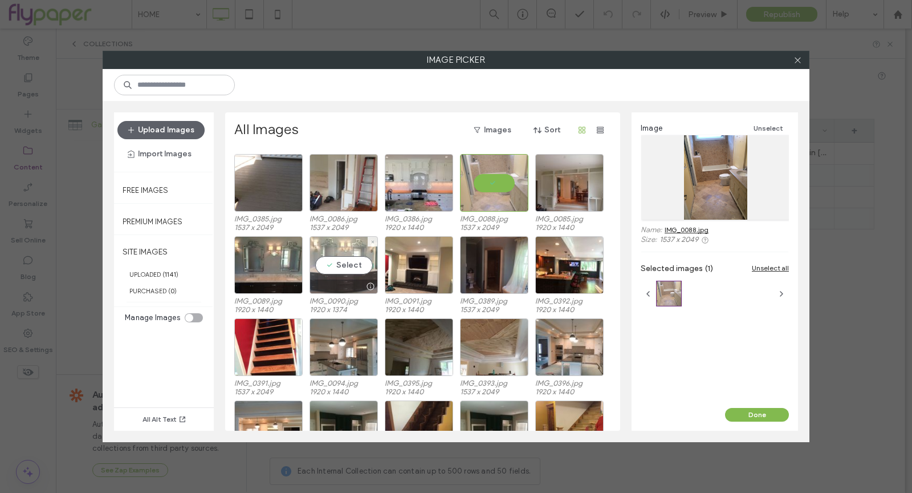
click at [347, 268] on div "Select" at bounding box center [344, 265] width 68 height 58
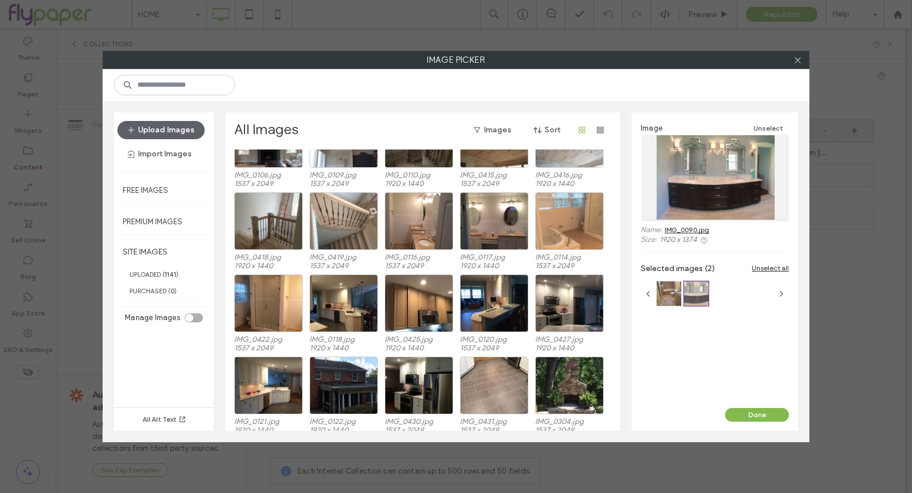
scroll to position [1480, 0]
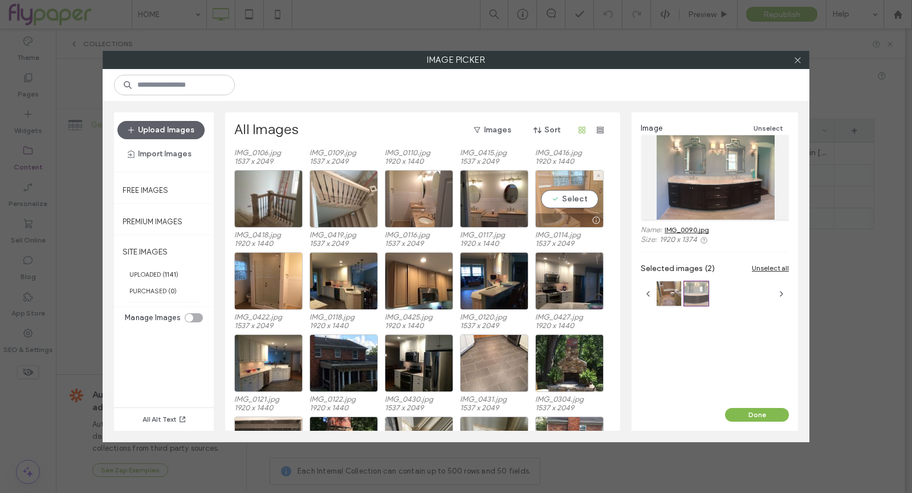
click at [566, 197] on div "Select" at bounding box center [569, 199] width 68 height 58
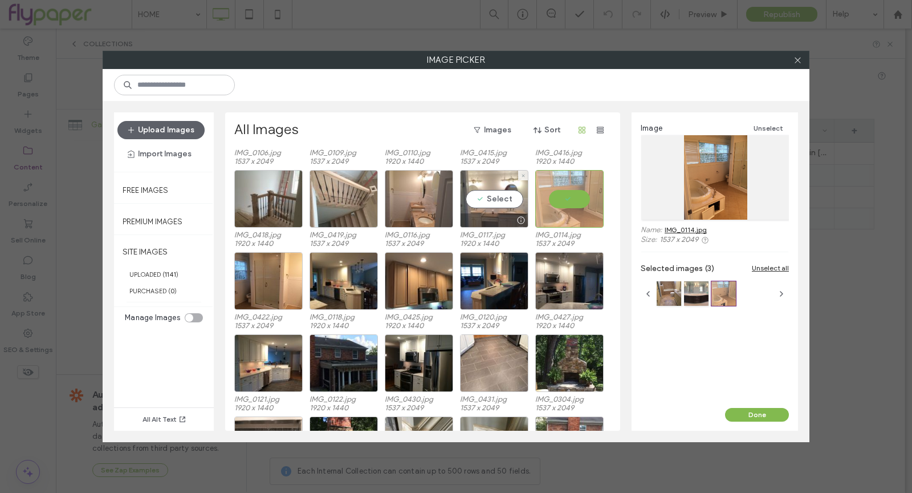
click at [493, 197] on div "Select" at bounding box center [494, 199] width 68 height 58
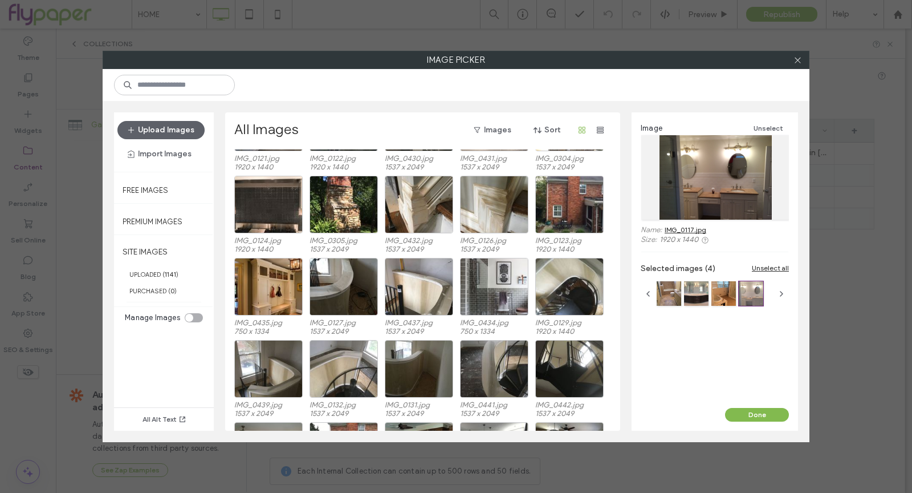
scroll to position [1724, 0]
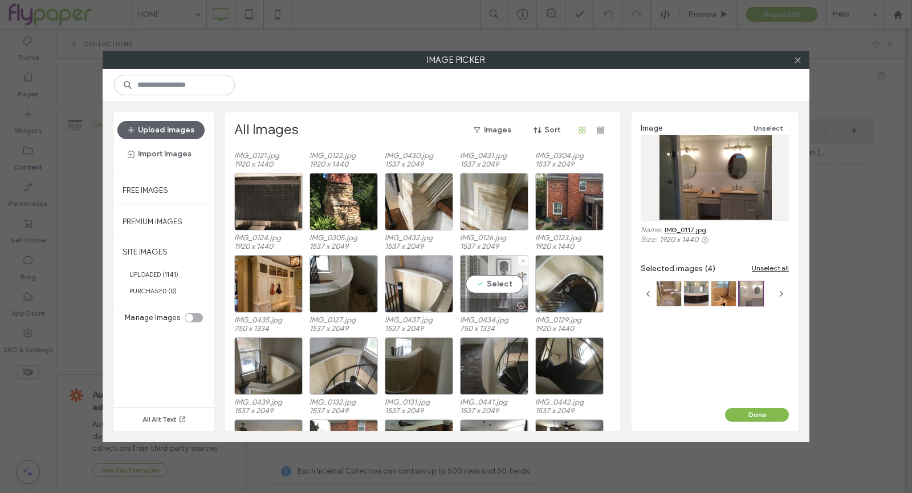
click at [491, 269] on div "Select" at bounding box center [494, 284] width 68 height 58
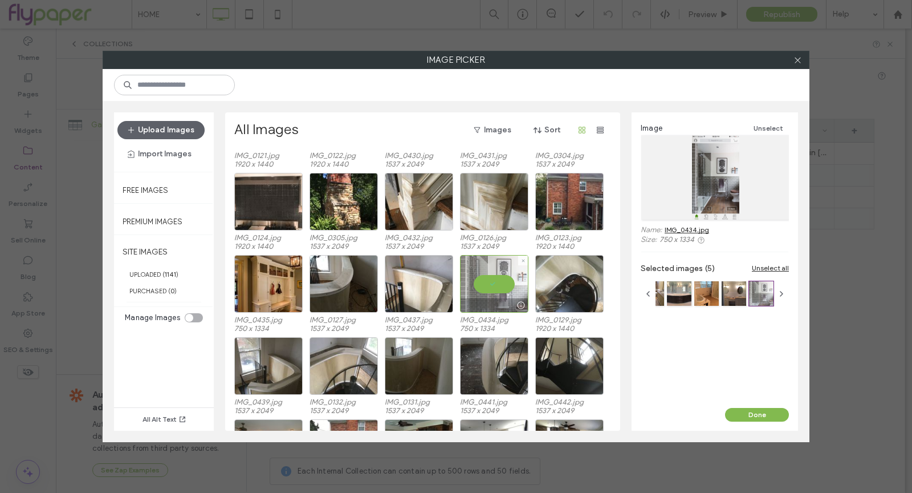
click at [491, 269] on div at bounding box center [494, 284] width 68 height 58
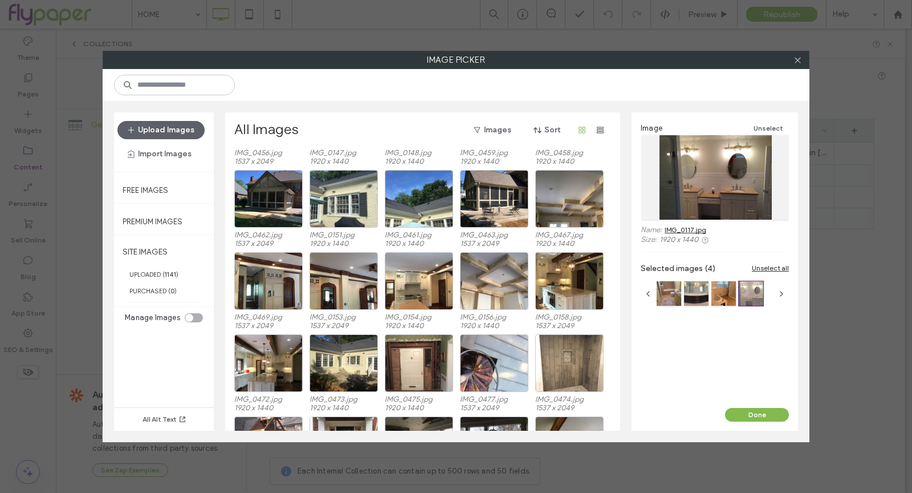
scroll to position [2362, 0]
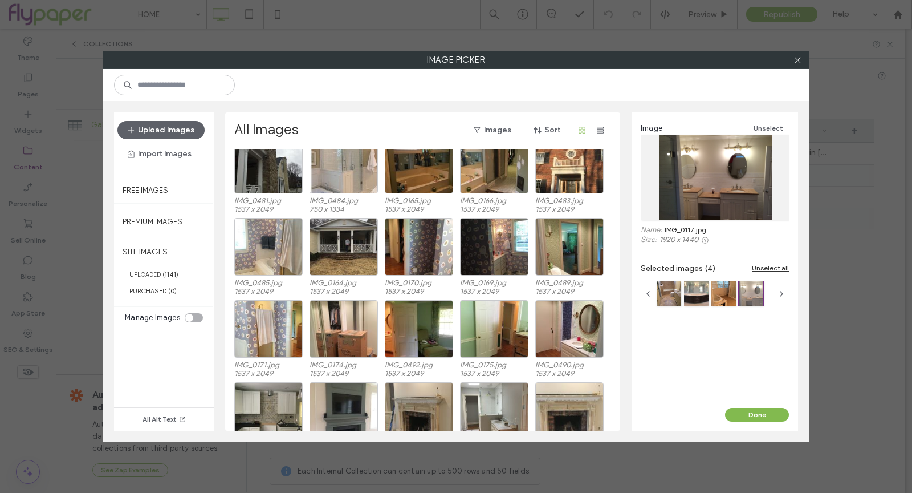
scroll to position [2664, 0]
click at [265, 250] on div "Select" at bounding box center [268, 247] width 68 height 58
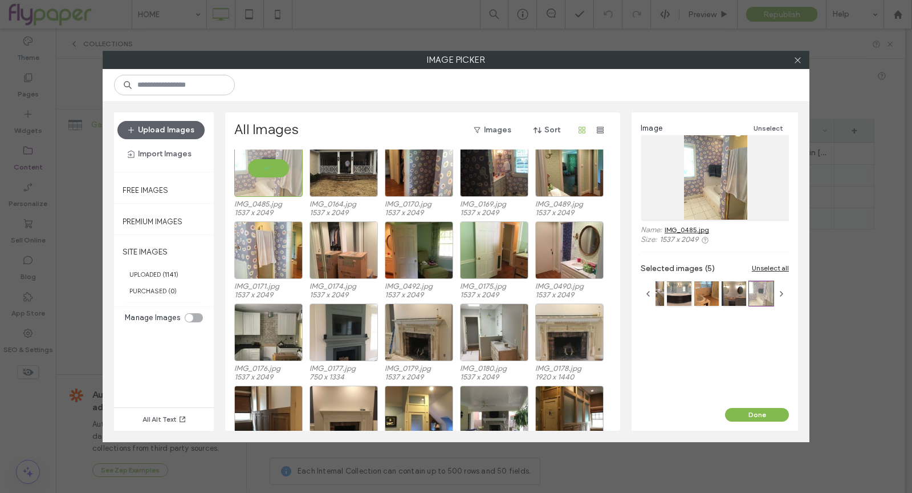
scroll to position [2771, 0]
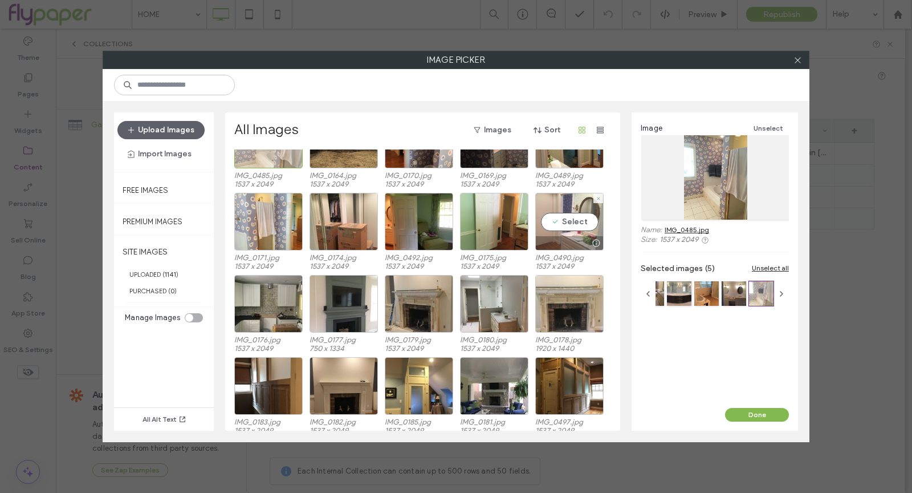
click at [570, 224] on div "Select" at bounding box center [569, 222] width 68 height 58
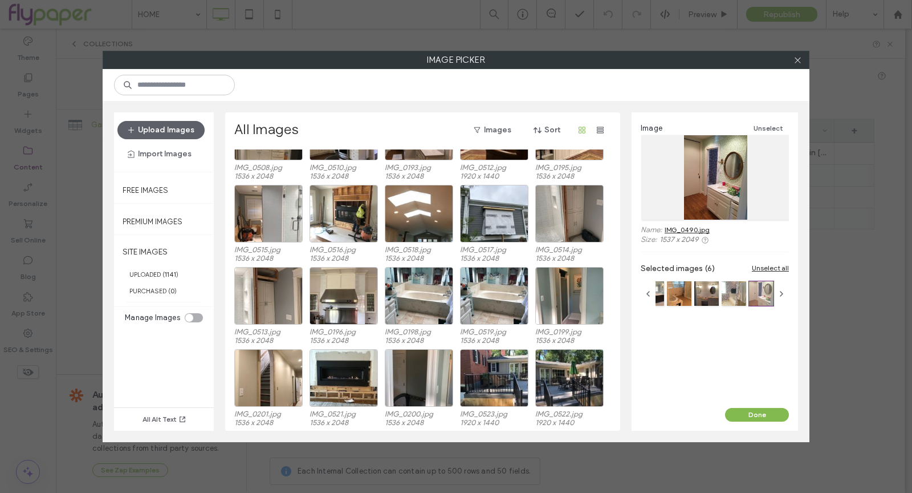
scroll to position [3274, 0]
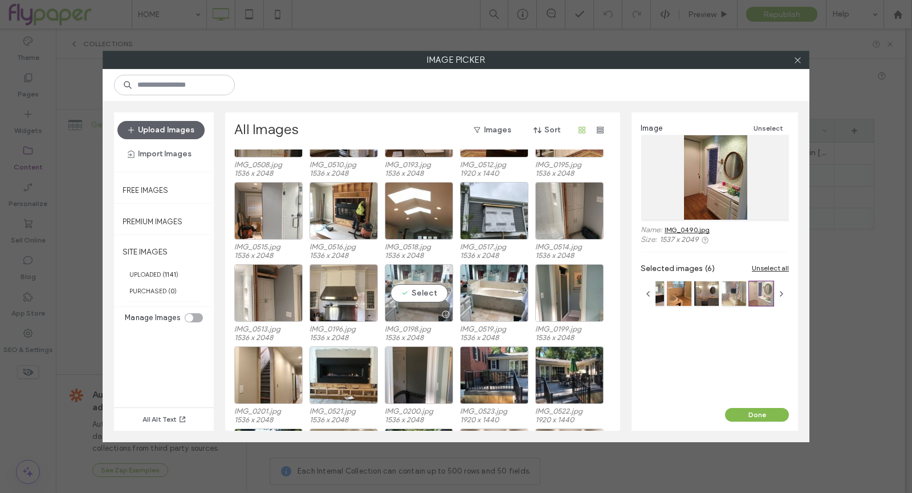
click at [422, 285] on div "Select" at bounding box center [419, 293] width 68 height 58
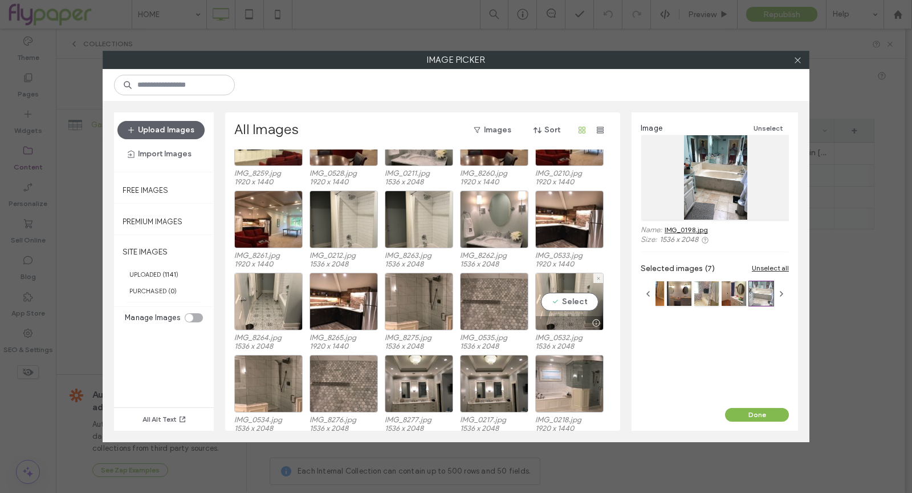
scroll to position [3574, 0]
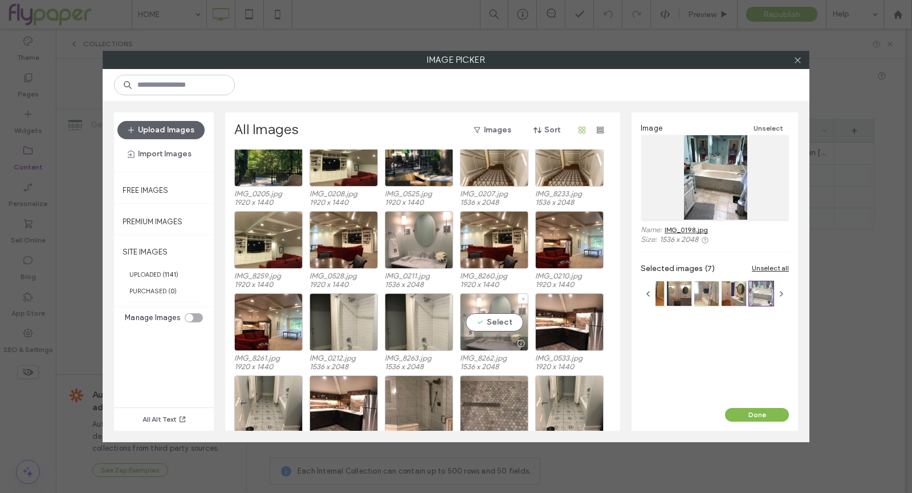
click at [509, 320] on div "Select" at bounding box center [494, 322] width 68 height 58
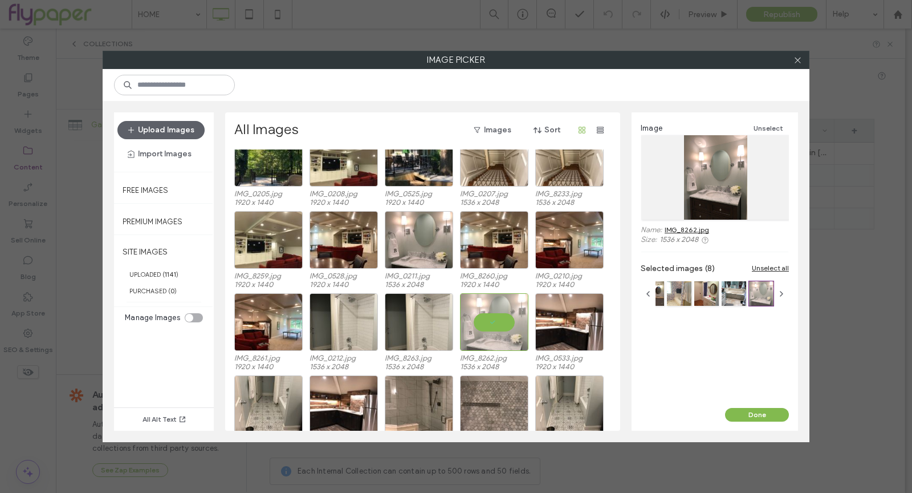
scroll to position [3576, 0]
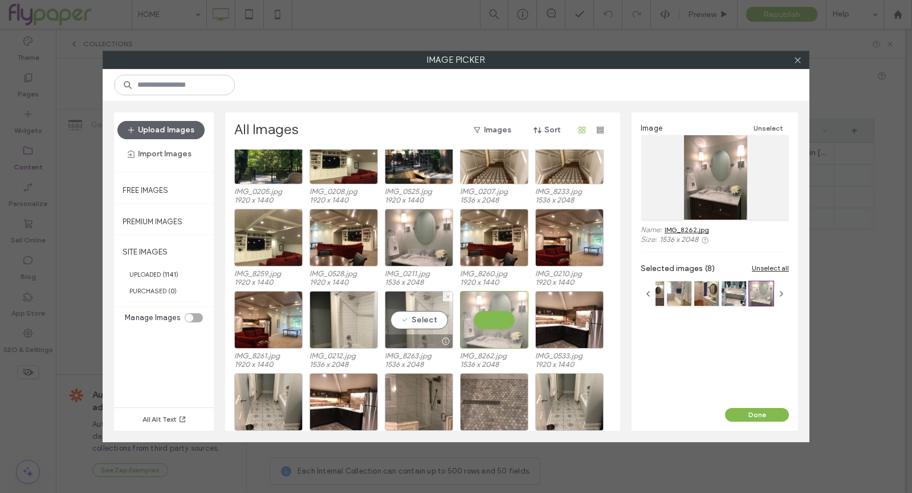
click at [420, 324] on div "Select" at bounding box center [419, 320] width 68 height 58
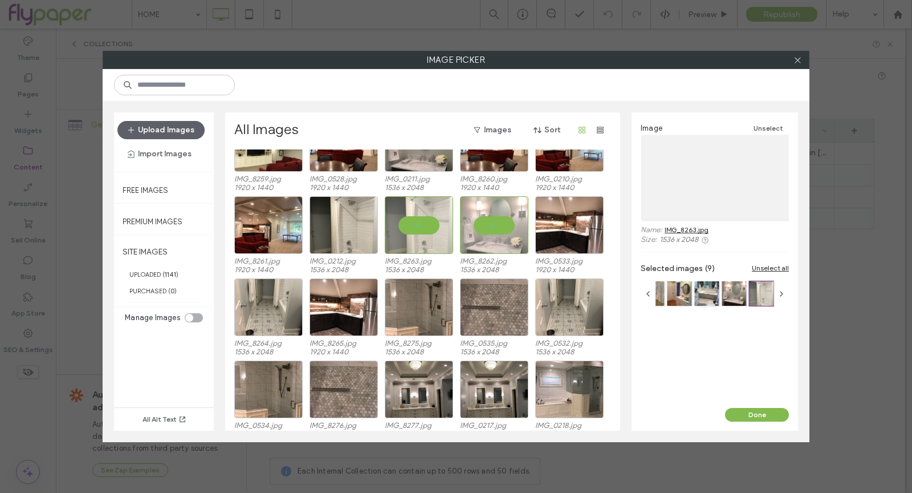
scroll to position [3720, 0]
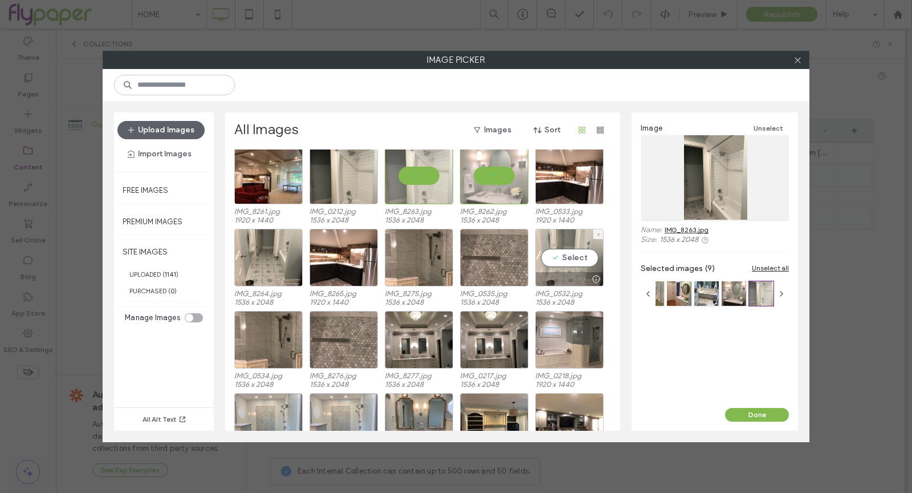
click at [550, 258] on div "Select" at bounding box center [569, 258] width 68 height 58
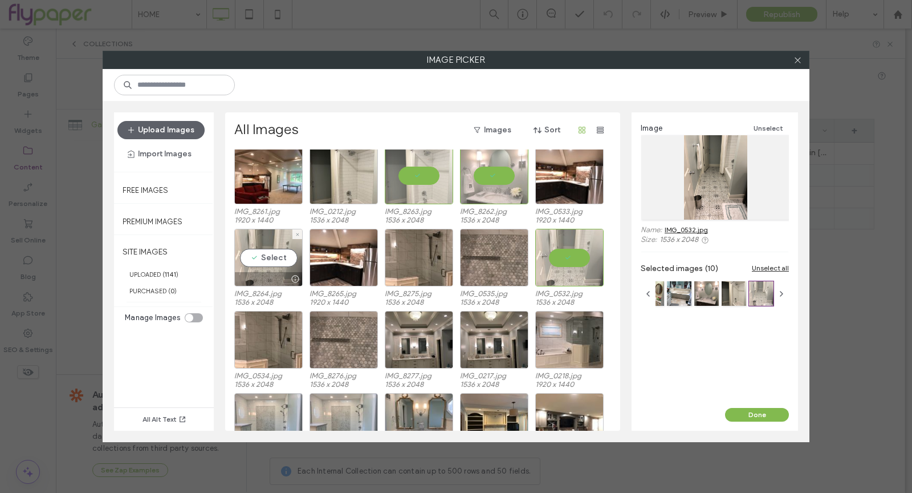
click at [270, 267] on div "Select" at bounding box center [268, 258] width 68 height 58
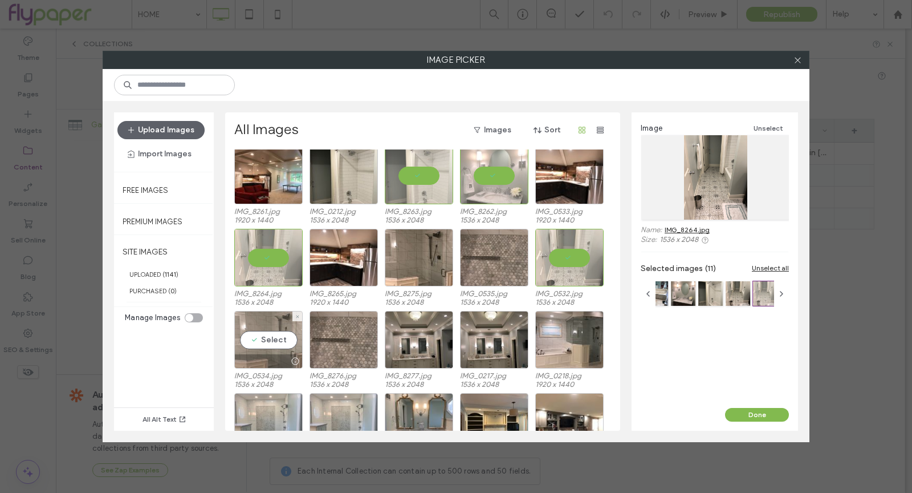
click at [266, 346] on div "Select" at bounding box center [268, 340] width 68 height 58
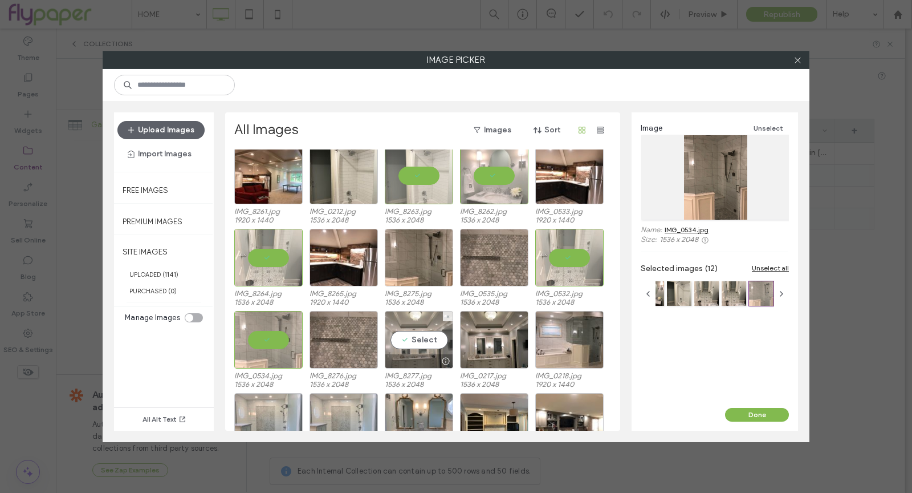
click at [414, 340] on div "Select" at bounding box center [419, 340] width 68 height 58
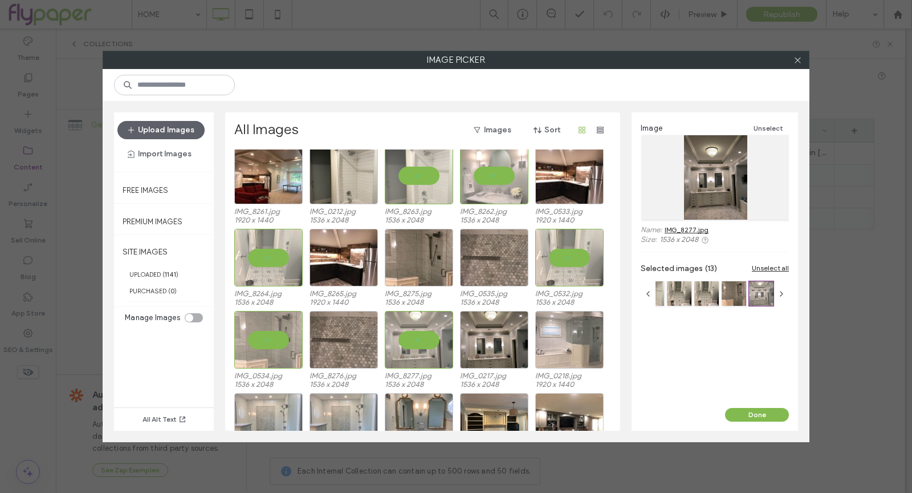
click at [582, 350] on div at bounding box center [569, 340] width 68 height 58
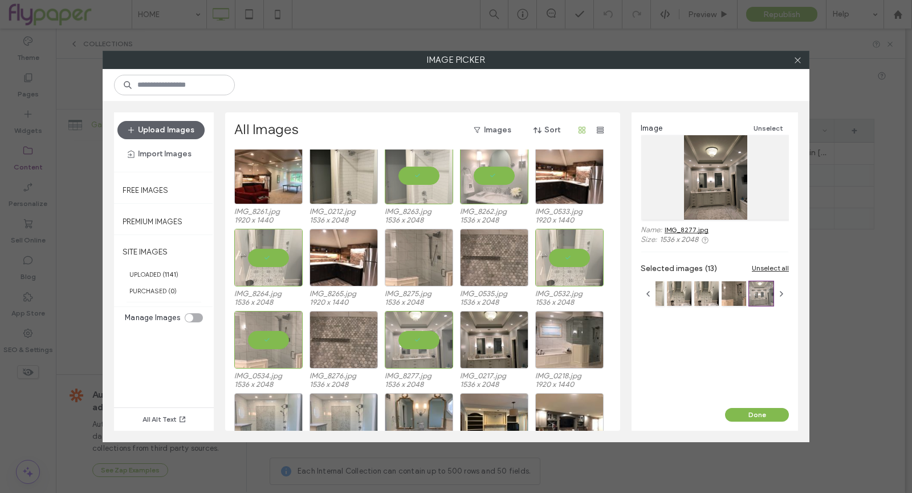
click at [388, 249] on div at bounding box center [419, 258] width 68 height 58
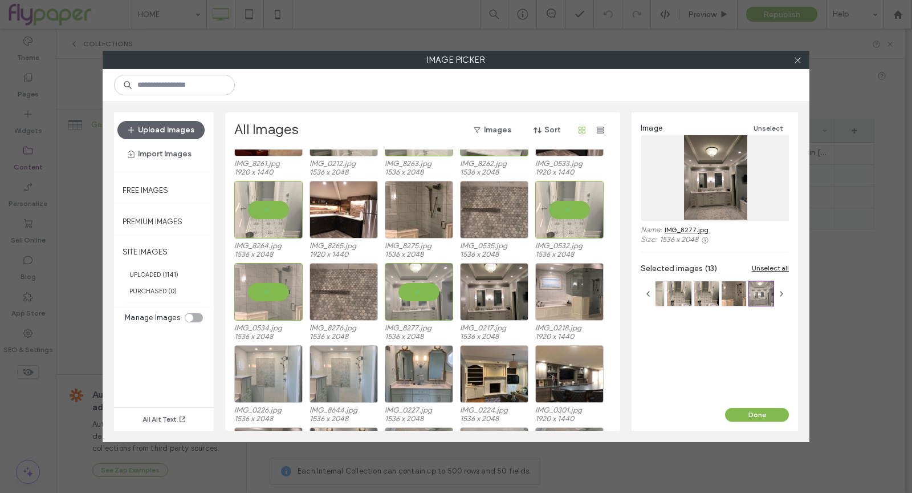
scroll to position [3781, 0]
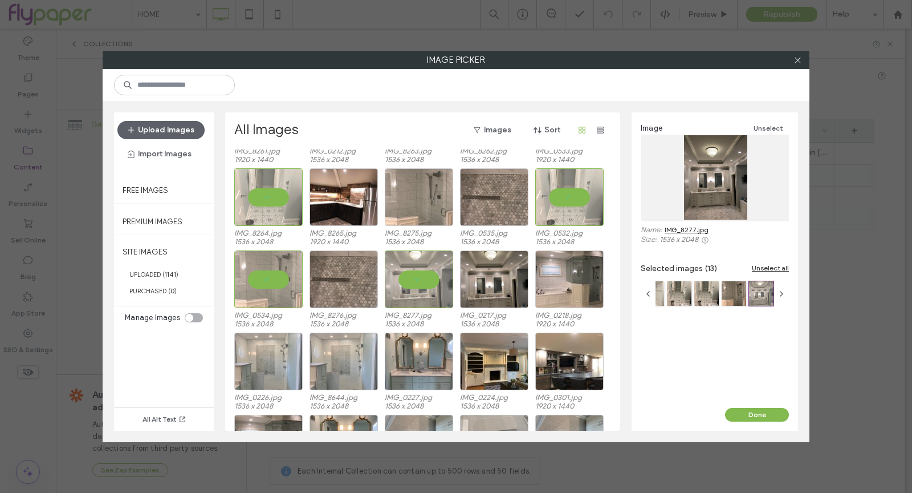
click at [424, 207] on div at bounding box center [419, 197] width 68 height 58
click at [422, 186] on div at bounding box center [419, 197] width 68 height 58
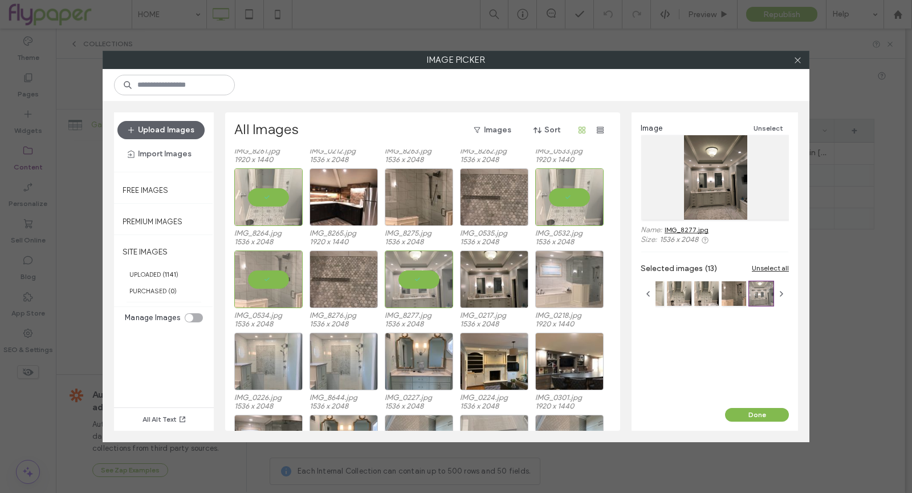
click at [567, 283] on div at bounding box center [569, 279] width 68 height 58
click at [751, 415] on button "Done" at bounding box center [757, 415] width 64 height 14
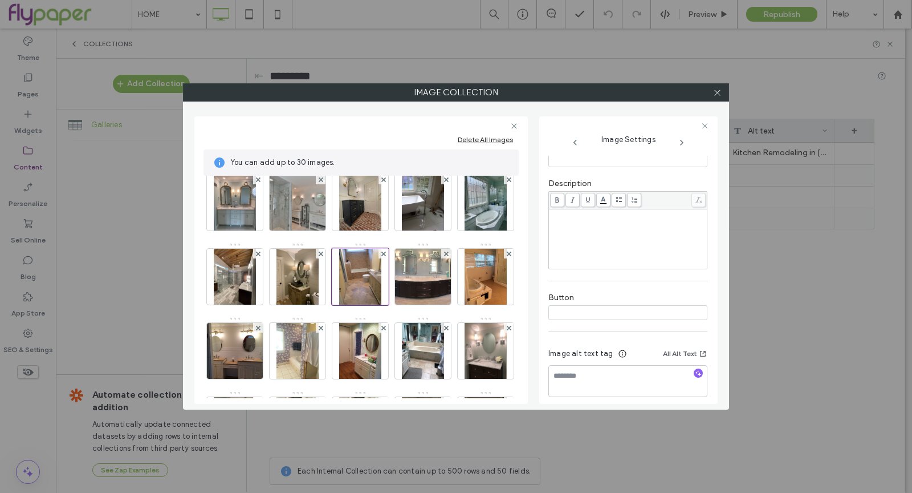
scroll to position [221, 0]
click at [718, 91] on icon at bounding box center [717, 92] width 9 height 9
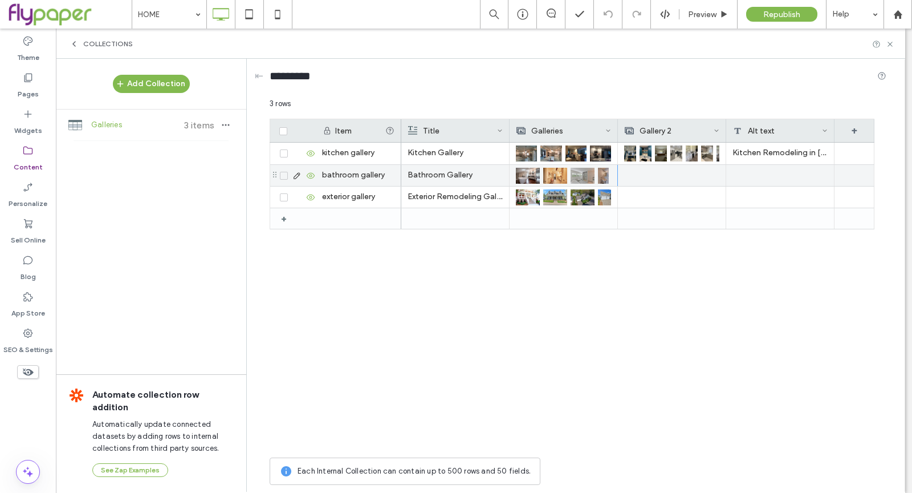
click at [662, 165] on div at bounding box center [671, 175] width 95 height 21
click at [662, 165] on div at bounding box center [672, 175] width 95 height 20
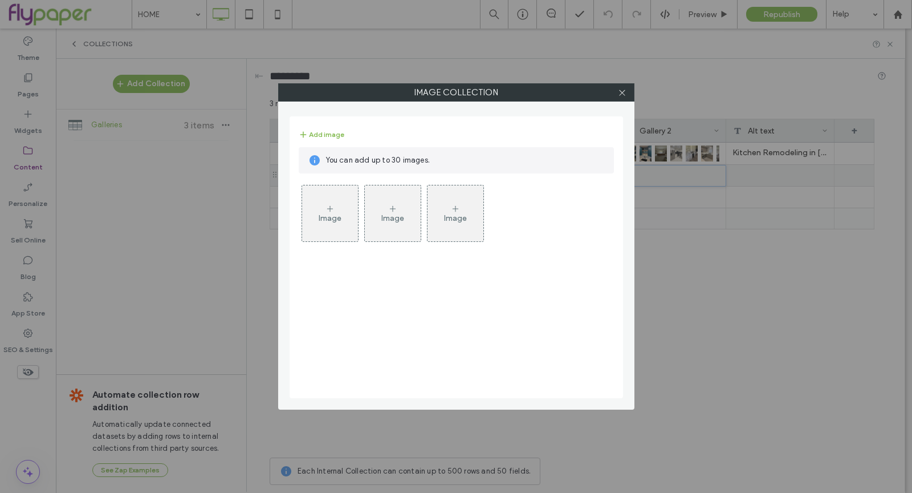
click at [328, 224] on div "Image" at bounding box center [330, 213] width 56 height 54
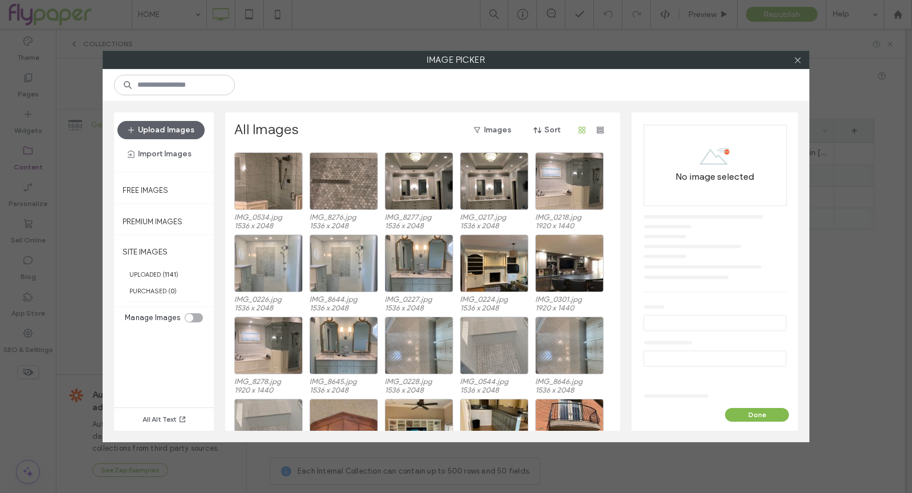
scroll to position [3940, 0]
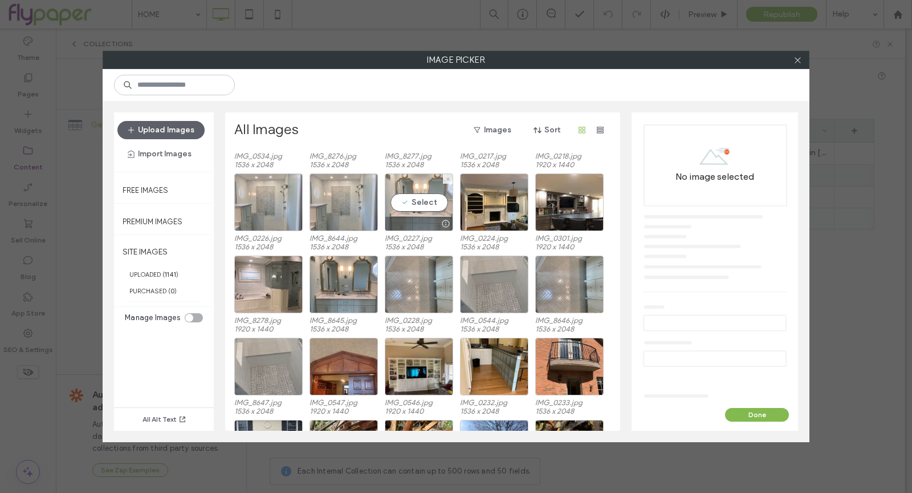
click at [403, 193] on div "Select" at bounding box center [419, 202] width 68 height 58
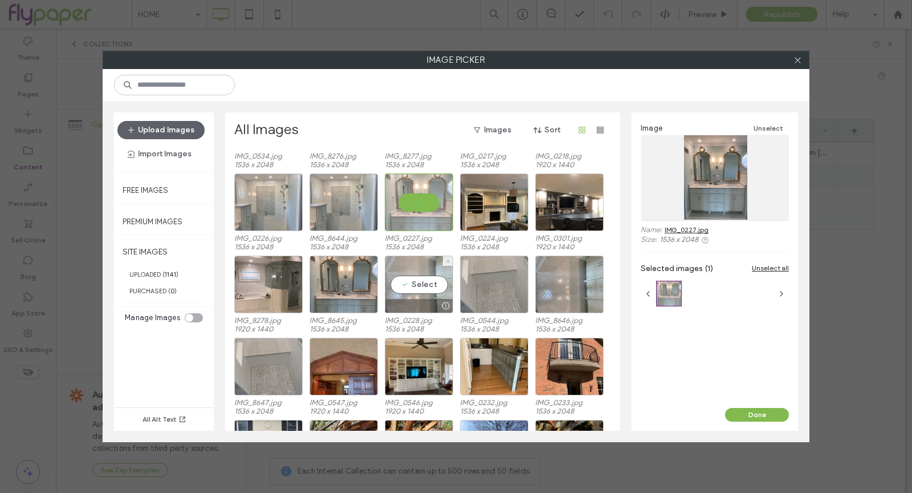
click at [429, 300] on div at bounding box center [418, 306] width 67 height 14
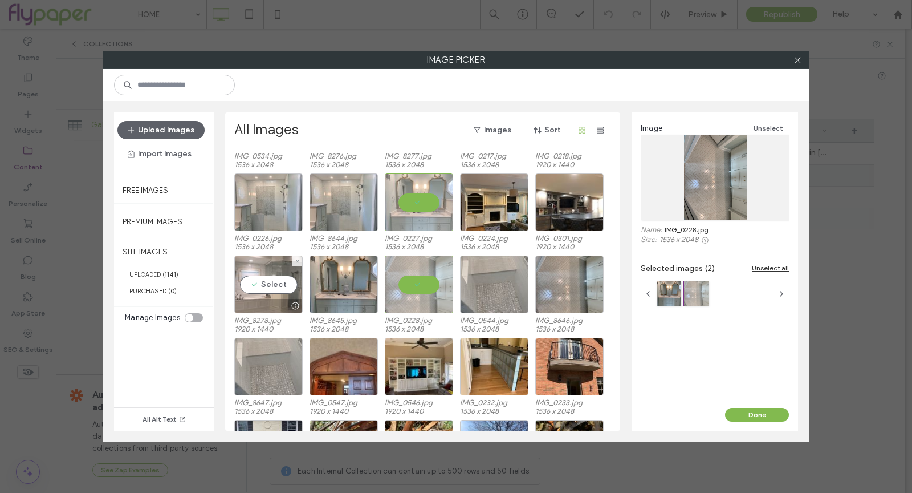
click at [253, 288] on div "Select" at bounding box center [268, 284] width 68 height 58
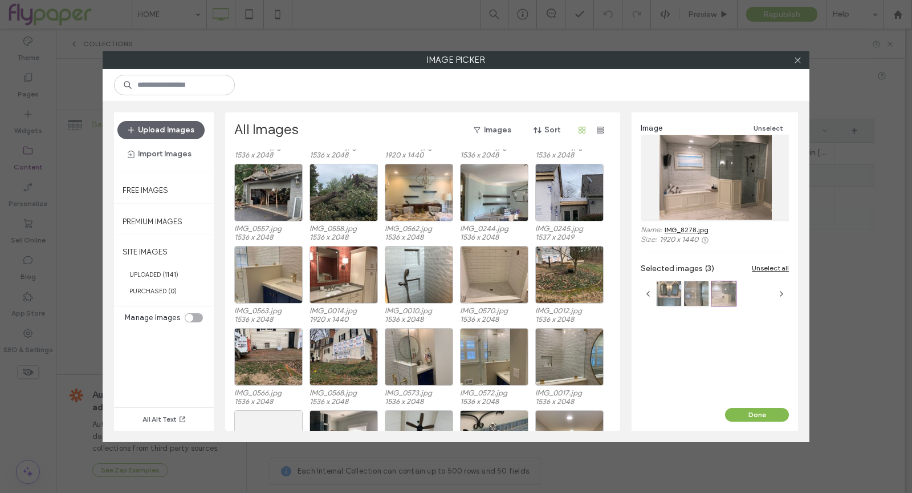
scroll to position [4383, 0]
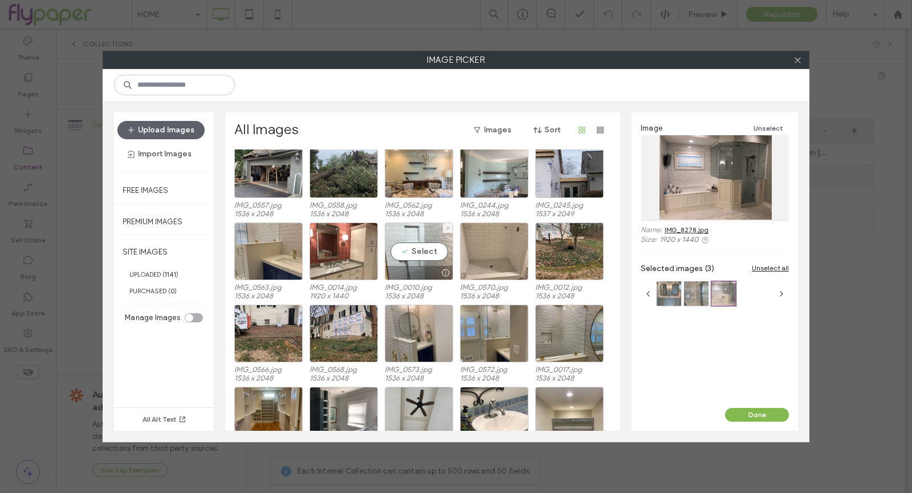
click at [418, 255] on div "Select" at bounding box center [419, 251] width 68 height 58
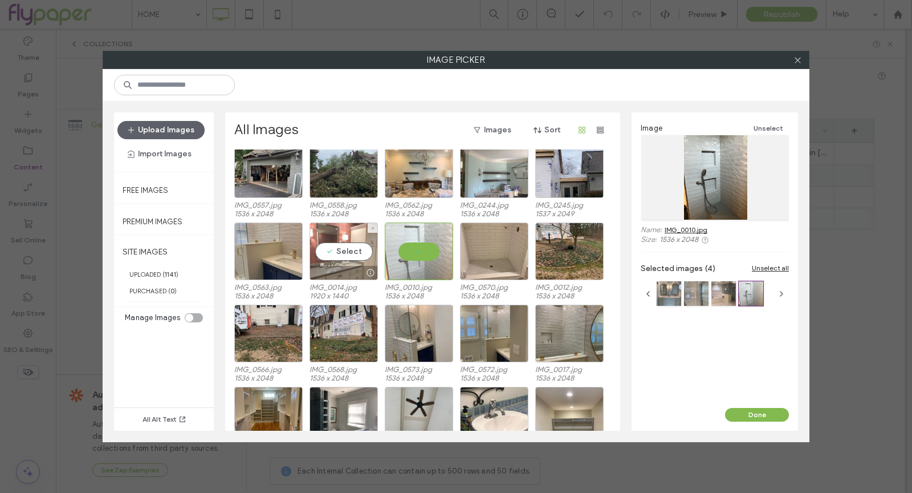
click at [337, 254] on div "Select" at bounding box center [344, 251] width 68 height 58
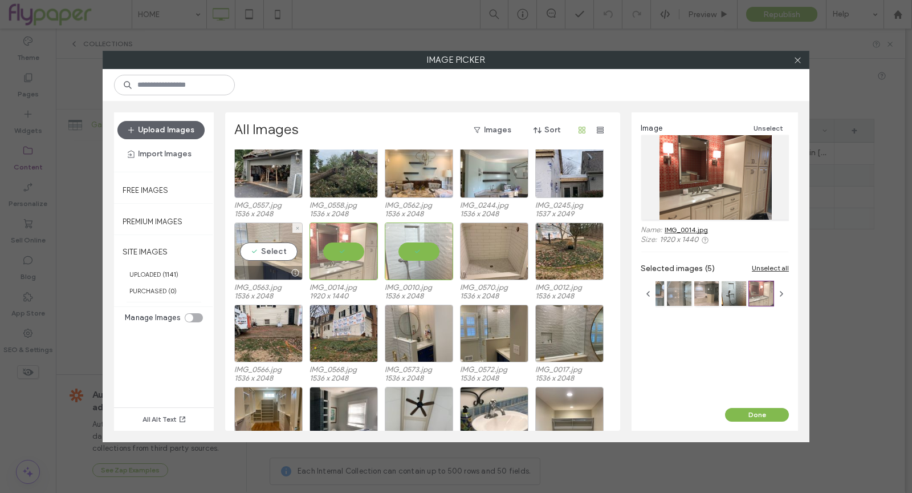
click at [264, 250] on div "Select" at bounding box center [268, 251] width 68 height 58
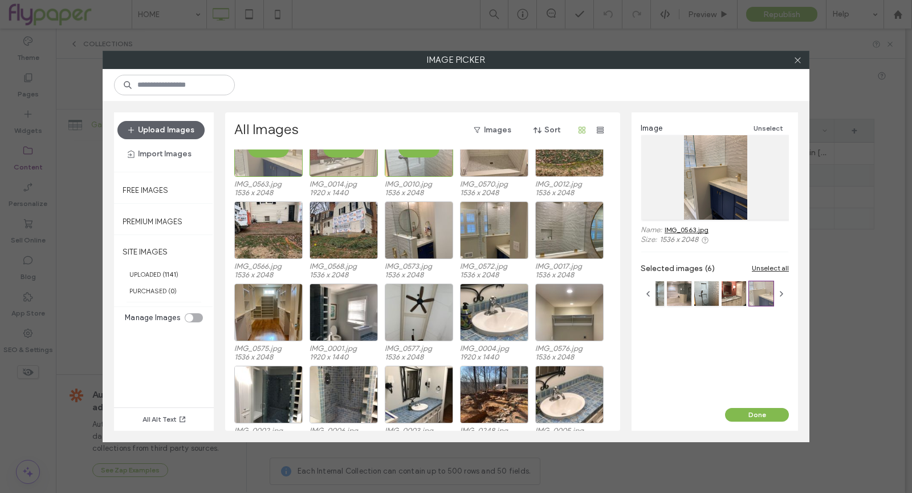
scroll to position [4515, 0]
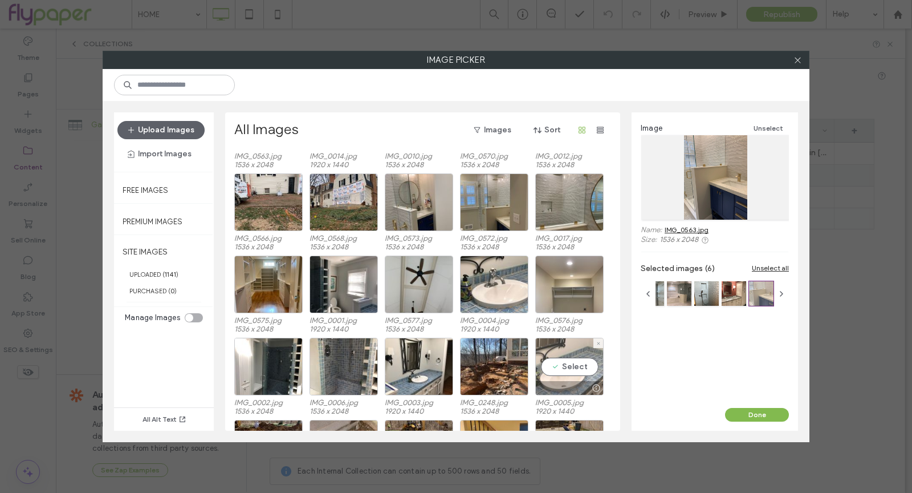
click at [593, 355] on div "Select" at bounding box center [569, 367] width 68 height 58
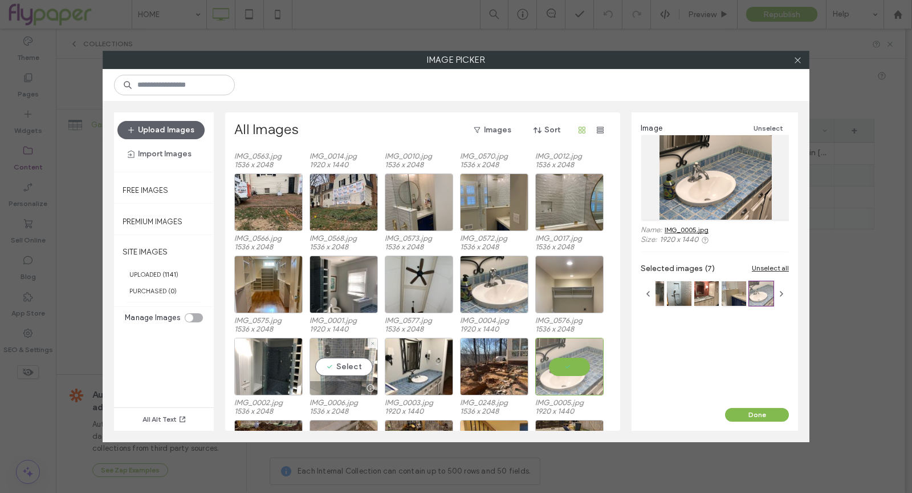
click at [345, 363] on div "Select" at bounding box center [344, 367] width 68 height 58
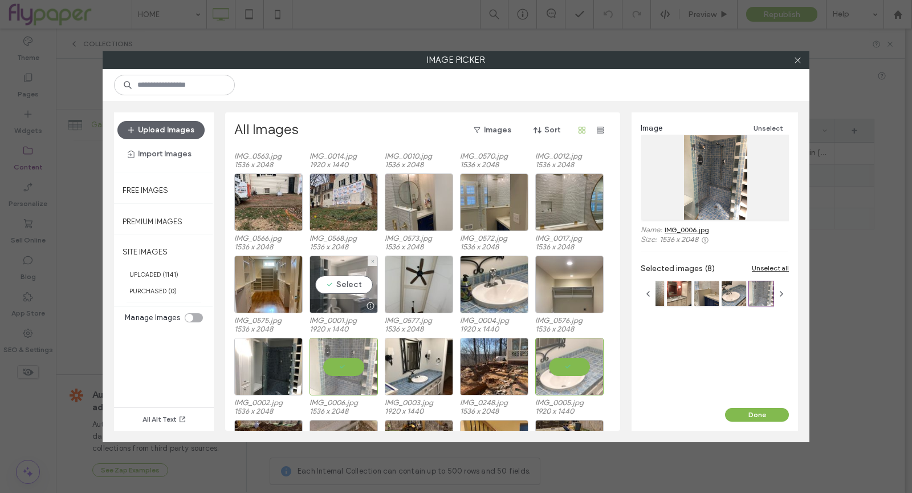
click at [351, 291] on div "Select" at bounding box center [344, 284] width 68 height 58
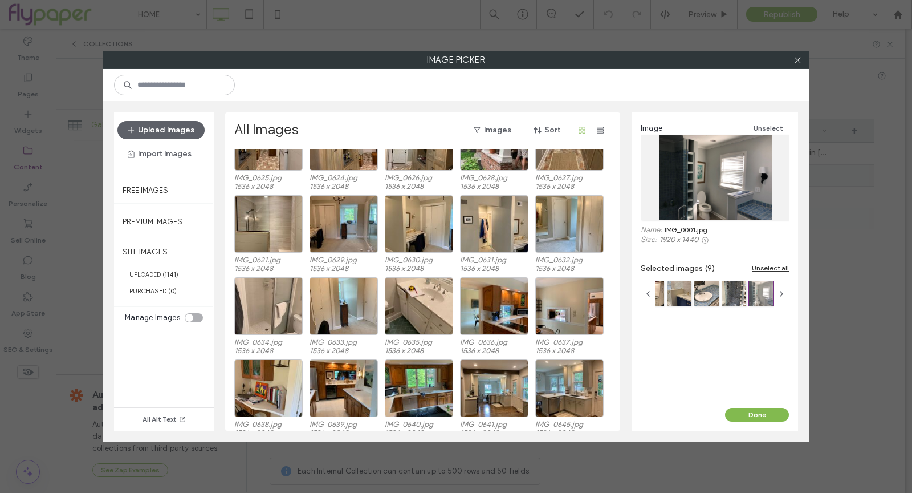
scroll to position [5728, 0]
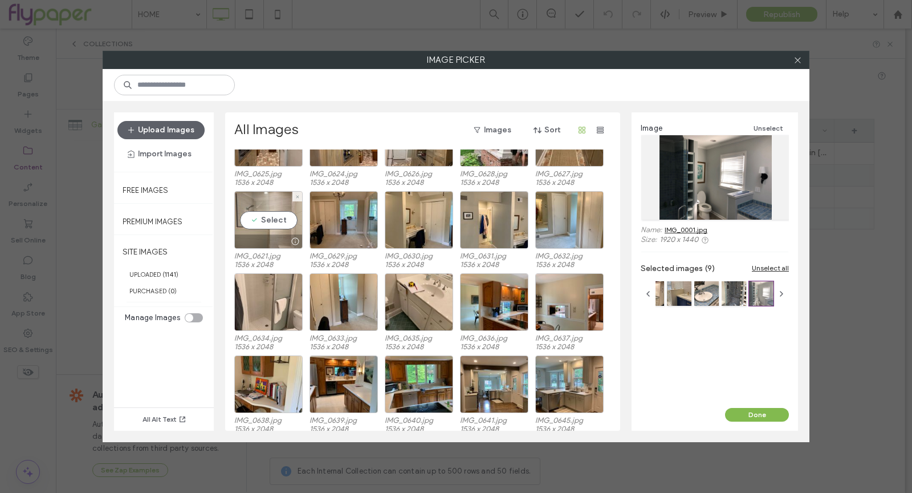
click at [266, 236] on div at bounding box center [268, 241] width 67 height 14
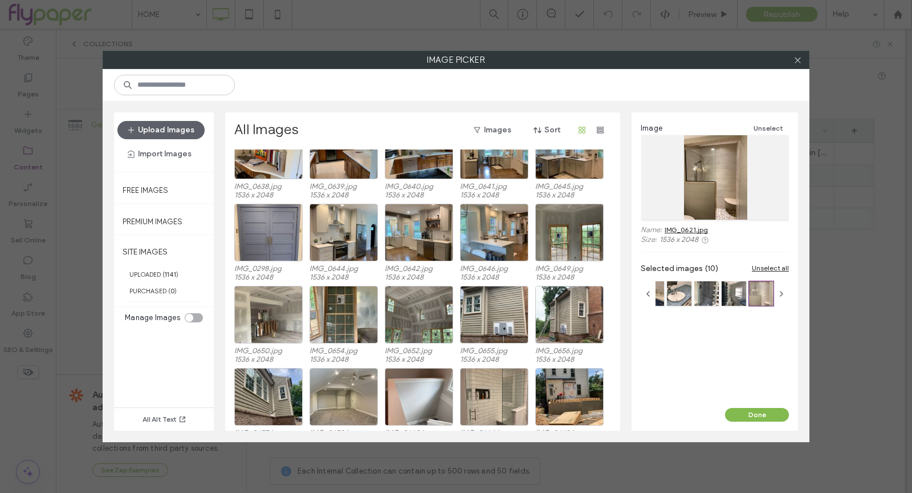
scroll to position [5981, 0]
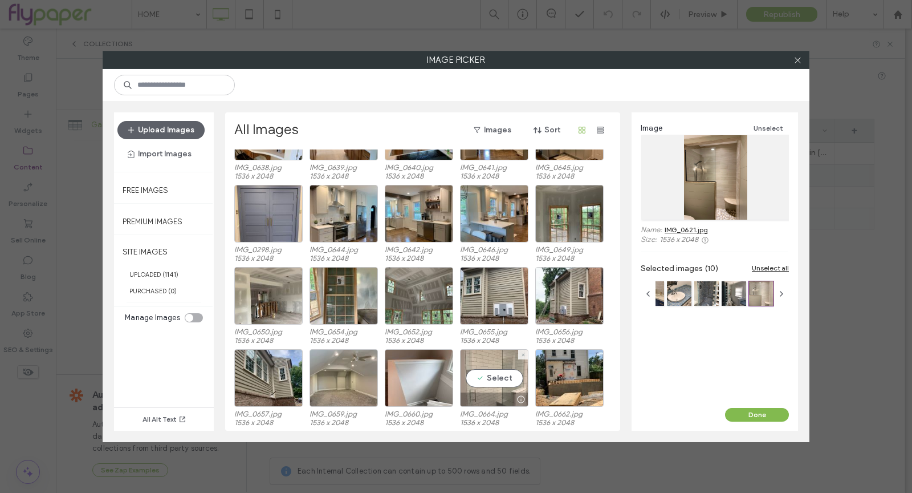
click at [506, 377] on div "Select" at bounding box center [494, 378] width 68 height 58
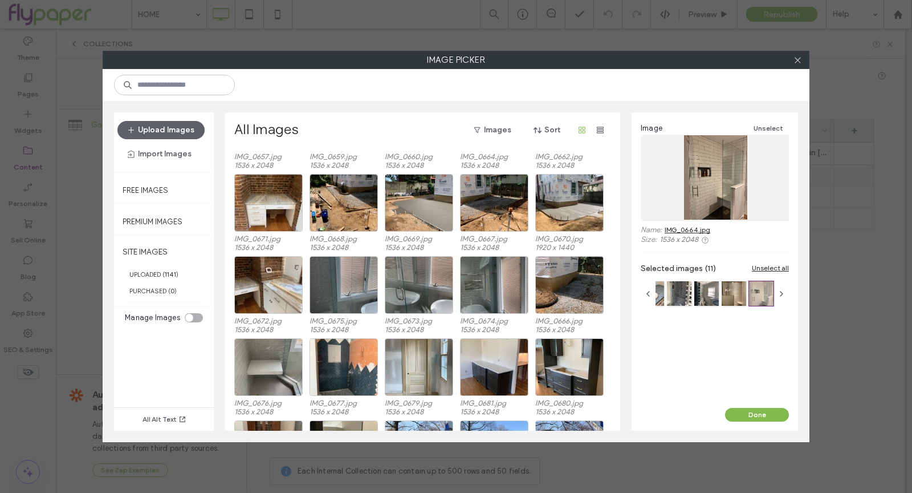
scroll to position [6287, 0]
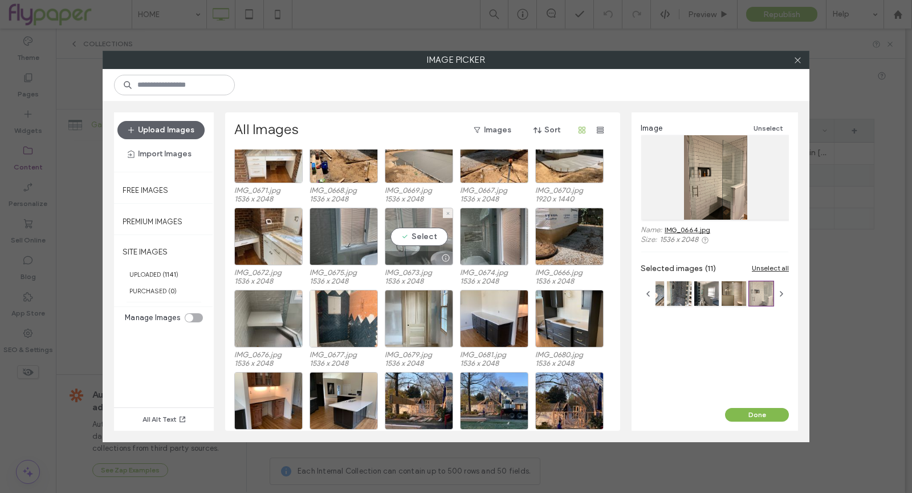
click at [429, 230] on div "Select" at bounding box center [419, 237] width 68 height 58
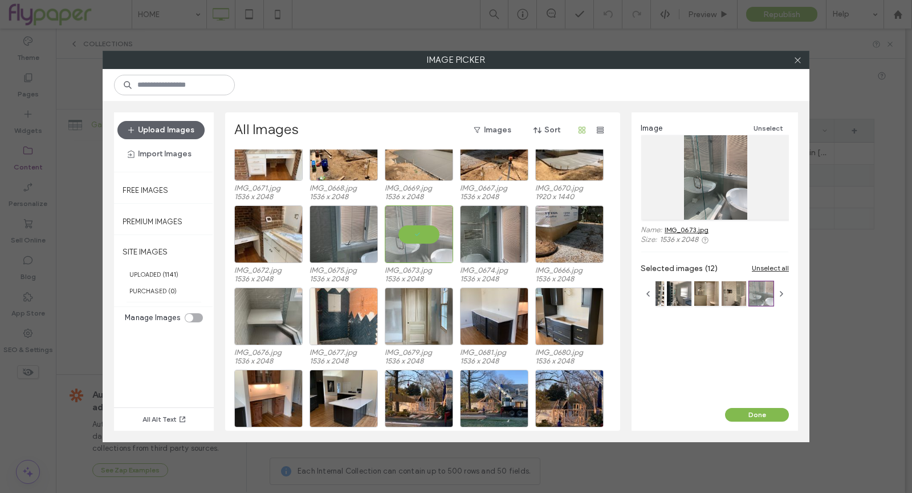
scroll to position [6289, 0]
click at [350, 308] on div "Select" at bounding box center [344, 316] width 68 height 58
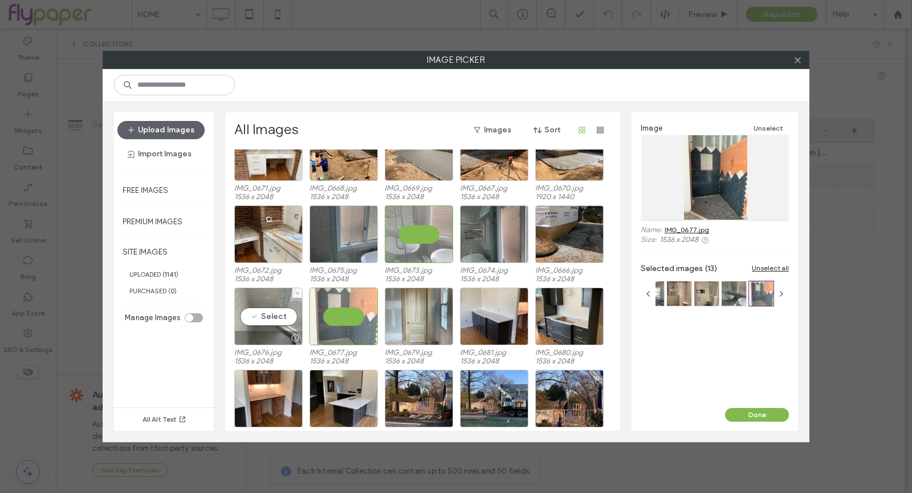
click at [259, 315] on div "Select" at bounding box center [268, 316] width 68 height 58
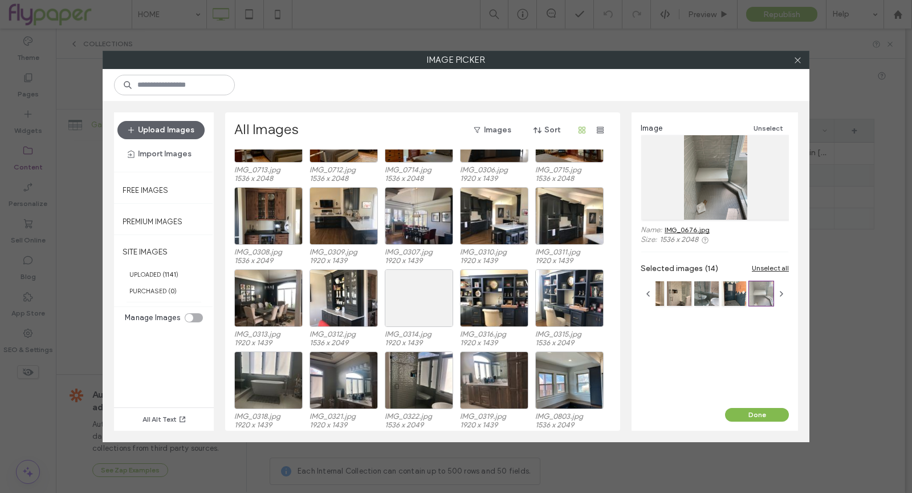
scroll to position [7213, 0]
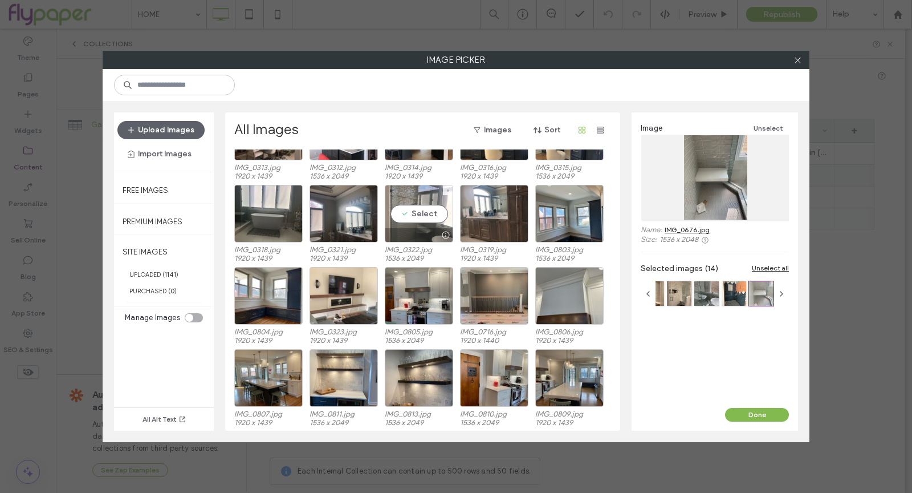
click at [420, 217] on div "Select" at bounding box center [419, 214] width 68 height 58
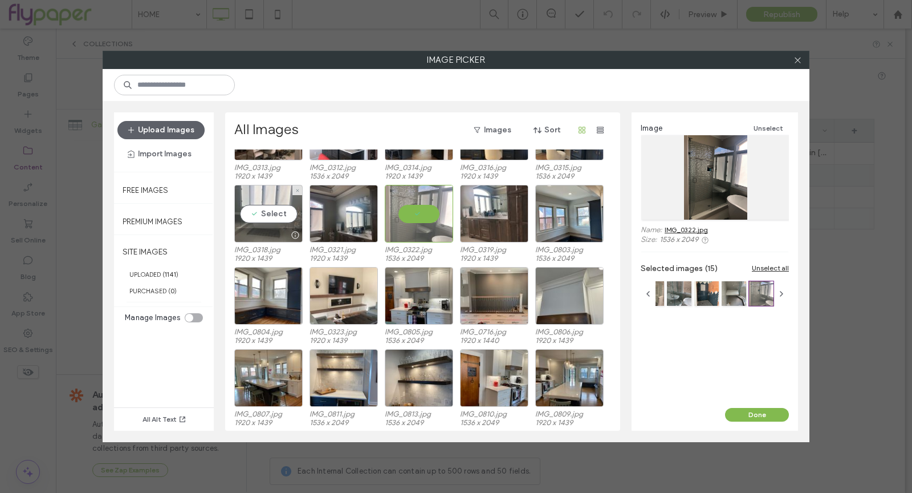
click at [251, 222] on div "Select" at bounding box center [268, 214] width 68 height 58
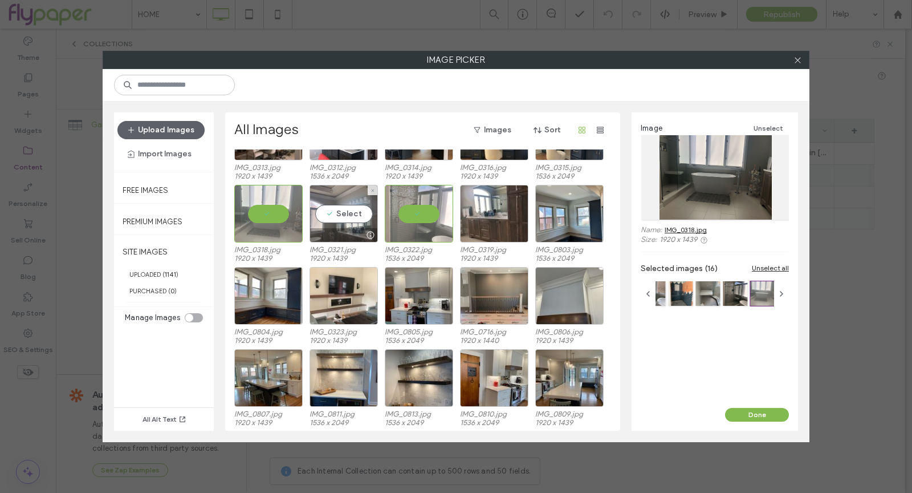
click at [335, 212] on div "Select" at bounding box center [344, 214] width 68 height 58
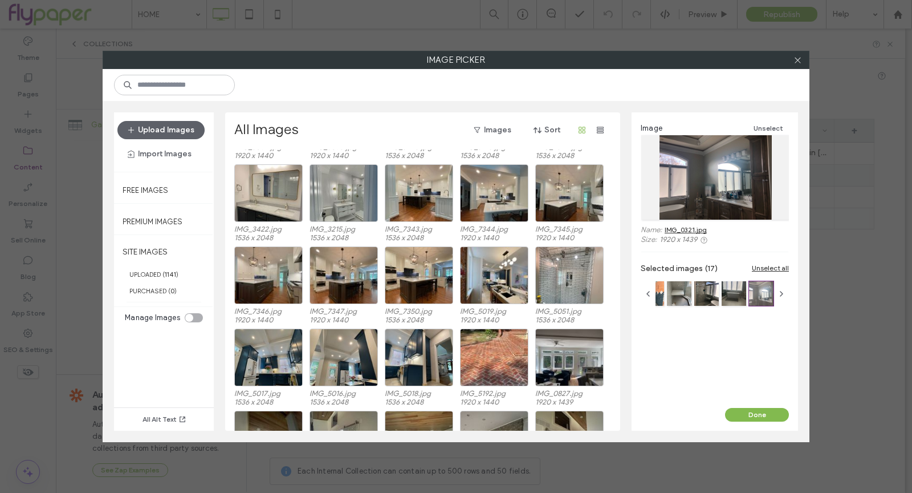
scroll to position [8300, 0]
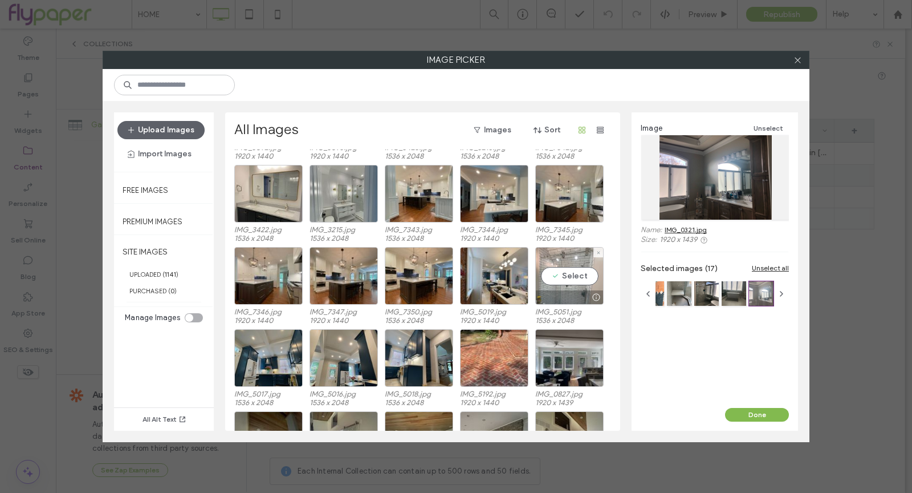
click at [570, 270] on div "Select" at bounding box center [569, 276] width 68 height 58
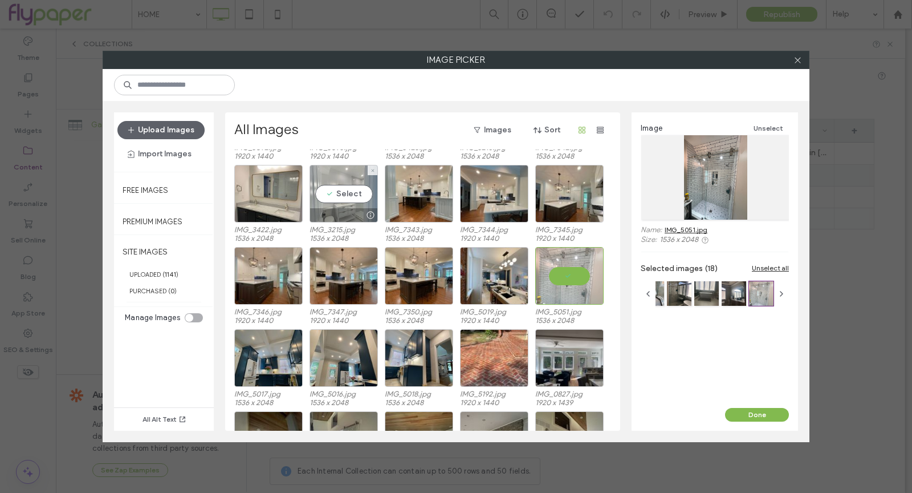
click at [345, 185] on div "Select" at bounding box center [344, 194] width 68 height 58
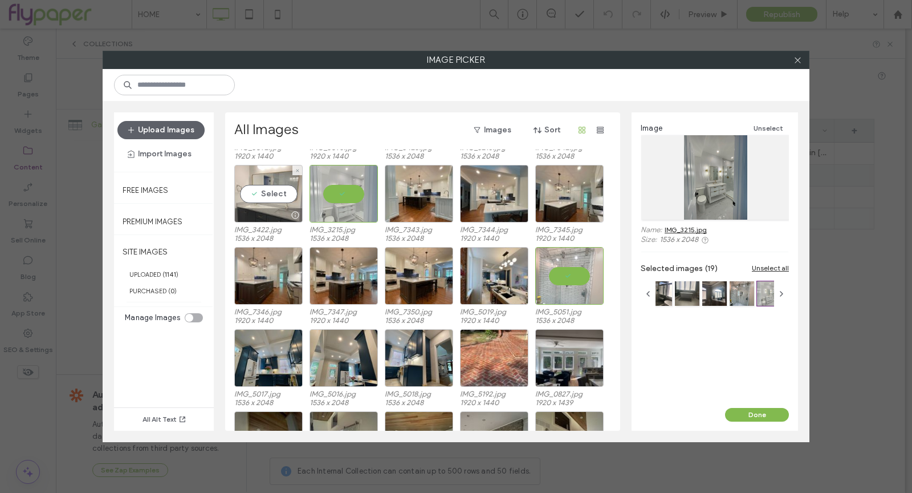
click at [264, 192] on div "Select" at bounding box center [268, 194] width 68 height 58
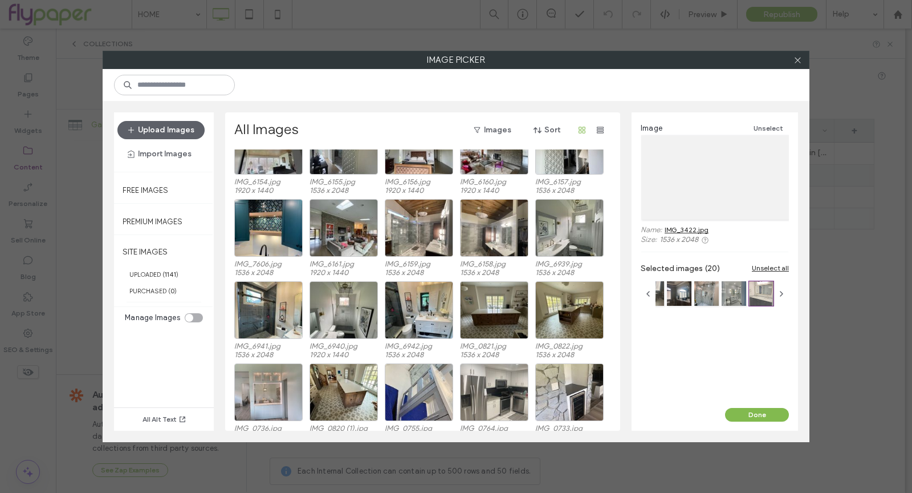
scroll to position [8596, 0]
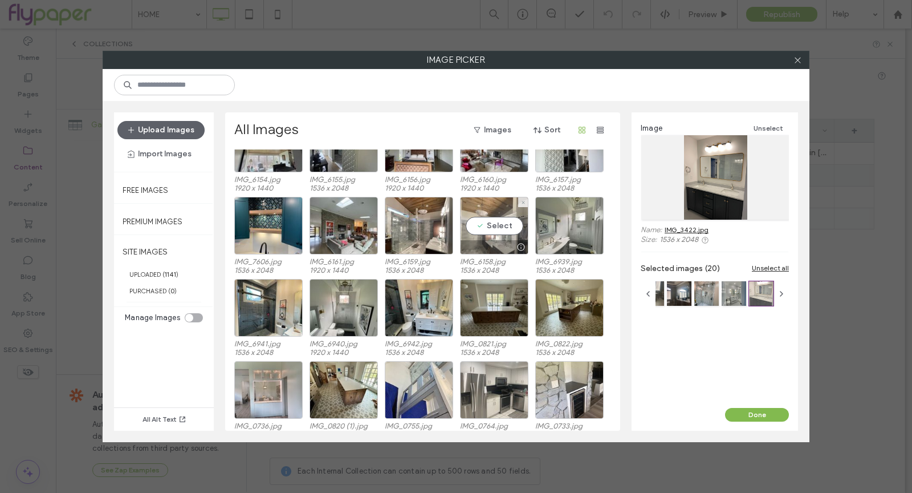
click at [494, 248] on div at bounding box center [494, 247] width 67 height 14
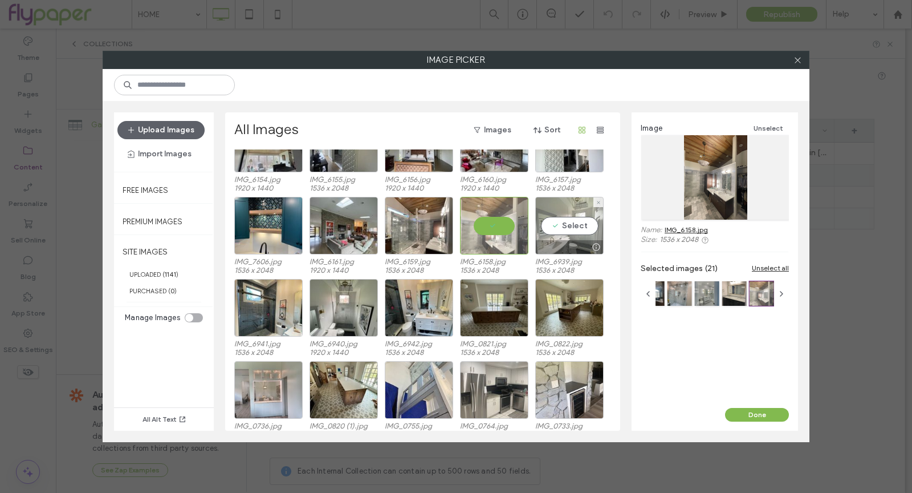
click at [559, 242] on div at bounding box center [569, 247] width 67 height 14
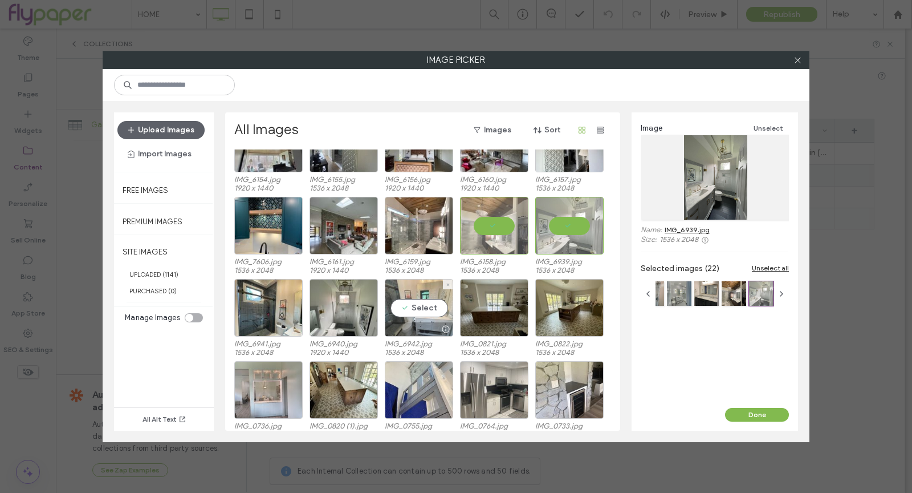
click at [420, 322] on div at bounding box center [418, 329] width 67 height 14
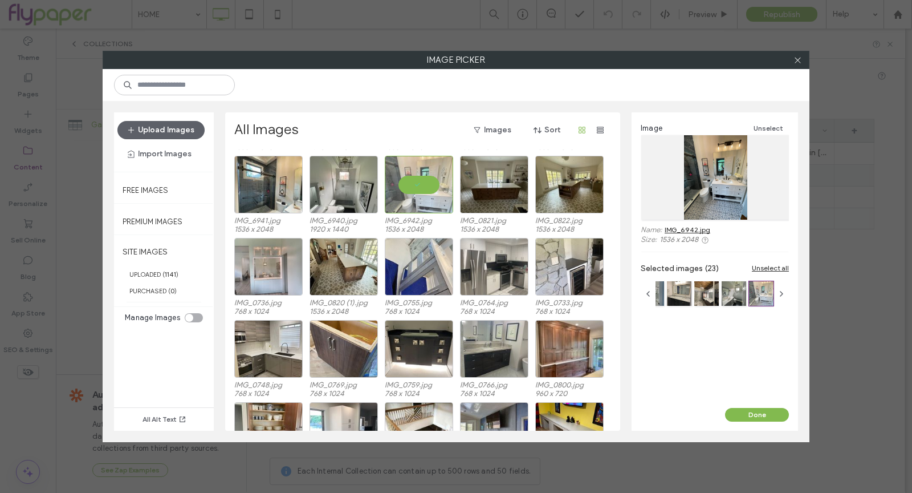
scroll to position [8721, 0]
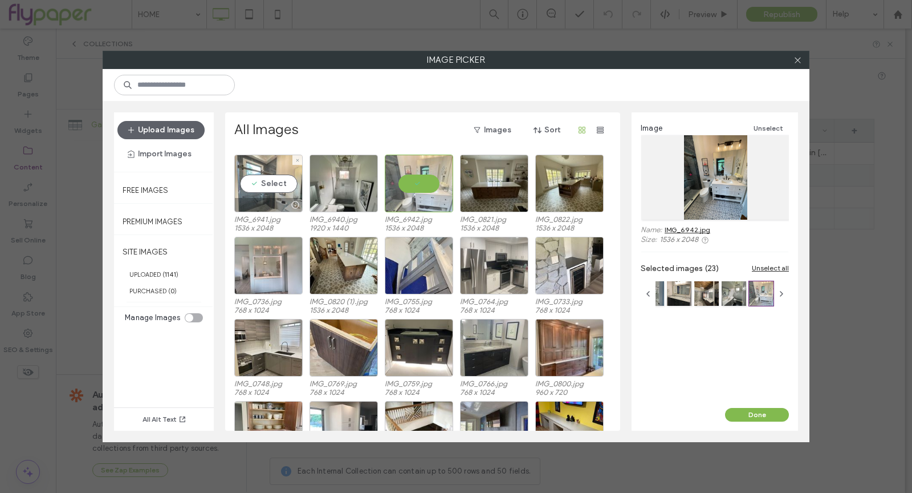
click at [258, 189] on div "Select" at bounding box center [268, 184] width 68 height 58
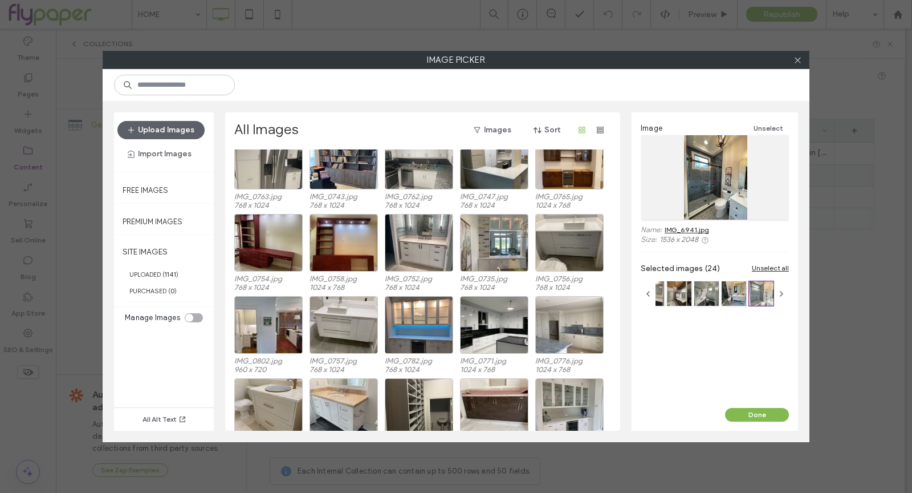
scroll to position [9437, 0]
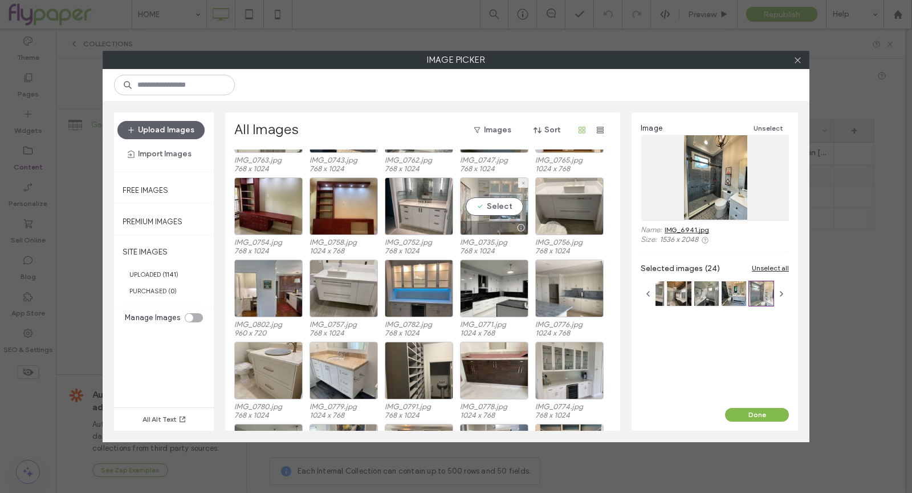
click at [484, 206] on div "Select" at bounding box center [494, 206] width 68 height 58
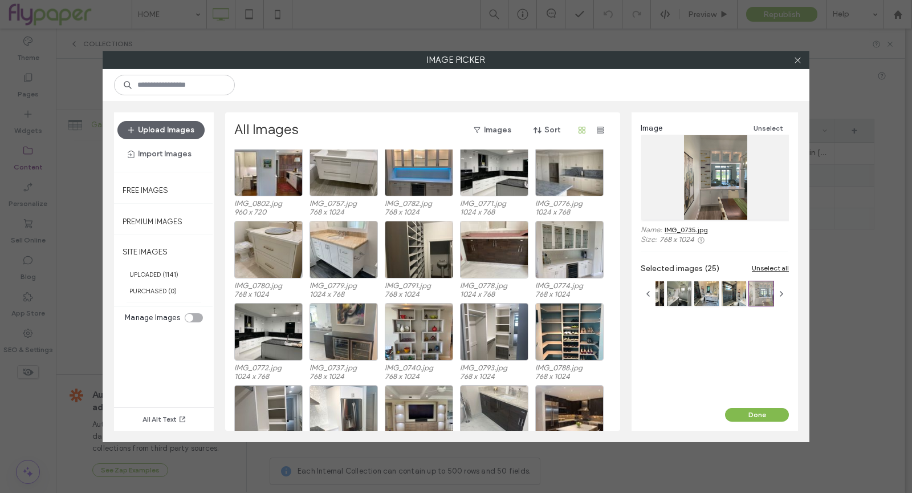
scroll to position [9558, 0]
click at [328, 242] on div "Select" at bounding box center [344, 250] width 68 height 58
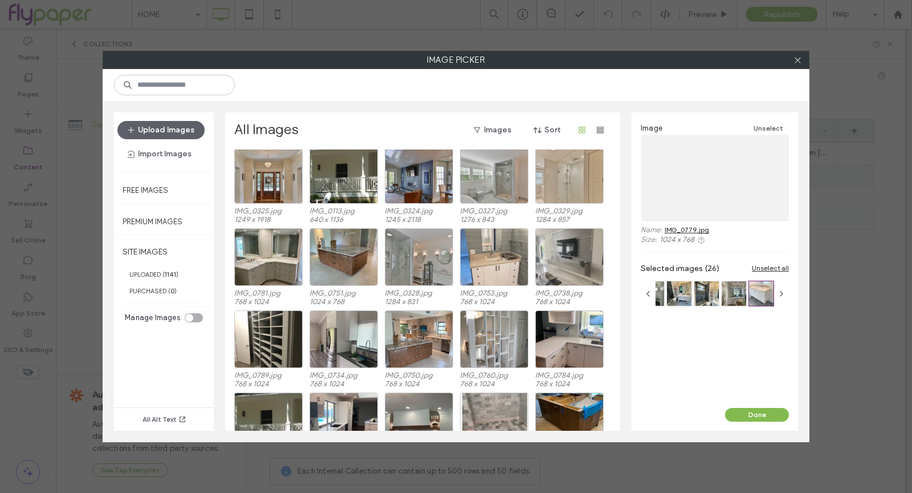
scroll to position [9971, 0]
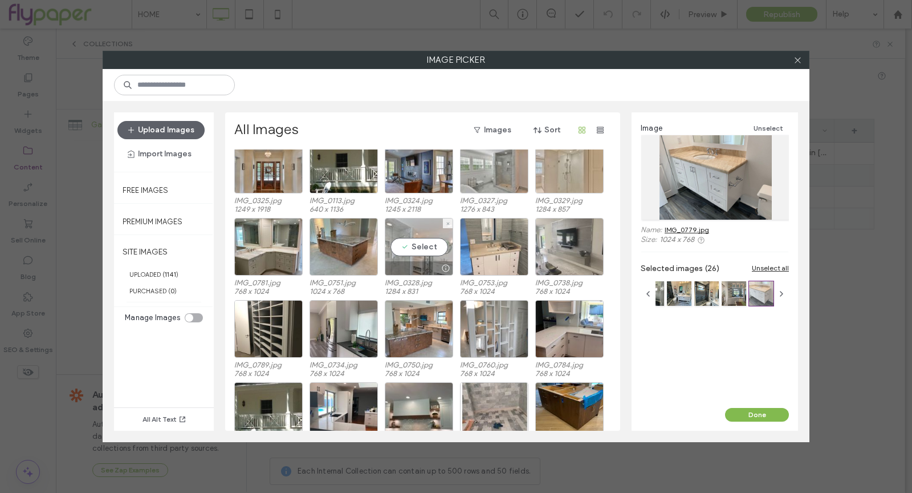
click at [411, 242] on div "Select" at bounding box center [419, 247] width 68 height 58
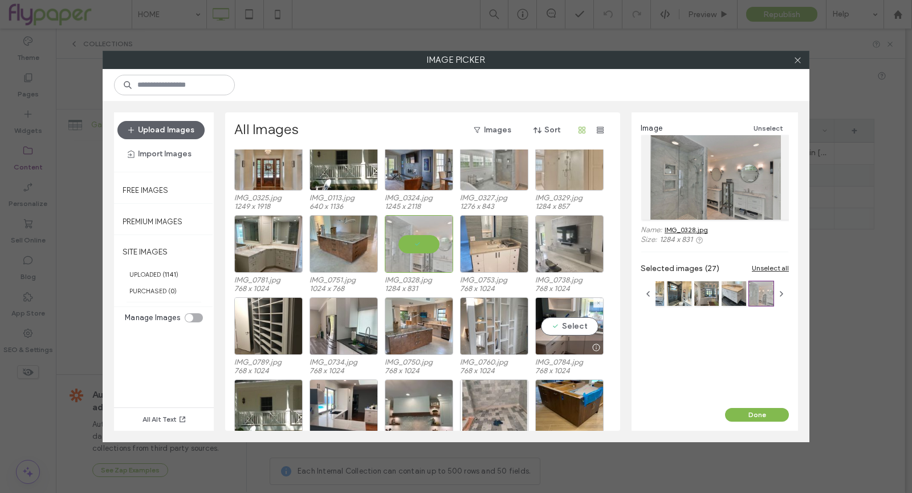
scroll to position [10193, 0]
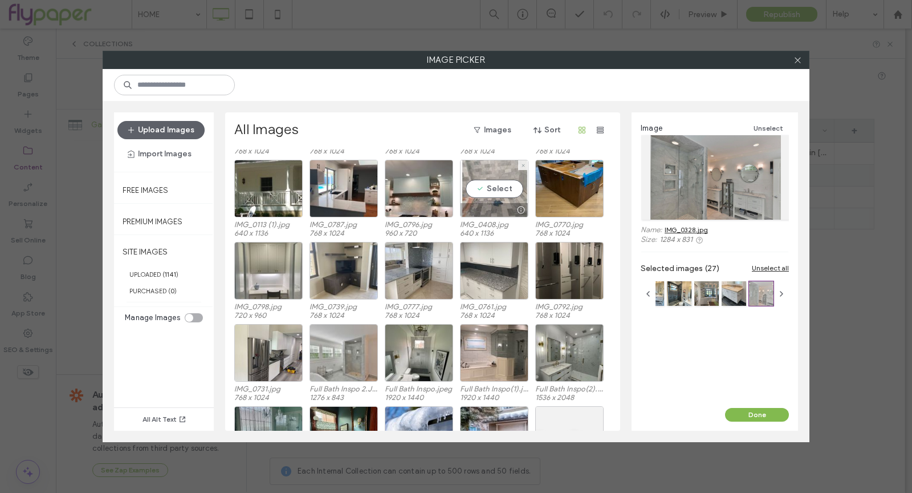
click at [501, 201] on div "Select" at bounding box center [494, 189] width 68 height 58
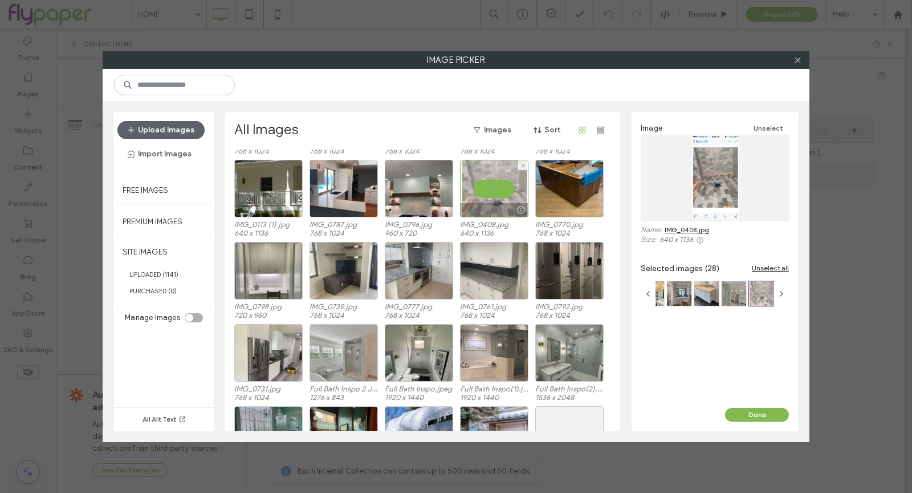
click at [494, 173] on div at bounding box center [494, 189] width 68 height 58
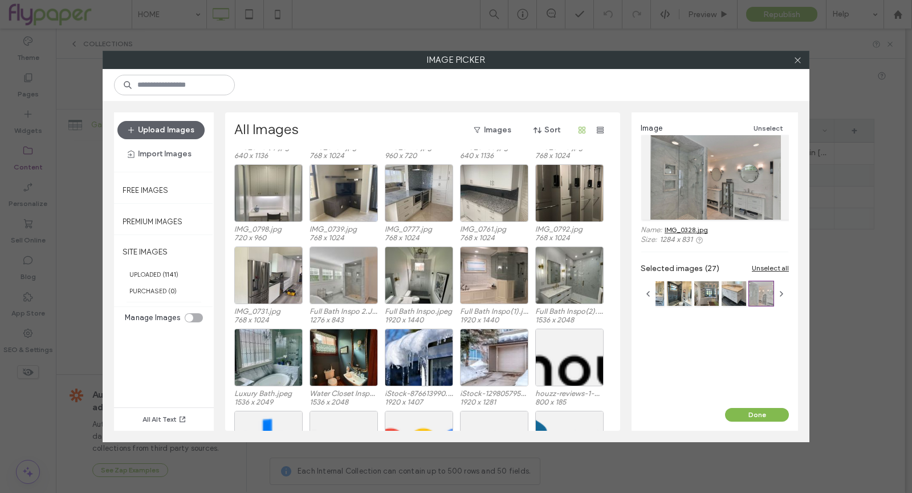
scroll to position [10280, 0]
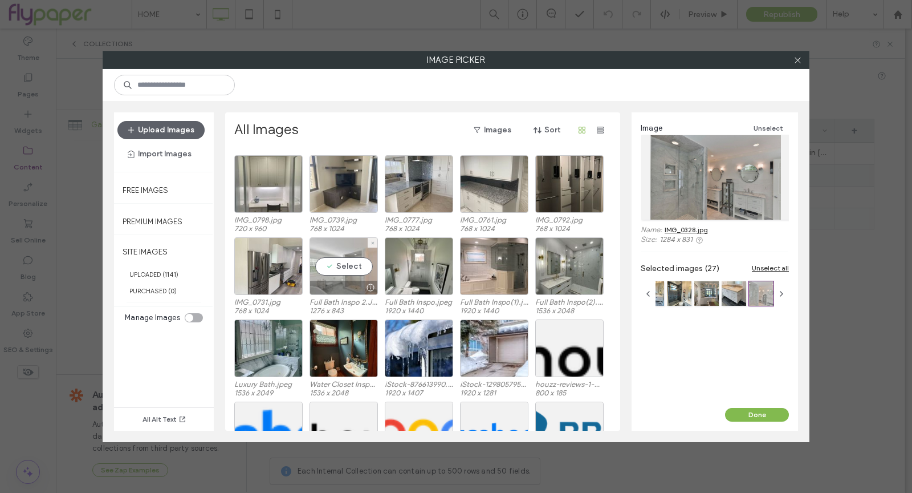
click at [360, 266] on div "Select" at bounding box center [344, 266] width 68 height 58
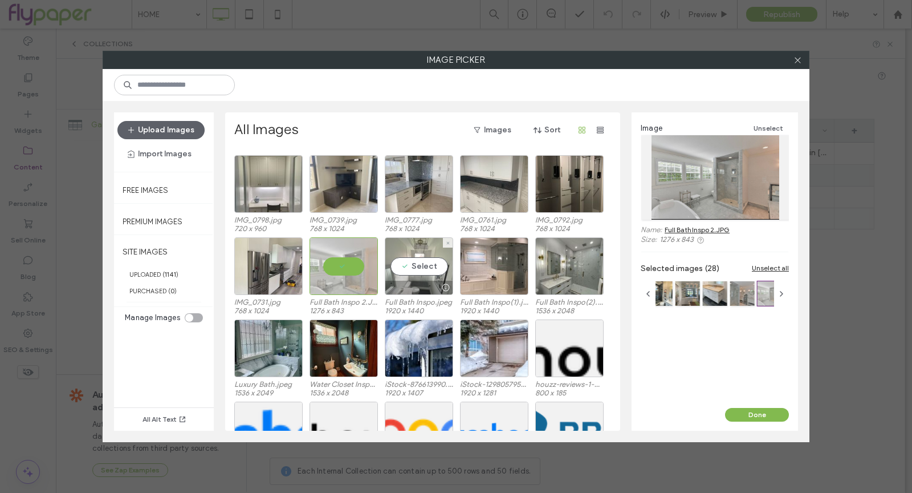
click at [425, 277] on div "Select" at bounding box center [419, 266] width 68 height 58
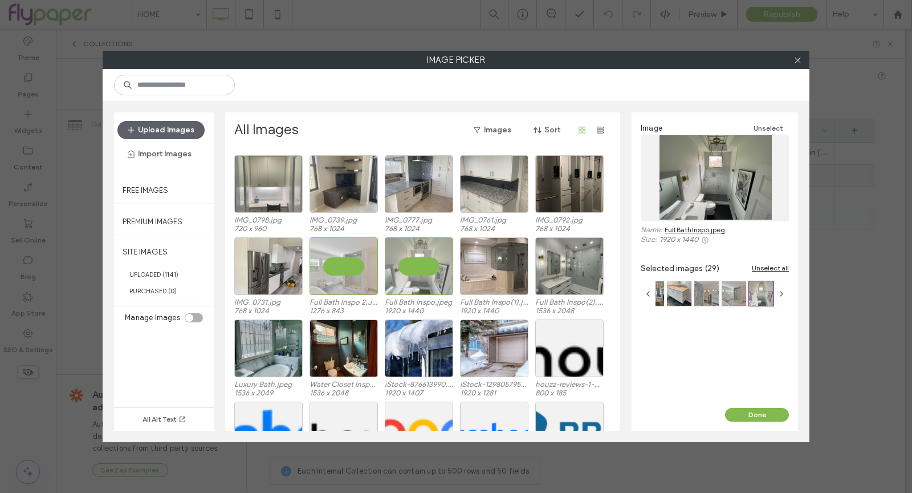
click at [757, 404] on div "Image Unselect Name: Full Bath Inspo.jpeg Size: 1920 x 1440 Selected images (29…" at bounding box center [715, 259] width 166 height 295
click at [760, 414] on button "Done" at bounding box center [757, 415] width 64 height 14
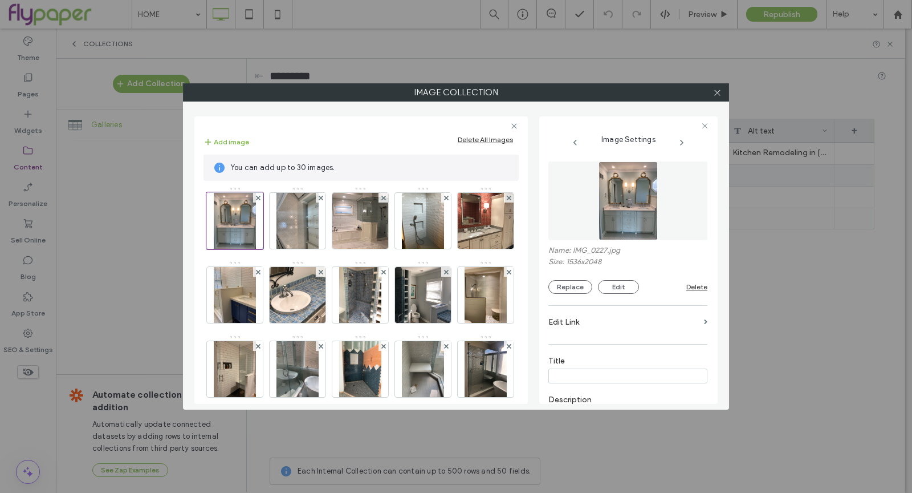
drag, startPoint x: 717, startPoint y: 96, endPoint x: 716, endPoint y: 104, distance: 8.2
click at [717, 96] on icon at bounding box center [717, 92] width 9 height 9
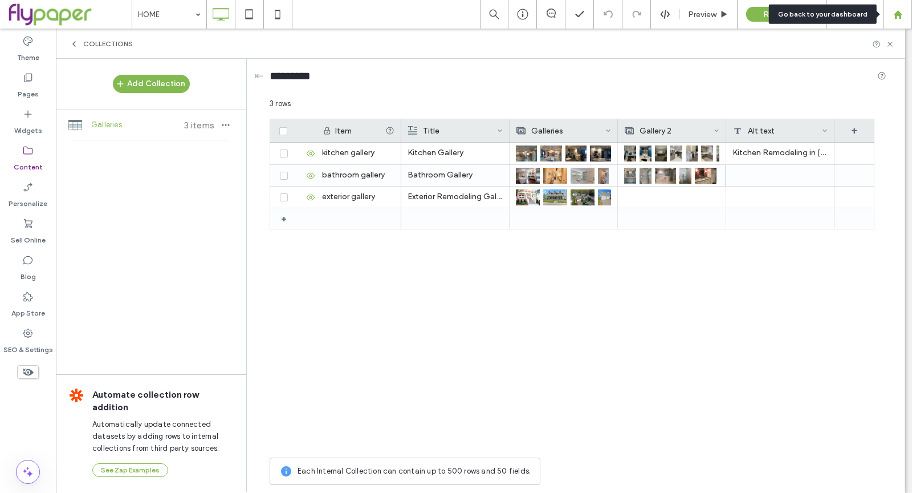
click at [895, 14] on use at bounding box center [897, 14] width 9 height 9
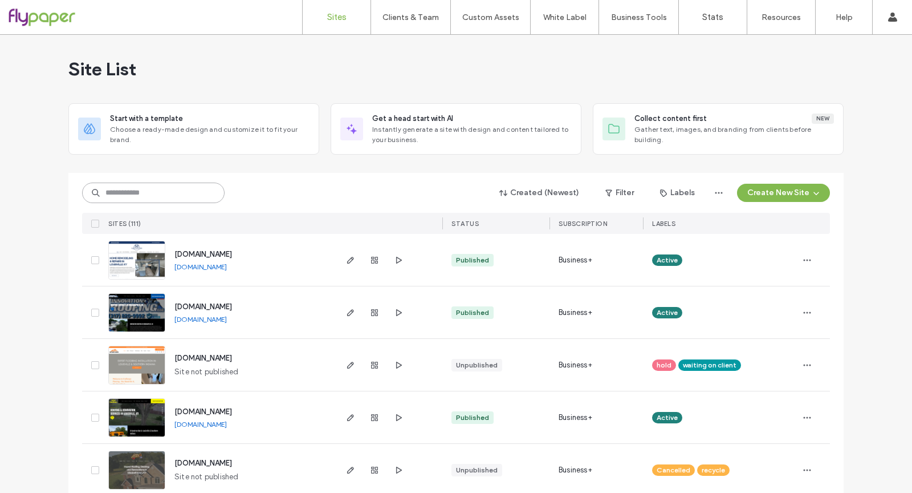
click at [135, 195] on input at bounding box center [153, 192] width 143 height 21
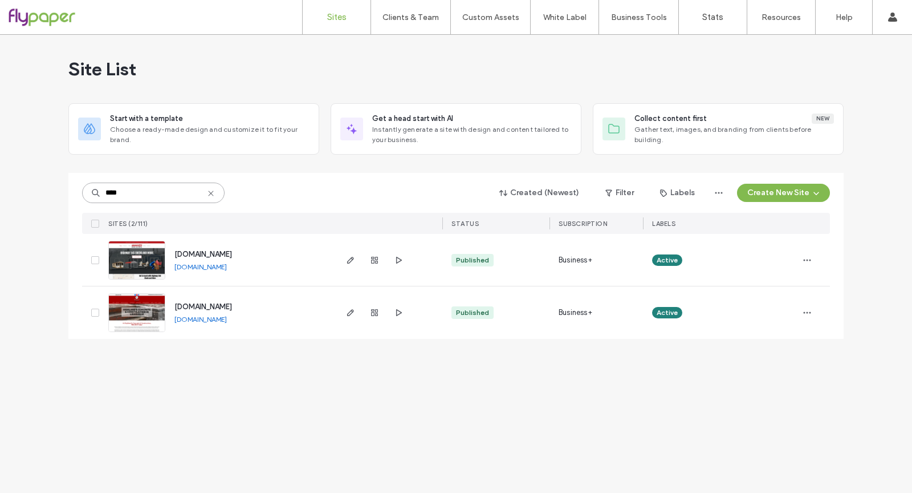
type input "****"
click at [232, 308] on span "[DOMAIN_NAME]" at bounding box center [203, 306] width 58 height 9
type input "****"
click at [816, 309] on div at bounding box center [814, 312] width 32 height 52
click at [808, 311] on icon "button" at bounding box center [807, 312] width 9 height 9
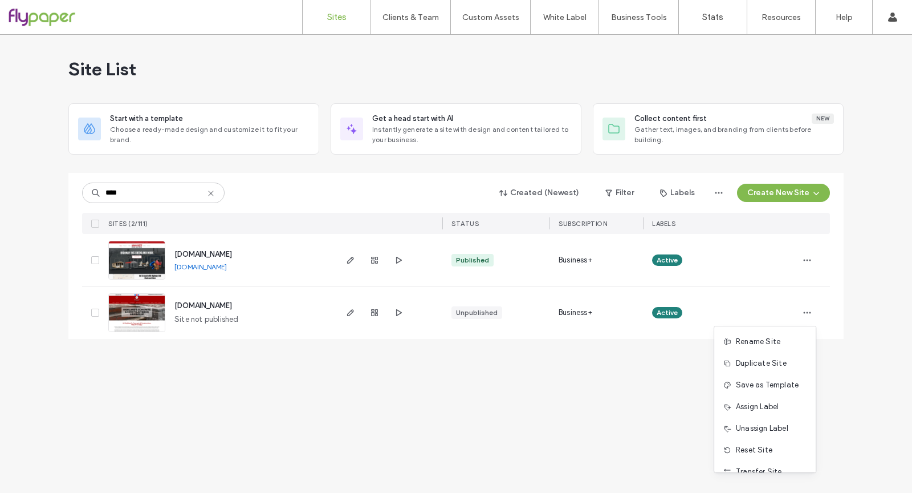
click at [785, 432] on span "Unassign Label" at bounding box center [762, 427] width 52 height 11
click at [682, 302] on use at bounding box center [682, 303] width 3 height 3
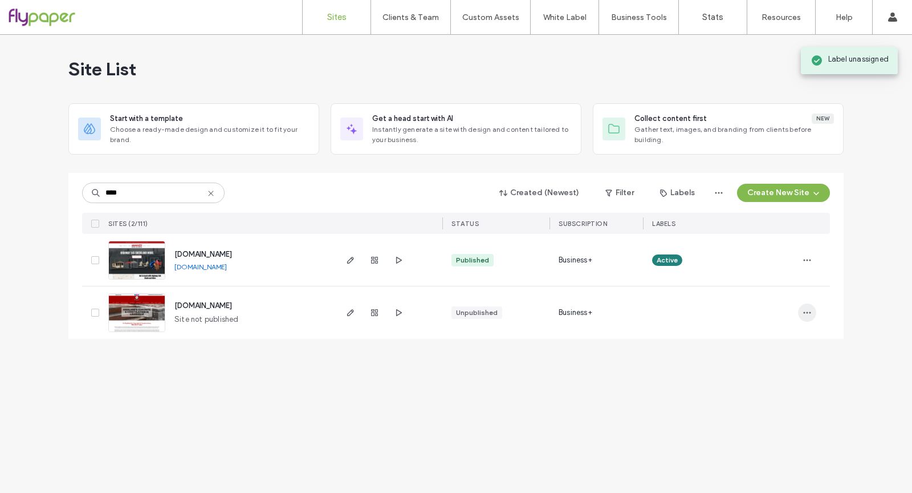
click at [801, 314] on span "button" at bounding box center [807, 312] width 18 height 18
click at [782, 409] on div "Assign Label" at bounding box center [764, 407] width 101 height 22
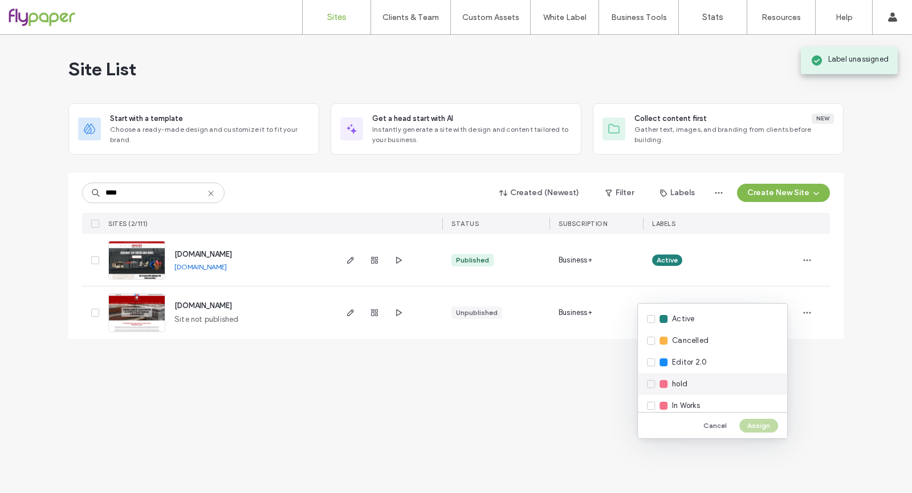
click at [671, 387] on div "hold" at bounding box center [712, 384] width 149 height 22
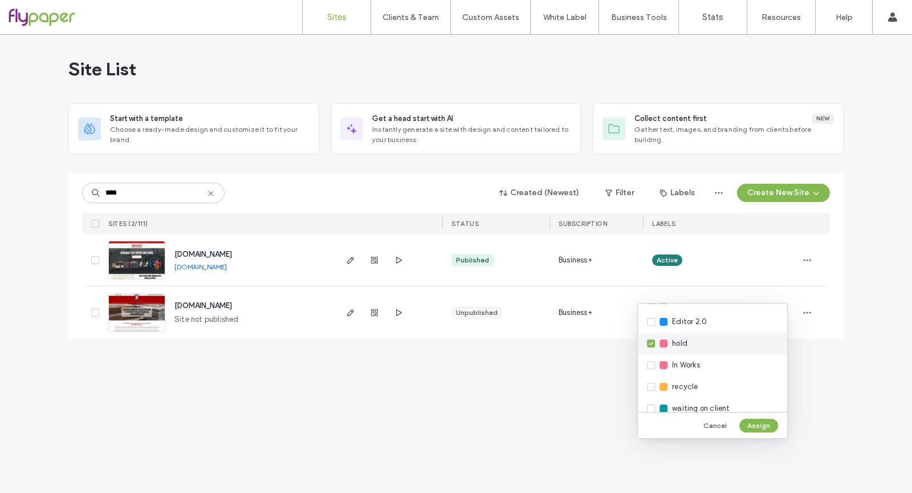
scroll to position [52, 0]
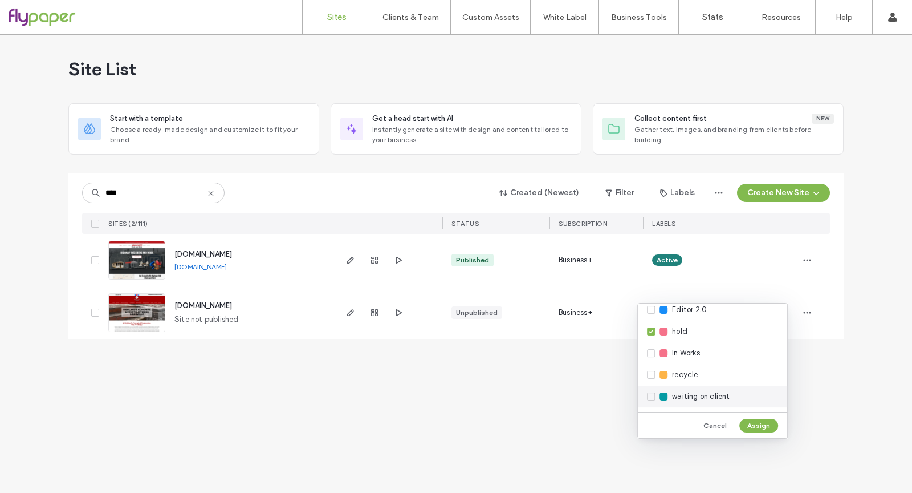
click at [724, 395] on span "waiting on client" at bounding box center [701, 396] width 58 height 11
click at [757, 421] on button "Assign" at bounding box center [758, 425] width 39 height 14
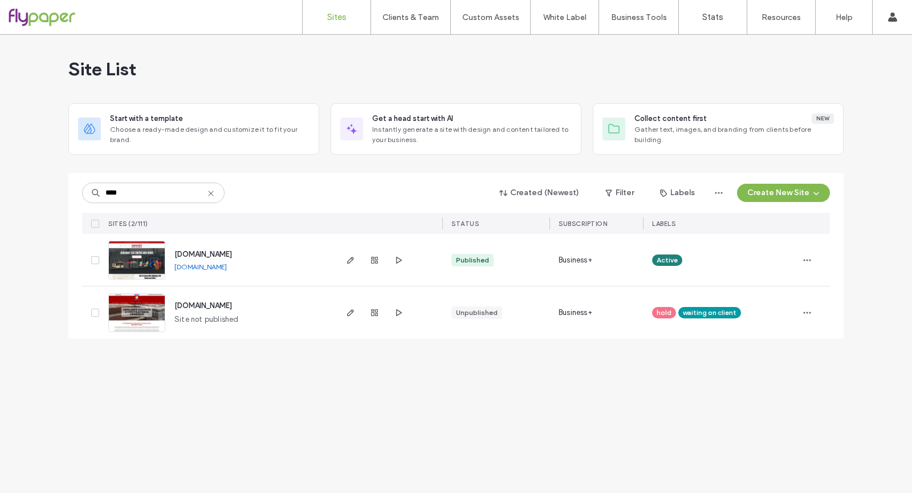
click at [207, 192] on icon at bounding box center [210, 193] width 9 height 9
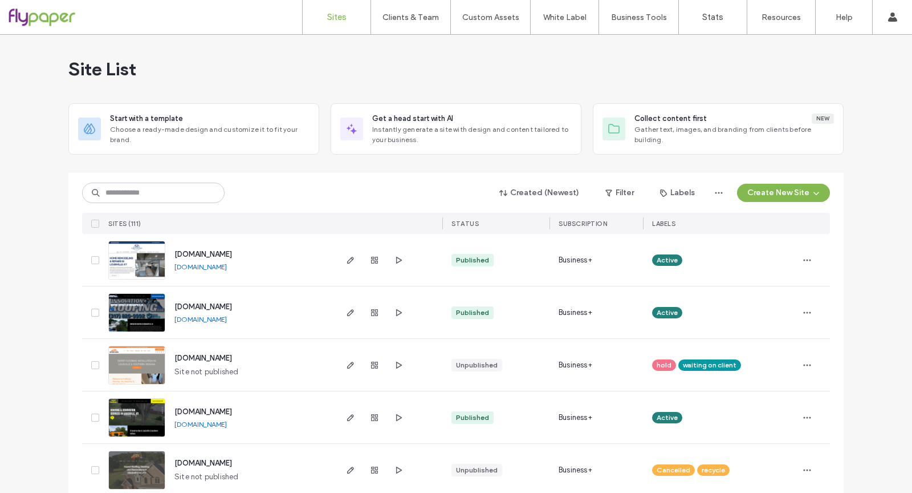
click at [189, 181] on div "Created (Newest) Filter Labels Create New Site SITES (111) STATUS SUBSCRIPTION …" at bounding box center [456, 203] width 748 height 61
click at [190, 185] on input at bounding box center [153, 192] width 143 height 21
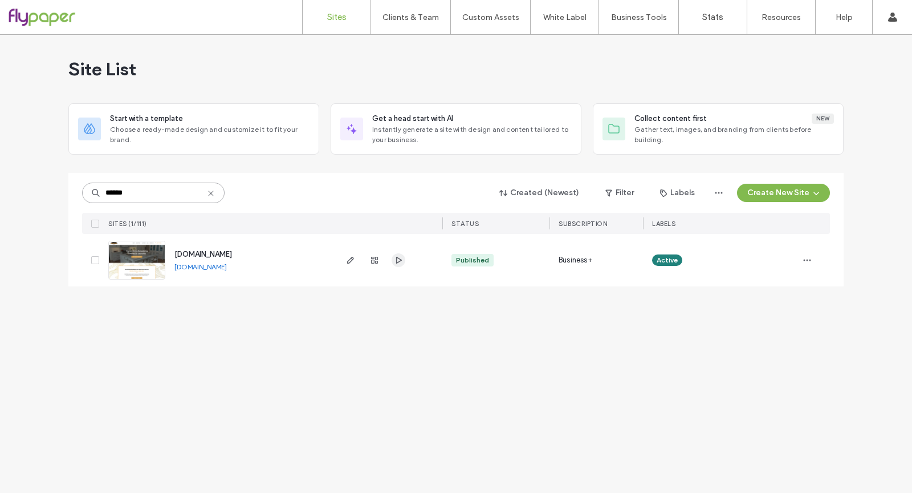
type input "******"
click at [404, 259] on span "button" at bounding box center [399, 260] width 14 height 14
click at [232, 251] on span "[DOMAIN_NAME]" at bounding box center [203, 254] width 58 height 9
